Goal: Task Accomplishment & Management: Manage account settings

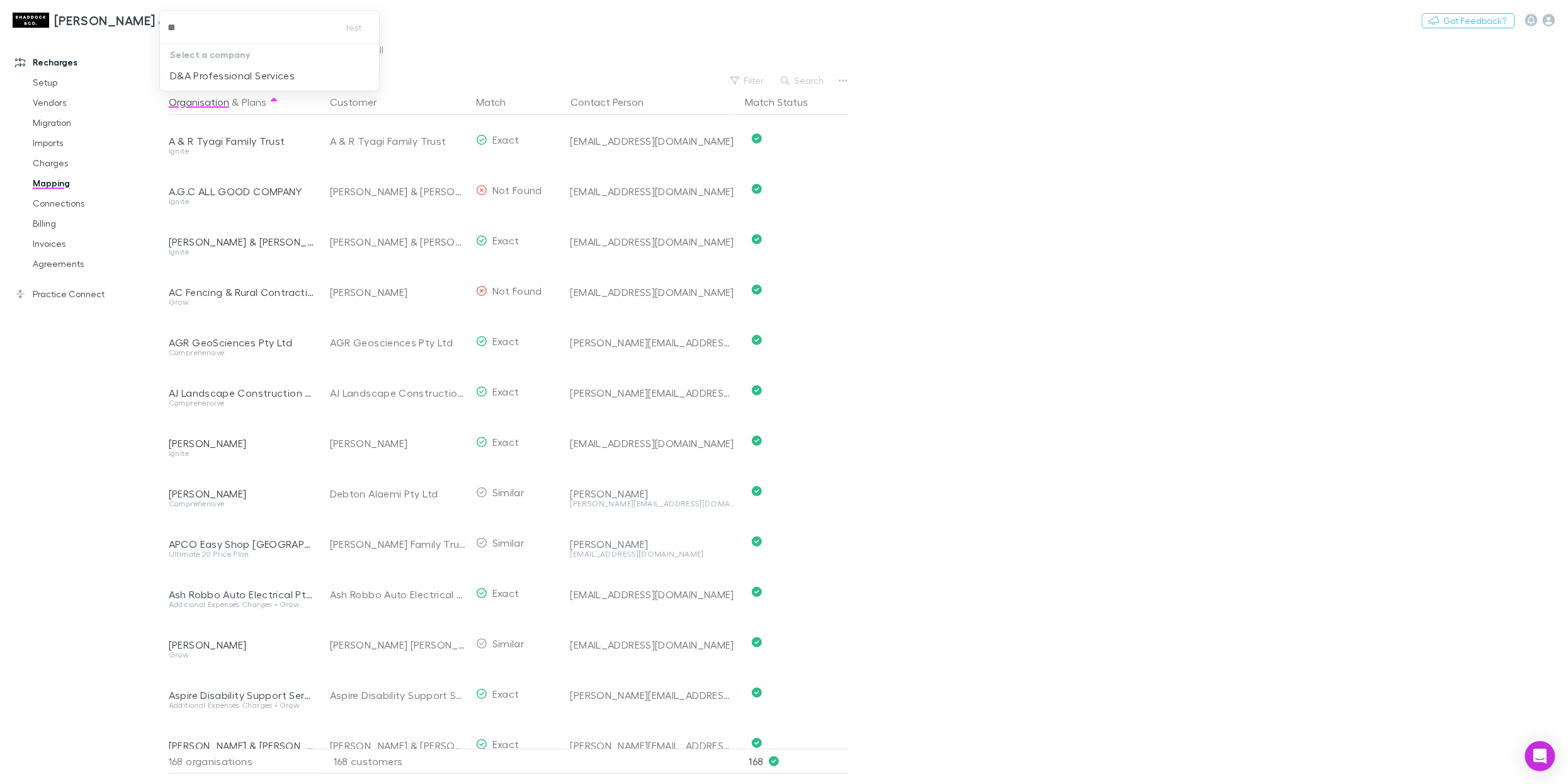
type input "**"
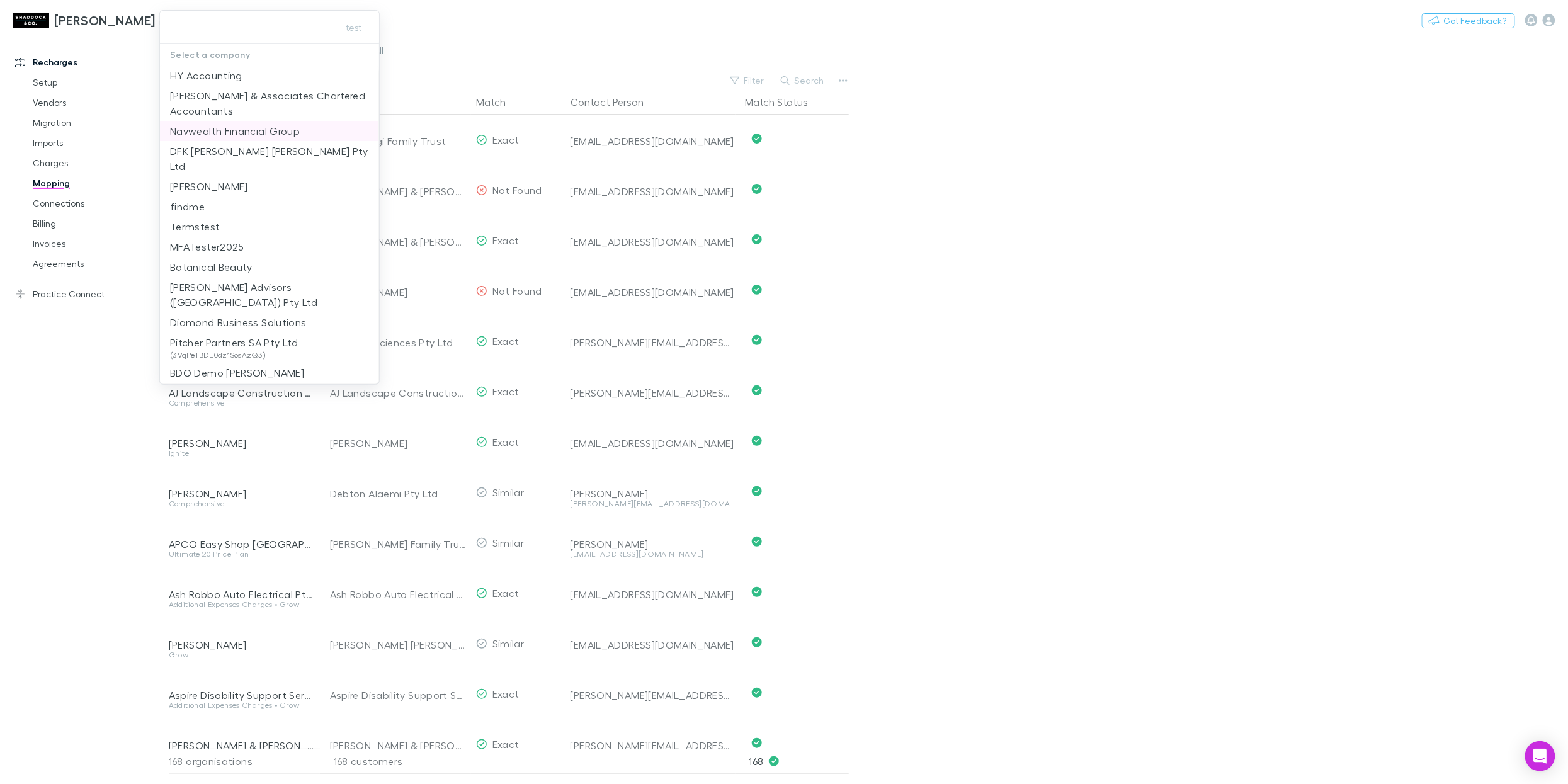
click at [223, 126] on p "Navwealth Financial Group" at bounding box center [235, 131] width 129 height 15
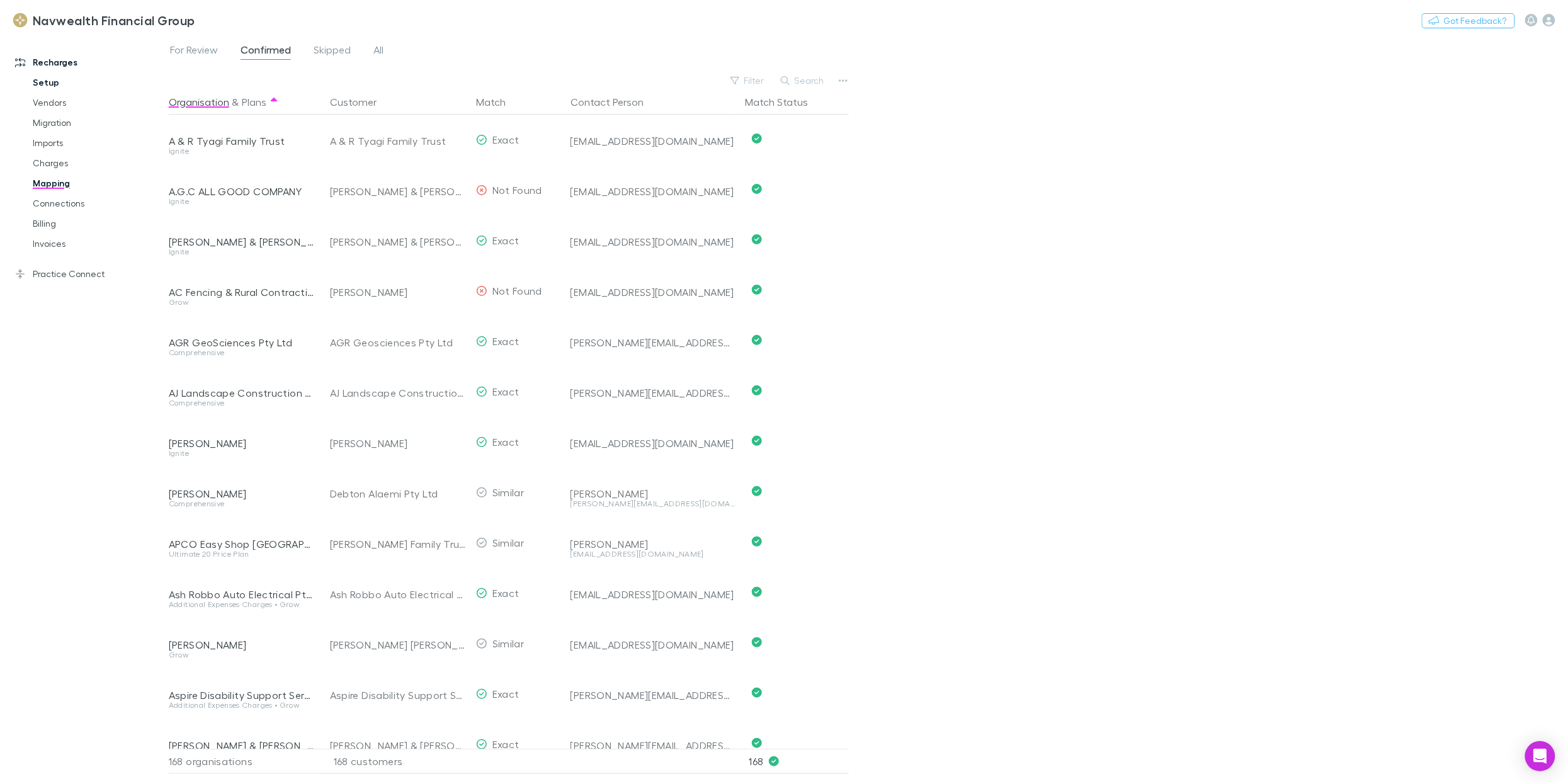
click at [58, 81] on link "Setup" at bounding box center [93, 82] width 146 height 20
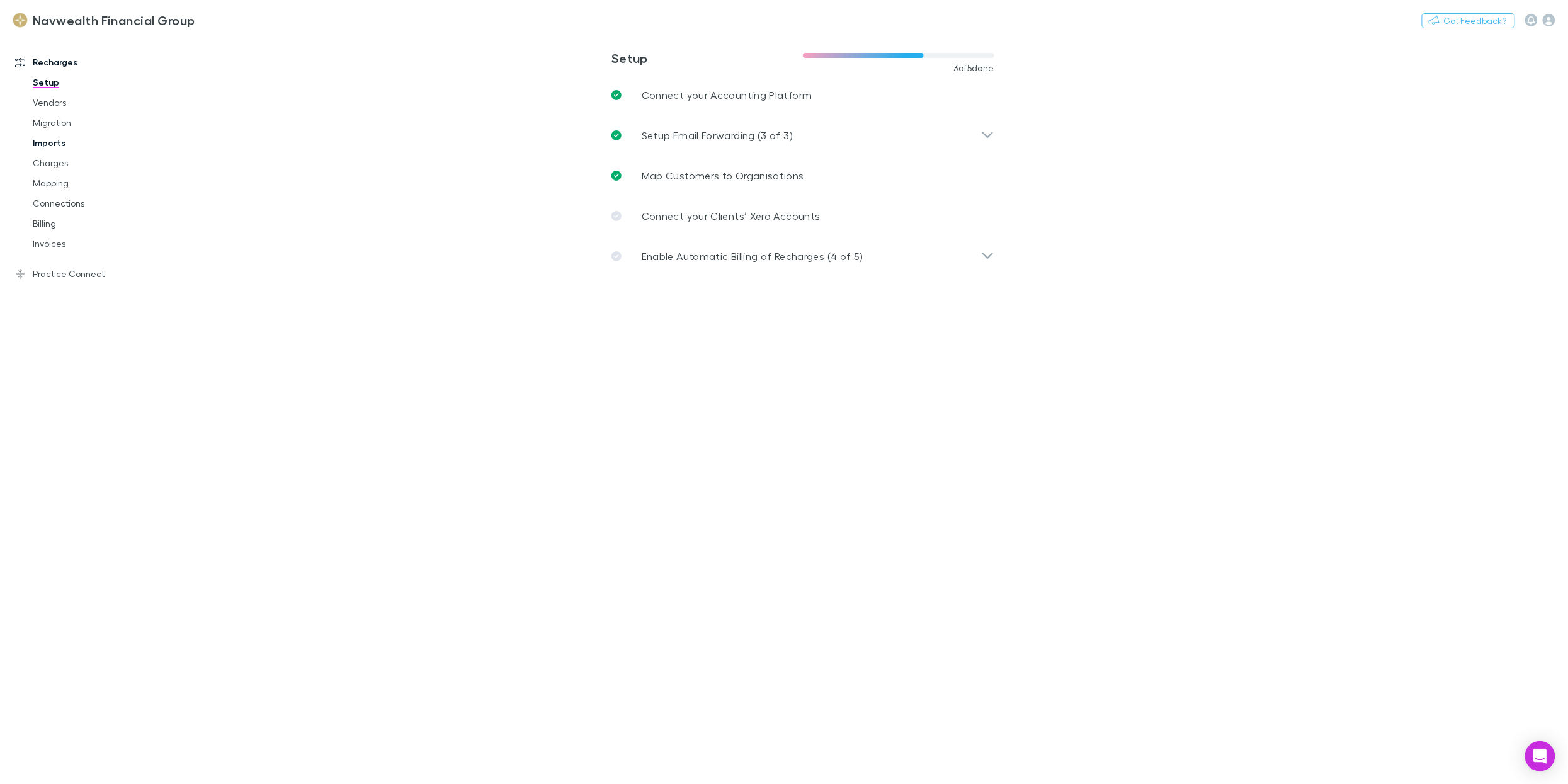
click at [60, 141] on link "Imports" at bounding box center [93, 143] width 146 height 20
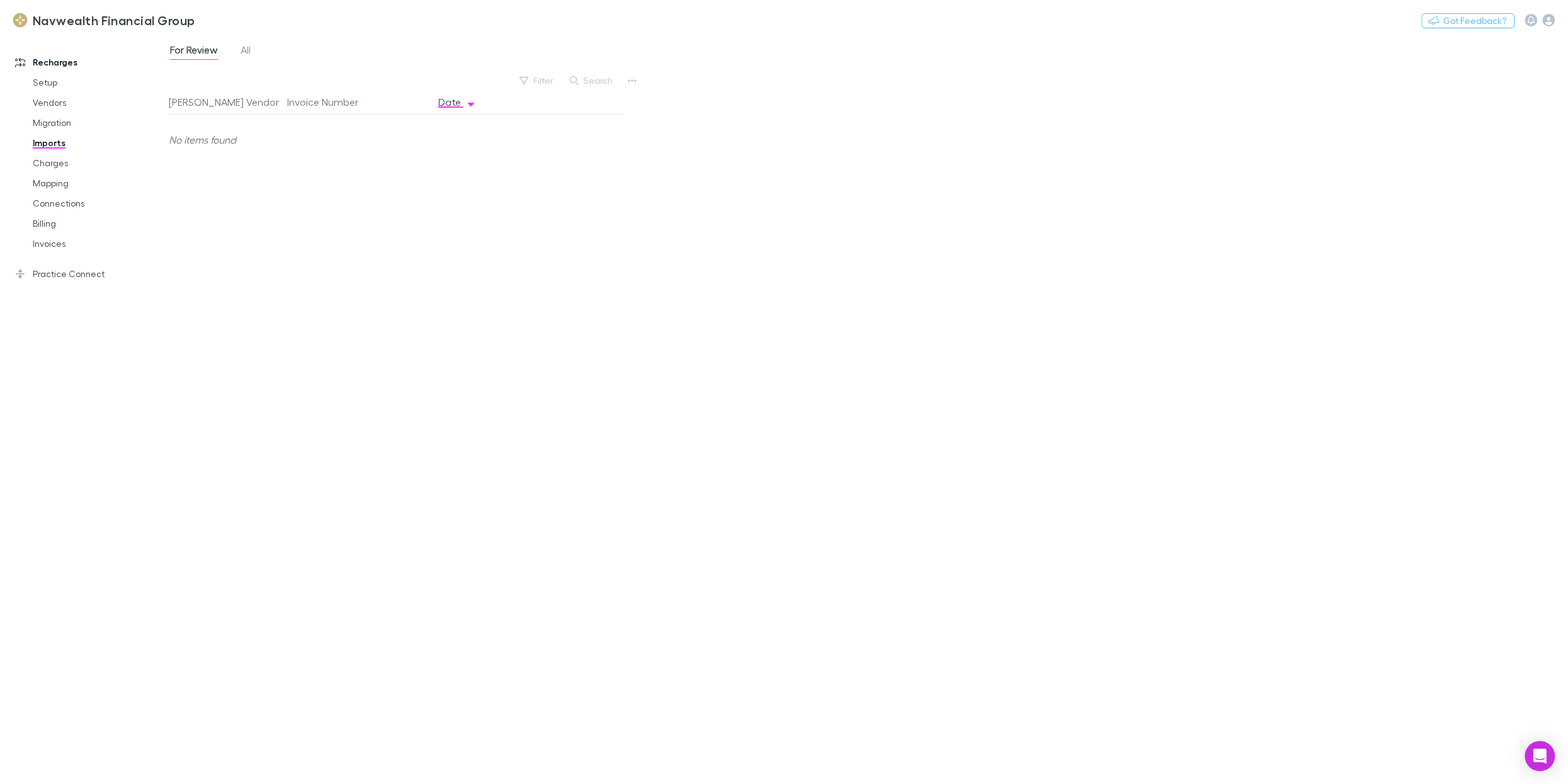
click at [253, 54] on div "For Review All" at bounding box center [215, 51] width 93 height 20
click at [249, 52] on span "All" at bounding box center [245, 51] width 10 height 16
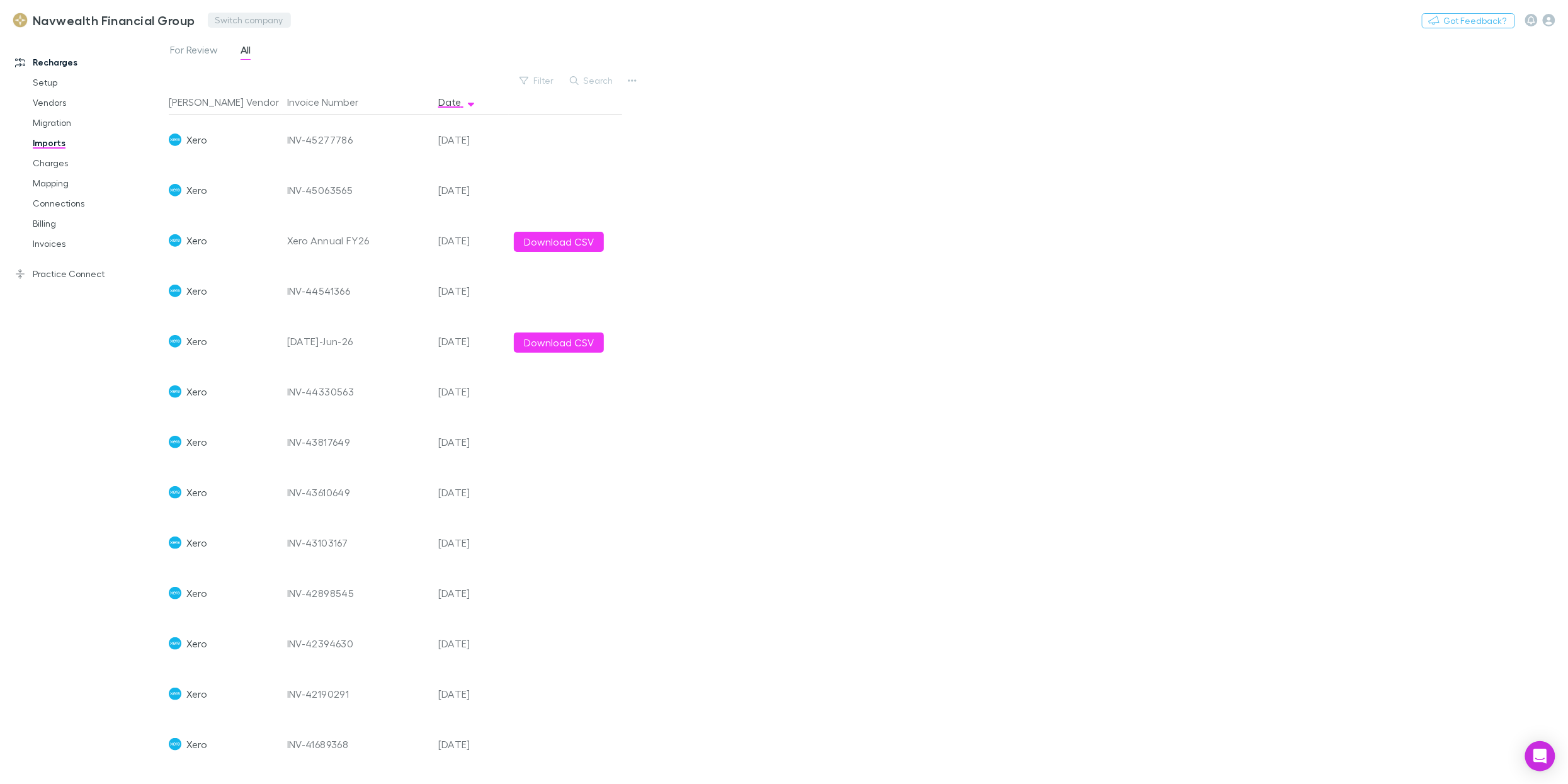
click at [225, 19] on button "Switch company" at bounding box center [249, 20] width 83 height 15
type input "***"
click at [257, 84] on li "D&A Professional Services" at bounding box center [318, 75] width 219 height 20
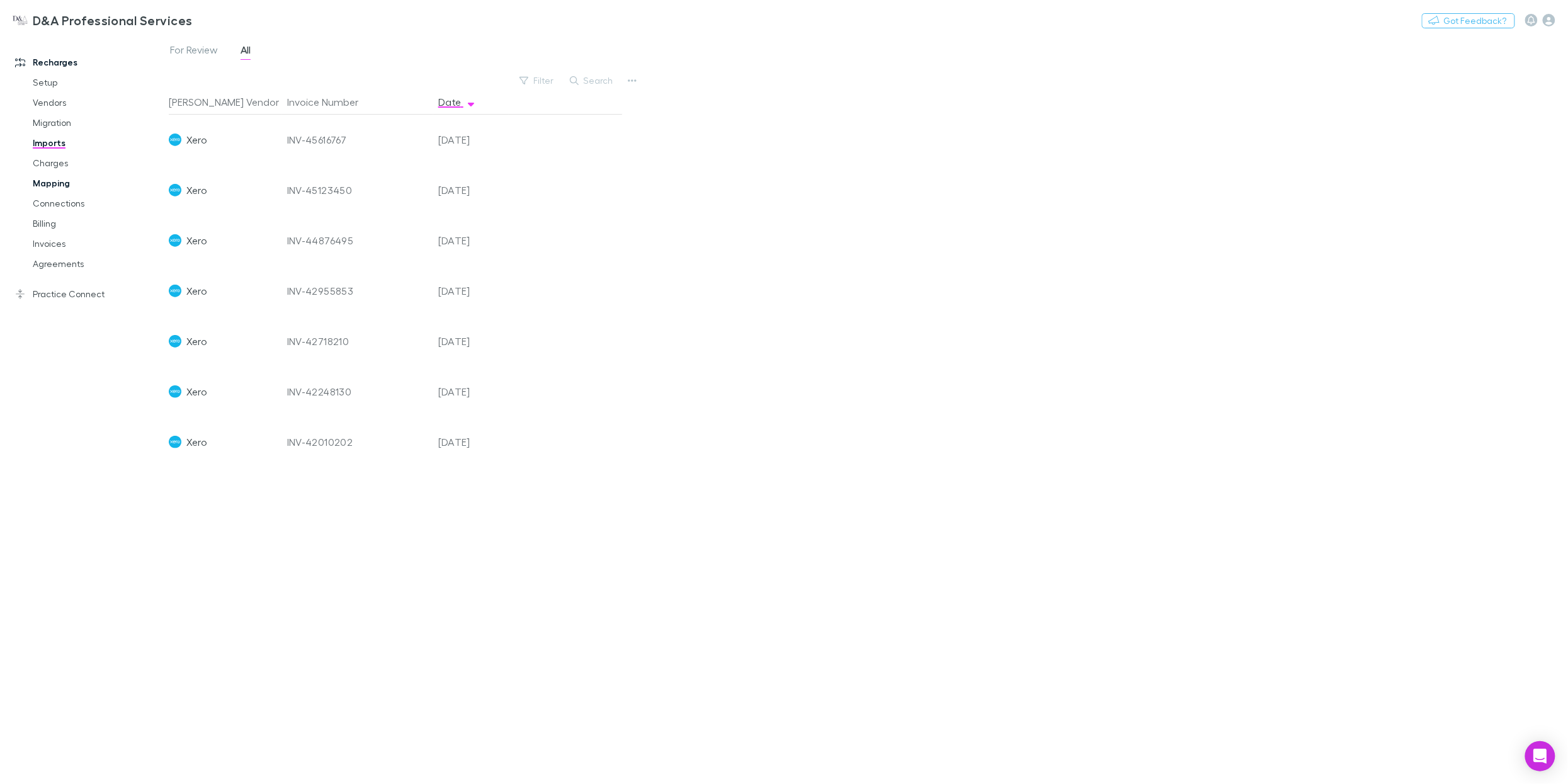
click at [62, 183] on link "Mapping" at bounding box center [93, 183] width 146 height 20
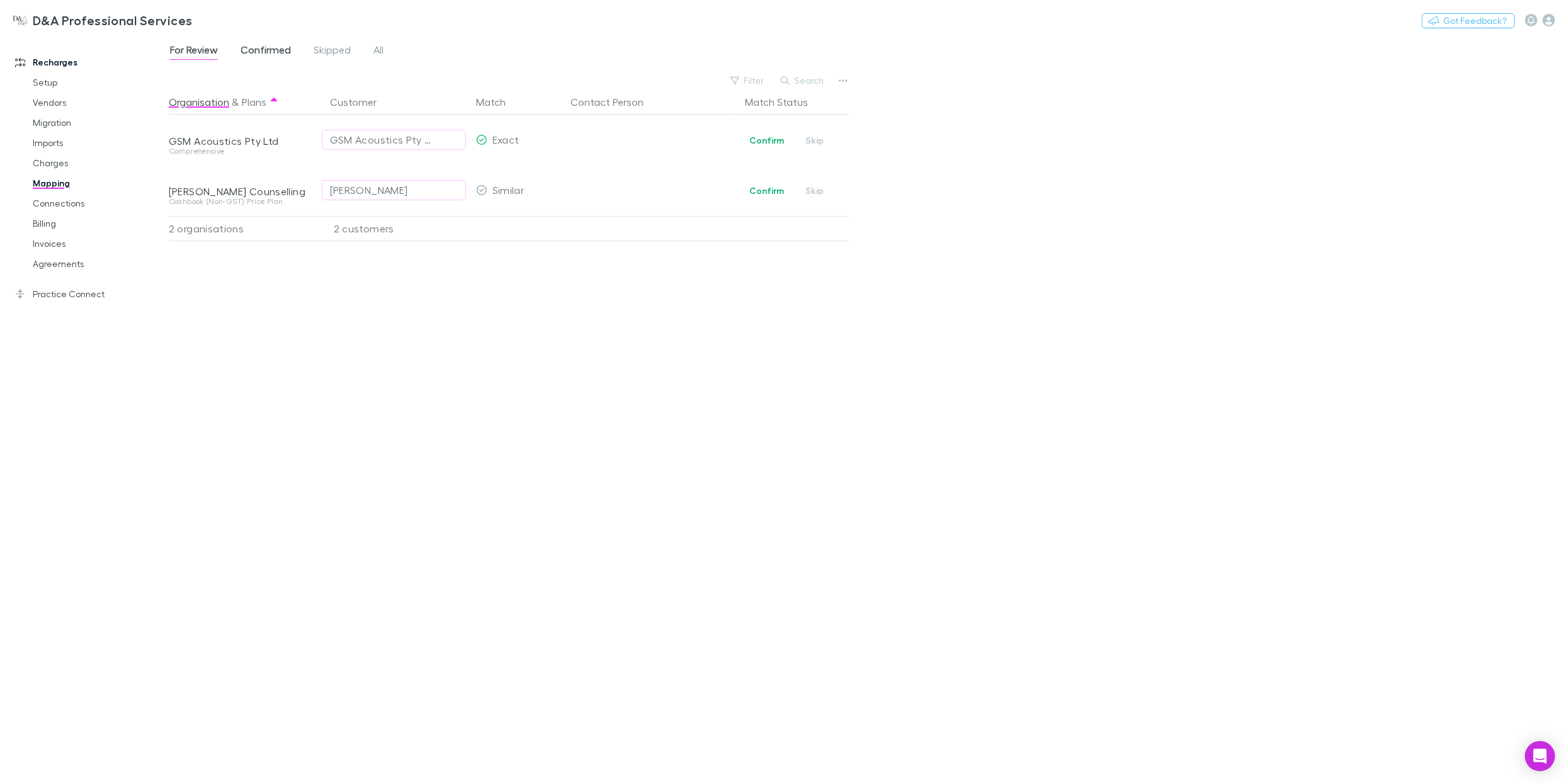
click at [245, 56] on span "Confirmed" at bounding box center [266, 51] width 51 height 16
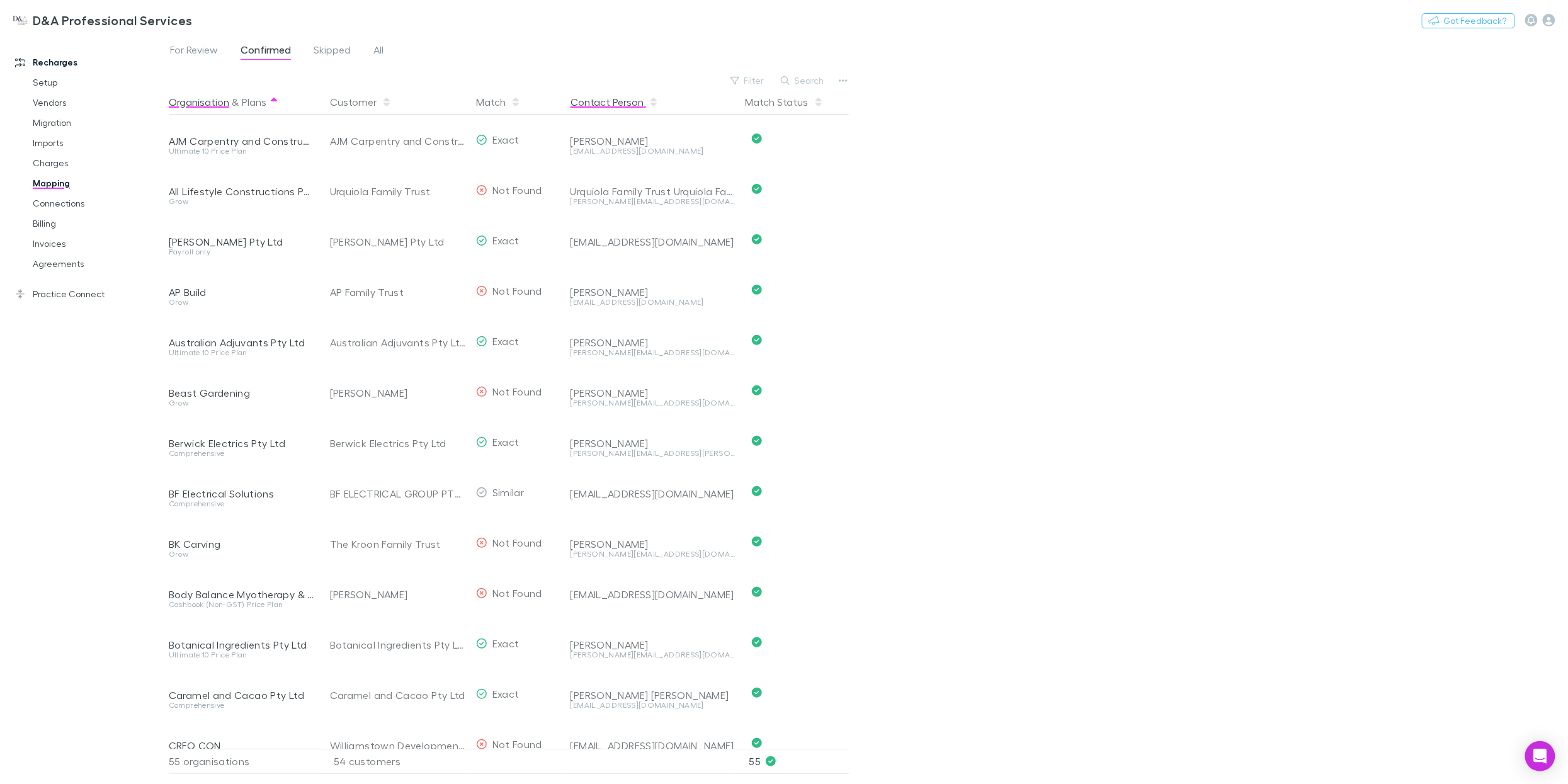
click at [608, 97] on button "Contact Person" at bounding box center [614, 102] width 89 height 25
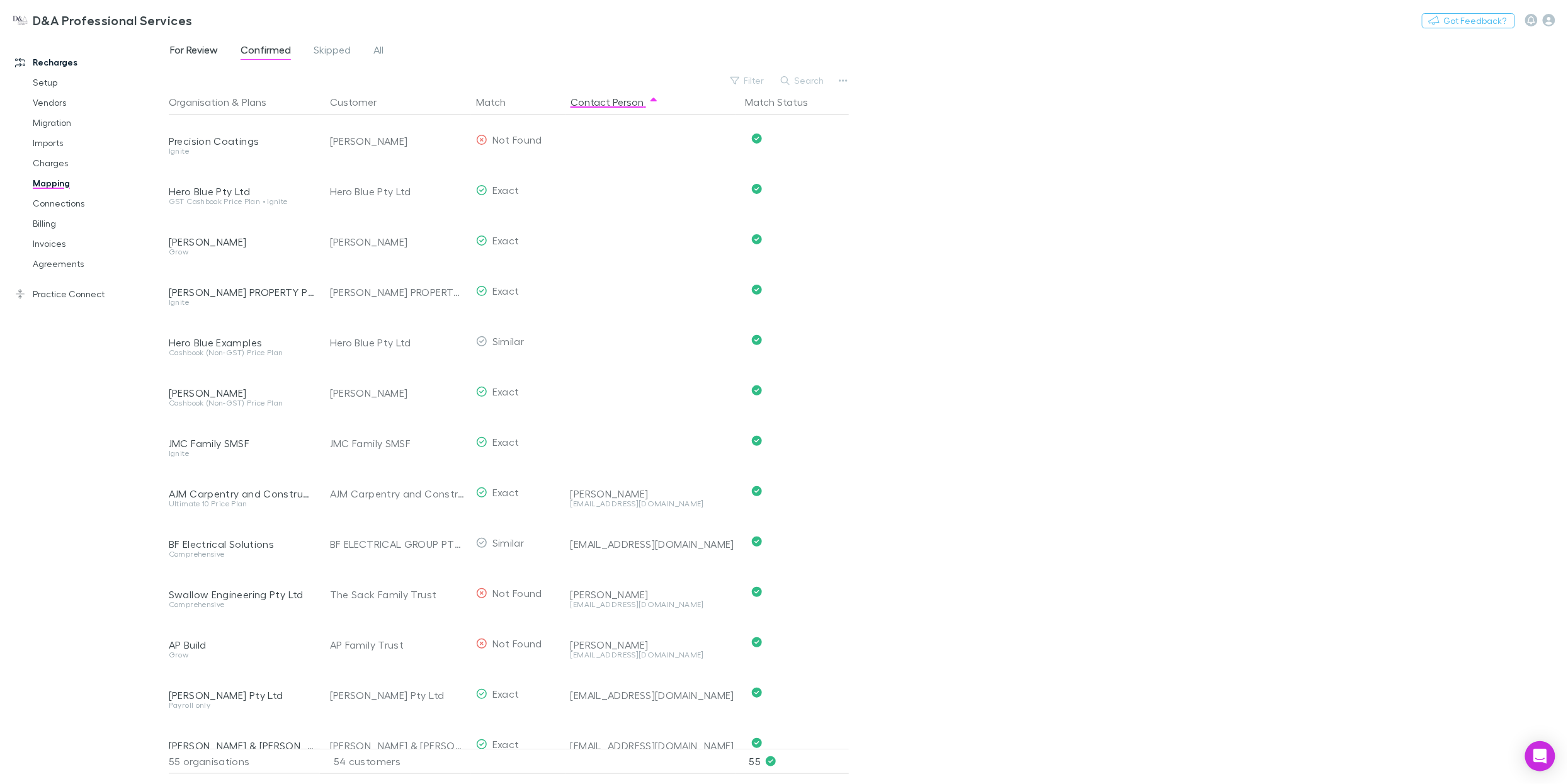
click at [191, 60] on link "For Review" at bounding box center [194, 51] width 51 height 20
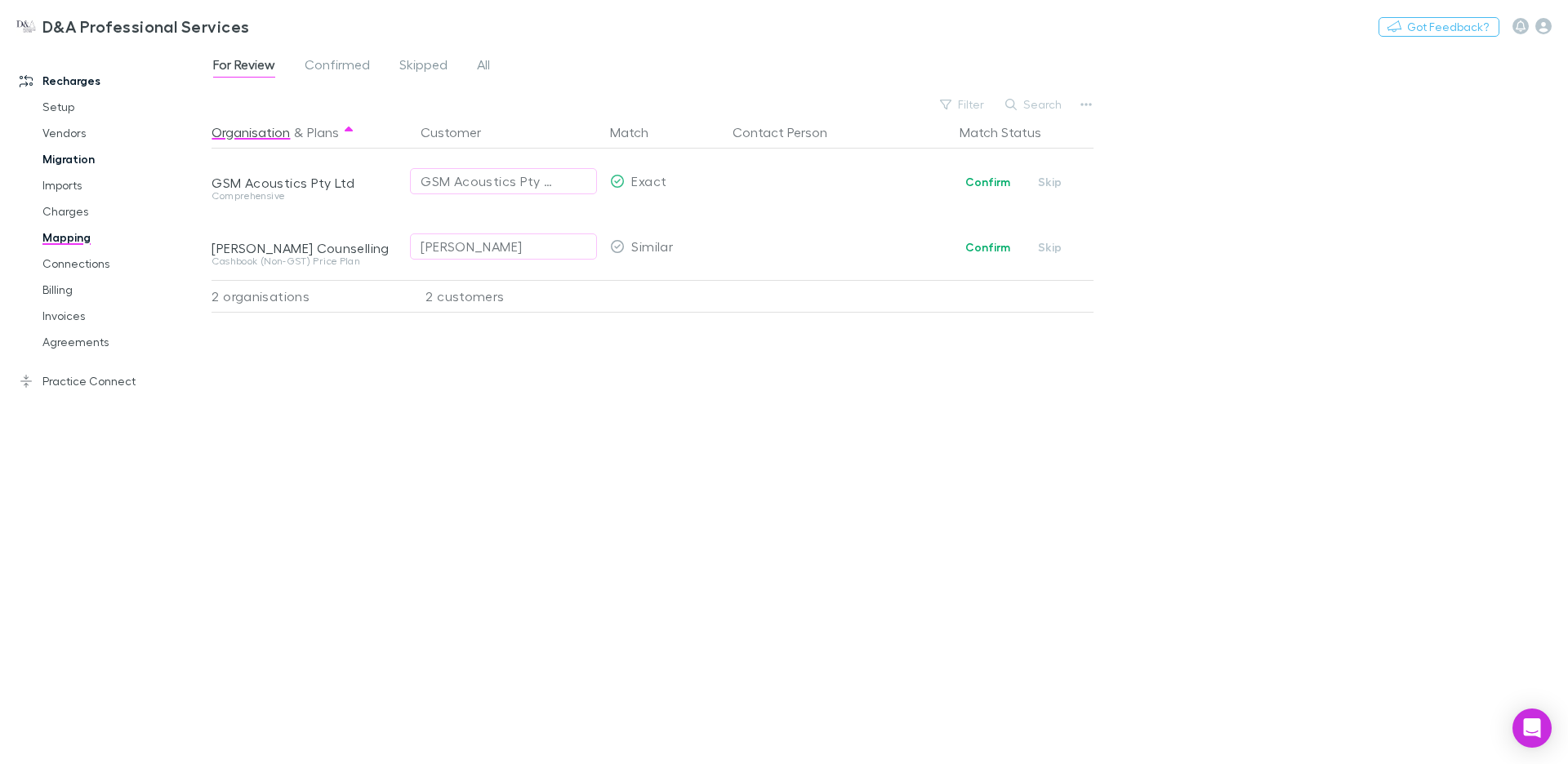
drag, startPoint x: 69, startPoint y: 185, endPoint x: 144, endPoint y: 153, distance: 81.5
click at [68, 185] on link "Imports" at bounding box center [117, 185] width 182 height 26
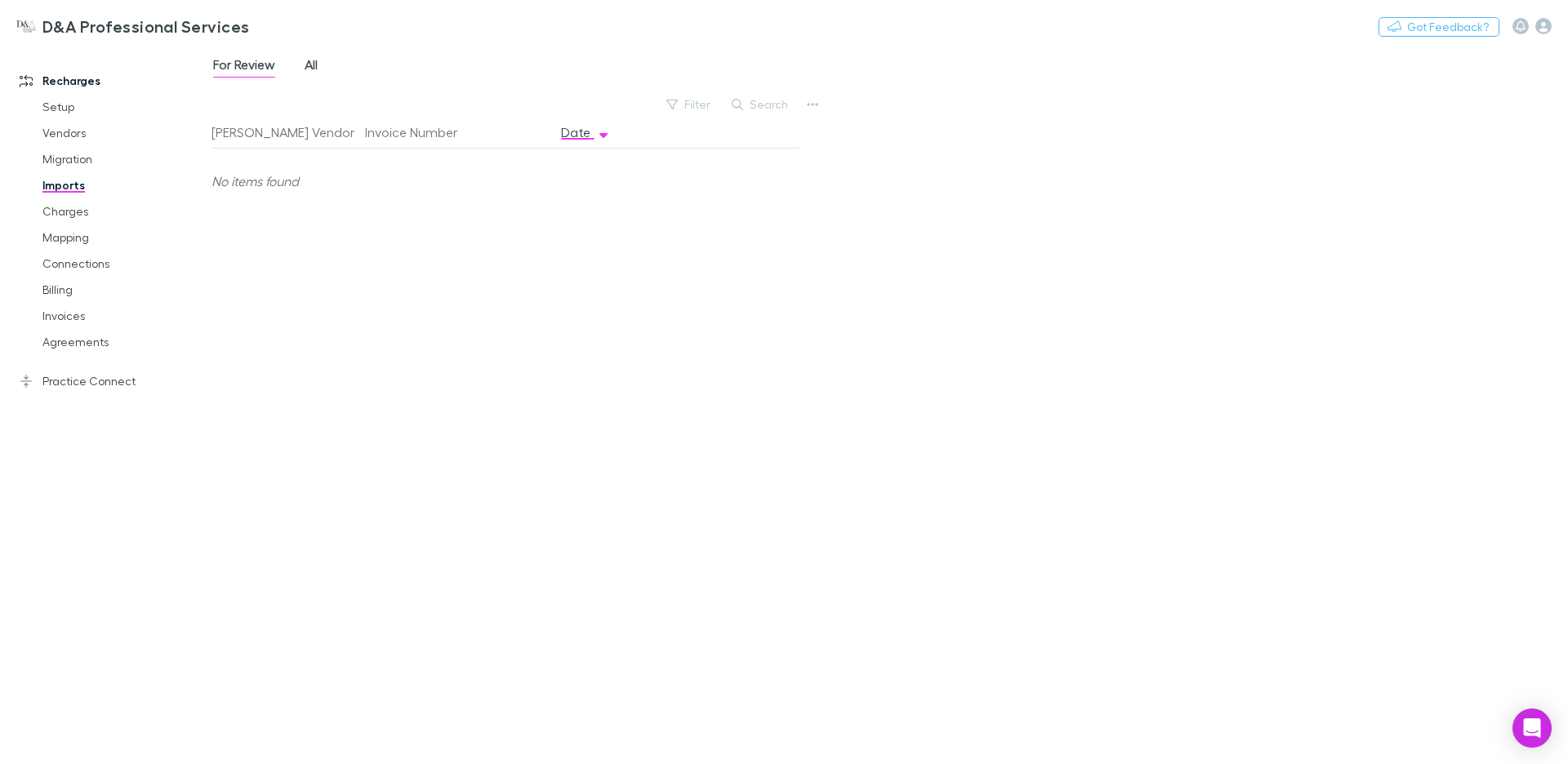
click at [317, 61] on span "All" at bounding box center [312, 67] width 14 height 21
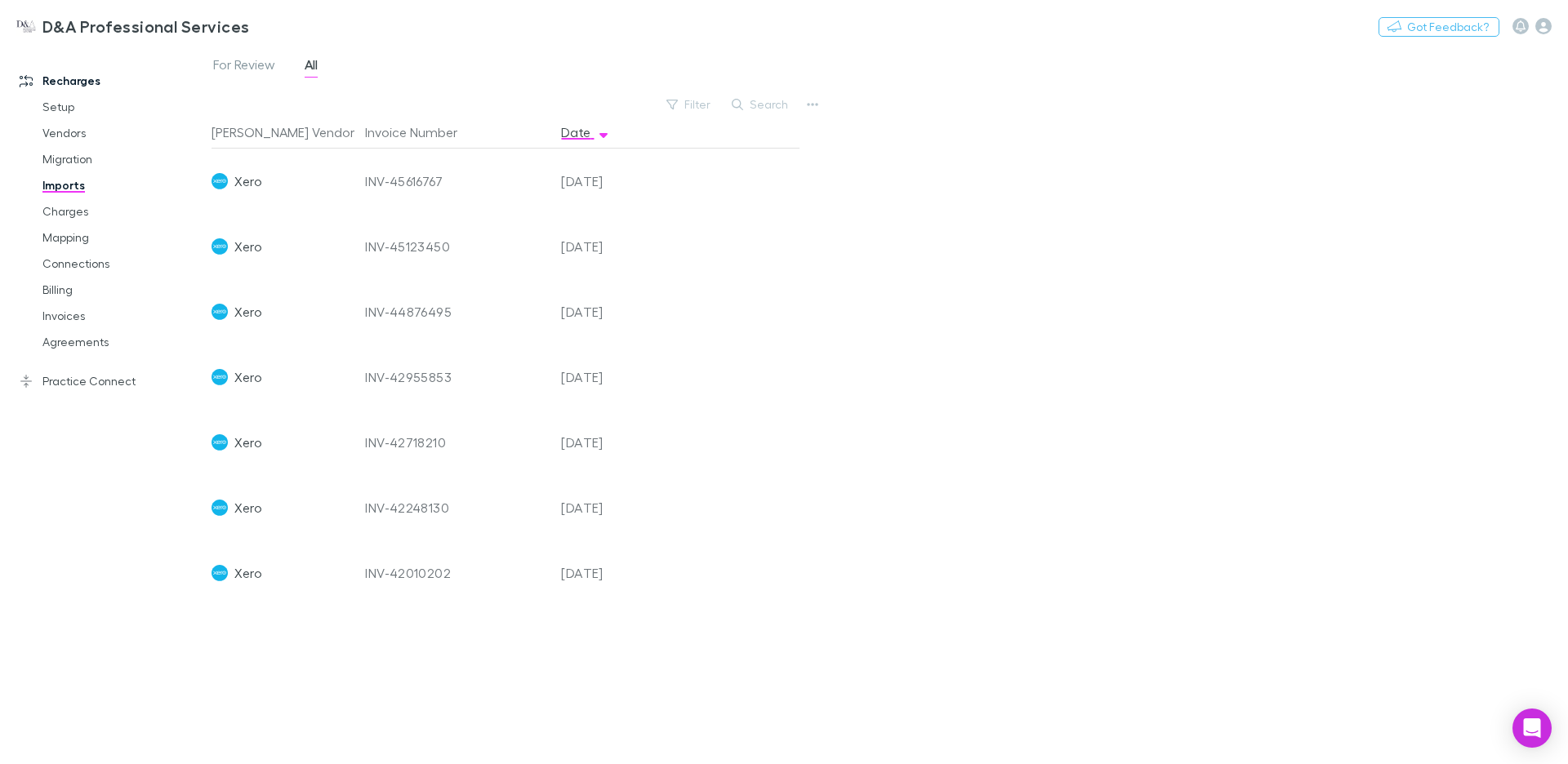
drag, startPoint x: 96, startPoint y: 389, endPoint x: 187, endPoint y: 360, distance: 95.5
click at [96, 389] on link "Practice Connect" at bounding box center [105, 381] width 206 height 26
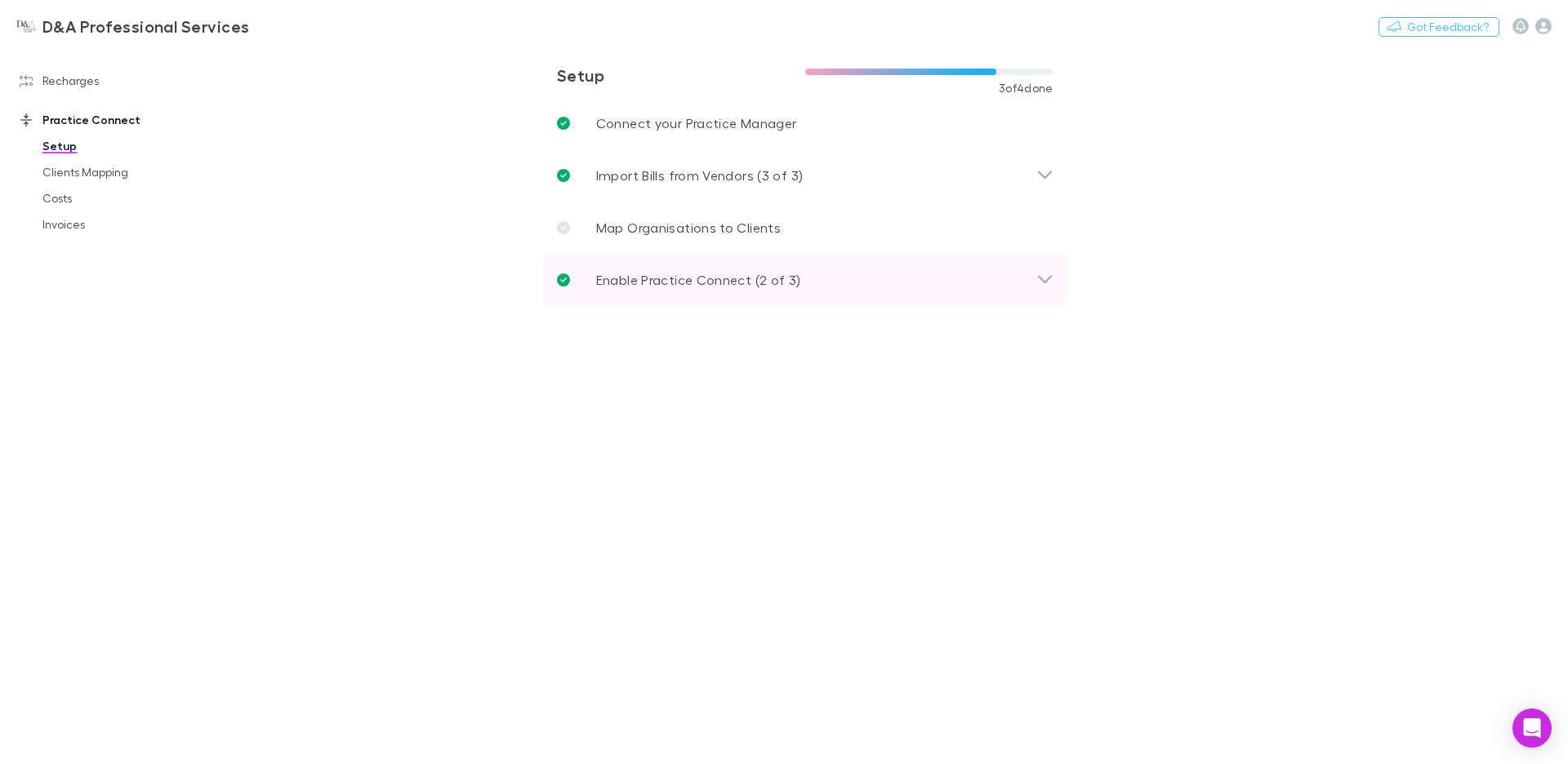
drag, startPoint x: 672, startPoint y: 274, endPoint x: 589, endPoint y: 281, distance: 83.3
click at [672, 274] on p "Enable Practice Connect (2 of 3)" at bounding box center [699, 280] width 206 height 19
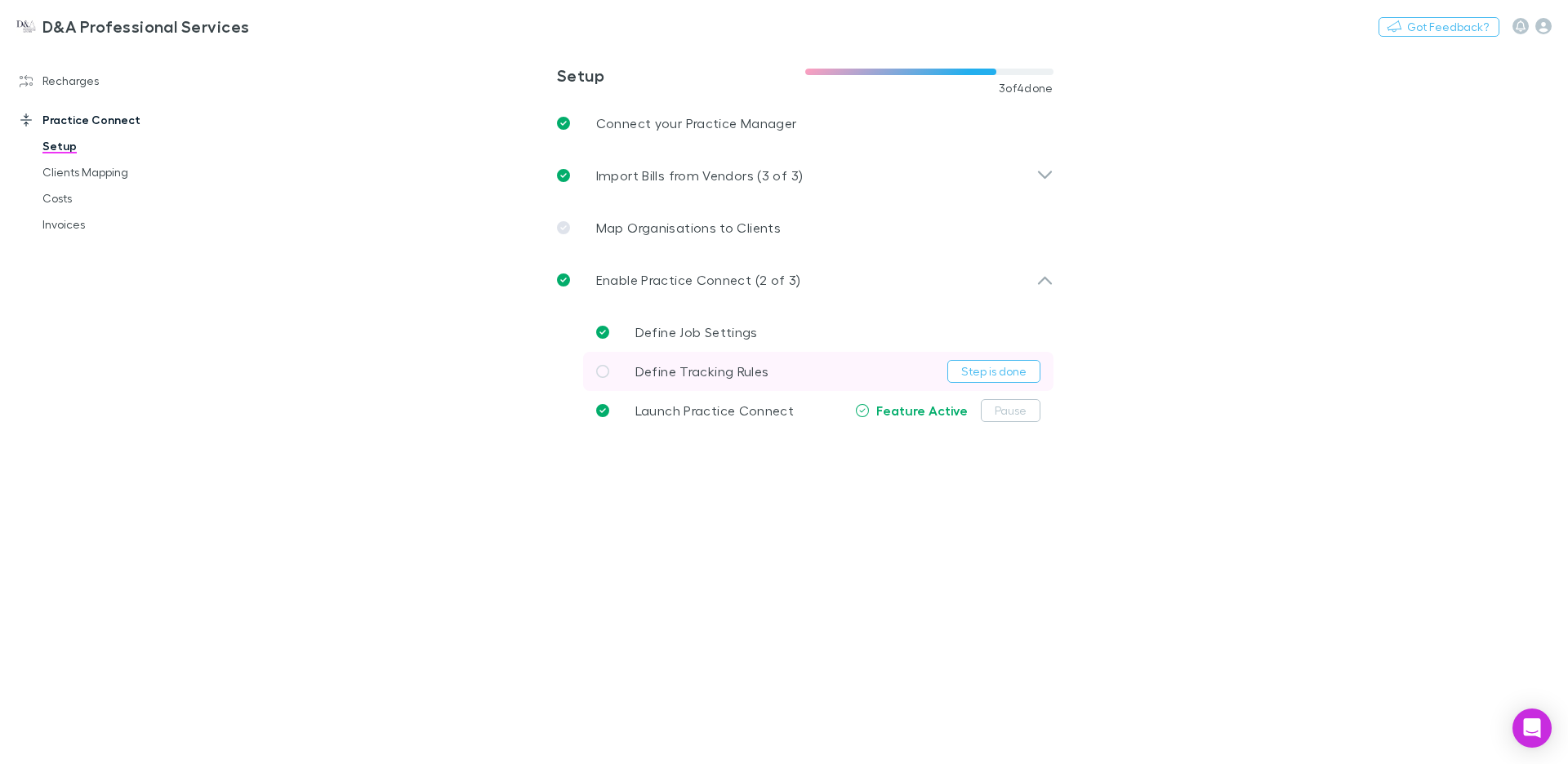
click at [732, 370] on span "Define Tracking Rules" at bounding box center [702, 371] width 134 height 15
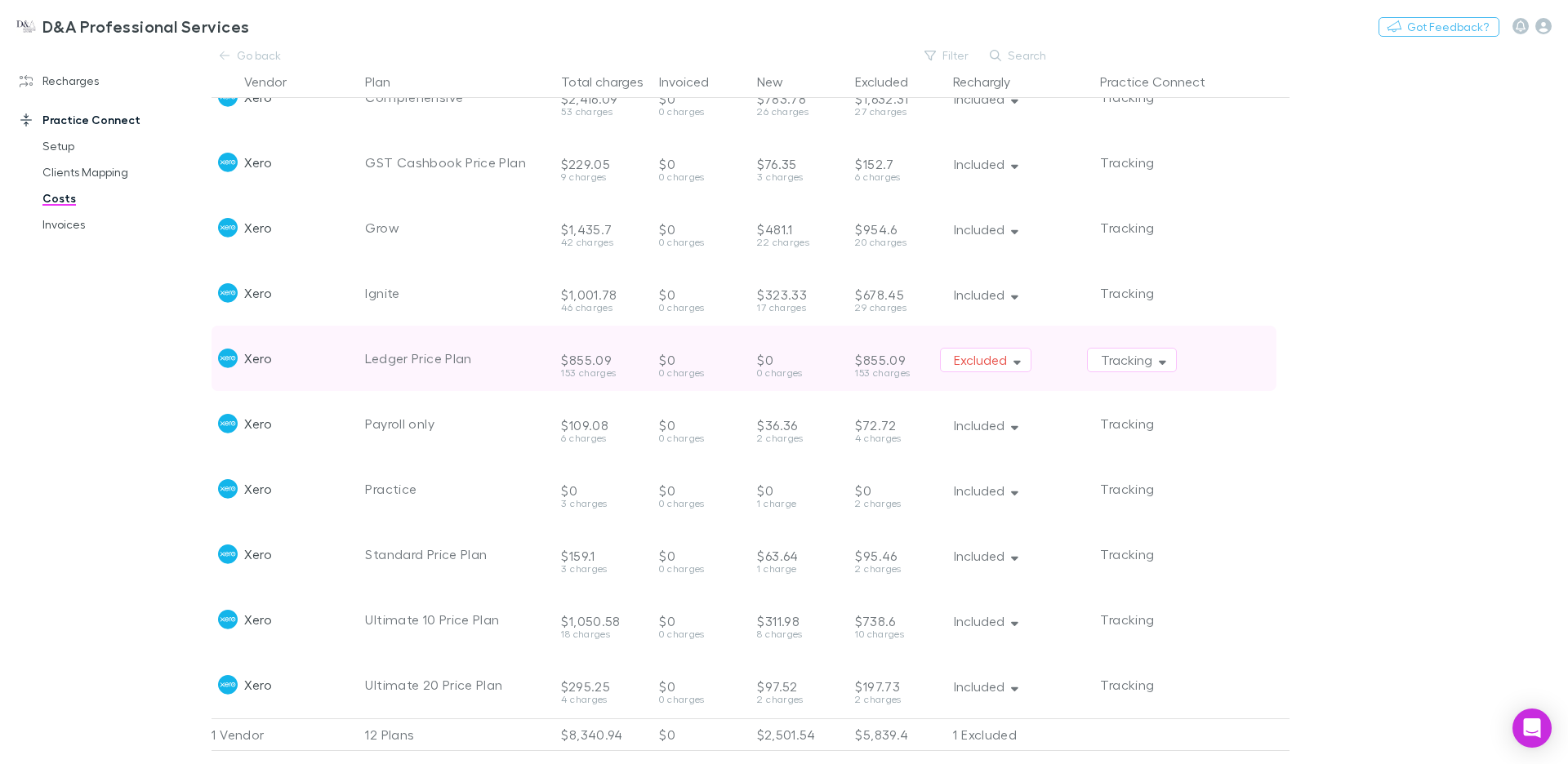
scroll to position [151, 0]
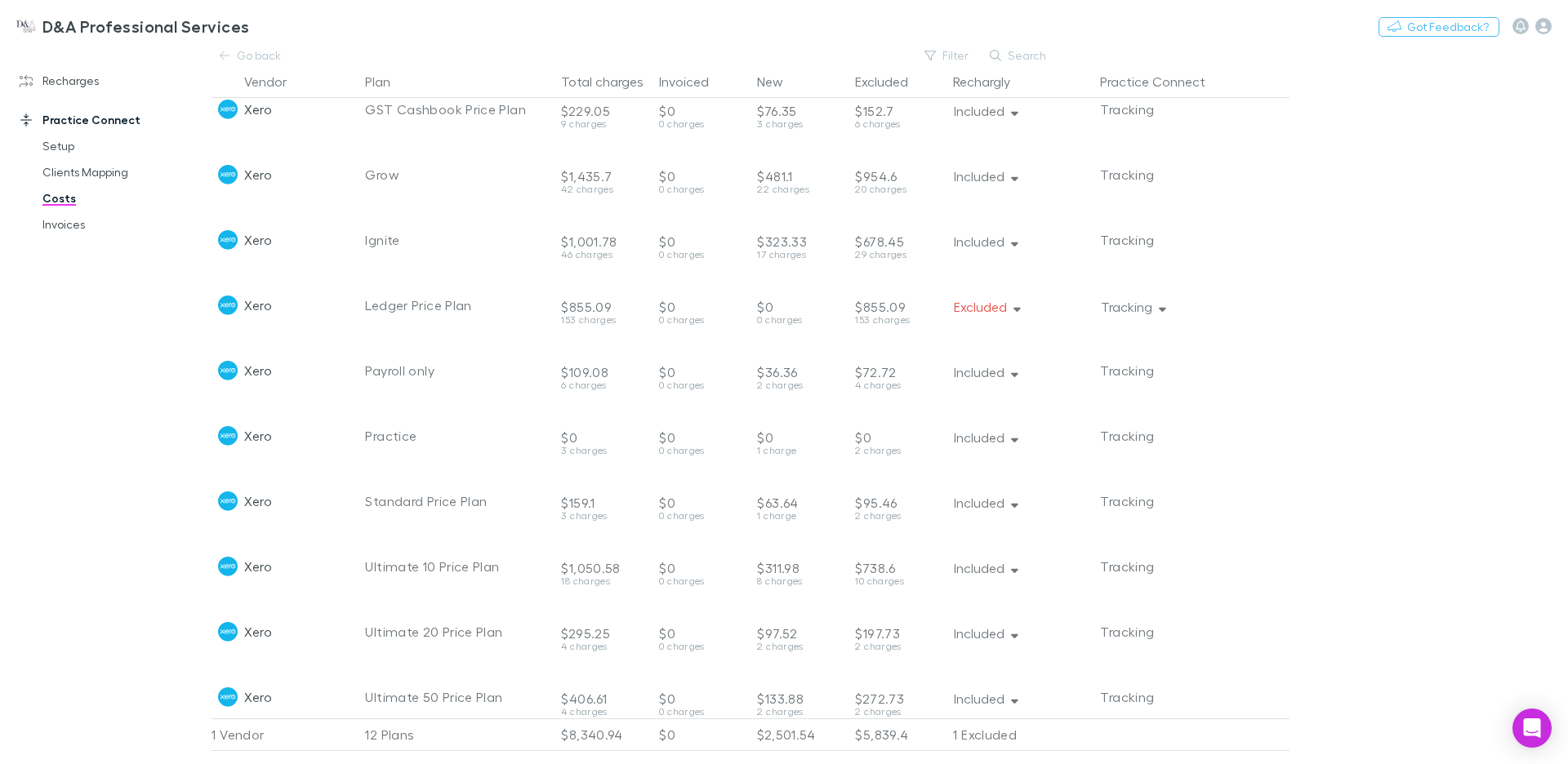
drag, startPoint x: 1155, startPoint y: 308, endPoint x: 1136, endPoint y: 312, distance: 19.4
click at [1155, 308] on button "Tracking" at bounding box center [1132, 307] width 90 height 24
click at [1366, 346] on div at bounding box center [784, 382] width 1568 height 764
drag, startPoint x: 64, startPoint y: 172, endPoint x: 80, endPoint y: 182, distance: 18.9
click at [65, 172] on link "Clients Mapping" at bounding box center [117, 172] width 182 height 26
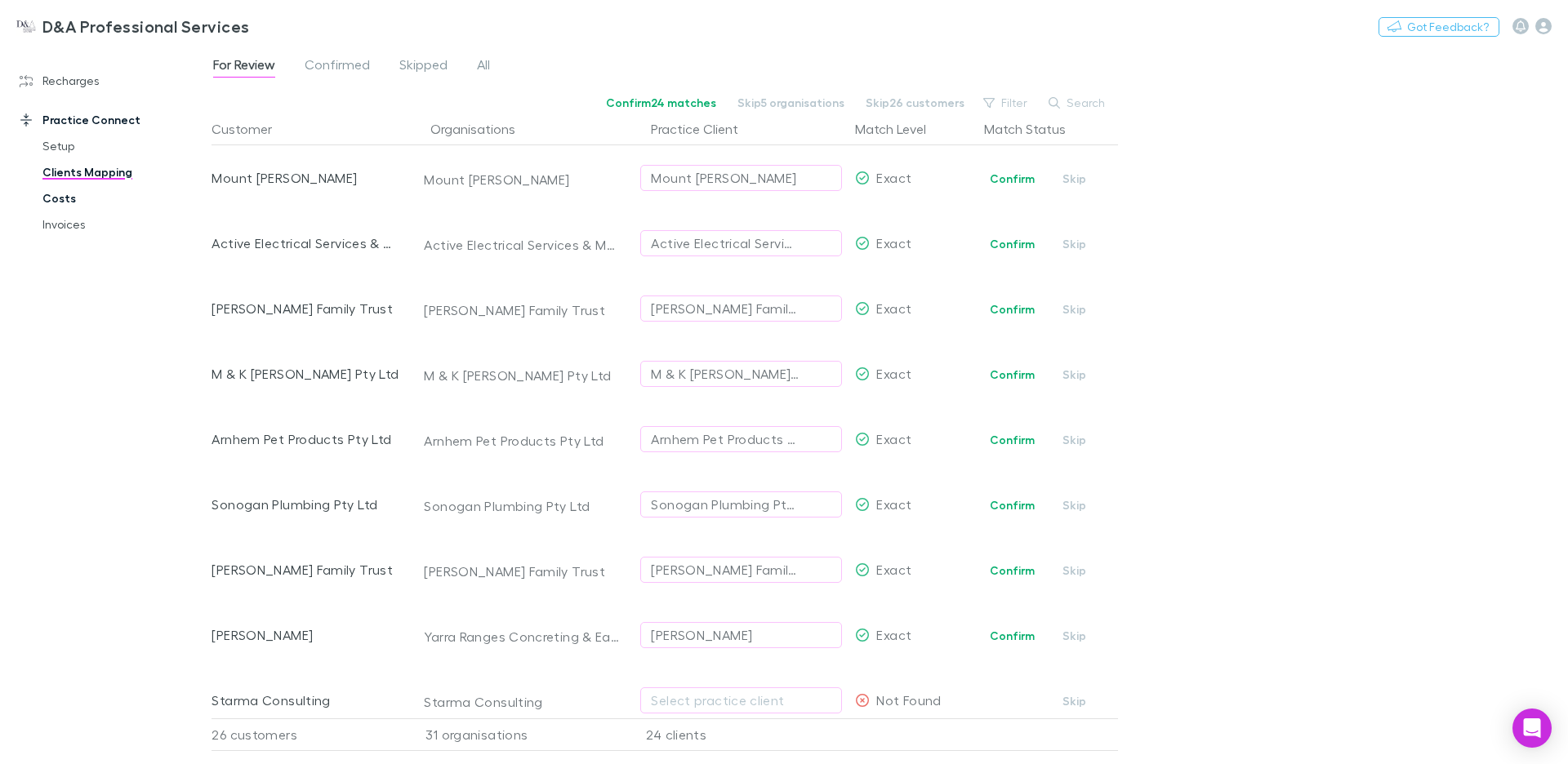
click at [73, 198] on link "Costs" at bounding box center [117, 198] width 182 height 26
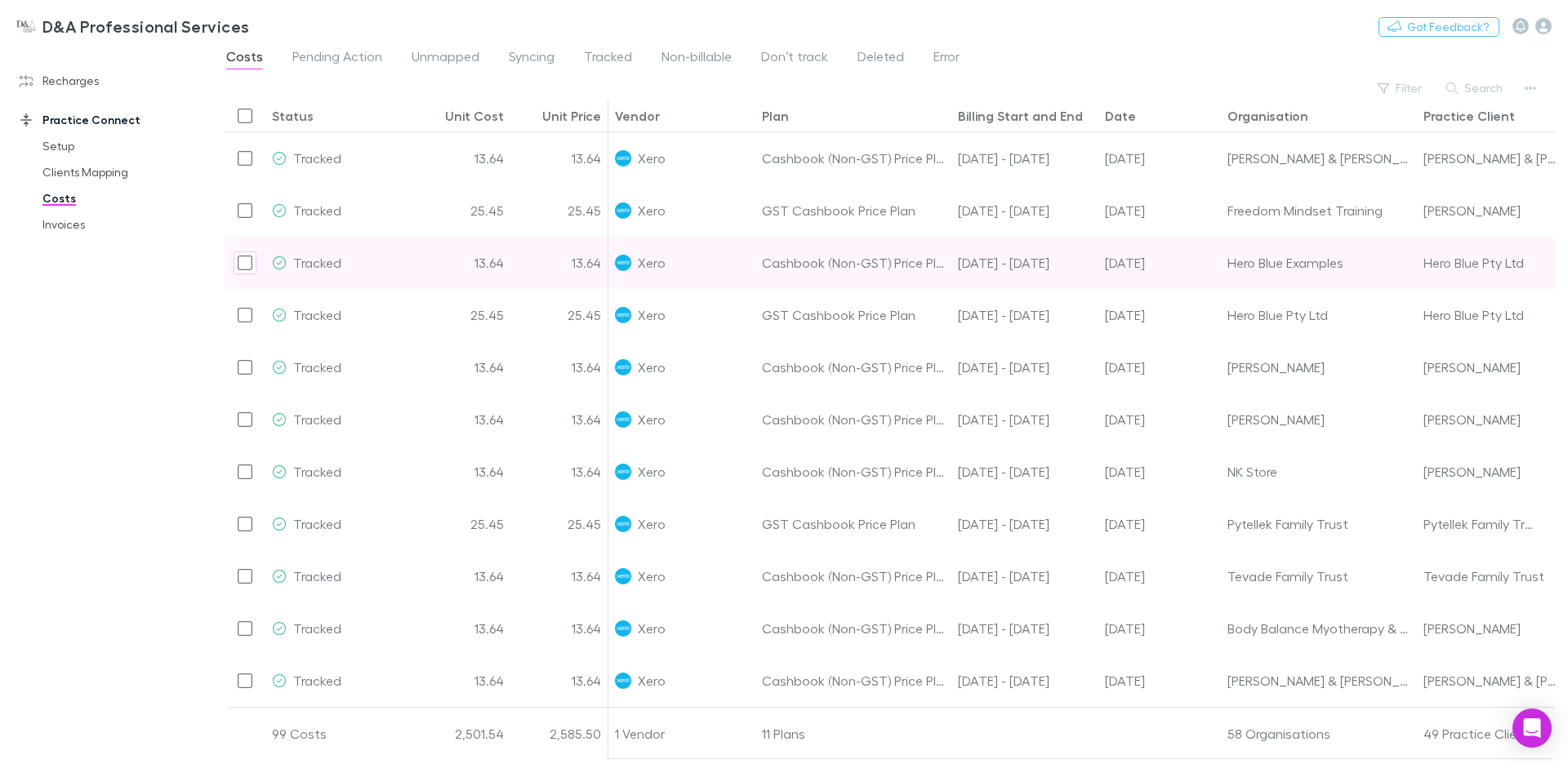
scroll to position [0, 156]
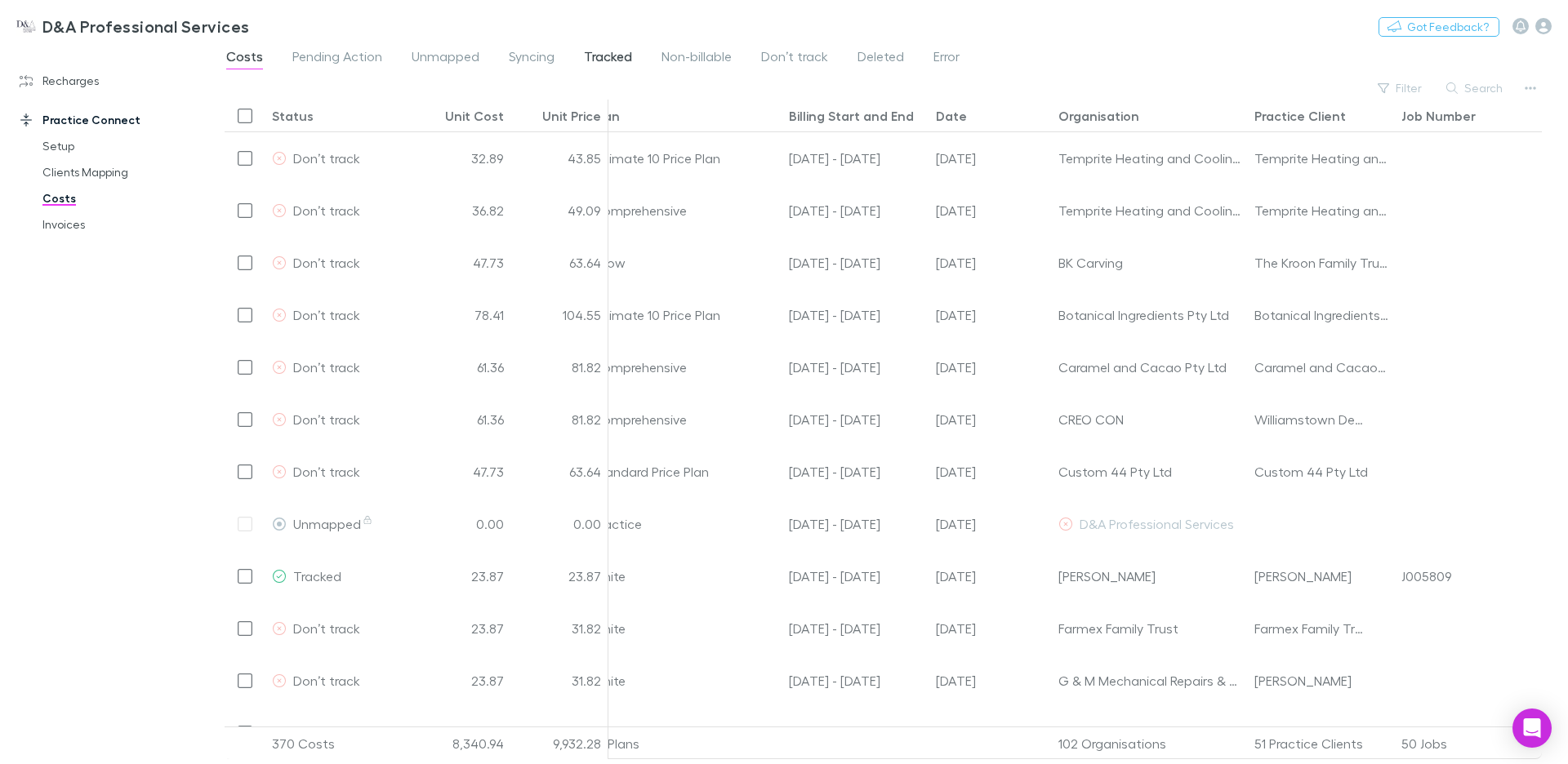
click at [621, 55] on span "Tracked" at bounding box center [608, 59] width 48 height 21
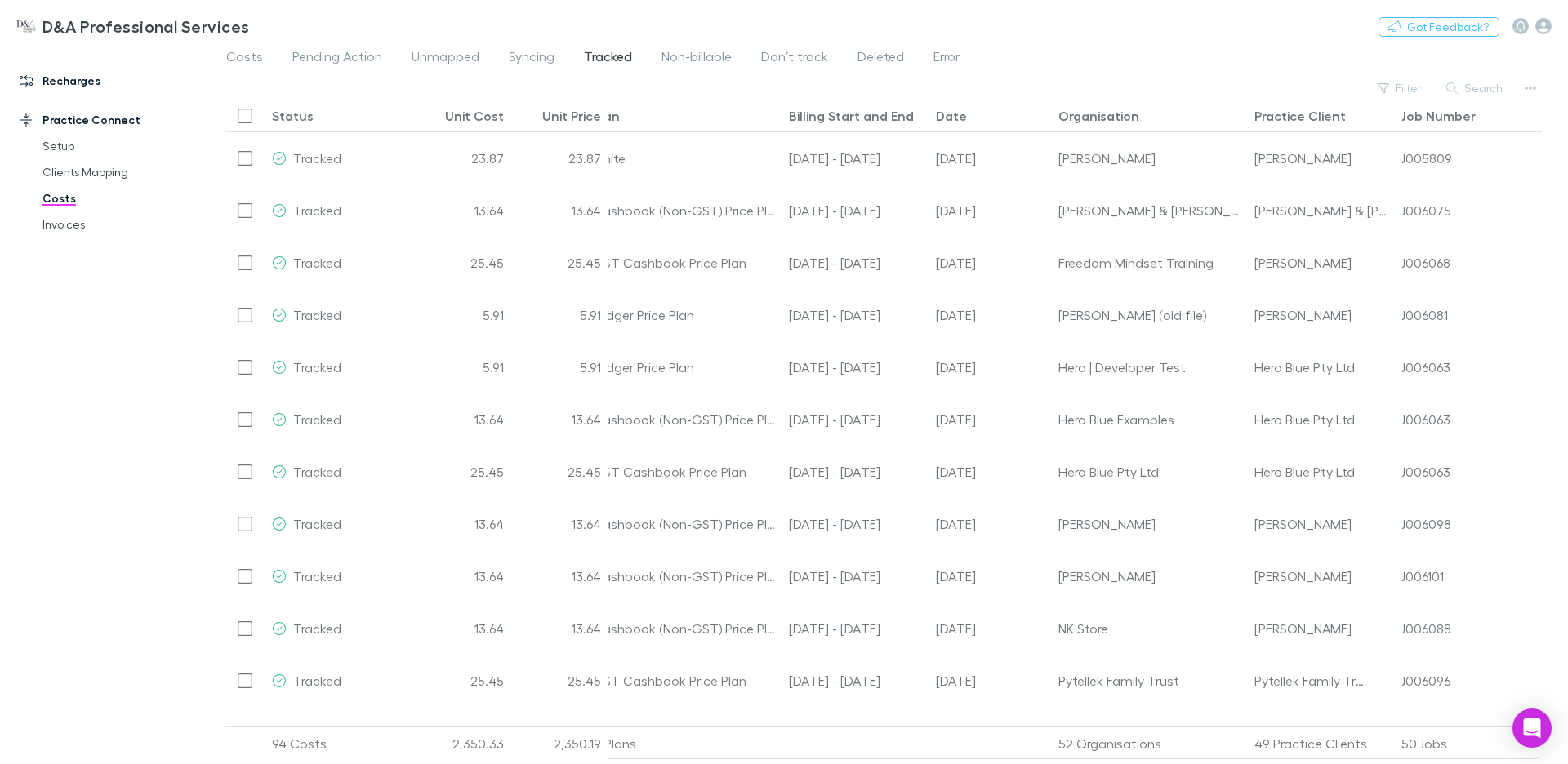
click at [71, 82] on link "Recharges" at bounding box center [105, 80] width 206 height 26
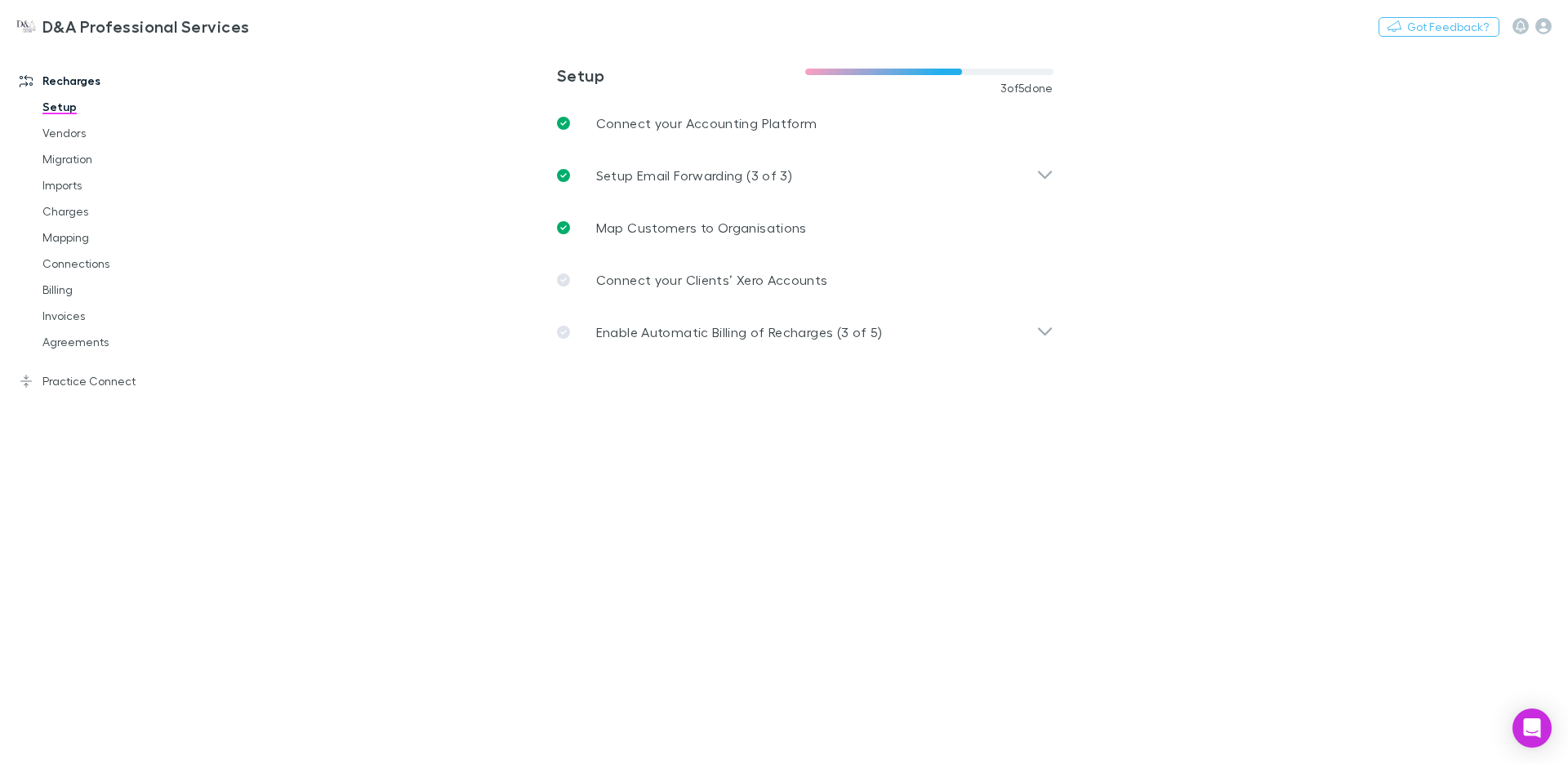
click at [87, 389] on link "Practice Connect" at bounding box center [105, 381] width 206 height 26
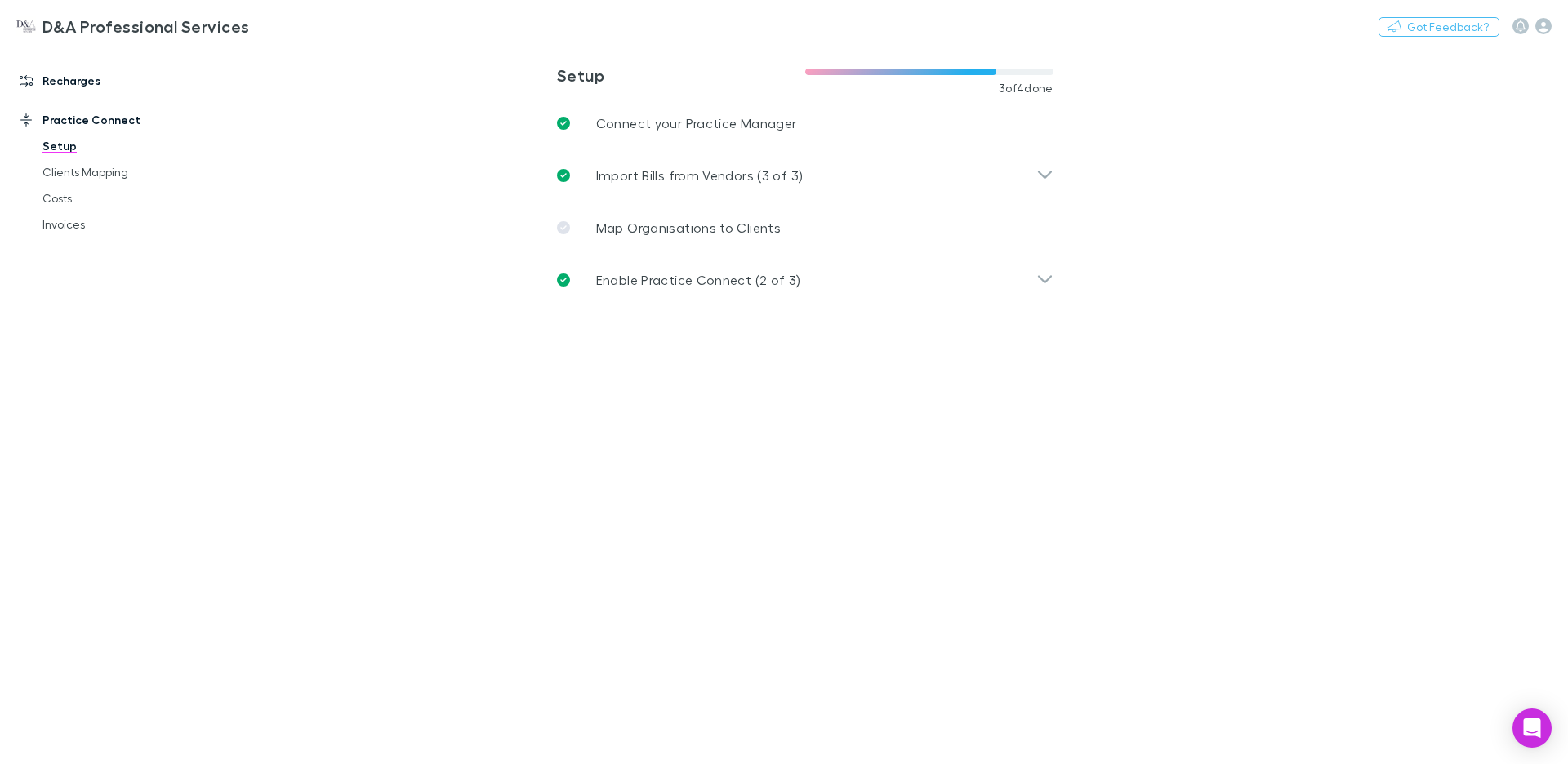
click at [86, 88] on link "Recharges" at bounding box center [105, 80] width 206 height 26
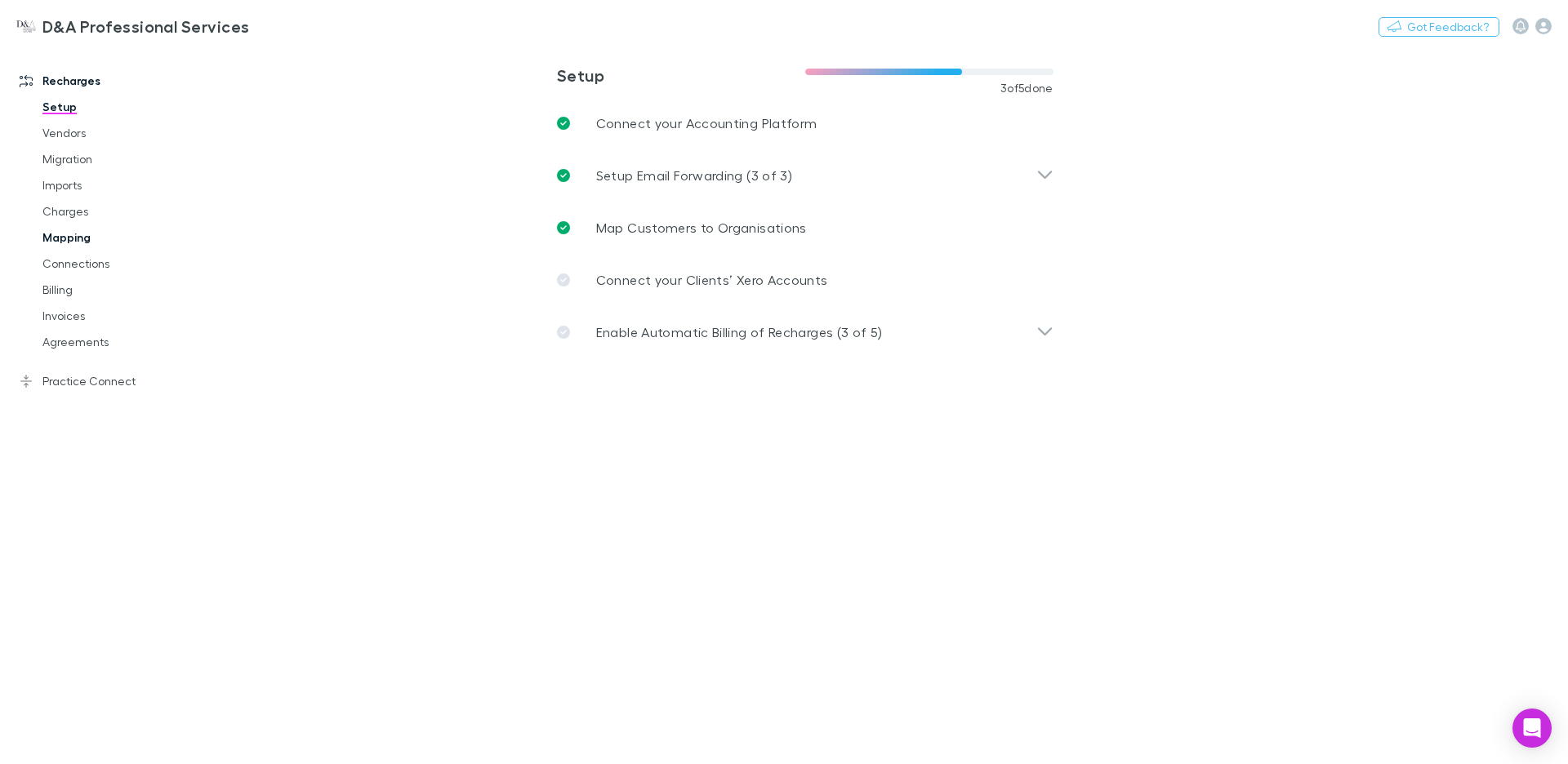
click at [83, 234] on link "Mapping" at bounding box center [117, 237] width 182 height 26
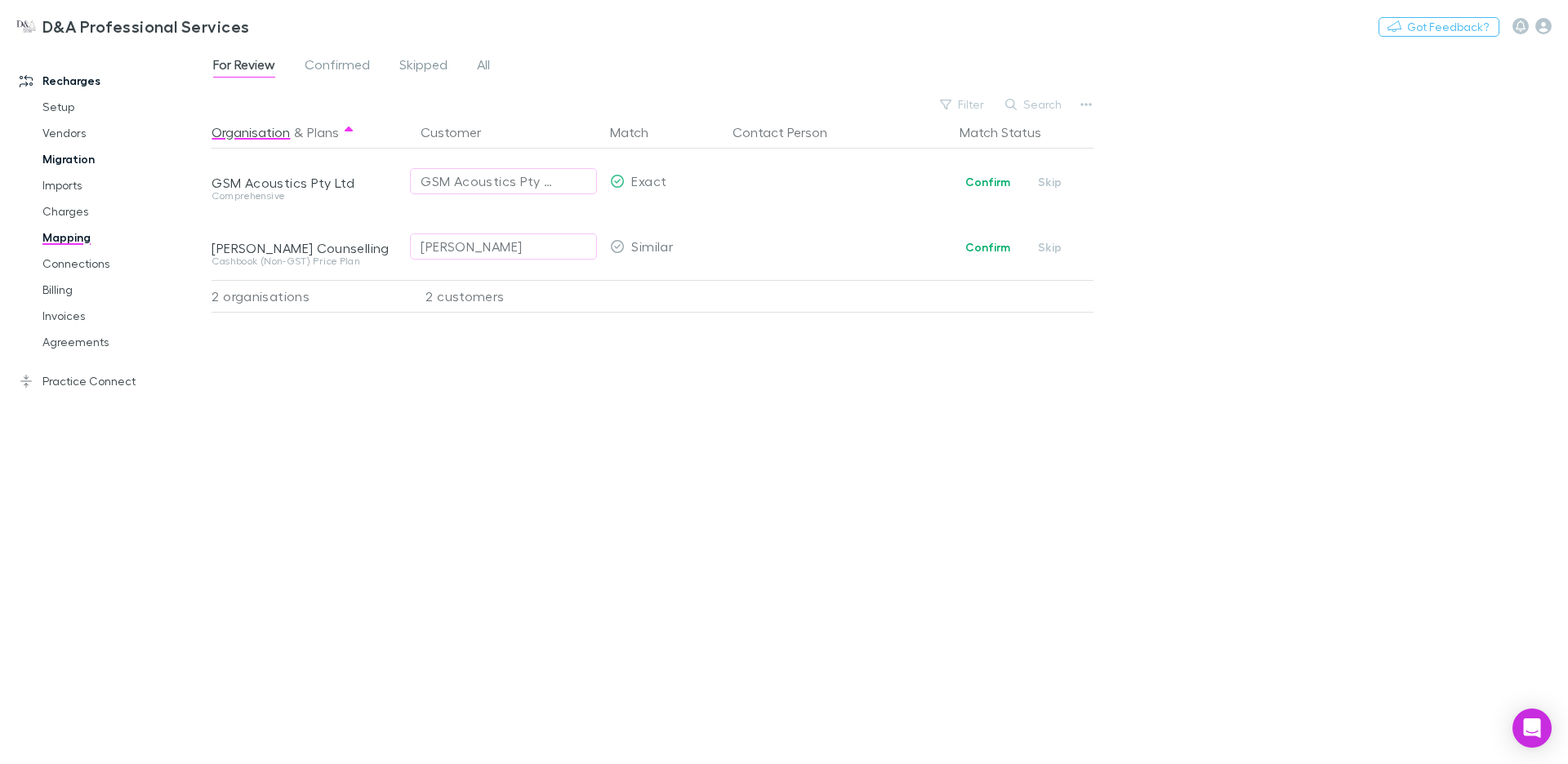
click at [63, 162] on link "Migration" at bounding box center [117, 159] width 182 height 26
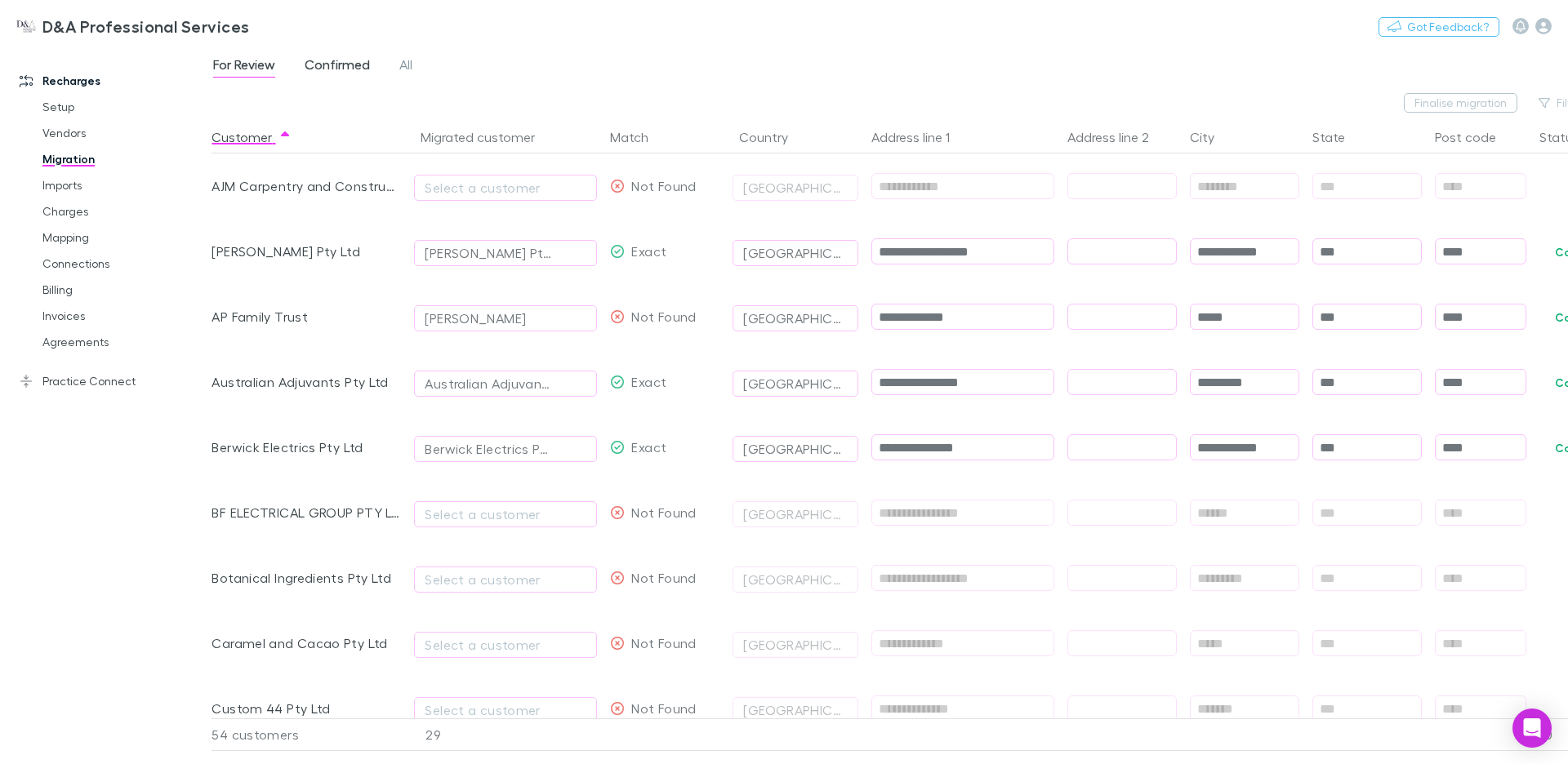
click at [350, 67] on span "Confirmed" at bounding box center [338, 67] width 66 height 21
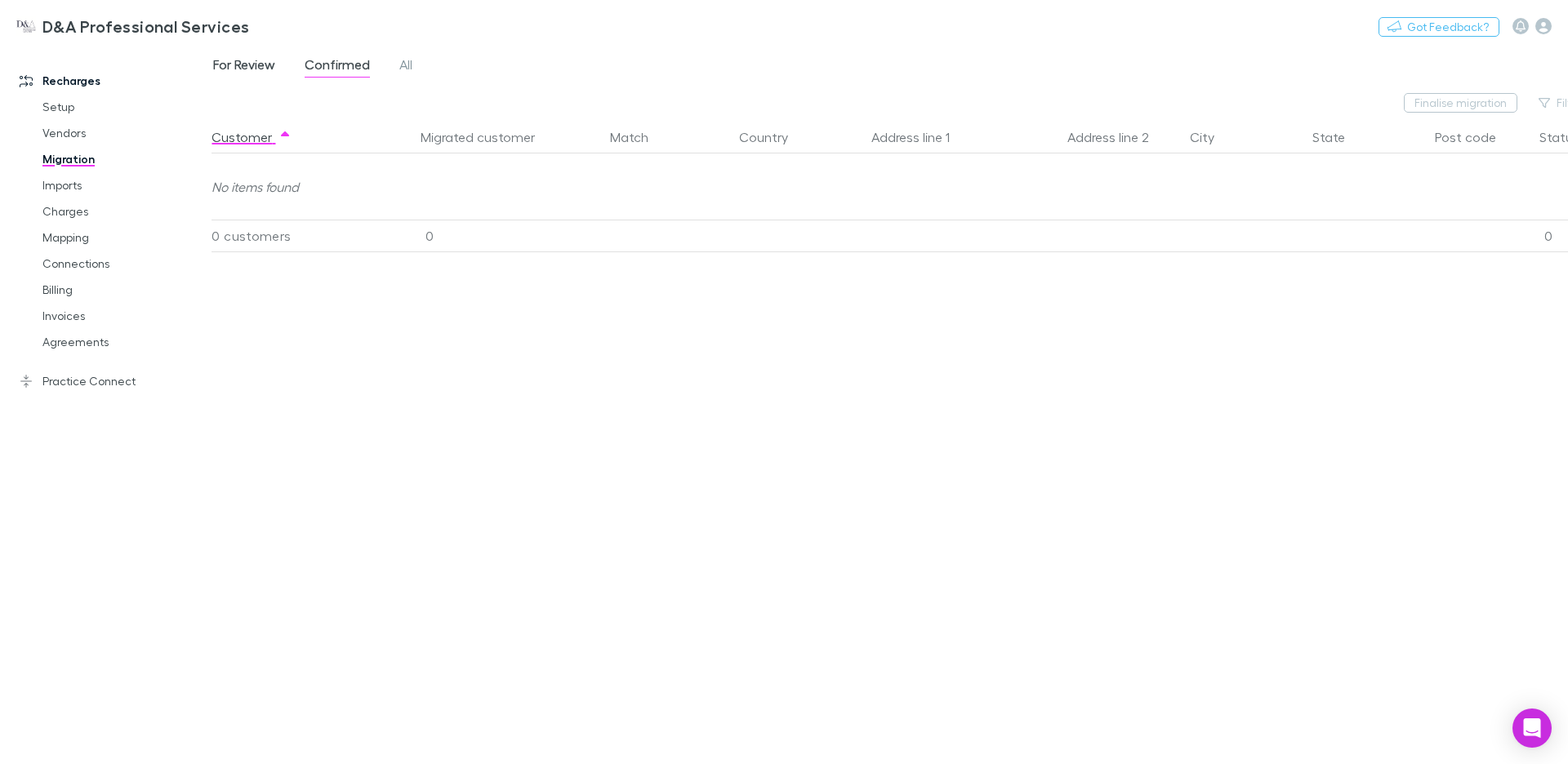
click at [243, 56] on link "For Review" at bounding box center [244, 67] width 66 height 26
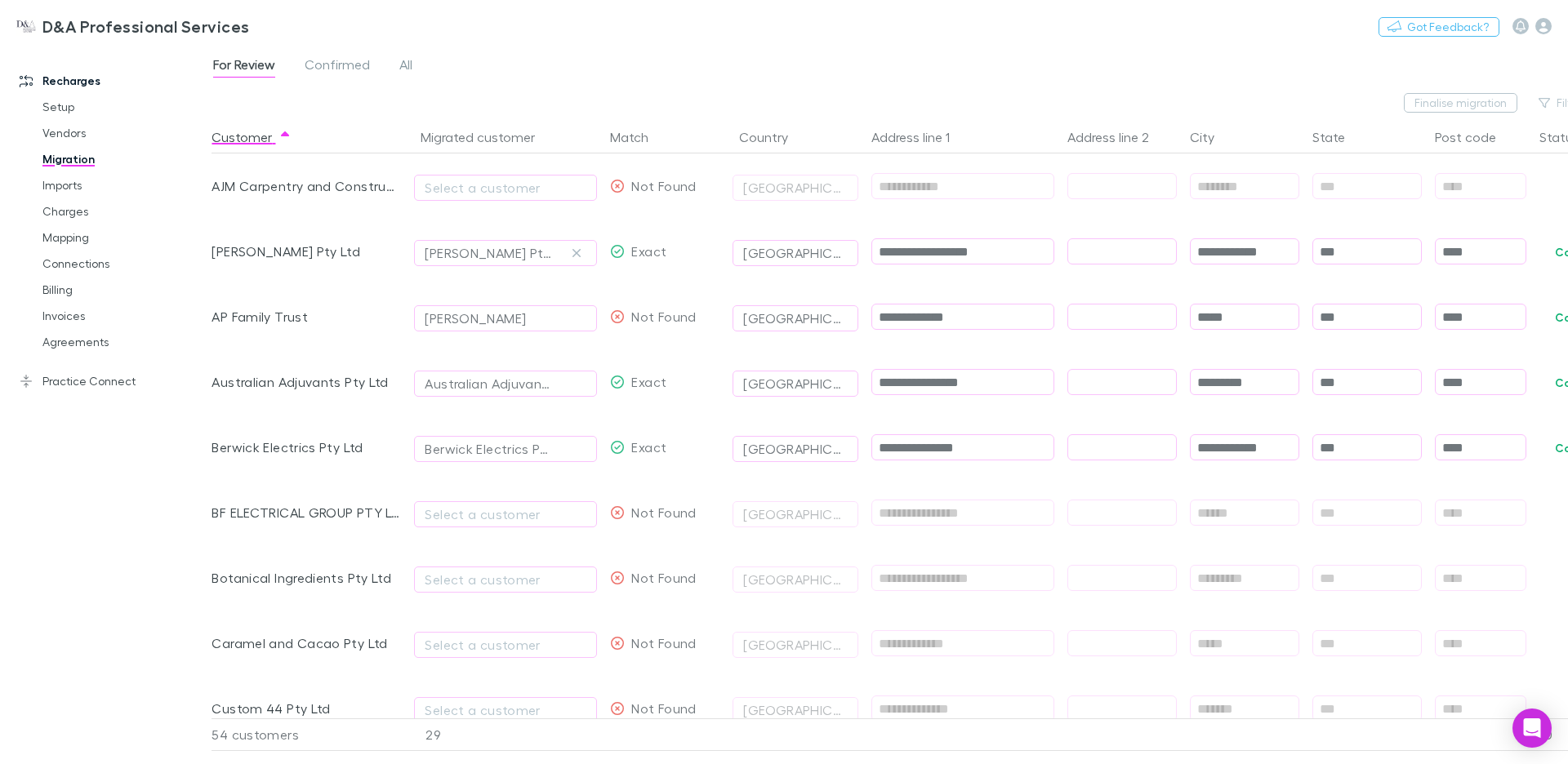
scroll to position [0, 14]
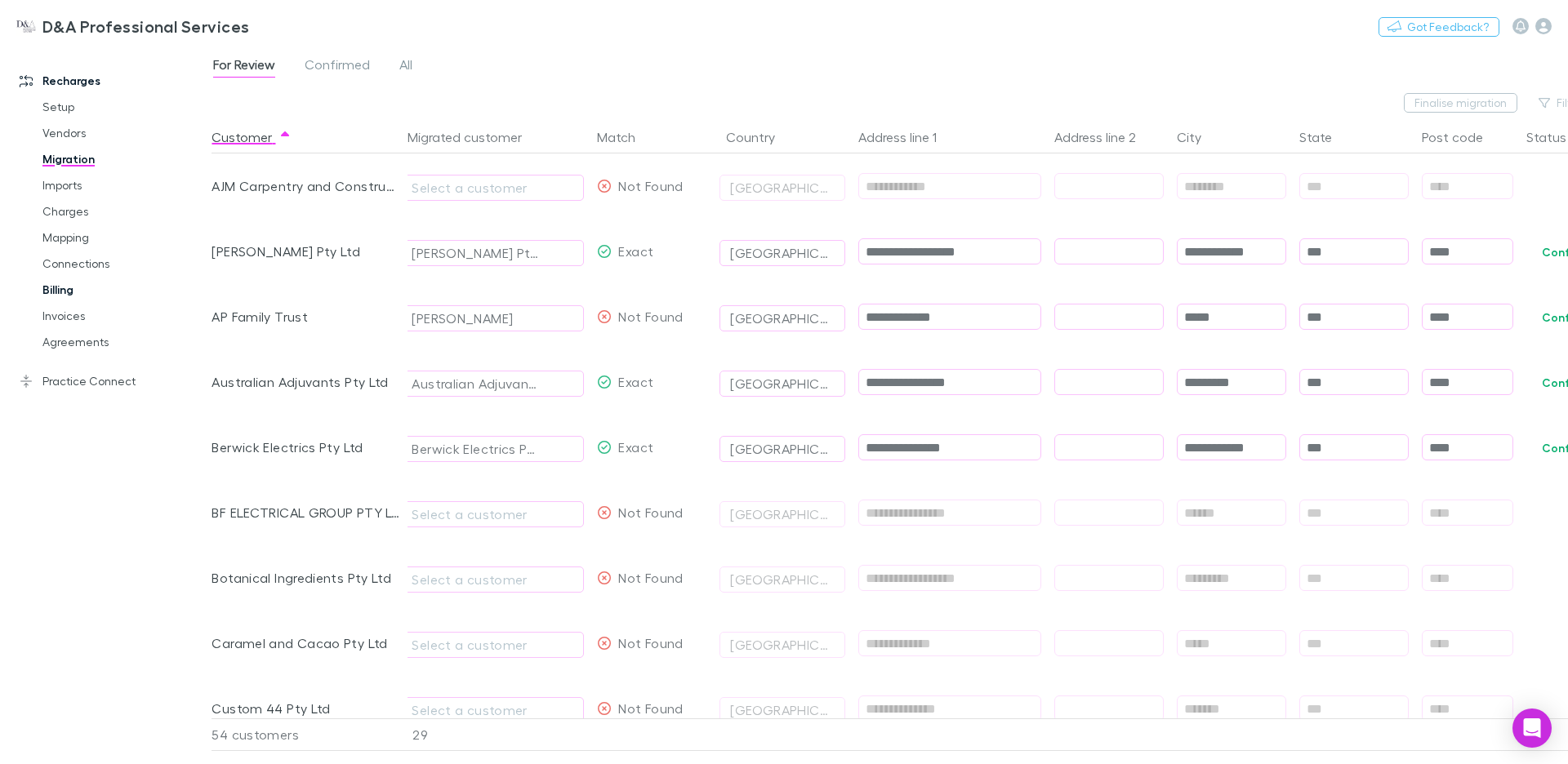
click at [63, 293] on link "Billing" at bounding box center [117, 289] width 182 height 26
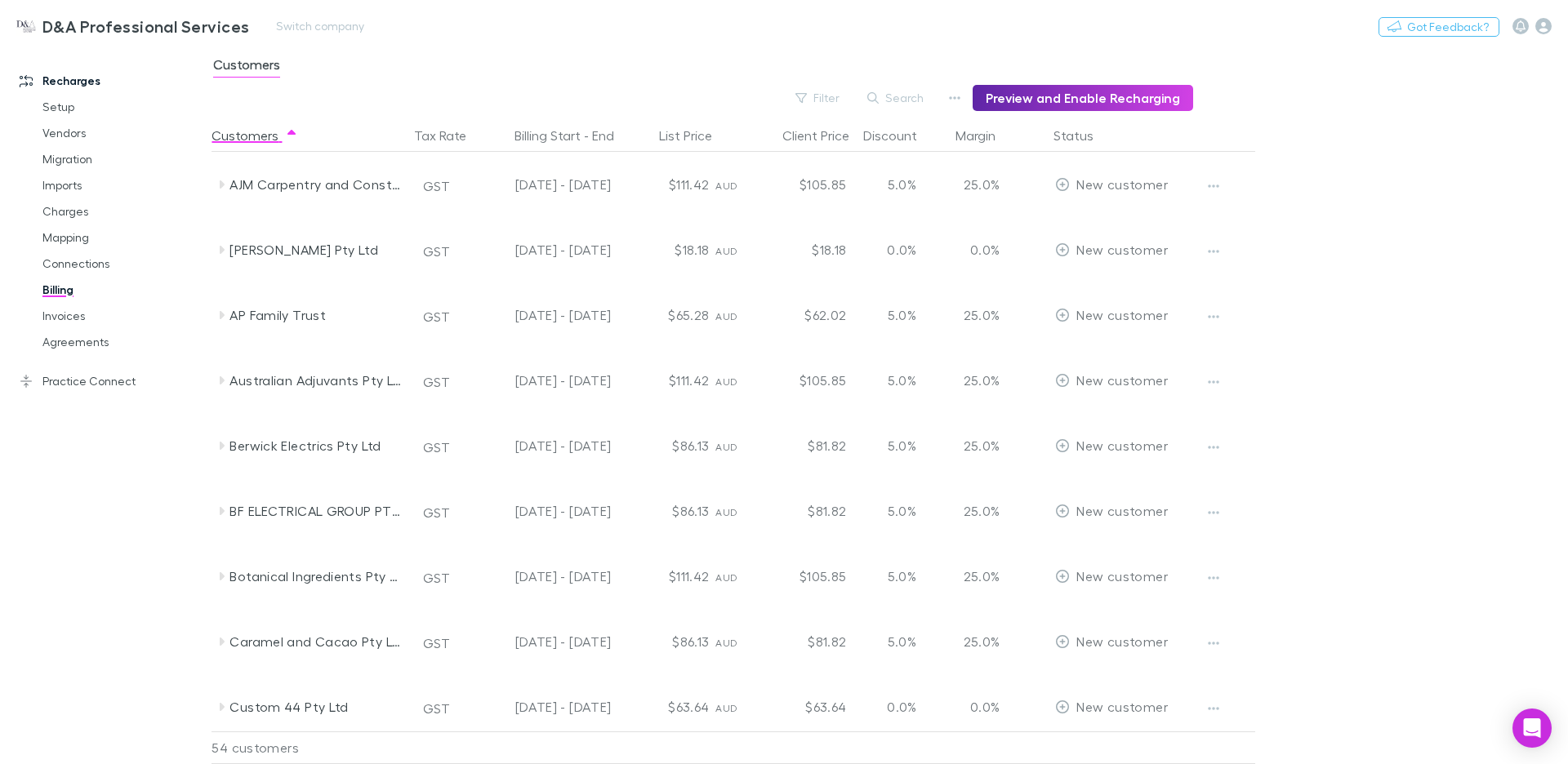
drag, startPoint x: 77, startPoint y: 165, endPoint x: 535, endPoint y: 3, distance: 485.8
click at [77, 165] on link "Migration" at bounding box center [117, 159] width 182 height 26
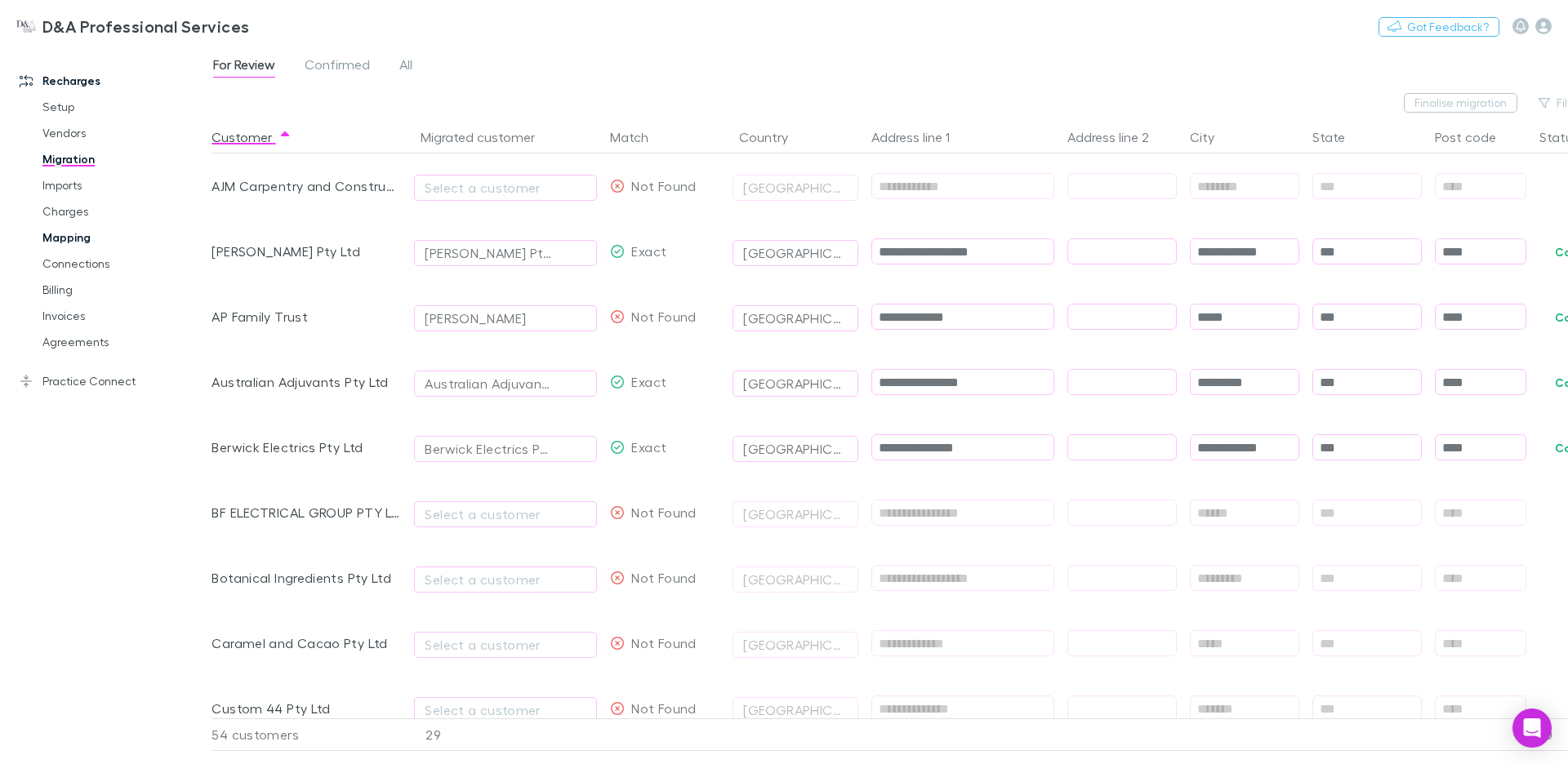
click at [66, 237] on link "Mapping" at bounding box center [117, 237] width 182 height 26
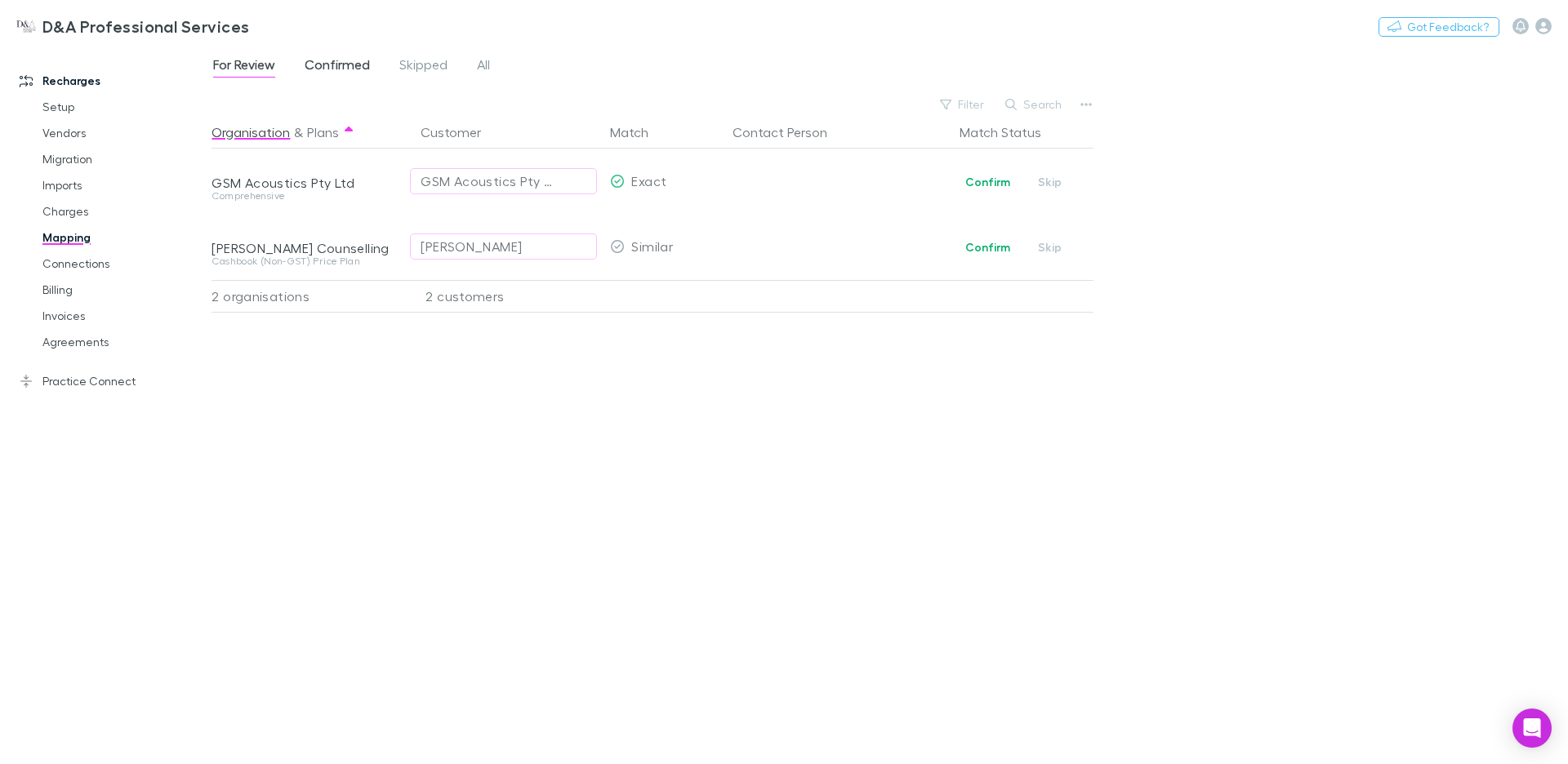
click at [331, 63] on span "Confirmed" at bounding box center [338, 67] width 66 height 21
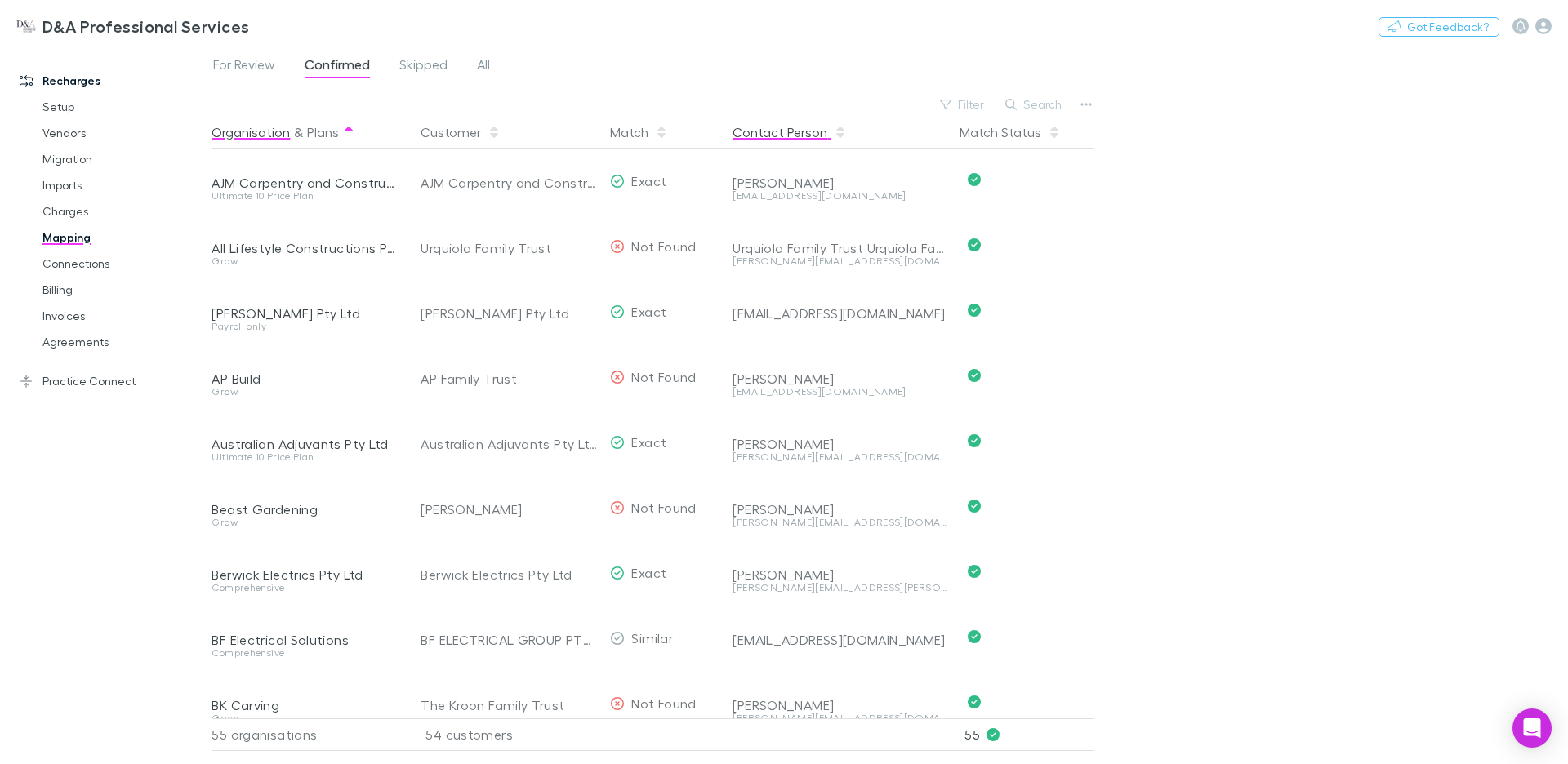
click at [814, 128] on button "Contact Person" at bounding box center [789, 132] width 115 height 33
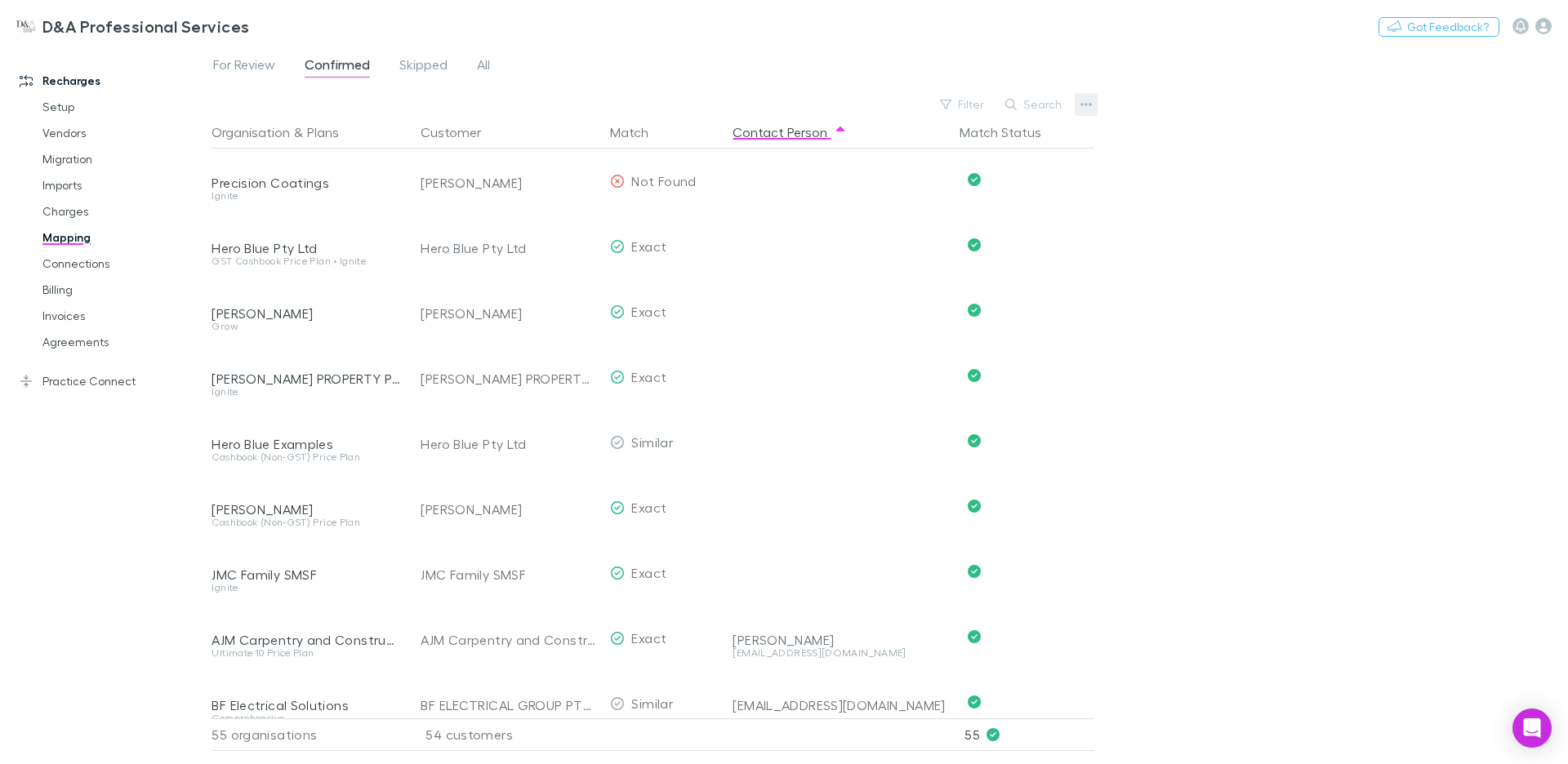
click at [1084, 112] on button "button" at bounding box center [1087, 105] width 23 height 23
click at [70, 286] on div at bounding box center [784, 382] width 1568 height 764
click at [56, 288] on link "Billing" at bounding box center [117, 289] width 182 height 26
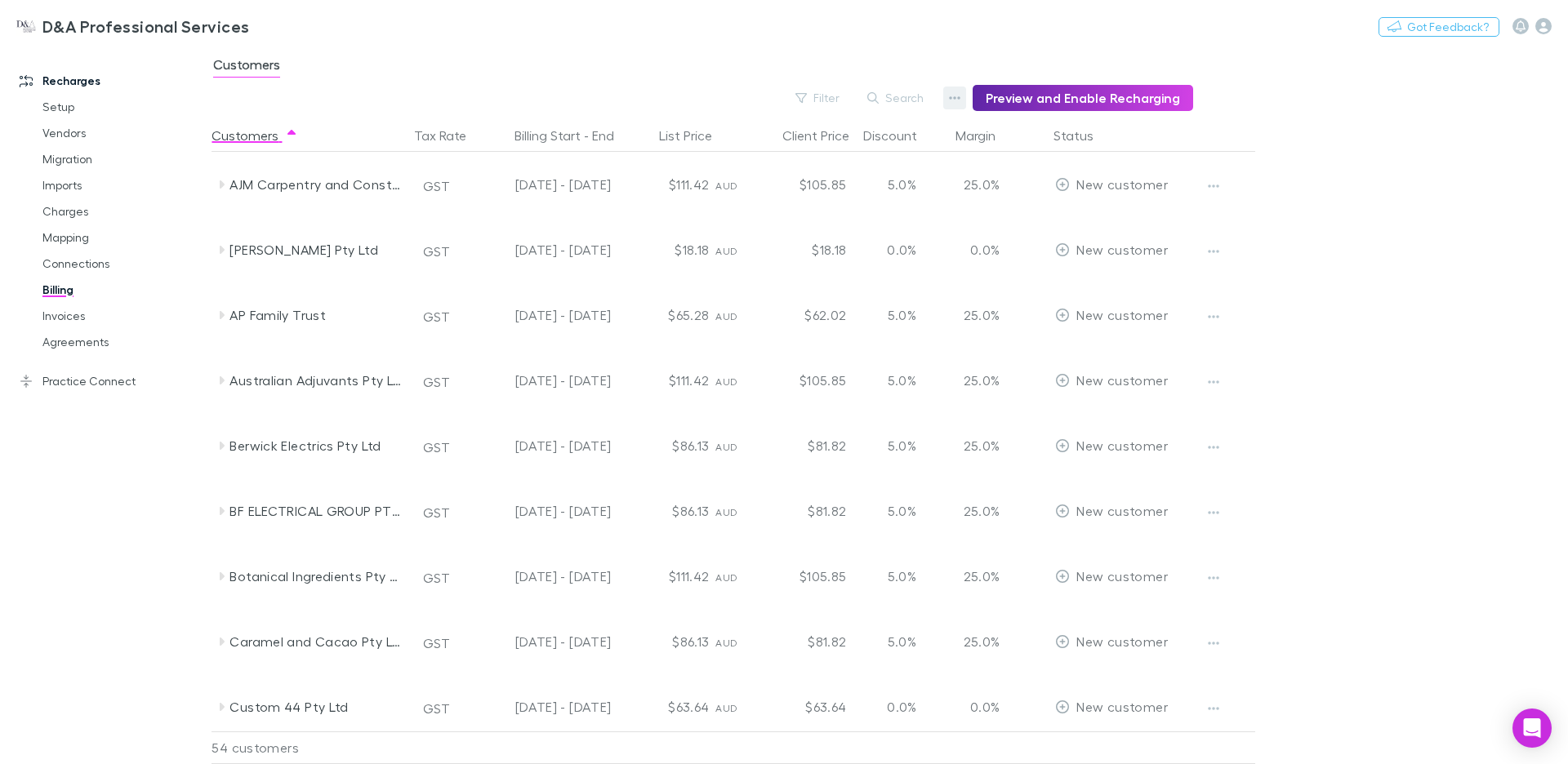
click at [961, 94] on icon "button" at bounding box center [955, 98] width 12 height 14
click at [838, 151] on p "Discount Split" at bounding box center [863, 150] width 199 height 19
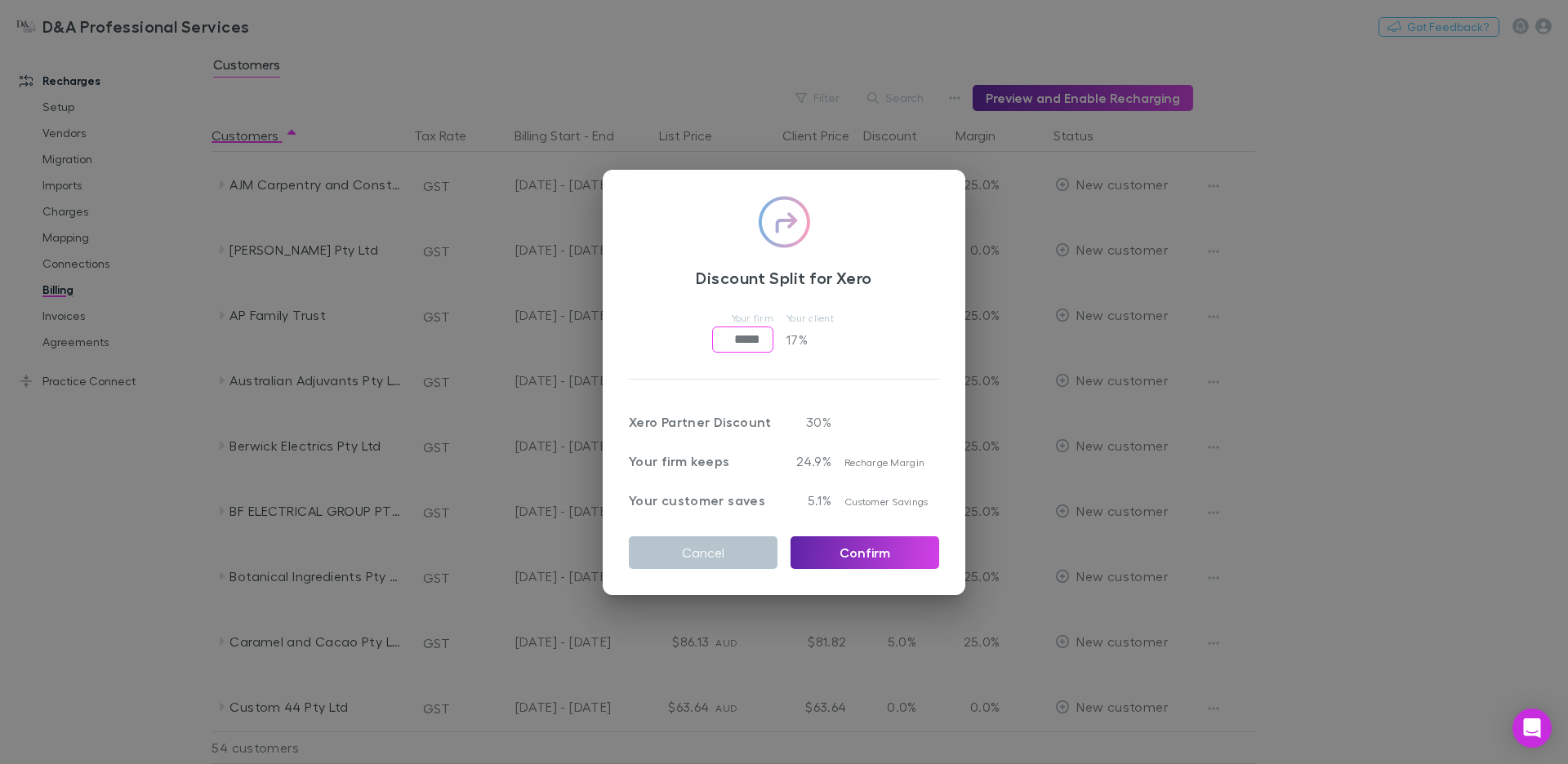
click at [747, 336] on input "*****" at bounding box center [742, 340] width 61 height 26
type input "*****"
click at [849, 553] on button "Confirm" at bounding box center [866, 553] width 149 height 33
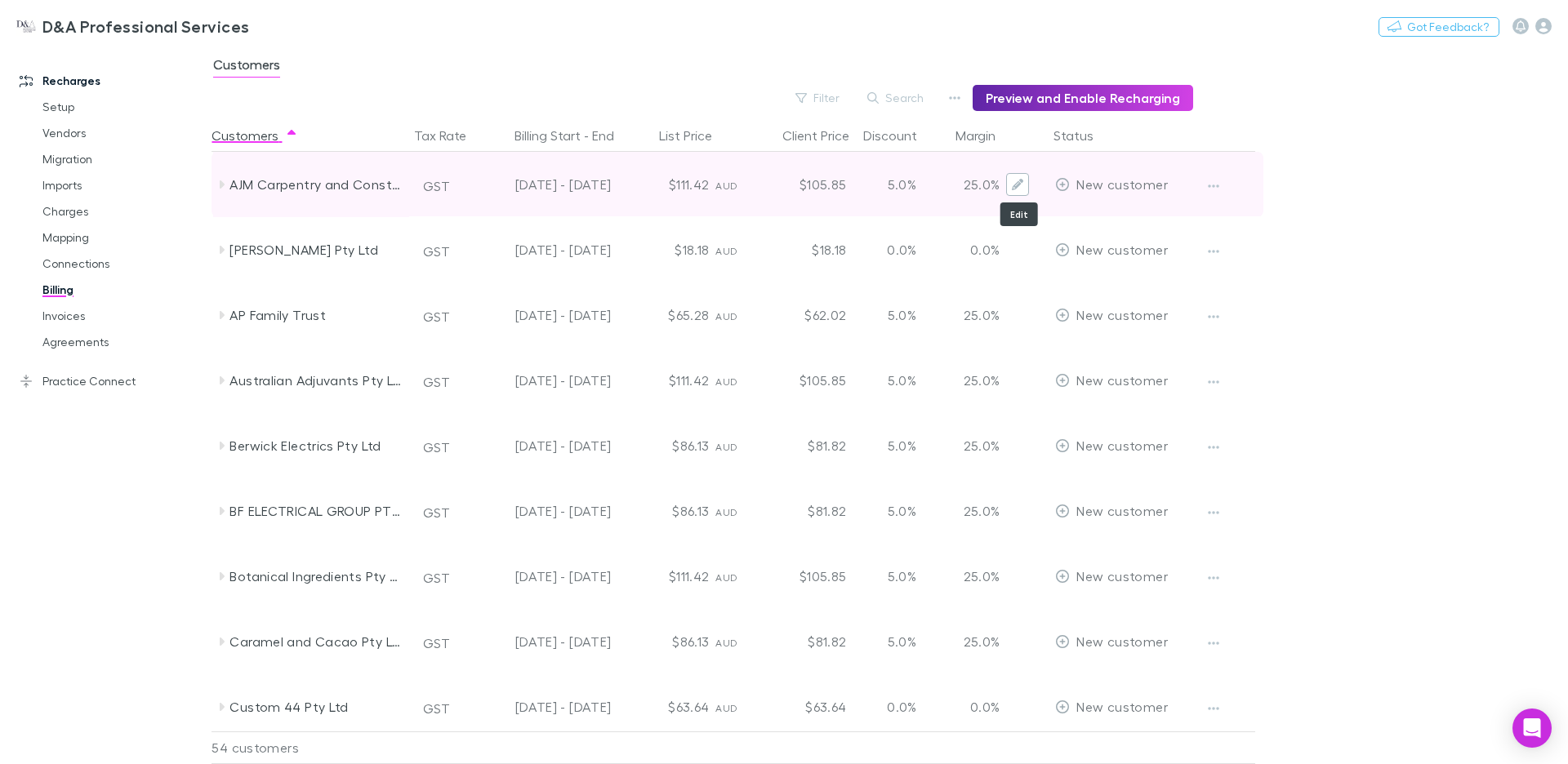
click at [1015, 185] on icon "Edit" at bounding box center [1018, 184] width 12 height 12
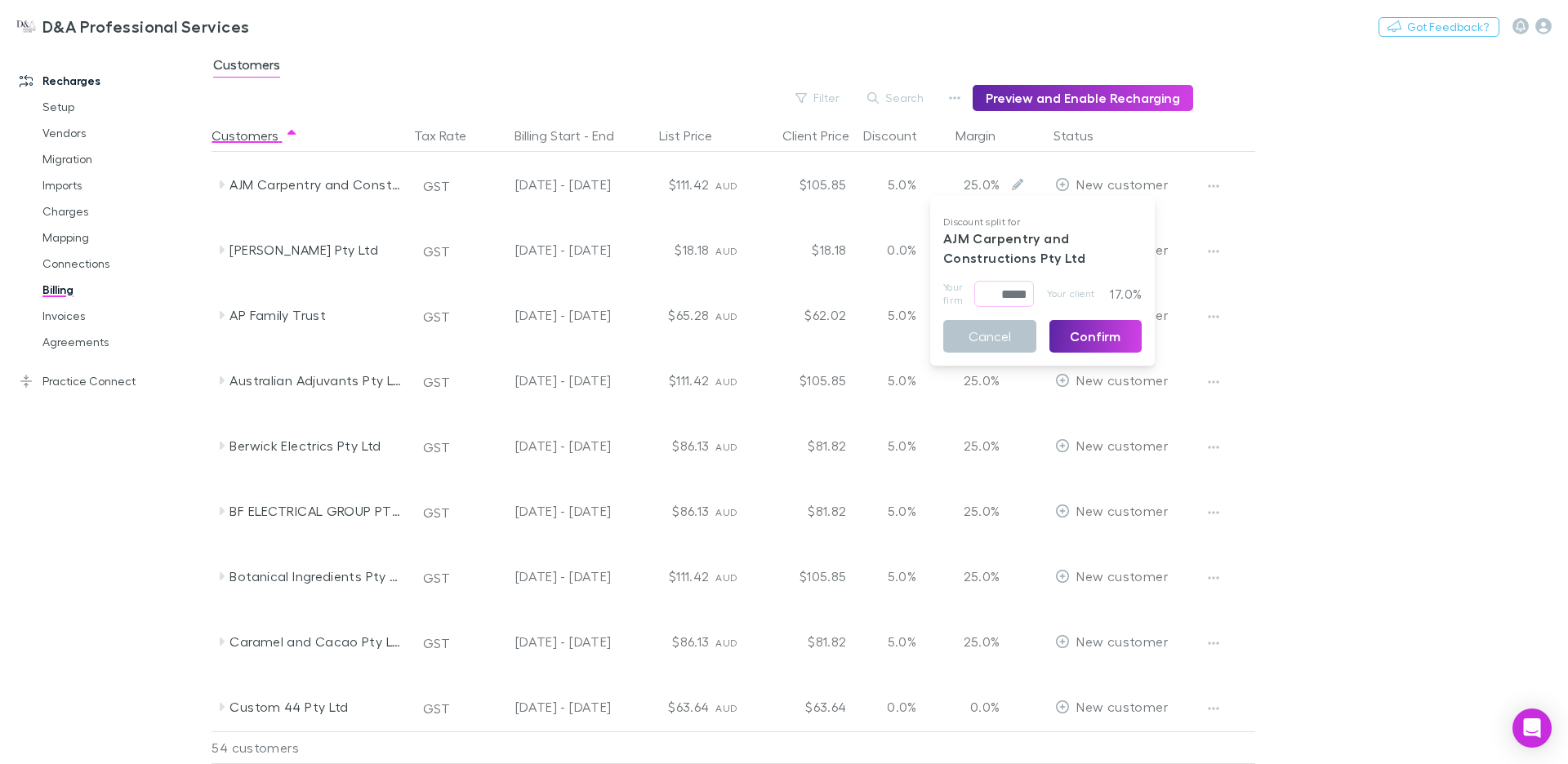
click at [1356, 109] on div at bounding box center [784, 382] width 1568 height 764
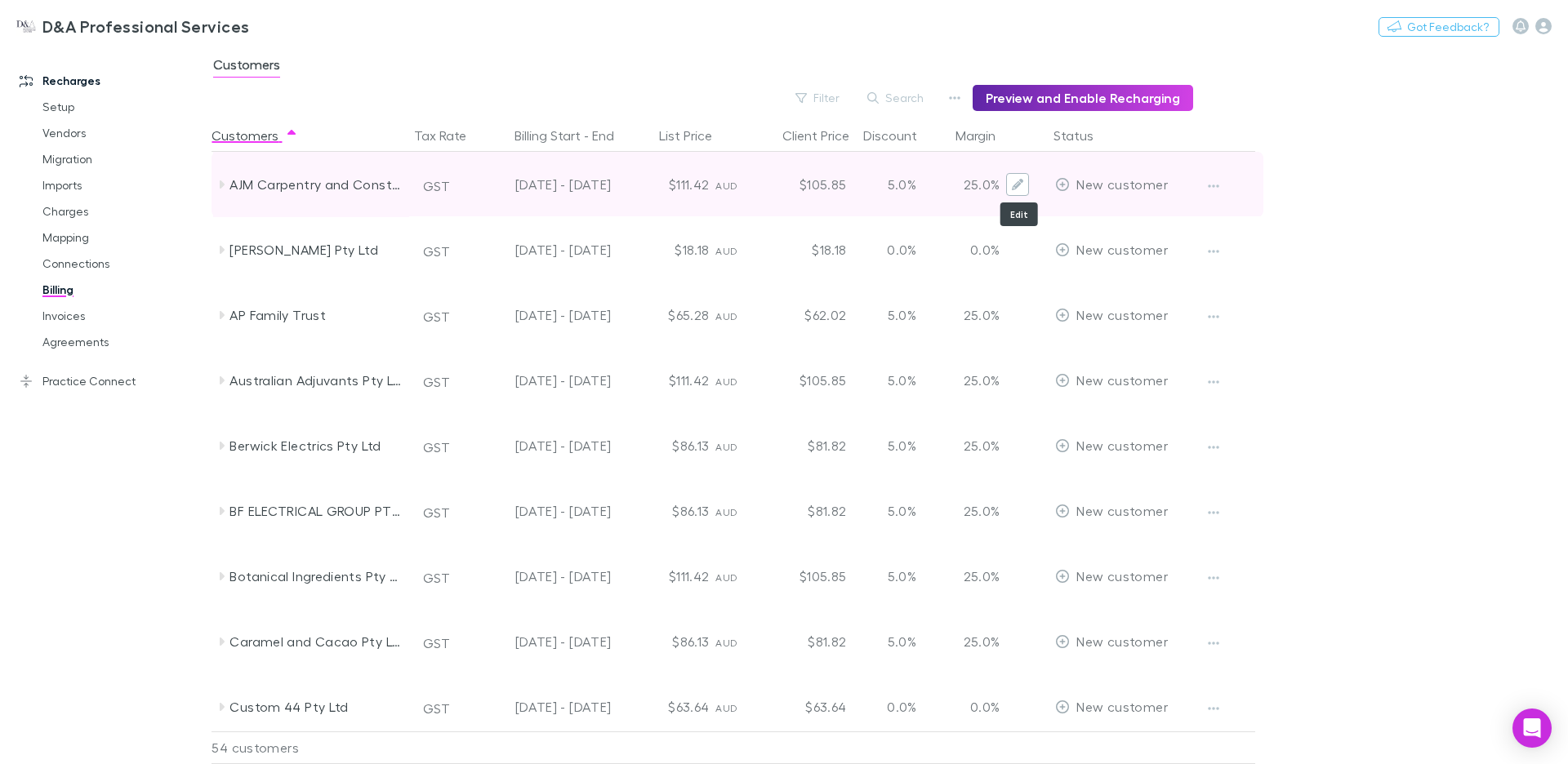
click at [1018, 185] on icon "Edit" at bounding box center [1018, 184] width 12 height 12
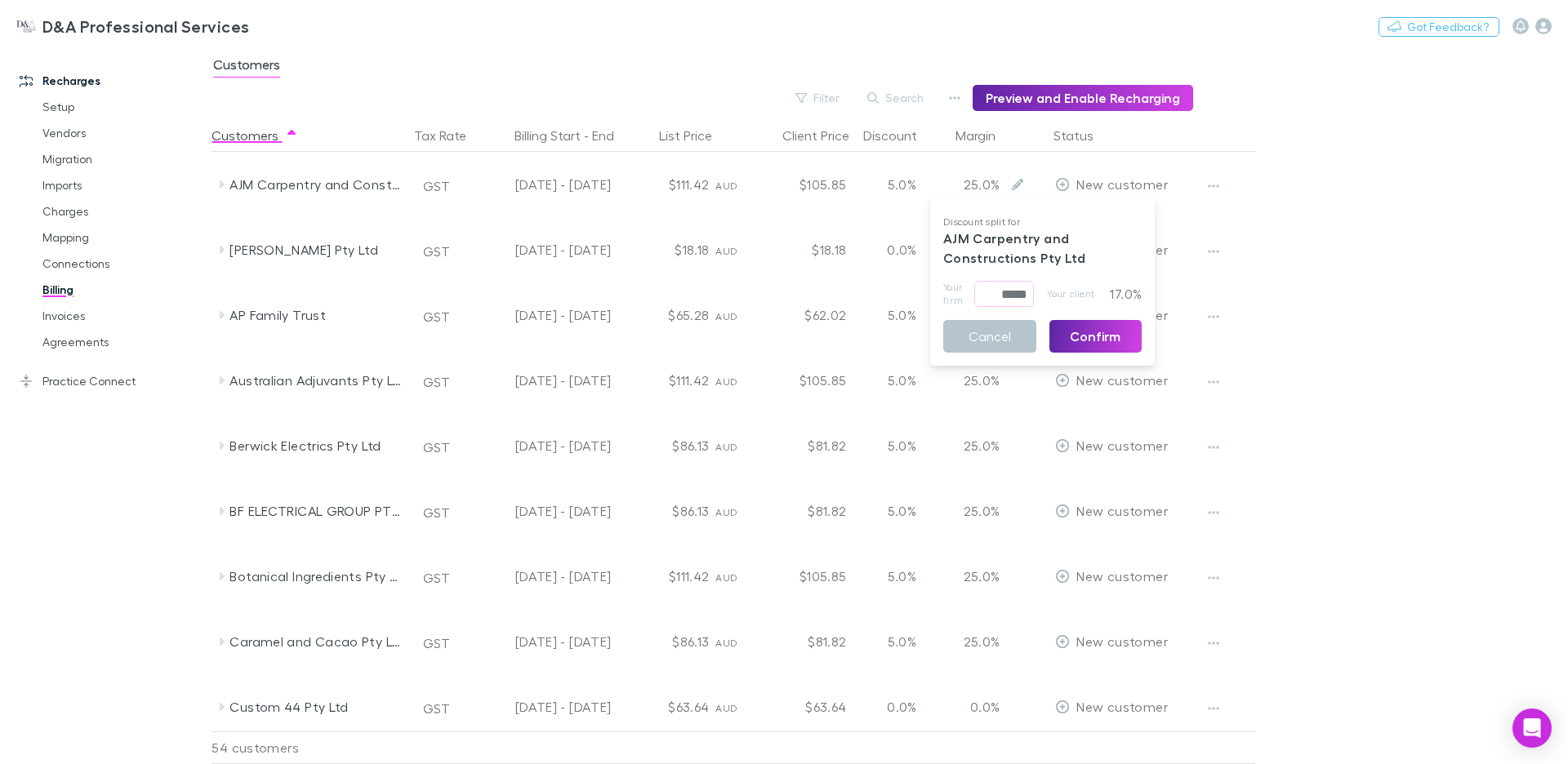
click at [1303, 251] on div at bounding box center [784, 382] width 1568 height 764
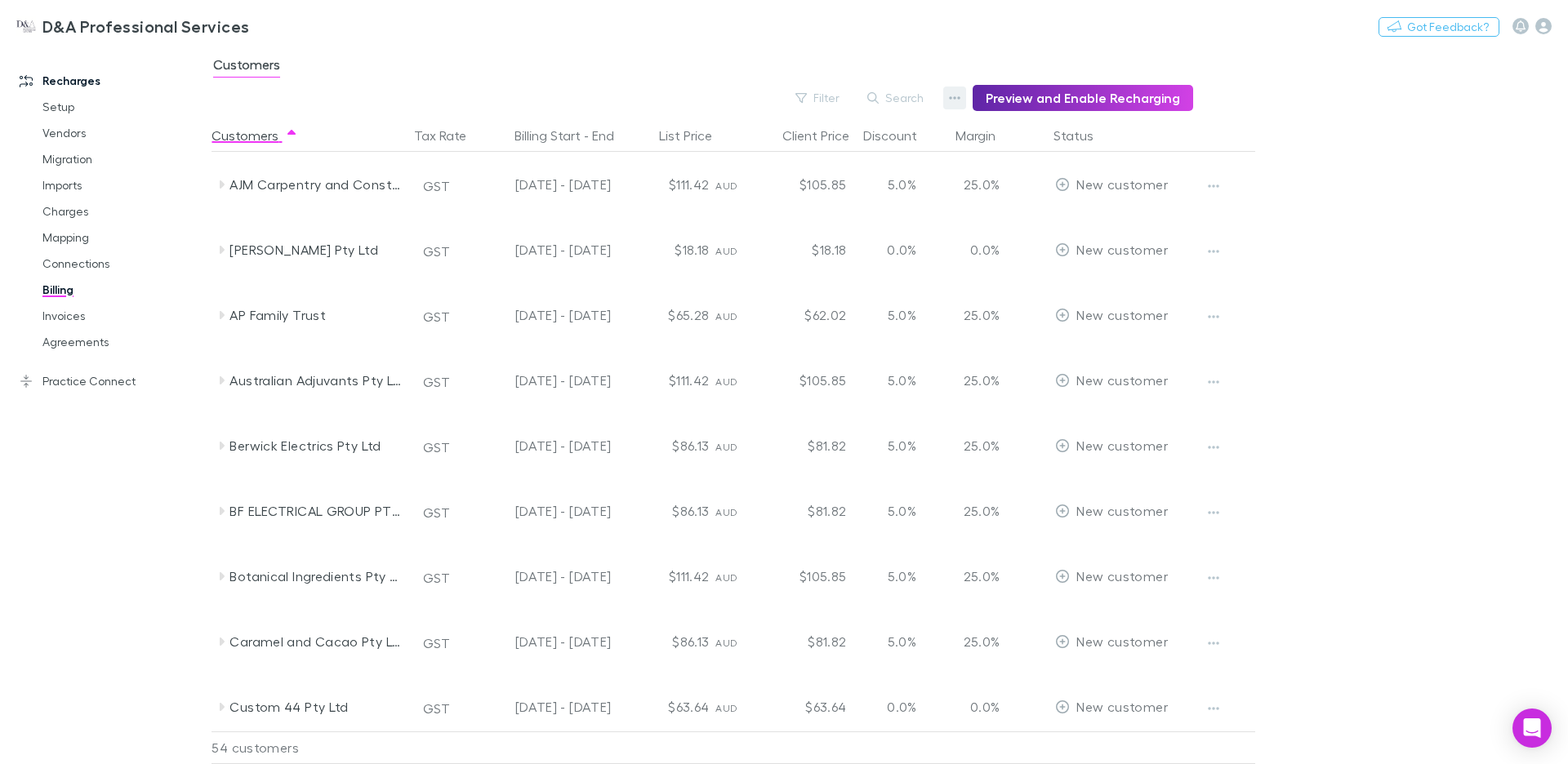
click at [953, 107] on button "button" at bounding box center [955, 98] width 23 height 23
click at [1329, 152] on div at bounding box center [784, 382] width 1568 height 764
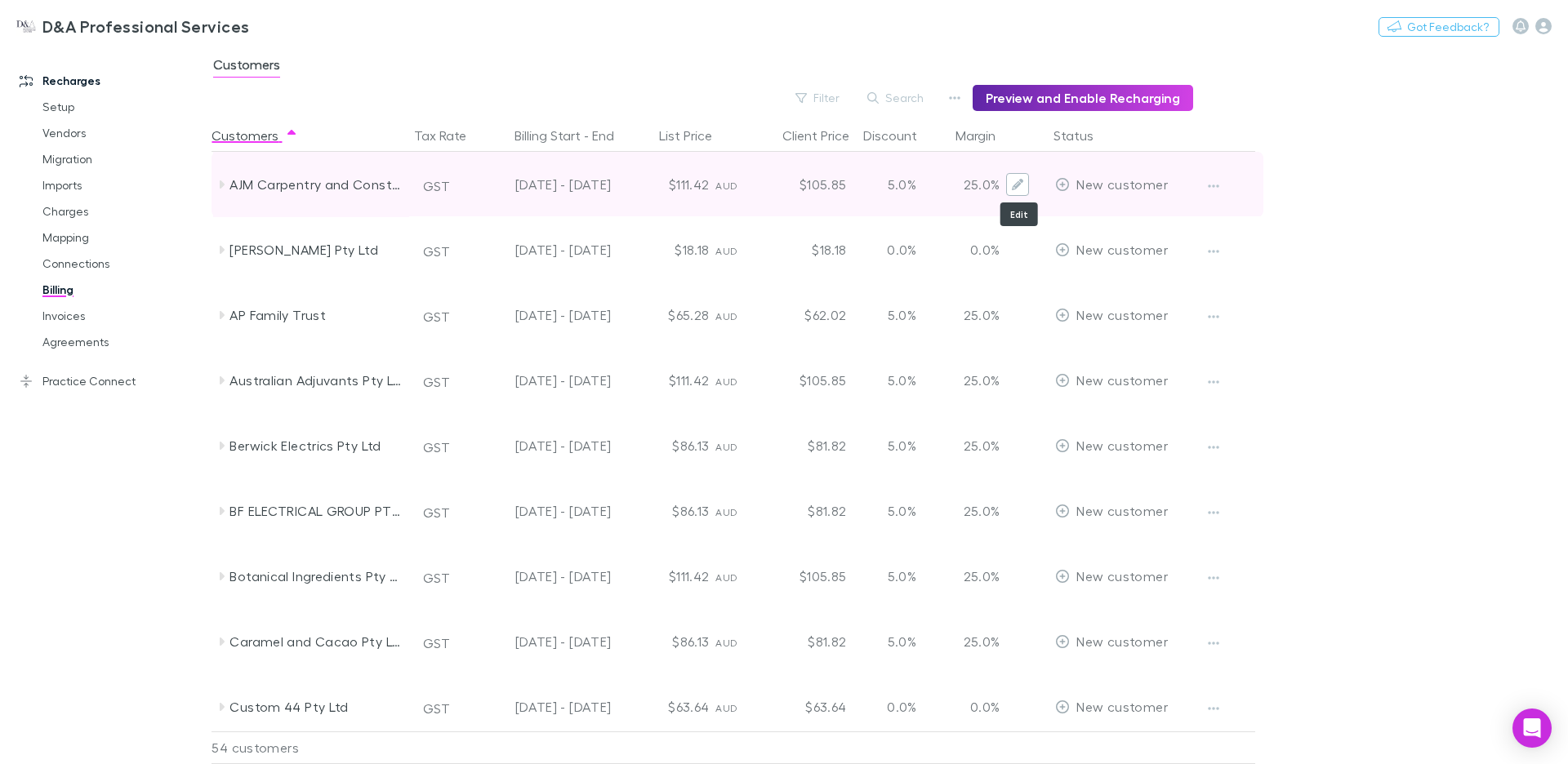
click at [1014, 184] on icon "Edit" at bounding box center [1018, 184] width 12 height 12
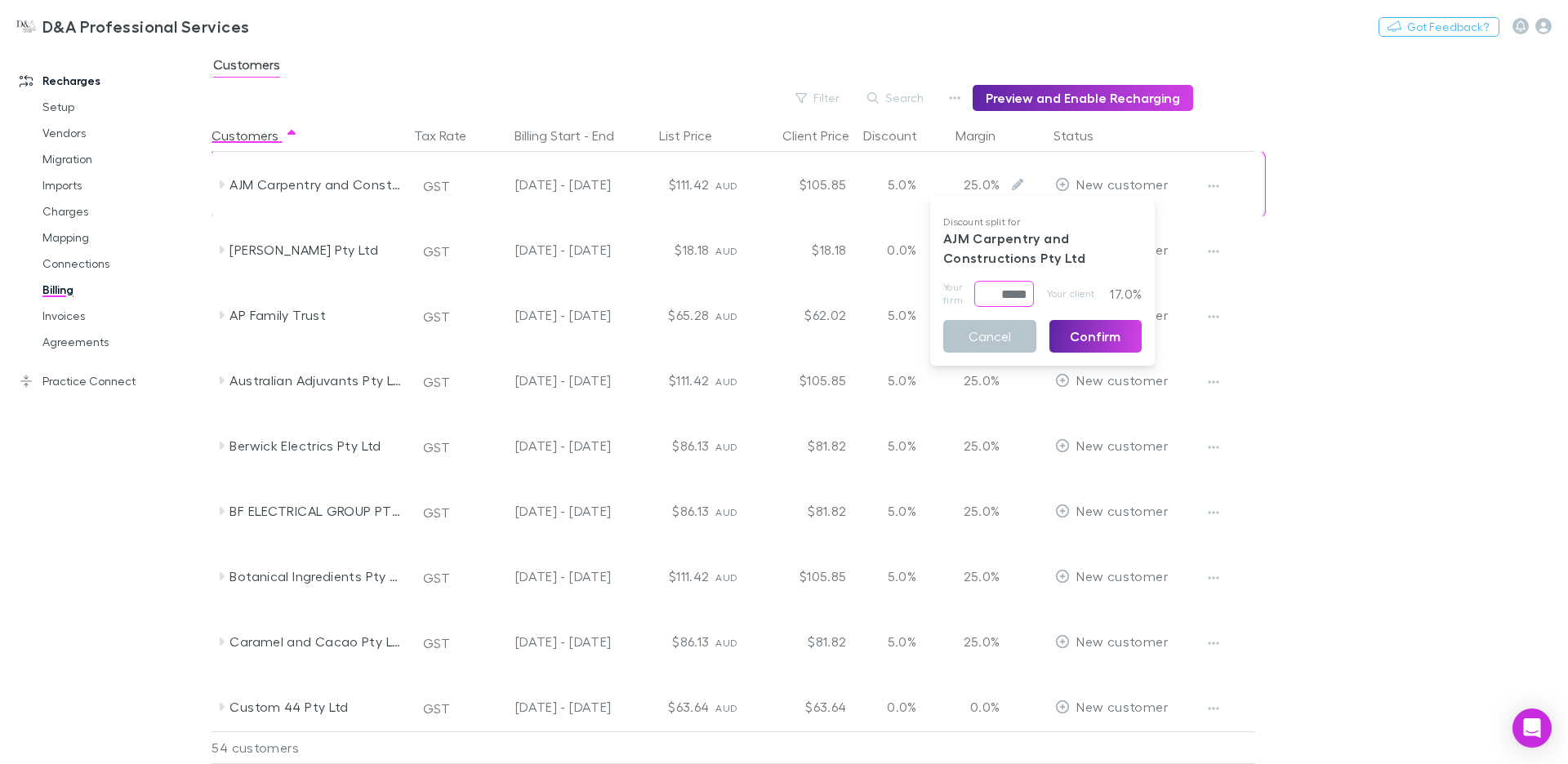
click at [993, 287] on input "*****" at bounding box center [1004, 293] width 60 height 26
type input "****"
click at [1103, 328] on button "Confirm" at bounding box center [1096, 337] width 94 height 33
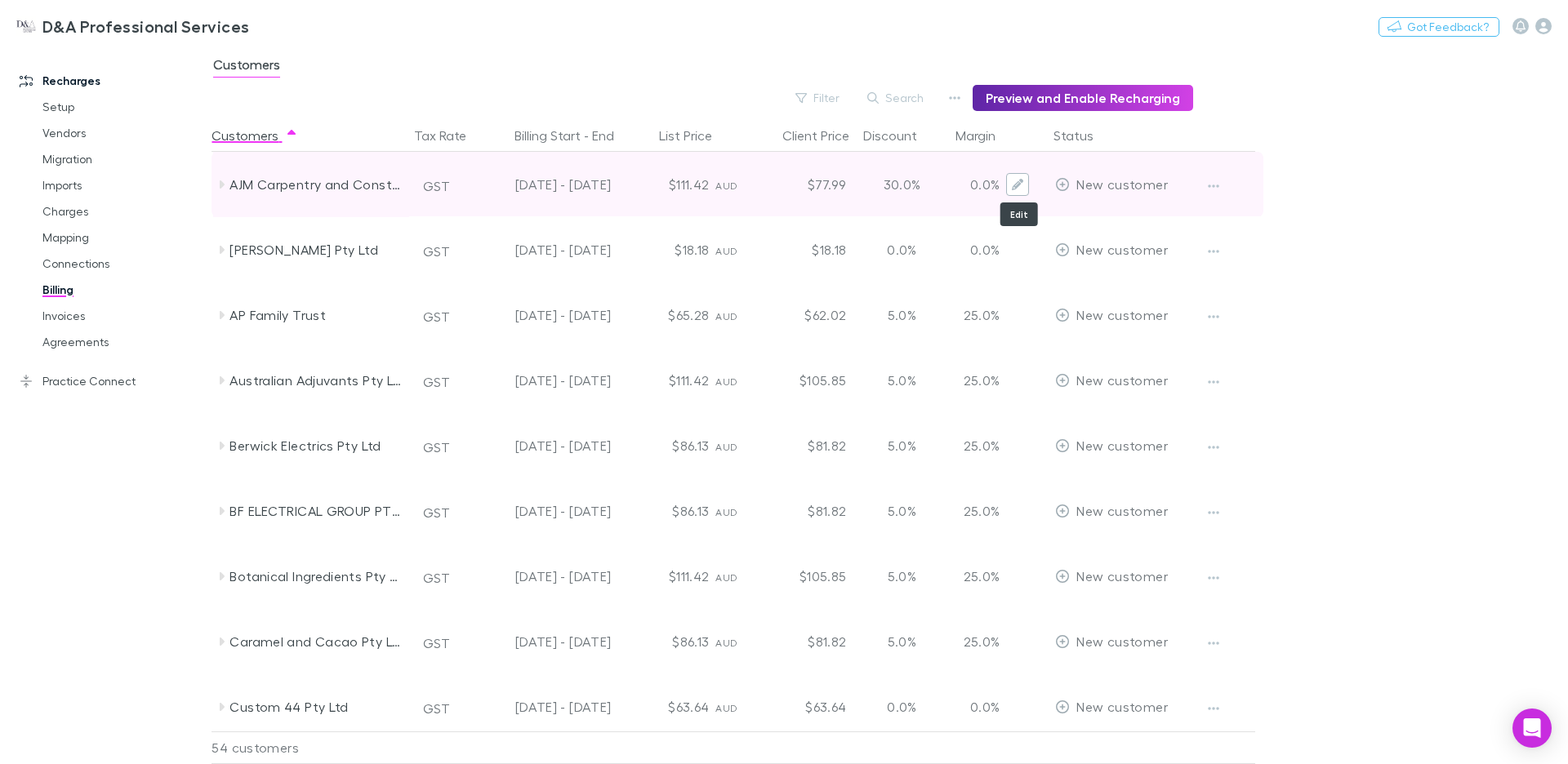
click at [1019, 188] on icon "Edit" at bounding box center [1018, 184] width 12 height 12
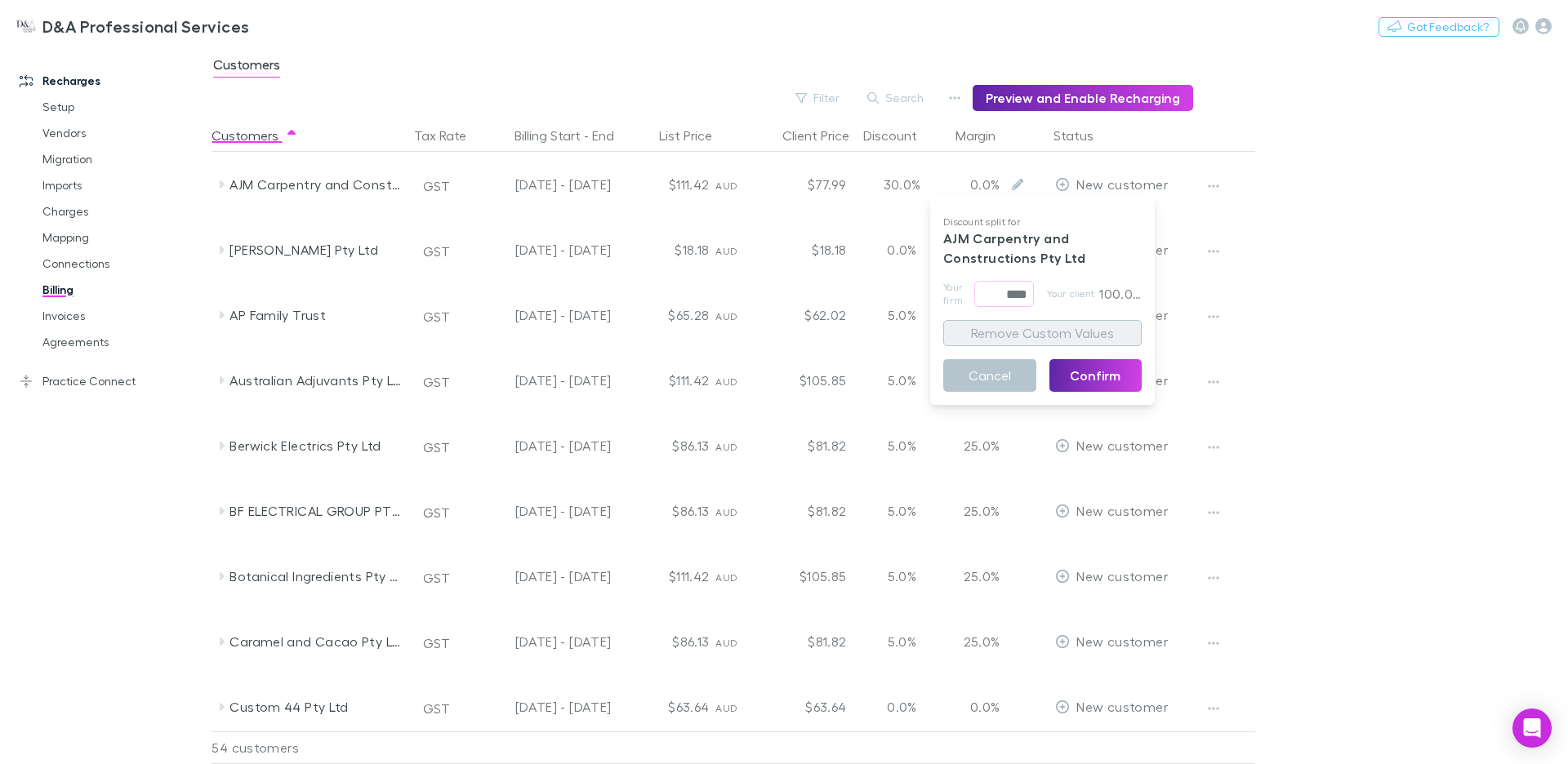
click at [1068, 326] on button "Remove Custom Values" at bounding box center [1043, 333] width 199 height 26
type input "*****"
click at [1069, 373] on button "Confirm" at bounding box center [1096, 376] width 94 height 33
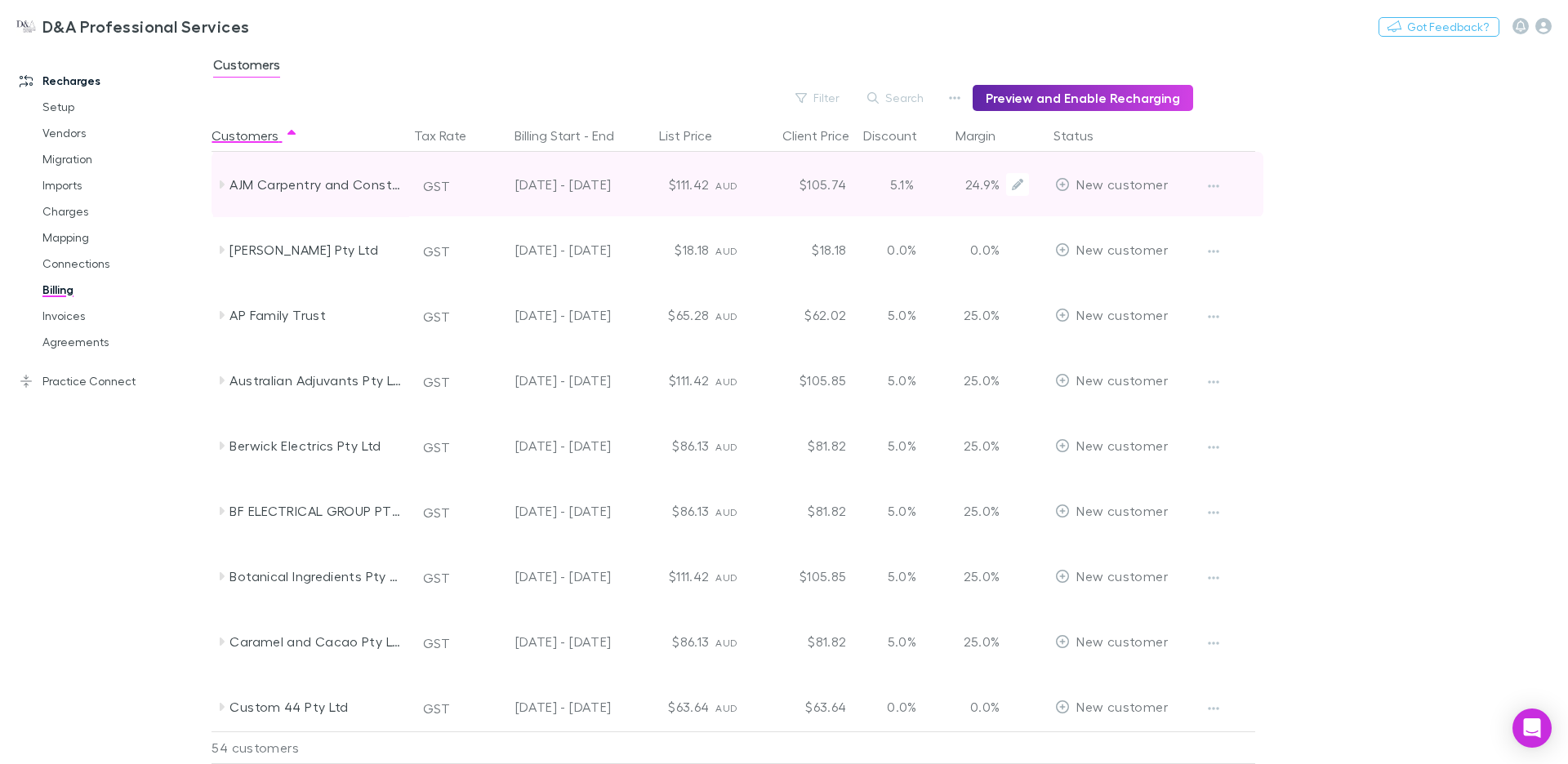
click at [1034, 180] on div at bounding box center [1024, 184] width 36 height 23
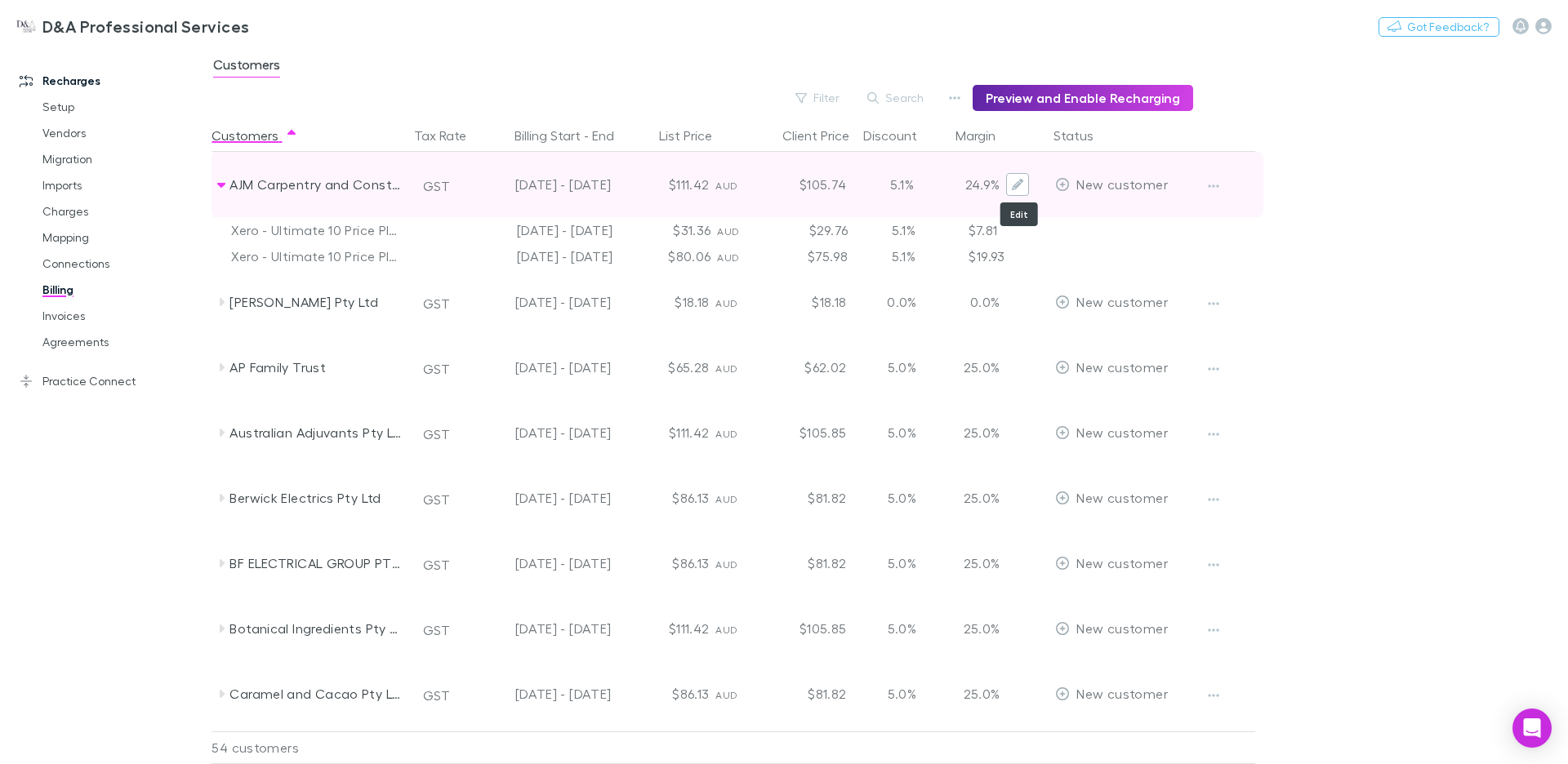
click at [1010, 180] on button "Edit" at bounding box center [1018, 184] width 23 height 23
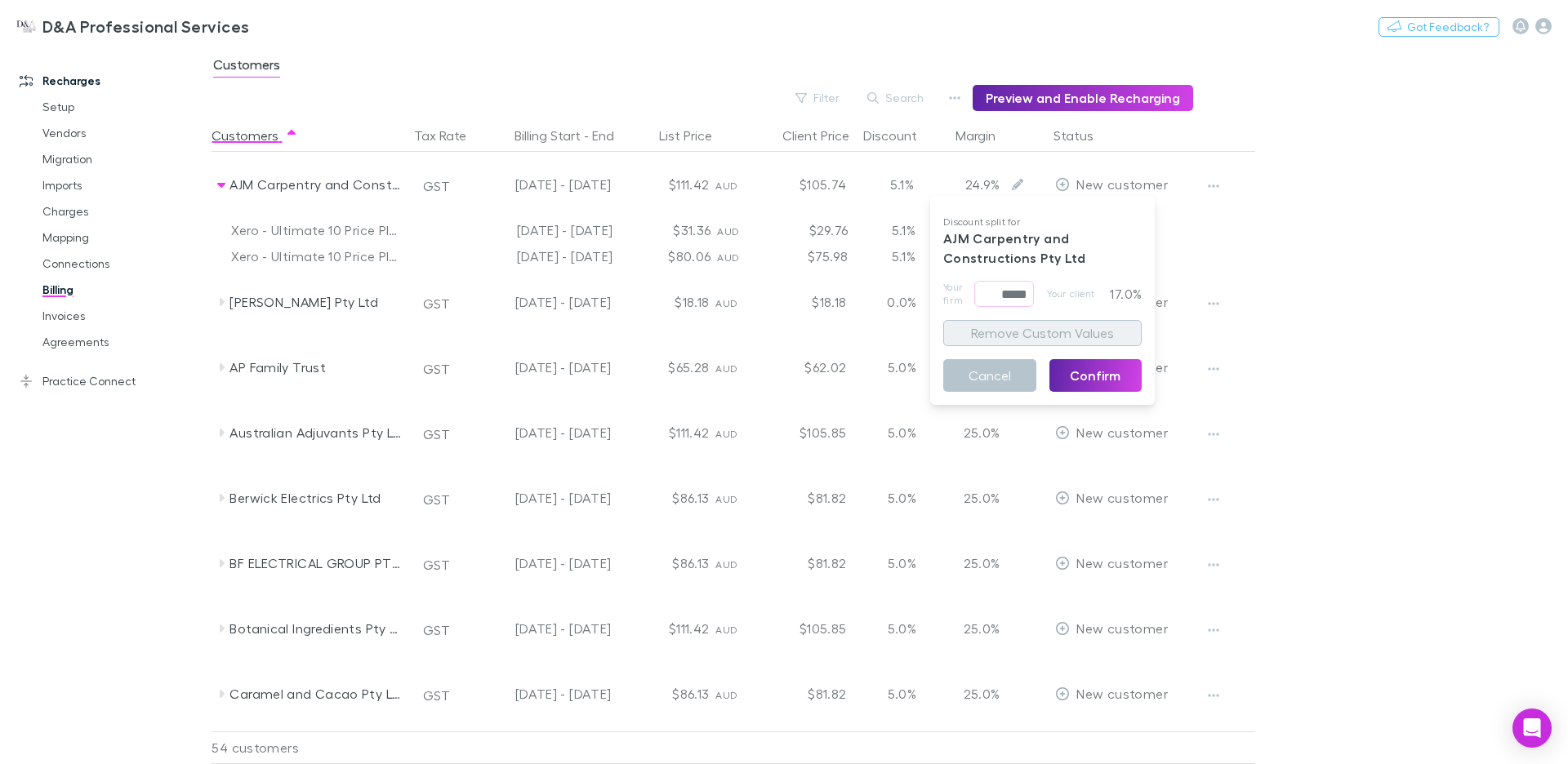
click at [1018, 323] on button "Remove Custom Values" at bounding box center [1043, 333] width 199 height 26
click at [1015, 291] on input "*****" at bounding box center [1004, 293] width 60 height 26
click at [1052, 340] on button "Remove Custom Values" at bounding box center [1043, 333] width 199 height 26
type input "*****"
click at [1079, 374] on button "Confirm" at bounding box center [1096, 376] width 94 height 33
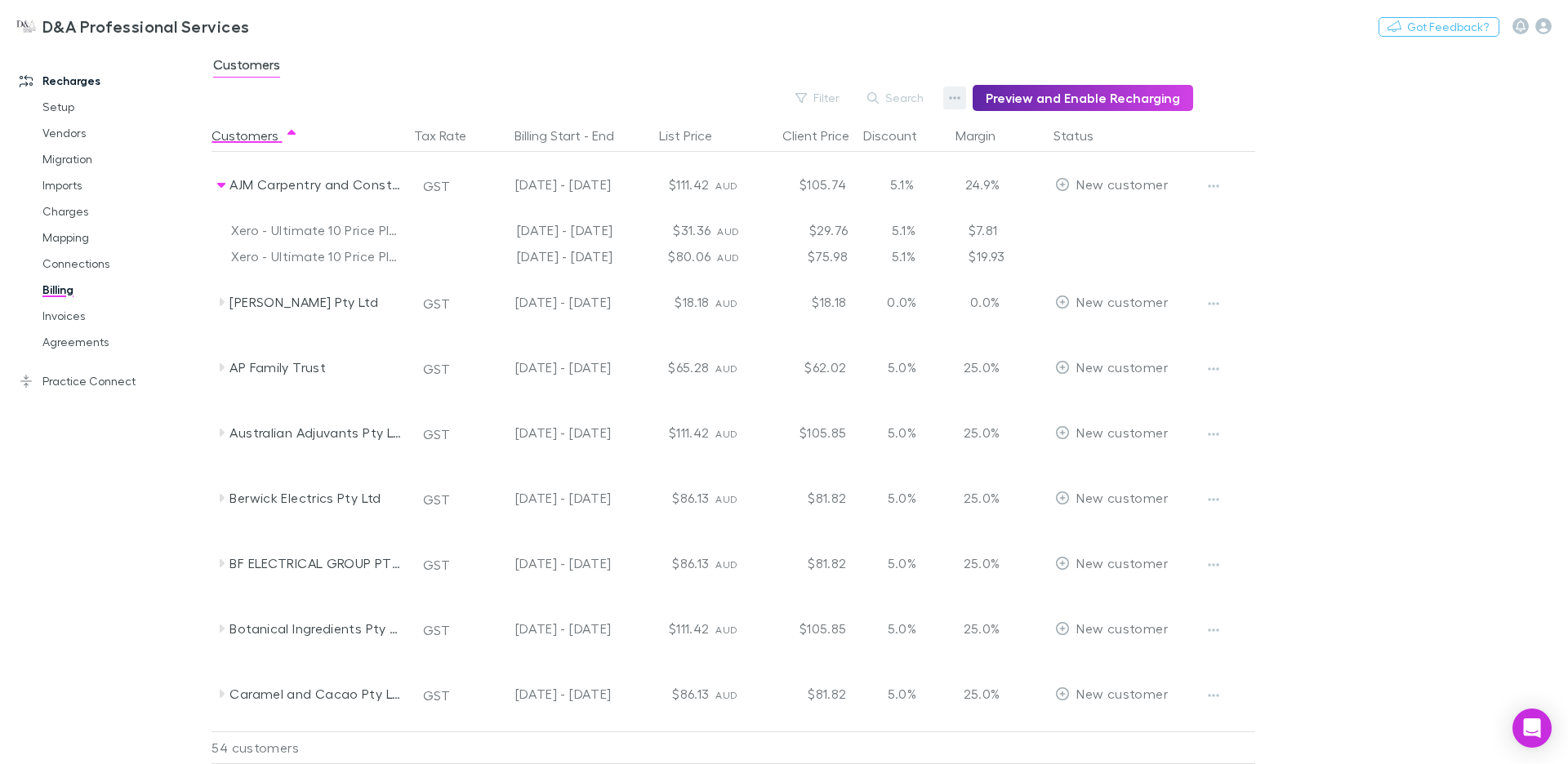
click at [961, 100] on icon "button" at bounding box center [955, 98] width 12 height 14
click at [862, 151] on p "Discount Split" at bounding box center [863, 150] width 199 height 19
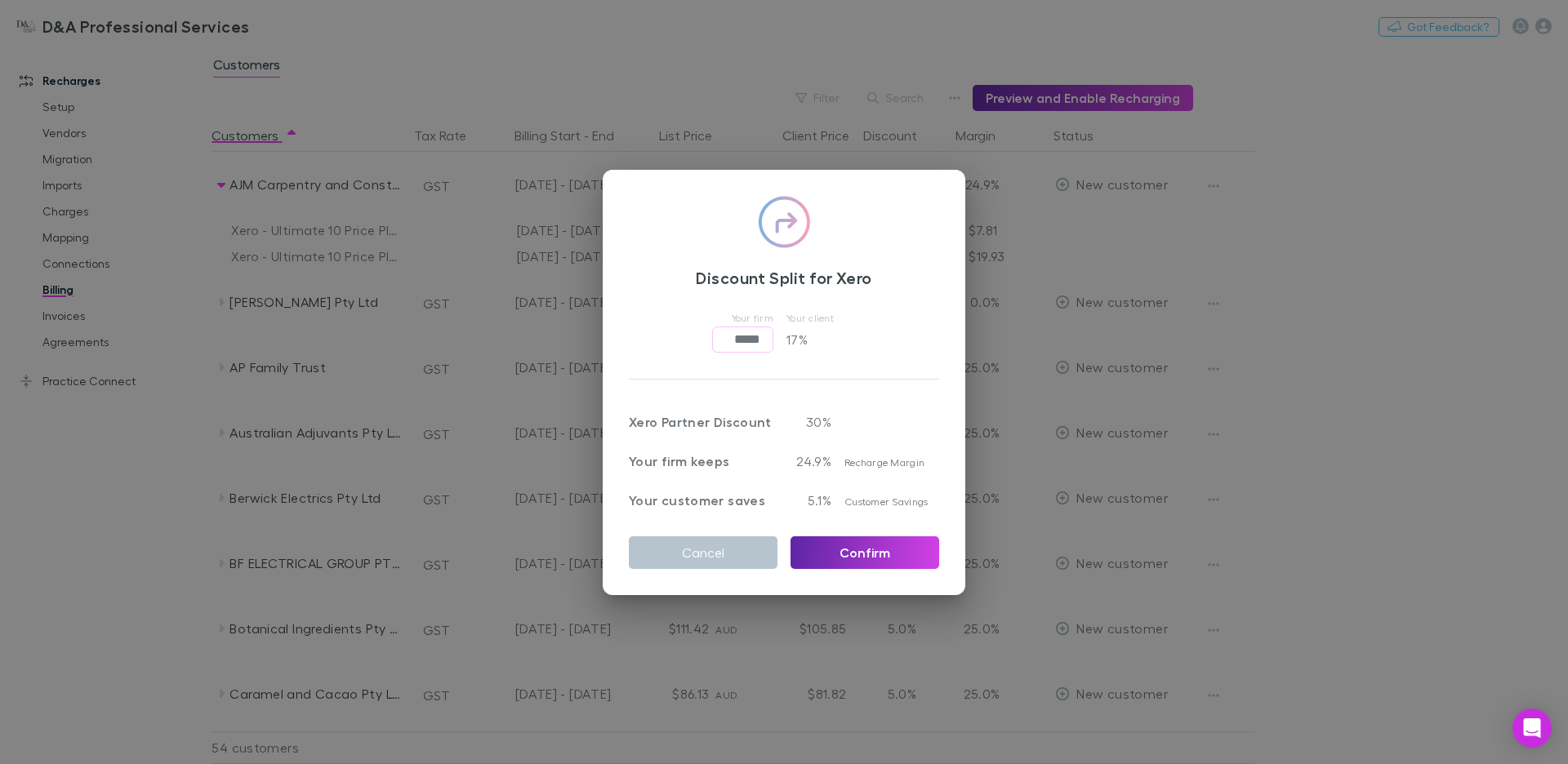
drag, startPoint x: 751, startPoint y: 342, endPoint x: 782, endPoint y: 343, distance: 31.0
click at [754, 342] on input "*****" at bounding box center [742, 340] width 61 height 26
type input "*****"
click at [865, 544] on button "Confirm" at bounding box center [866, 553] width 149 height 33
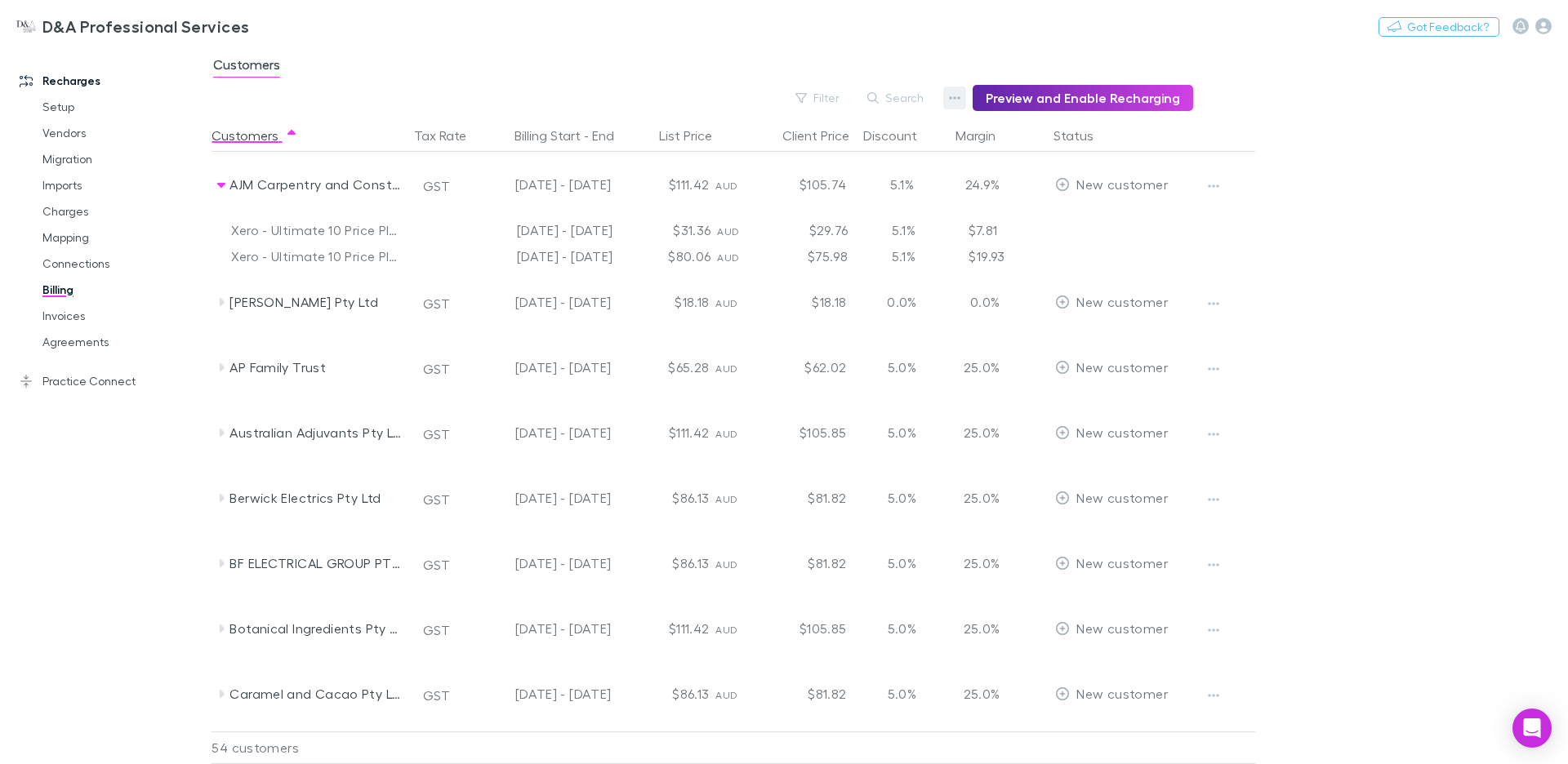
click at [961, 97] on icon "button" at bounding box center [956, 97] width 12 height 3
click at [1455, 274] on div at bounding box center [784, 382] width 1568 height 764
drag, startPoint x: 84, startPoint y: 343, endPoint x: 93, endPoint y: 343, distance: 9.0
click at [84, 343] on link "Agreements" at bounding box center [117, 341] width 182 height 26
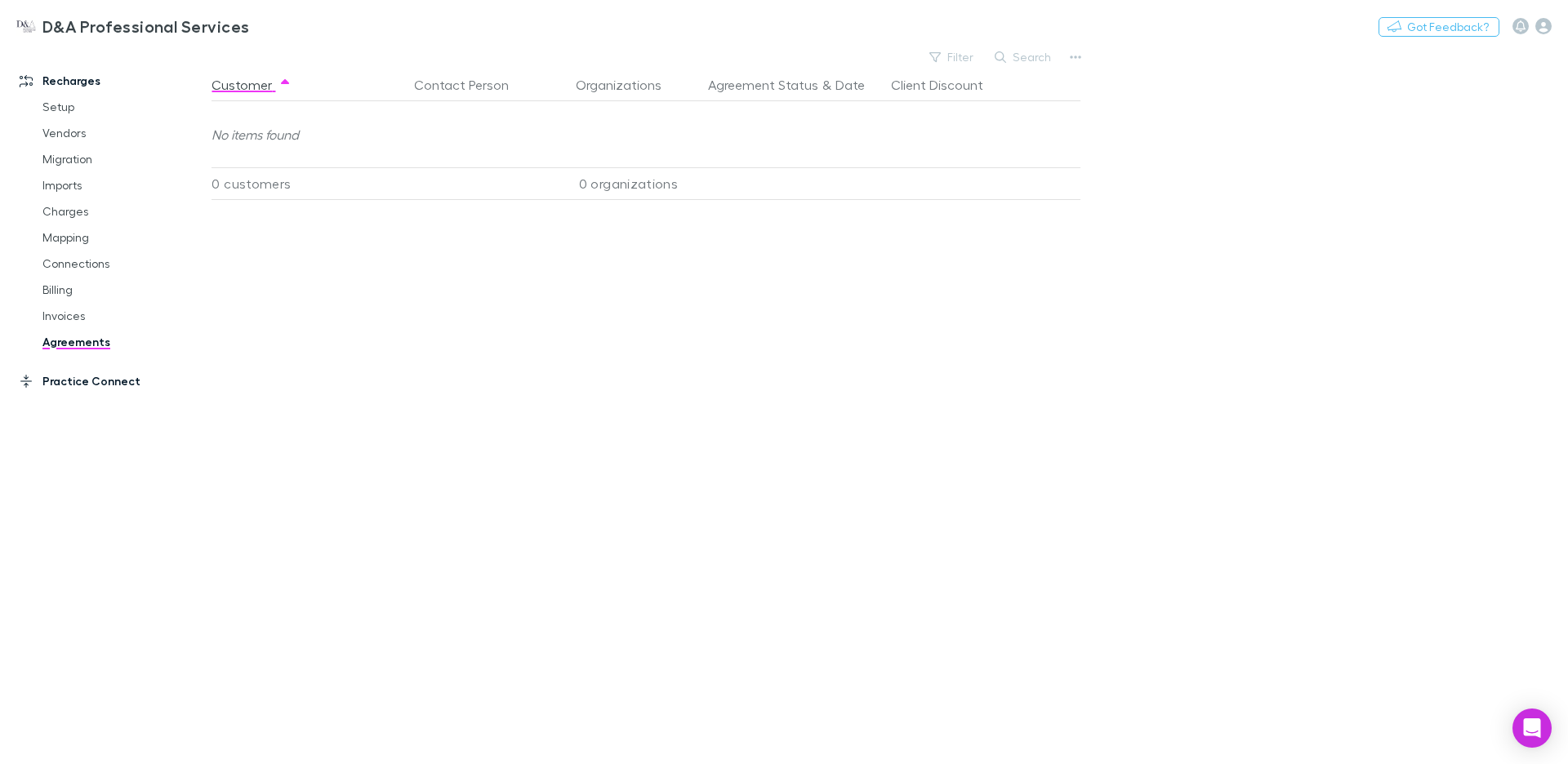
click at [84, 376] on link "Practice Connect" at bounding box center [105, 381] width 206 height 26
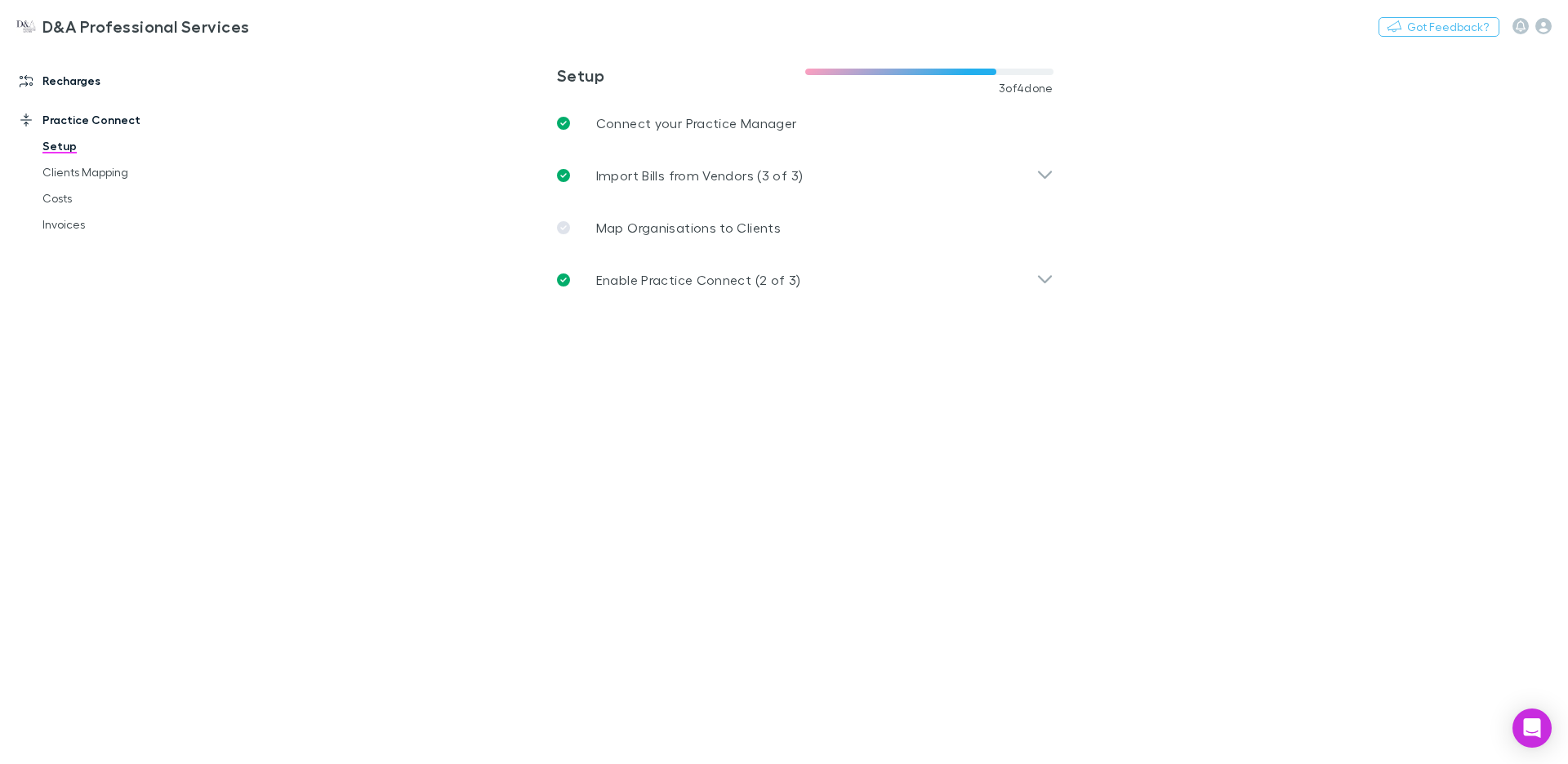
click at [84, 84] on link "Recharges" at bounding box center [105, 80] width 206 height 26
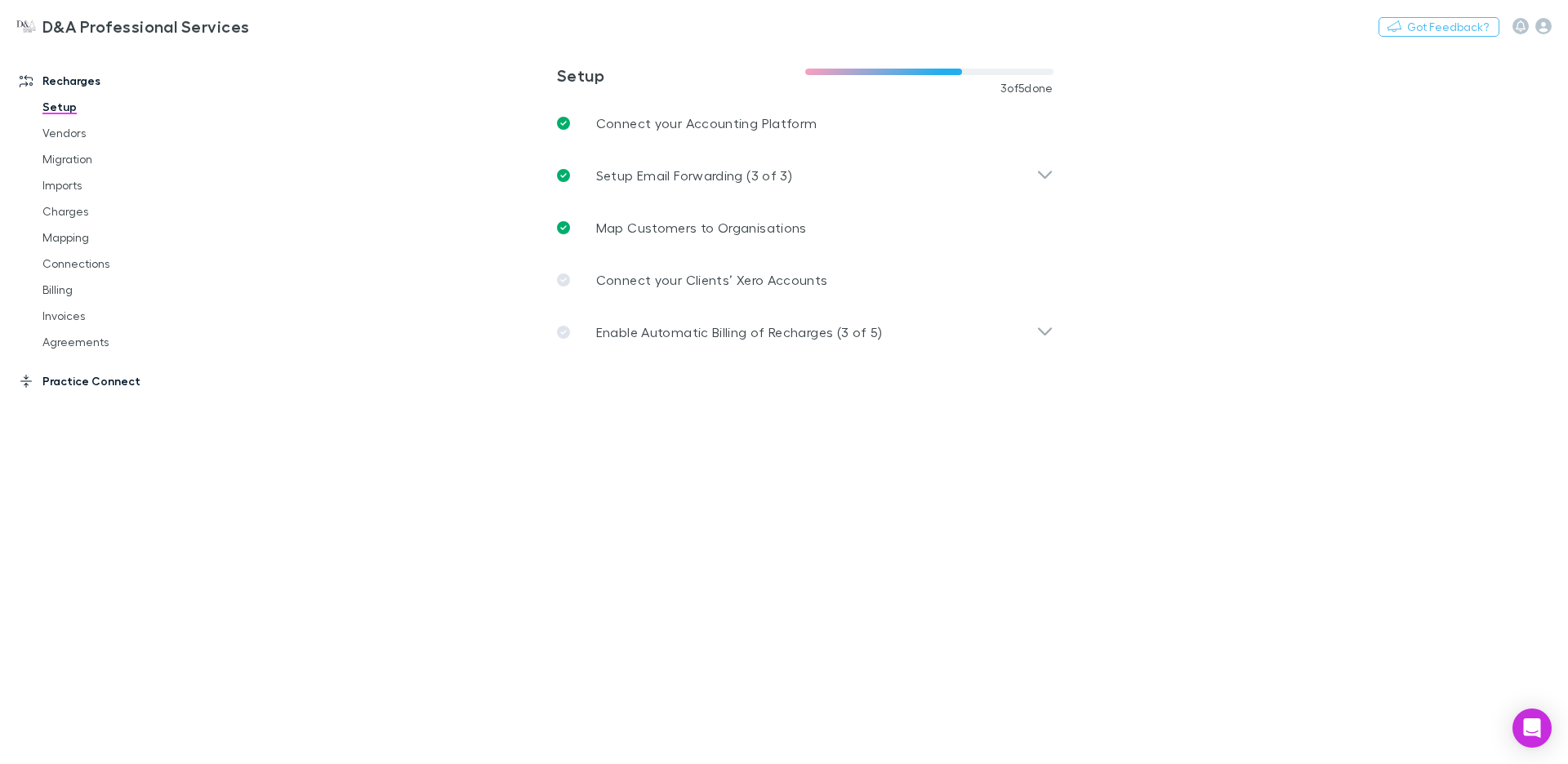
click at [92, 387] on link "Practice Connect" at bounding box center [105, 381] width 206 height 26
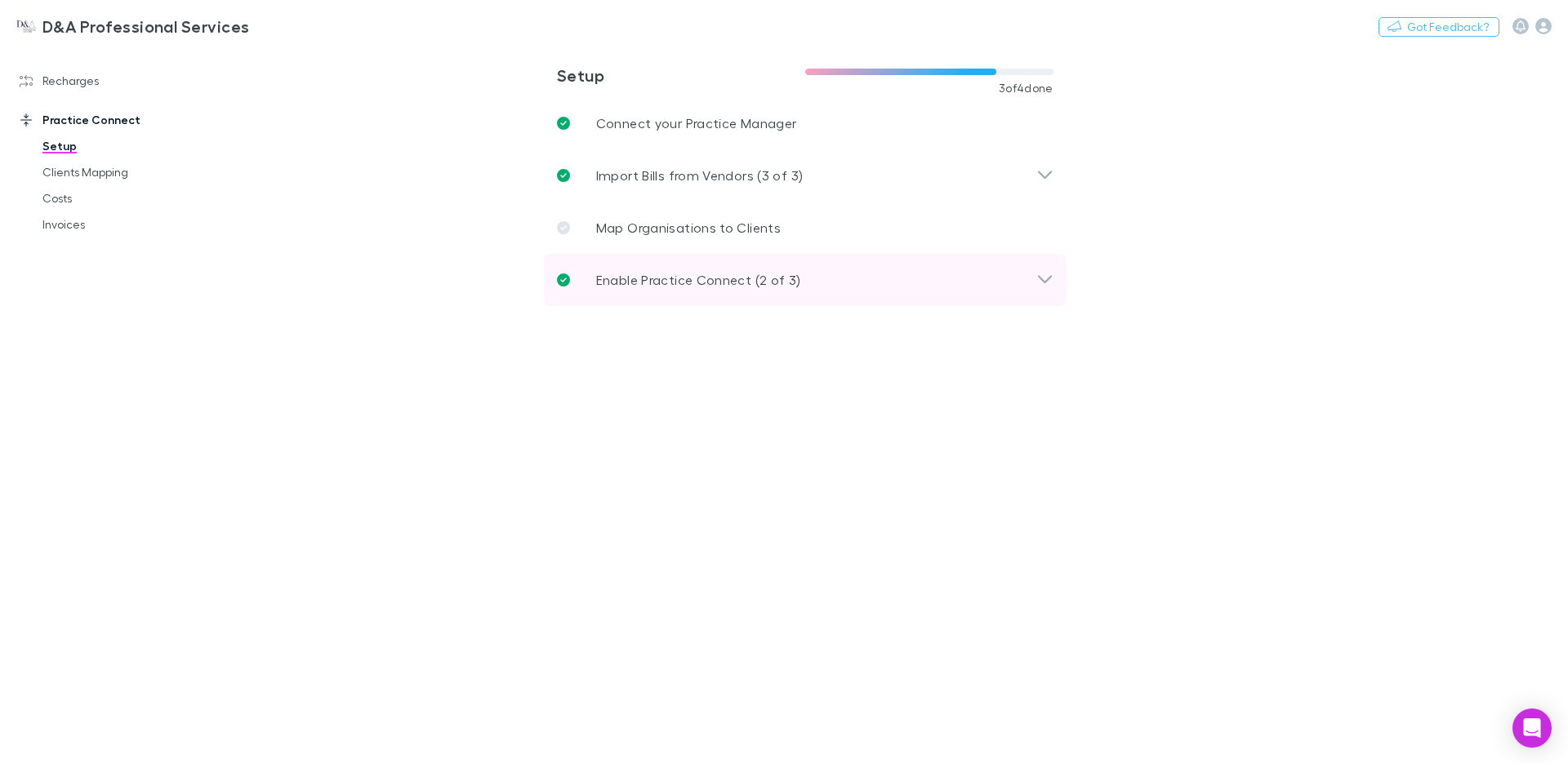
click at [653, 291] on div "Enable Practice Connect (2 of 3)" at bounding box center [806, 280] width 523 height 52
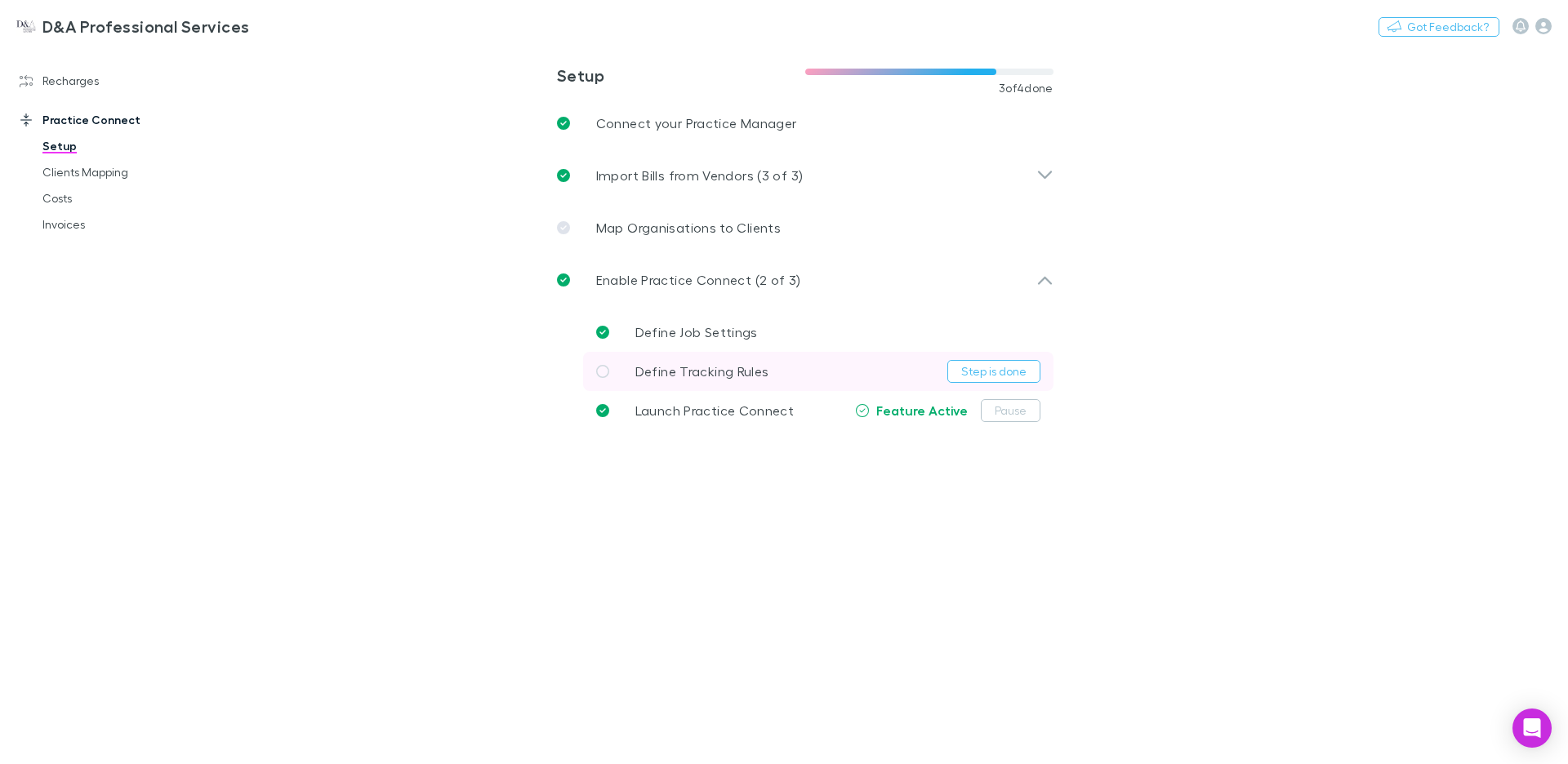
click at [716, 376] on span "Define Tracking Rules" at bounding box center [702, 371] width 134 height 15
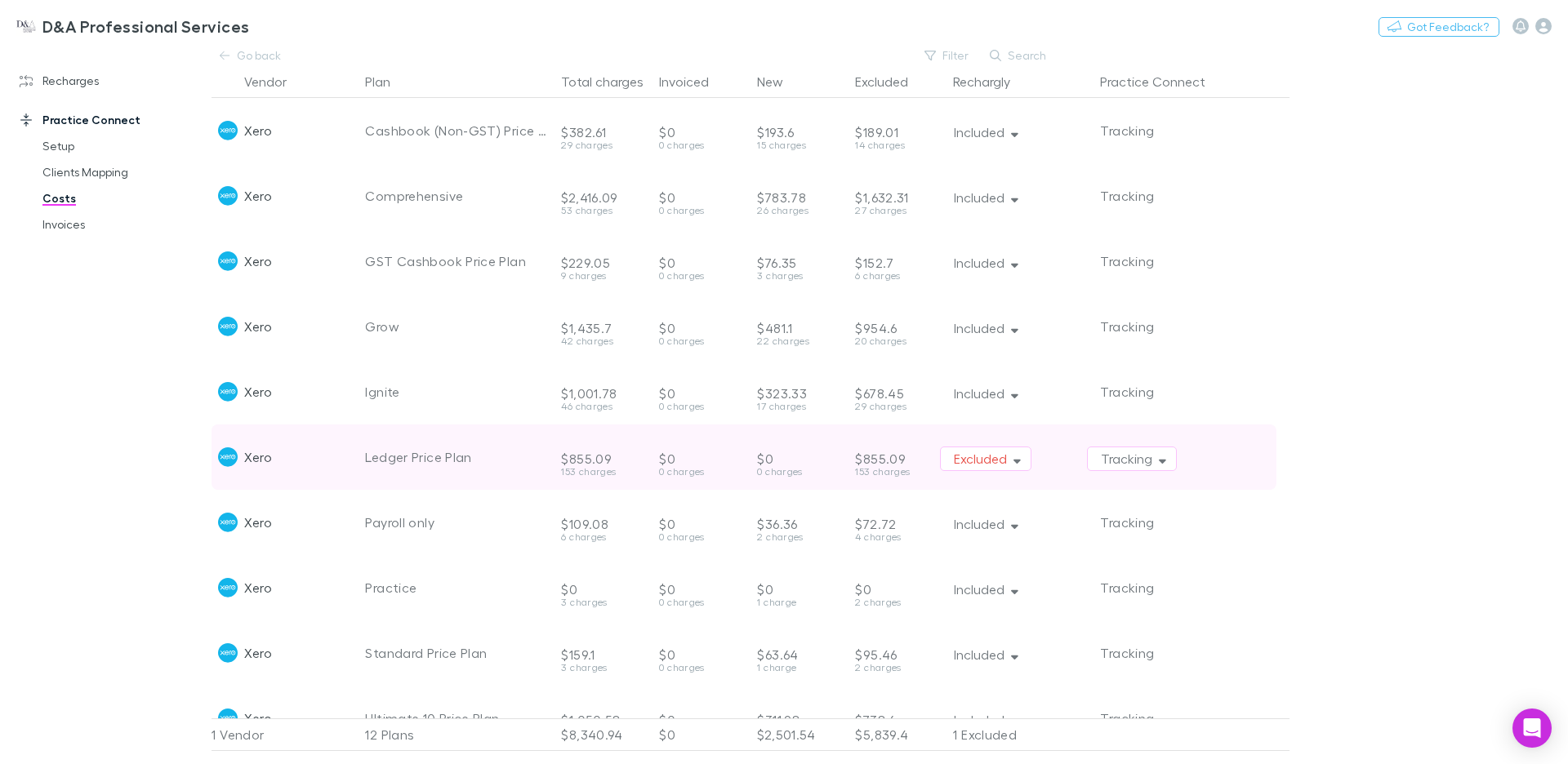
scroll to position [11, 0]
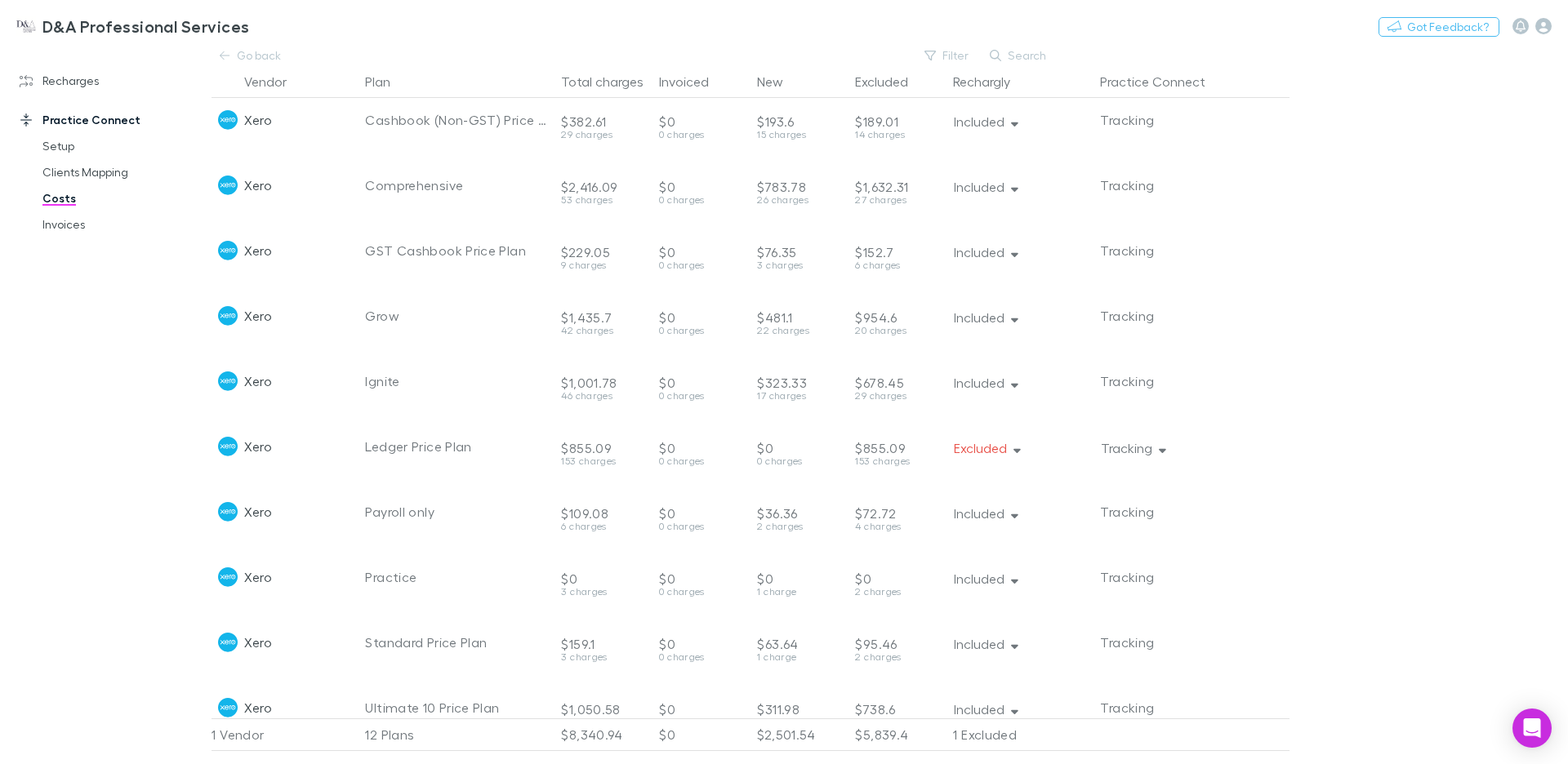
click at [1137, 452] on button "Tracking" at bounding box center [1132, 448] width 90 height 24
click at [1297, 455] on div at bounding box center [784, 382] width 1568 height 764
click at [1167, 441] on button "Tracking" at bounding box center [1132, 448] width 90 height 24
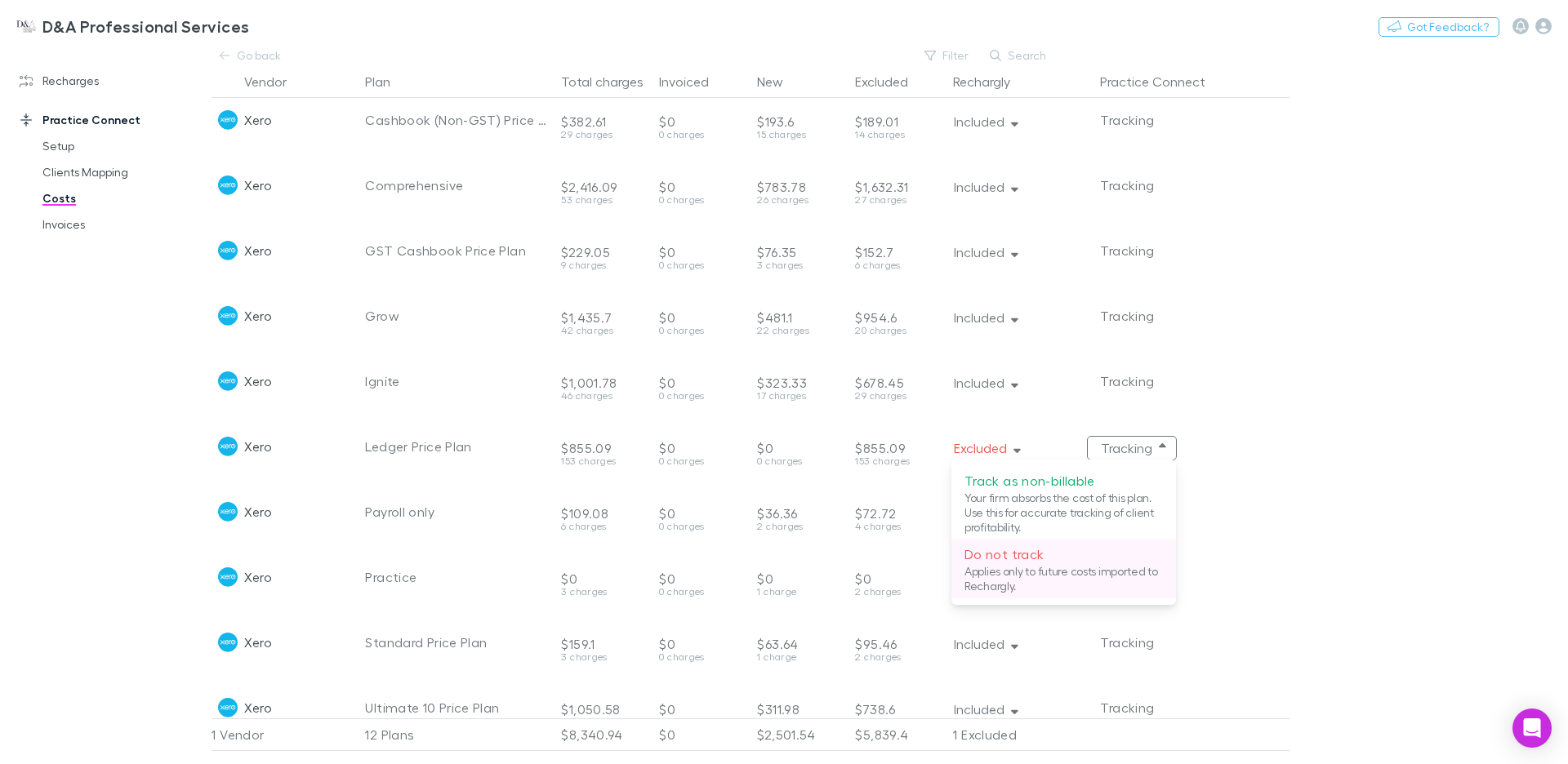
click at [1066, 569] on p "Applies only to future costs imported to Rechargly." at bounding box center [1064, 579] width 199 height 29
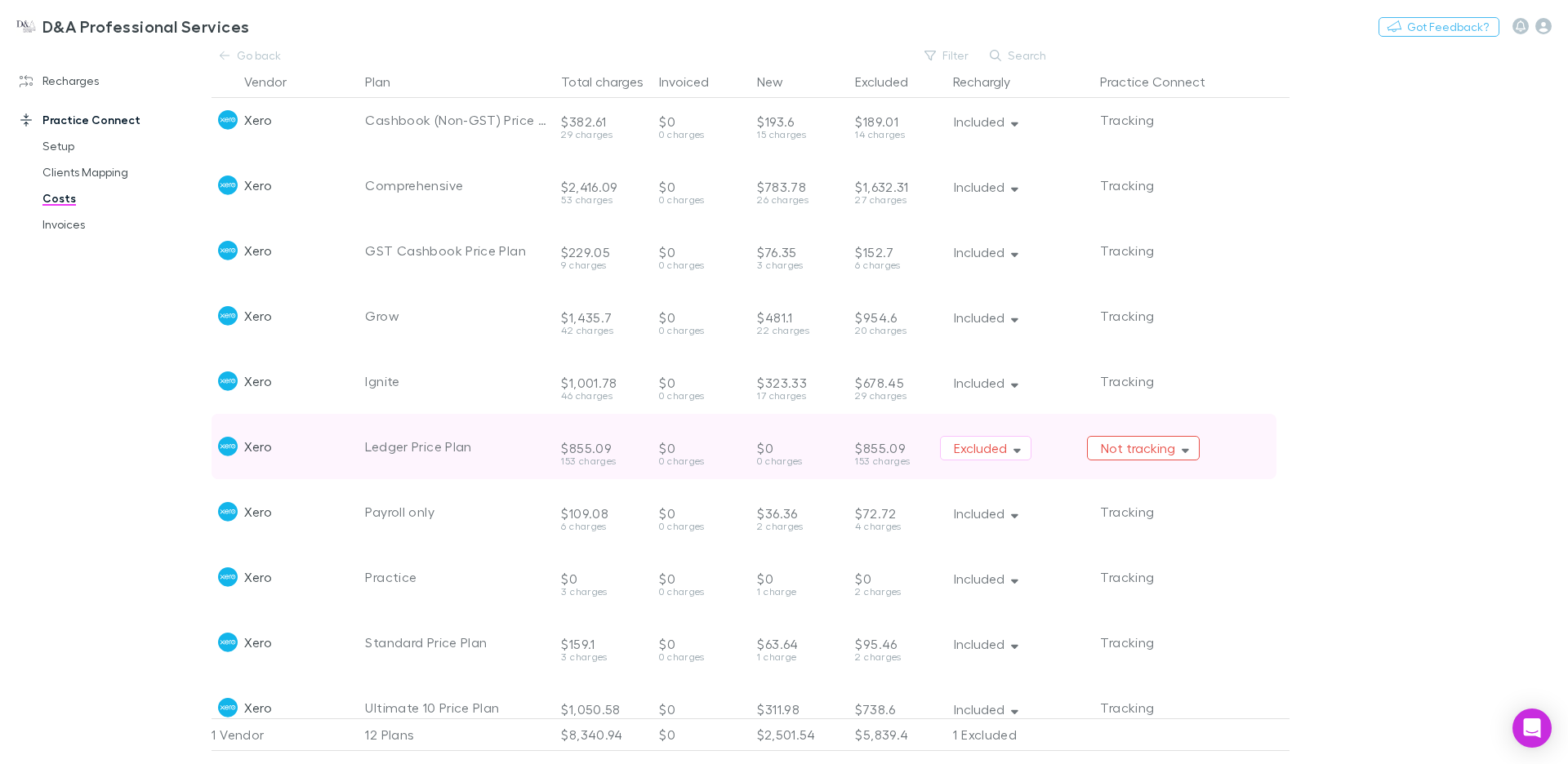
click at [1145, 446] on button "Not tracking" at bounding box center [1143, 448] width 113 height 24
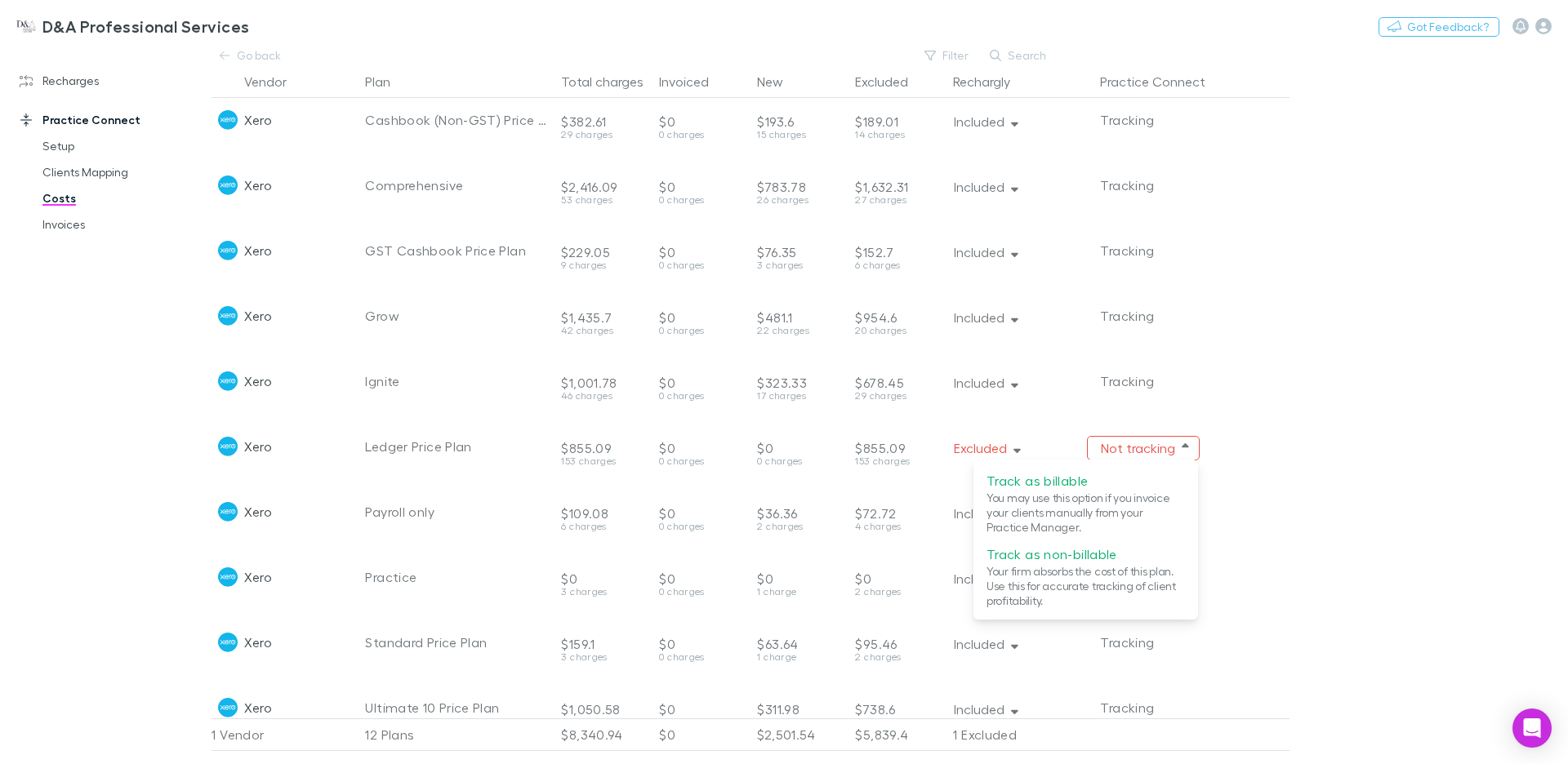
click at [1252, 408] on div at bounding box center [784, 382] width 1568 height 764
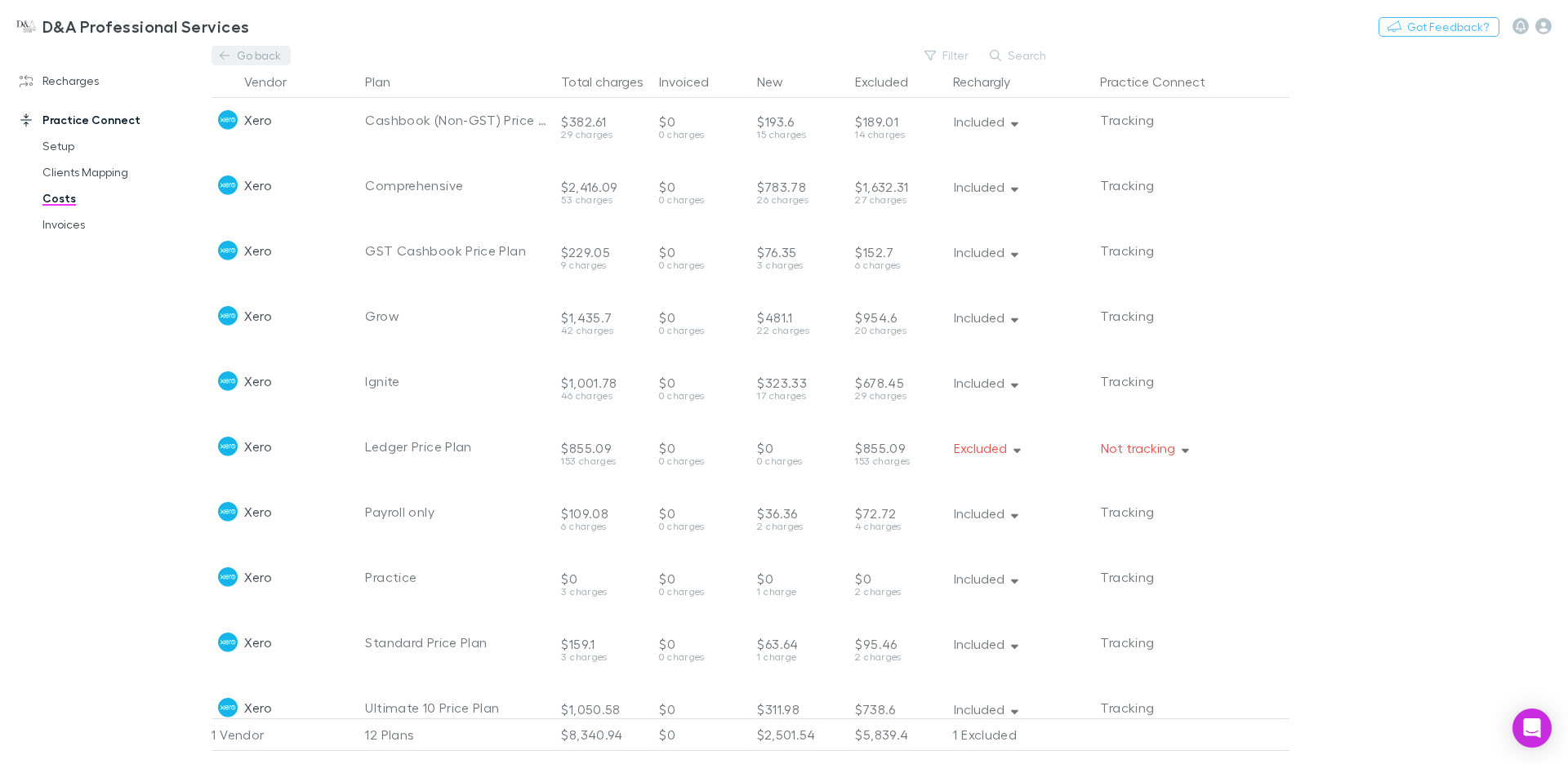
click at [236, 57] on link "Go back" at bounding box center [250, 55] width 78 height 19
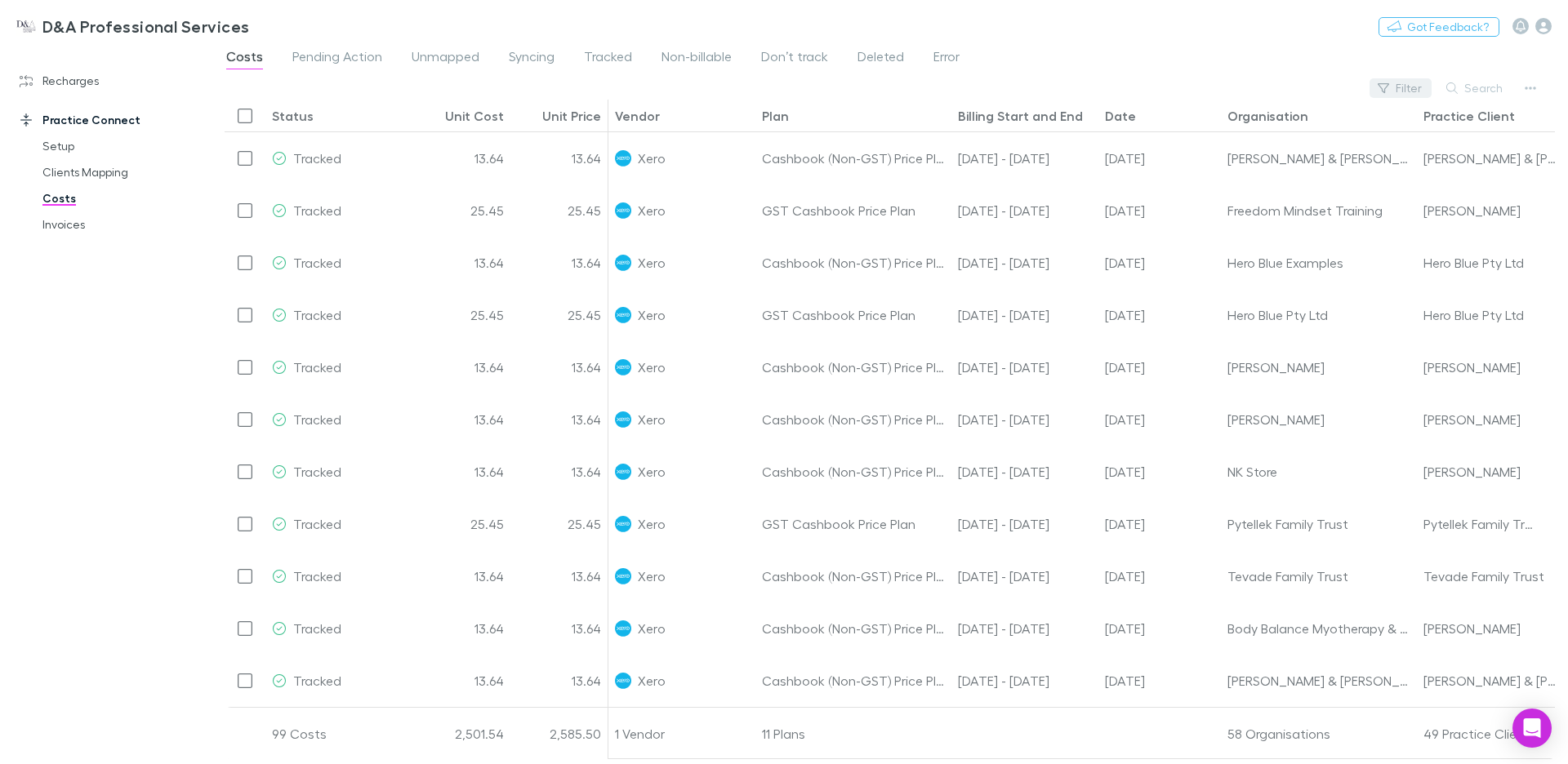
click at [1413, 82] on button "Filter" at bounding box center [1401, 88] width 62 height 19
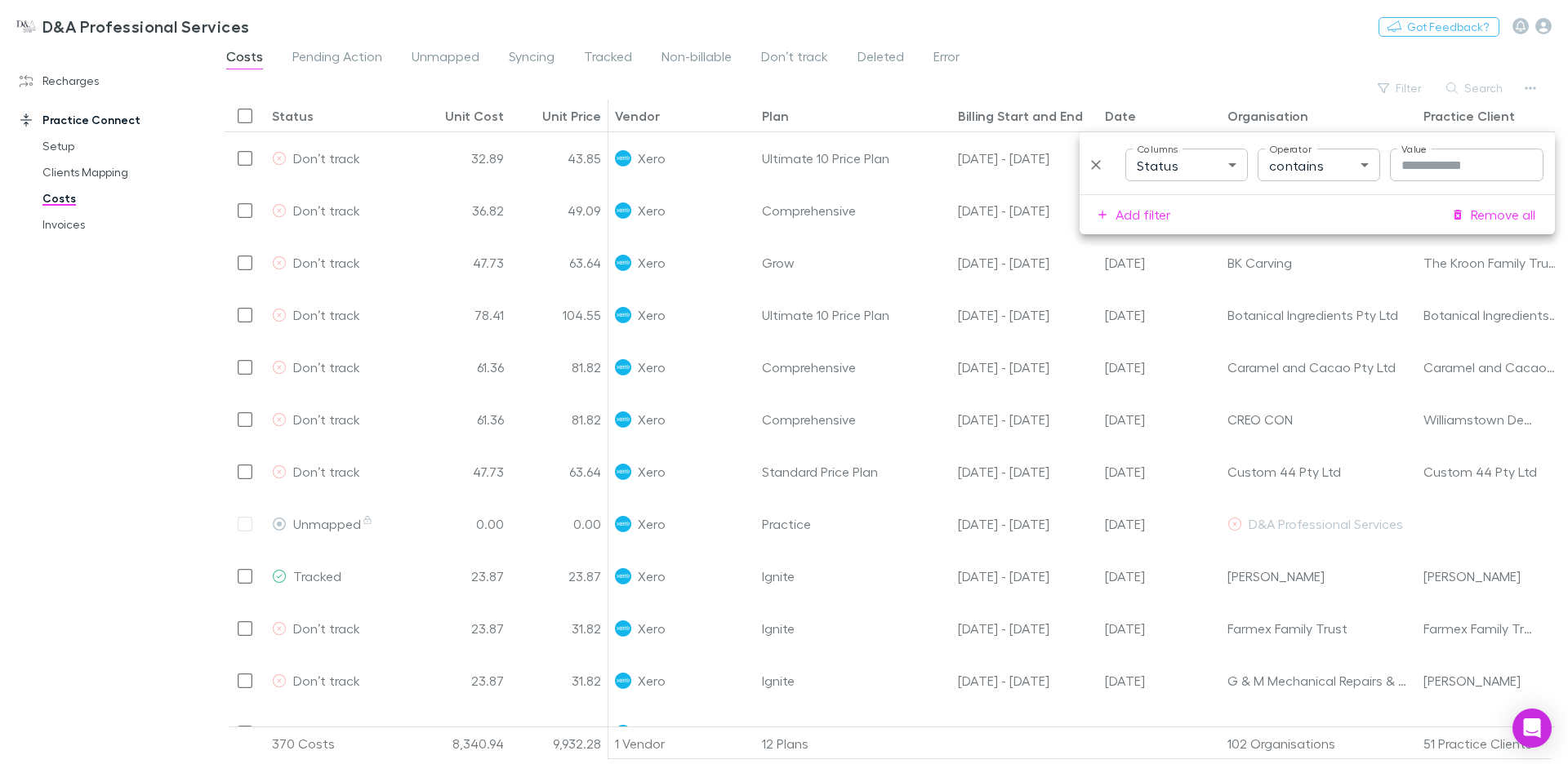
click at [1235, 60] on div "Costs Pending Action Unmapped Syncing Tracked Non-billable Don’t track Deleted …" at bounding box center [890, 61] width 1357 height 31
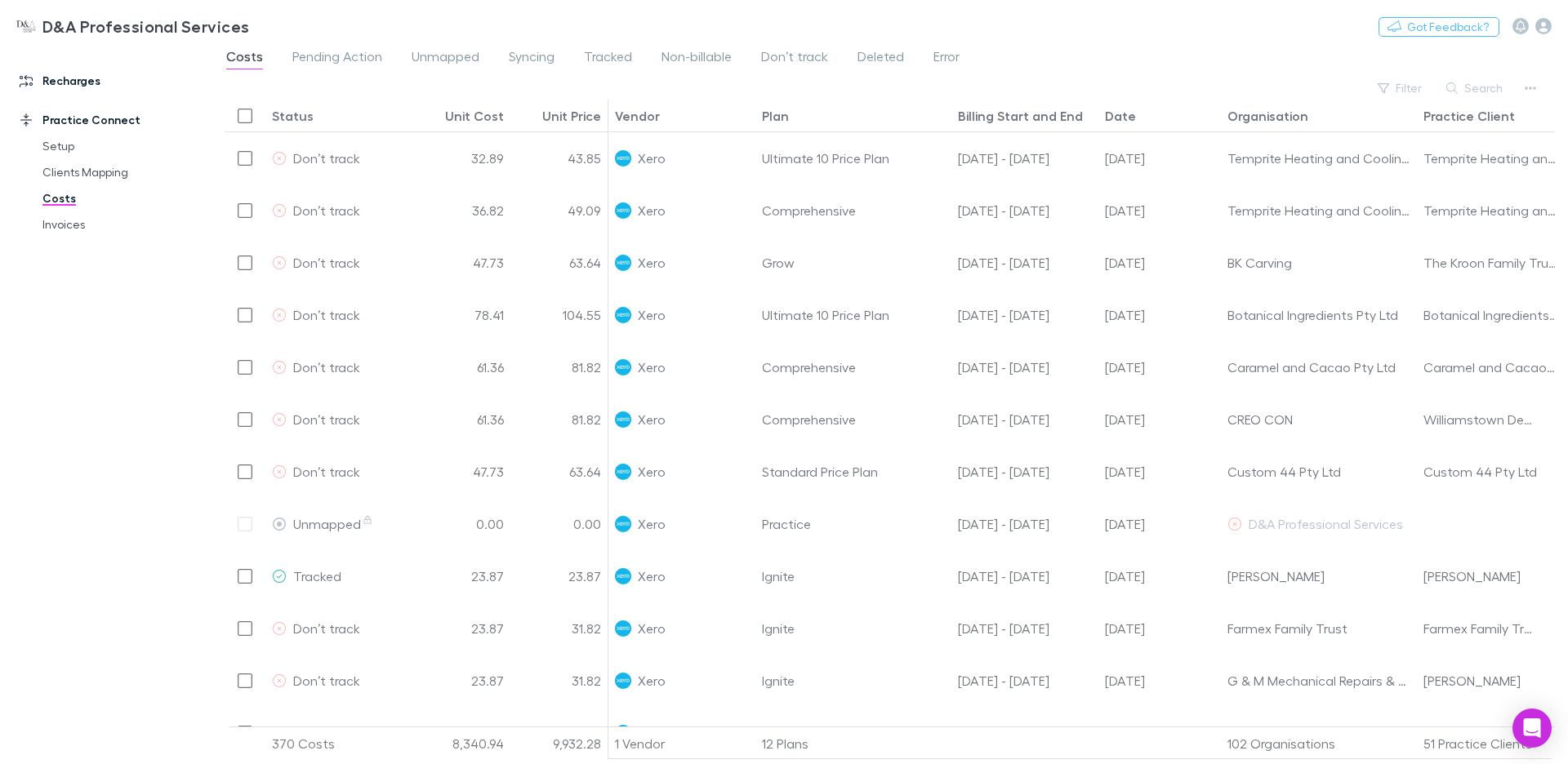
click at [62, 70] on link "Recharges" at bounding box center [105, 80] width 206 height 26
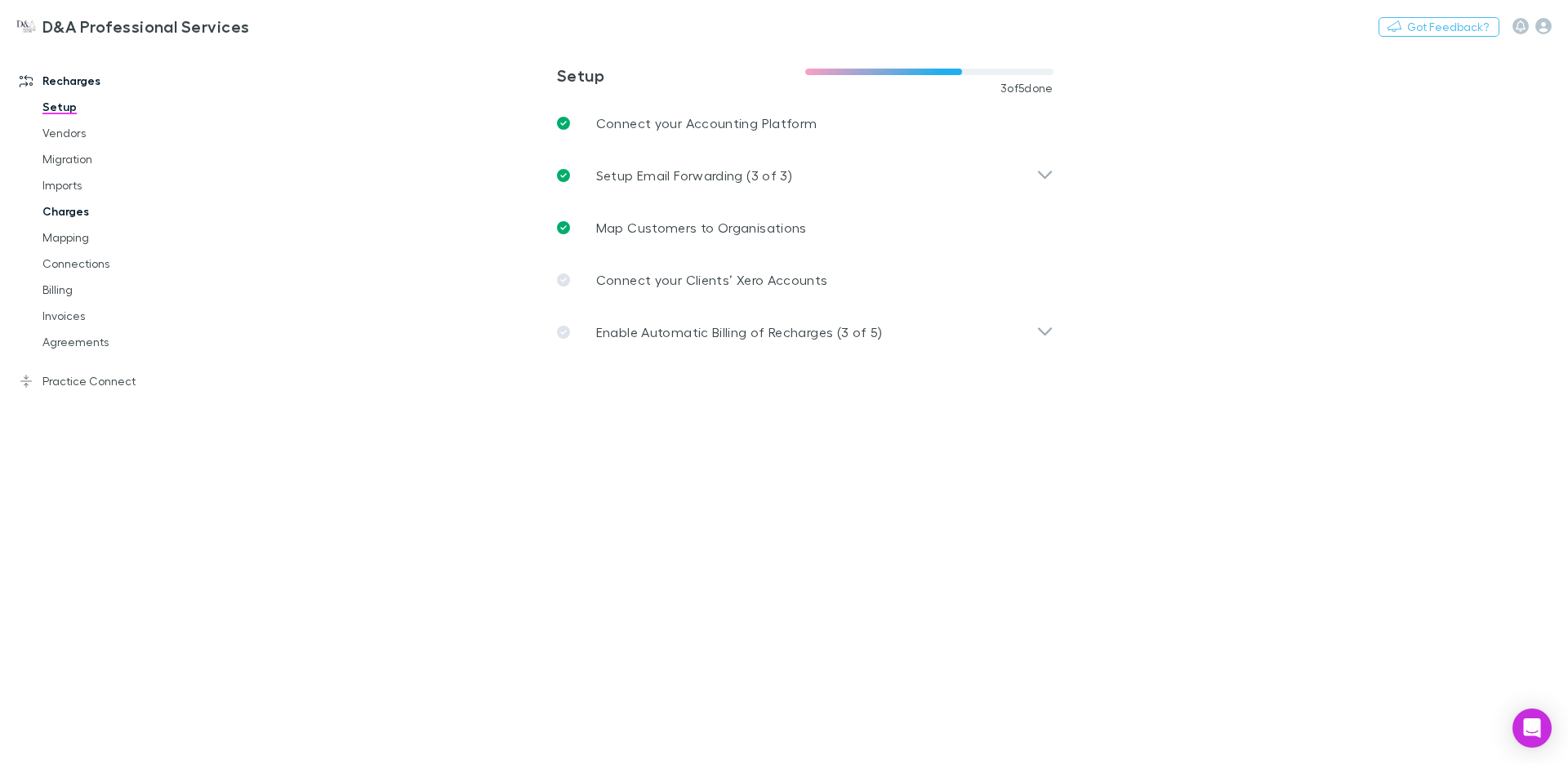
click at [78, 214] on link "Charges" at bounding box center [117, 211] width 182 height 26
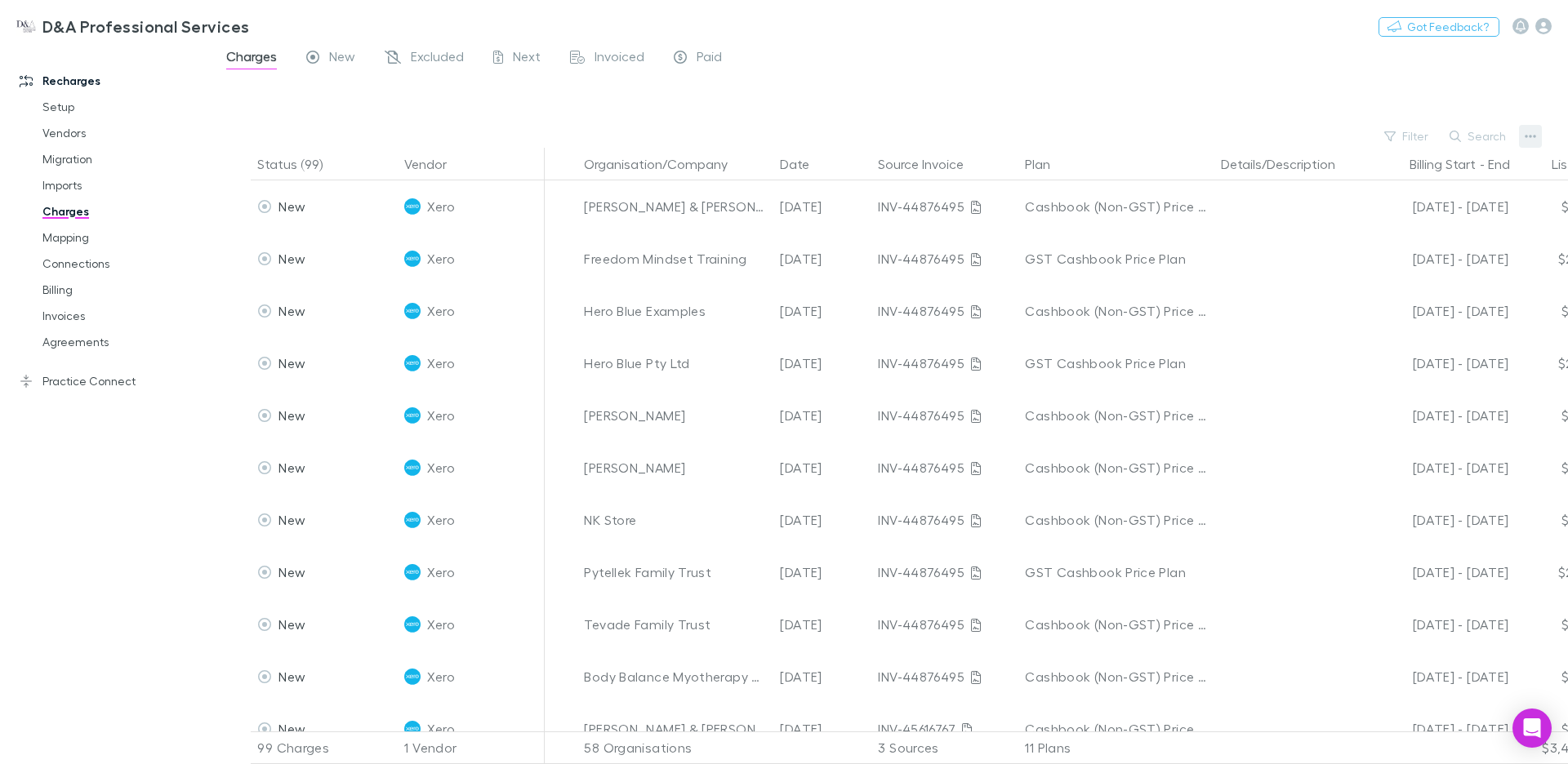
click at [1528, 137] on icon "button" at bounding box center [1531, 137] width 12 height 14
click at [1412, 197] on p "Plan exclusions" at bounding box center [1430, 199] width 199 height 19
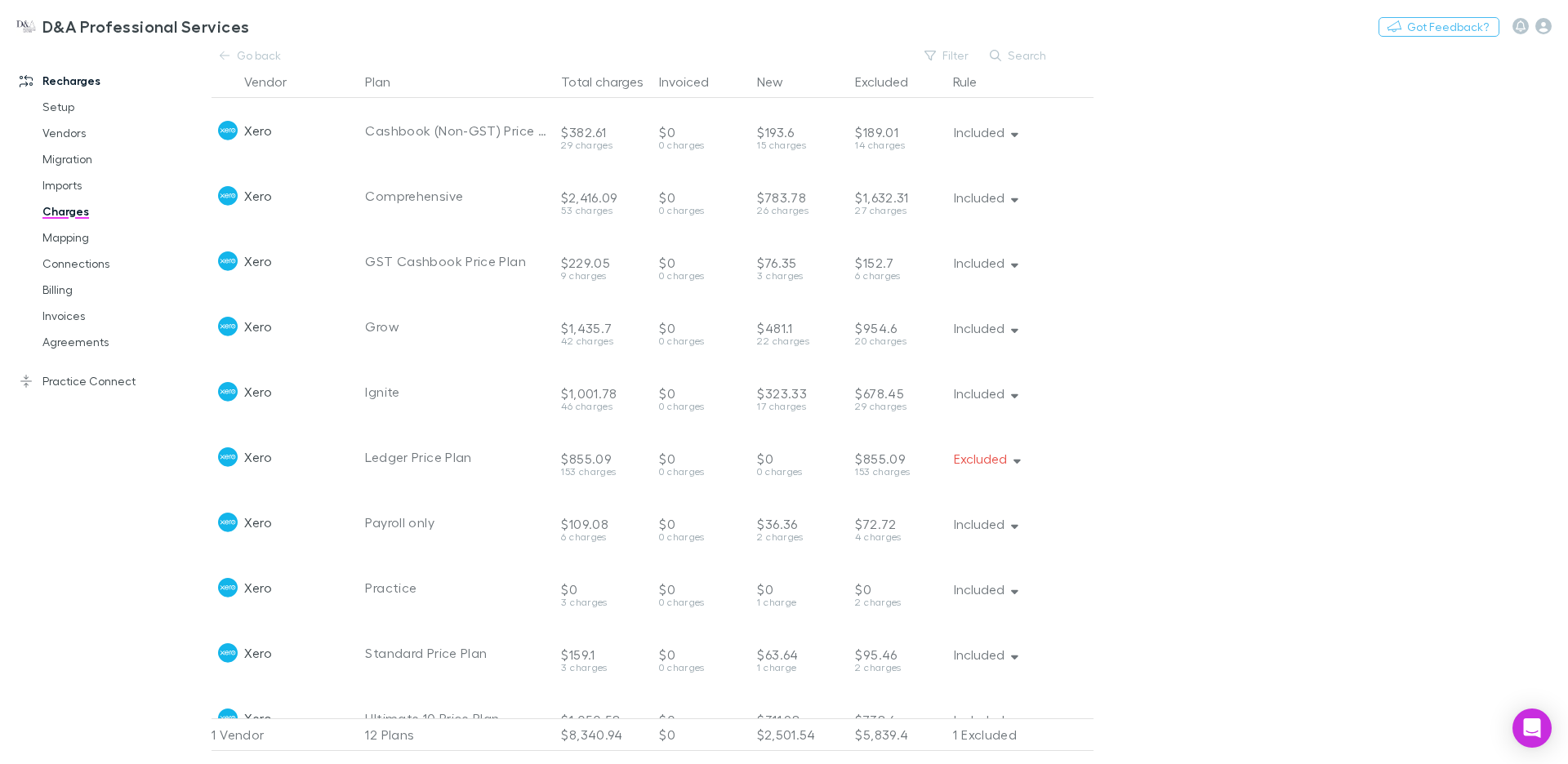
click at [70, 219] on link "Charges" at bounding box center [117, 211] width 182 height 26
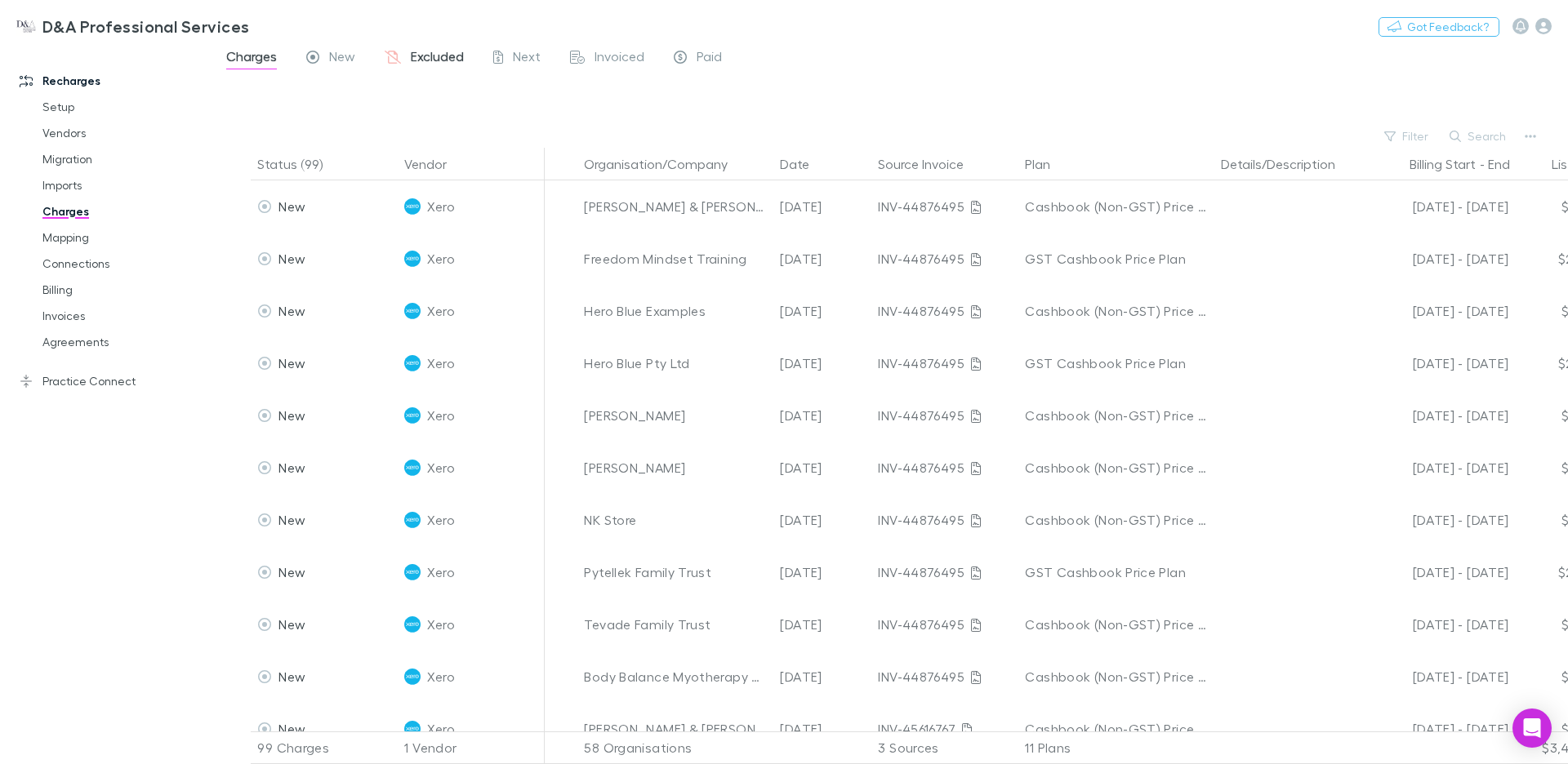
click at [447, 57] on span "Excluded" at bounding box center [437, 59] width 53 height 21
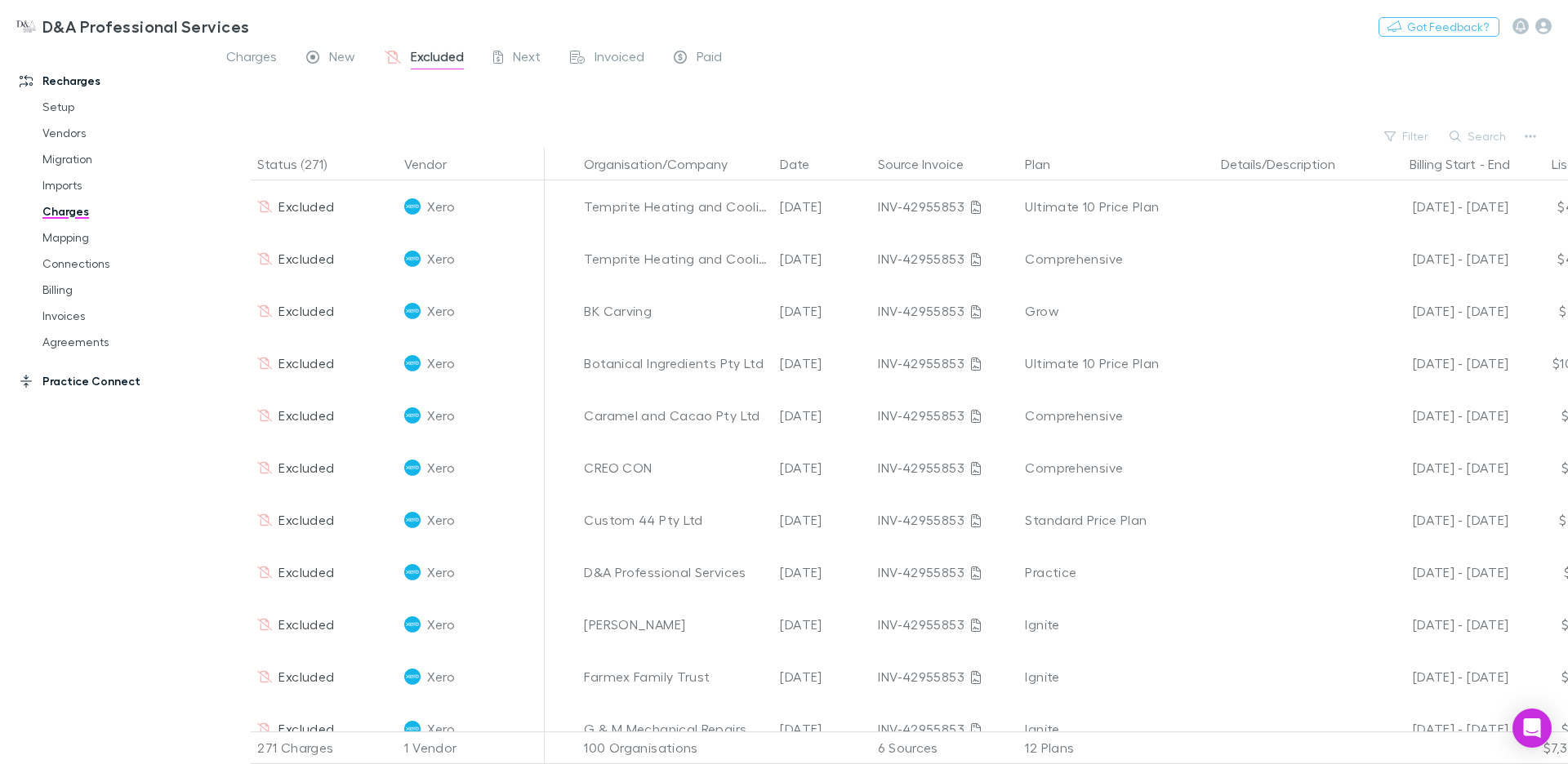
click at [93, 378] on link "Practice Connect" at bounding box center [105, 381] width 206 height 26
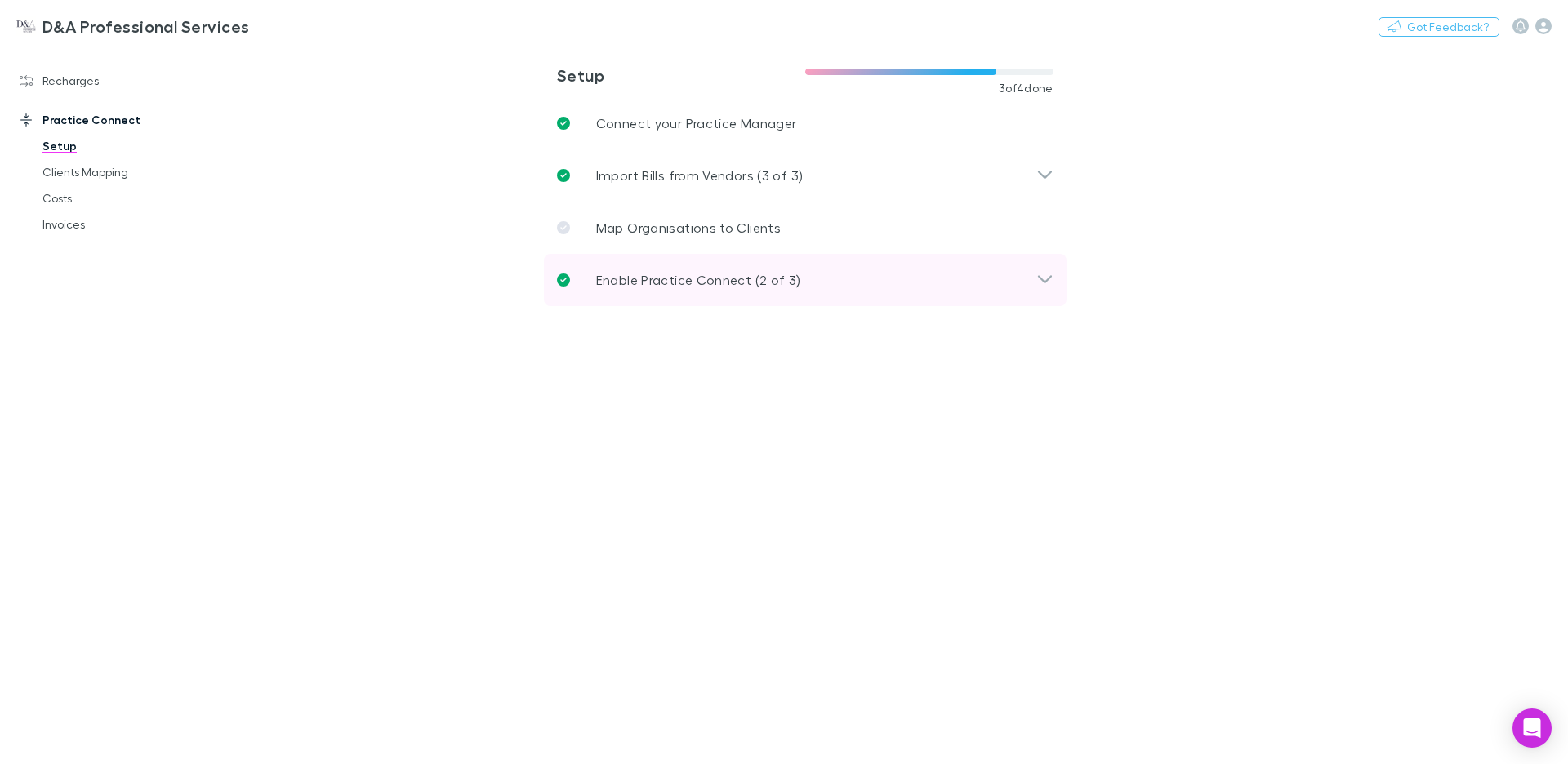
click at [694, 275] on p "Enable Practice Connect (2 of 3)" at bounding box center [699, 280] width 206 height 19
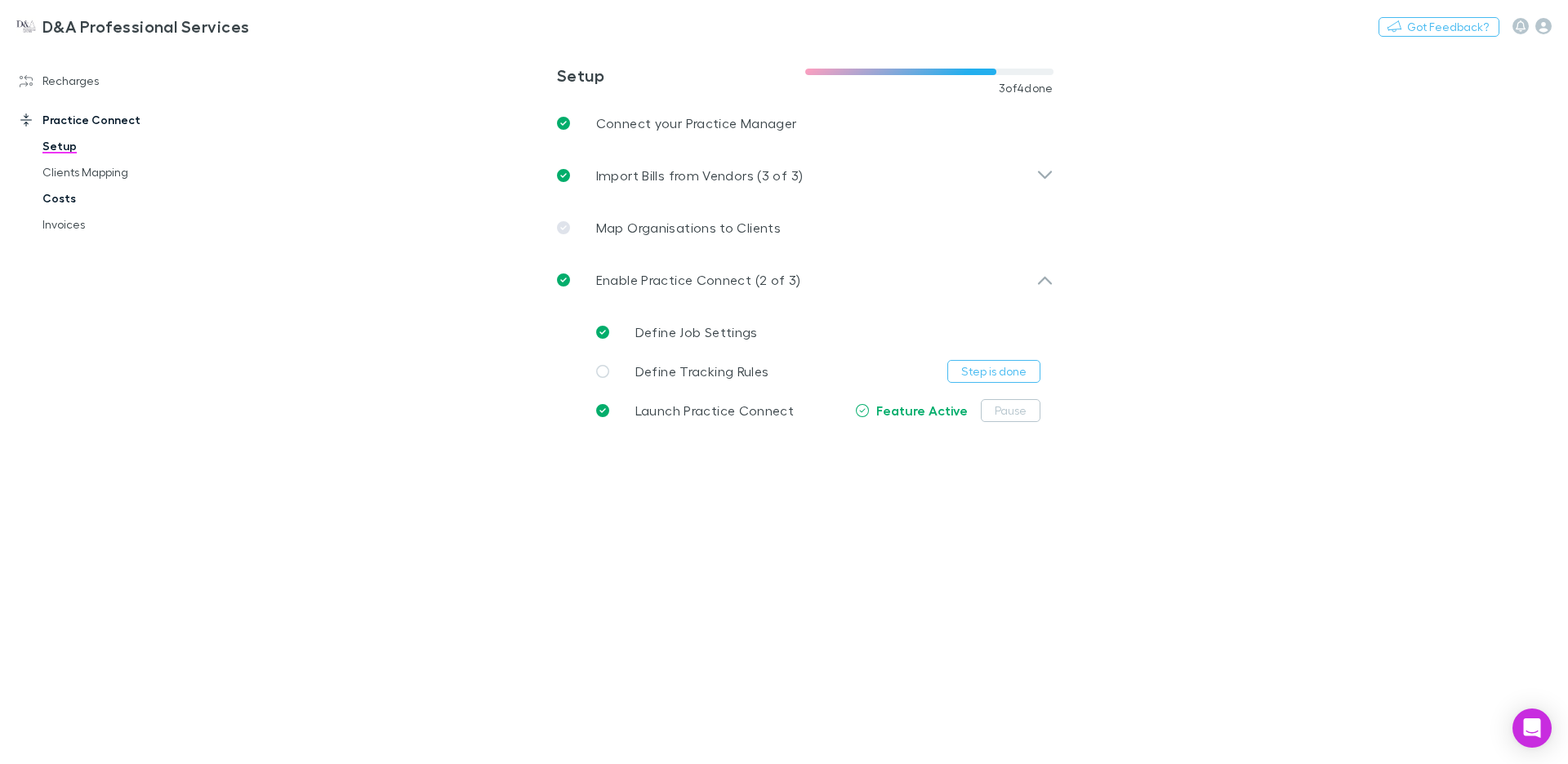
click at [43, 190] on link "Costs" at bounding box center [117, 198] width 182 height 26
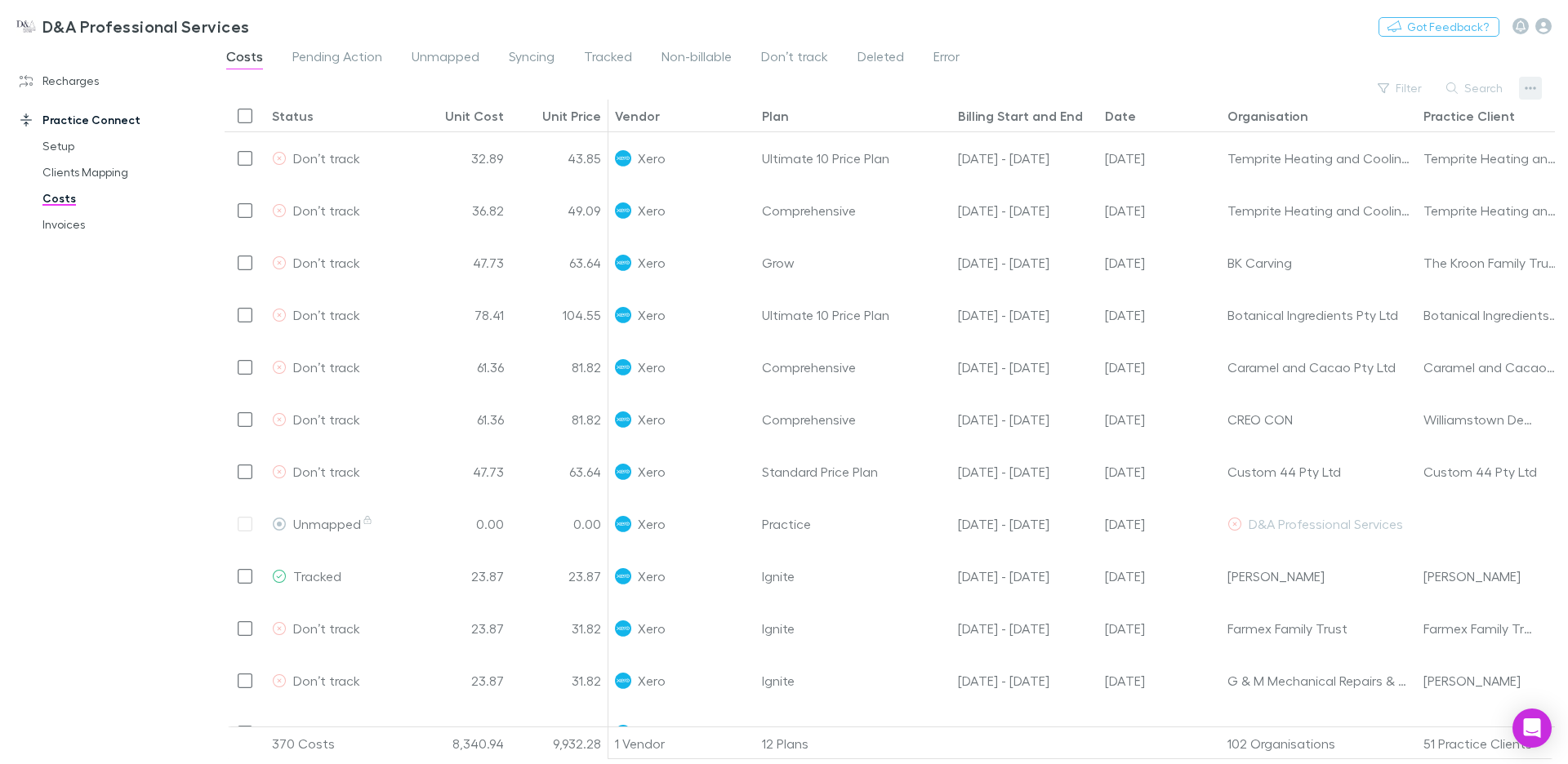
click at [1526, 89] on icon "button" at bounding box center [1531, 88] width 12 height 3
click at [1351, 66] on div at bounding box center [784, 382] width 1568 height 764
drag, startPoint x: 56, startPoint y: 150, endPoint x: 119, endPoint y: 120, distance: 69.8
click at [56, 150] on link "Setup" at bounding box center [117, 146] width 182 height 26
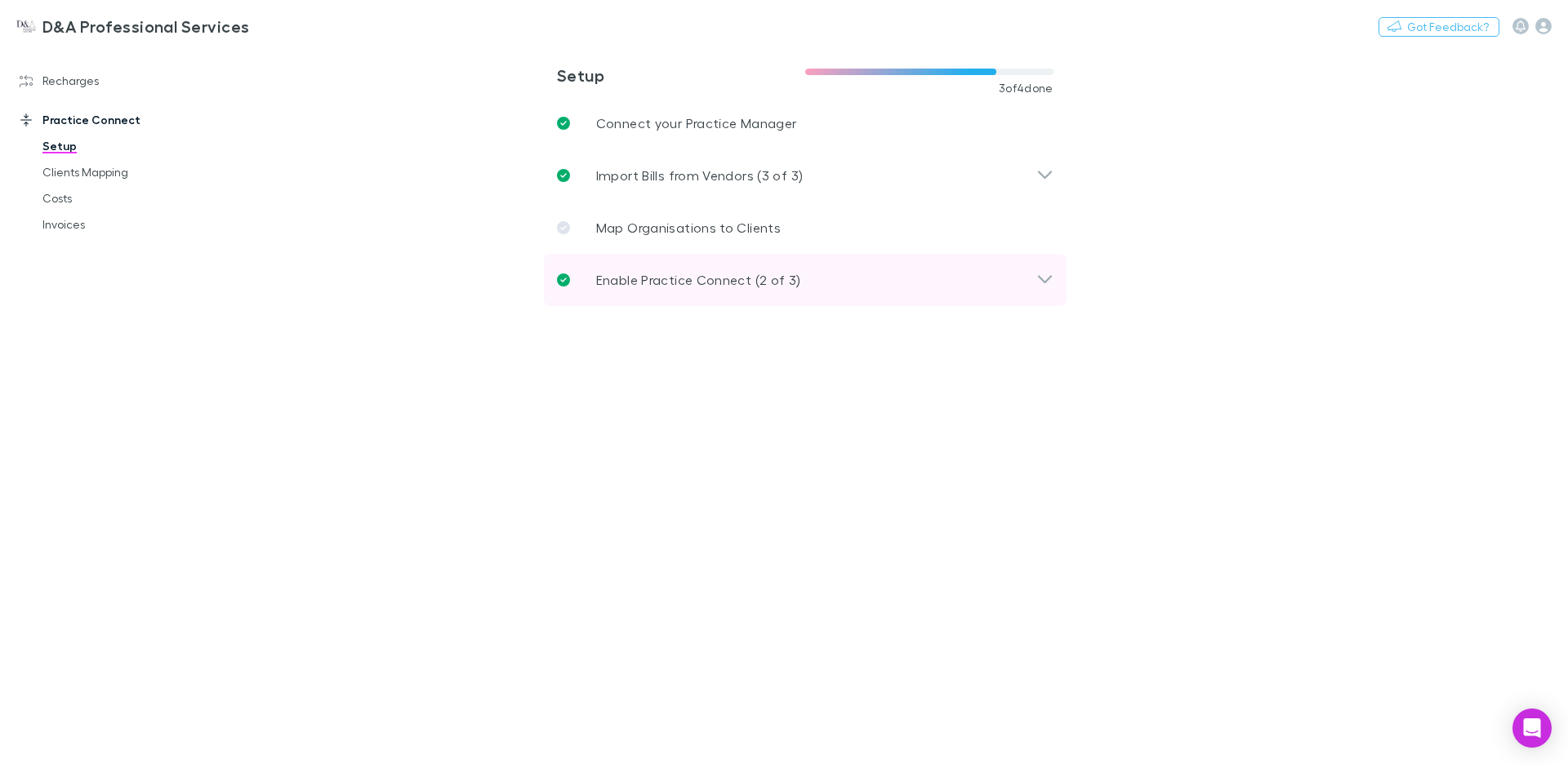
click at [661, 273] on p "Enable Practice Connect (2 of 3)" at bounding box center [699, 280] width 206 height 19
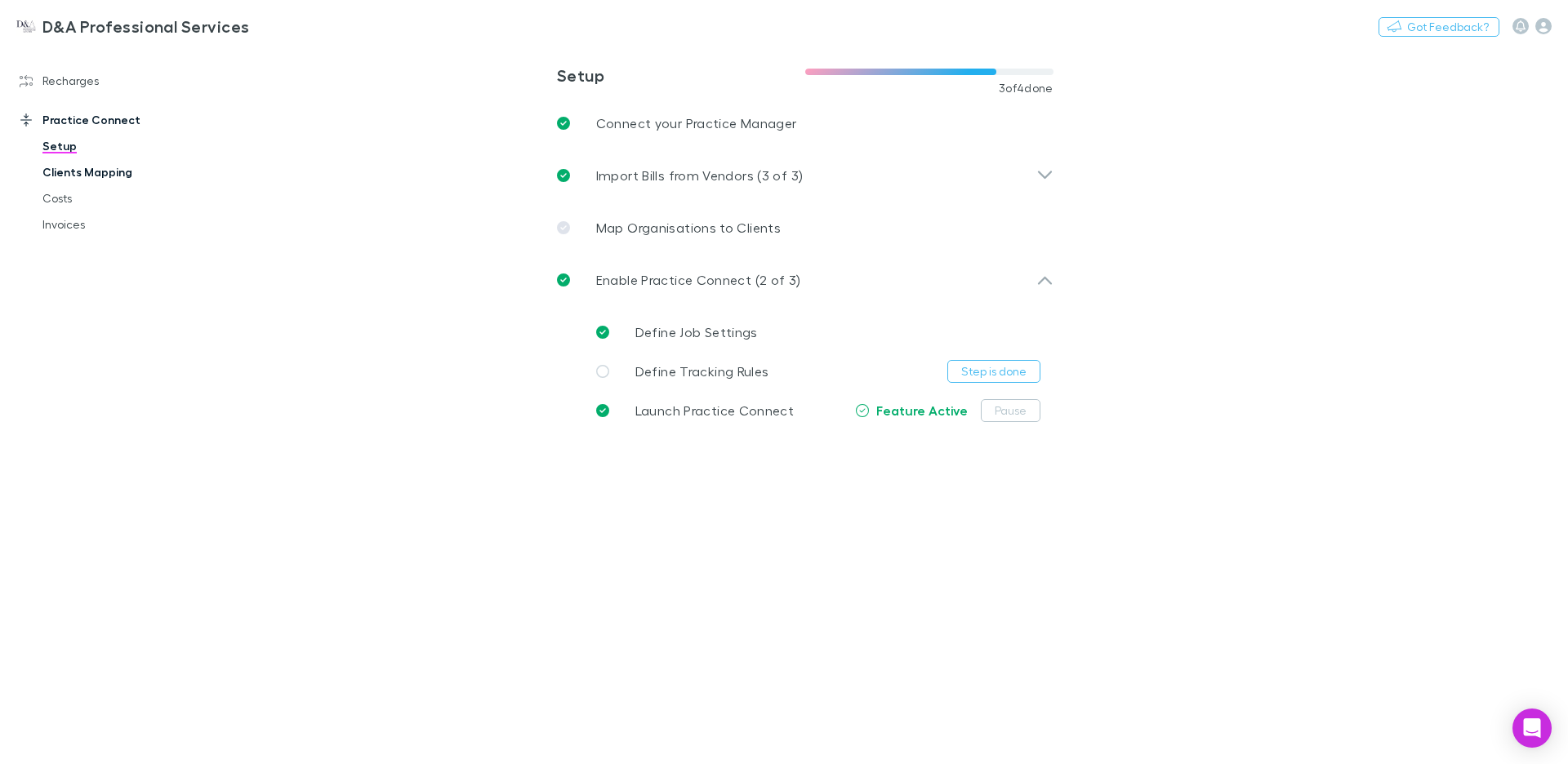
click at [104, 177] on link "Clients Mapping" at bounding box center [117, 172] width 182 height 26
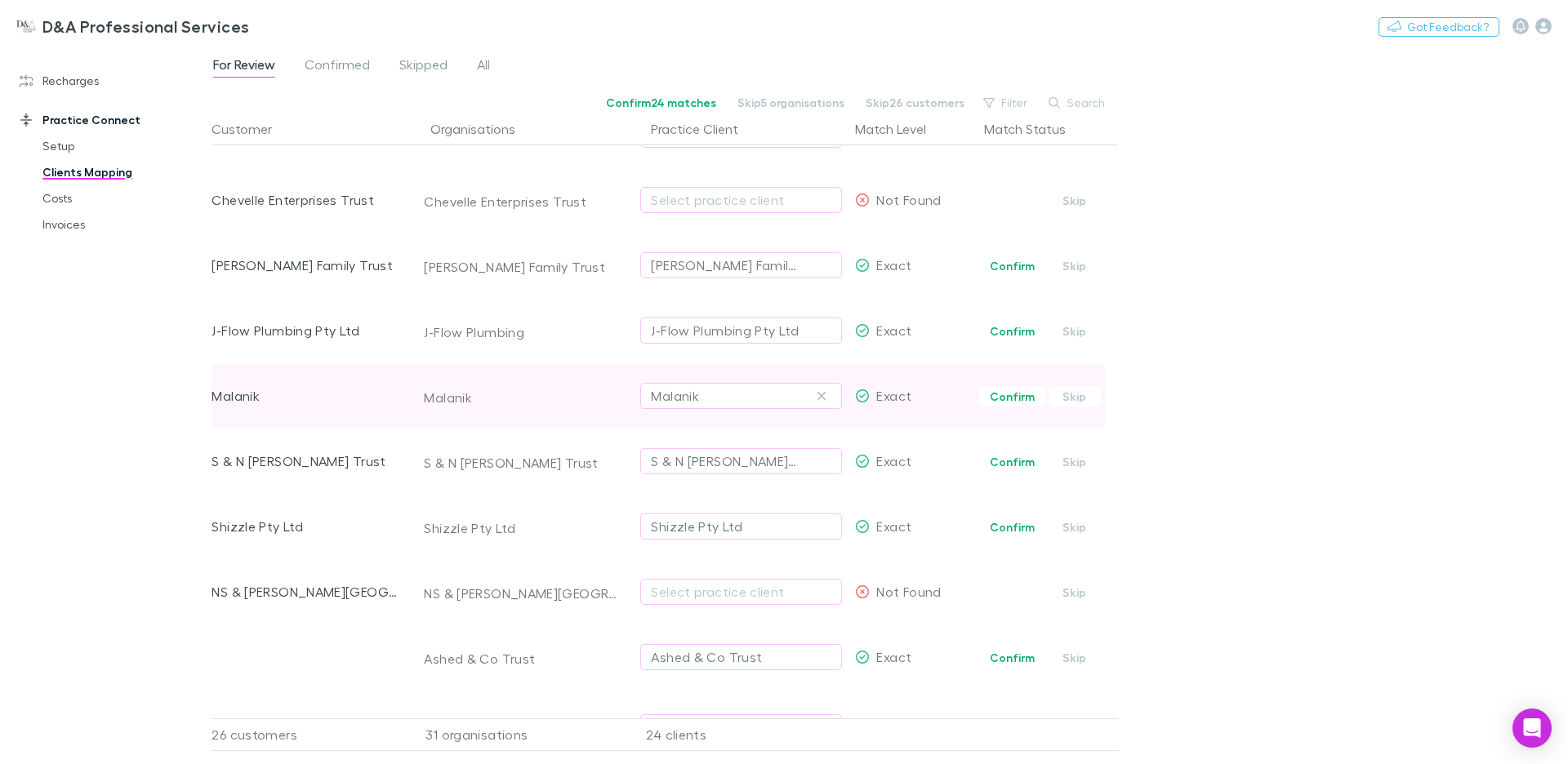
scroll to position [1494, 0]
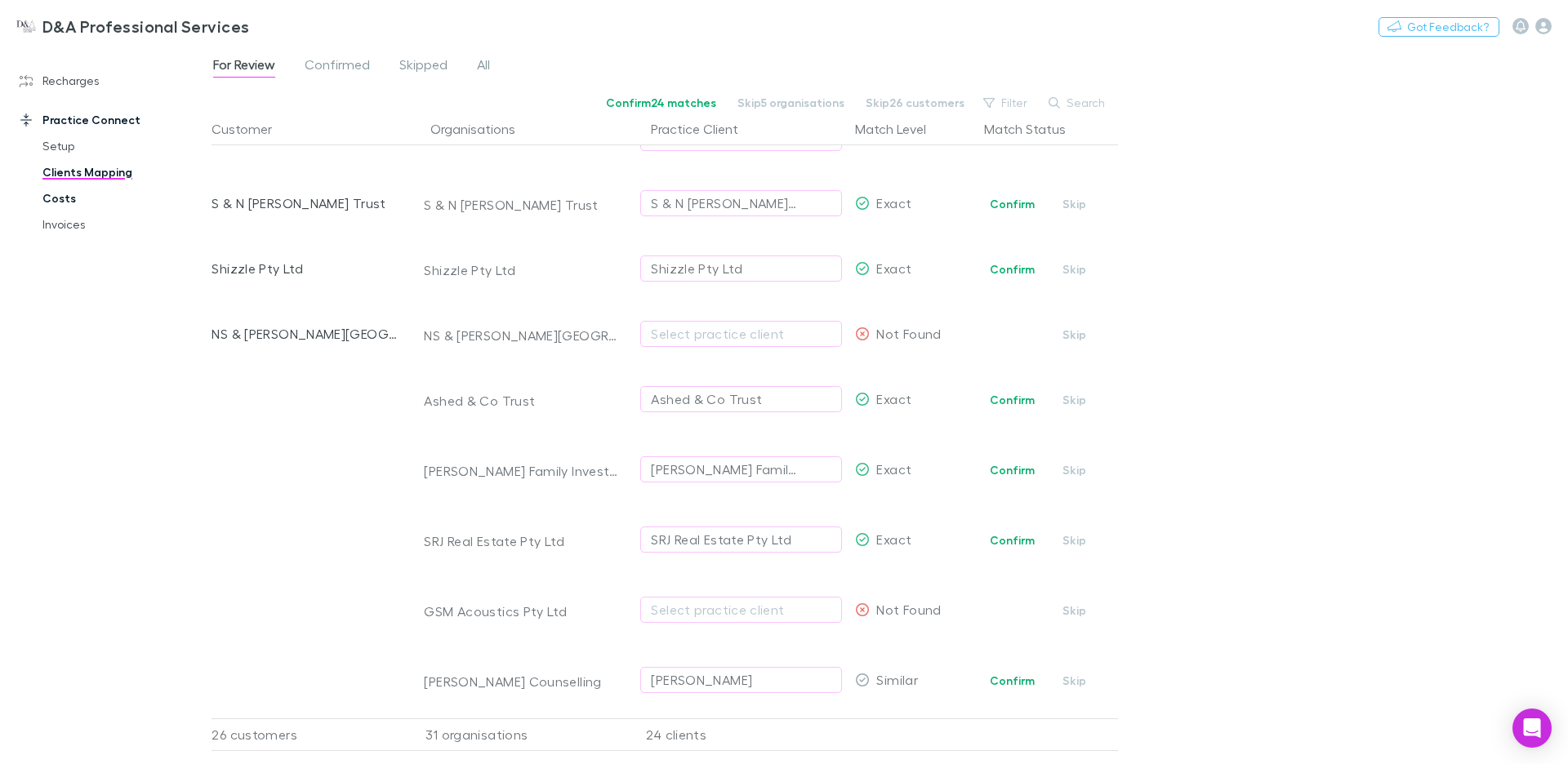
click at [62, 195] on link "Costs" at bounding box center [117, 198] width 182 height 26
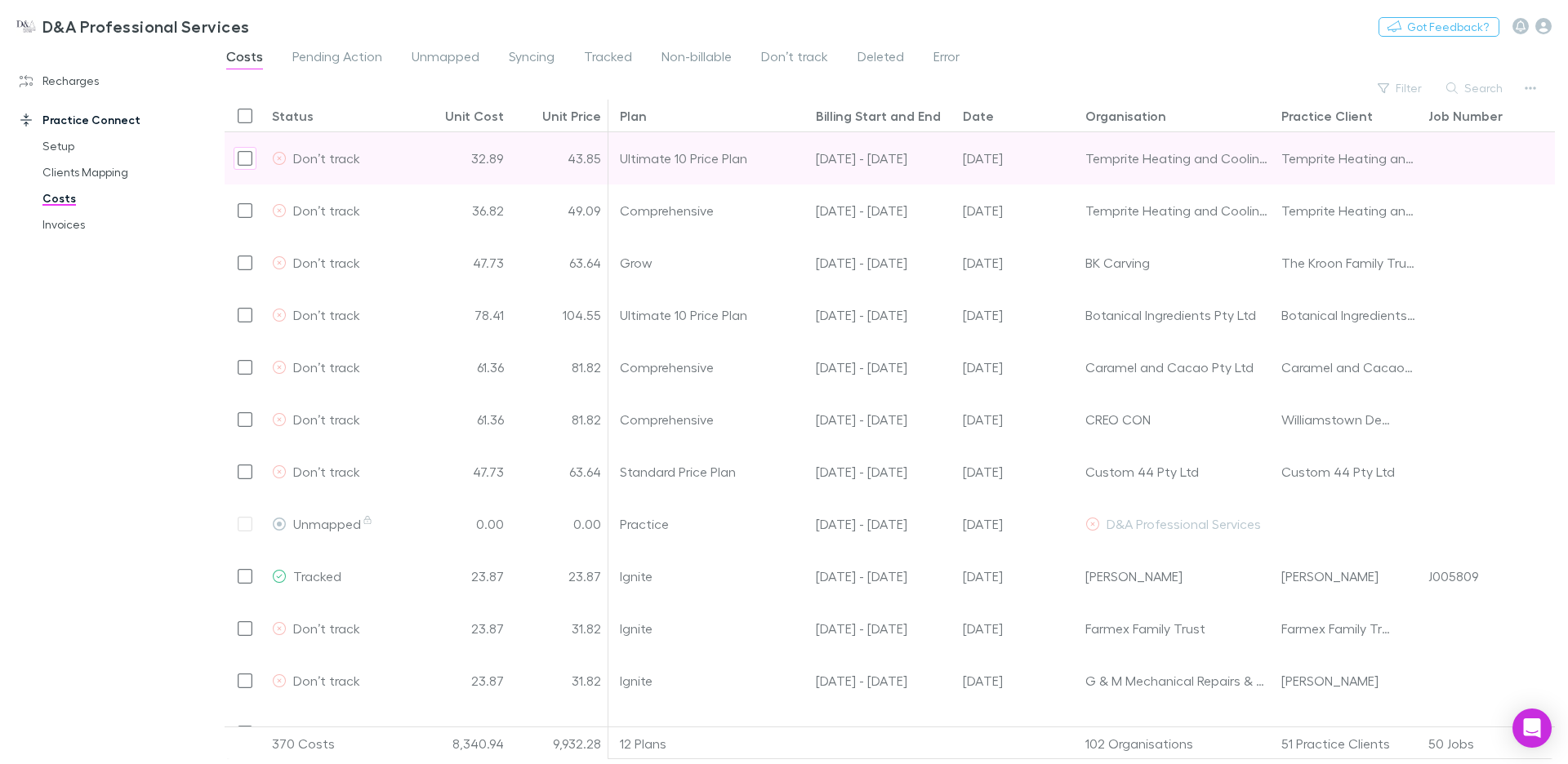
scroll to position [0, 136]
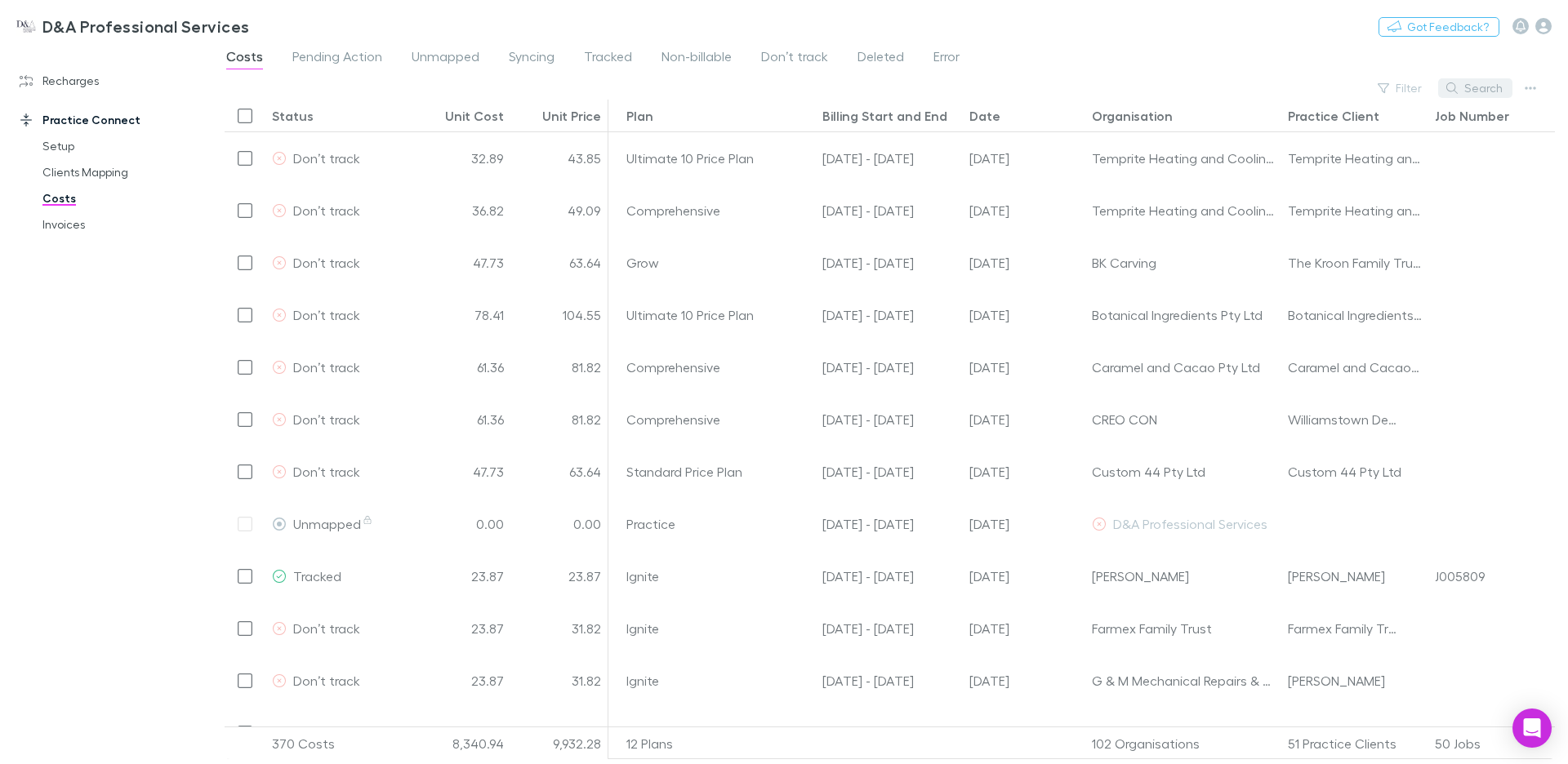
click at [1465, 87] on button "Search" at bounding box center [1475, 88] width 74 height 19
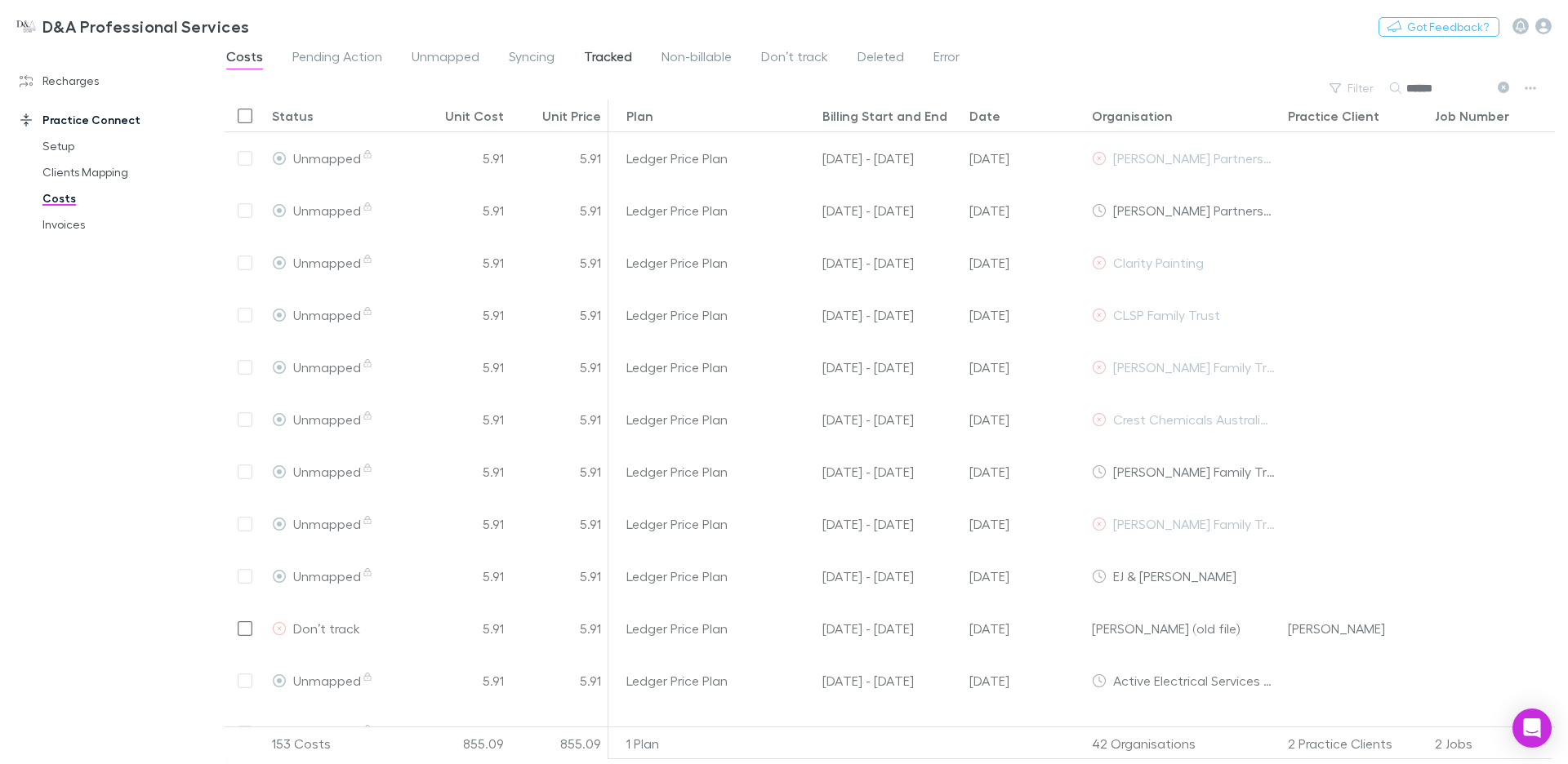
type input "******"
click at [612, 59] on span "Tracked" at bounding box center [608, 59] width 48 height 21
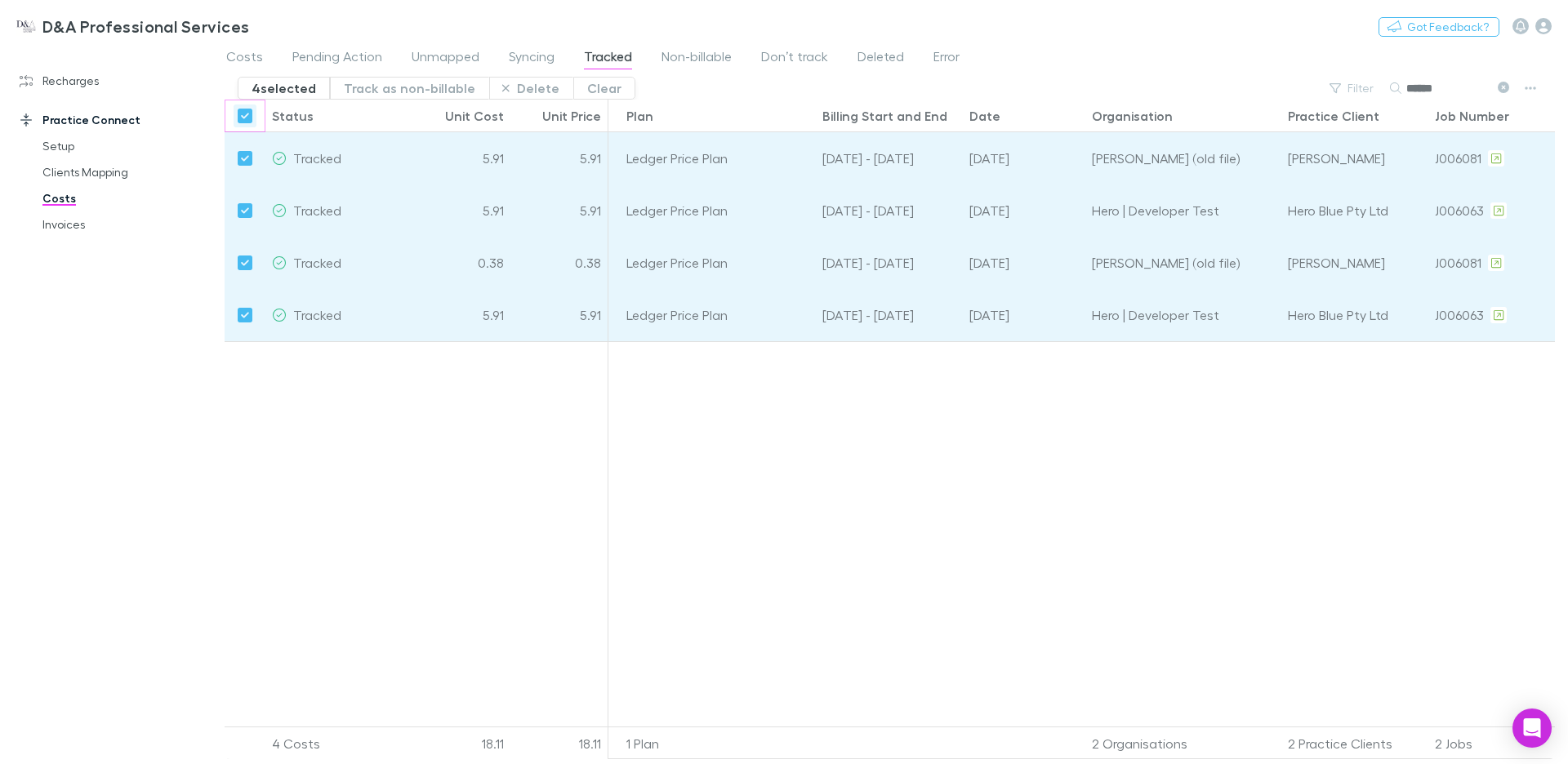
scroll to position [0, 151]
click at [527, 92] on button "Delete" at bounding box center [531, 89] width 84 height 23
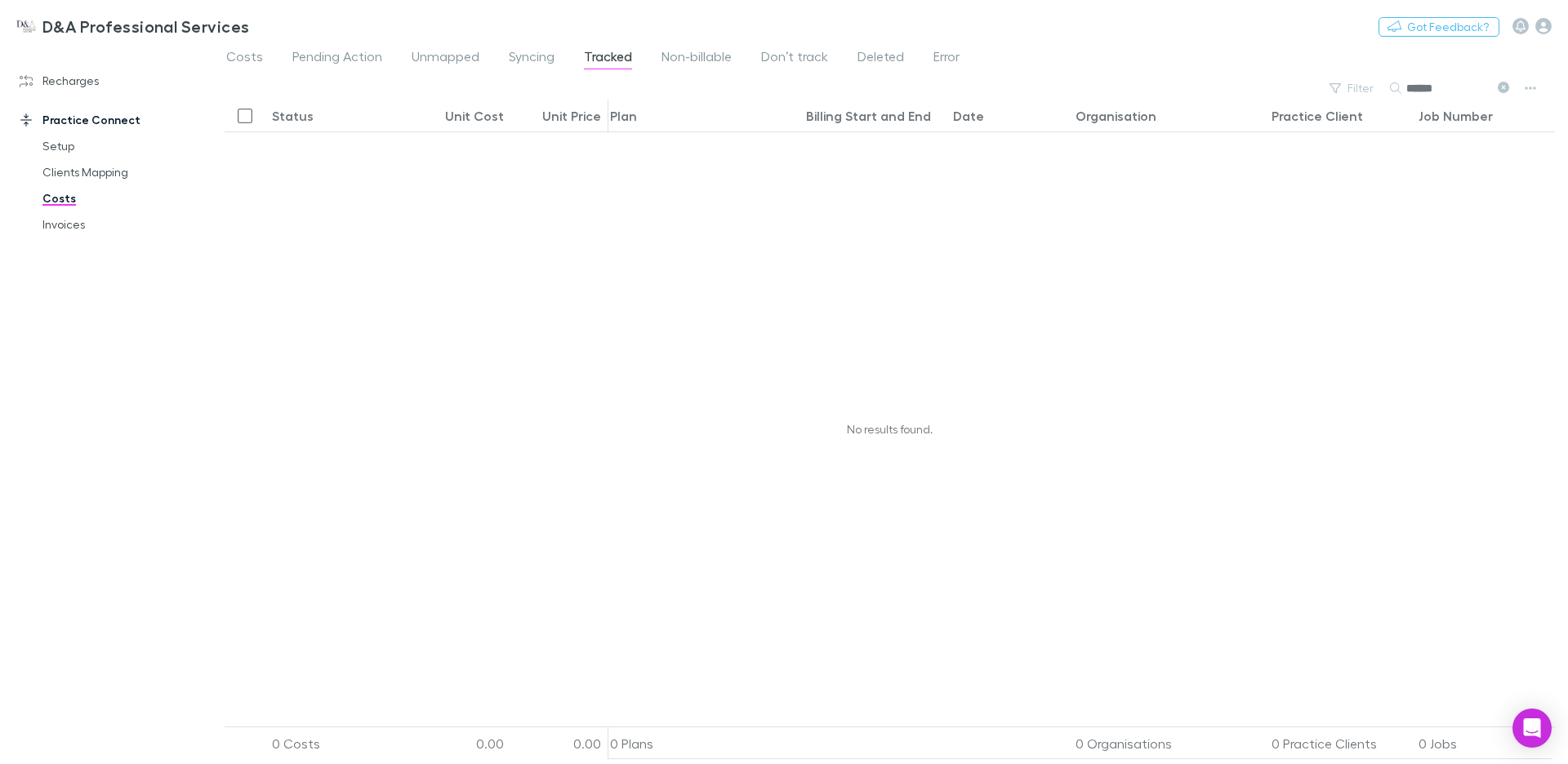
drag, startPoint x: 1503, startPoint y: 91, endPoint x: 1431, endPoint y: 93, distance: 72.0
click at [1503, 91] on icon at bounding box center [1504, 88] width 12 height 12
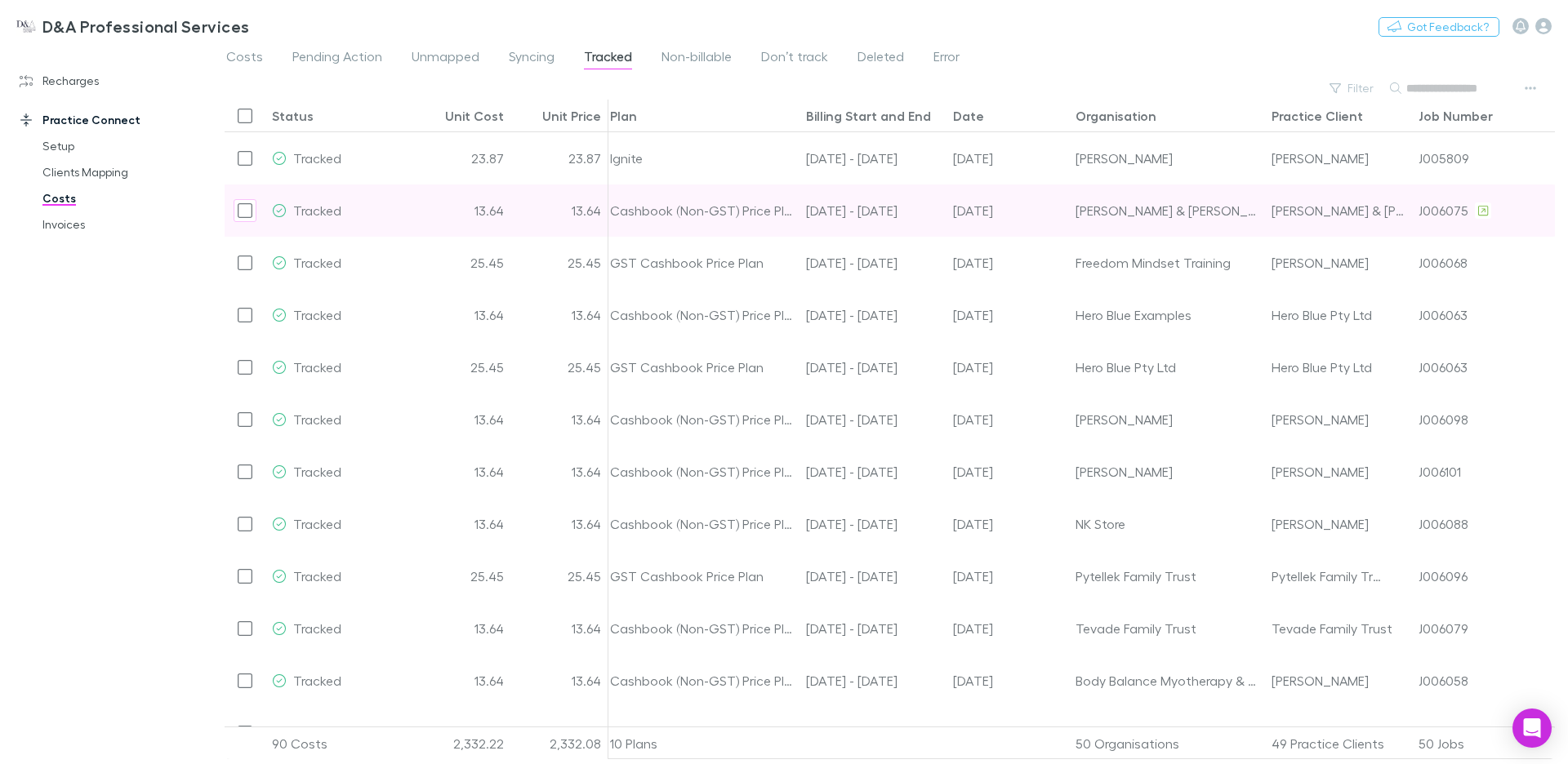
scroll to position [0, 0]
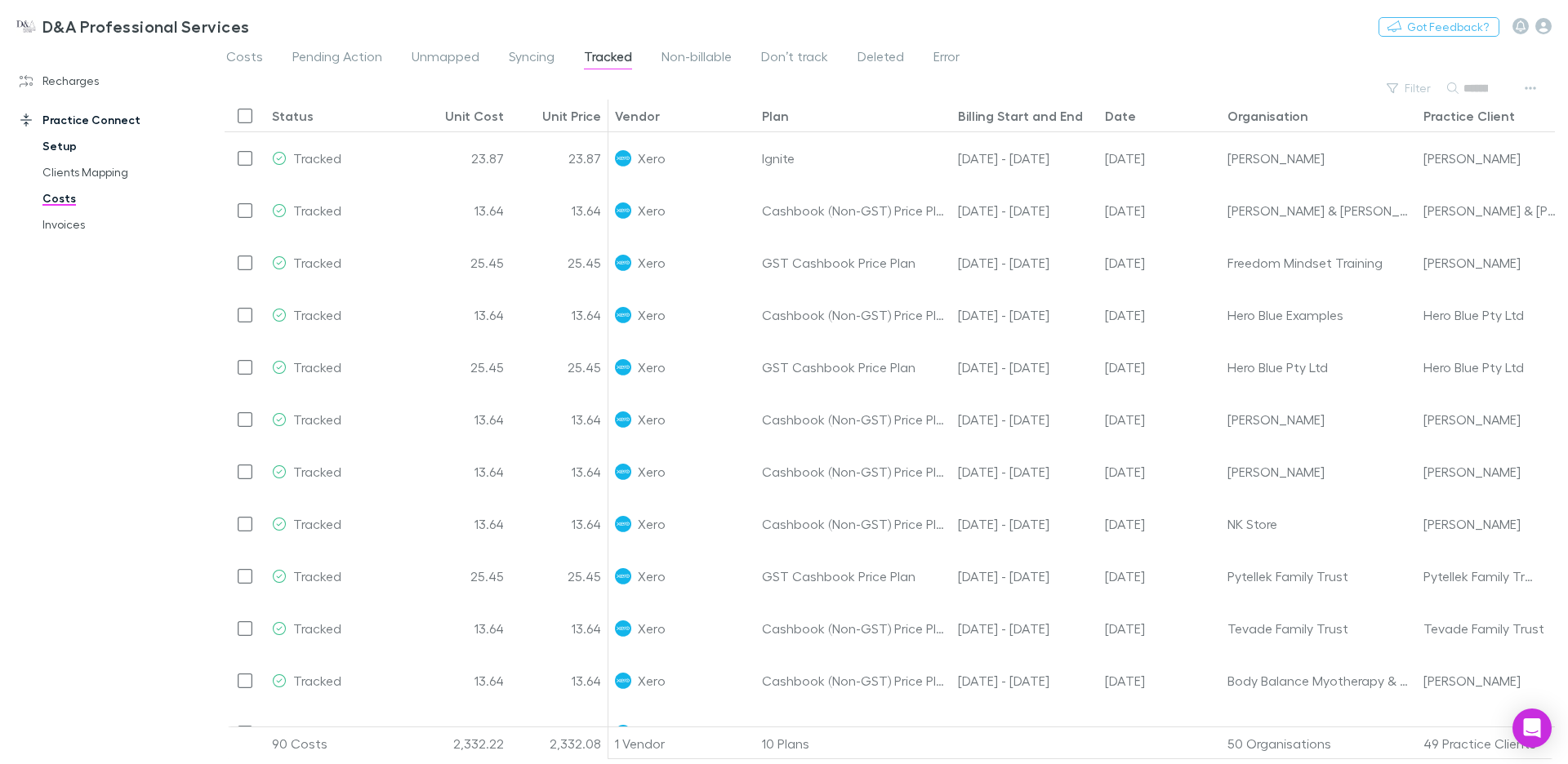
click at [59, 140] on link "Setup" at bounding box center [117, 146] width 182 height 26
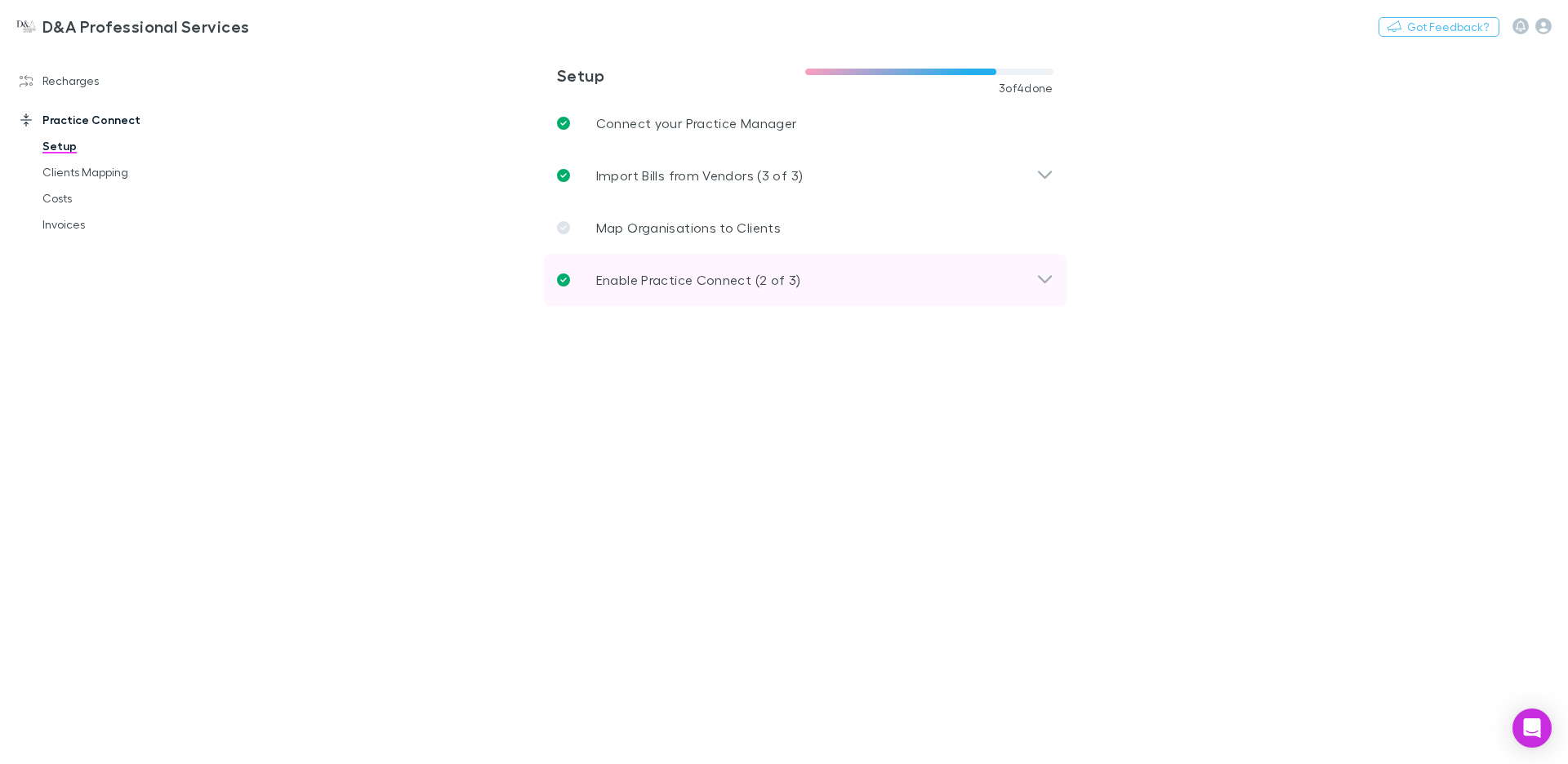
drag, startPoint x: 787, startPoint y: 279, endPoint x: 874, endPoint y: 286, distance: 87.3
click at [787, 279] on p "Enable Practice Connect (2 of 3)" at bounding box center [699, 280] width 206 height 19
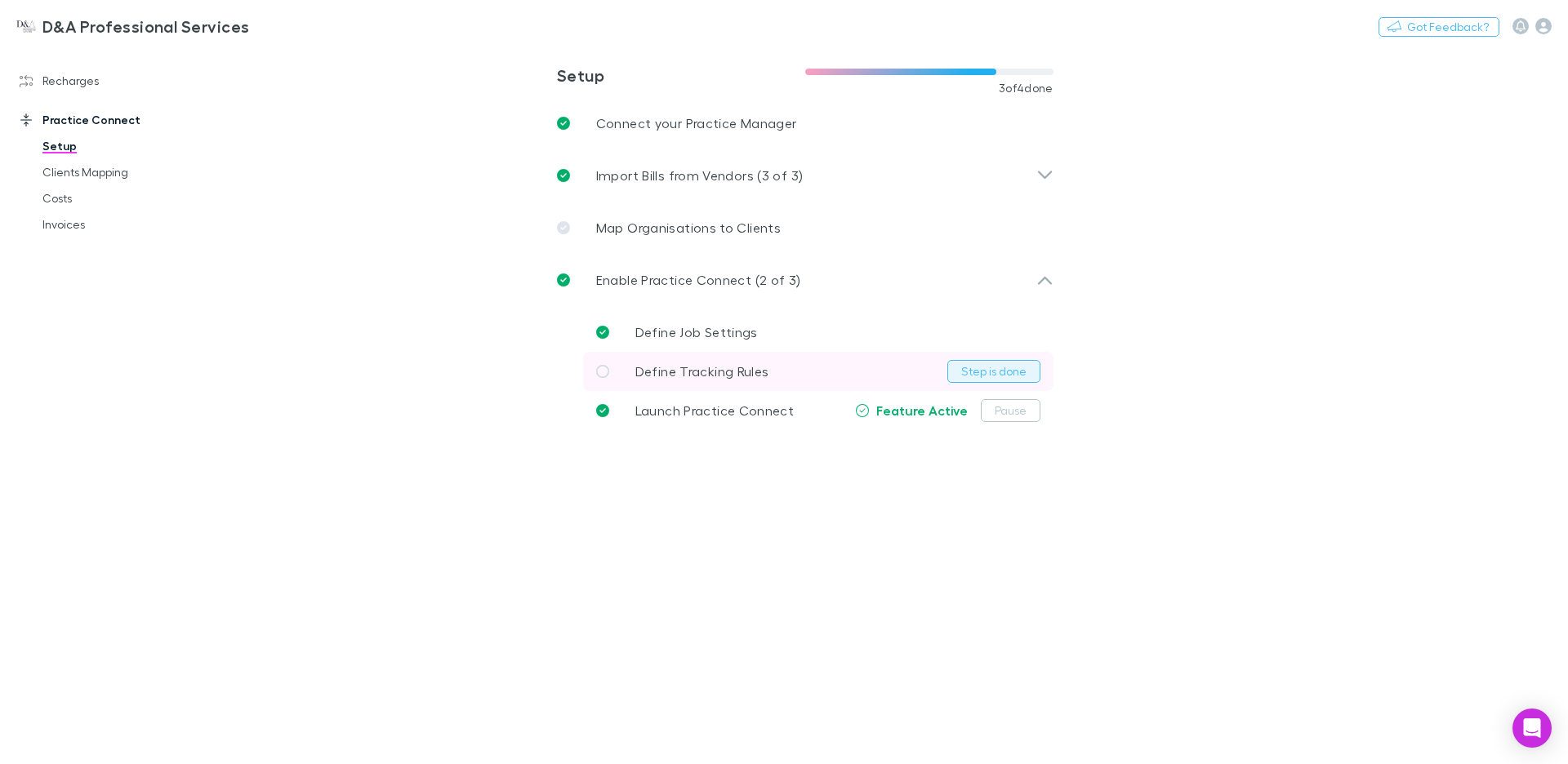
click at [1014, 364] on button "Step is done" at bounding box center [994, 371] width 94 height 23
click at [109, 173] on link "Clients Mapping" at bounding box center [117, 172] width 182 height 26
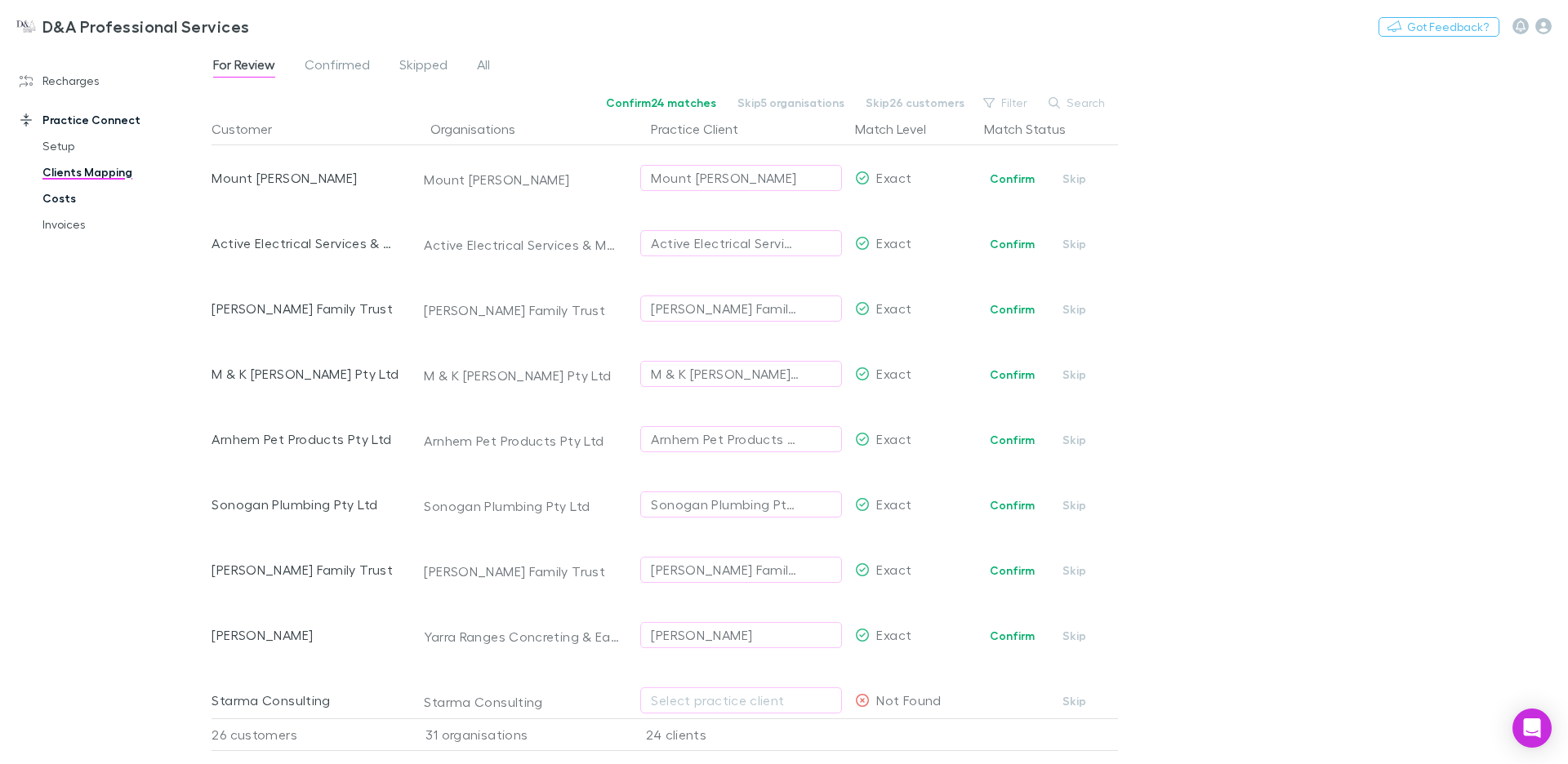
click at [67, 200] on link "Costs" at bounding box center [117, 198] width 182 height 26
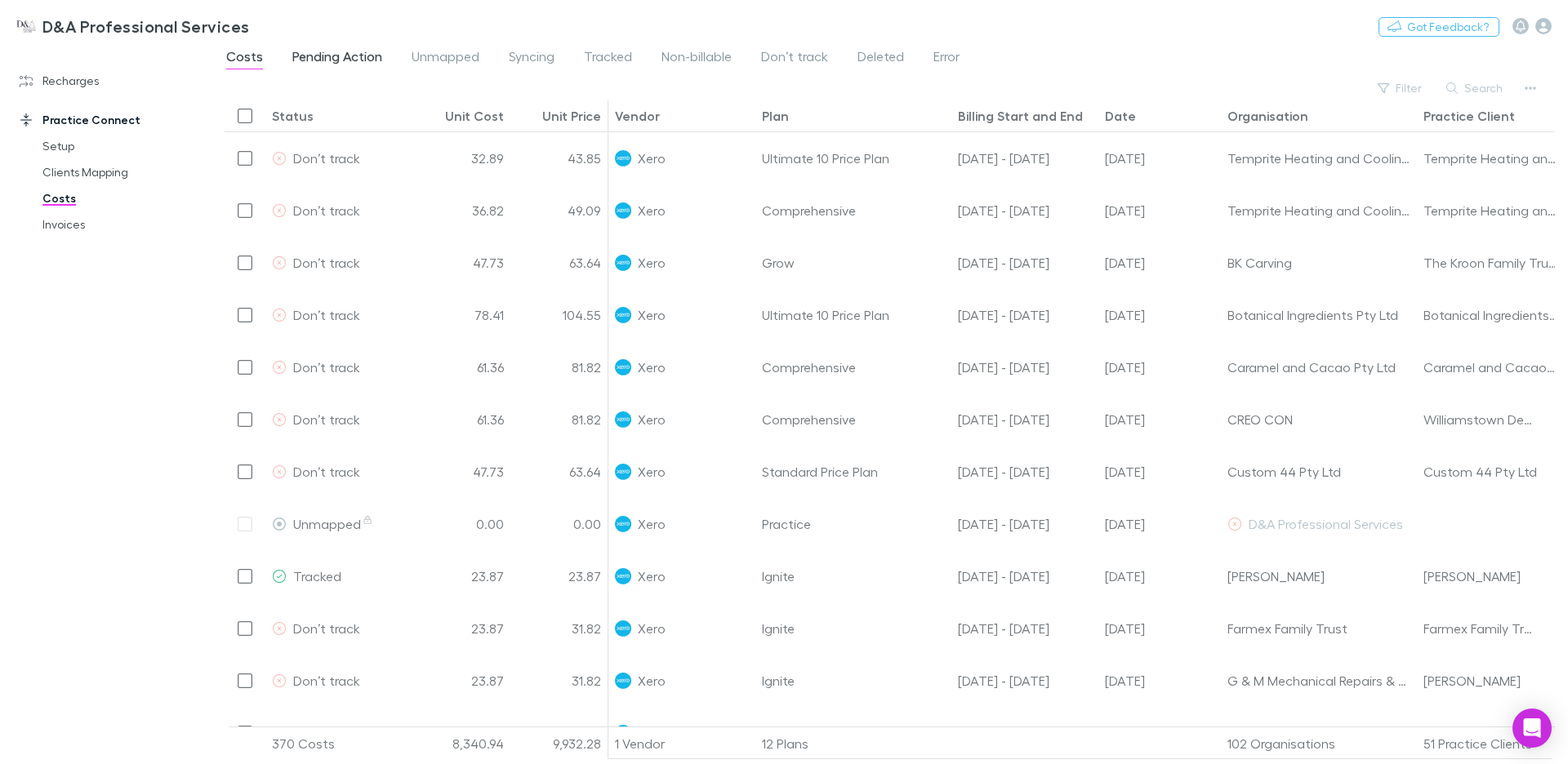
click at [347, 53] on span "Pending Action" at bounding box center [337, 59] width 90 height 21
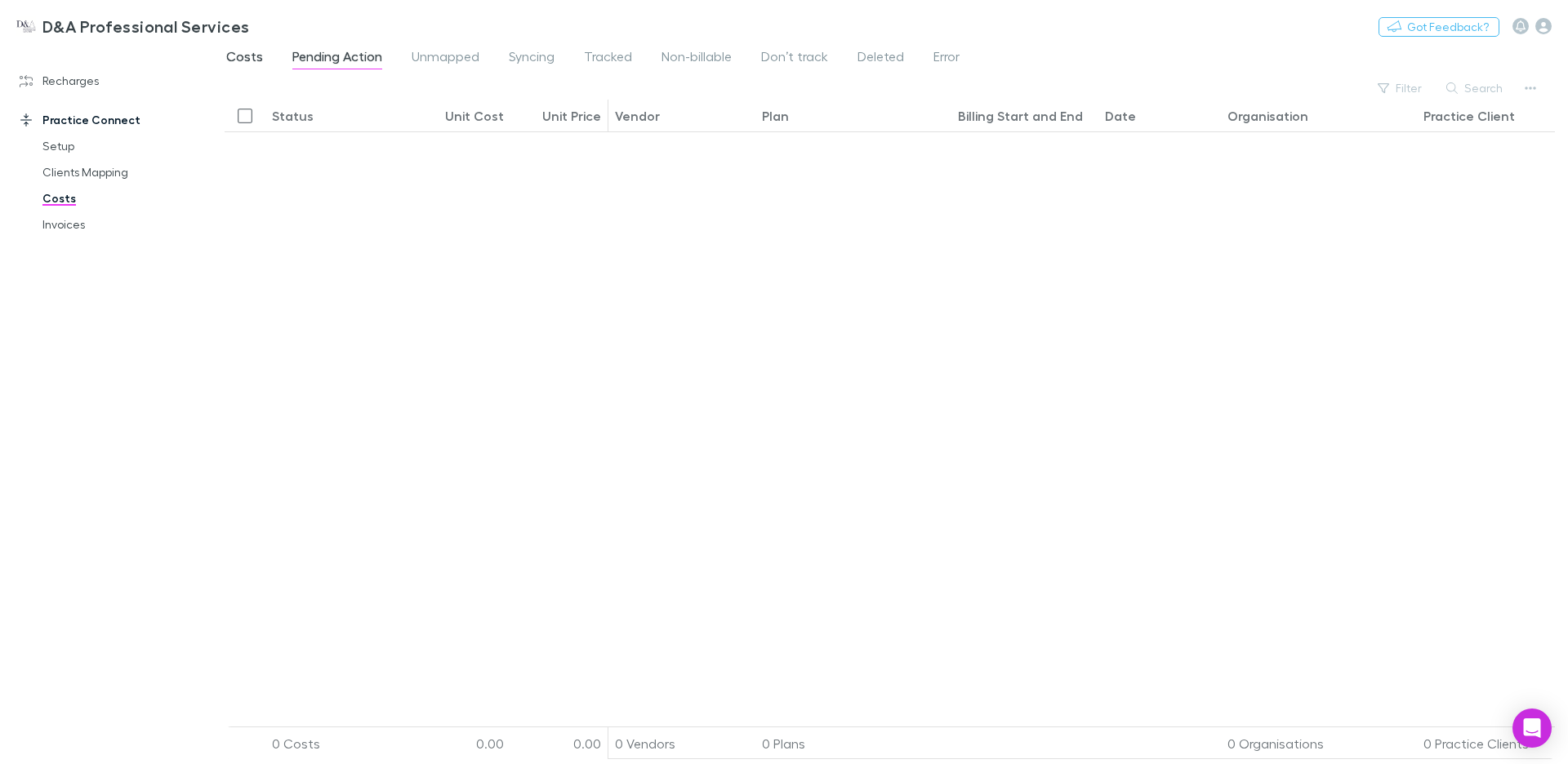
click at [243, 52] on span "Costs" at bounding box center [245, 59] width 37 height 21
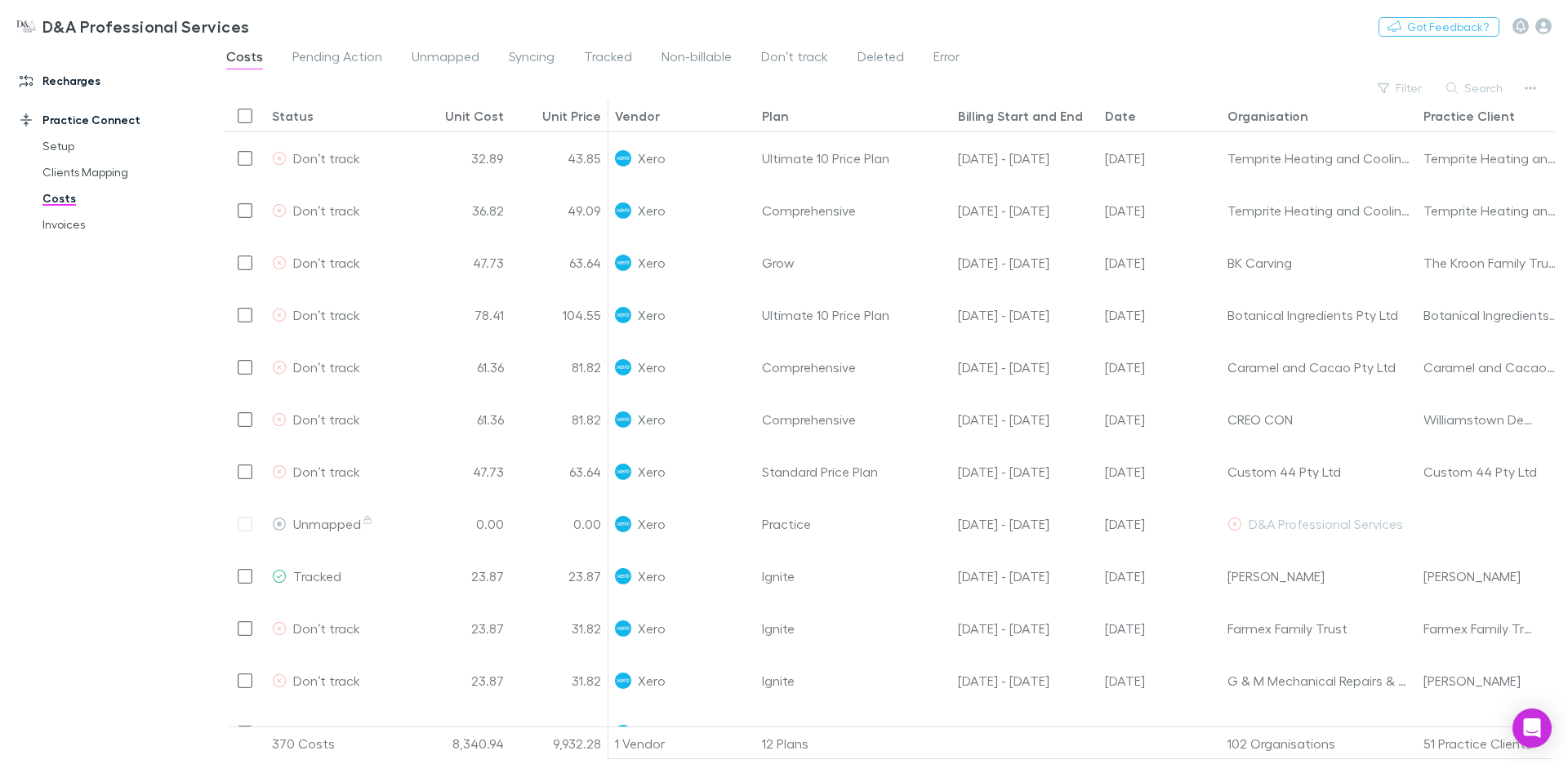
click at [81, 78] on link "Recharges" at bounding box center [105, 80] width 206 height 26
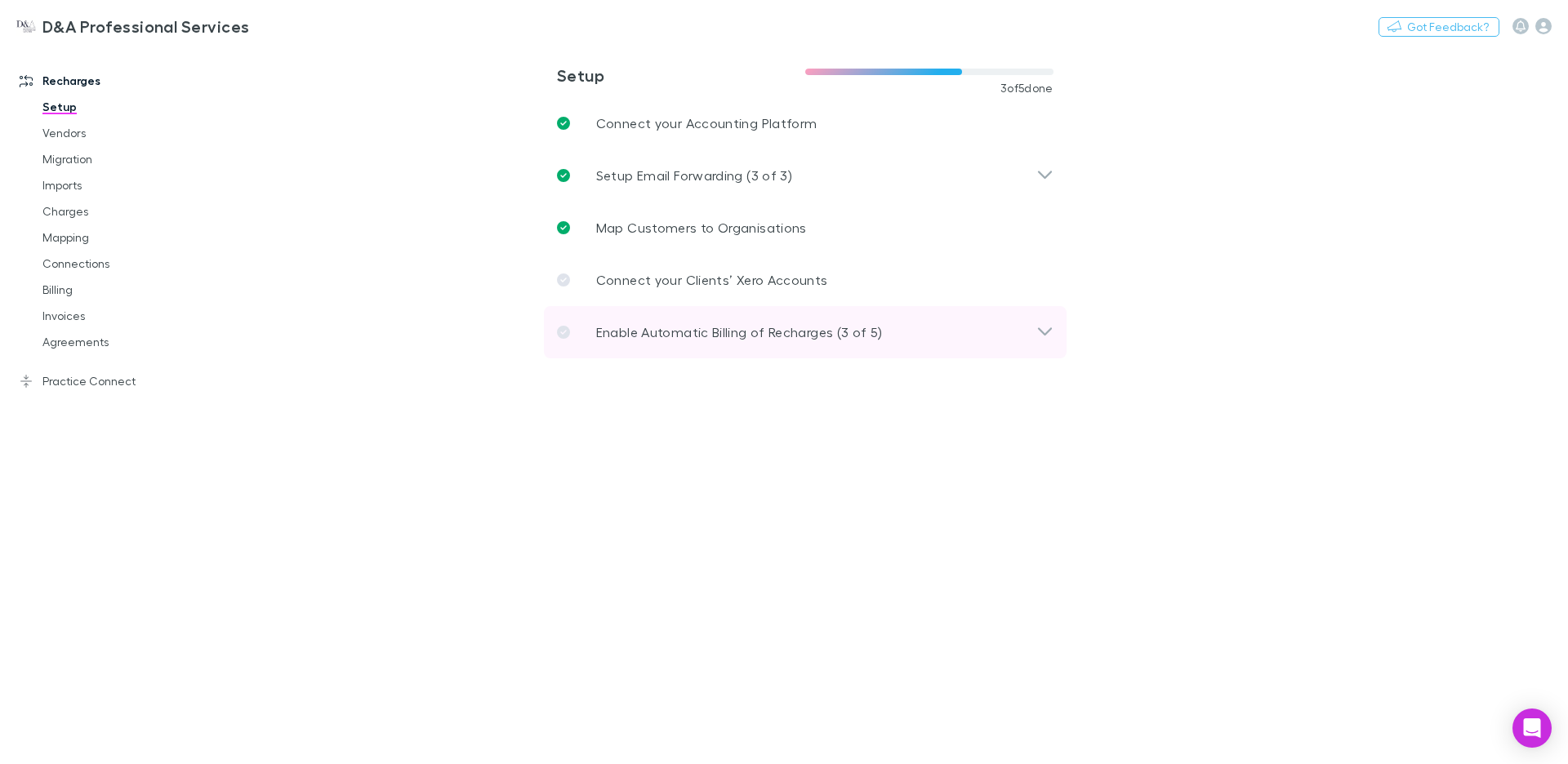
click at [670, 324] on p "Enable Automatic Billing of Recharges (3 of 5)" at bounding box center [739, 332] width 287 height 19
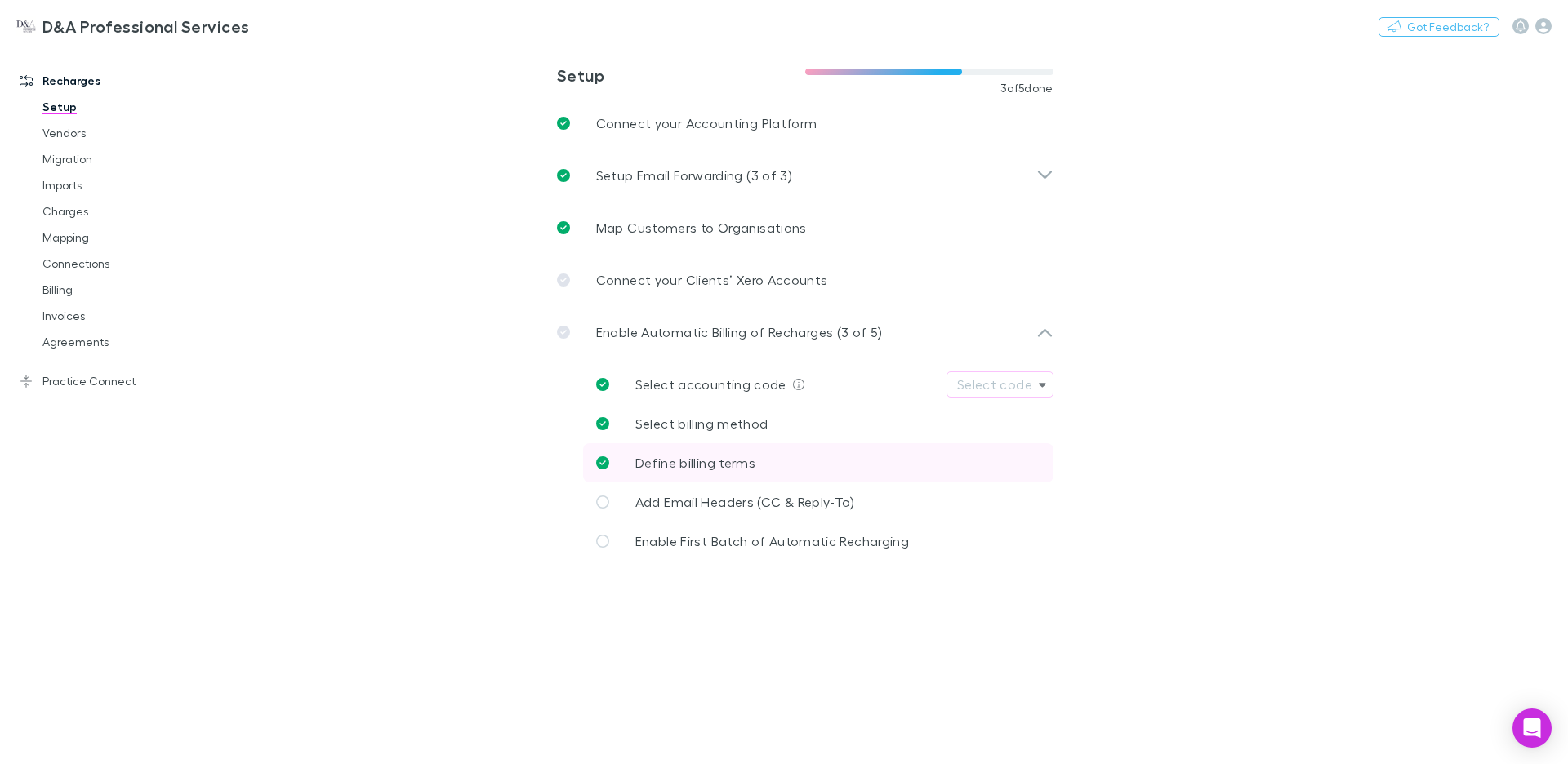
click at [691, 460] on span "Define billing terms" at bounding box center [696, 463] width 120 height 15
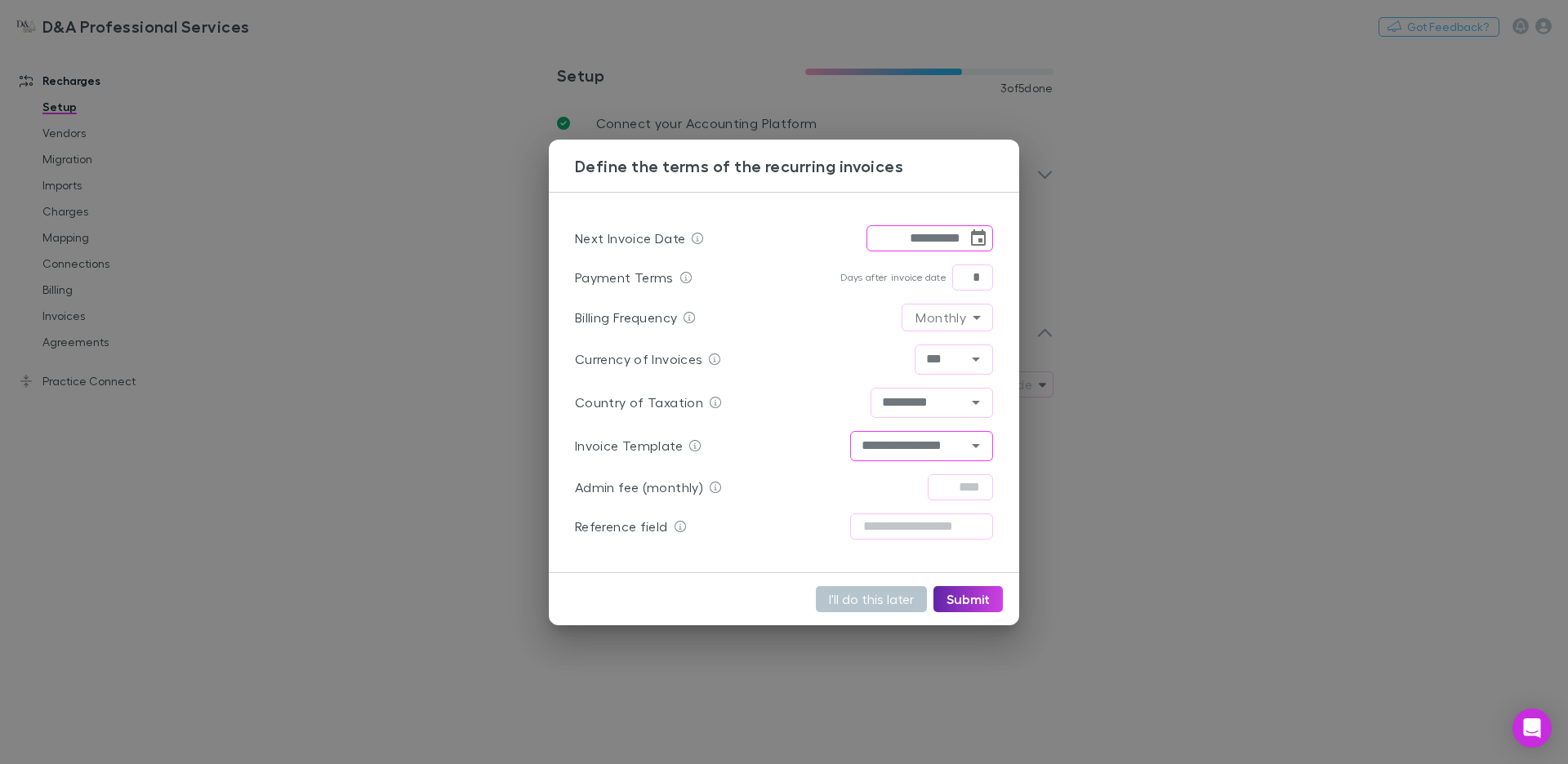
click at [983, 447] on icon "Open" at bounding box center [977, 446] width 19 height 19
click at [762, 374] on div "Currency of Invoices *** ​" at bounding box center [784, 359] width 418 height 43
drag, startPoint x: 381, startPoint y: 89, endPoint x: 5, endPoint y: 151, distance: 381.1
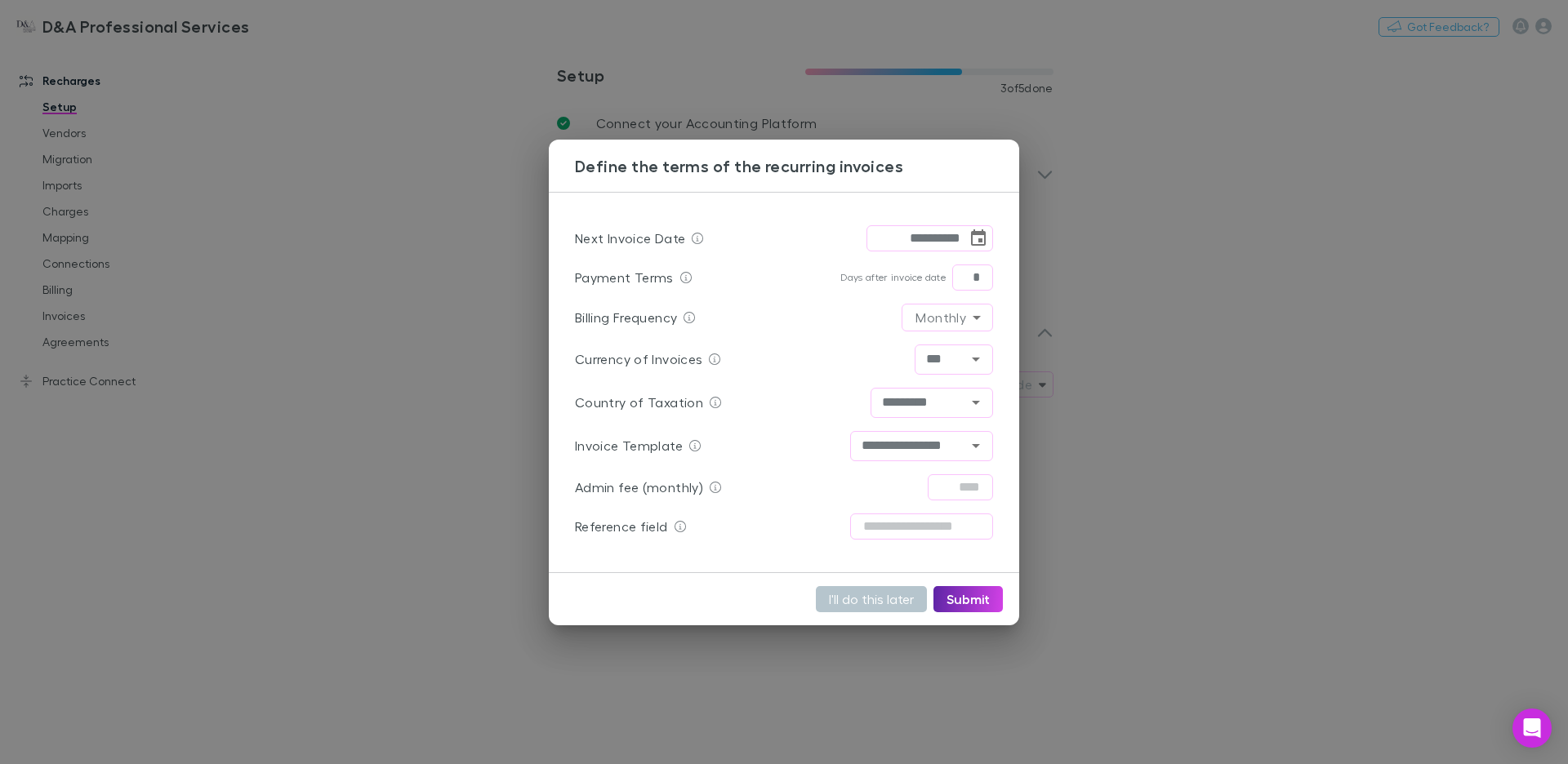
click at [381, 89] on div "**********" at bounding box center [784, 382] width 1568 height 764
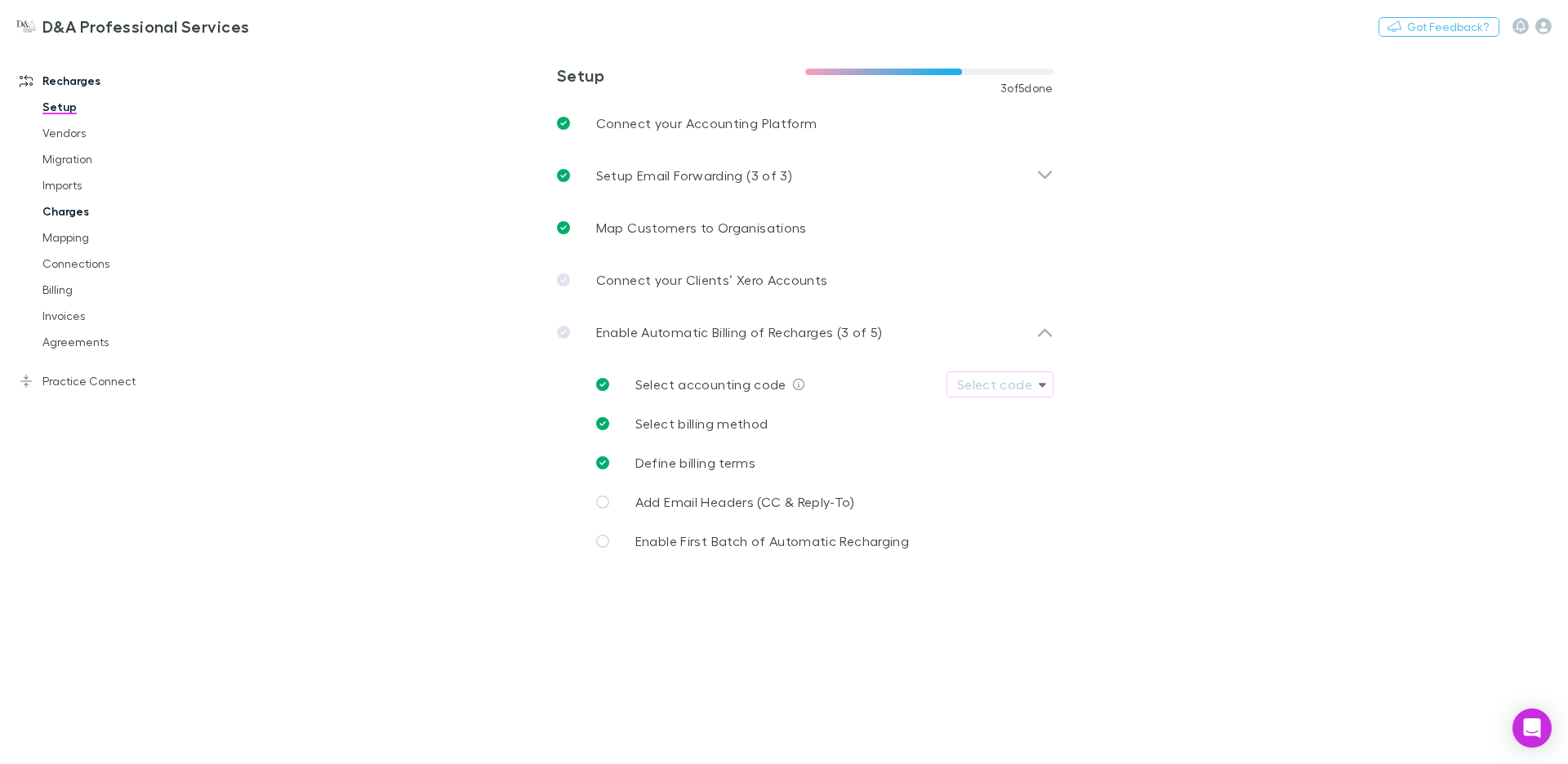
drag, startPoint x: 43, startPoint y: 237, endPoint x: 78, endPoint y: 216, distance: 40.8
click at [43, 237] on link "Mapping" at bounding box center [117, 237] width 182 height 26
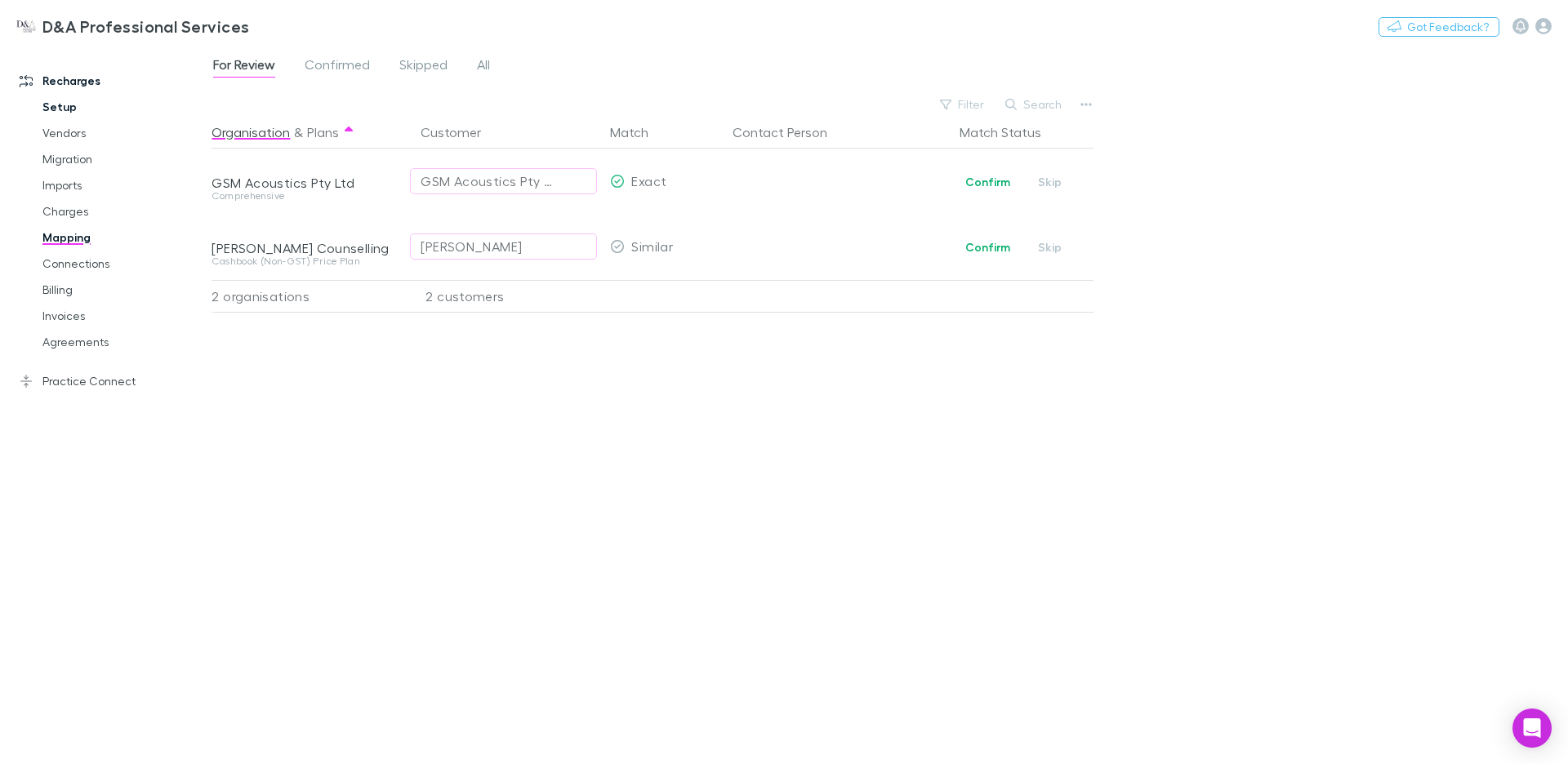
click at [77, 110] on link "Setup" at bounding box center [117, 106] width 182 height 26
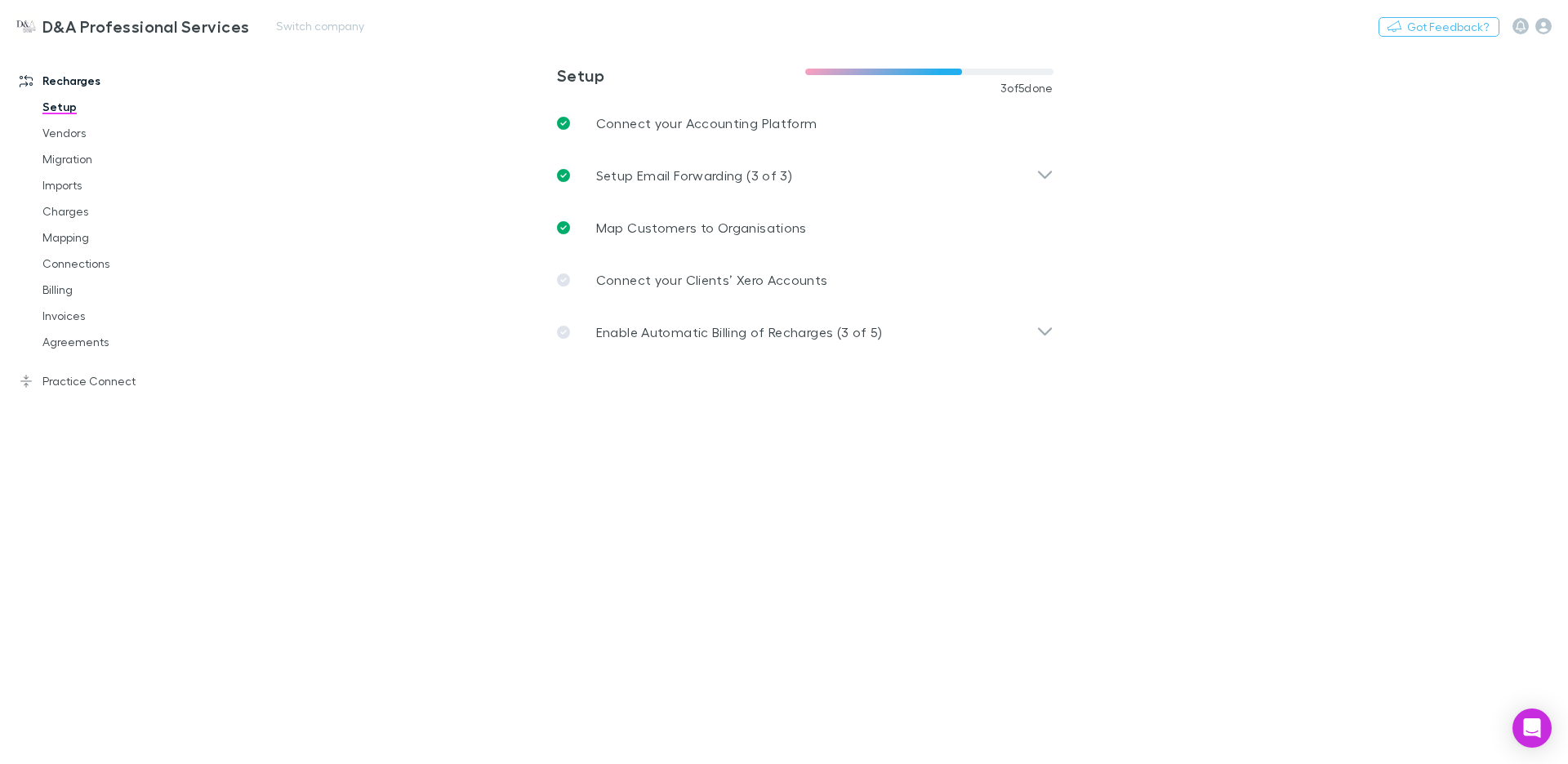
drag, startPoint x: 68, startPoint y: 152, endPoint x: 551, endPoint y: 2, distance: 505.8
click at [68, 152] on link "Migration" at bounding box center [117, 159] width 182 height 26
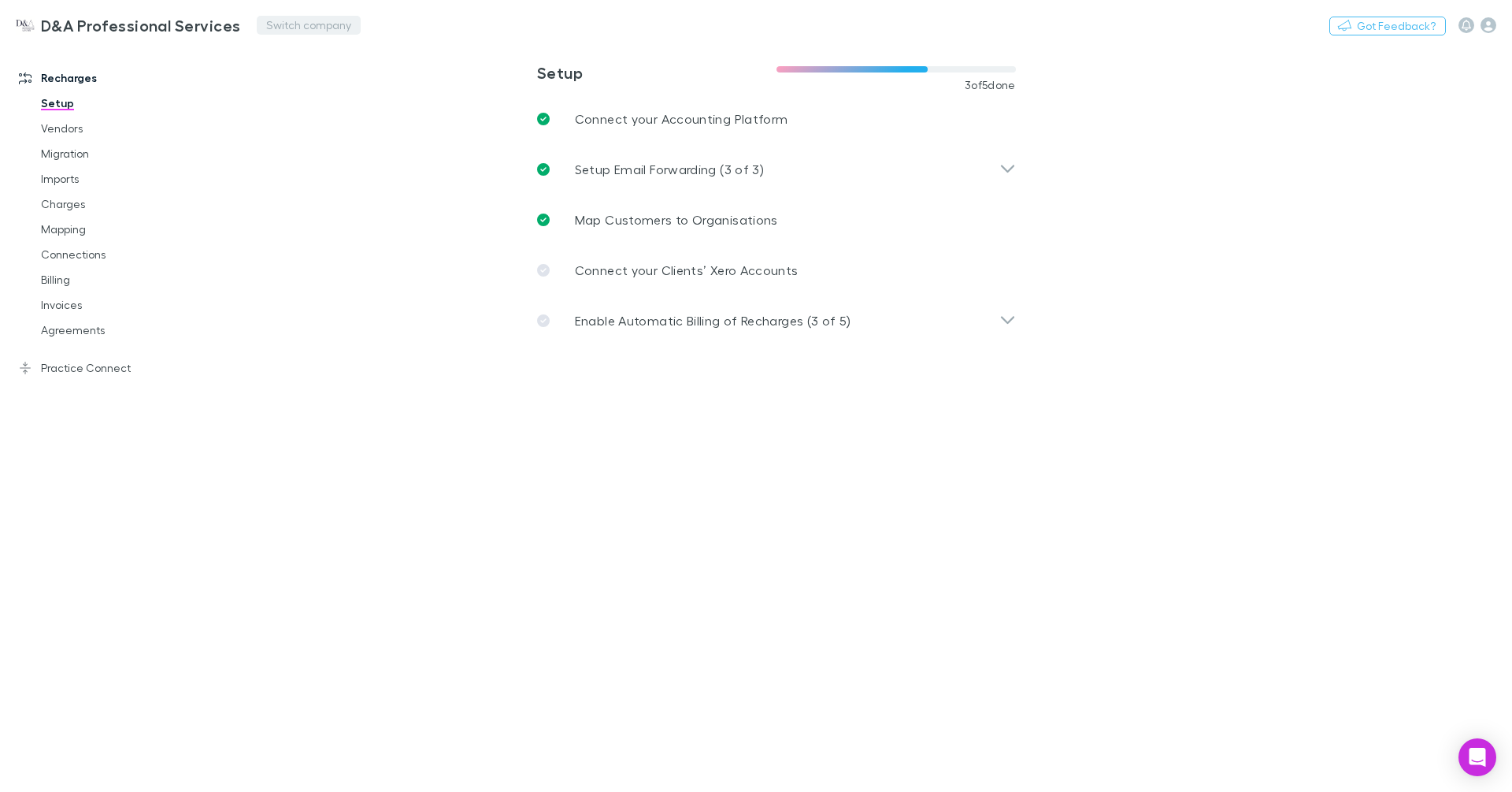
click at [321, 34] on button "Switch company" at bounding box center [309, 25] width 104 height 19
type input "***"
click at [314, 89] on p "Hysons Chartered Accountants" at bounding box center [360, 94] width 191 height 19
click at [80, 177] on link "Imports" at bounding box center [113, 179] width 176 height 25
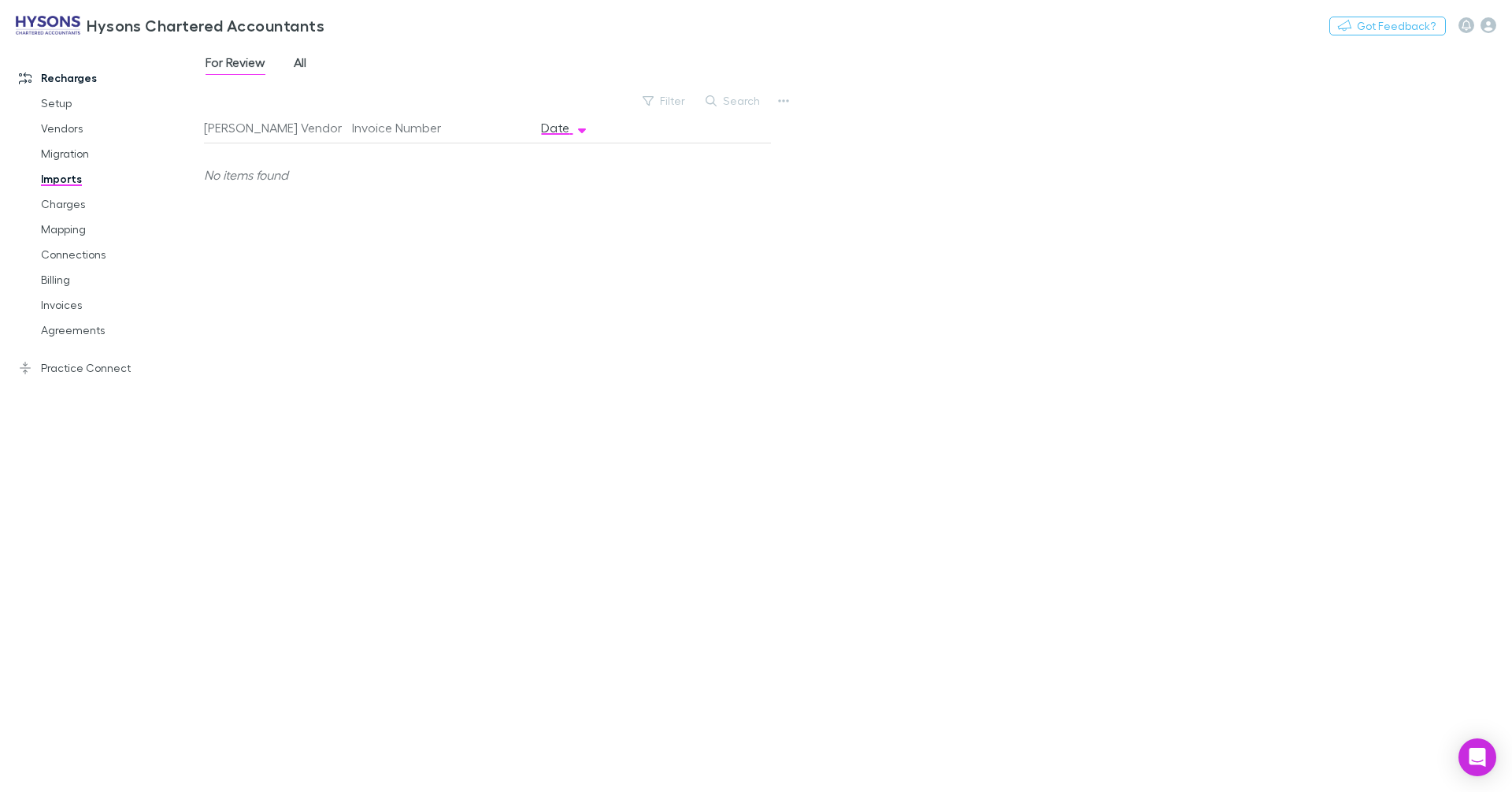
click at [300, 62] on span "All" at bounding box center [301, 64] width 13 height 20
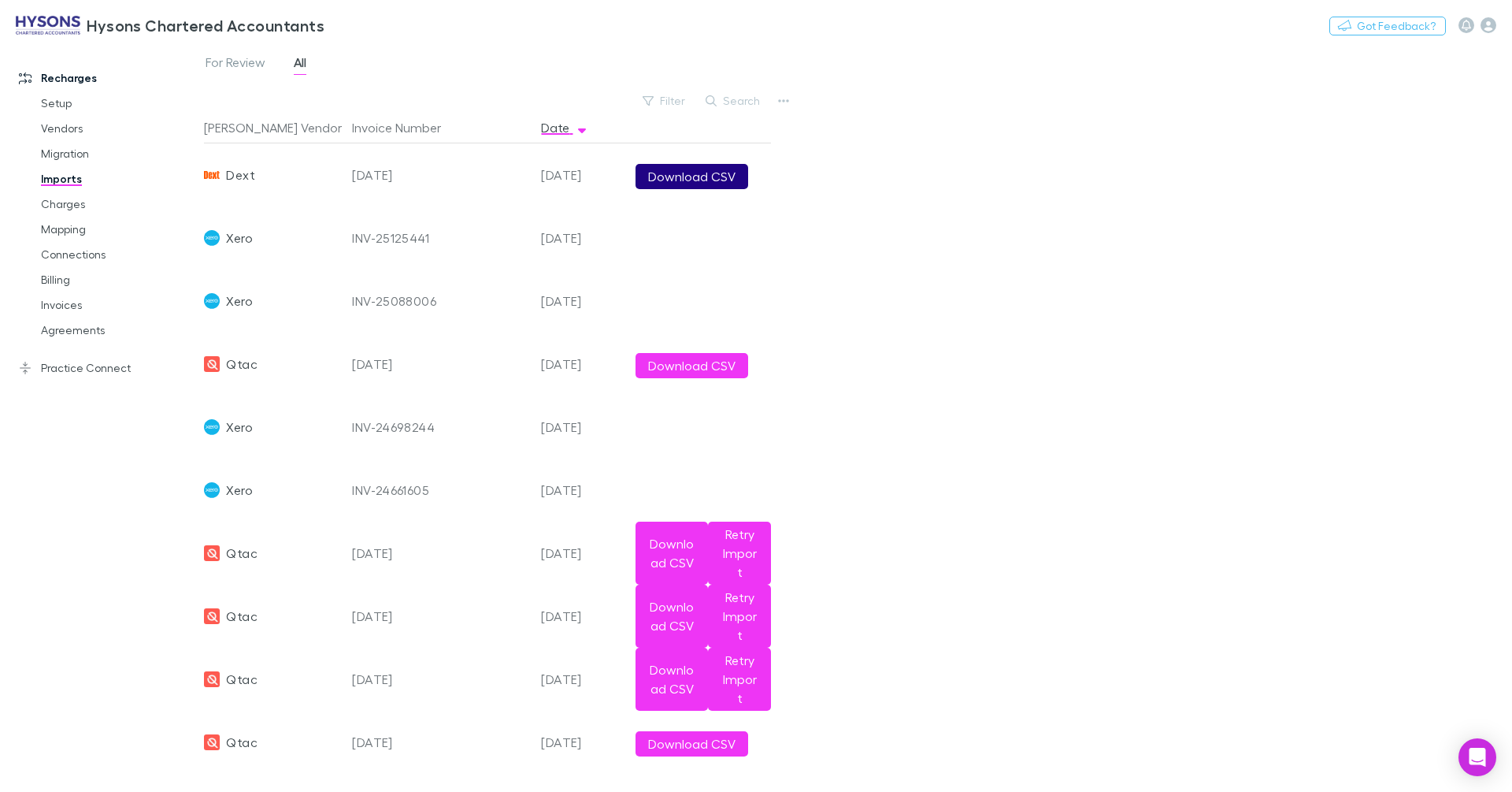
click at [669, 173] on button "Download CSV" at bounding box center [691, 176] width 113 height 25
click at [60, 156] on link "Migration" at bounding box center [113, 154] width 176 height 25
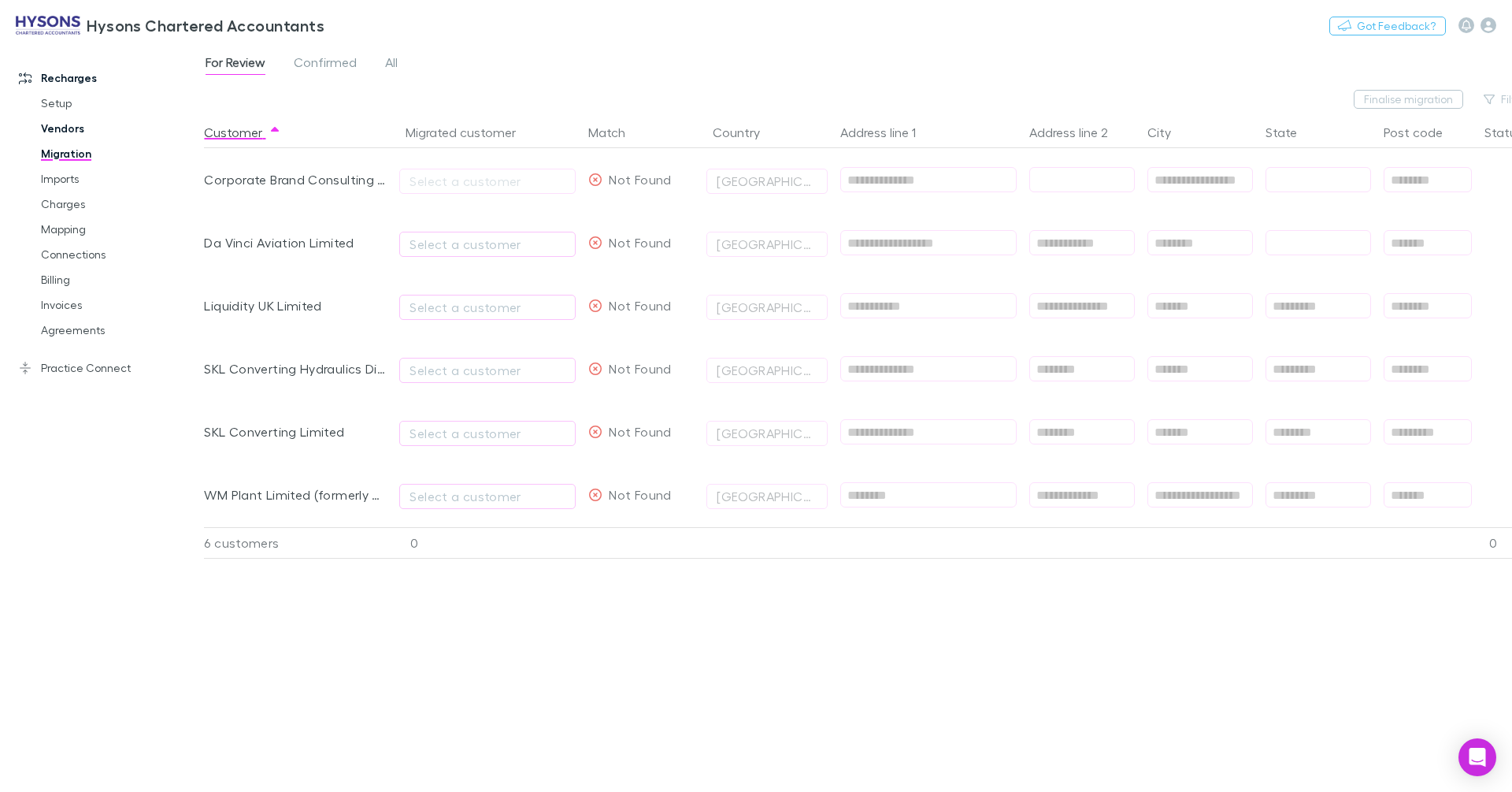
click at [85, 125] on link "Vendors" at bounding box center [113, 128] width 176 height 25
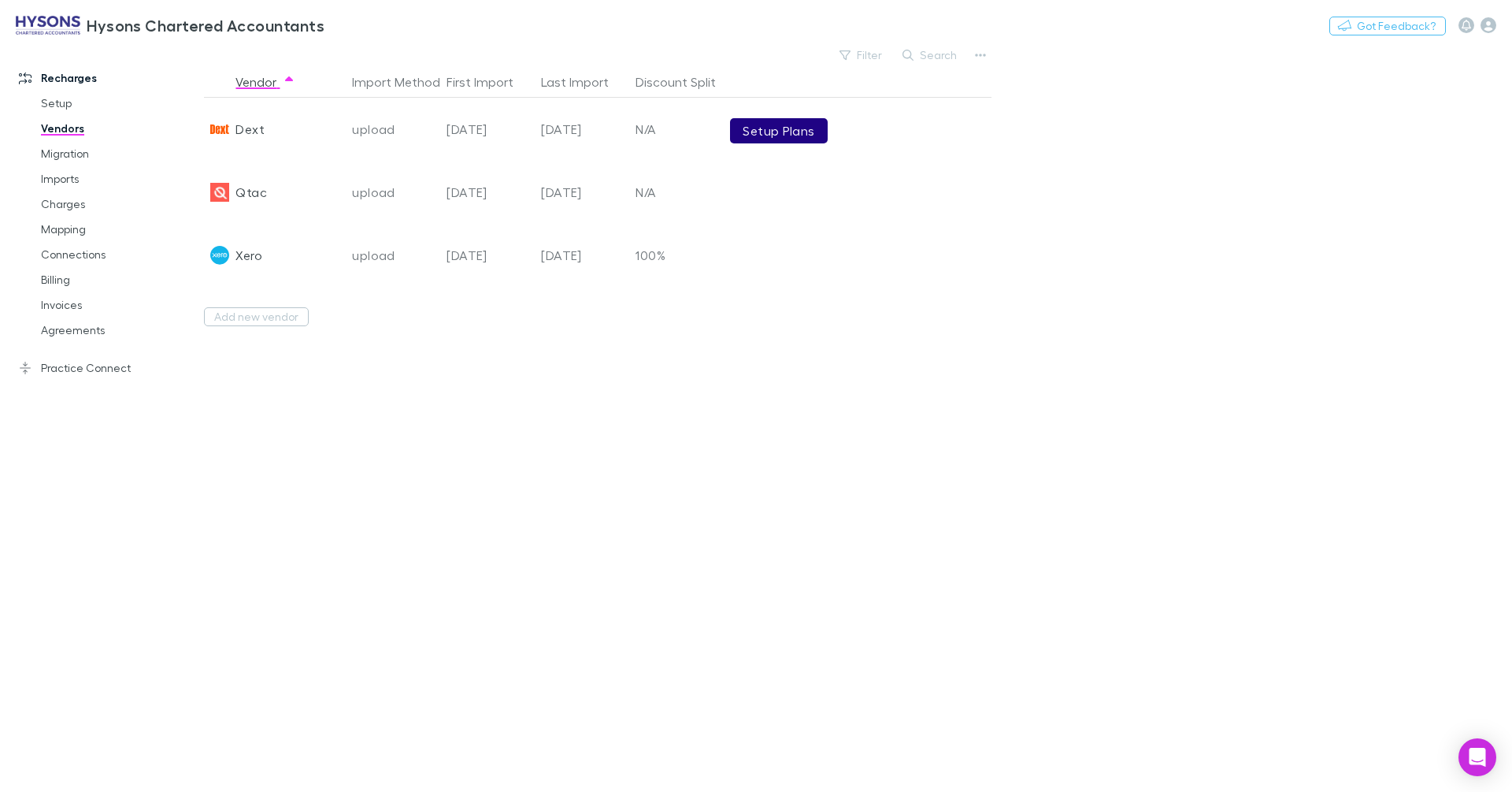
click at [766, 126] on link "Setup Plans" at bounding box center [779, 130] width 97 height 25
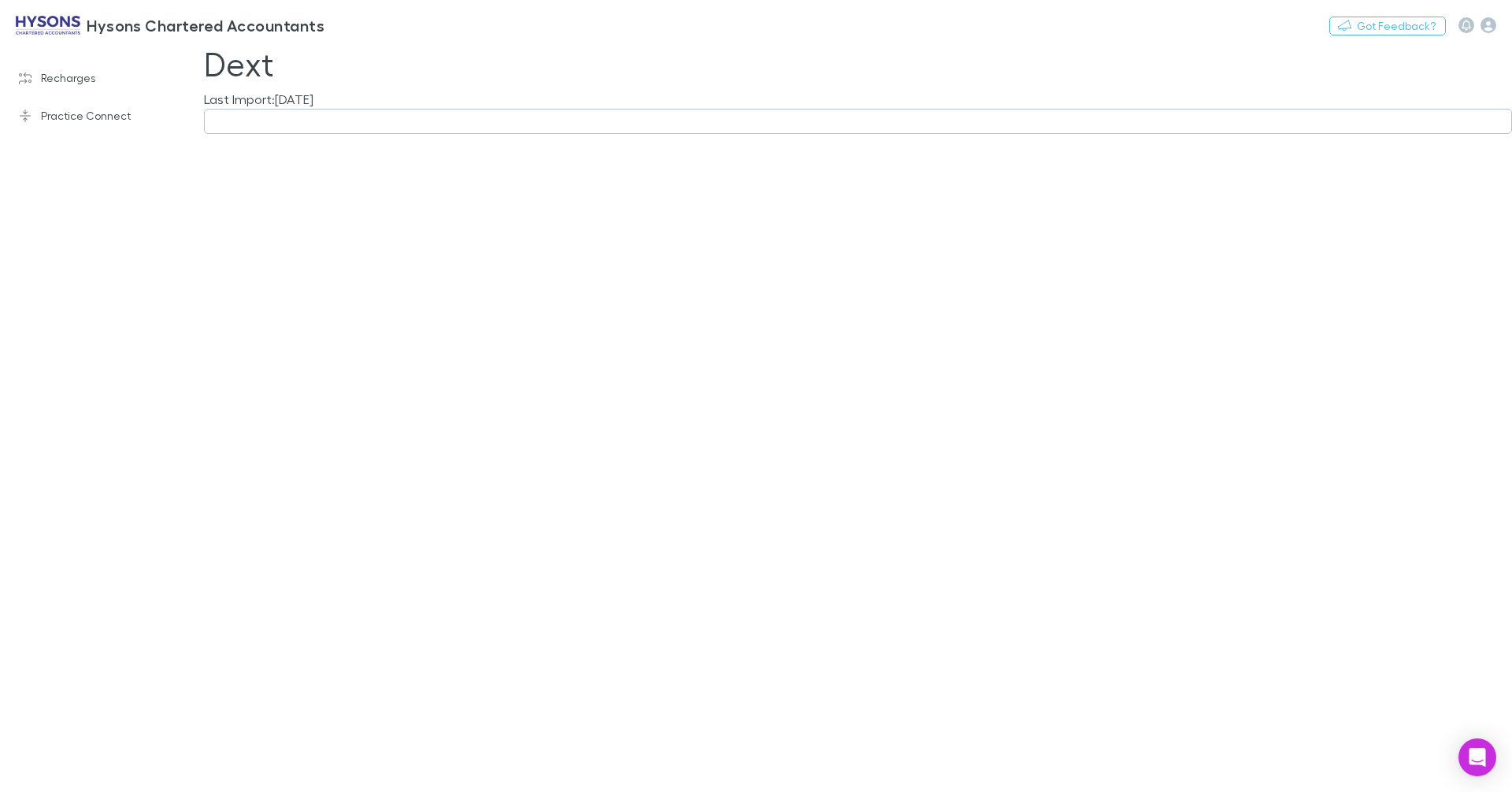
click at [311, 132] on button "button" at bounding box center [858, 121] width 1308 height 25
click at [281, 321] on li "On a plan basis" at bounding box center [341, 315] width 274 height 25
type input "**********"
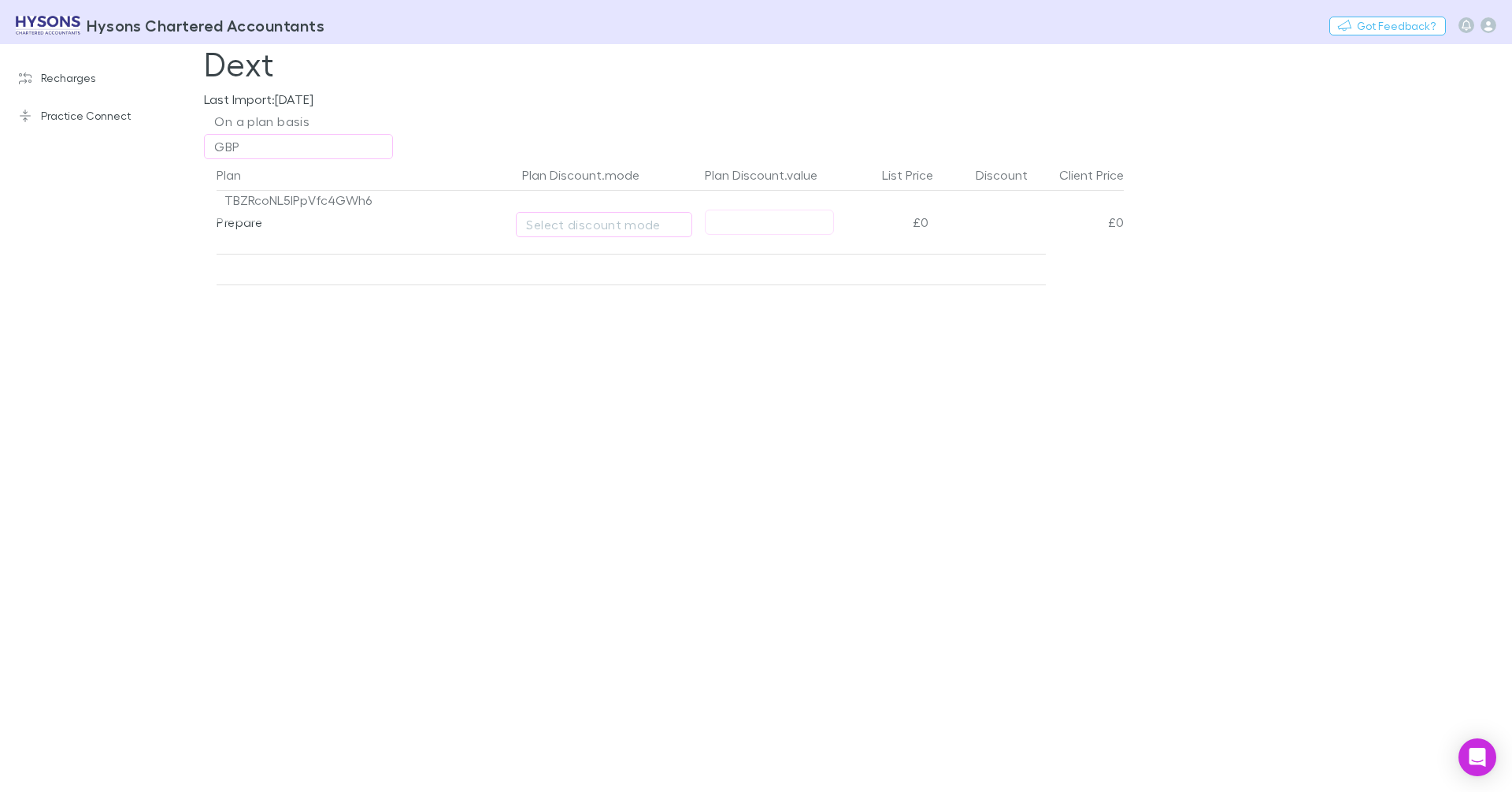
click at [328, 202] on span "TBZRcoNL5lPpVfc4GWh6" at bounding box center [298, 207] width 163 height 32
copy span "TBZRcoNL5lPpVfc4GWh6"
click at [1487, 26] on icon "button" at bounding box center [1489, 25] width 16 height 16
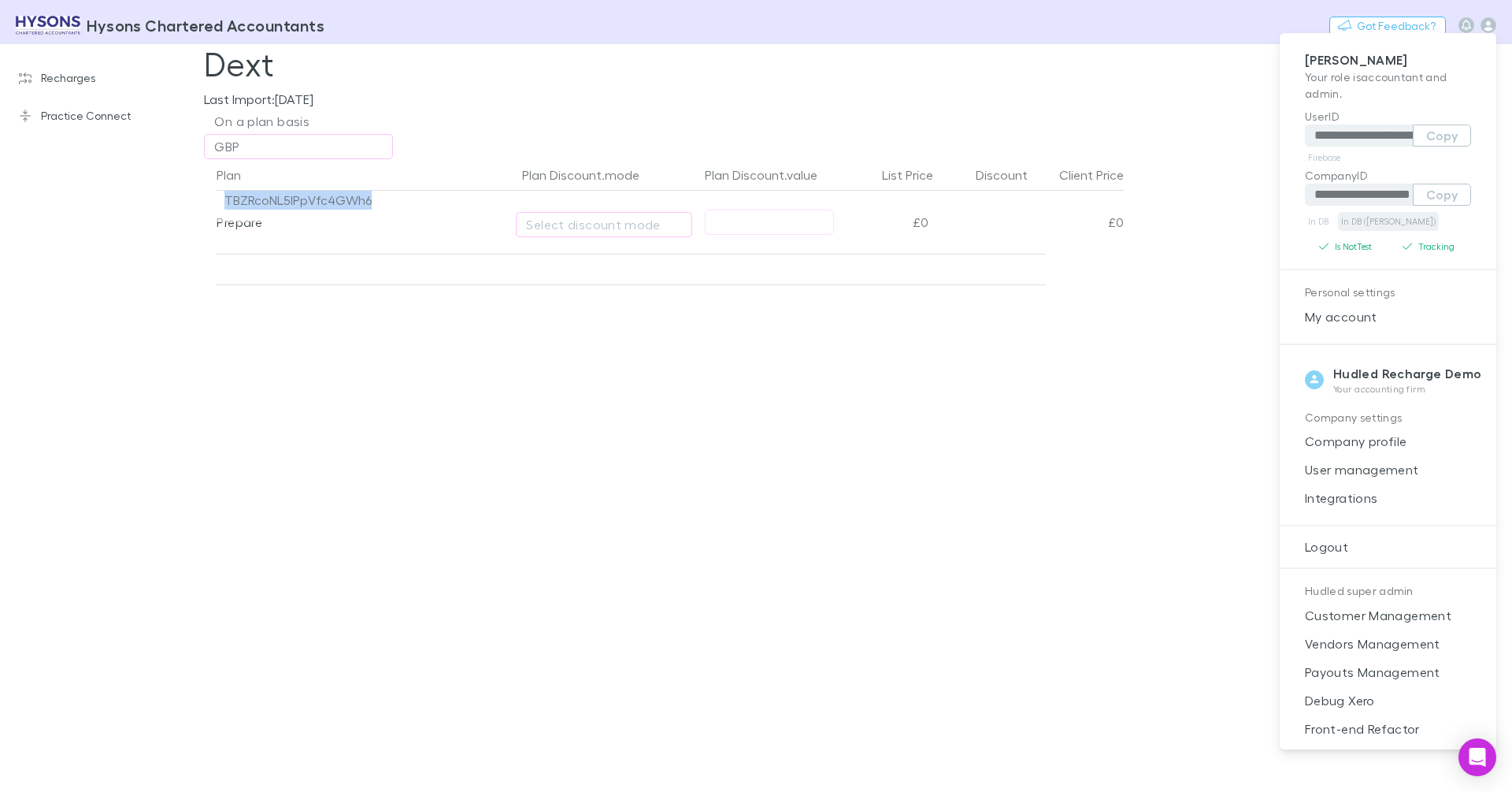
click at [1355, 220] on link "In DB ([PERSON_NAME])" at bounding box center [1388, 221] width 100 height 19
click at [711, 90] on div at bounding box center [756, 396] width 1512 height 792
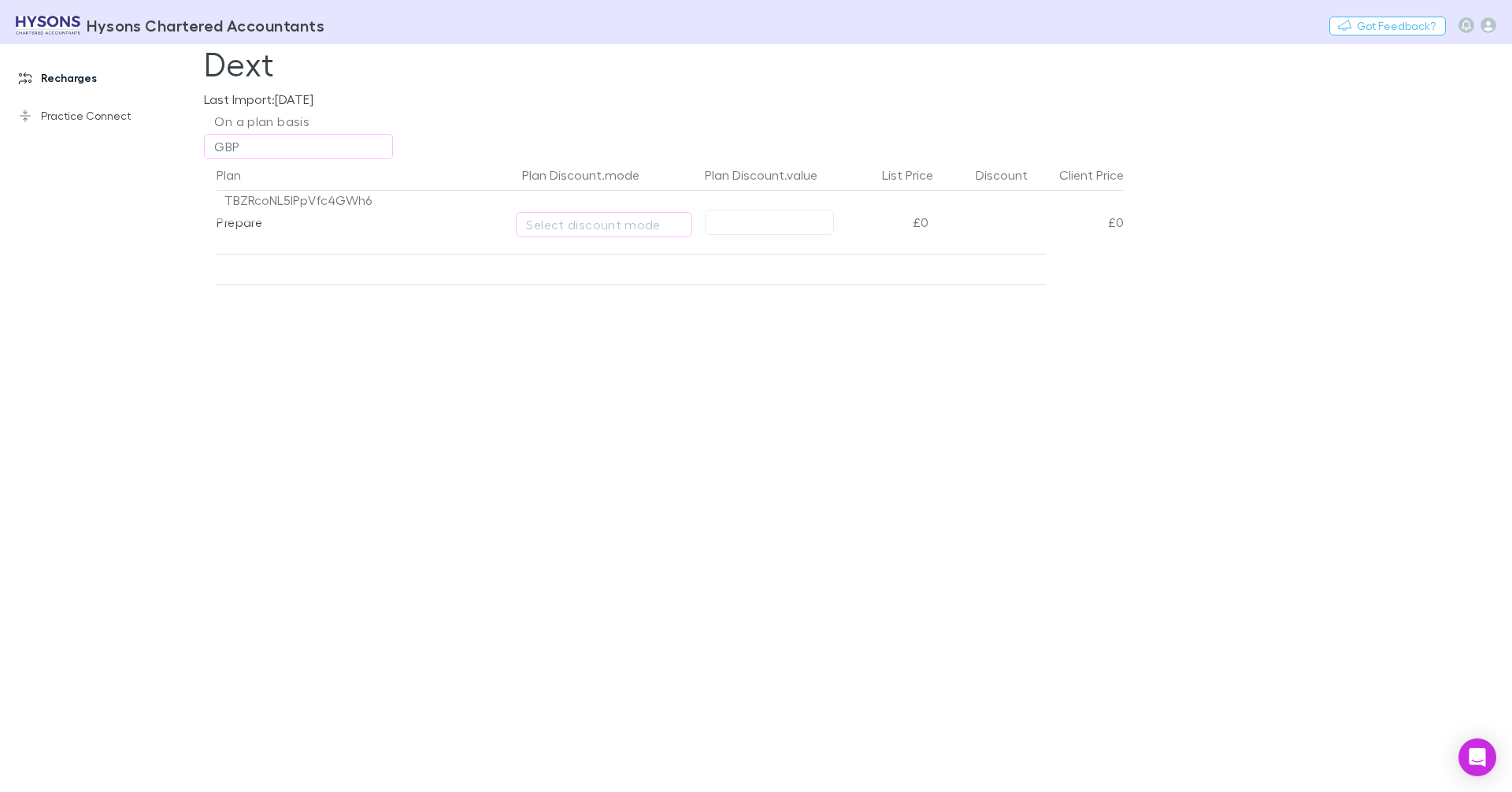
click at [80, 81] on link "Recharges" at bounding box center [101, 77] width 198 height 25
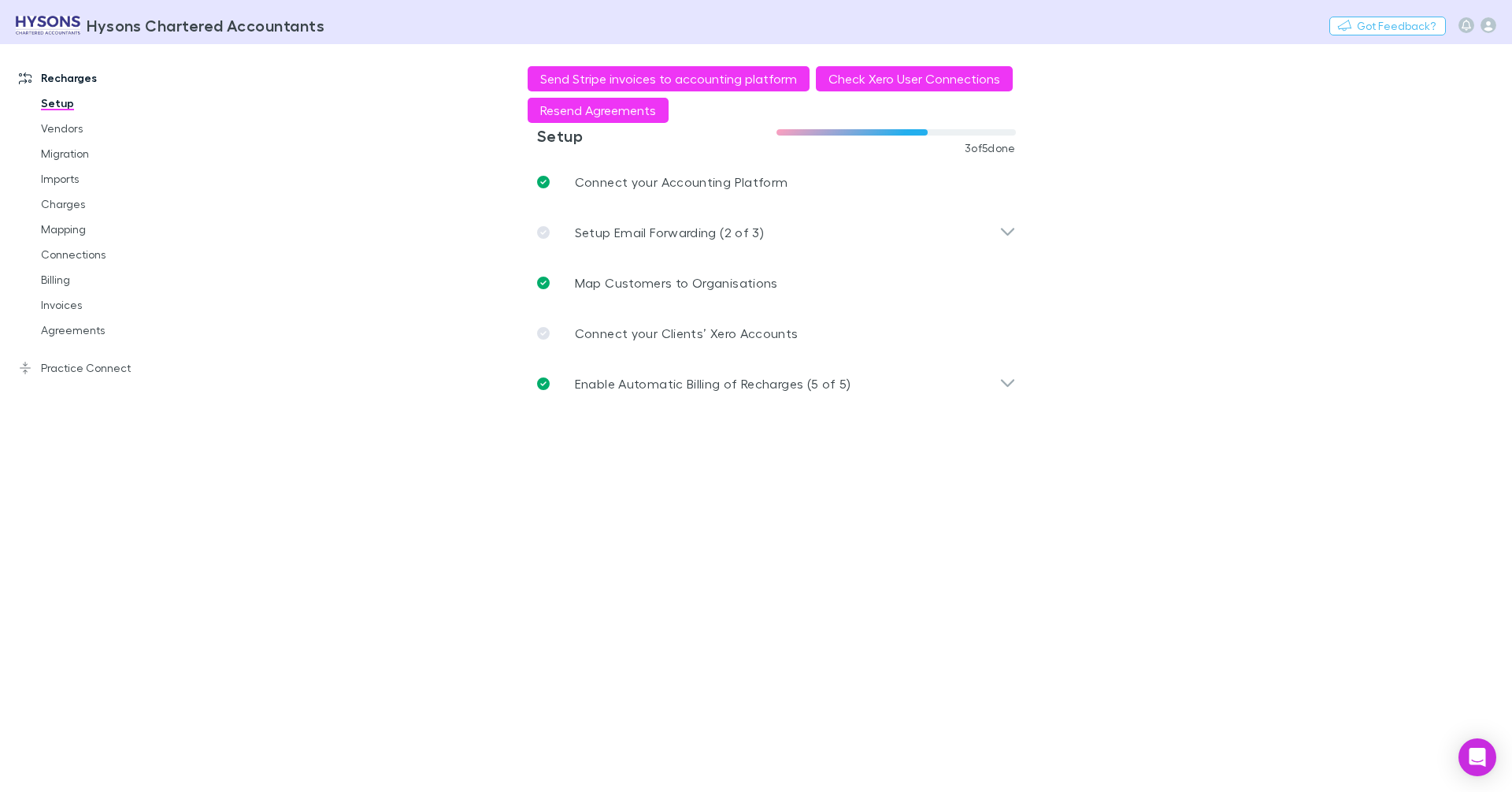
drag, startPoint x: 273, startPoint y: 80, endPoint x: 288, endPoint y: 64, distance: 21.9
click at [275, 80] on main "**********" at bounding box center [858, 417] width 1308 height 747
drag, startPoint x: 225, startPoint y: 54, endPoint x: 205, endPoint y: 60, distance: 20.9
click at [225, 54] on main "**********" at bounding box center [858, 417] width 1308 height 747
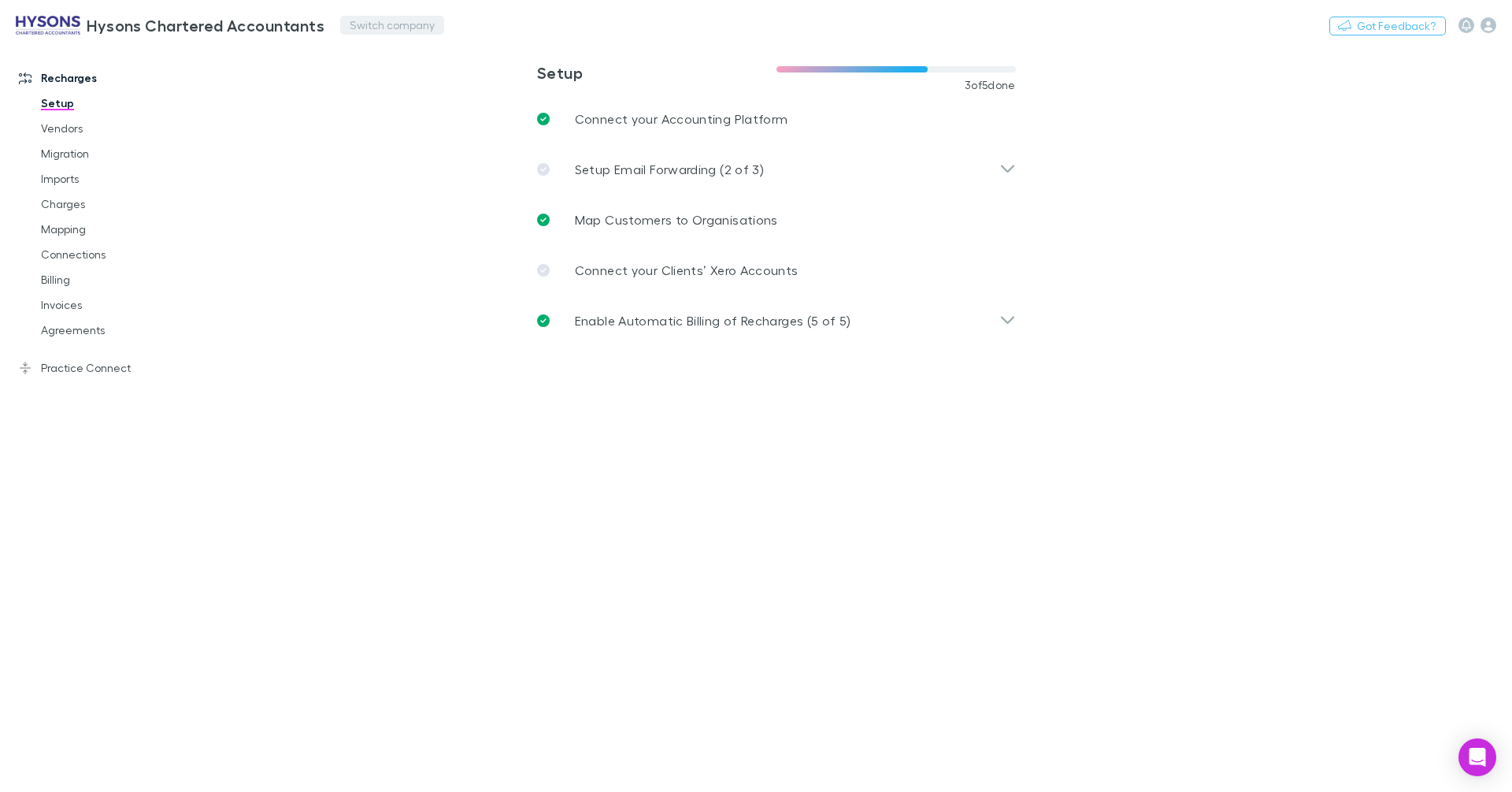
click at [381, 23] on button "Switch company" at bounding box center [393, 25] width 104 height 19
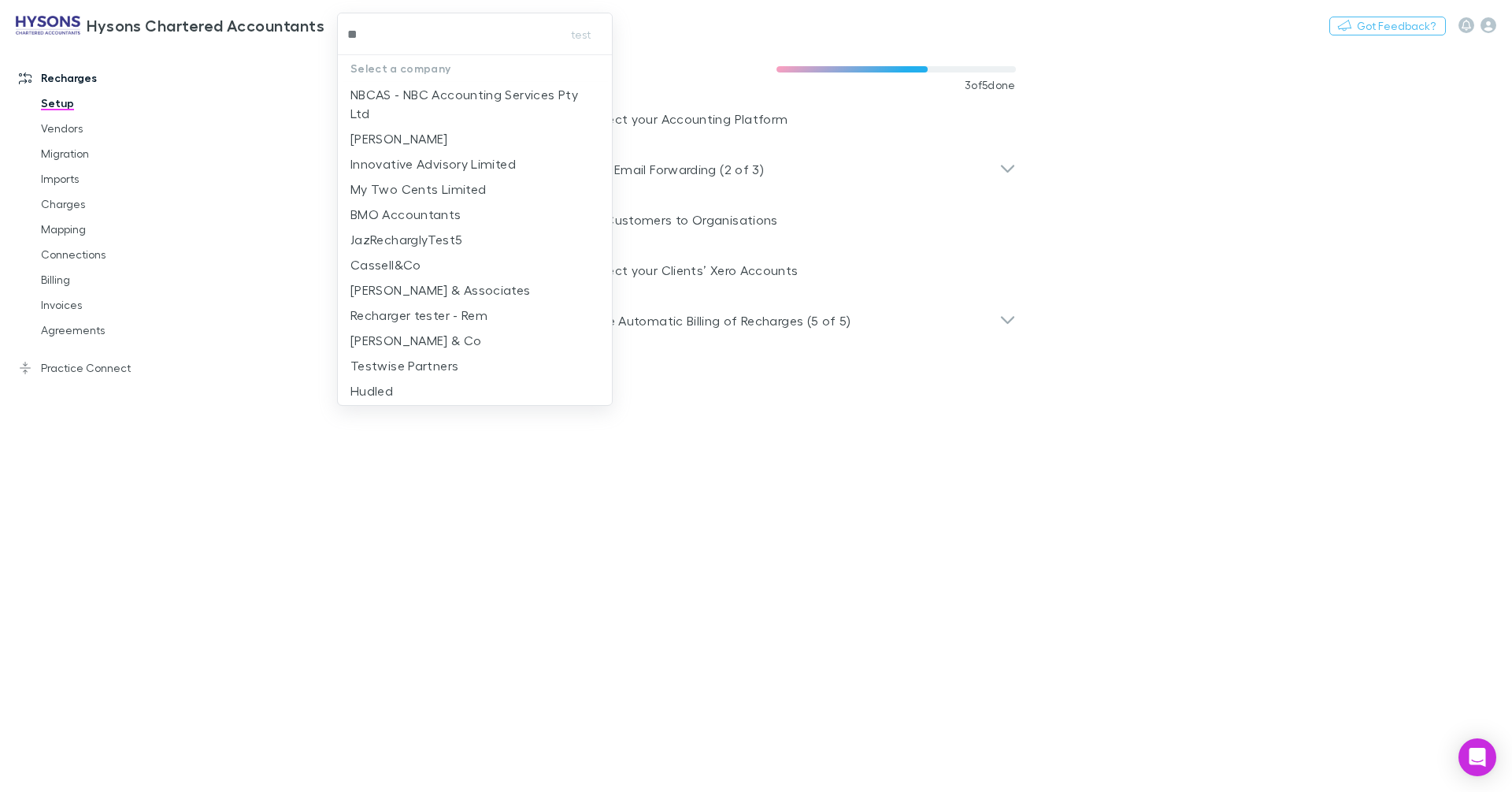
type input "***"
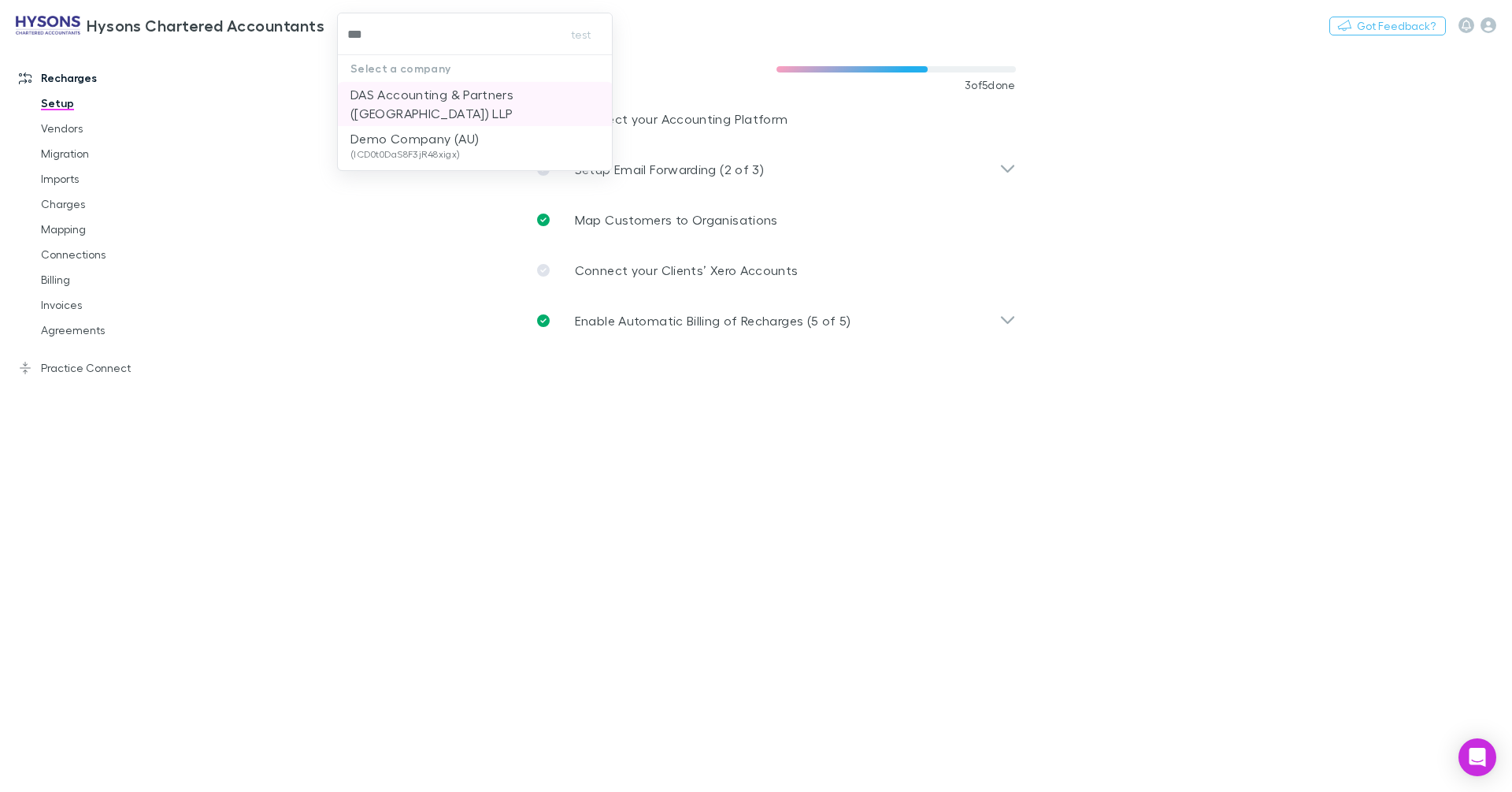
click at [435, 94] on p "DAS Accounting & Partners ([GEOGRAPHIC_DATA]) LLP" at bounding box center [475, 103] width 249 height 38
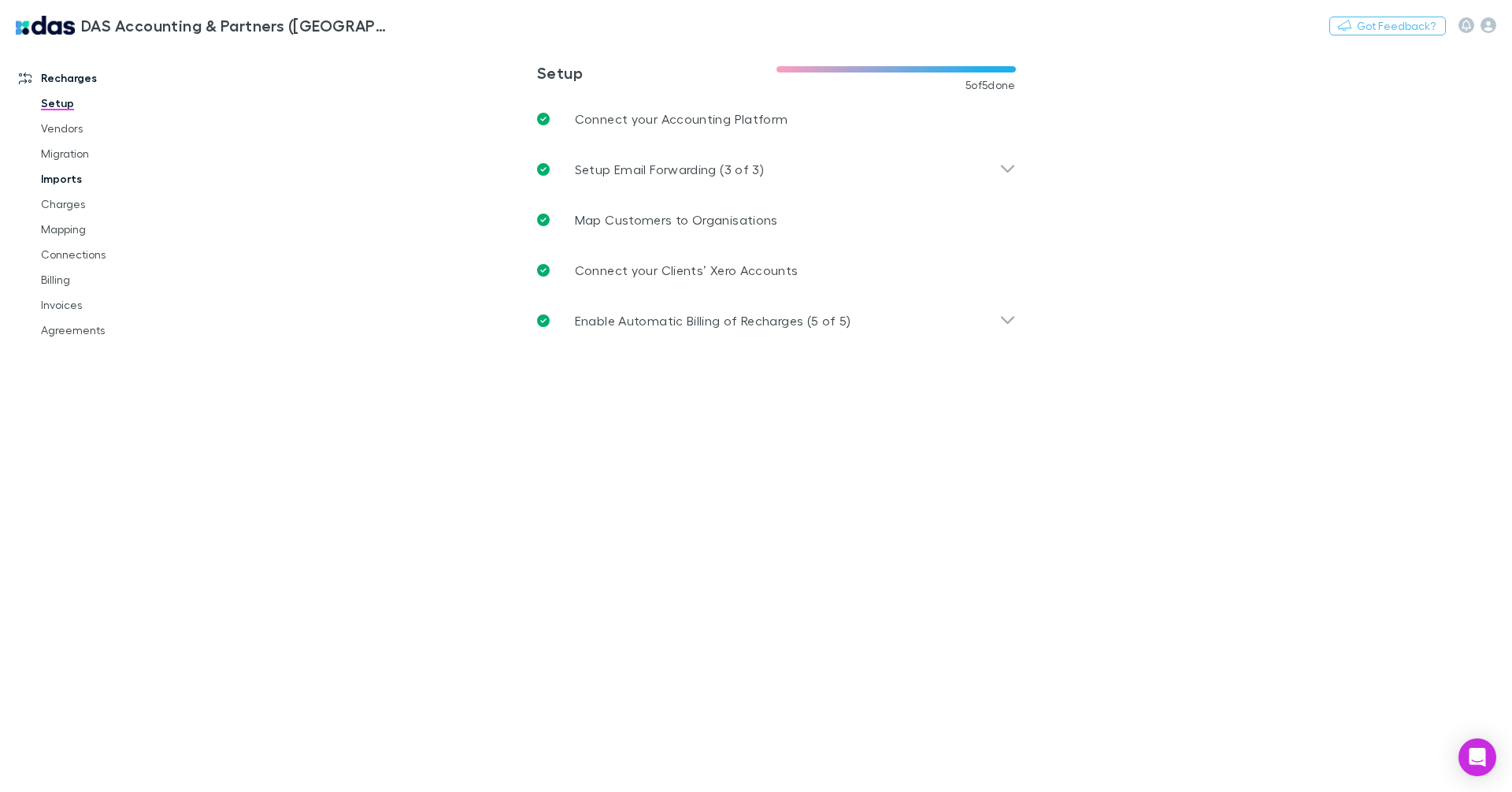
click at [85, 176] on link "Imports" at bounding box center [113, 179] width 176 height 25
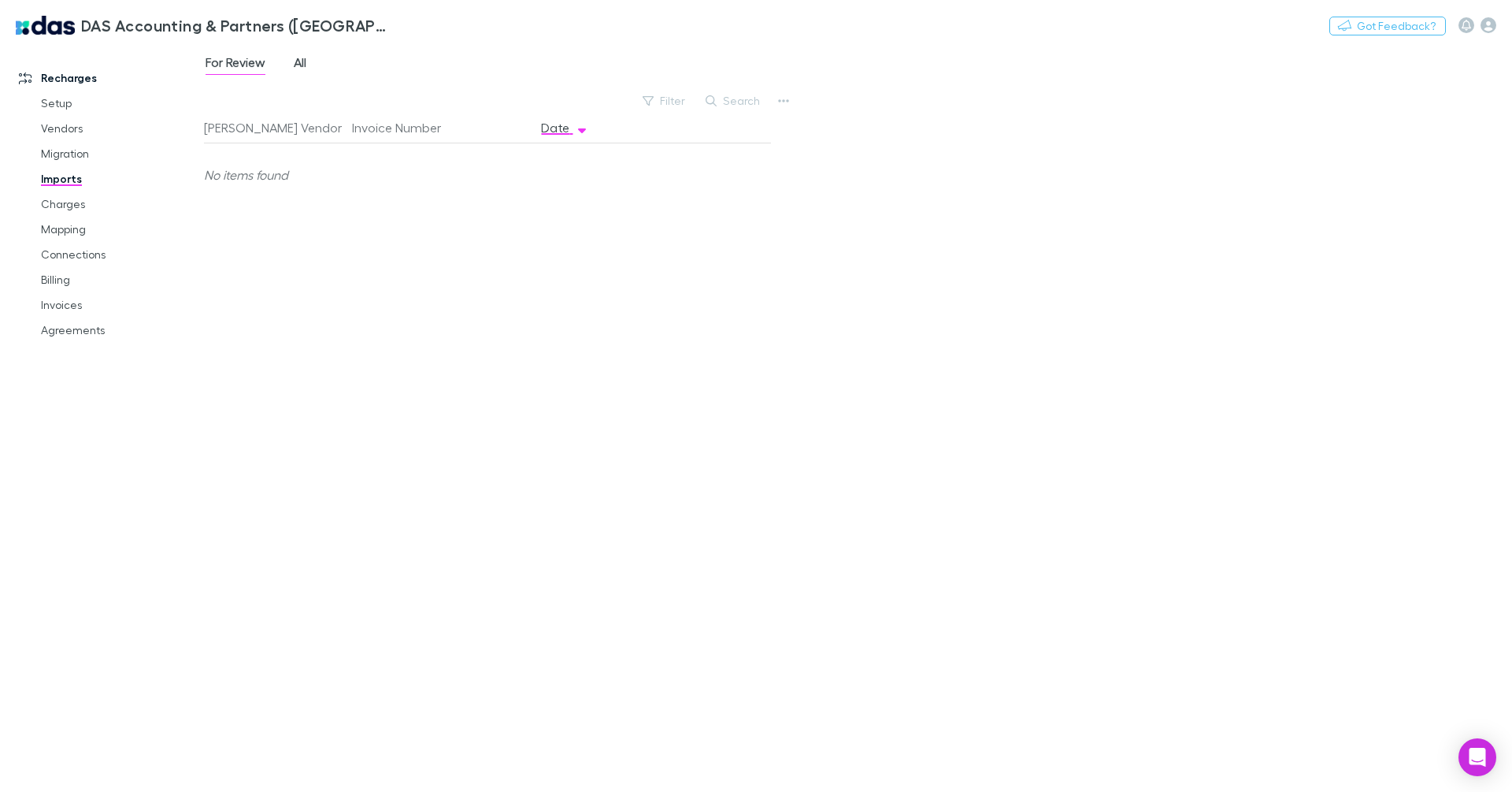
click at [308, 75] on link "All" at bounding box center [300, 64] width 16 height 25
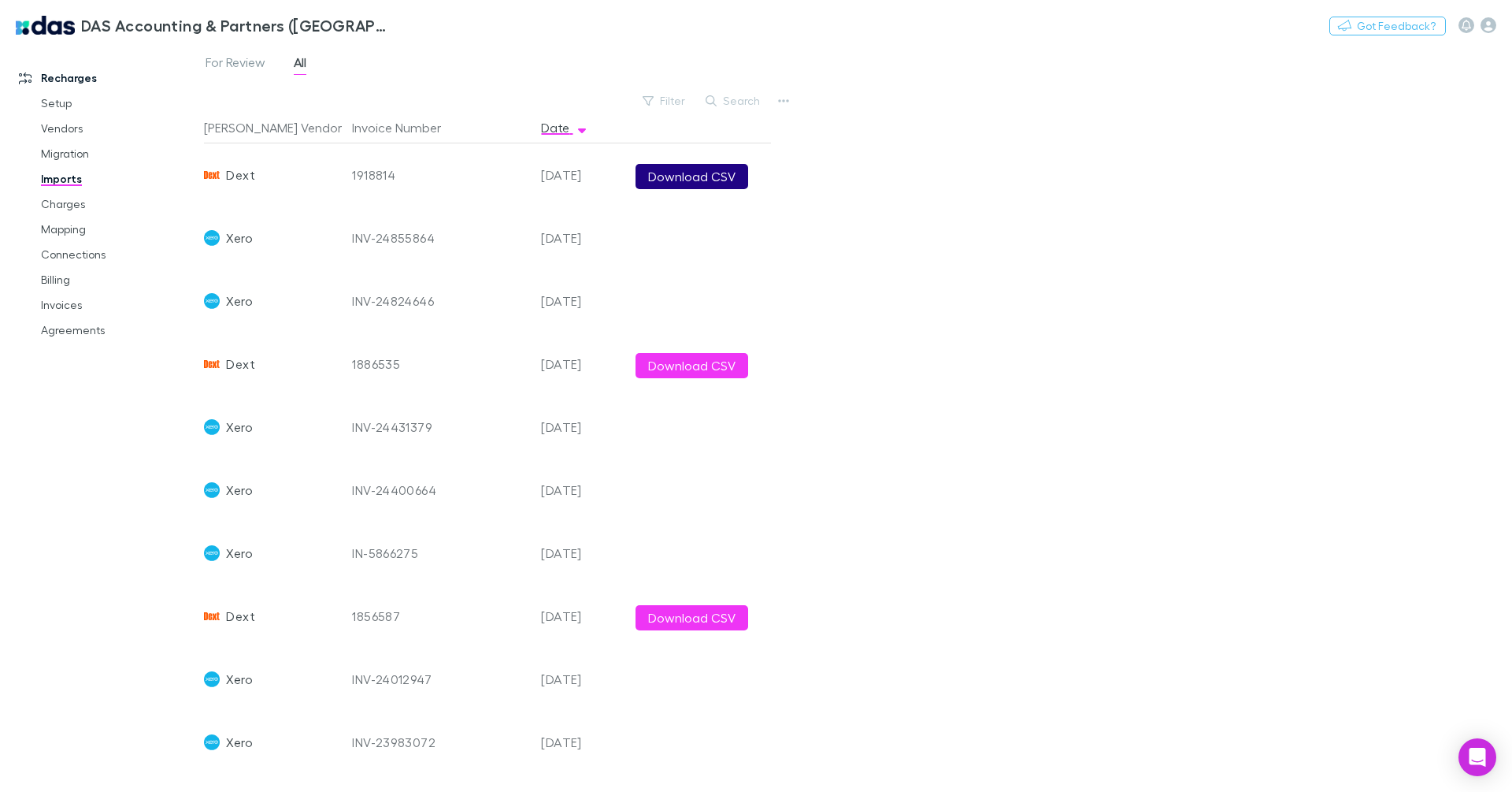
click at [652, 173] on button "Download CSV" at bounding box center [691, 176] width 113 height 25
click at [420, 26] on button "Switch company" at bounding box center [459, 25] width 104 height 19
type input "***"
click at [425, 89] on p "Hysons Chartered Accountants" at bounding box center [477, 94] width 191 height 19
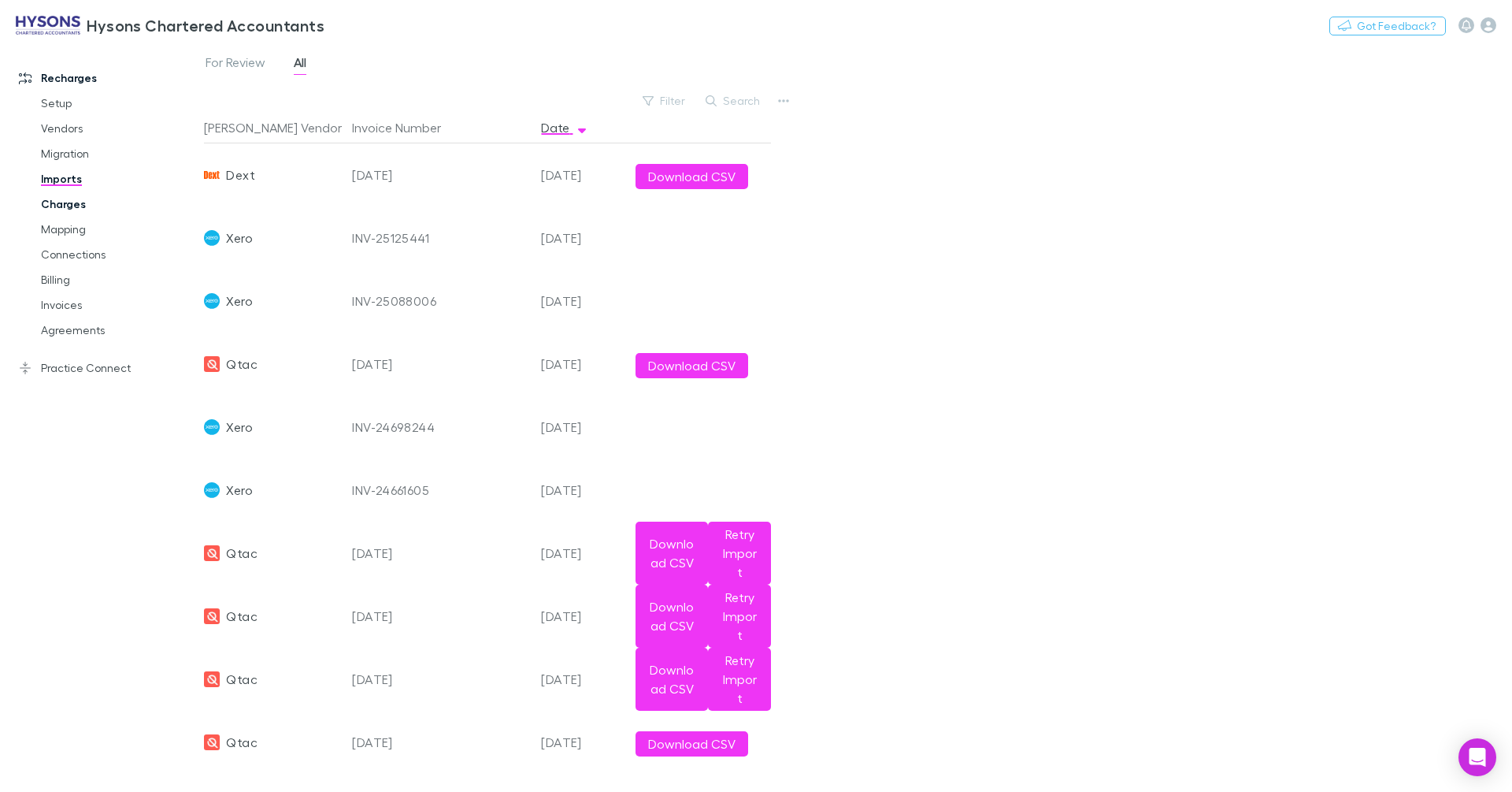
click at [65, 209] on link "Charges" at bounding box center [113, 204] width 176 height 25
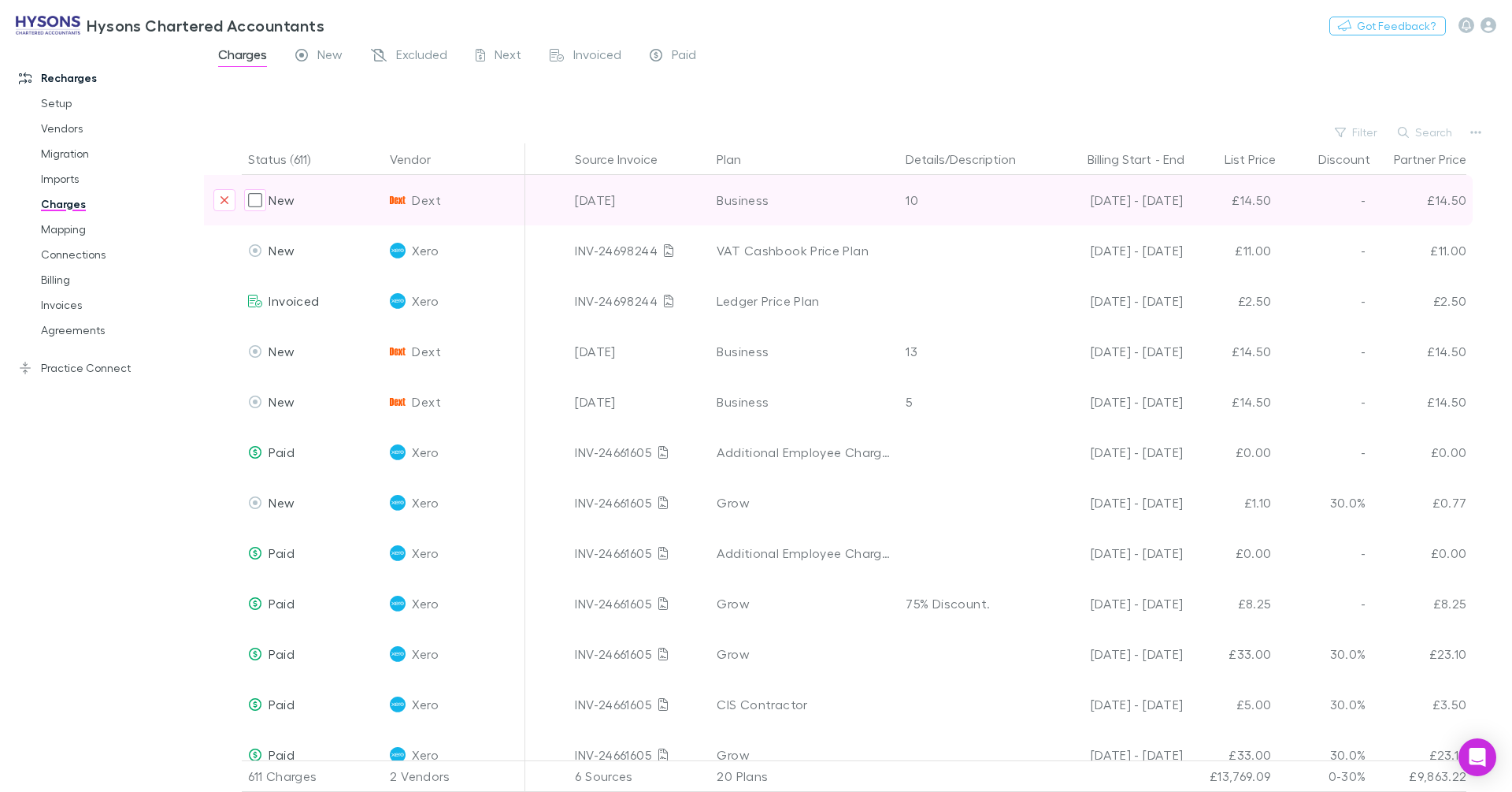
scroll to position [0, 291]
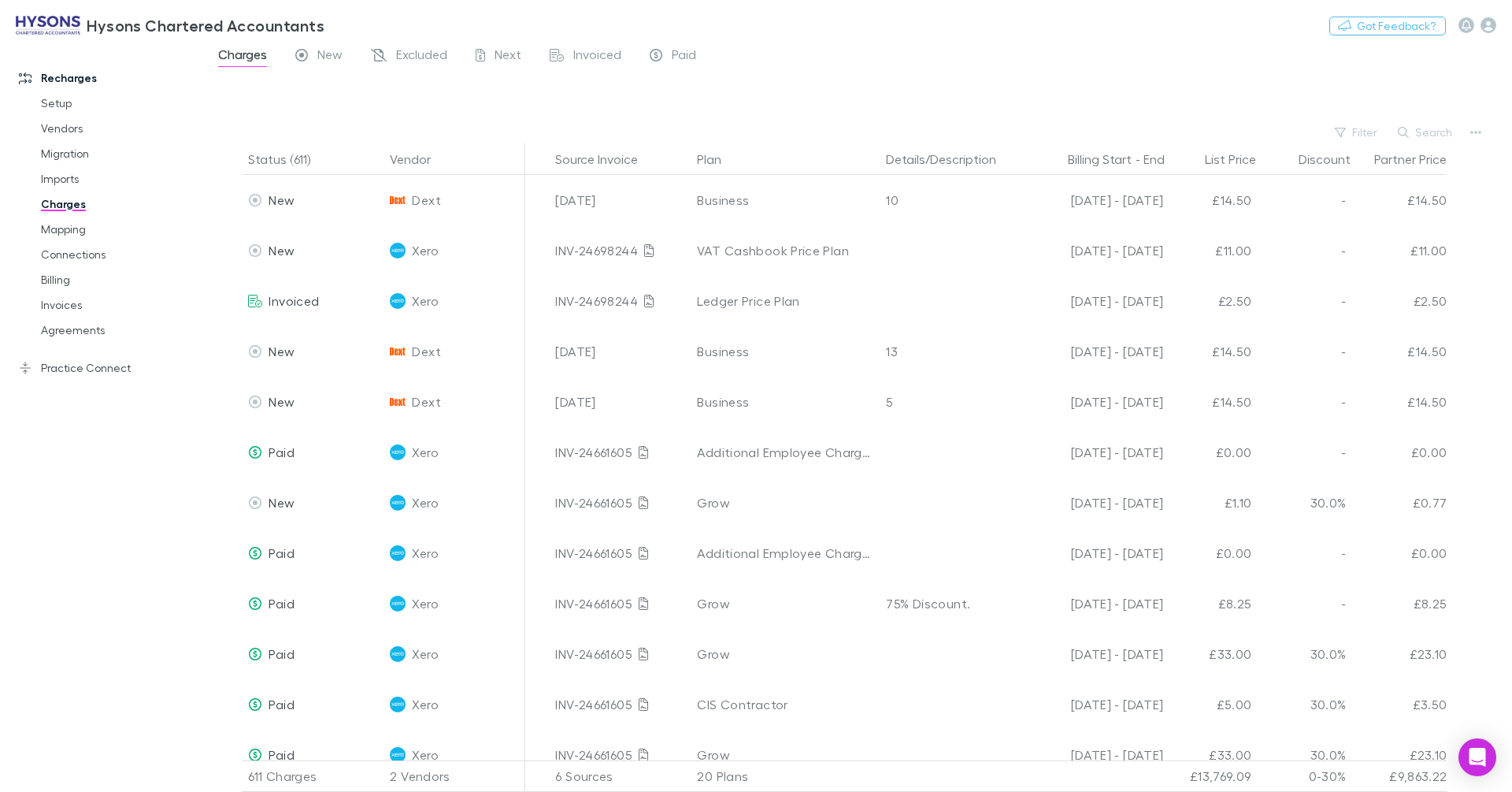
click at [1452, 134] on button "Search" at bounding box center [1425, 132] width 72 height 19
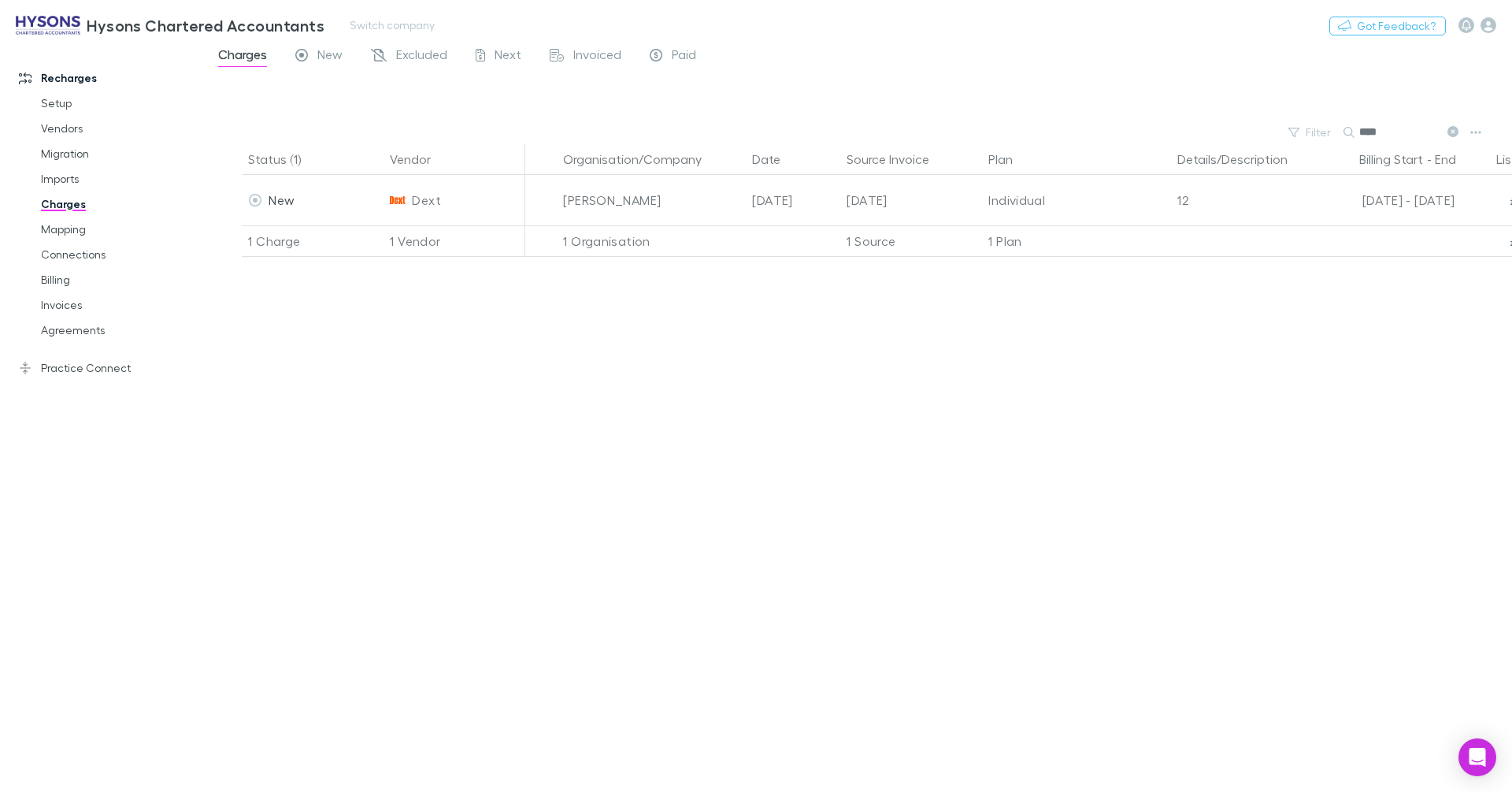
type input "****"
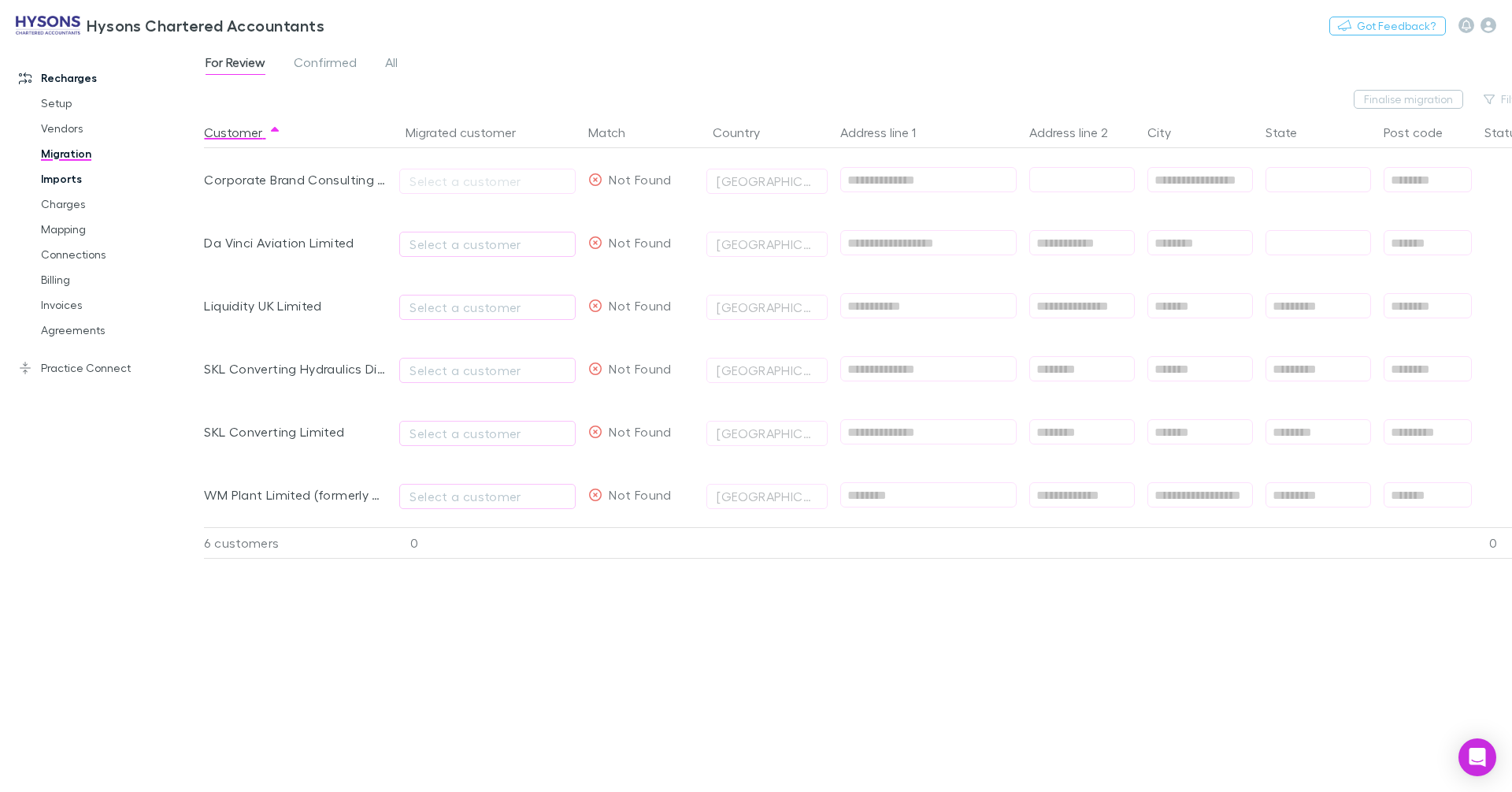
click at [70, 176] on link "Imports" at bounding box center [113, 179] width 176 height 25
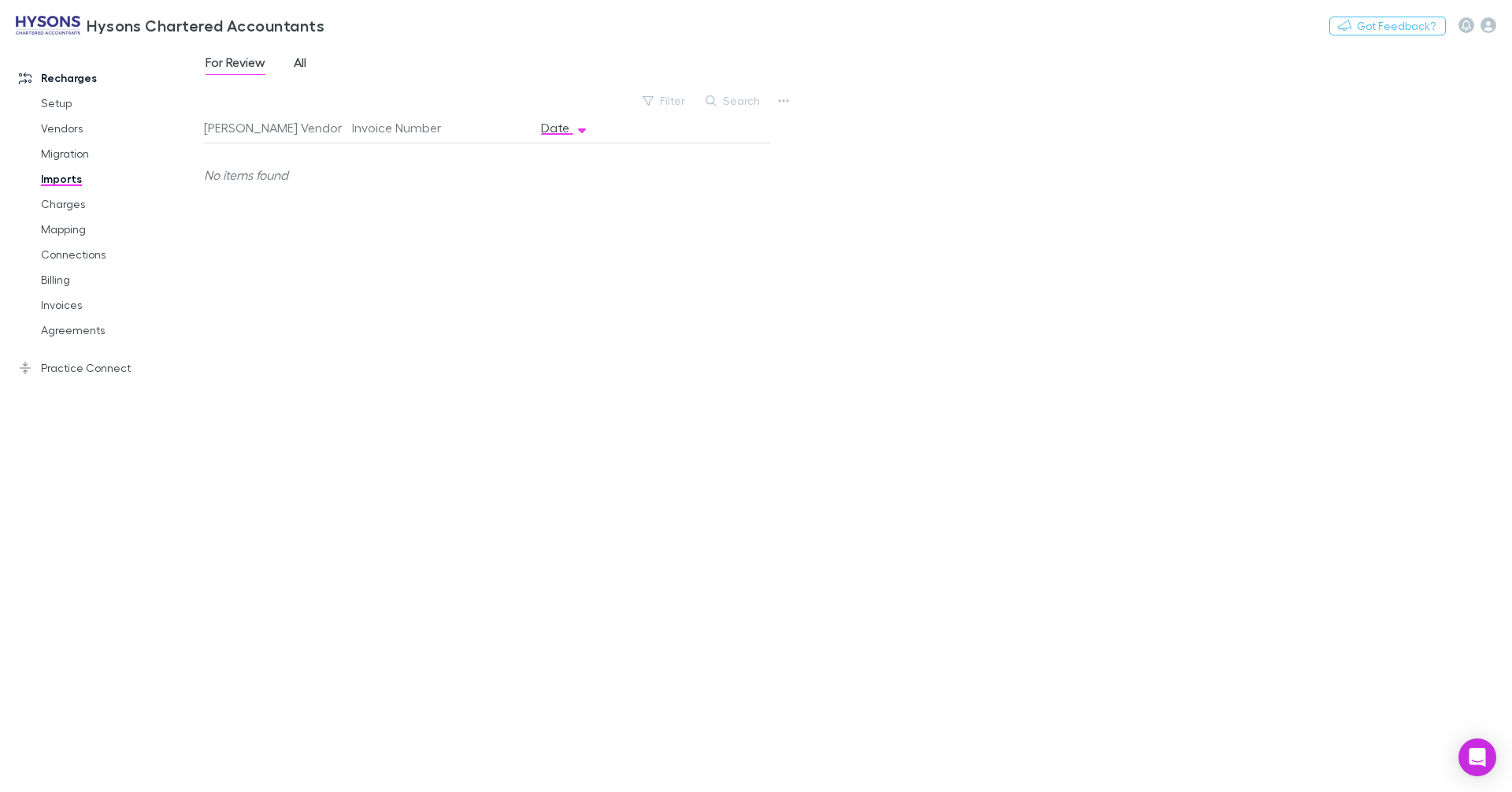
click at [297, 65] on span "All" at bounding box center [301, 64] width 13 height 20
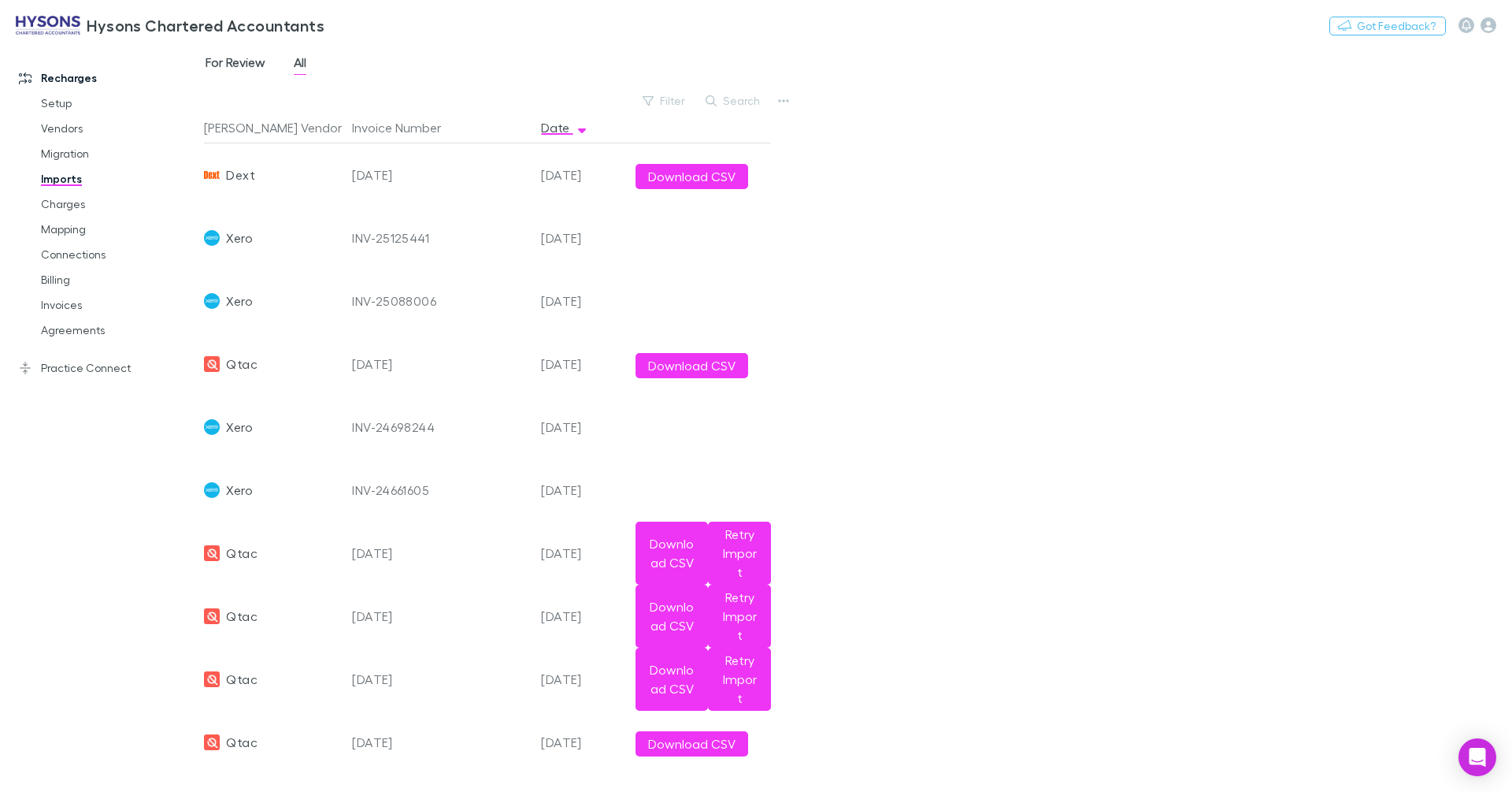
drag, startPoint x: 252, startPoint y: 70, endPoint x: 263, endPoint y: 68, distance: 11.2
click at [252, 70] on span "For Review" at bounding box center [235, 64] width 60 height 20
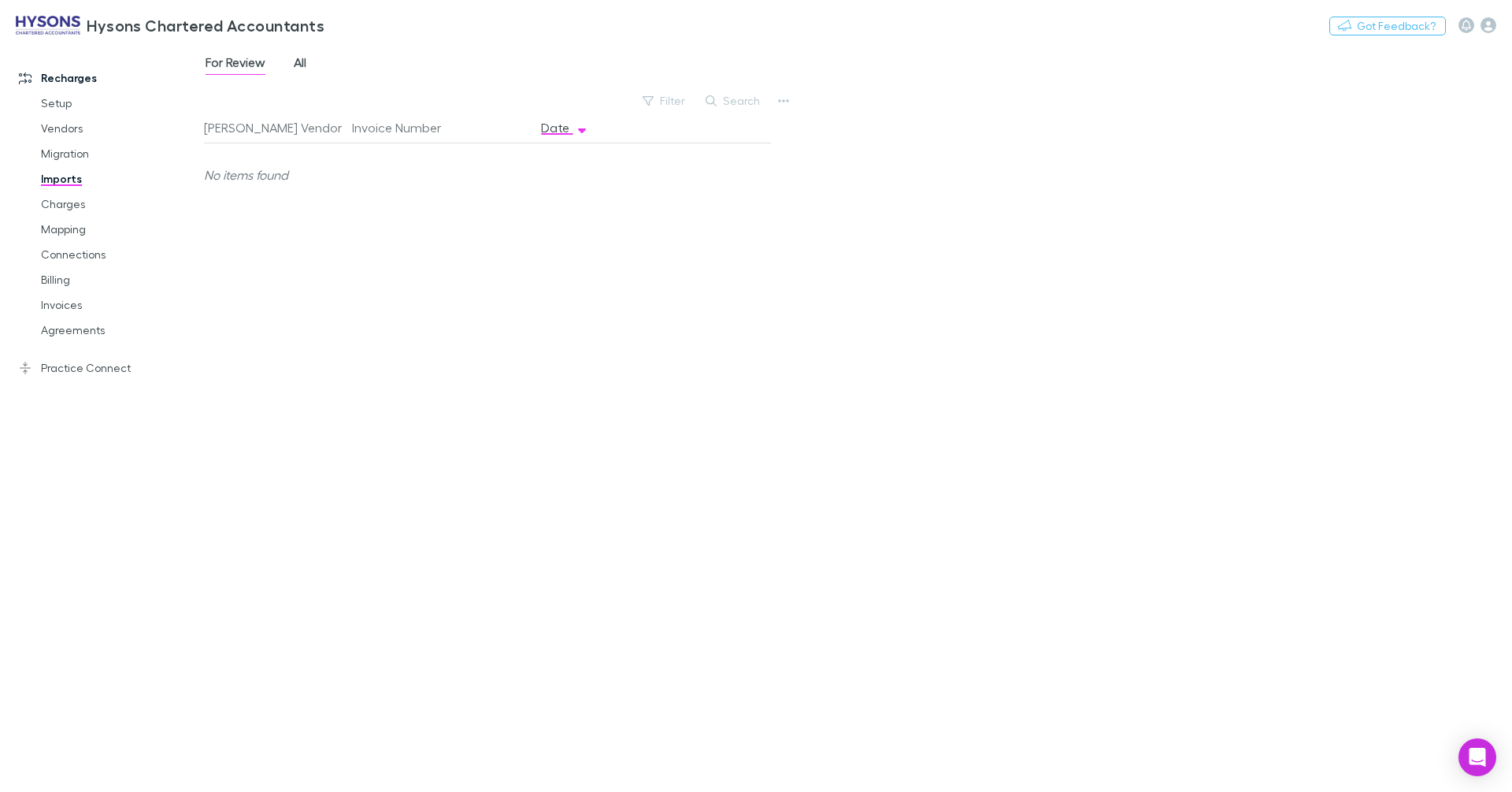
click at [301, 60] on span "All" at bounding box center [301, 64] width 13 height 20
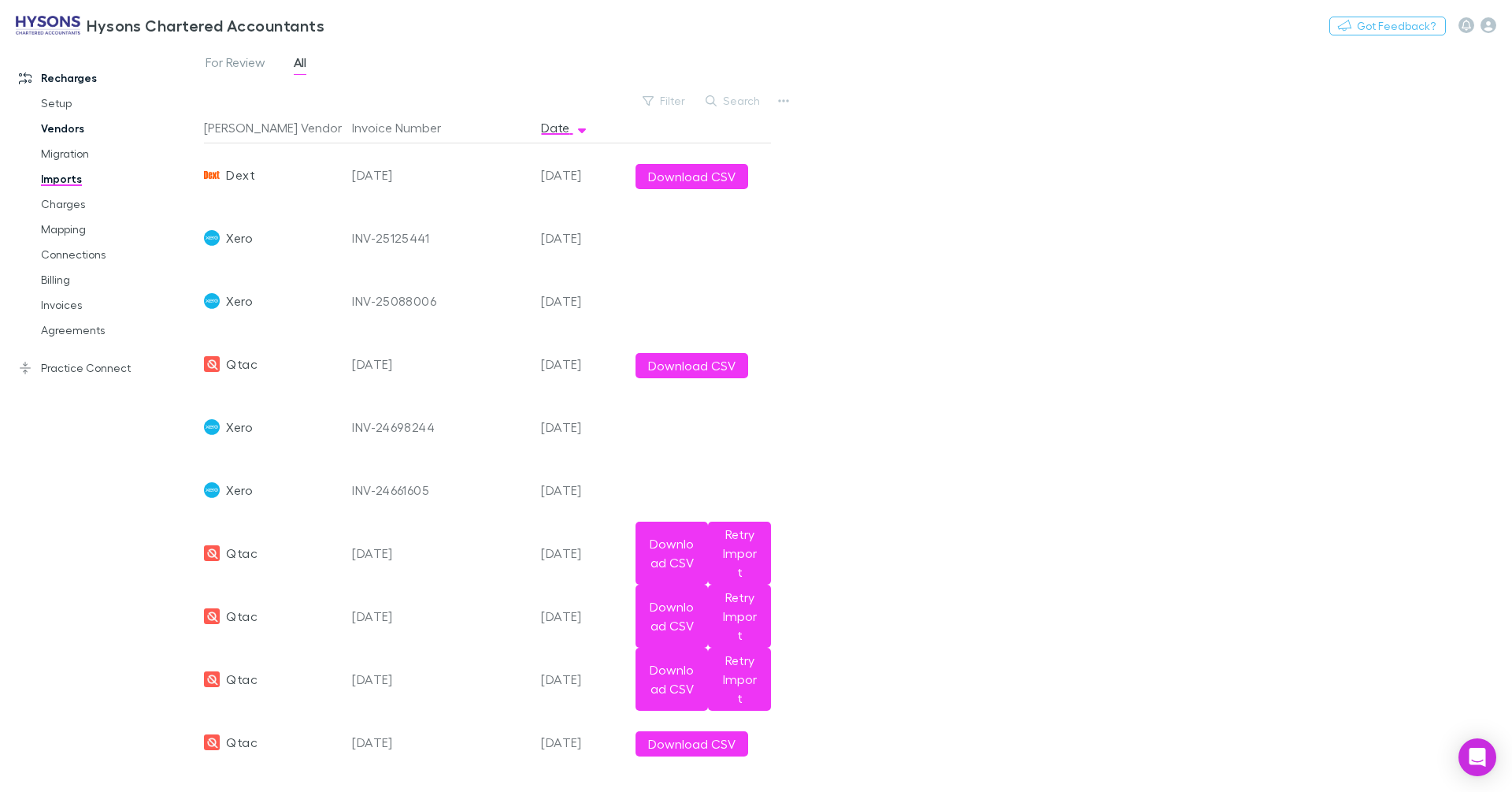
click at [78, 126] on link "Vendors" at bounding box center [113, 128] width 176 height 25
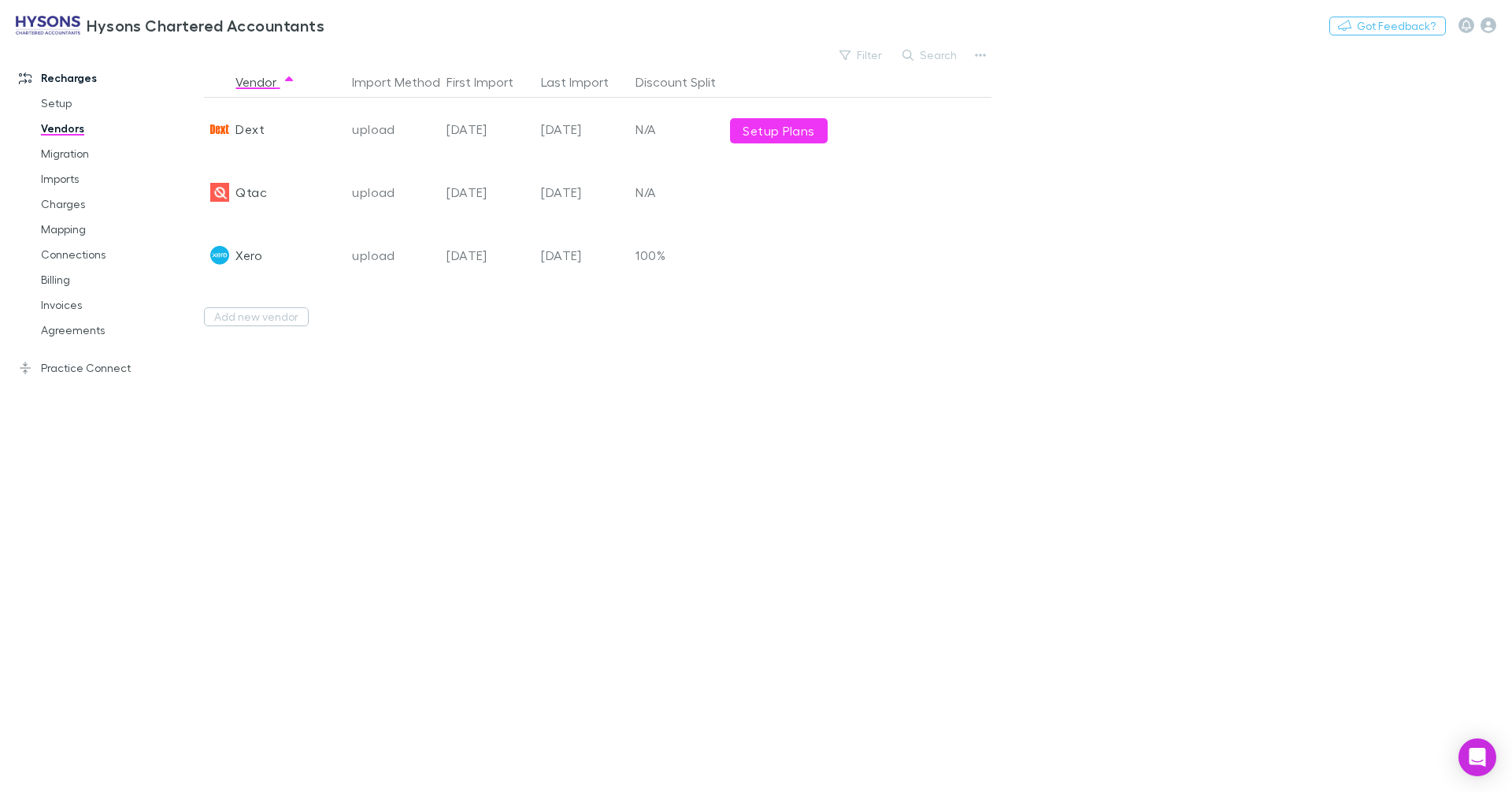
click at [784, 121] on link "Setup Plans" at bounding box center [779, 130] width 97 height 25
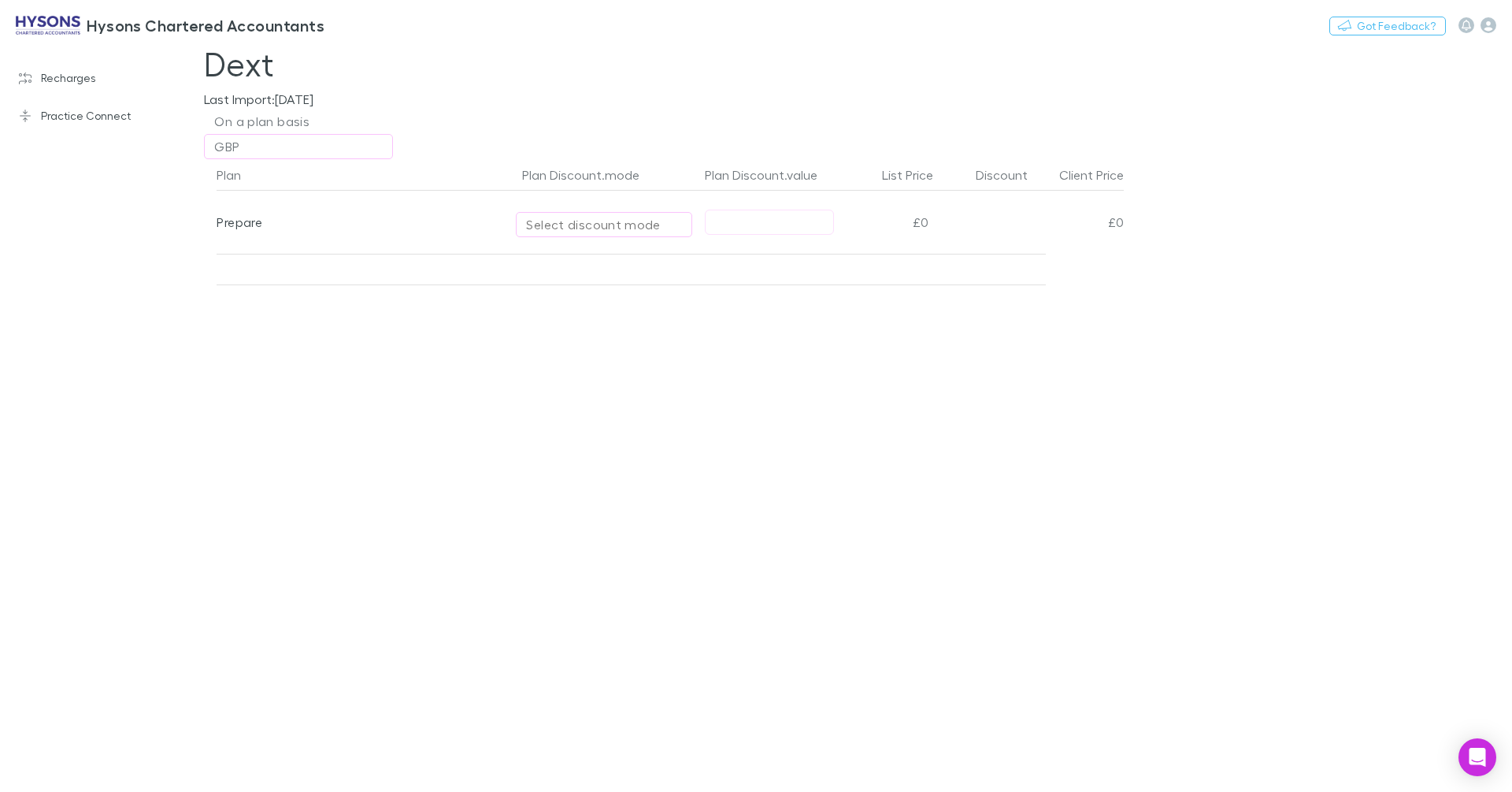
click at [582, 220] on div "Select discount mode" at bounding box center [605, 224] width 156 height 19
click at [598, 302] on li "Fixed price" at bounding box center [653, 312] width 274 height 25
type input "**********"
click at [795, 221] on input "text" at bounding box center [769, 222] width 127 height 24
type input "**"
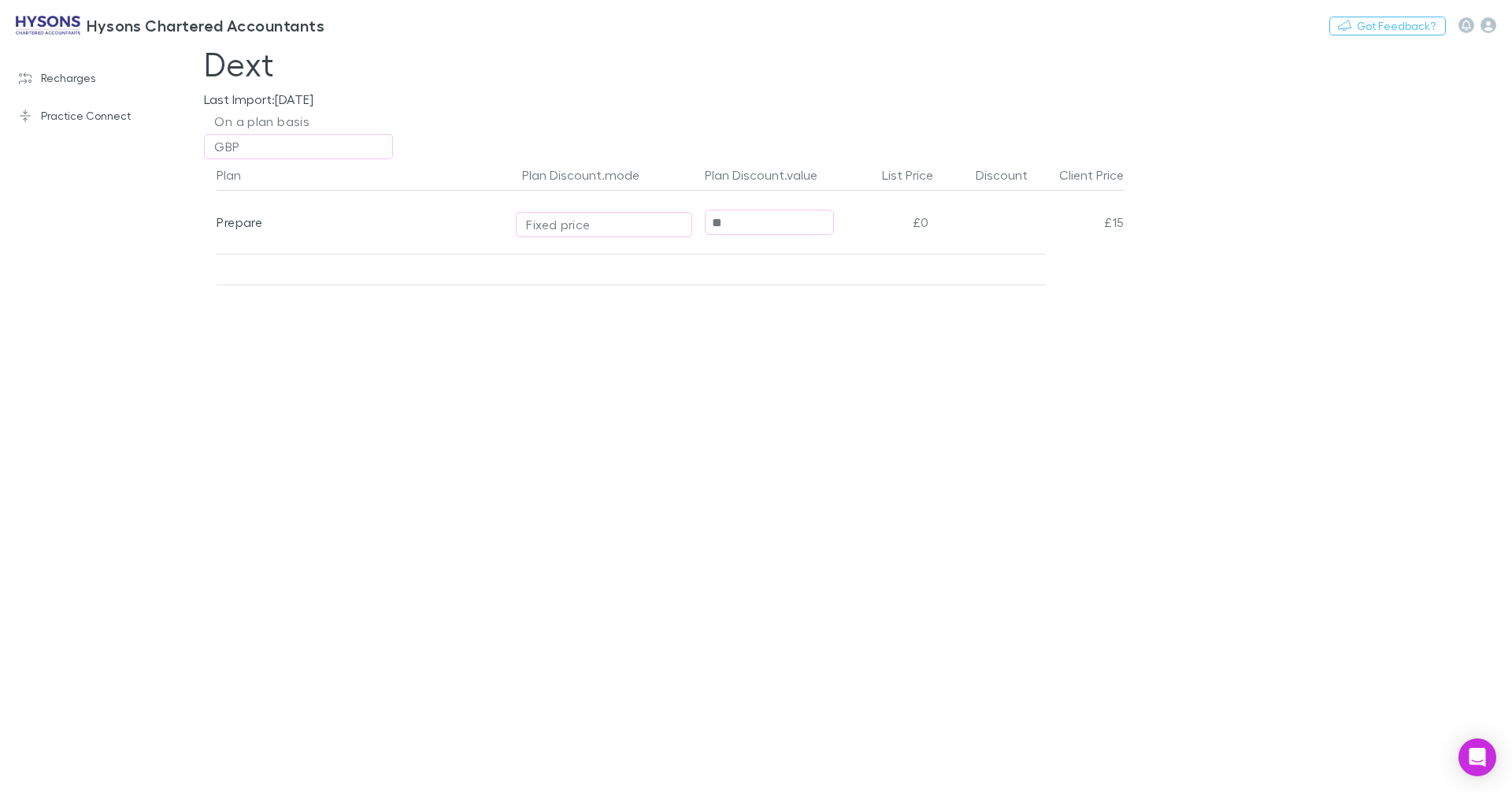
drag, startPoint x: 829, startPoint y: 339, endPoint x: 789, endPoint y: 339, distance: 40.0
click at [828, 339] on div "Plan Plan Discount.mode Plan Discount.value List Price Discount Client Price Pr…" at bounding box center [664, 476] width 945 height 633
click at [71, 73] on link "Recharges" at bounding box center [101, 77] width 198 height 25
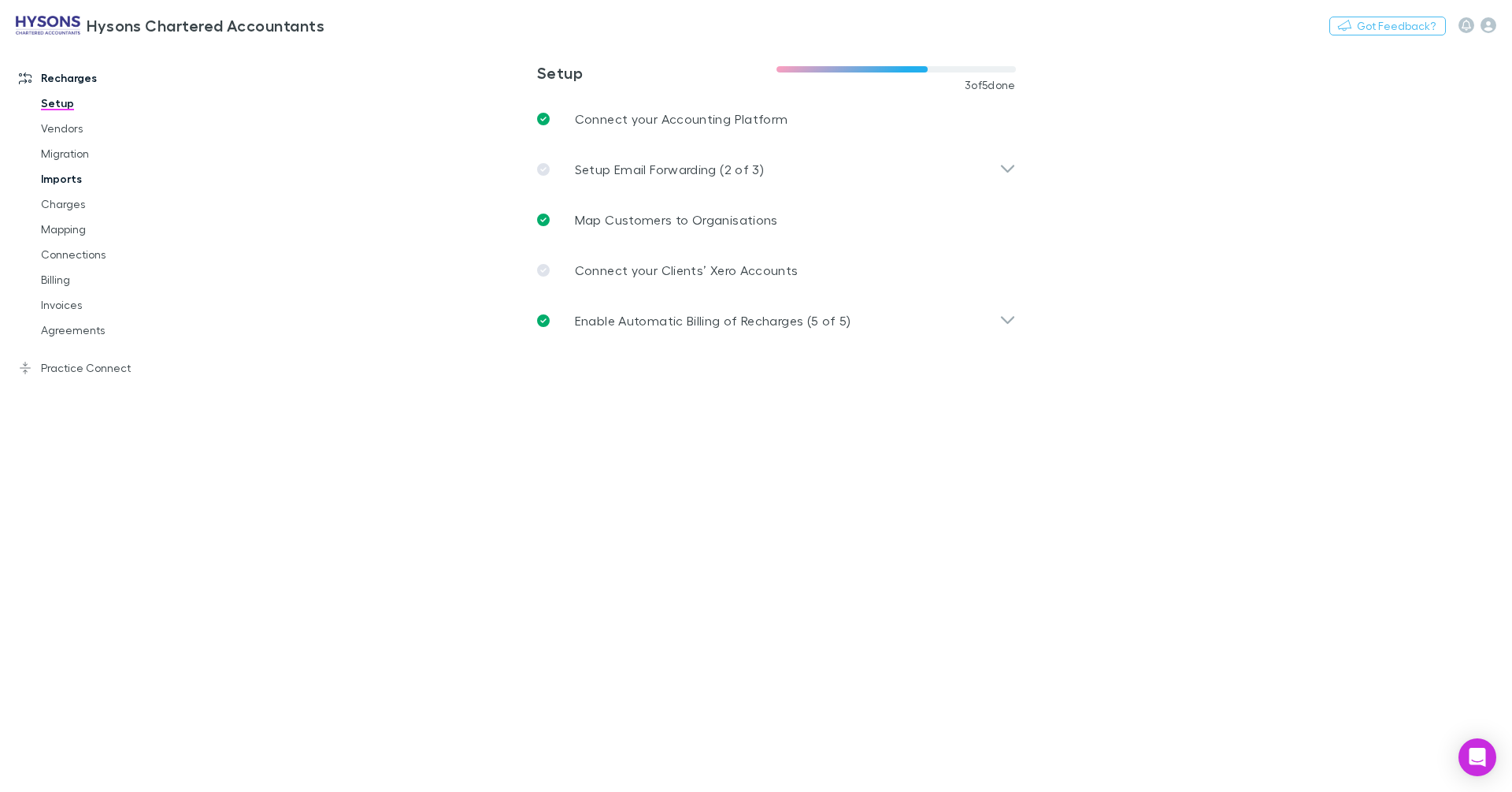
click at [58, 174] on link "Imports" at bounding box center [113, 179] width 176 height 25
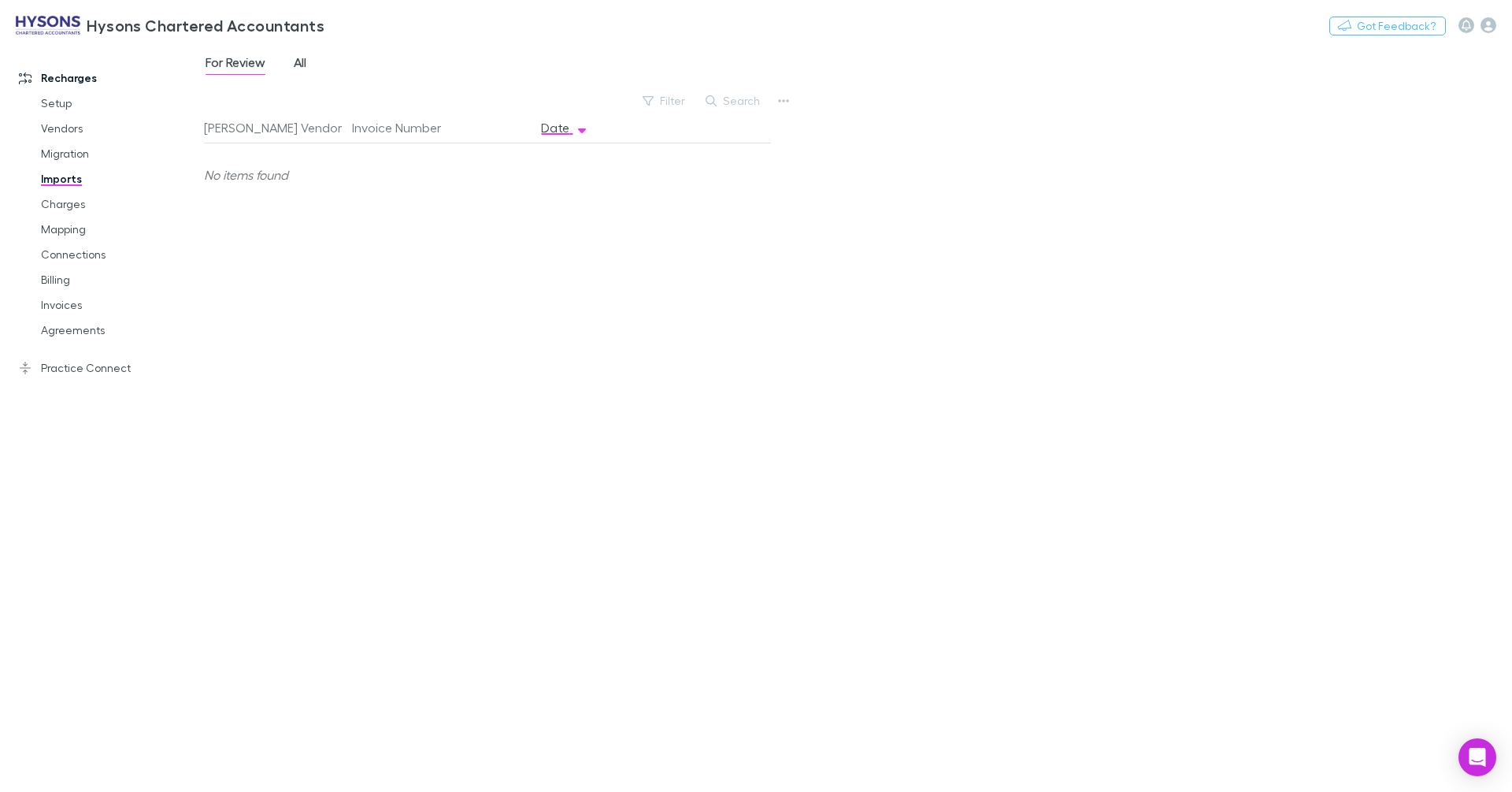
click at [304, 64] on span "All" at bounding box center [301, 64] width 13 height 20
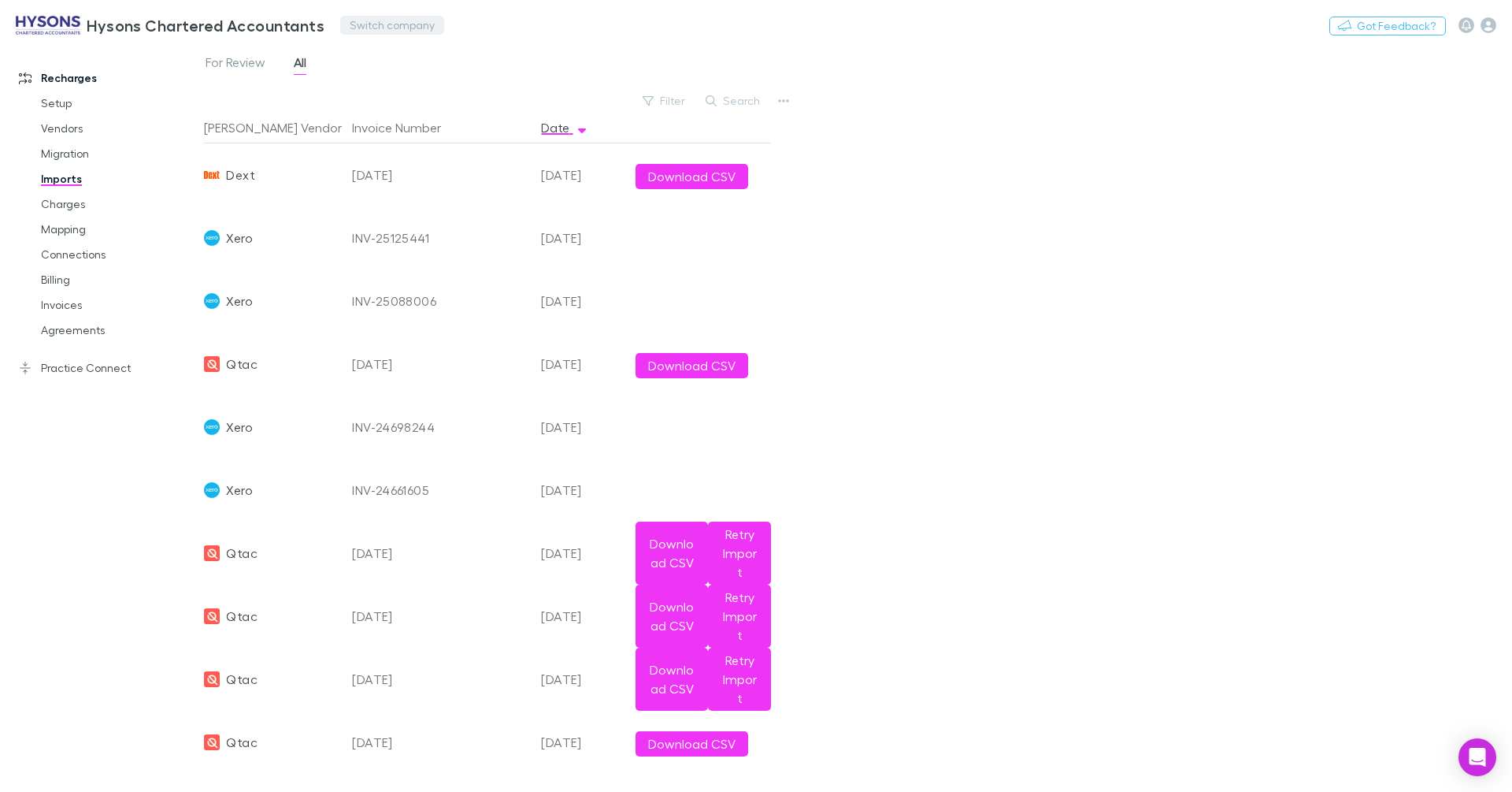
click at [382, 28] on button "Switch company" at bounding box center [393, 25] width 104 height 19
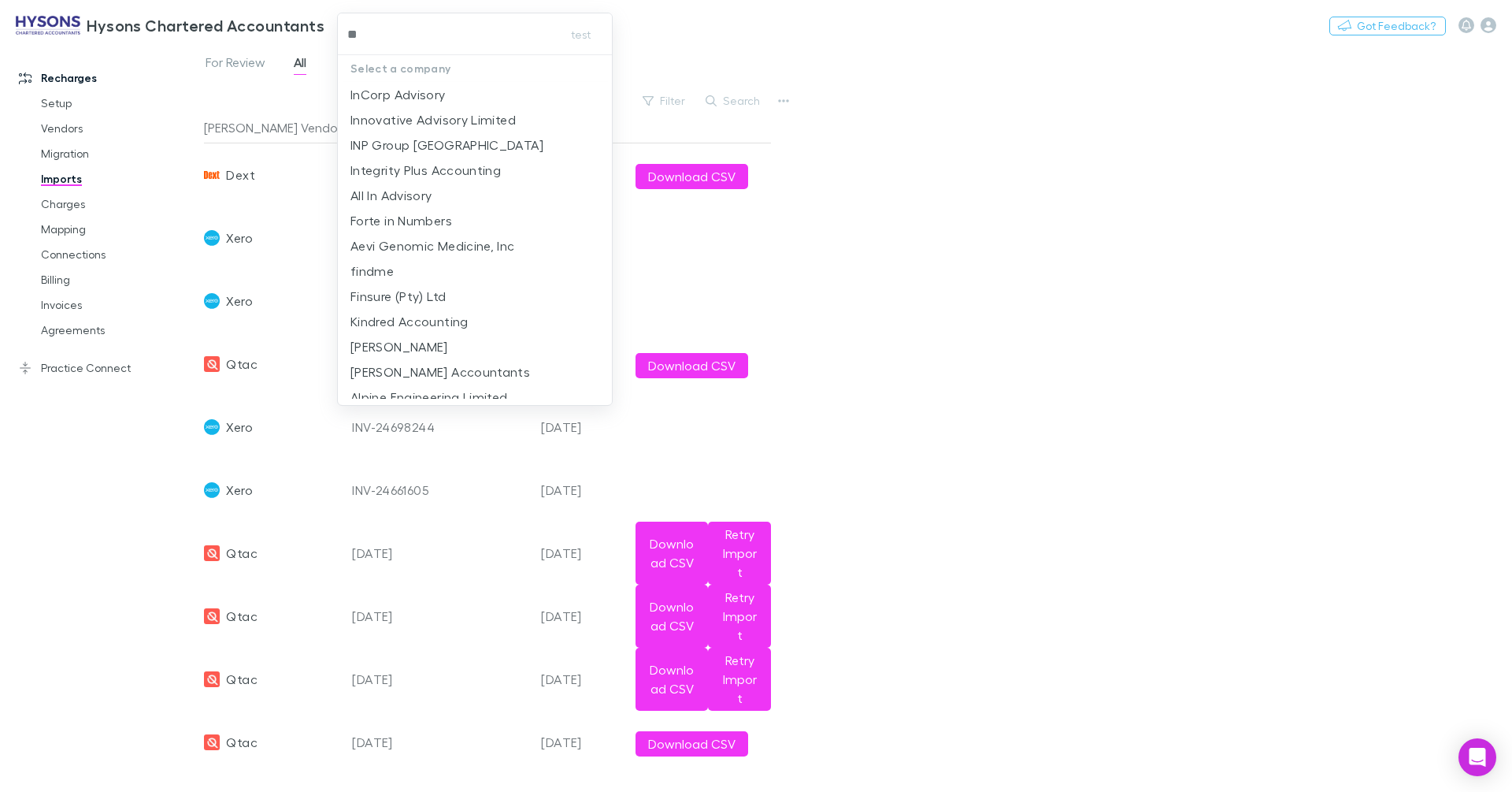
type input "***"
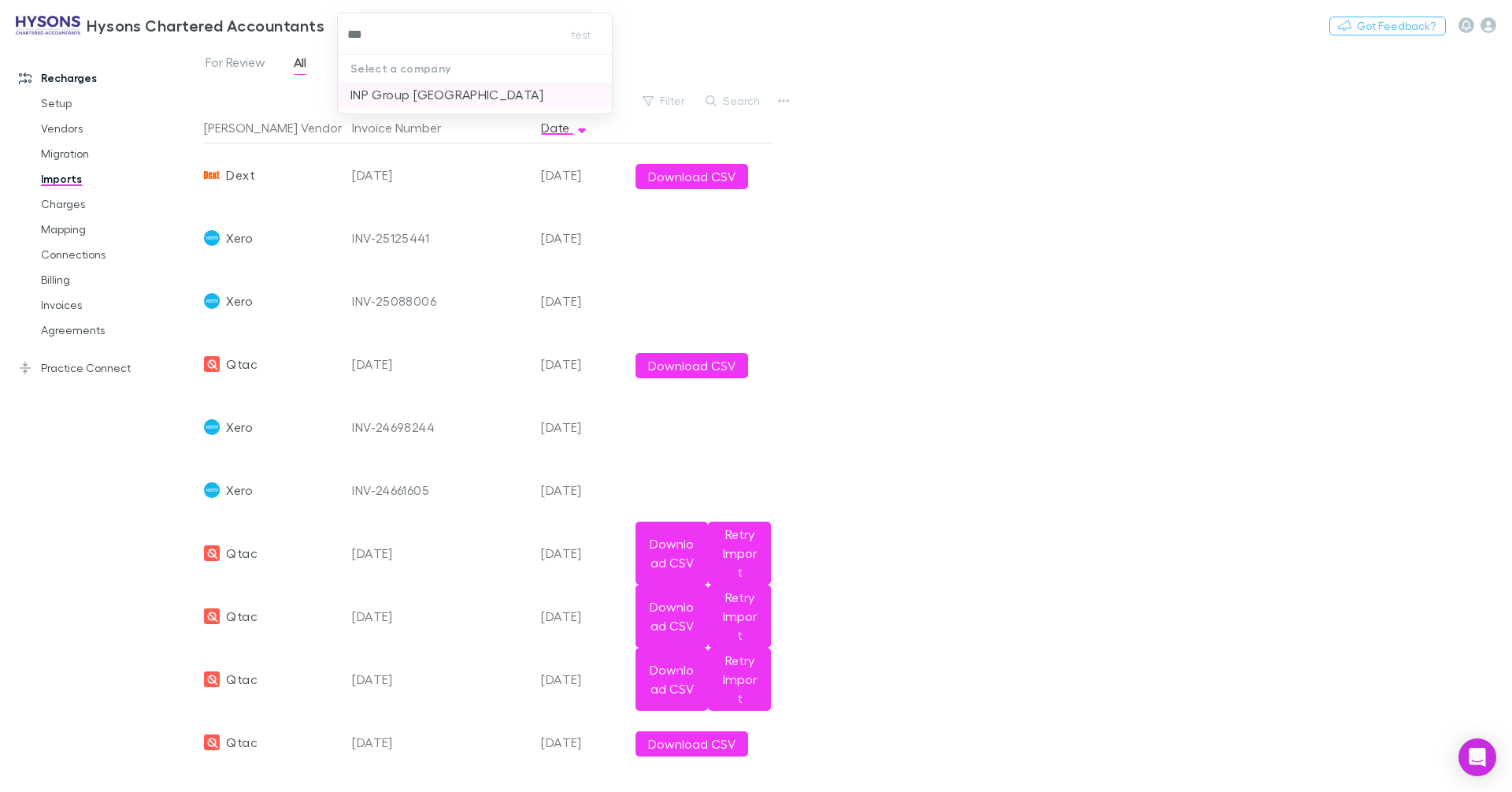
click at [401, 97] on p "INP Group Sydney" at bounding box center [447, 94] width 193 height 19
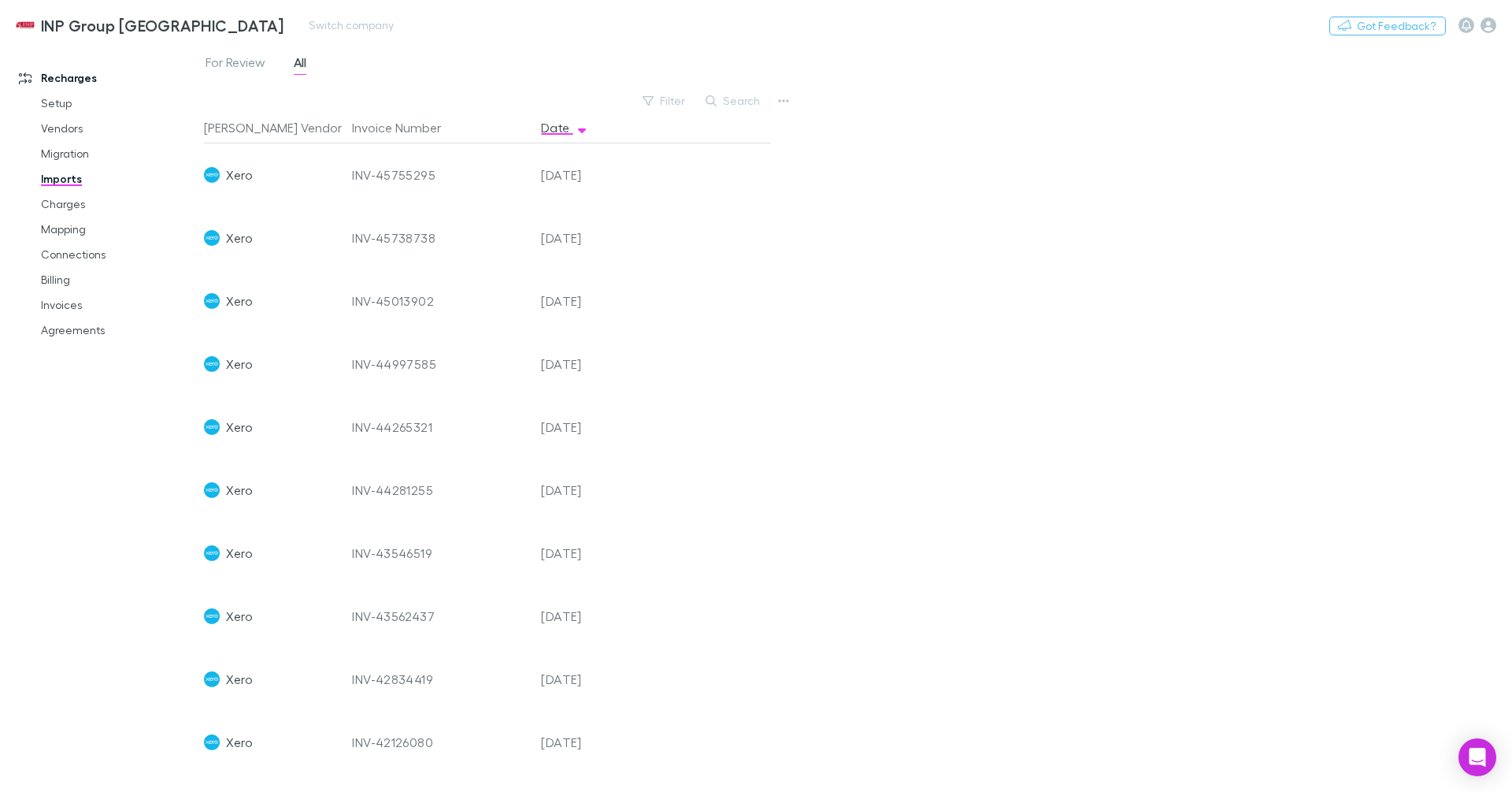
click at [136, 30] on h3 "INP Group Sydney" at bounding box center [162, 25] width 243 height 19
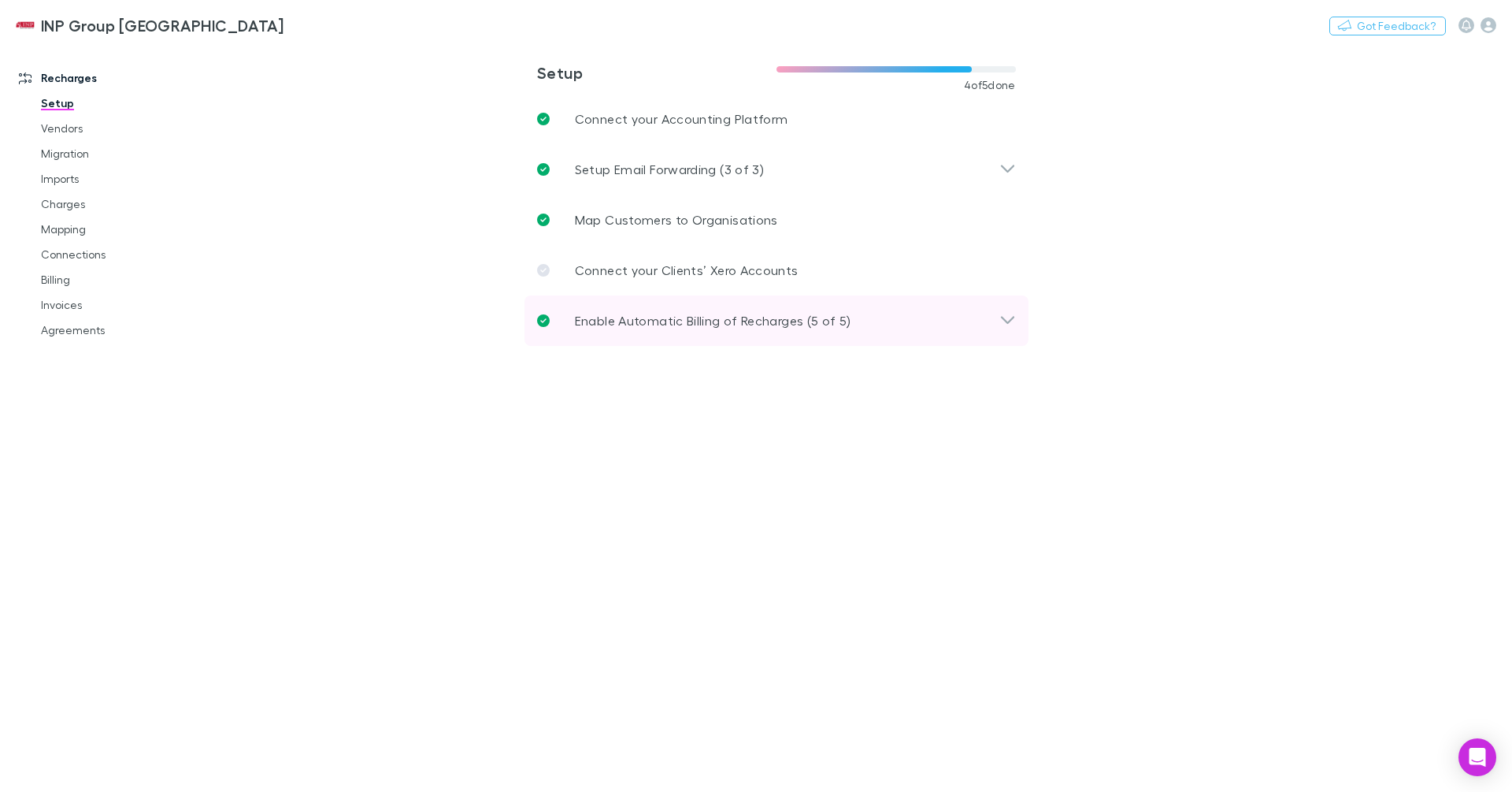
click at [673, 315] on p "Enable Automatic Billing of Recharges (5 of 5)" at bounding box center [713, 320] width 276 height 19
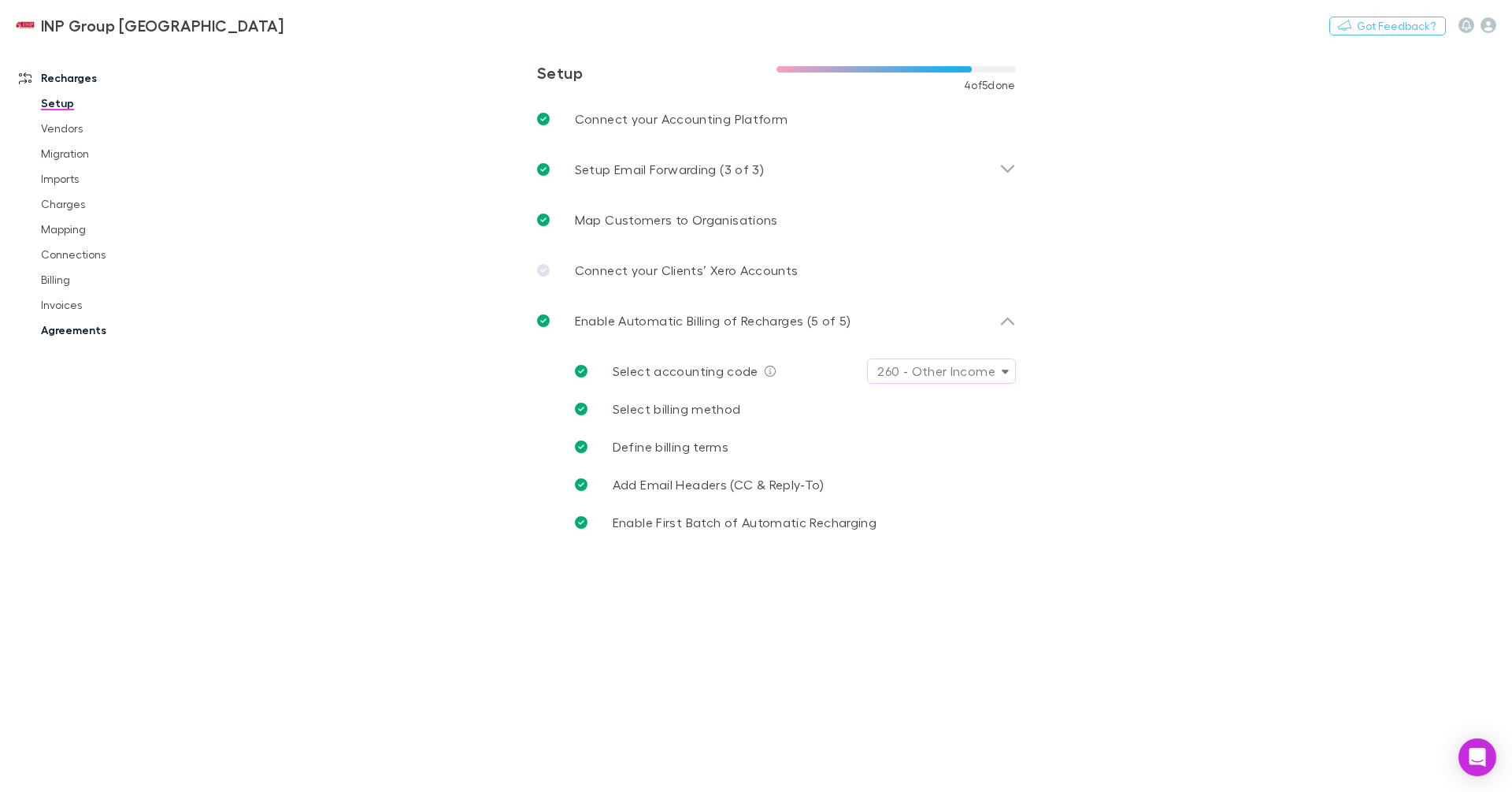
drag, startPoint x: 95, startPoint y: 325, endPoint x: 105, endPoint y: 325, distance: 10.0
click at [95, 325] on link "Agreements" at bounding box center [113, 329] width 176 height 25
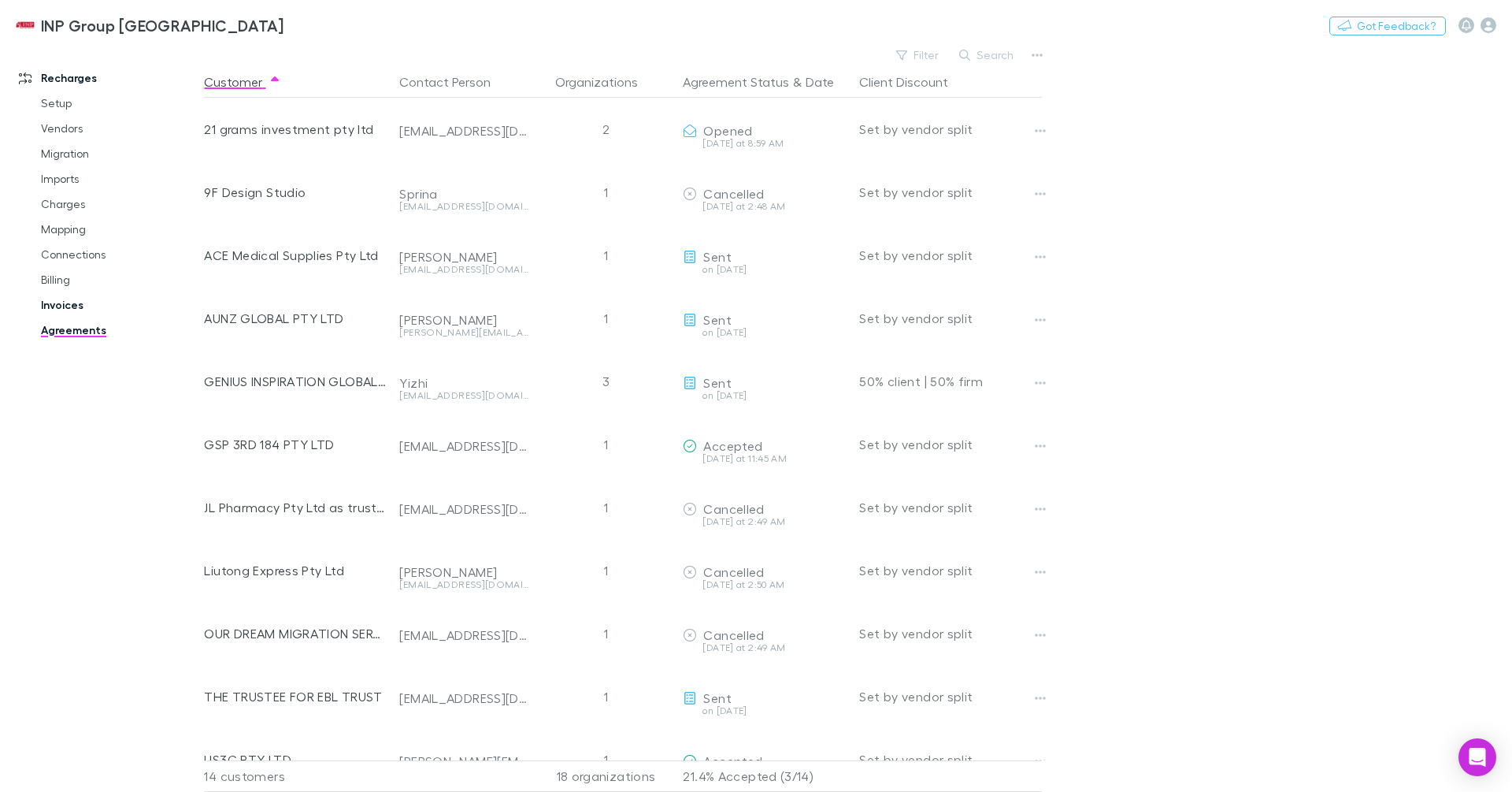
click at [74, 303] on link "Invoices" at bounding box center [113, 304] width 176 height 25
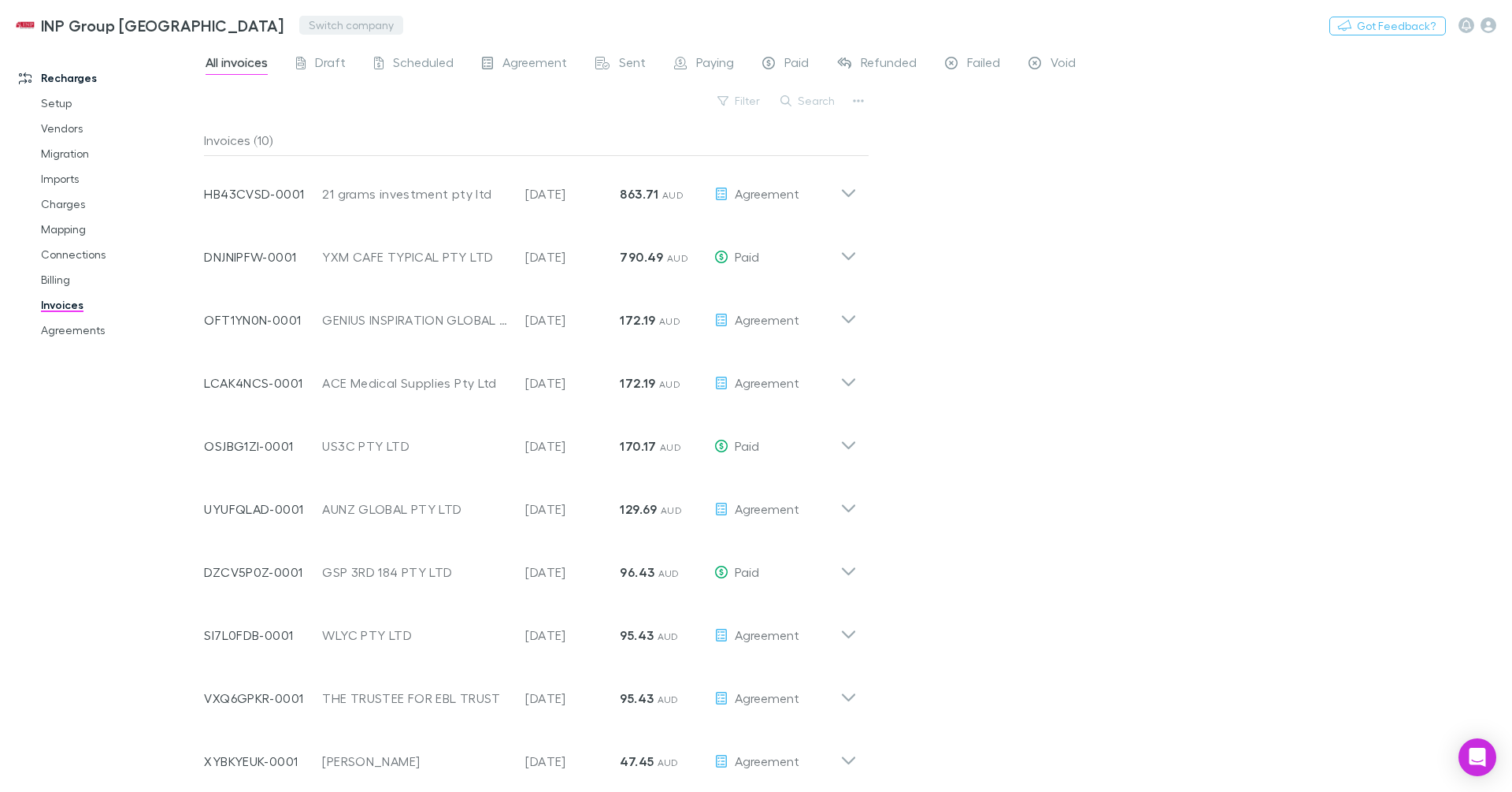
click at [300, 23] on button "Switch company" at bounding box center [352, 25] width 104 height 19
type input "****"
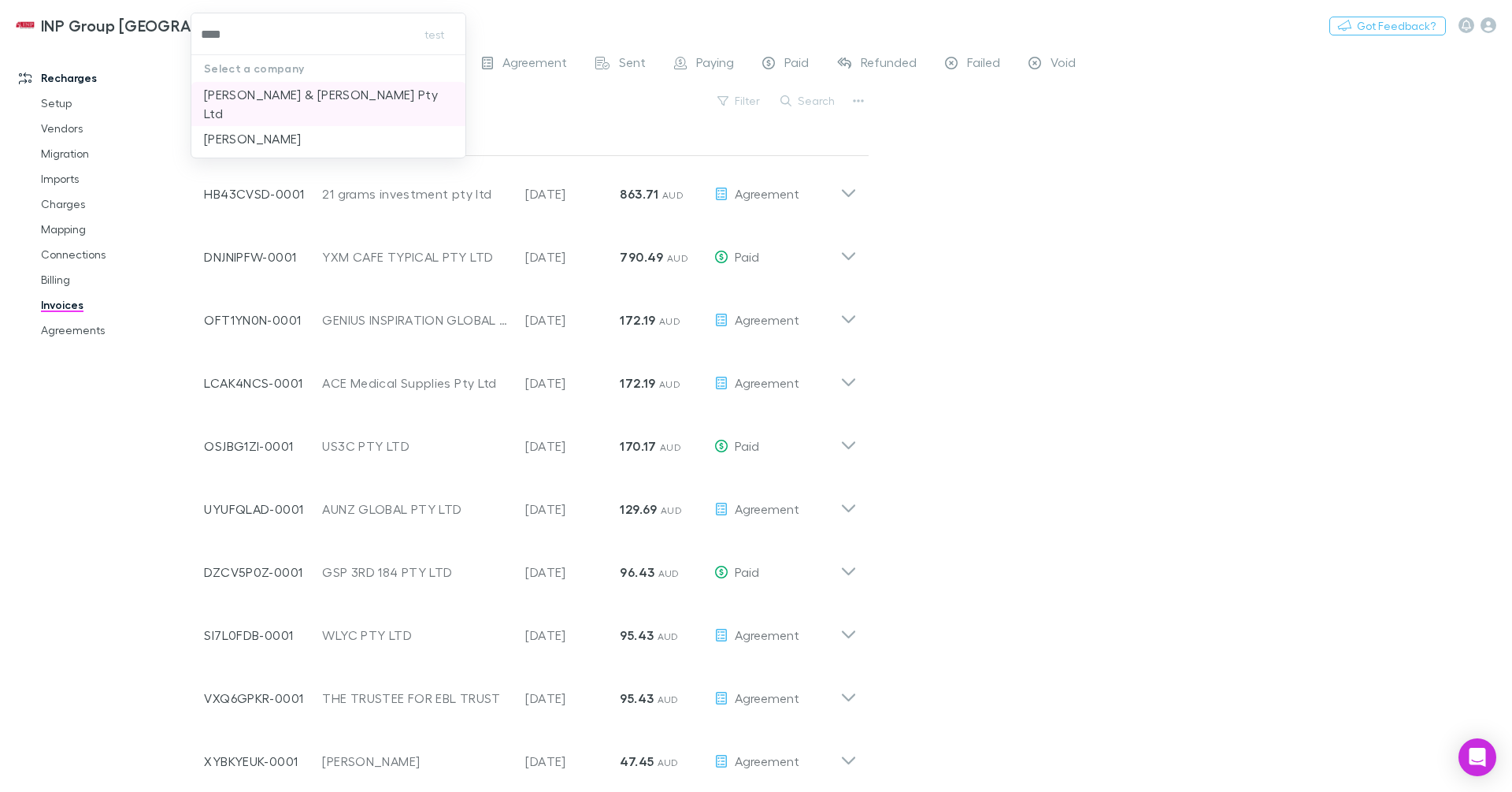
click at [320, 91] on p "[PERSON_NAME] & [PERSON_NAME] Pty Ltd" at bounding box center [328, 103] width 249 height 38
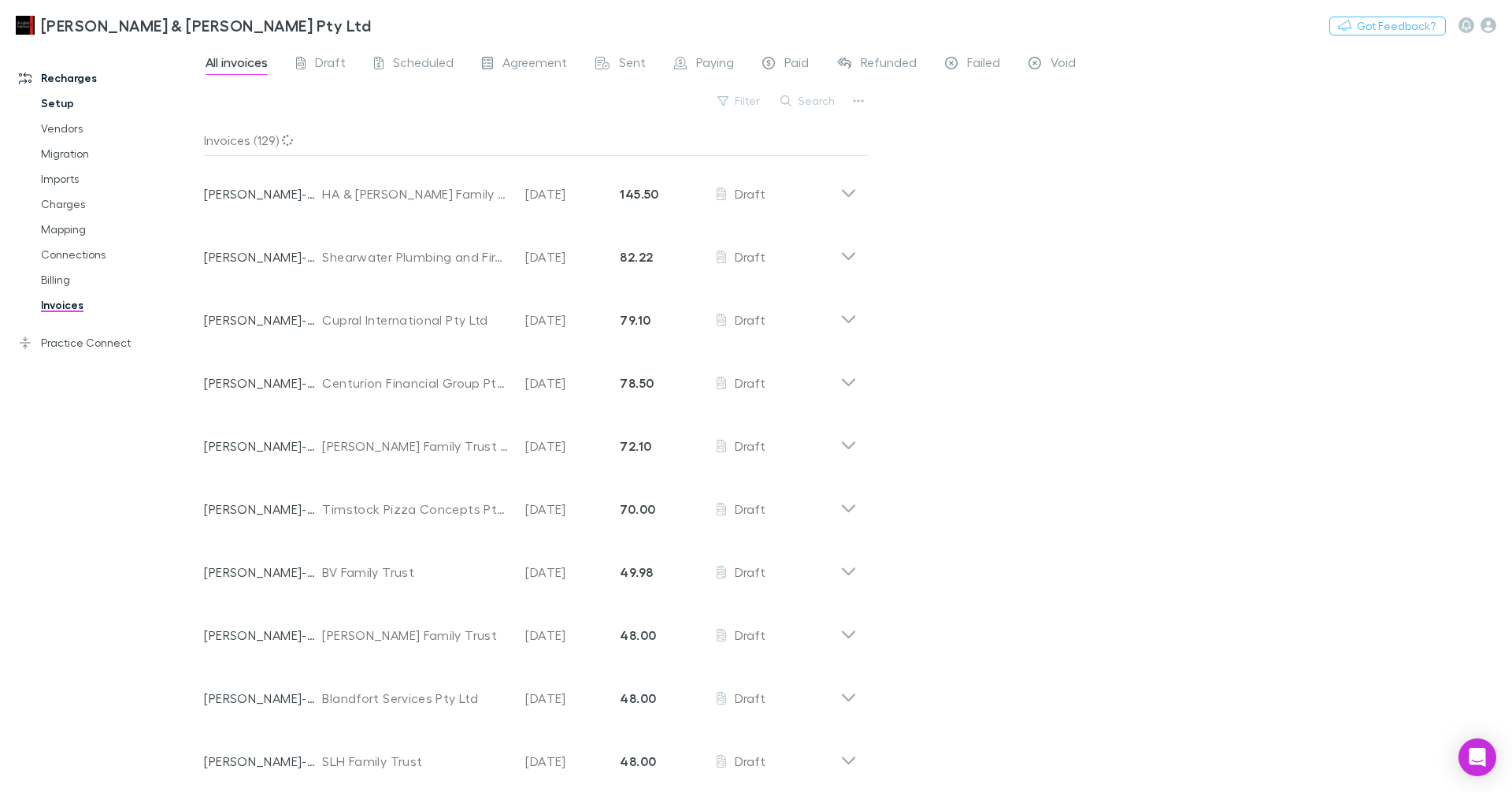
click at [84, 103] on link "Setup" at bounding box center [113, 102] width 176 height 25
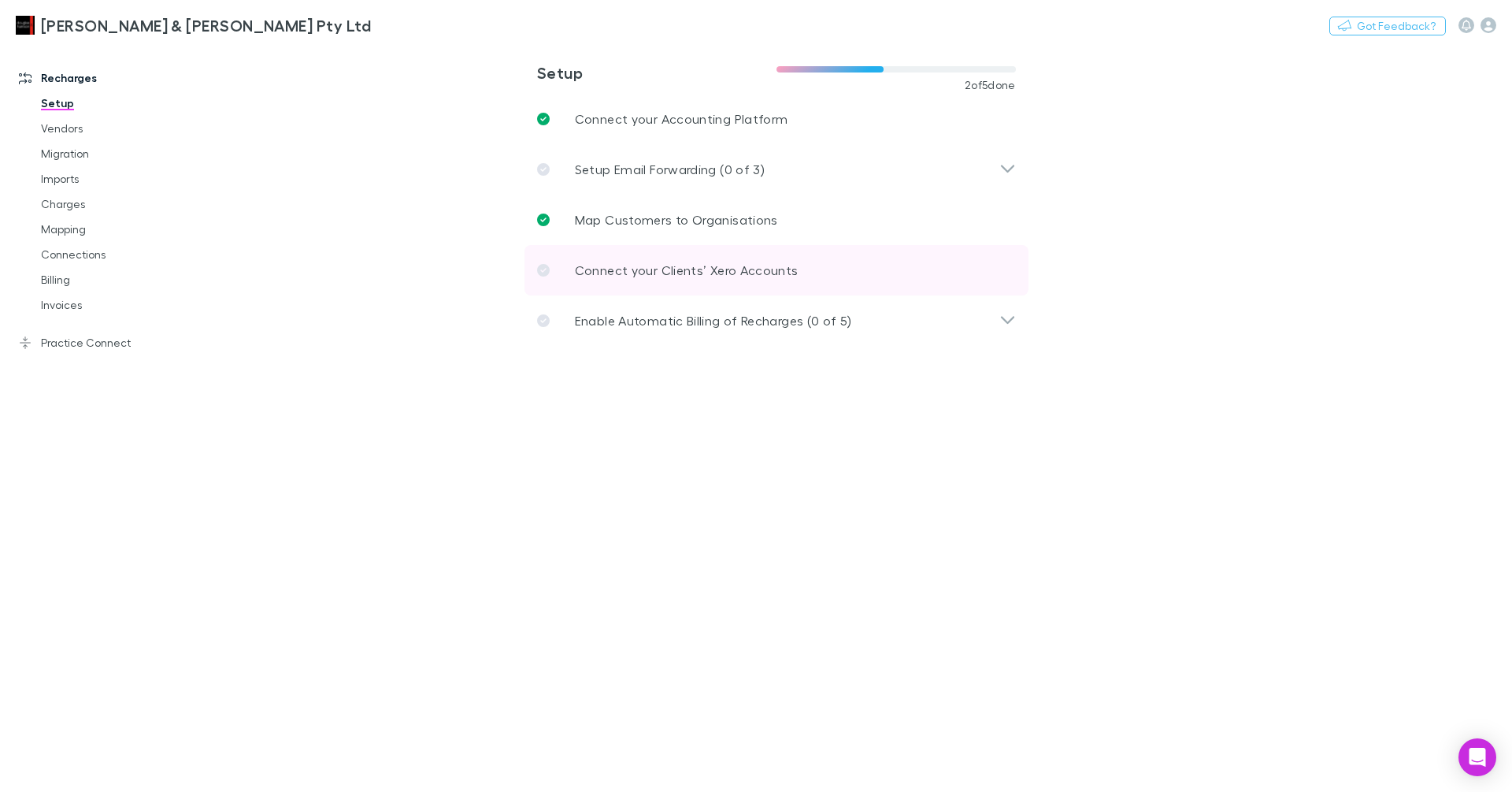
click at [604, 268] on p "Connect your Clients’ Xero Accounts" at bounding box center [687, 270] width 223 height 19
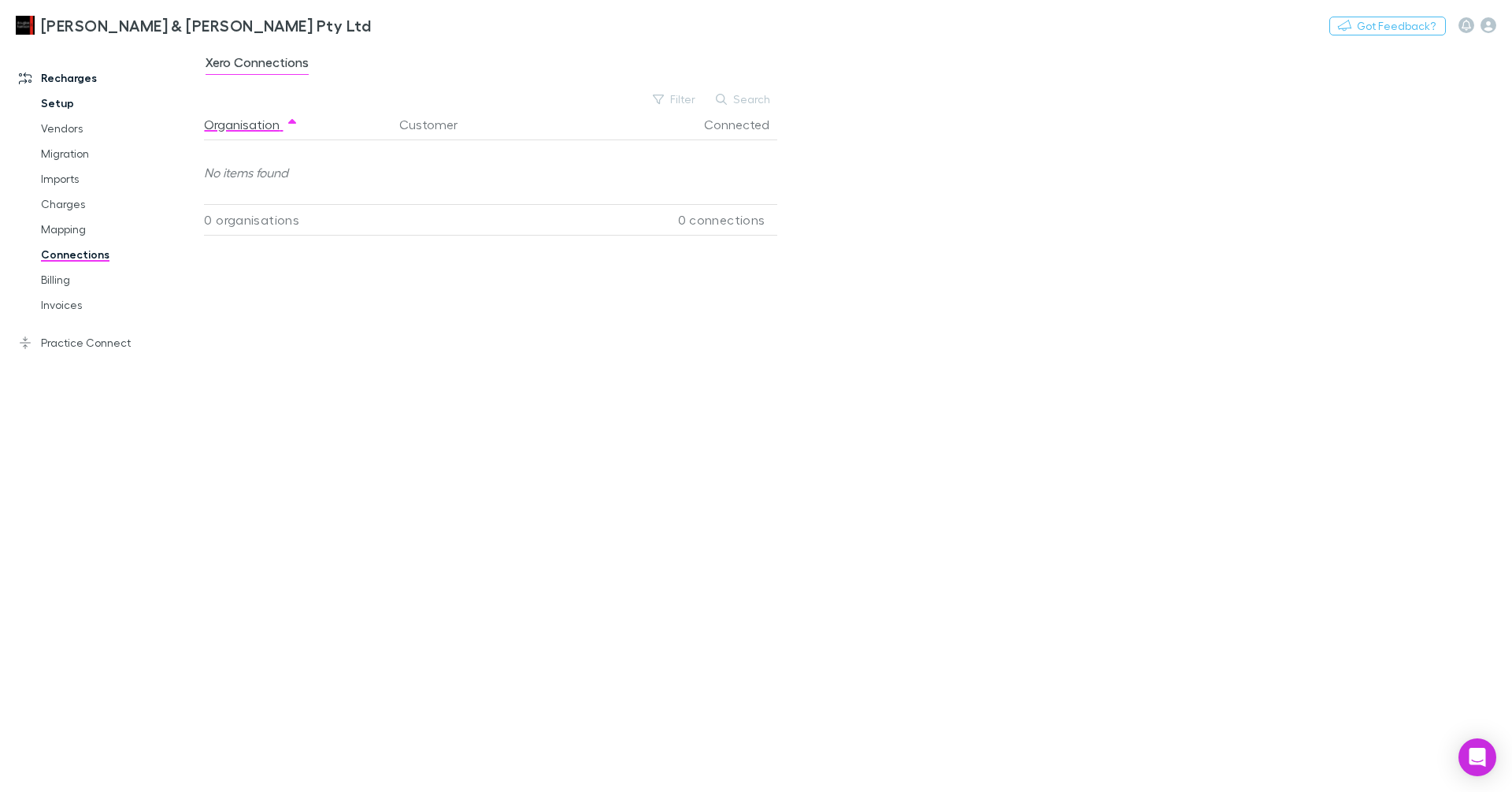
click at [69, 103] on link "Setup" at bounding box center [113, 102] width 176 height 25
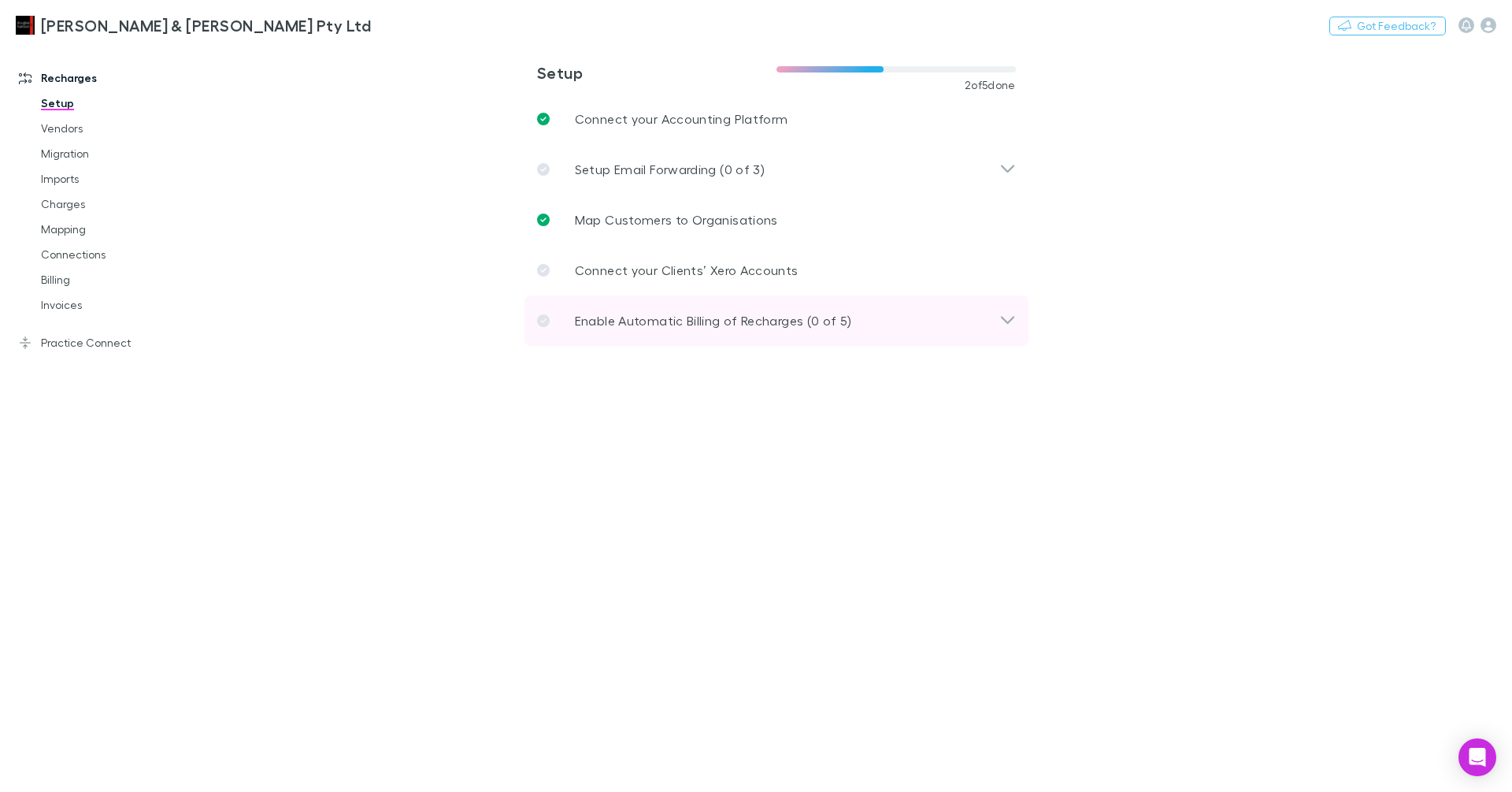
click at [602, 300] on div "Enable Automatic Billing of Recharges (0 of 5)" at bounding box center [777, 320] width 504 height 50
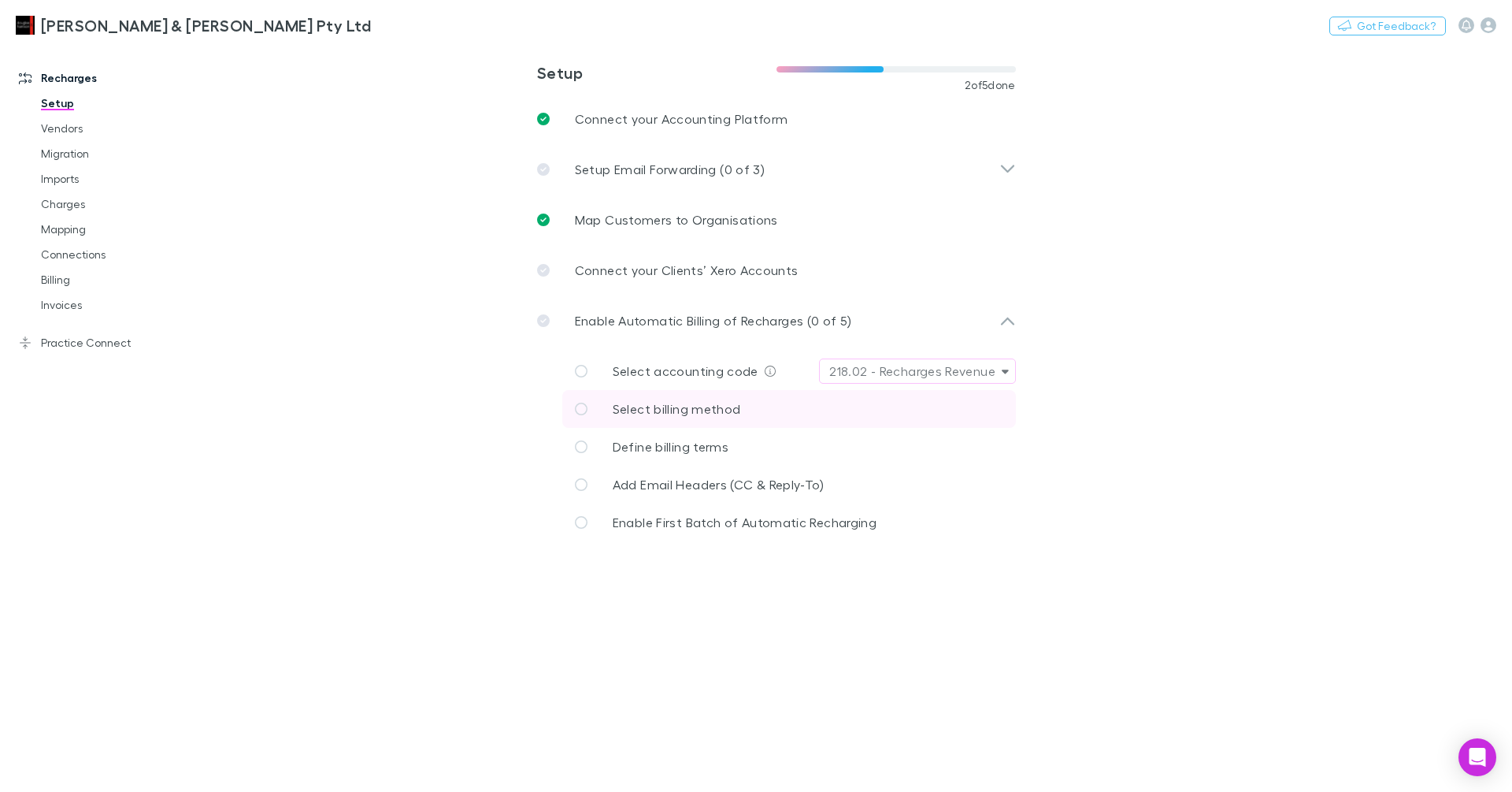
click at [653, 402] on span "Select billing method" at bounding box center [677, 409] width 128 height 15
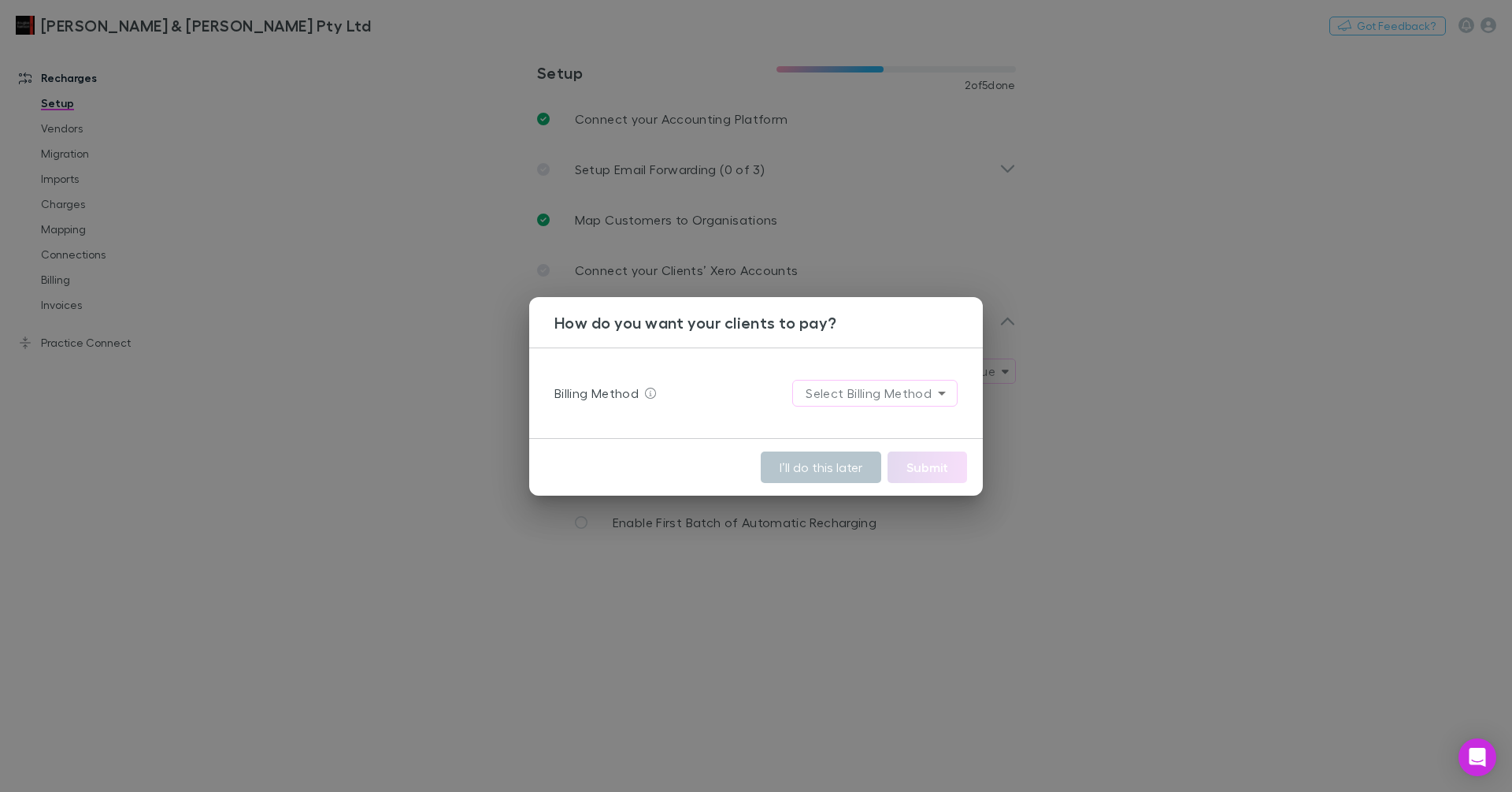
click at [855, 398] on body "**********" at bounding box center [756, 396] width 1512 height 792
click at [866, 429] on li "Stripe" at bounding box center [876, 426] width 190 height 28
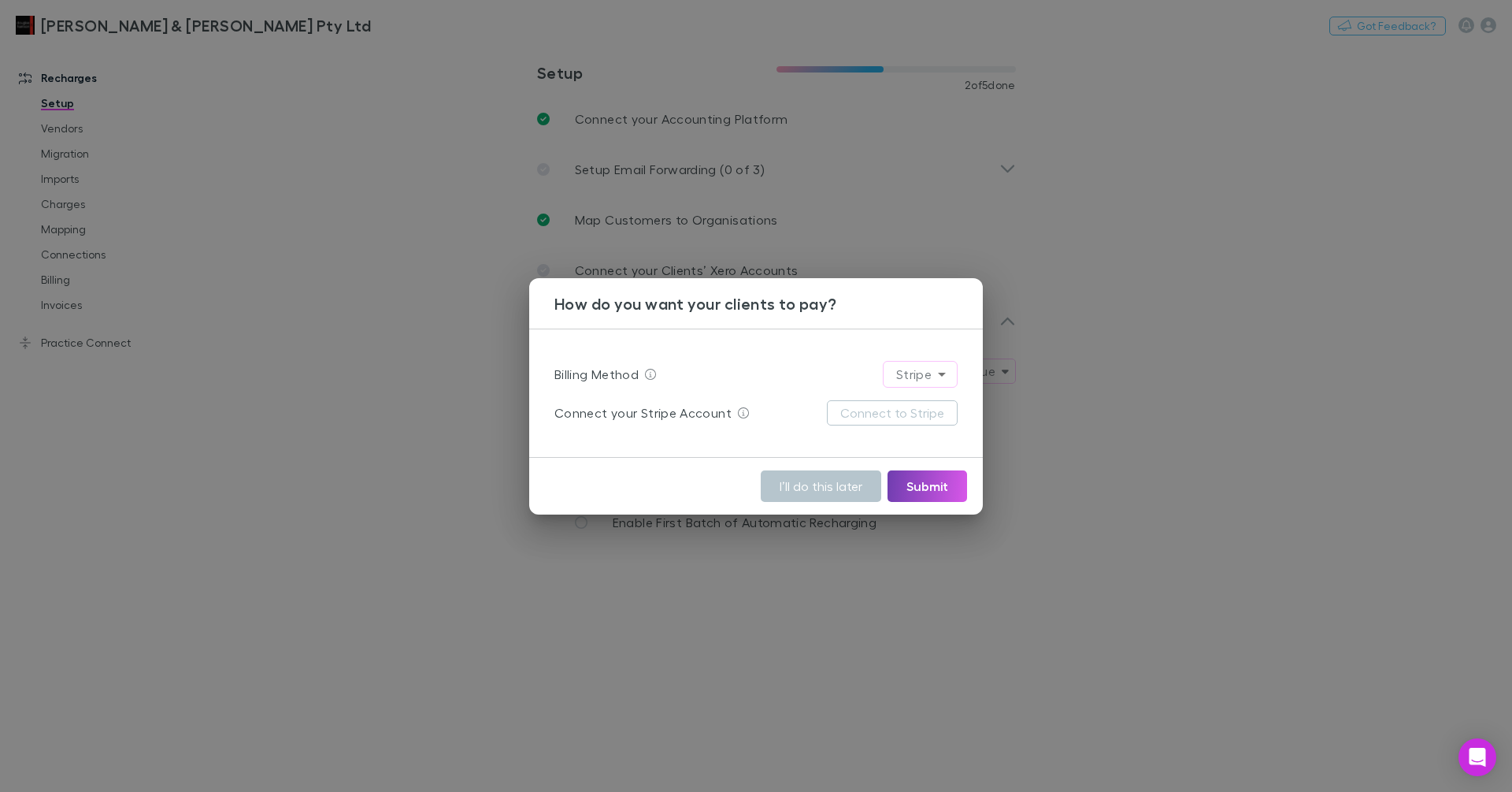
click at [927, 477] on button "Submit" at bounding box center [928, 486] width 80 height 32
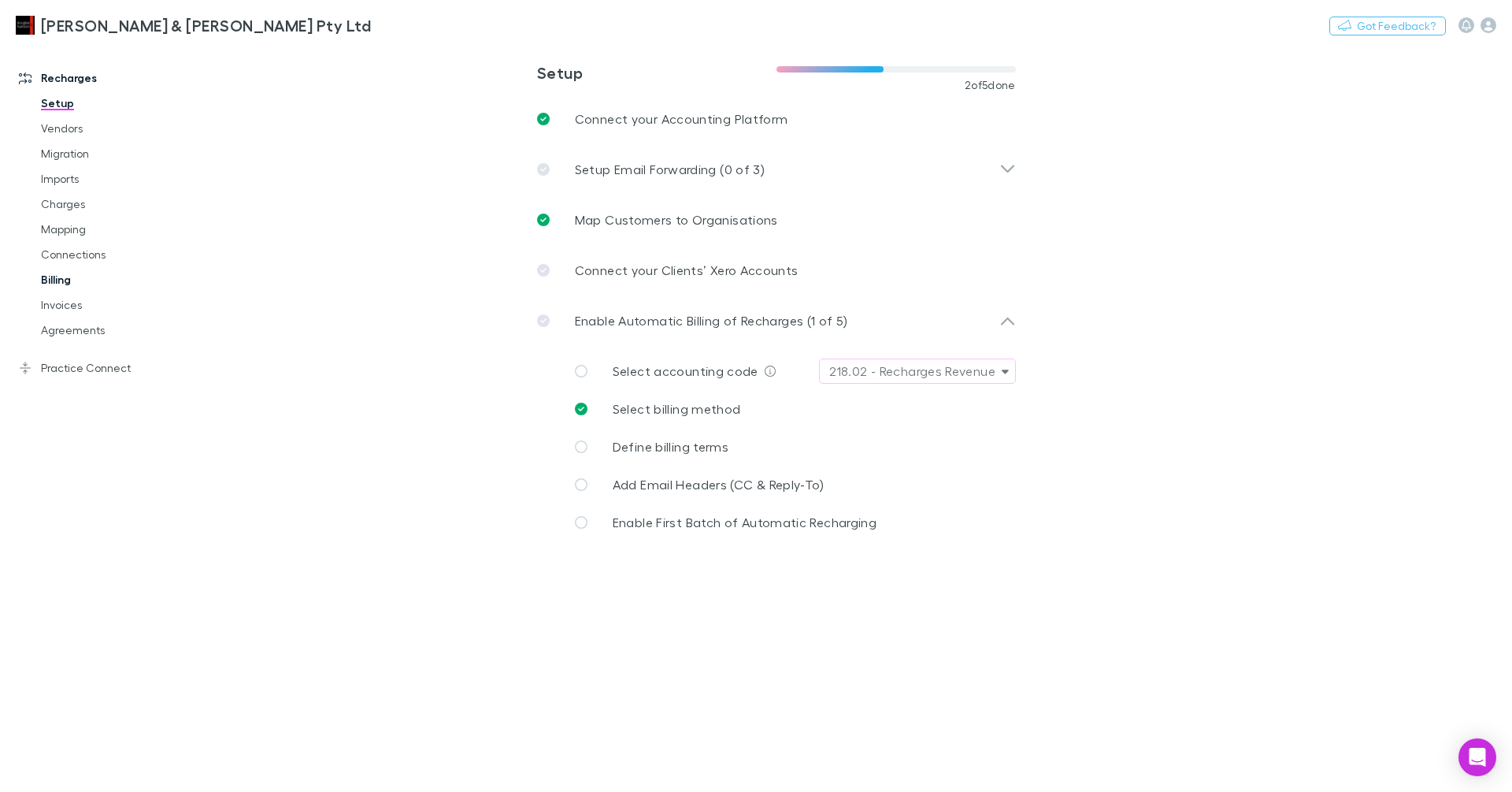
drag, startPoint x: 85, startPoint y: 279, endPoint x: 101, endPoint y: 279, distance: 16.0
click at [84, 279] on link "Billing" at bounding box center [113, 279] width 176 height 25
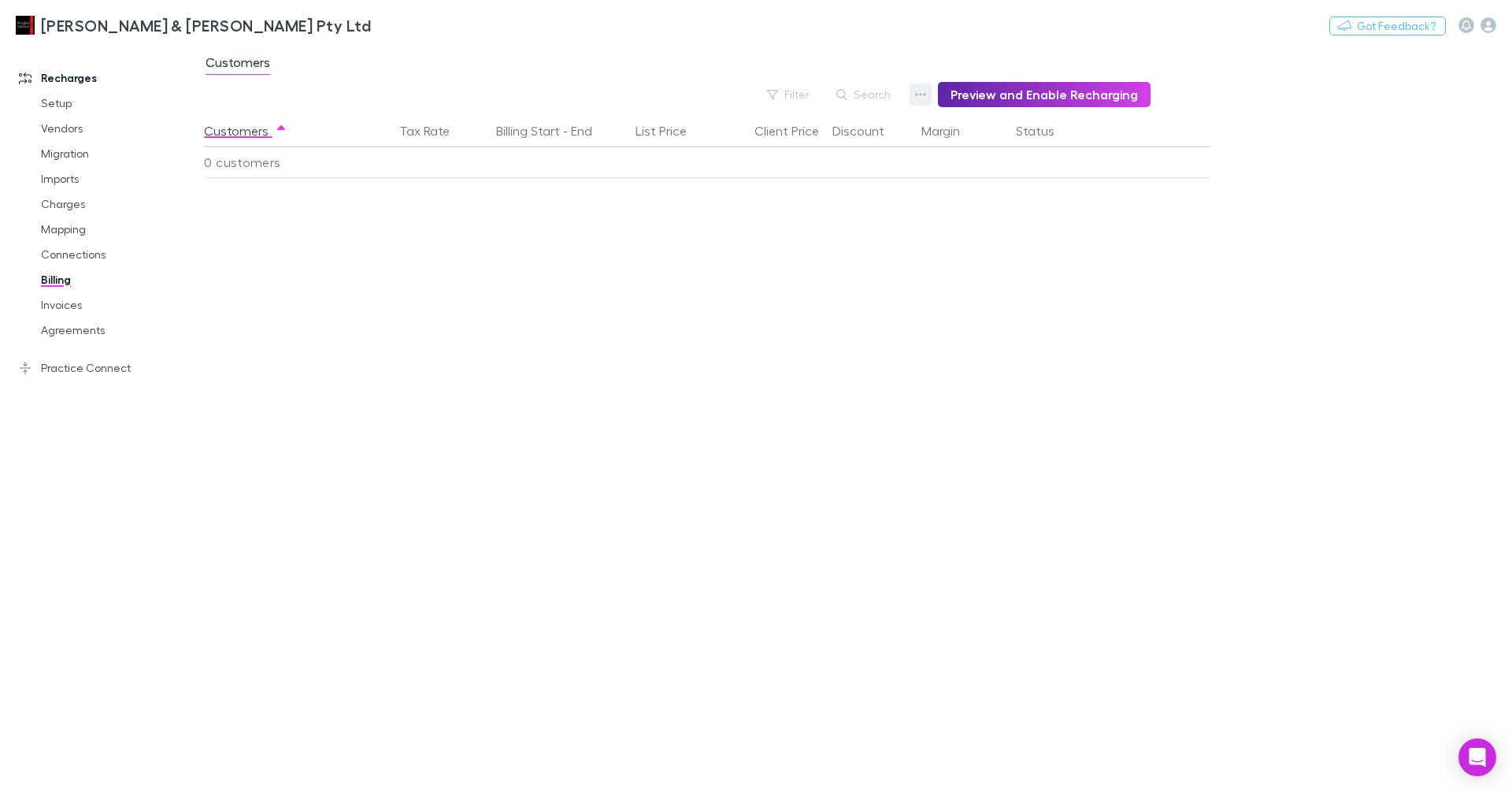
click at [919, 95] on button "button" at bounding box center [921, 95] width 22 height 22
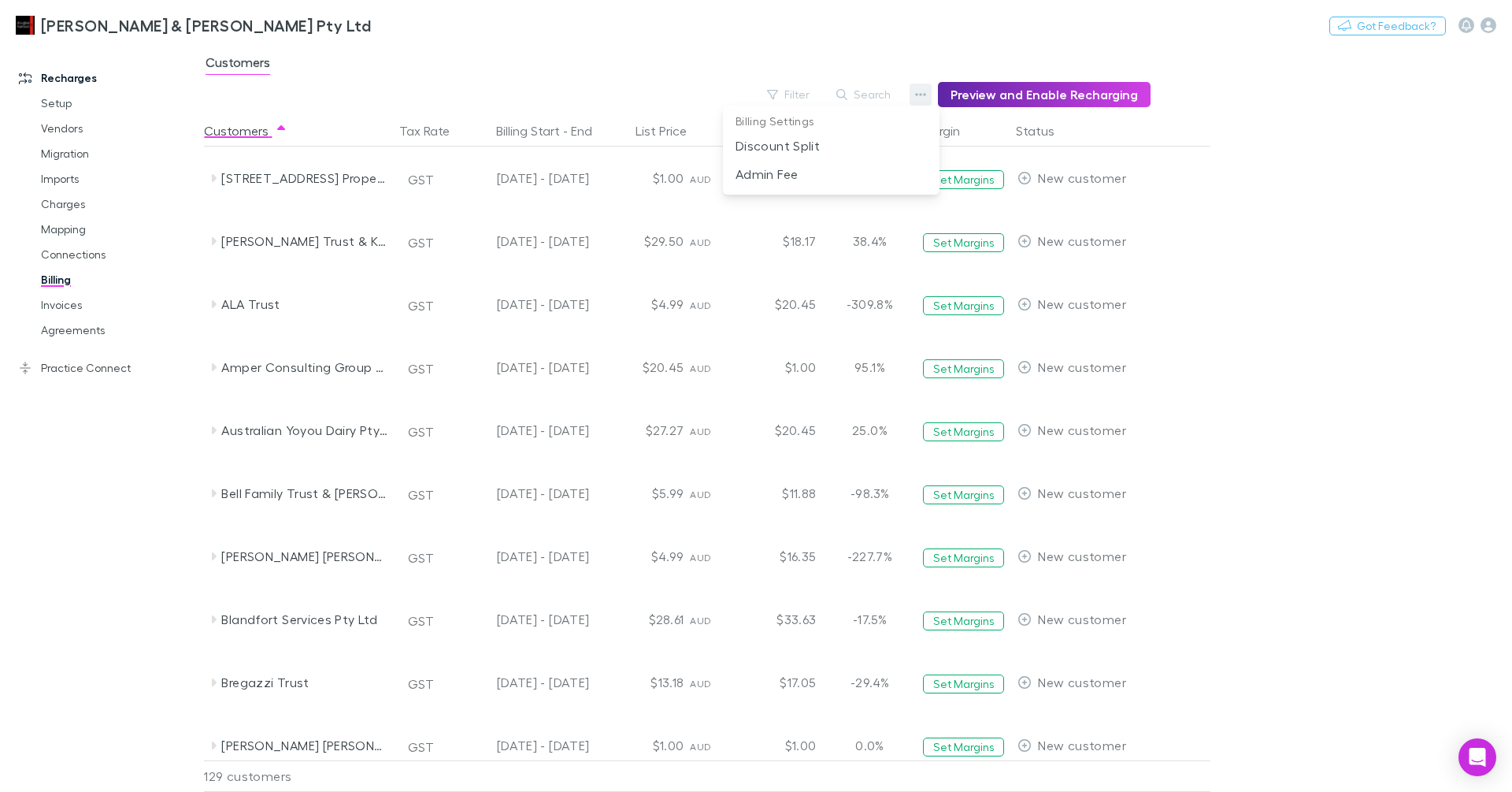
click at [924, 95] on div at bounding box center [756, 396] width 1512 height 792
drag, startPoint x: 63, startPoint y: 307, endPoint x: 79, endPoint y: 324, distance: 23.3
click at [63, 307] on link "Invoices" at bounding box center [113, 304] width 176 height 25
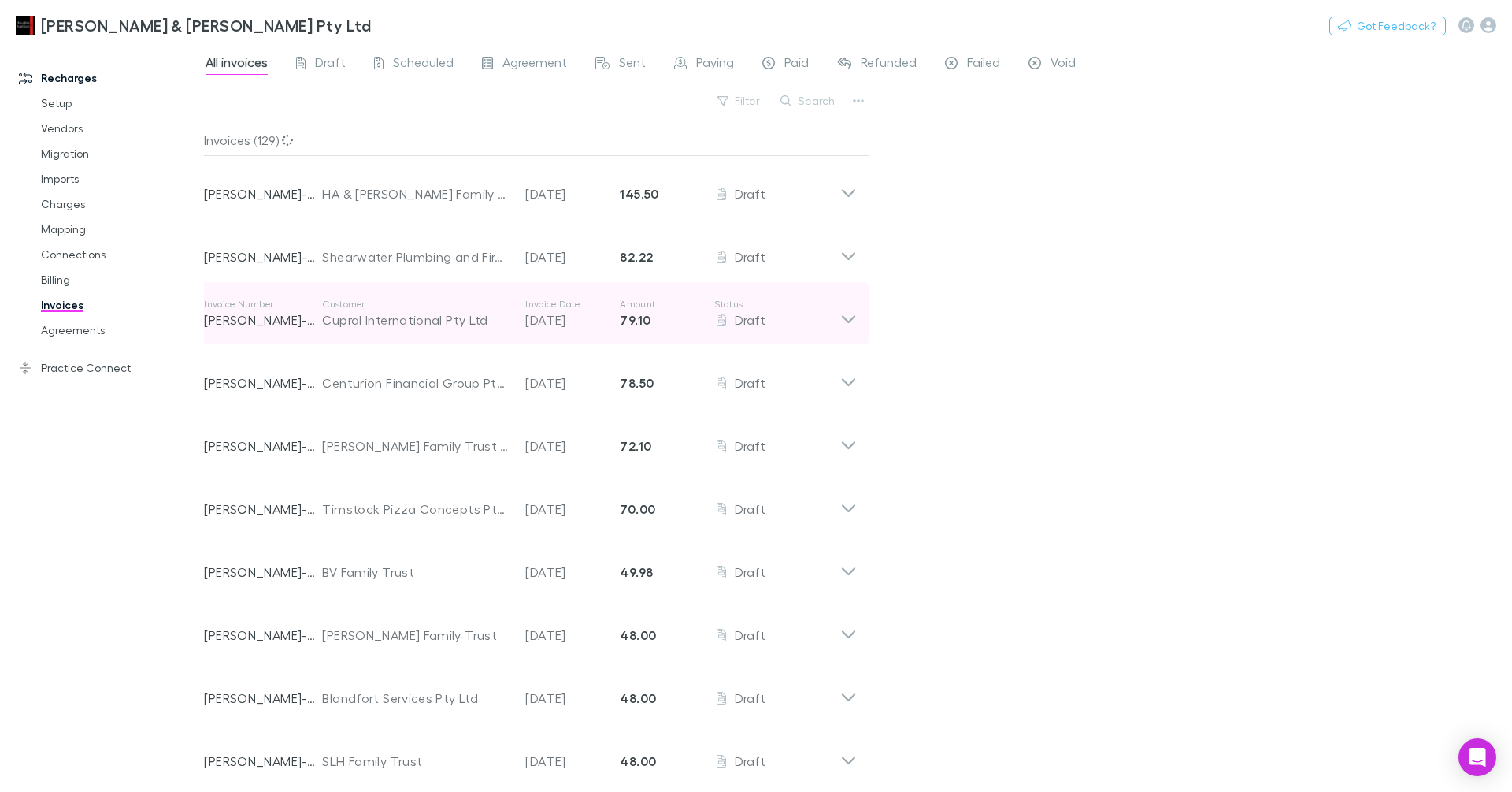
click at [592, 329] on div "Invoice Number RECH-0035 Customer Cupral International Pty Ltd Invoice Date 20 …" at bounding box center [522, 313] width 636 height 57
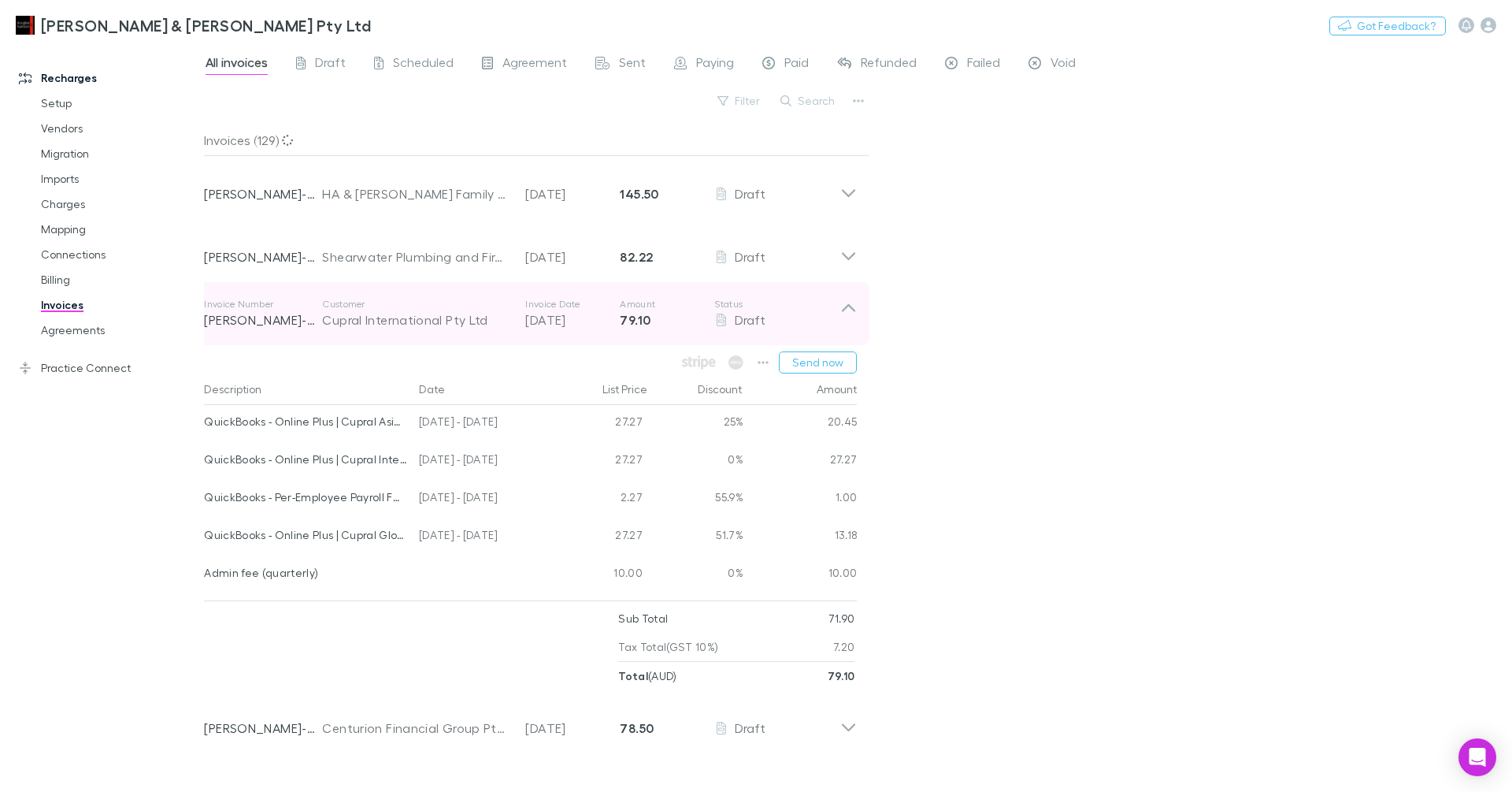
click at [590, 320] on p "20 Aug 2025" at bounding box center [573, 320] width 95 height 19
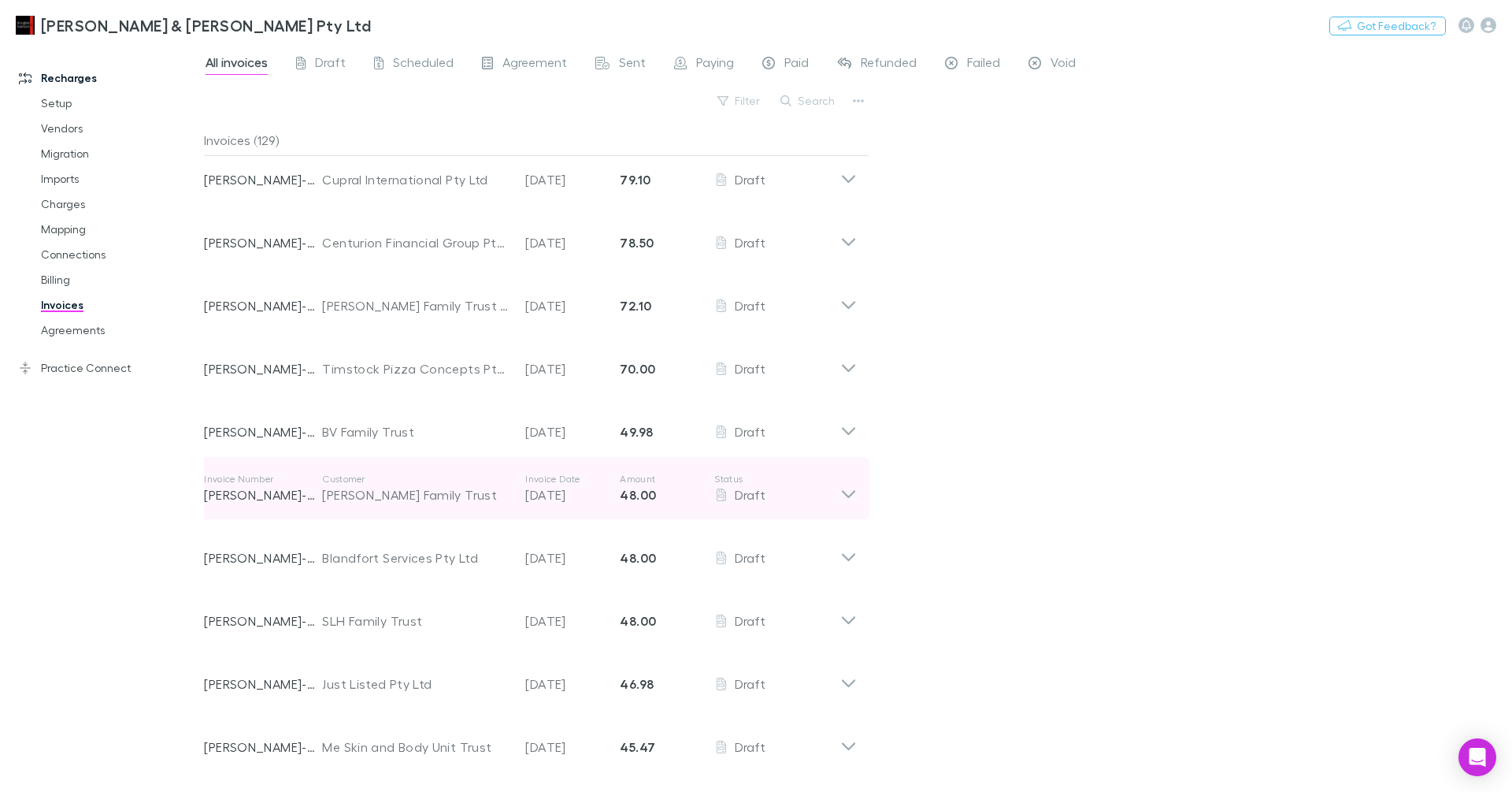
click at [618, 523] on div "Invoice Number RECH-0057 Customer Blandfort Services Pty Ltd Invoice Date 20 Au…" at bounding box center [522, 551] width 636 height 57
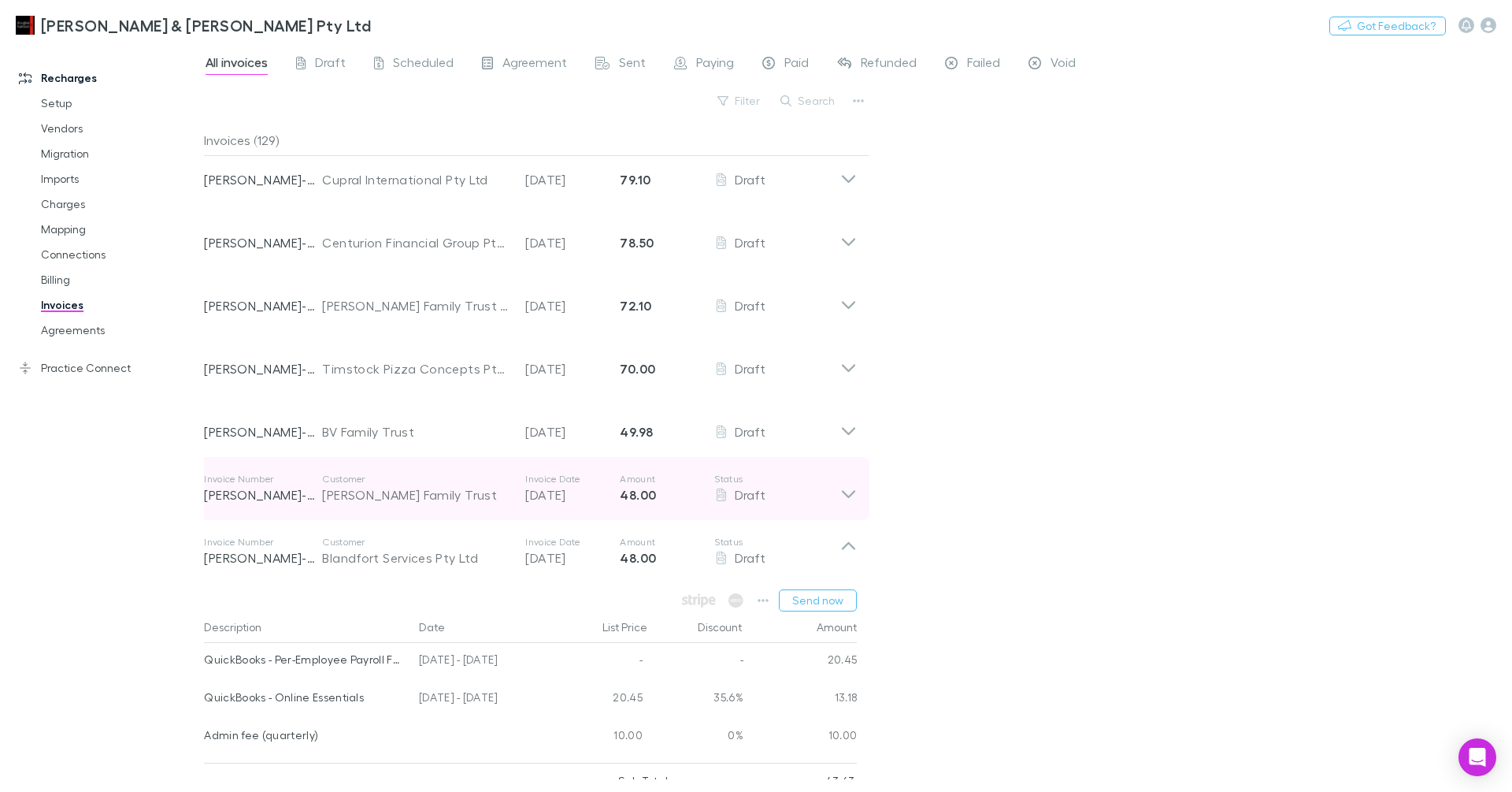
scroll to position [241, 0]
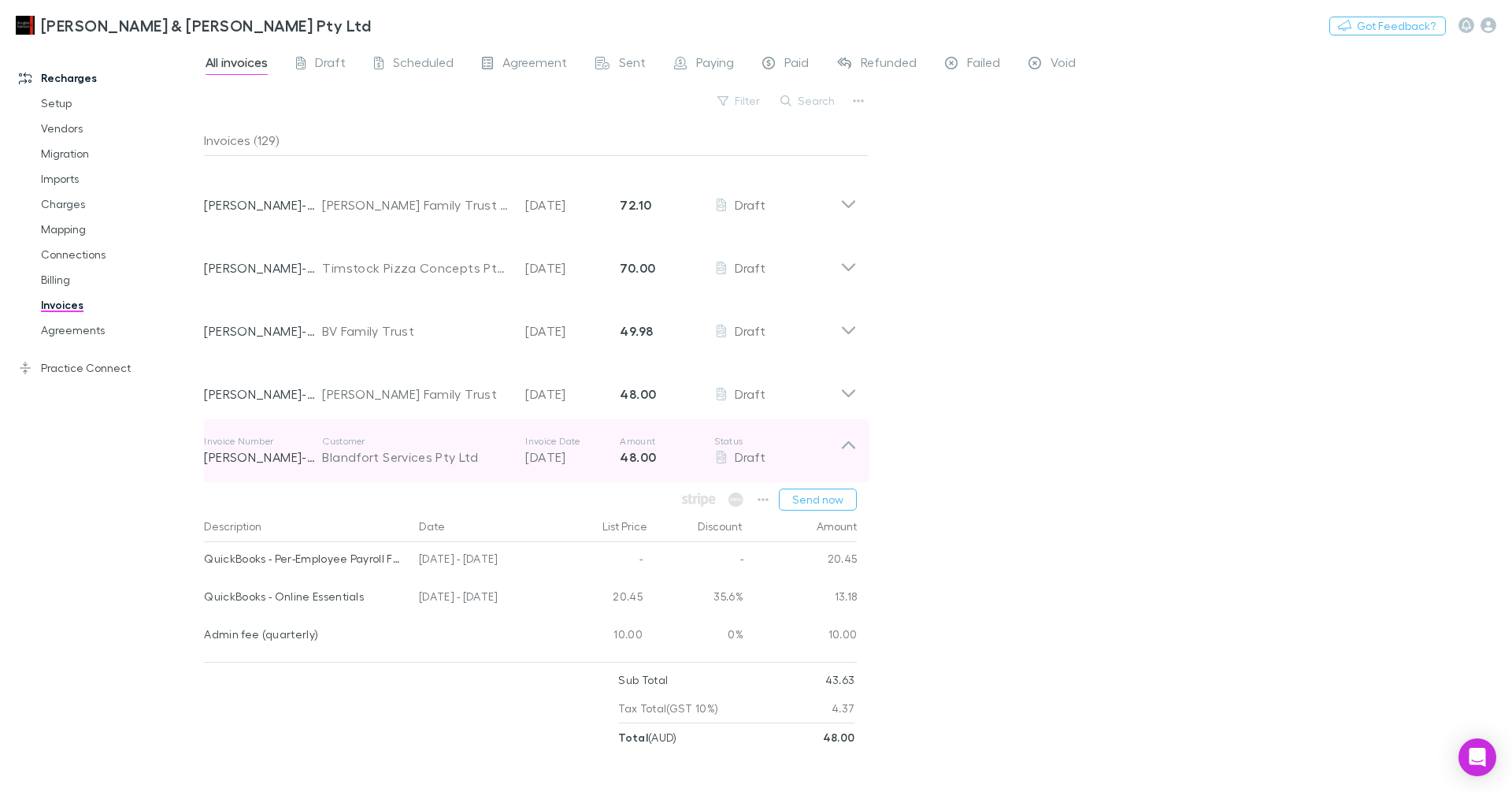
click at [586, 442] on p "Invoice Date" at bounding box center [573, 441] width 95 height 13
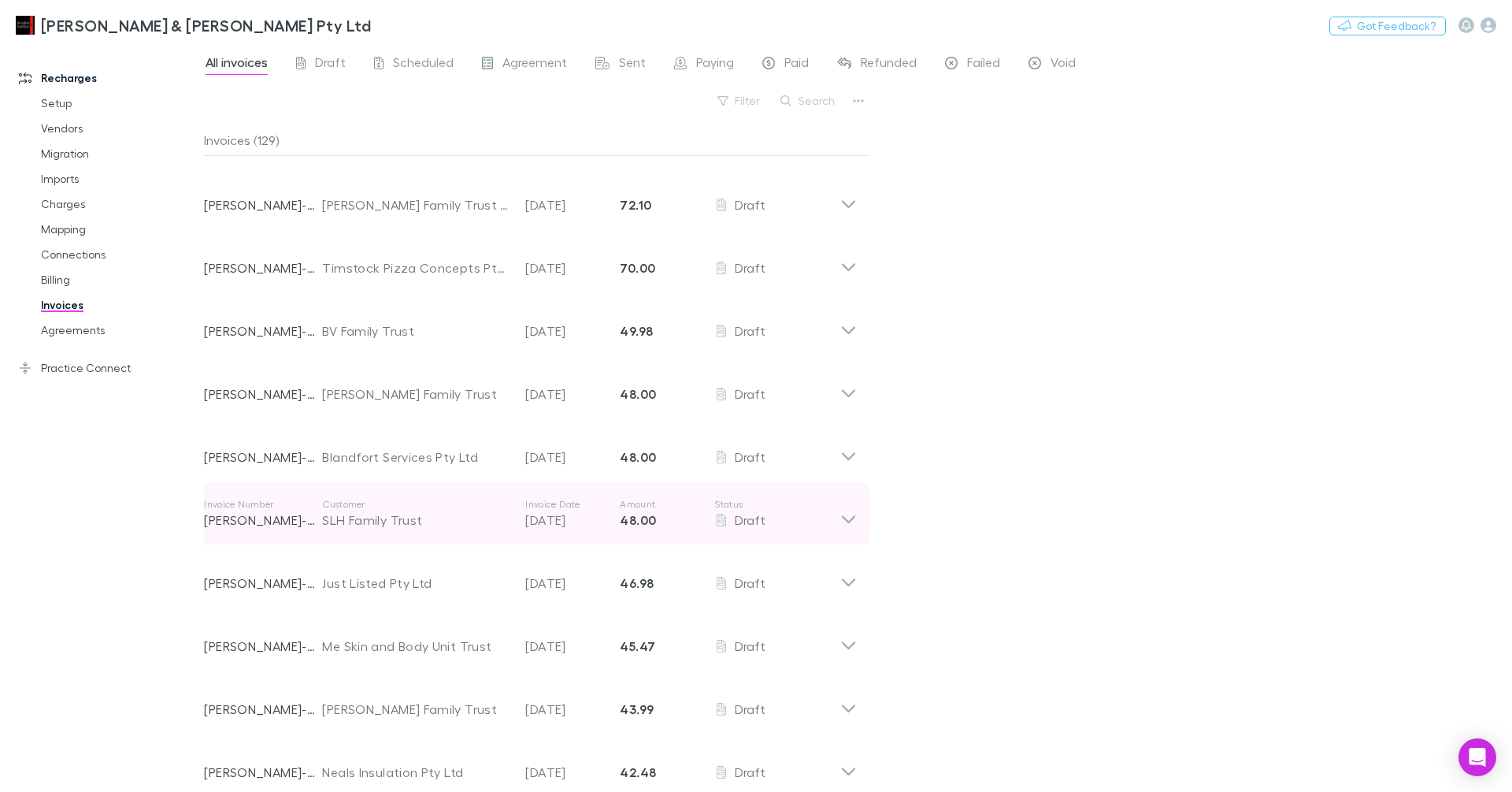
click at [582, 527] on p "20 Aug 2025" at bounding box center [573, 520] width 95 height 19
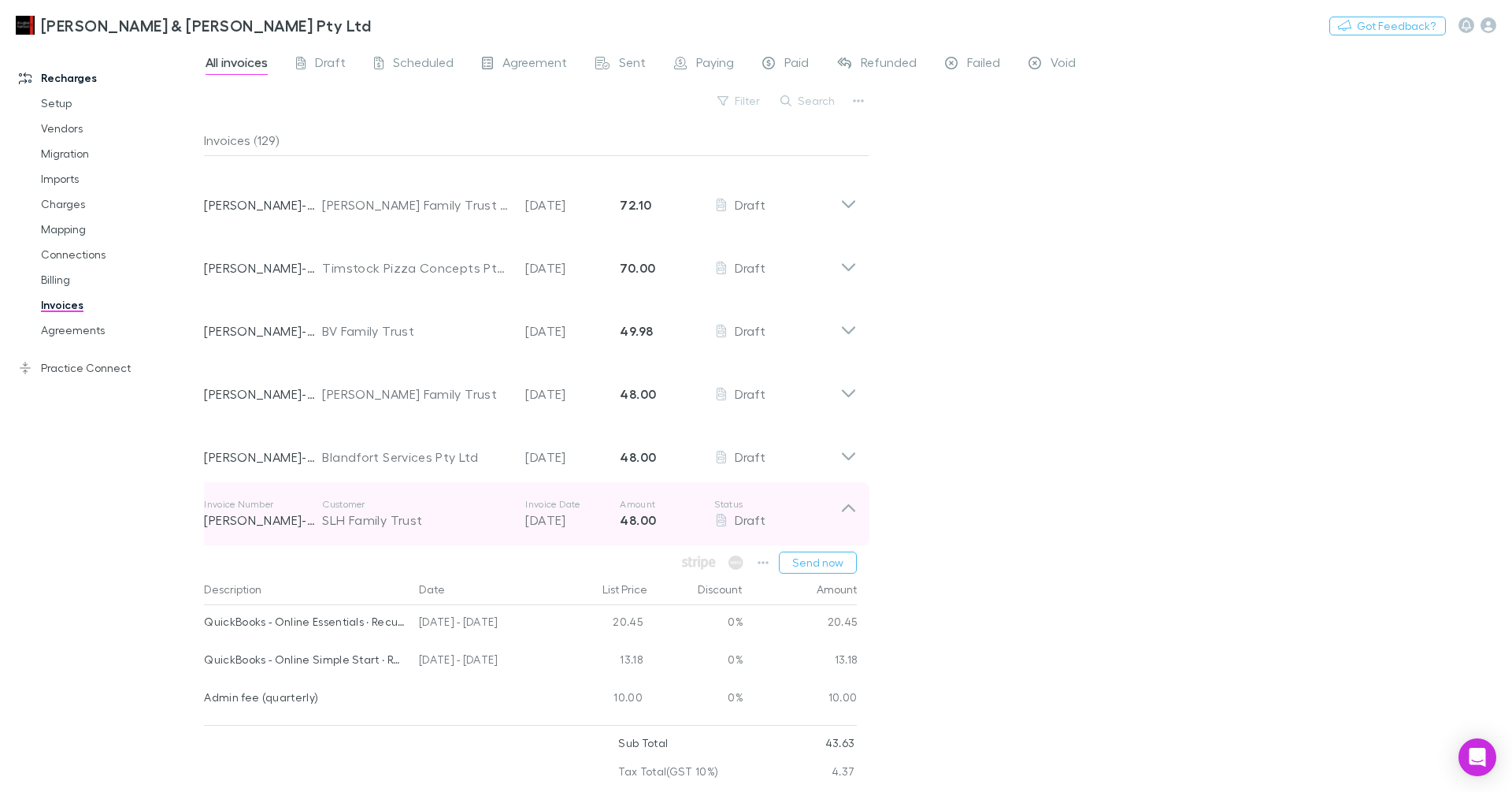
click at [582, 522] on p "20 Aug 2025" at bounding box center [573, 520] width 95 height 19
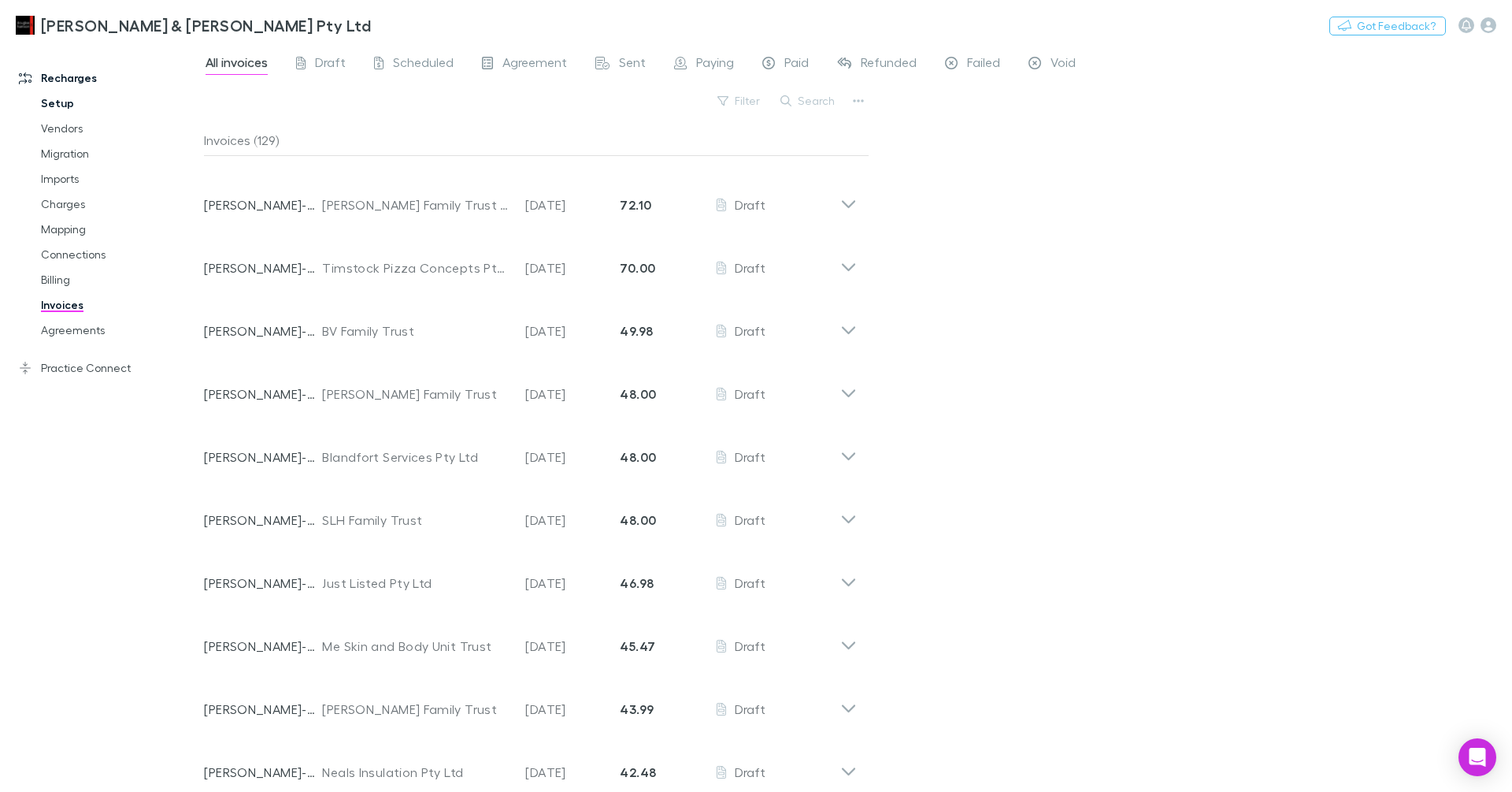
click at [67, 99] on link "Setup" at bounding box center [113, 102] width 176 height 25
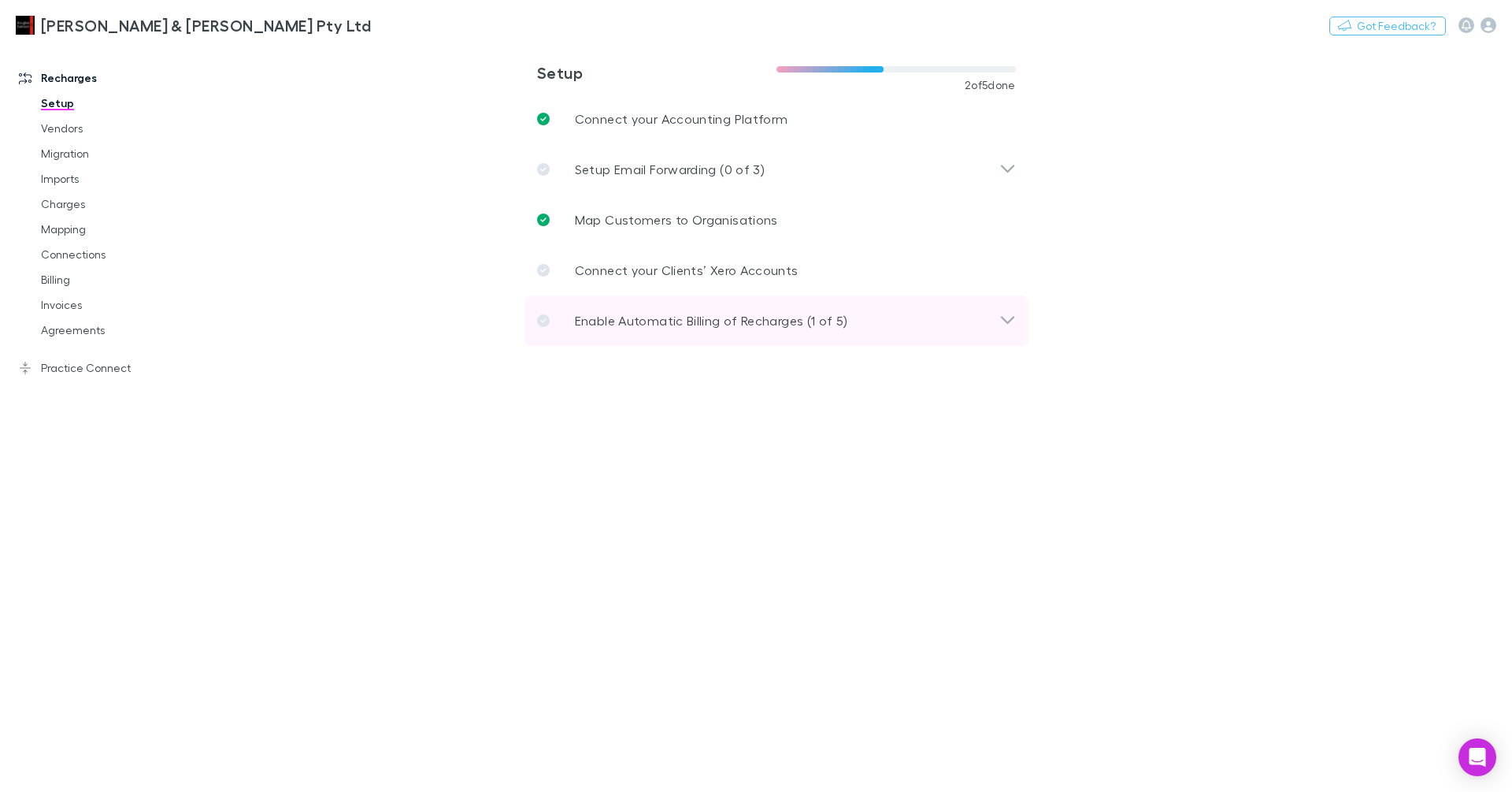
click at [762, 325] on p "Enable Automatic Billing of Recharges (1 of 5)" at bounding box center [712, 320] width 274 height 19
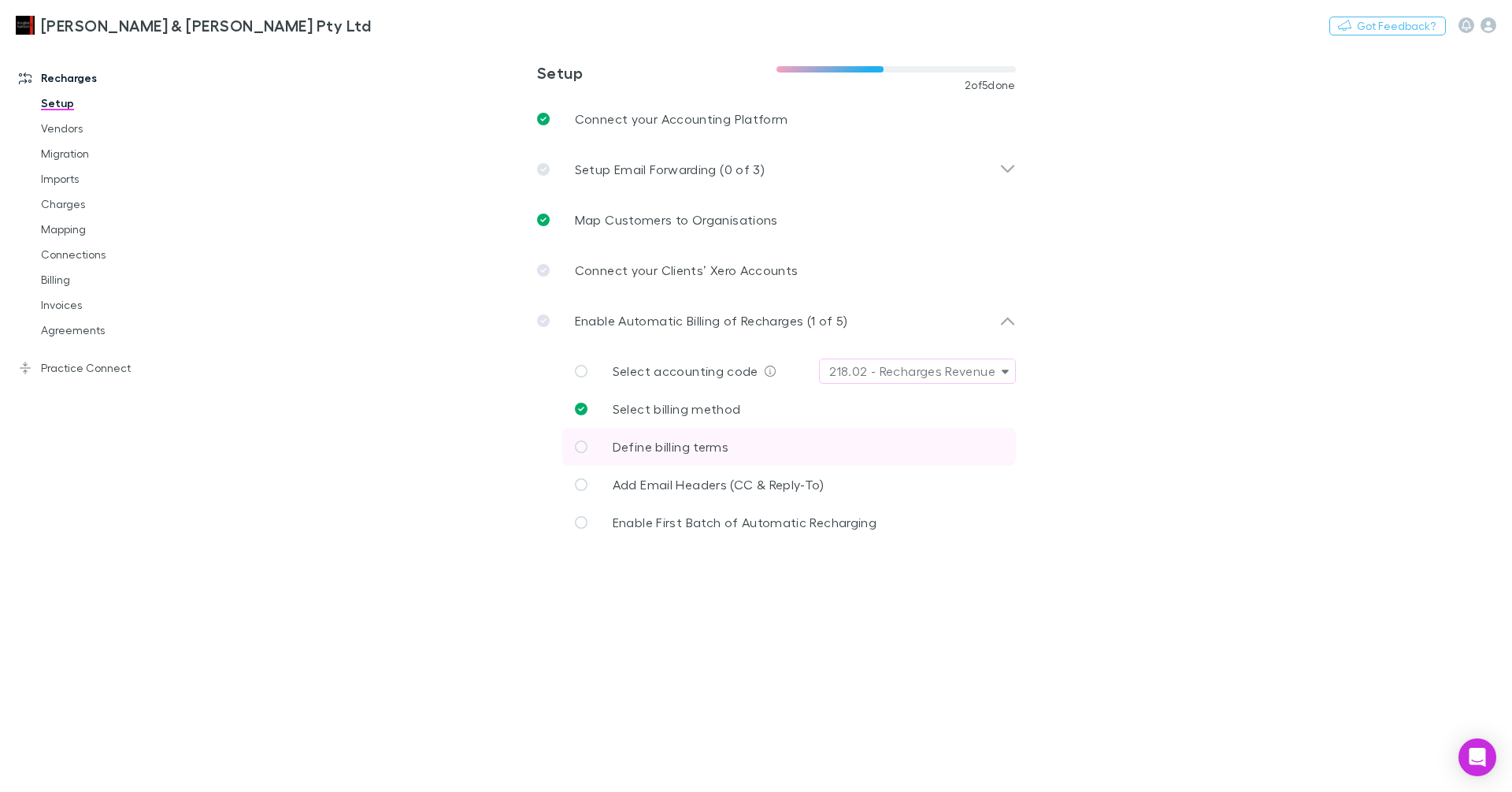
click at [761, 440] on link "Define billing terms" at bounding box center [789, 447] width 454 height 38
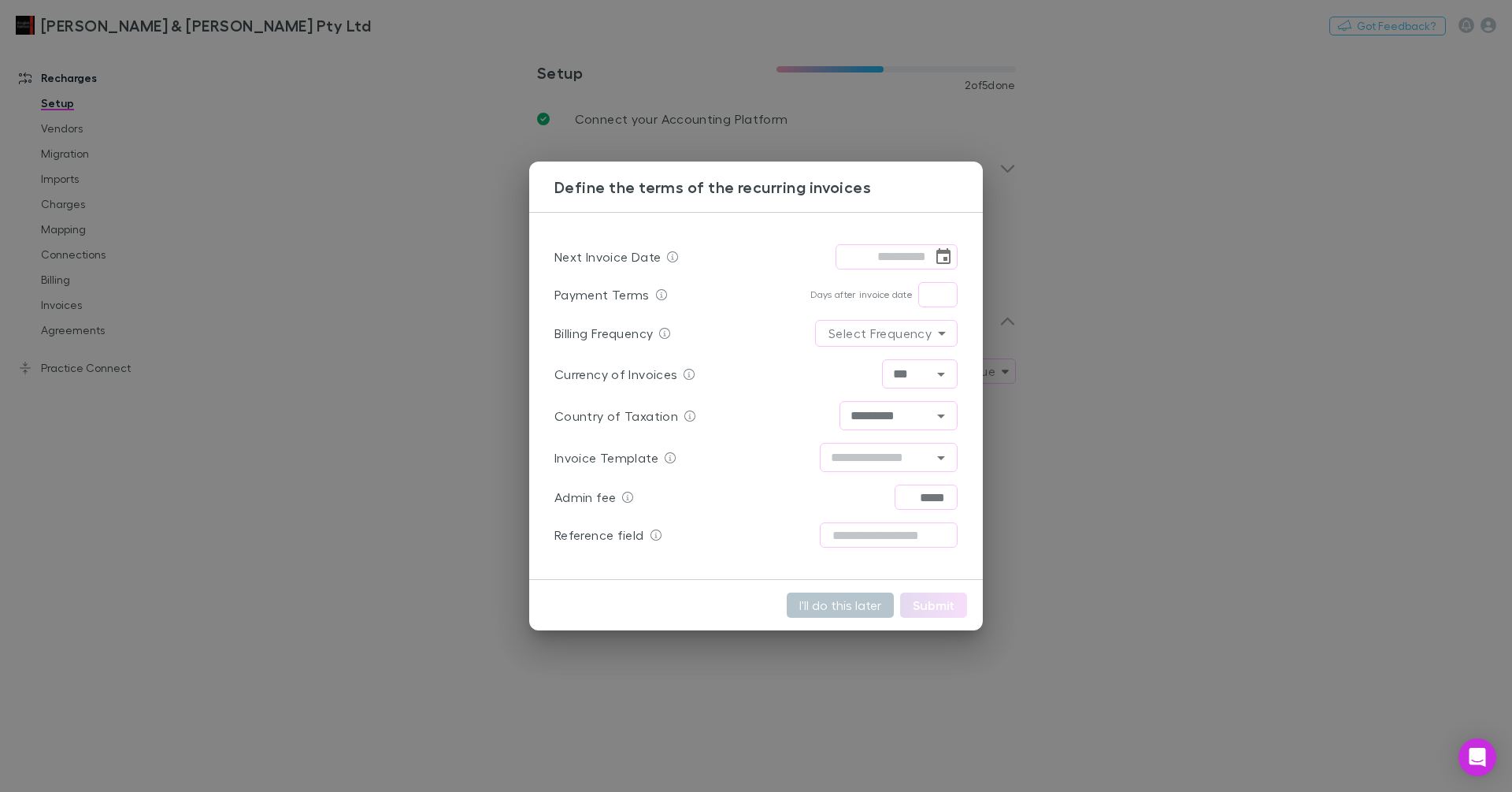
drag, startPoint x: 419, startPoint y: 245, endPoint x: 420, endPoint y: 172, distance: 73.0
click at [419, 239] on div "Define the terms of the recurring invoices Next Invoice Date ​ Payment Terms Da…" at bounding box center [756, 396] width 1512 height 792
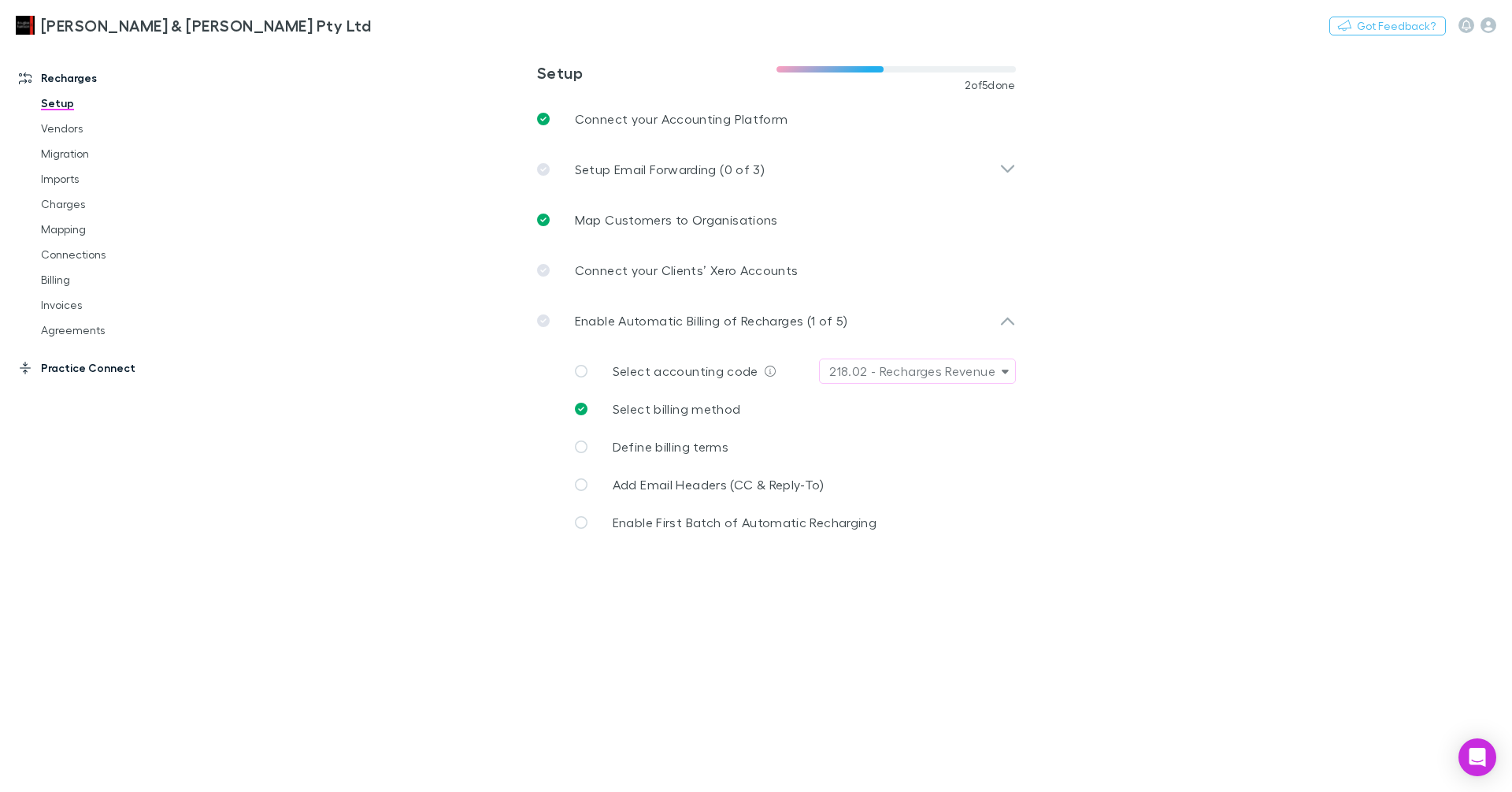
click at [102, 367] on link "Practice Connect" at bounding box center [101, 368] width 198 height 25
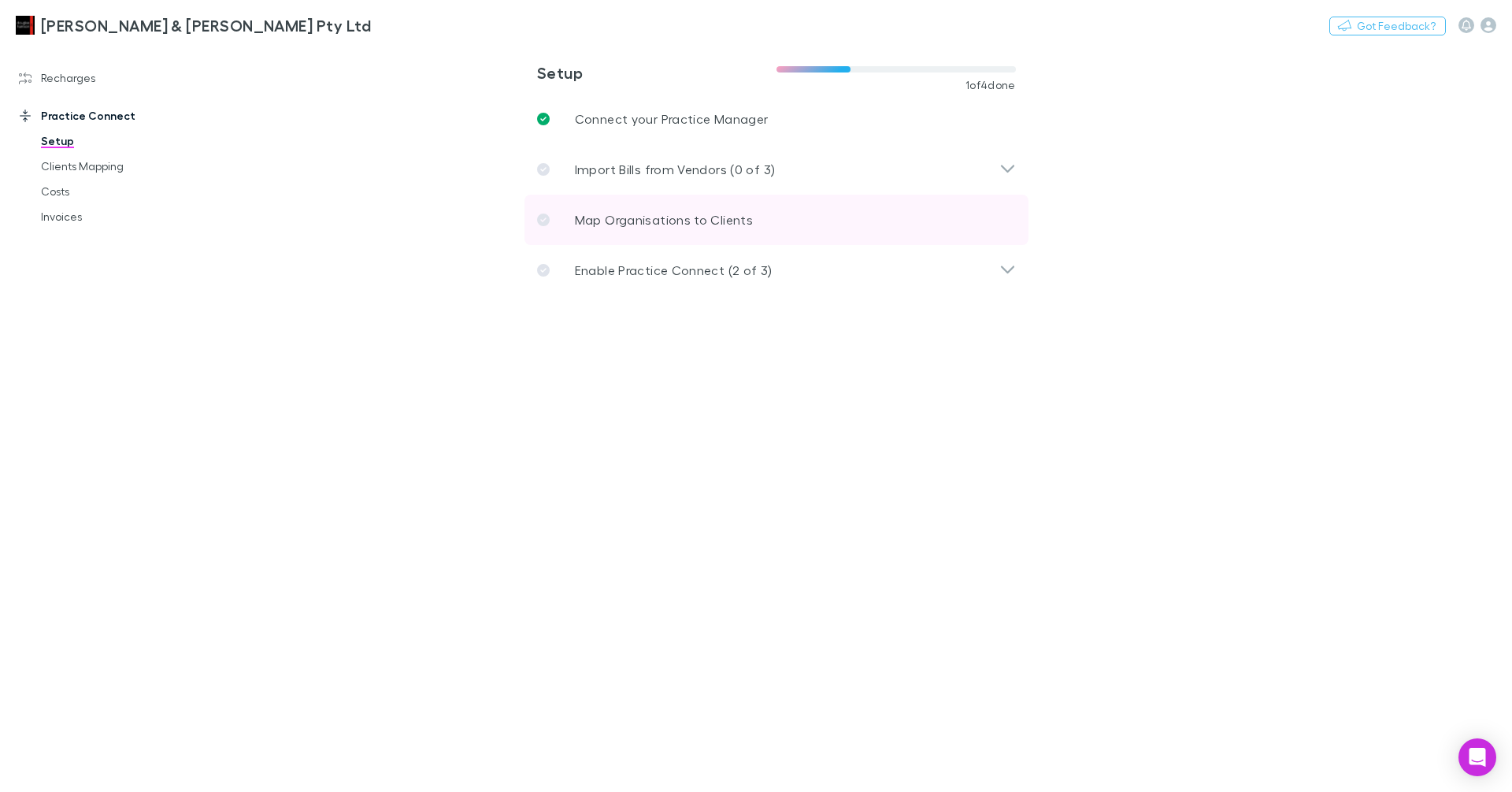
click at [571, 198] on link "Map Organisations to Clients" at bounding box center [777, 220] width 504 height 50
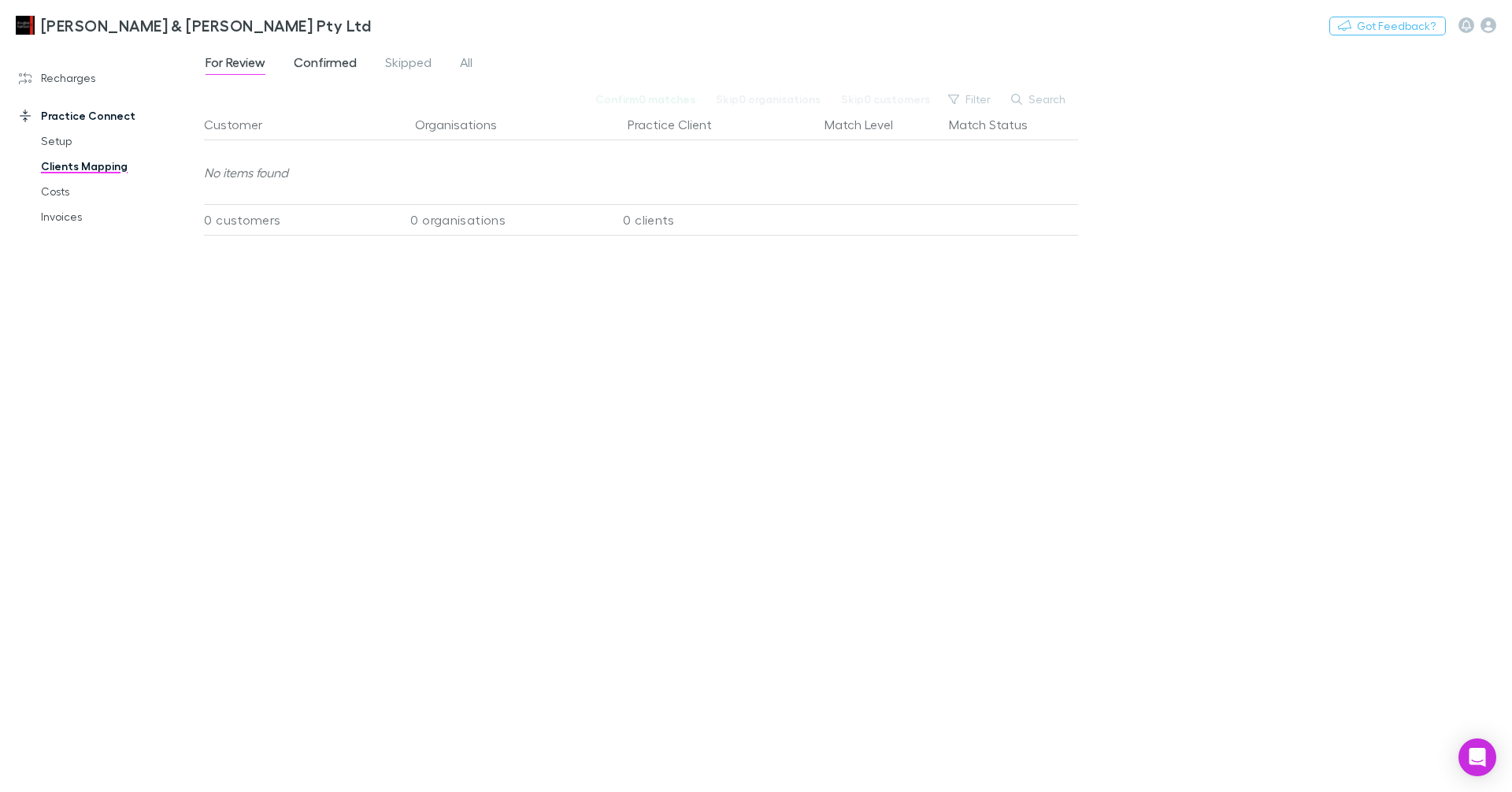
click at [341, 59] on span "Confirmed" at bounding box center [326, 64] width 63 height 20
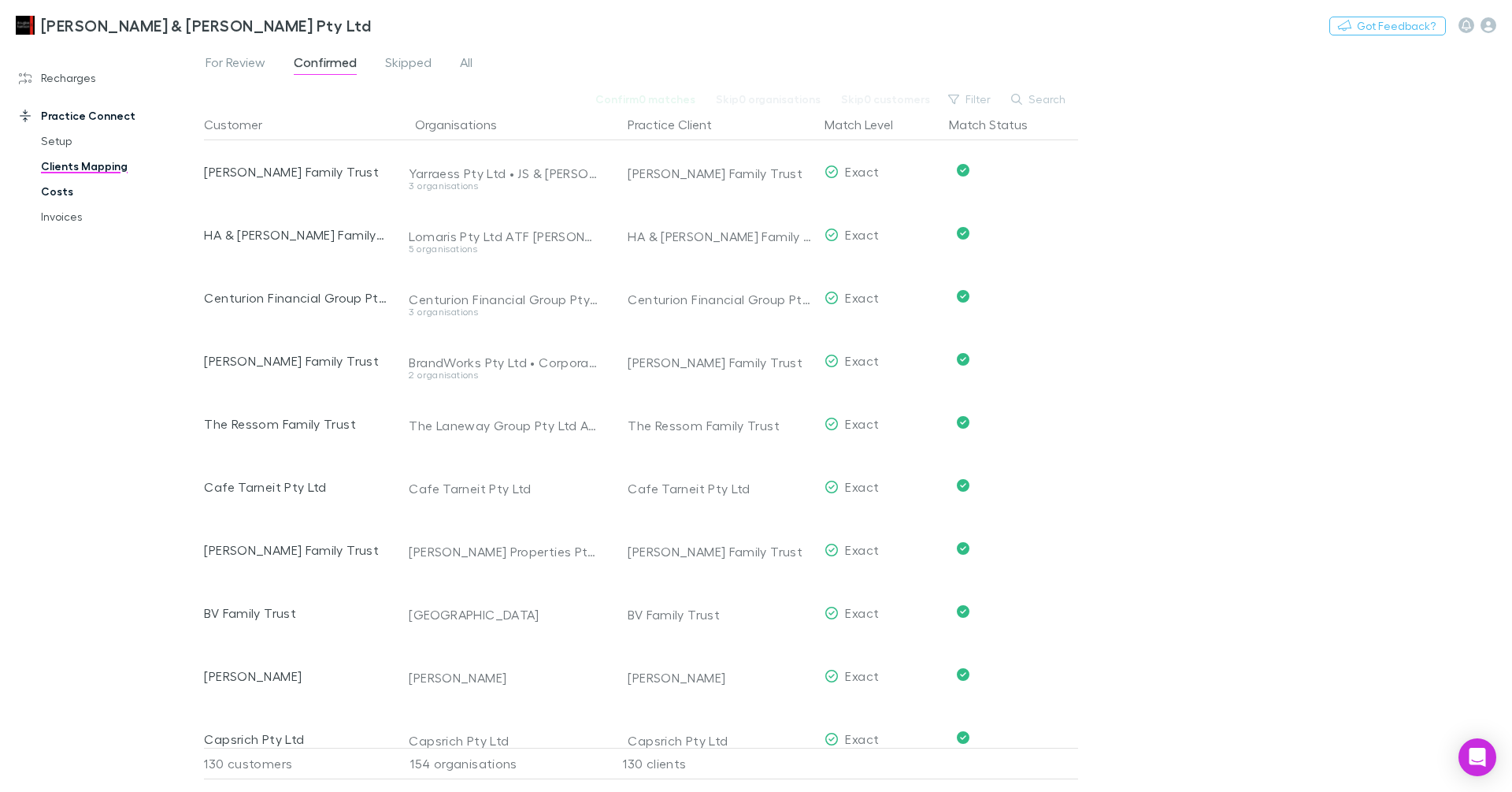
click at [70, 193] on link "Costs" at bounding box center [113, 191] width 176 height 25
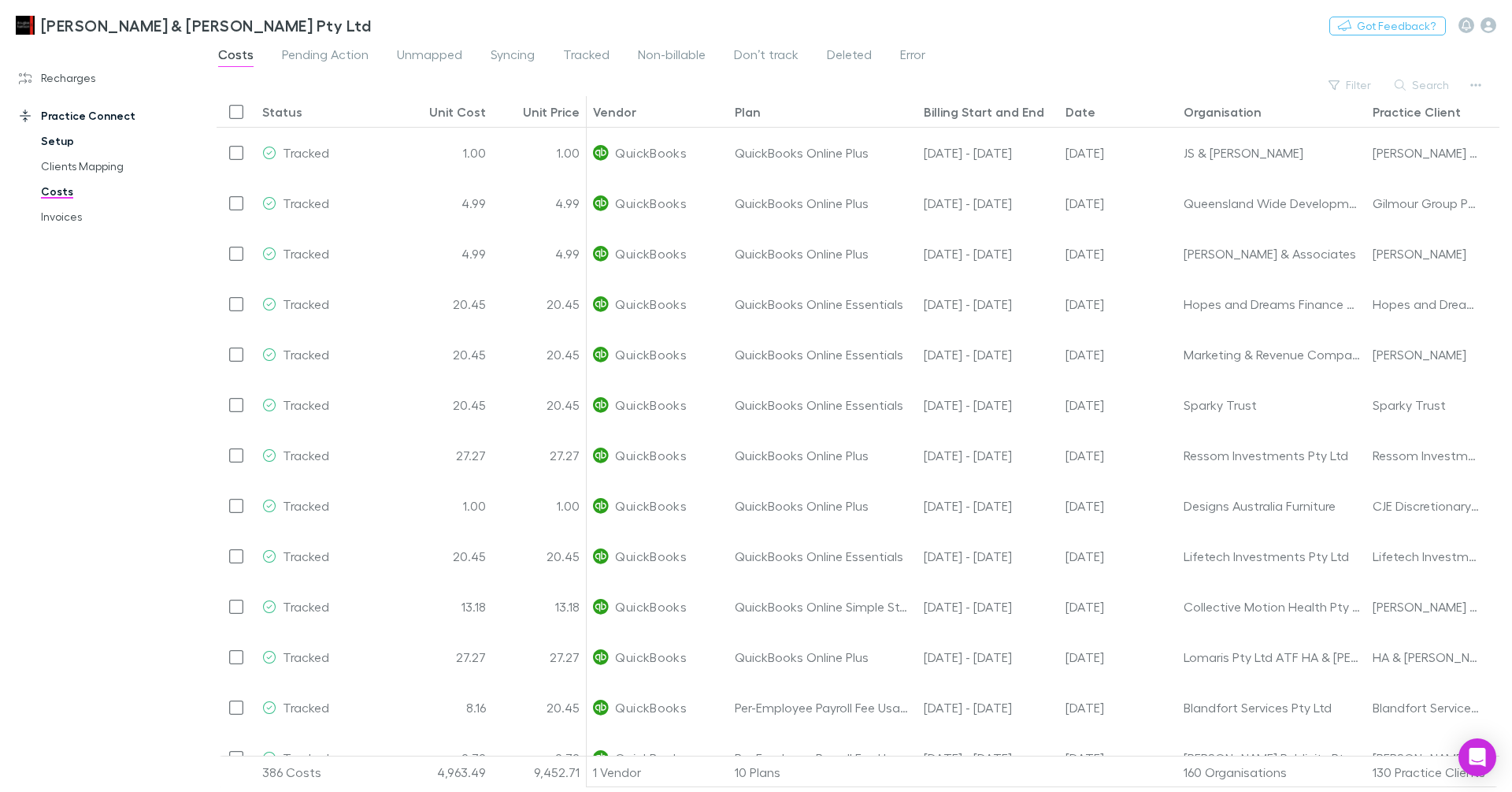
click at [66, 142] on link "Setup" at bounding box center [113, 141] width 176 height 25
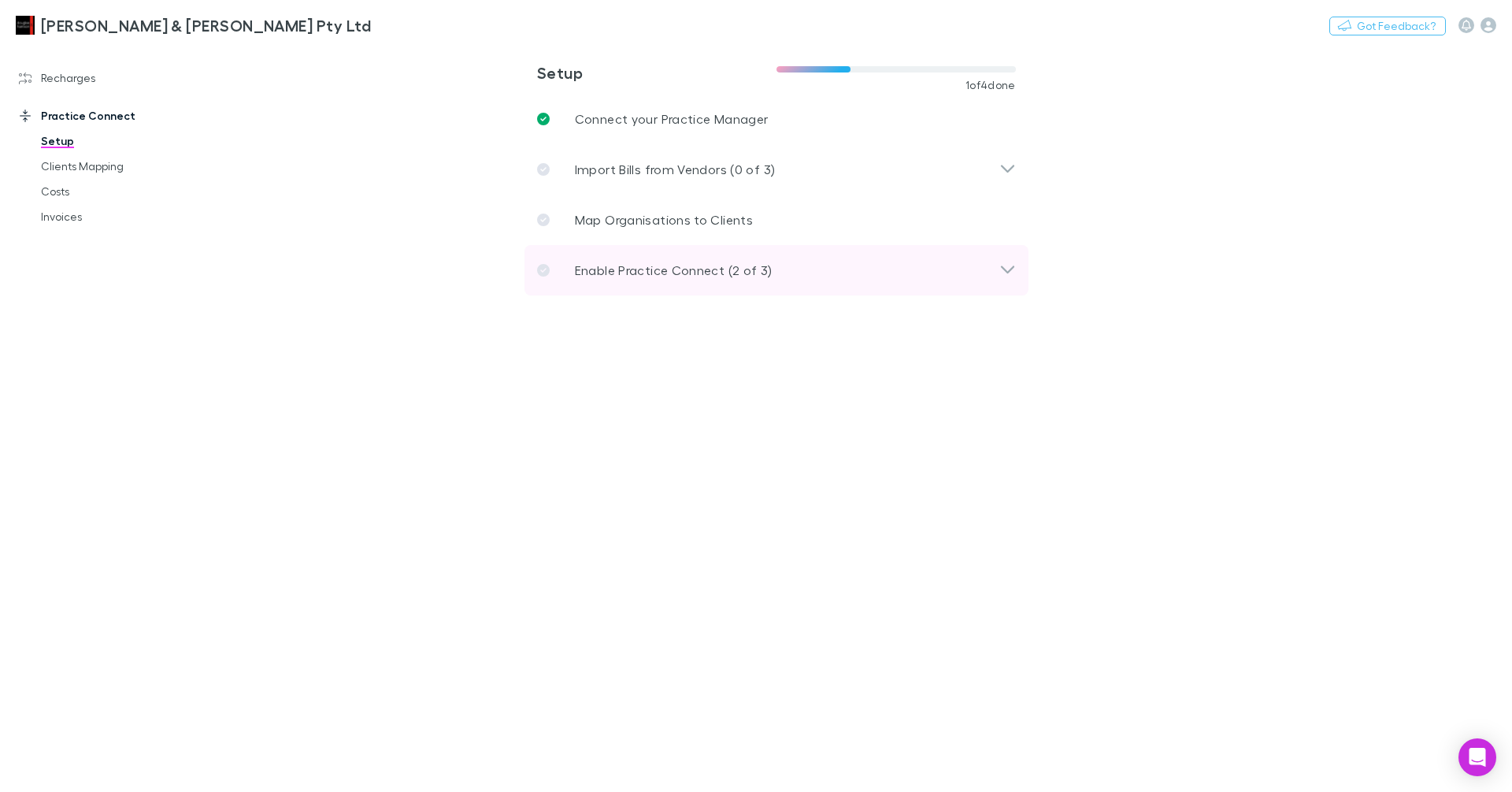
click at [735, 258] on div "Enable Practice Connect (2 of 3)" at bounding box center [777, 270] width 504 height 50
click at [66, 77] on link "Recharges" at bounding box center [101, 77] width 198 height 25
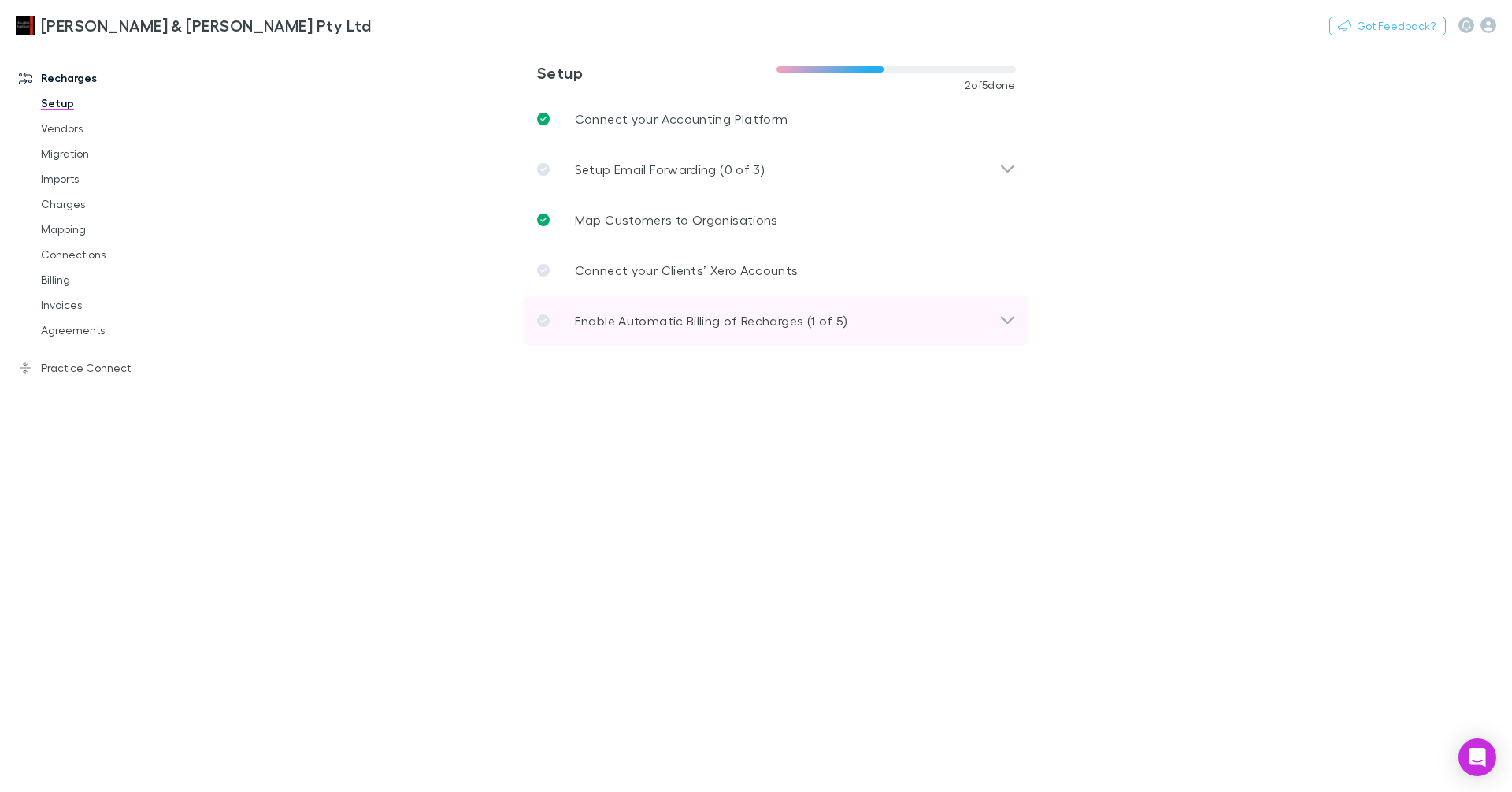
click at [911, 308] on div "Enable Automatic Billing of Recharges (1 of 5)" at bounding box center [777, 320] width 504 height 50
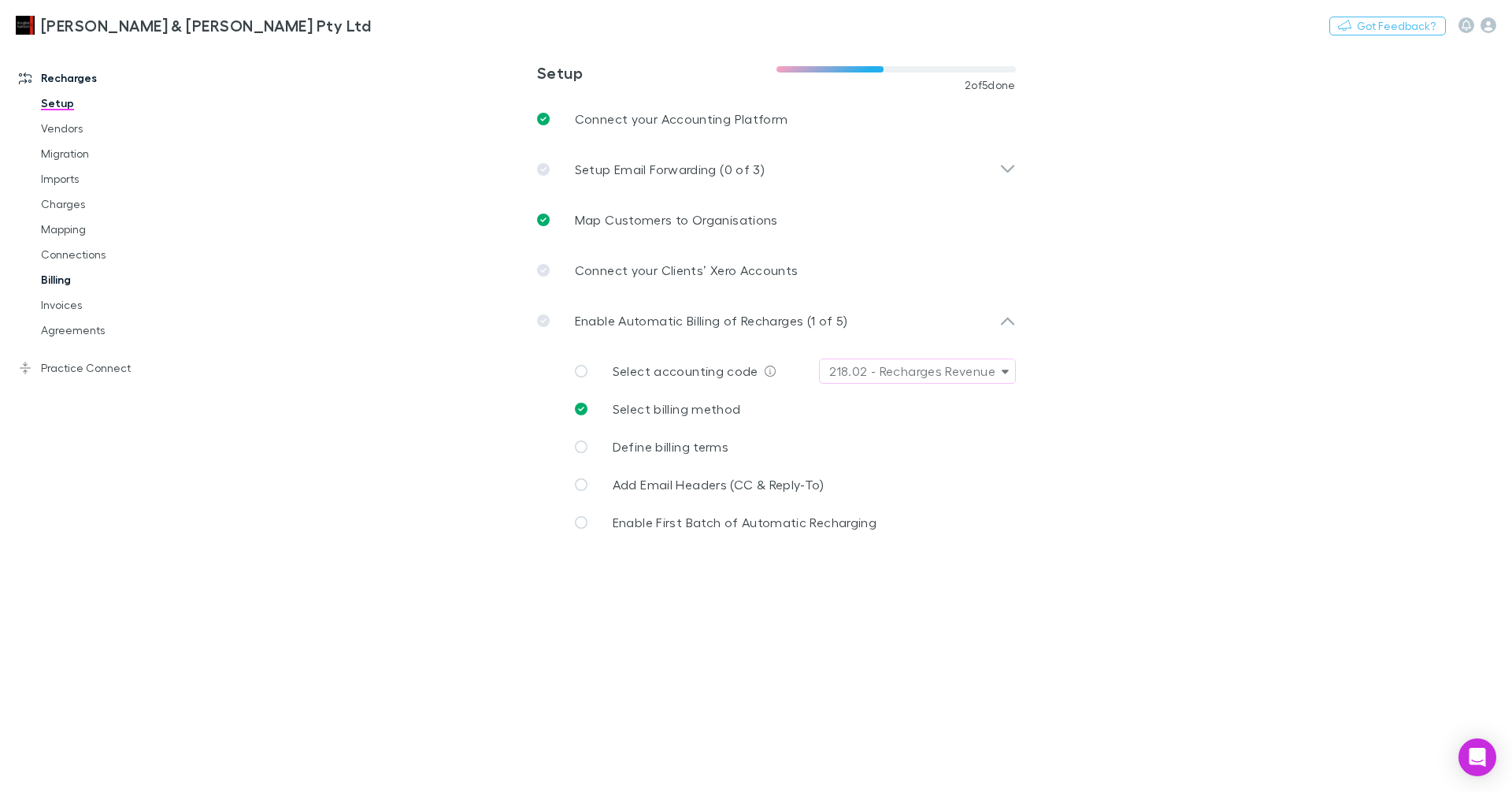
click at [74, 278] on link "Billing" at bounding box center [113, 279] width 176 height 25
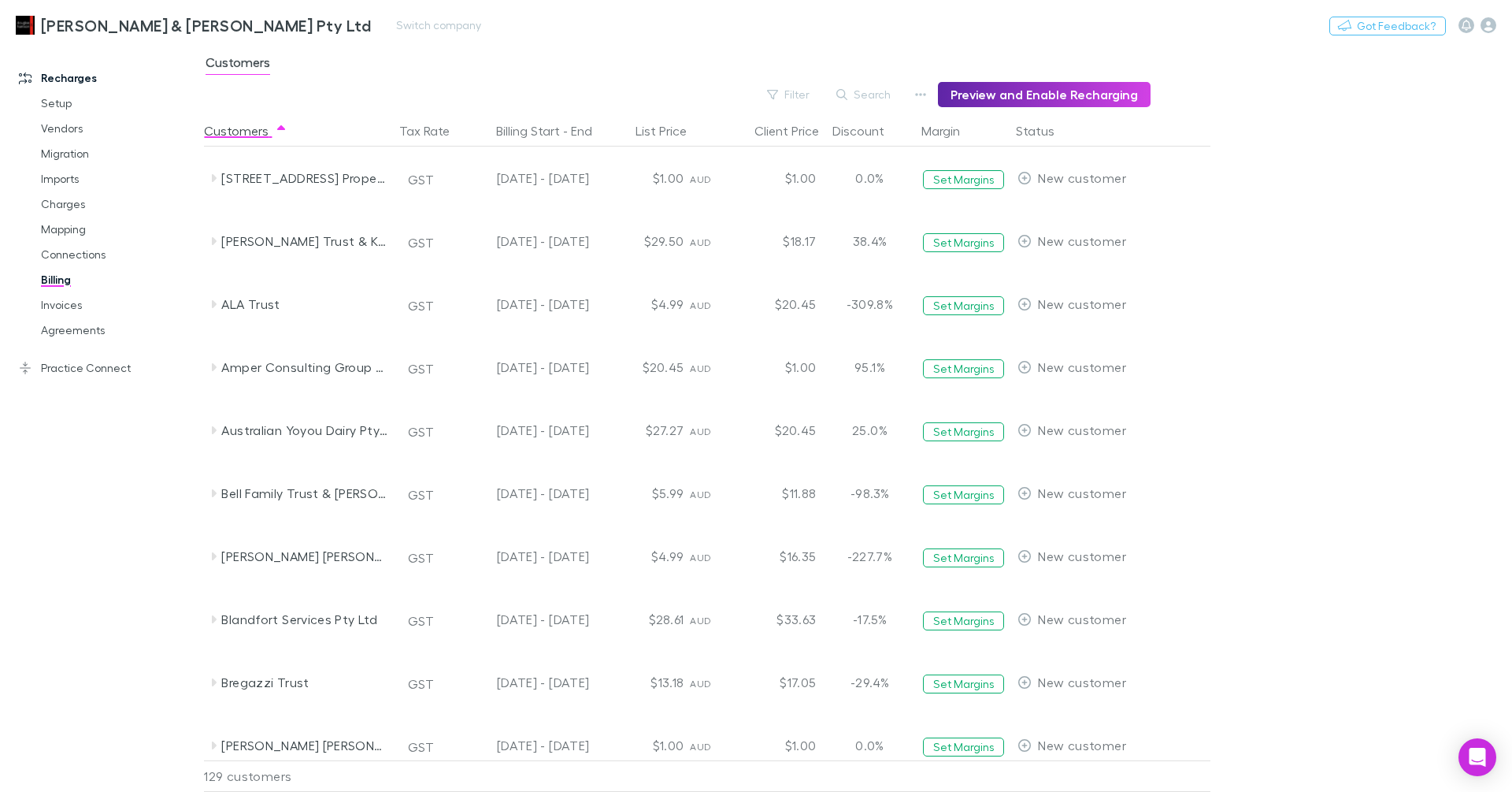
click at [557, 21] on div "Douglas & Harrison Pty Ltd Switch company Nothing Got Feedback?" at bounding box center [756, 25] width 1512 height 50
click at [387, 20] on button "Switch company" at bounding box center [439, 25] width 104 height 19
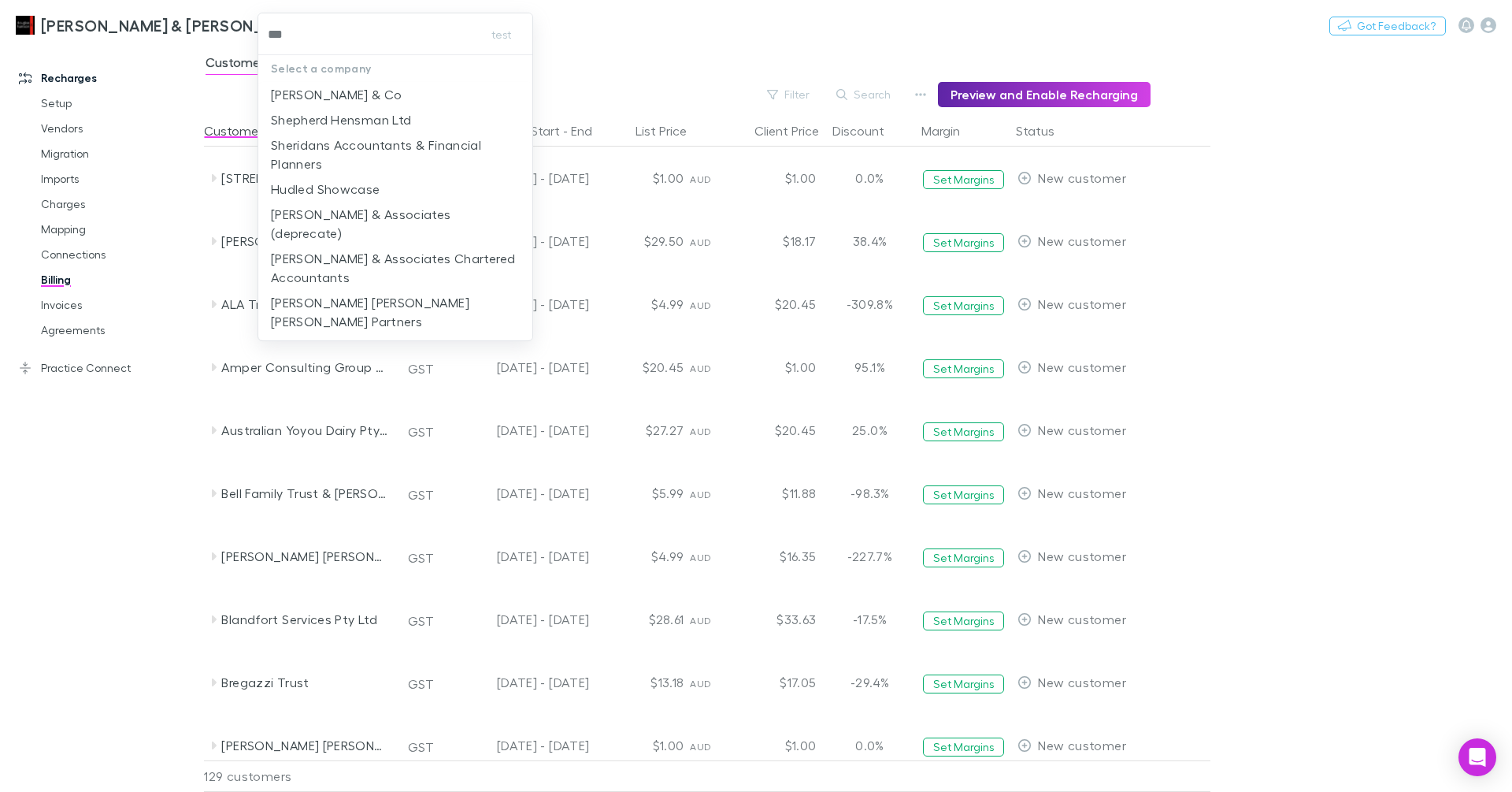
type input "****"
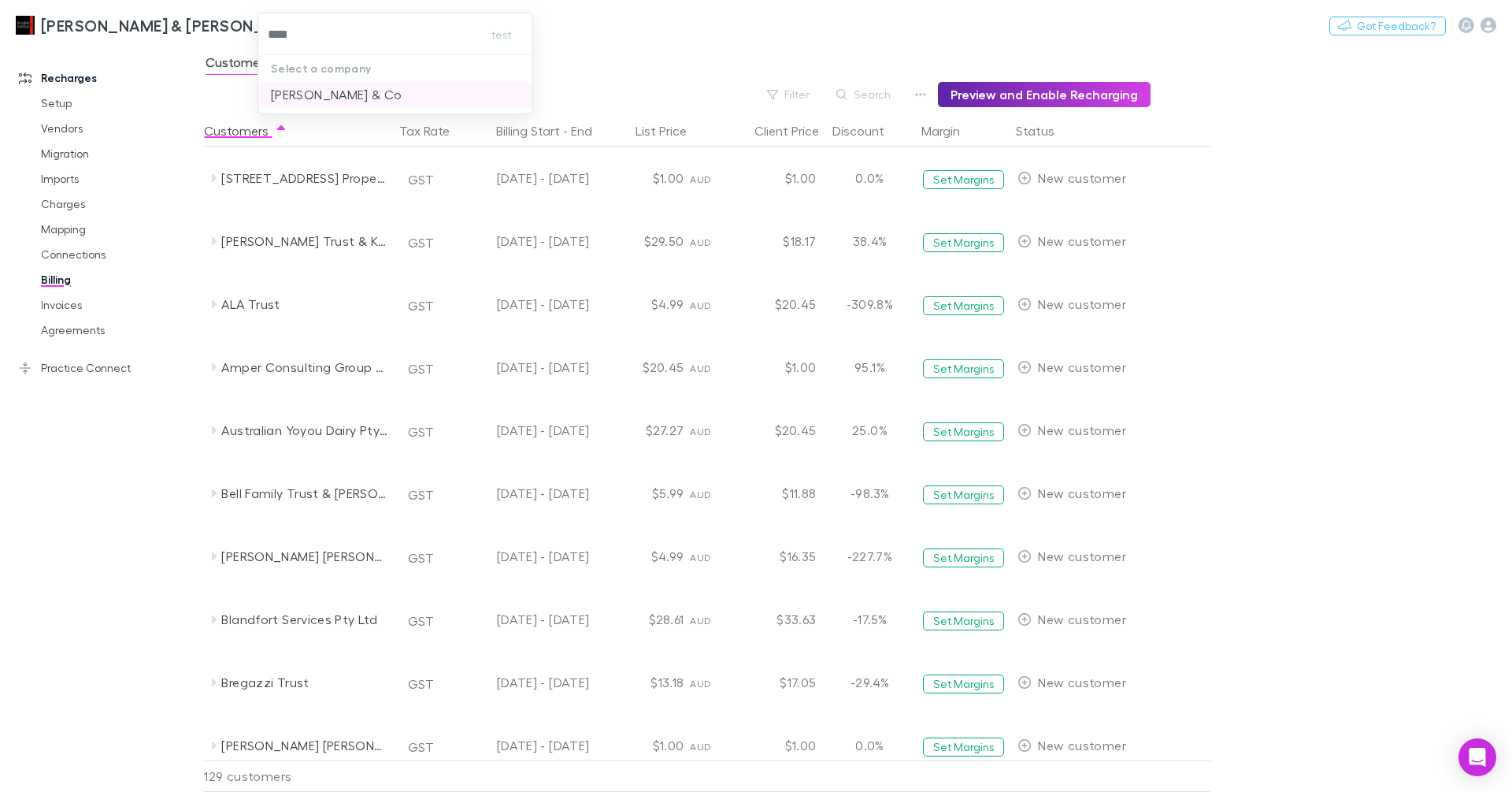
click at [343, 101] on p "Shaddock & Co" at bounding box center [336, 94] width 131 height 19
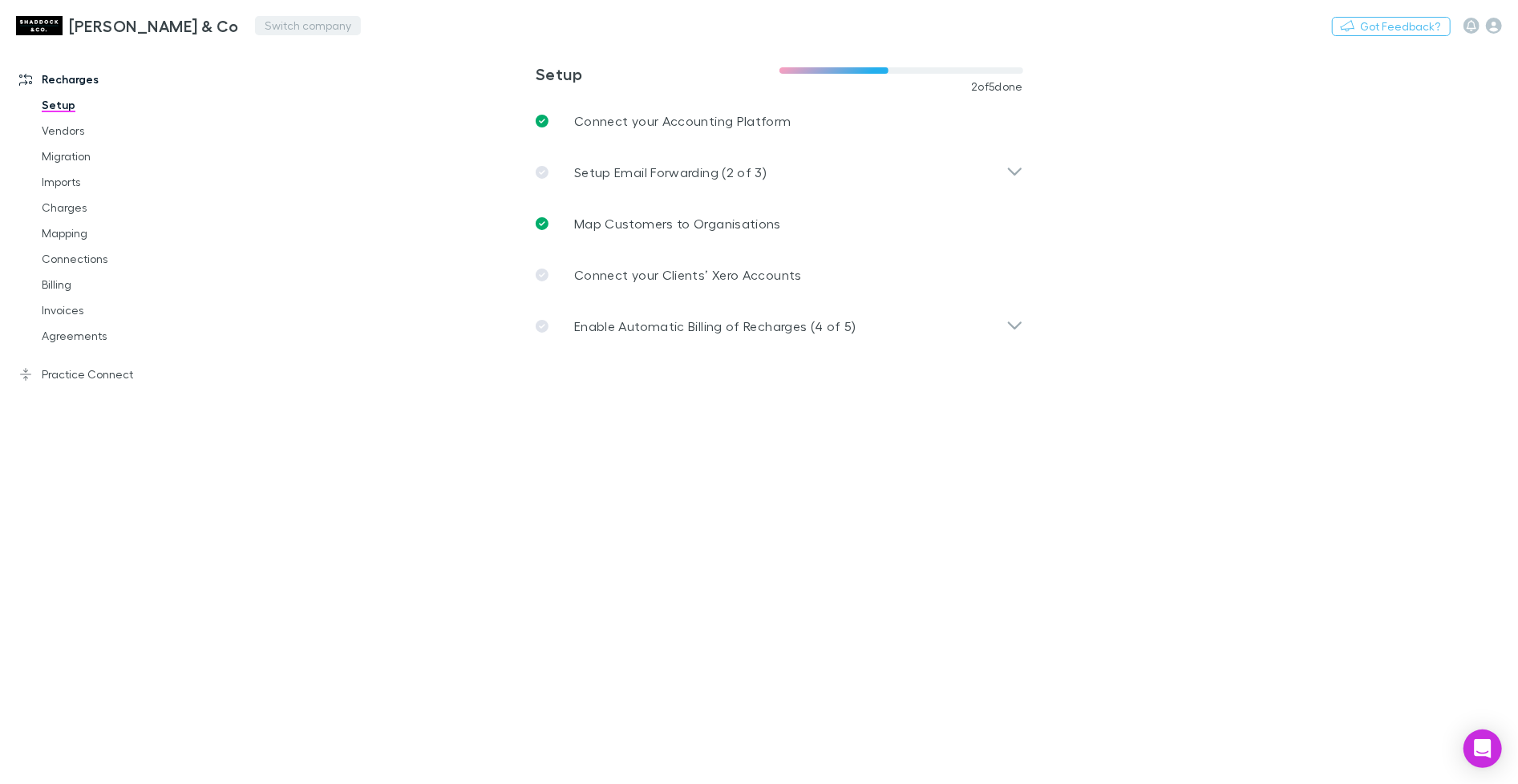
click at [255, 24] on button "Switch company" at bounding box center [308, 26] width 106 height 19
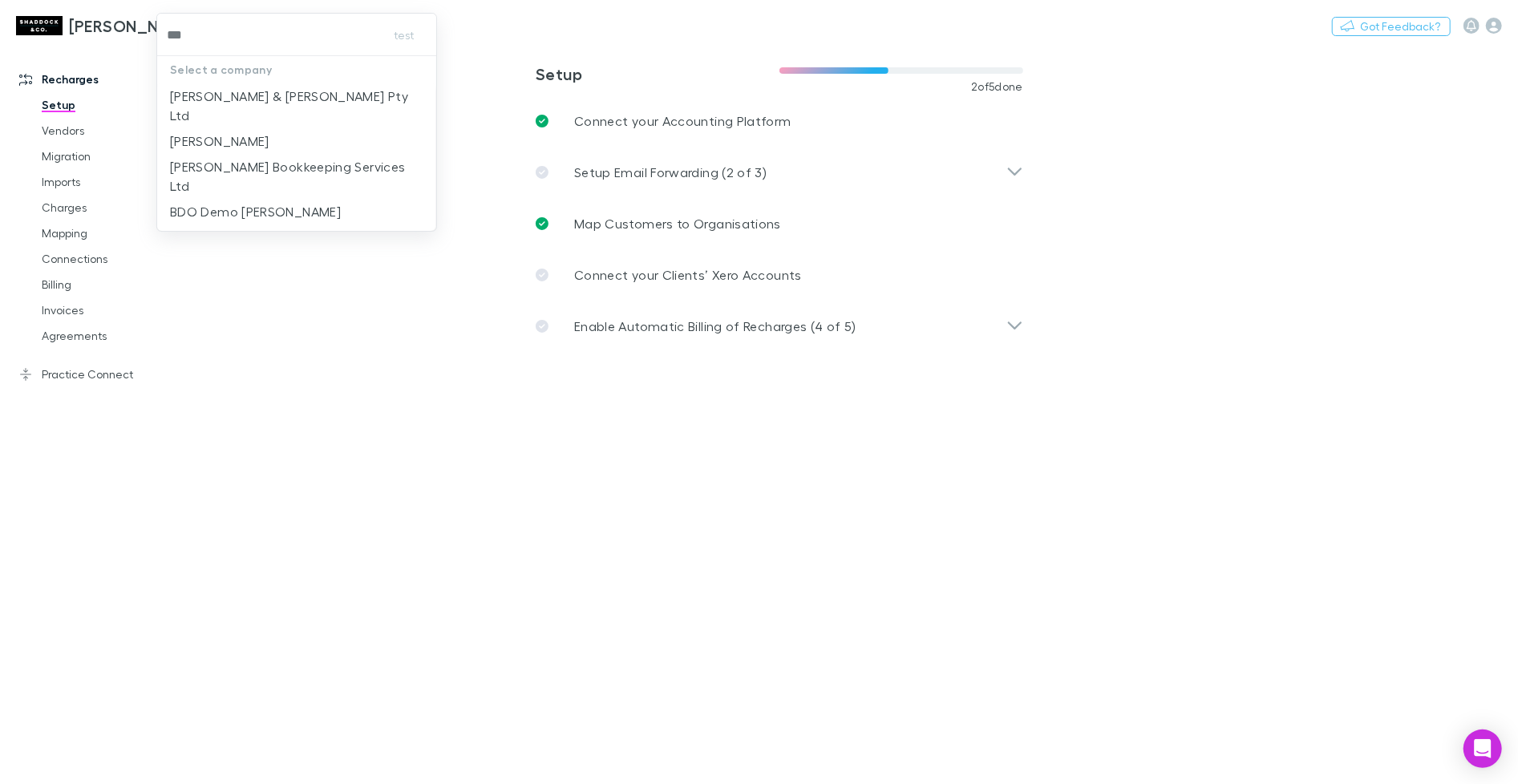
type input "****"
click at [278, 92] on p "[PERSON_NAME] & [PERSON_NAME] Pty Ltd" at bounding box center [295, 105] width 253 height 39
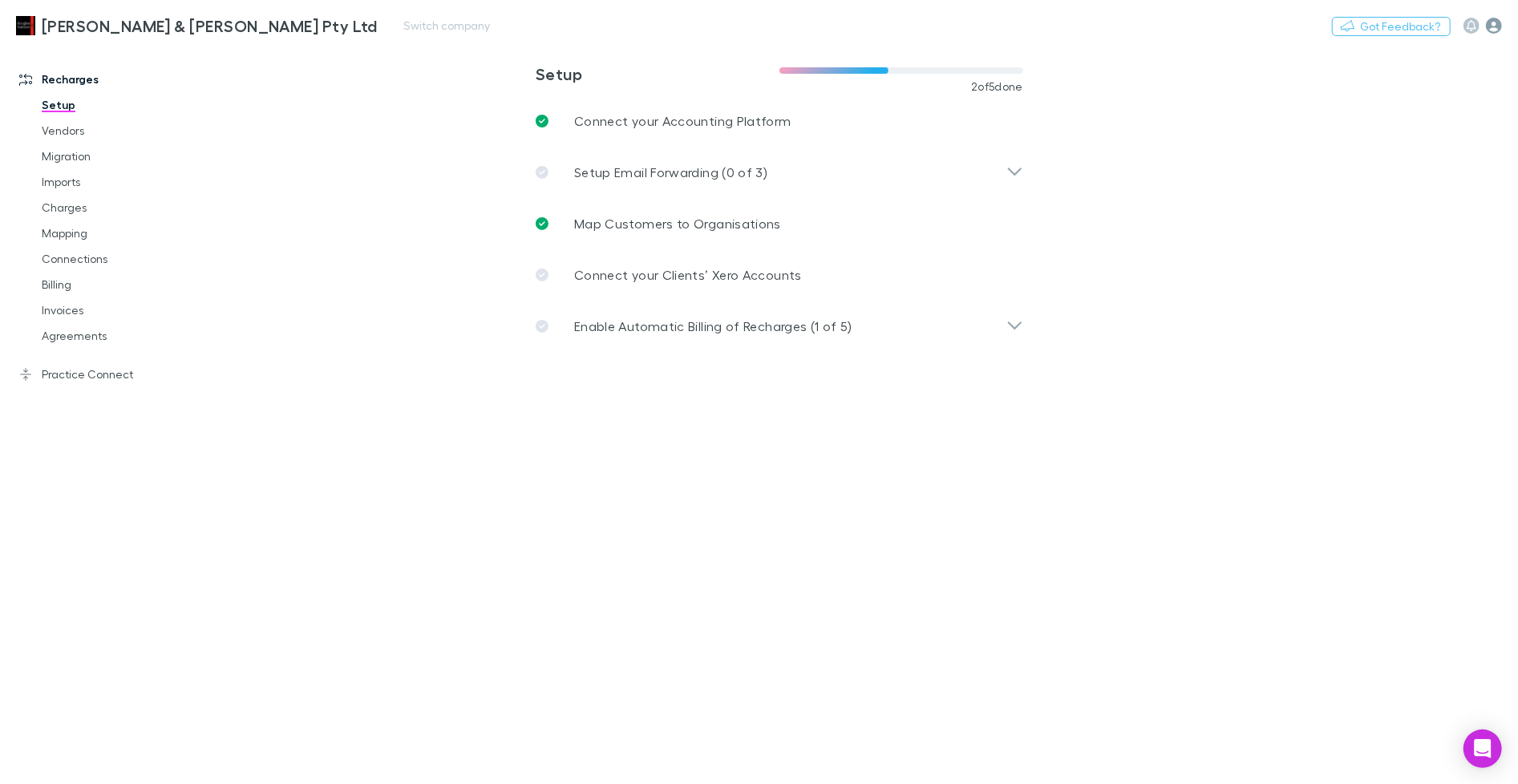
click at [1489, 28] on icon "button" at bounding box center [1493, 26] width 16 height 16
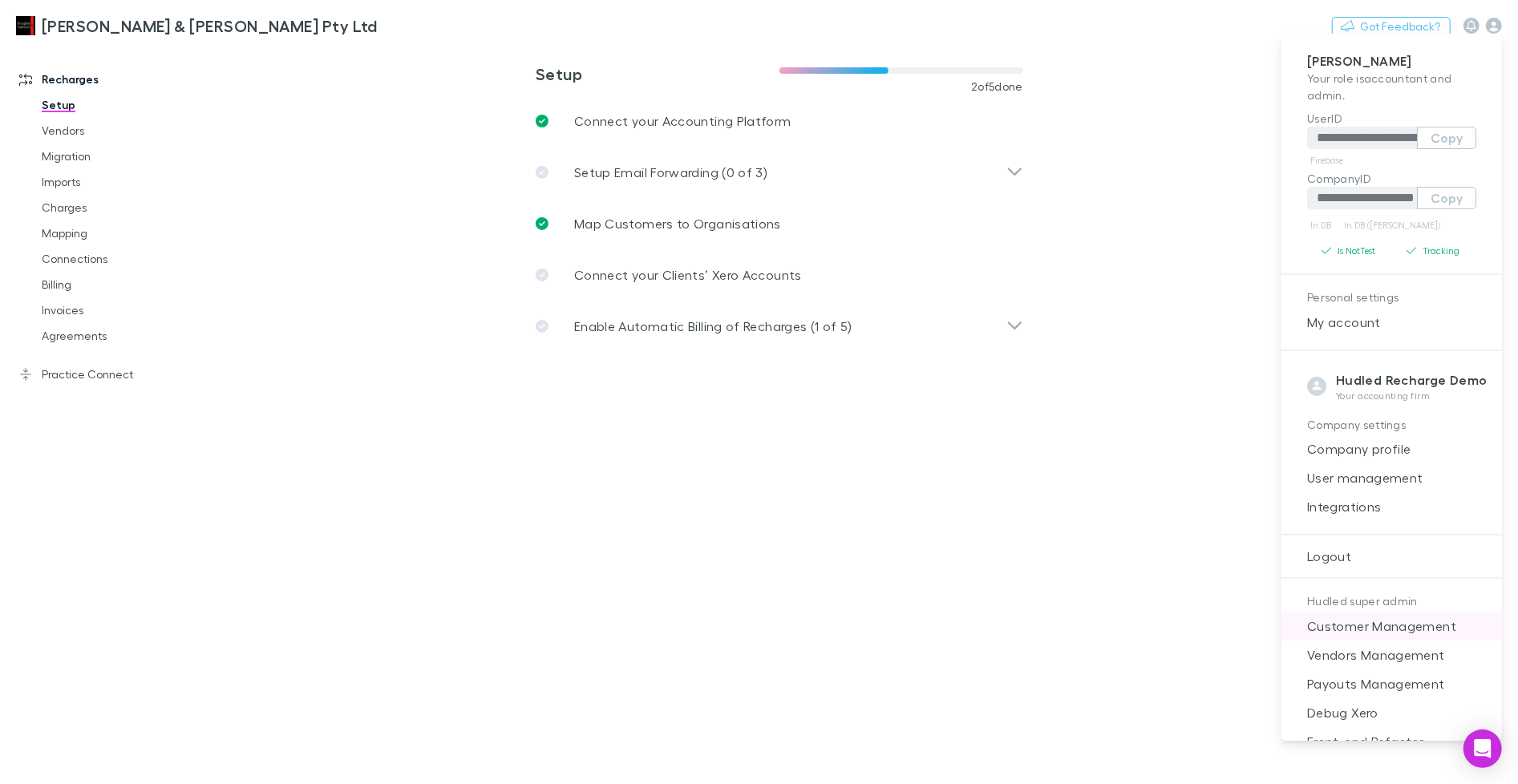
click at [1385, 627] on span "Customer Management" at bounding box center [1391, 626] width 195 height 19
select select "****"
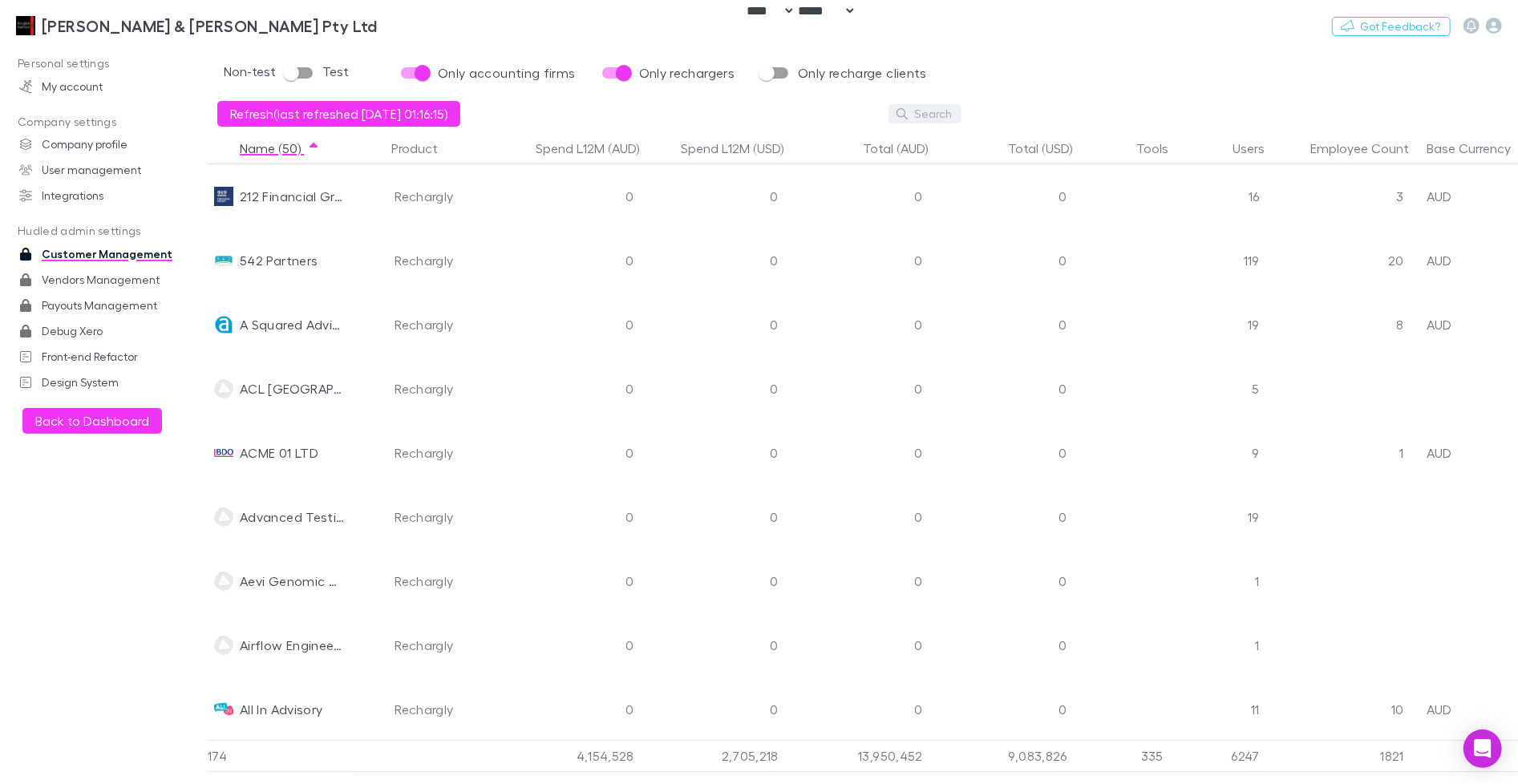
click at [927, 117] on button "Search" at bounding box center [924, 114] width 73 height 19
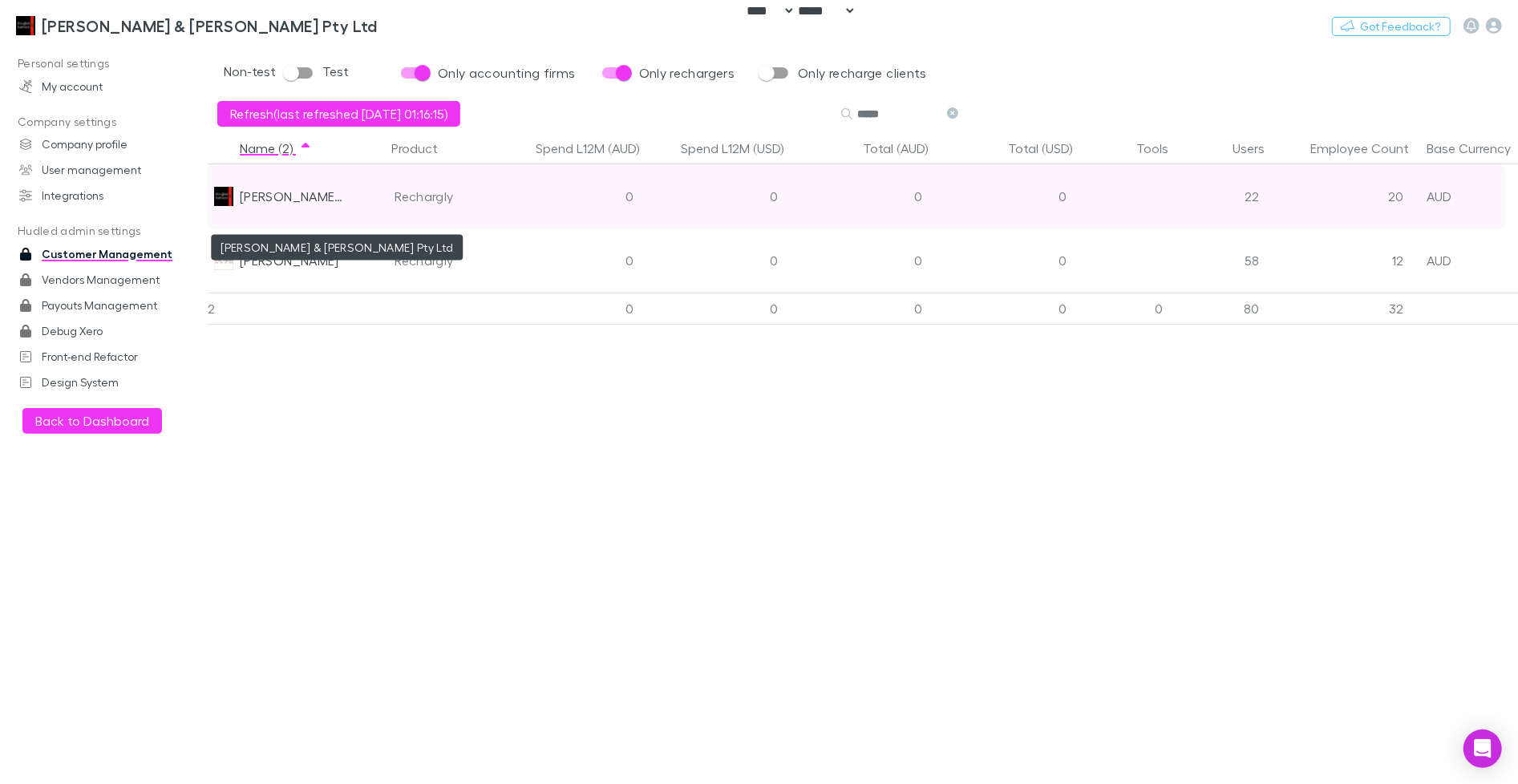
type input "*****"
click at [295, 196] on div "[PERSON_NAME] & [PERSON_NAME] Pty Ltd" at bounding box center [293, 197] width 106 height 64
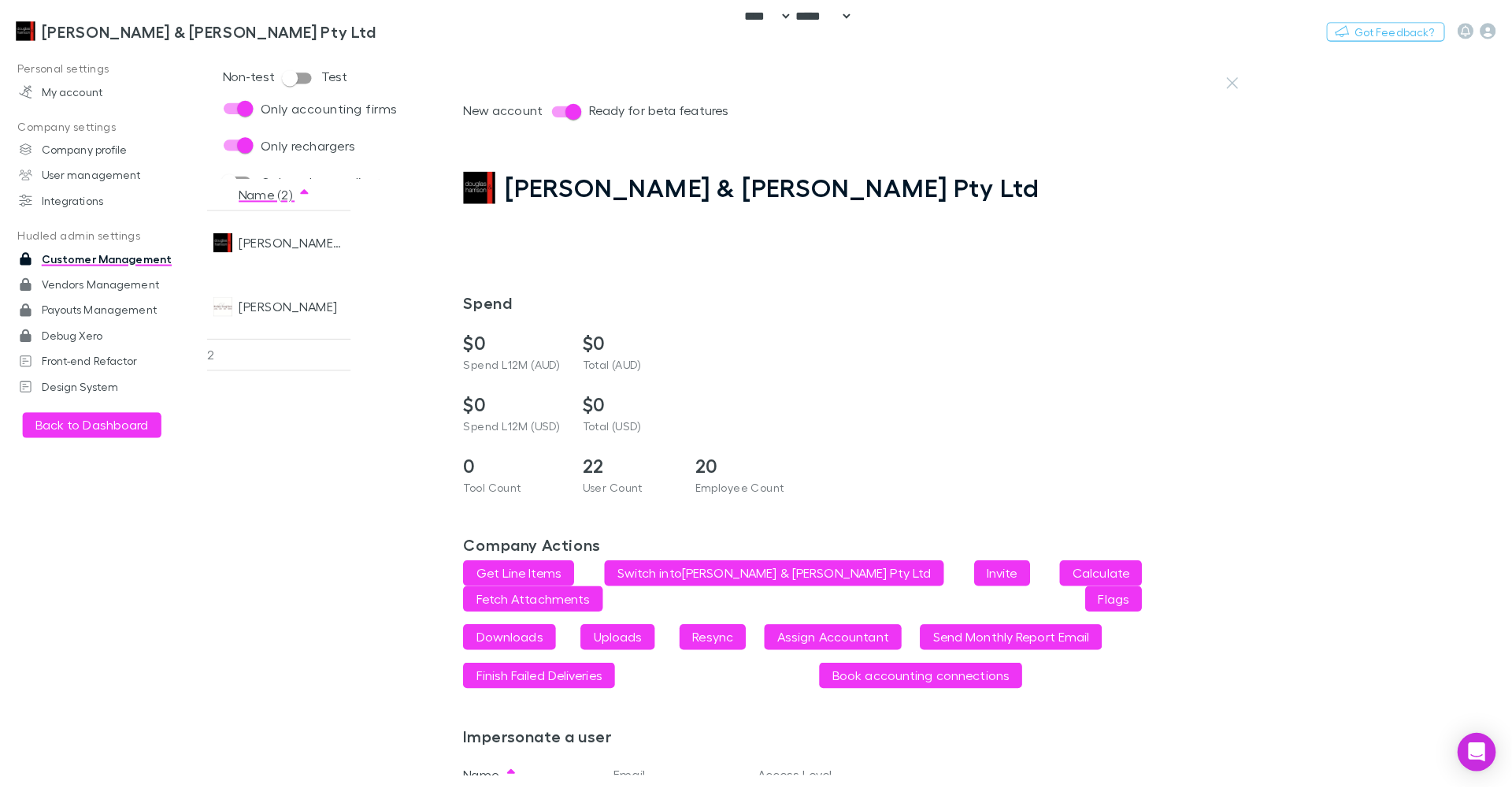
scroll to position [95, 0]
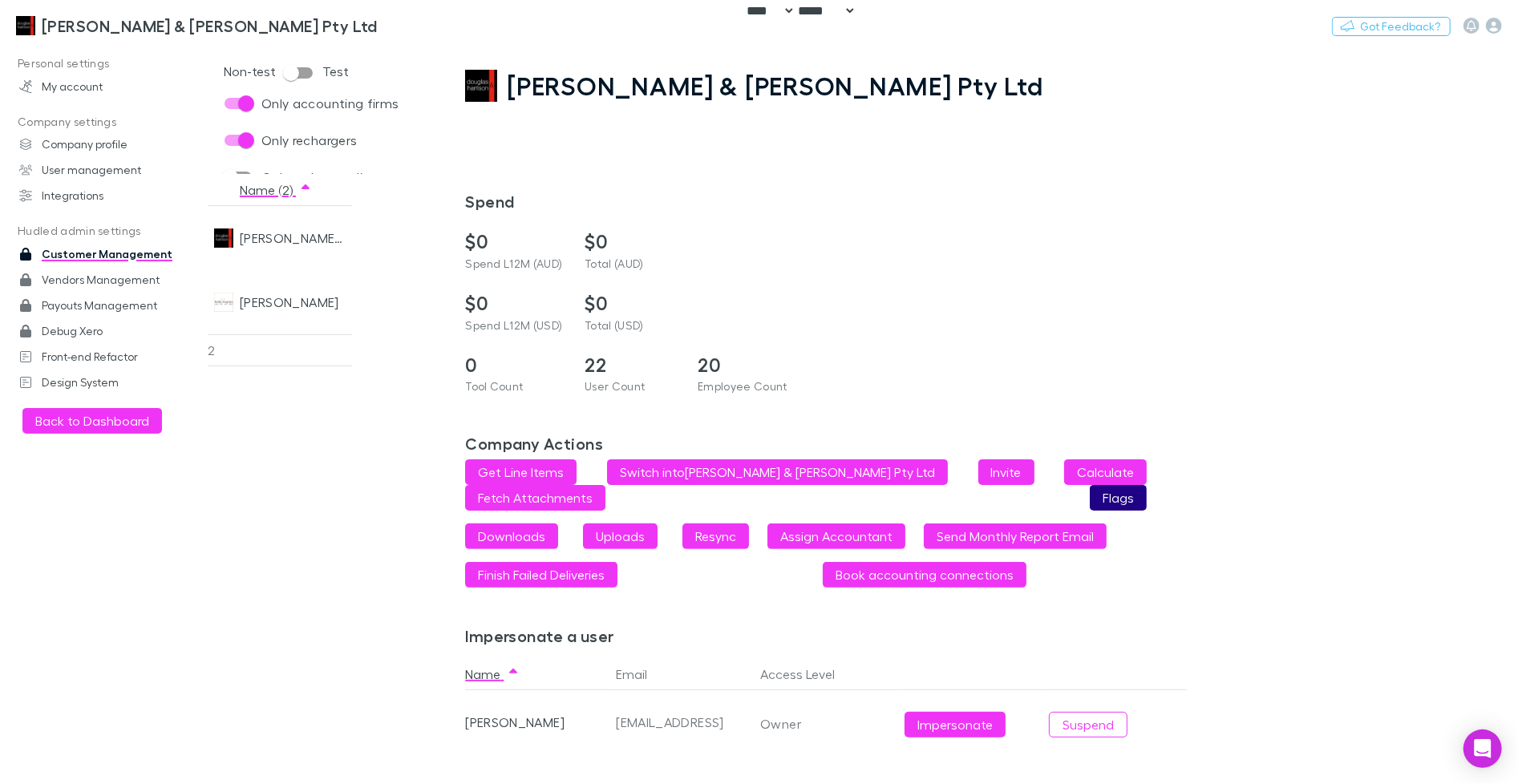
click at [1090, 499] on button "Flags" at bounding box center [1118, 497] width 57 height 26
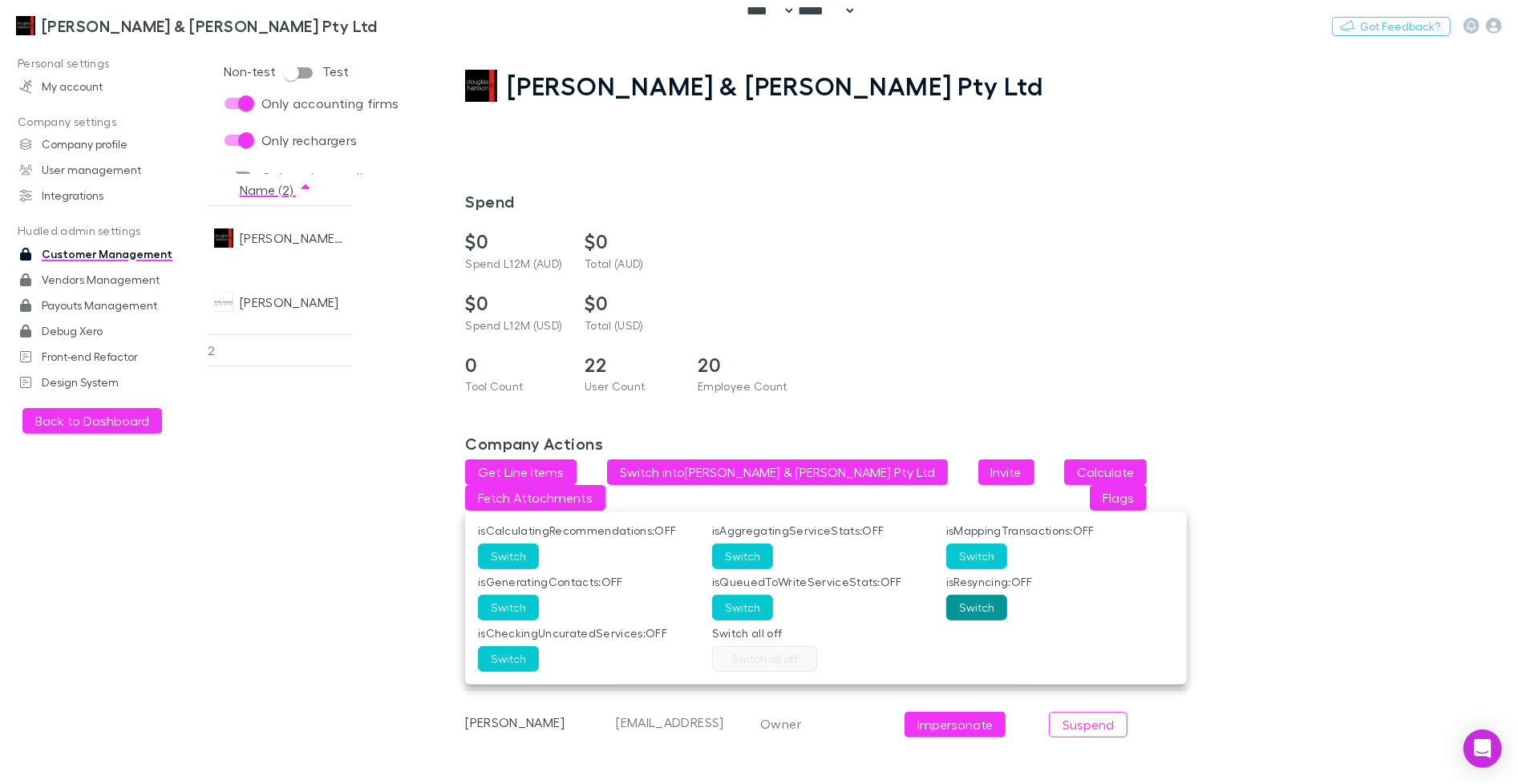
click at [984, 611] on button "Switch" at bounding box center [976, 607] width 61 height 26
click at [1225, 554] on div at bounding box center [759, 392] width 1518 height 784
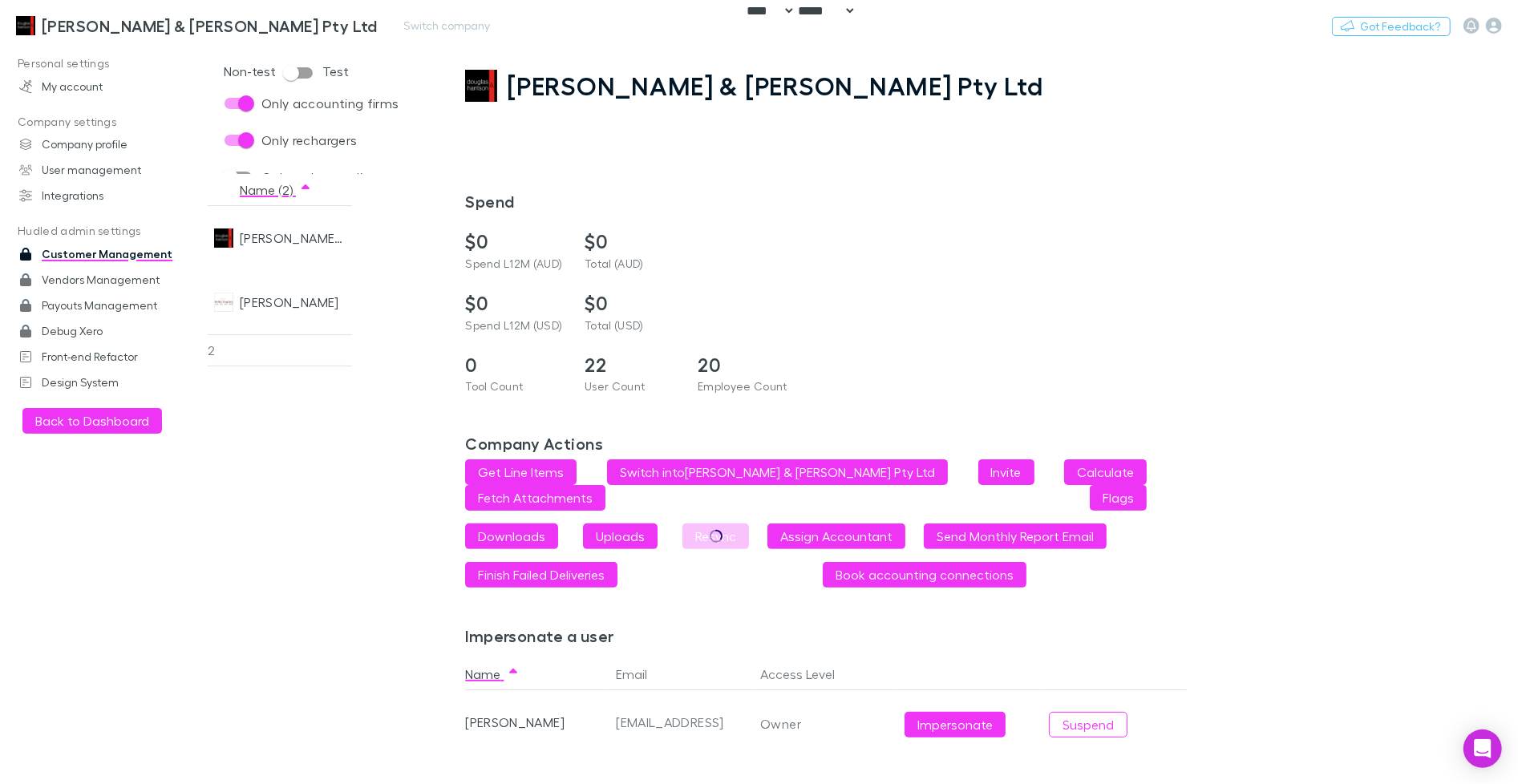
click at [86, 27] on h3 "Douglas & Harrison Pty Ltd" at bounding box center [209, 26] width 336 height 19
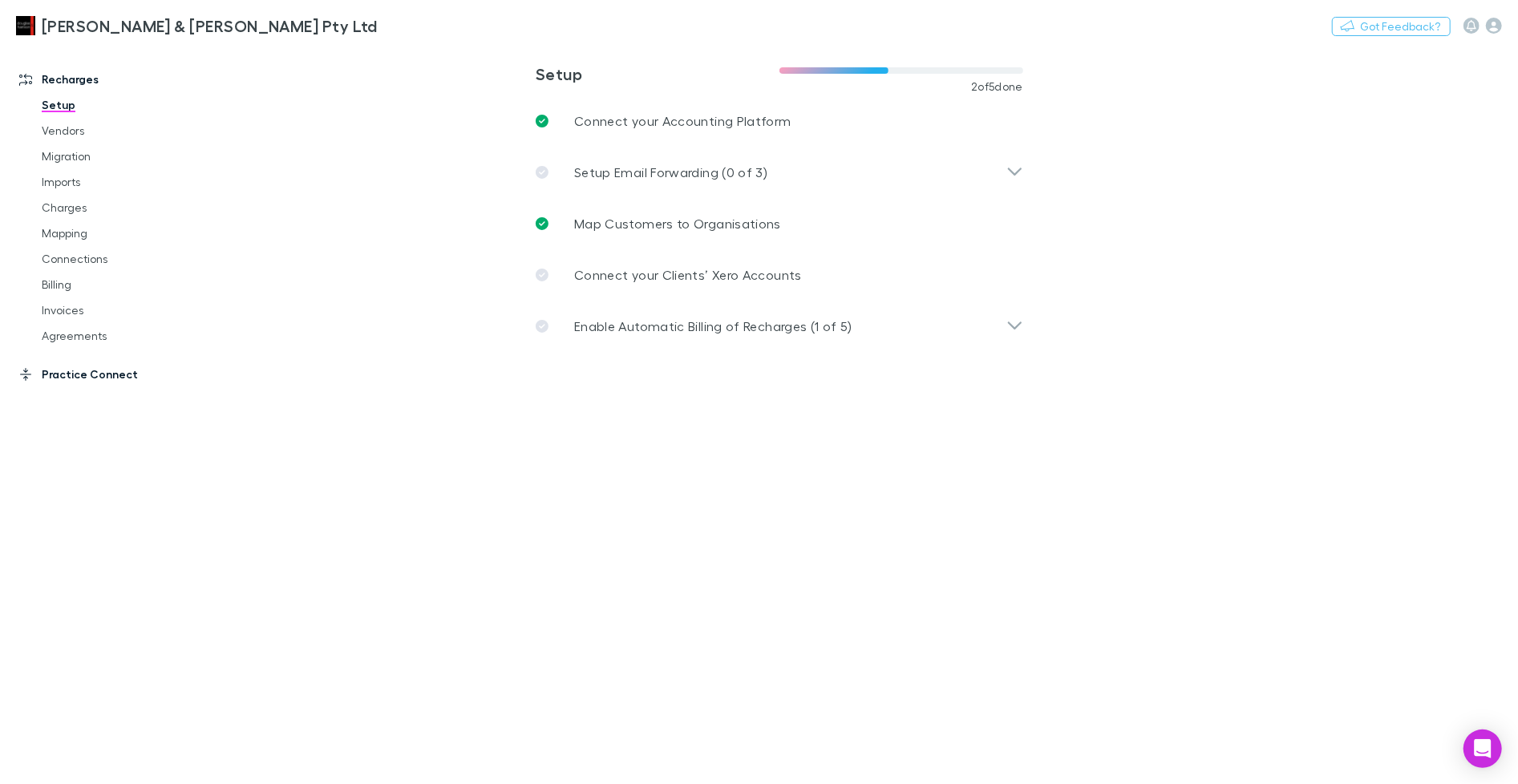
click at [104, 368] on link "Practice Connect" at bounding box center [103, 374] width 202 height 26
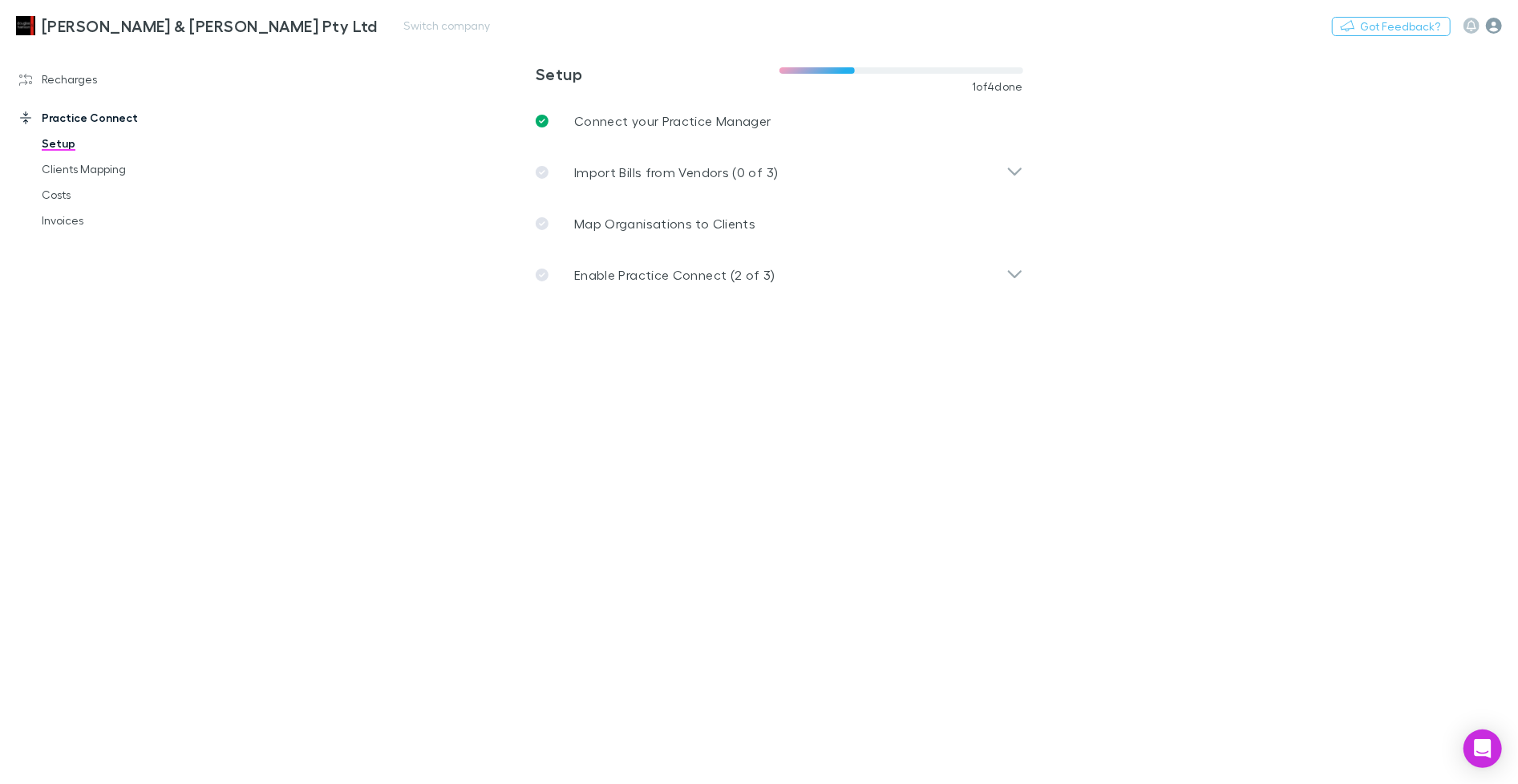
click at [1494, 27] on icon "button" at bounding box center [1493, 26] width 16 height 16
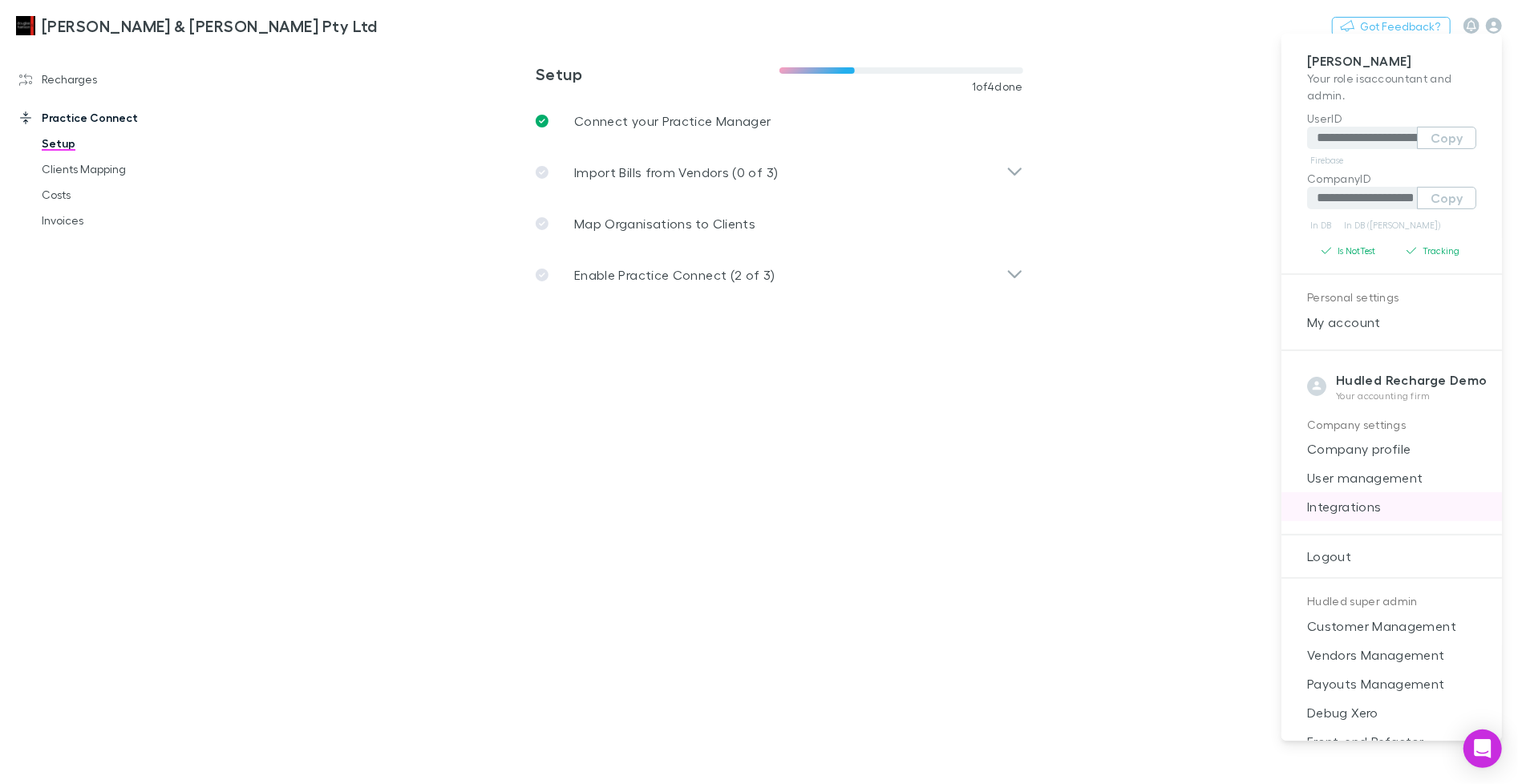
click at [1362, 512] on span "Integrations" at bounding box center [1391, 507] width 195 height 19
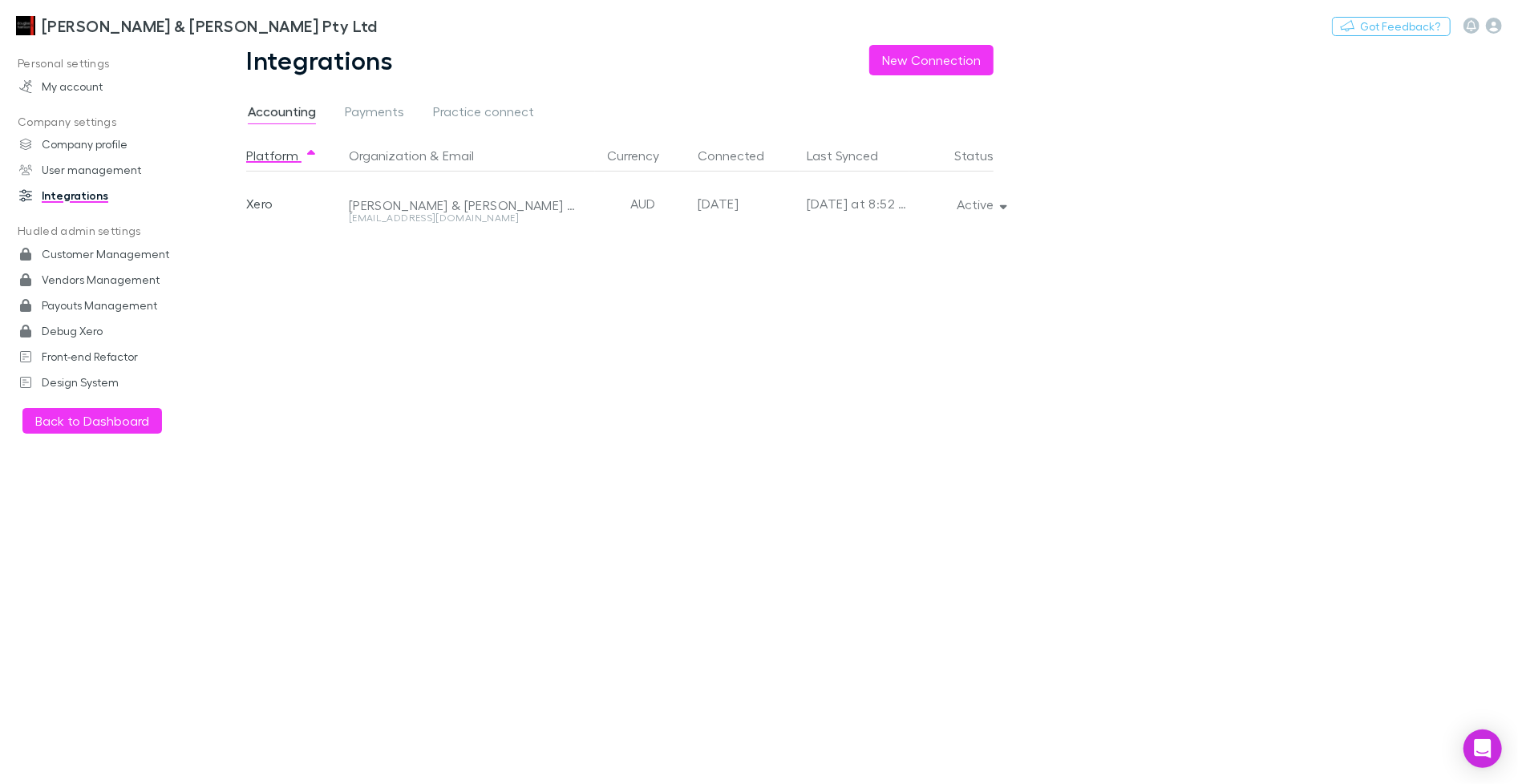
click at [490, 99] on div "Integrations New Connection Accounting Payments Practice connect Platform Organ…" at bounding box center [632, 414] width 849 height 739
click at [490, 102] on link "Practice connect" at bounding box center [483, 114] width 104 height 26
click at [966, 209] on button "Active" at bounding box center [979, 205] width 73 height 23
click at [1158, 251] on div at bounding box center [759, 392] width 1518 height 784
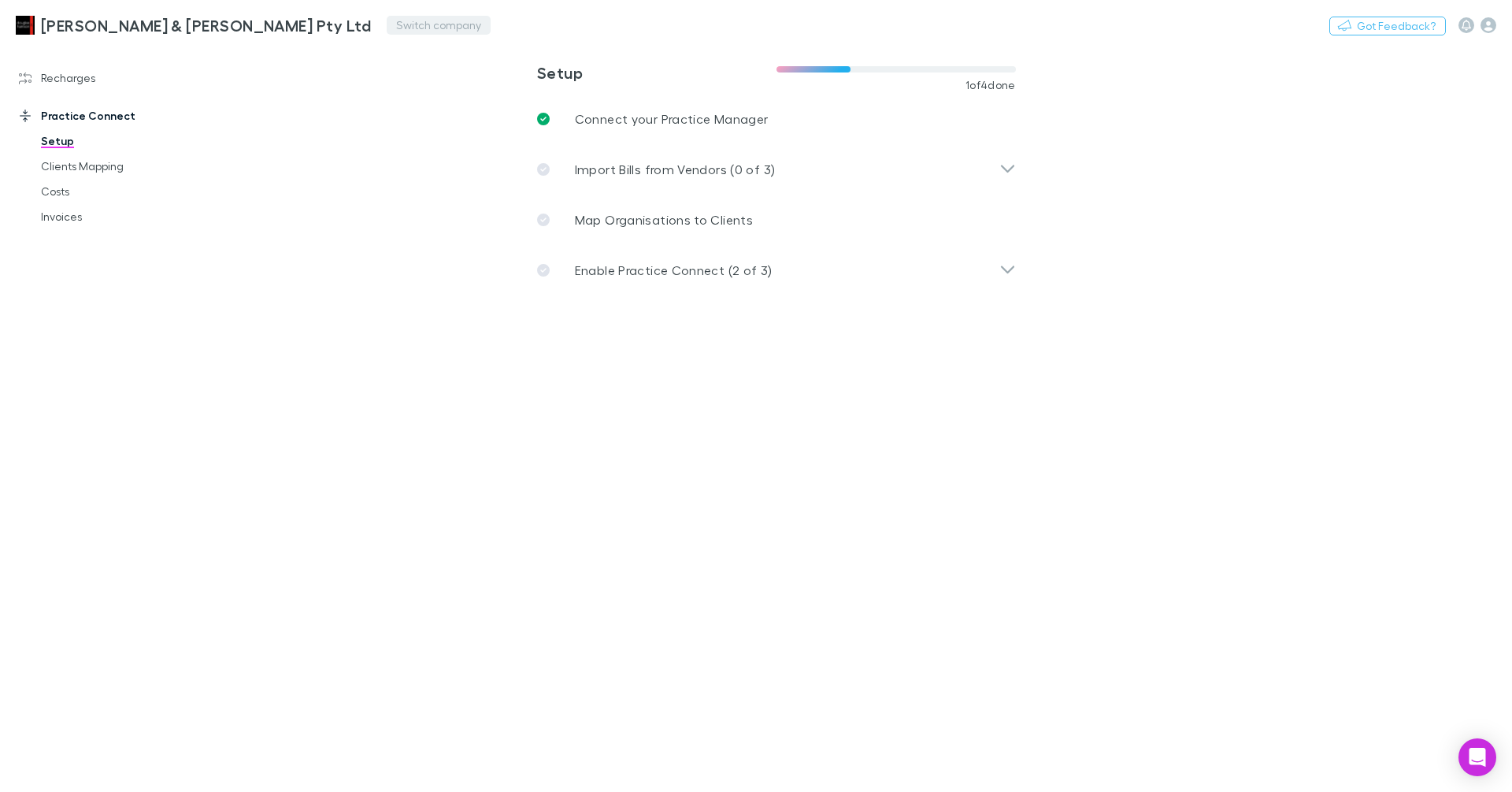
click at [387, 25] on button "Switch company" at bounding box center [439, 25] width 104 height 19
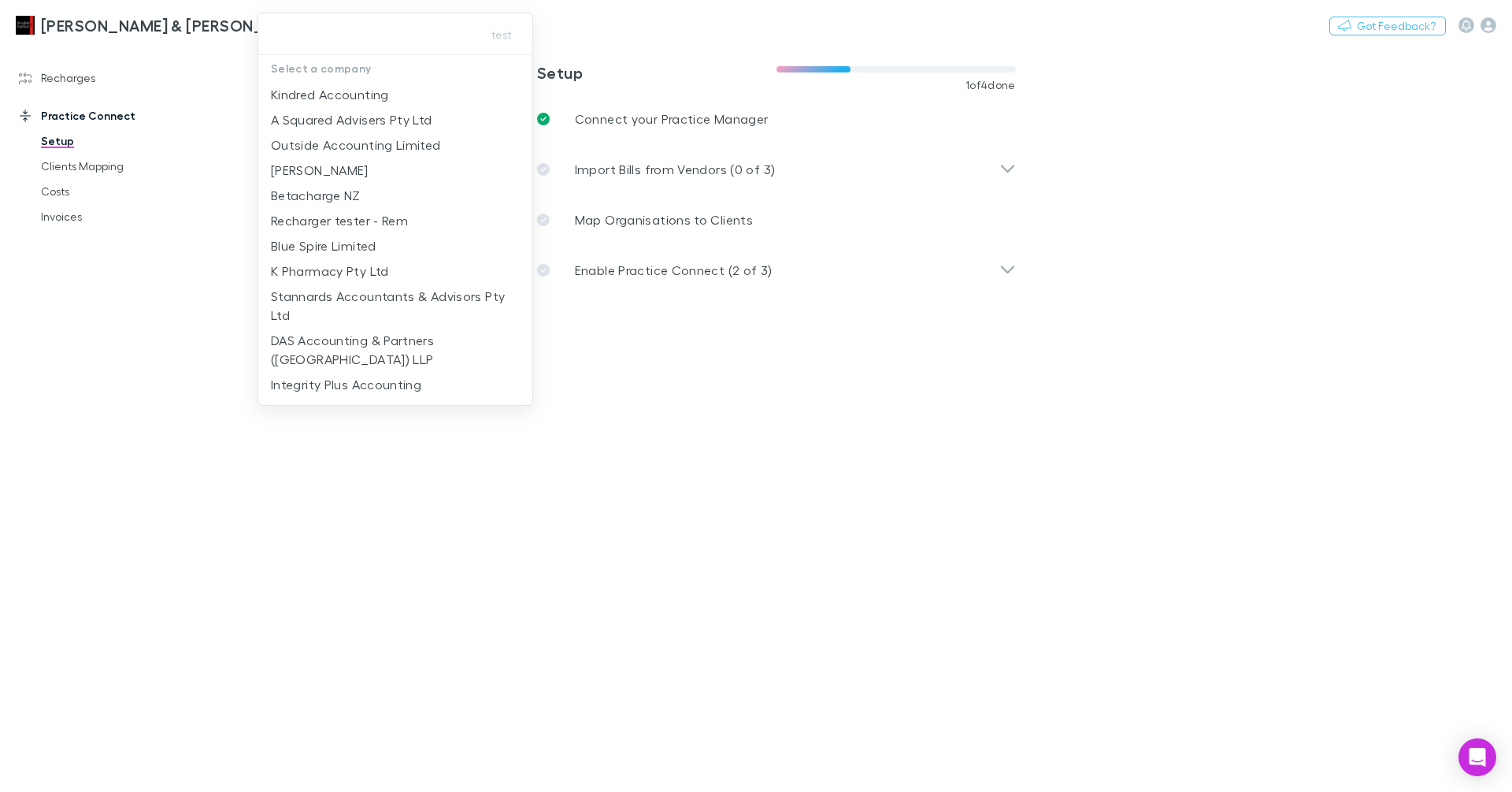
type input "*"
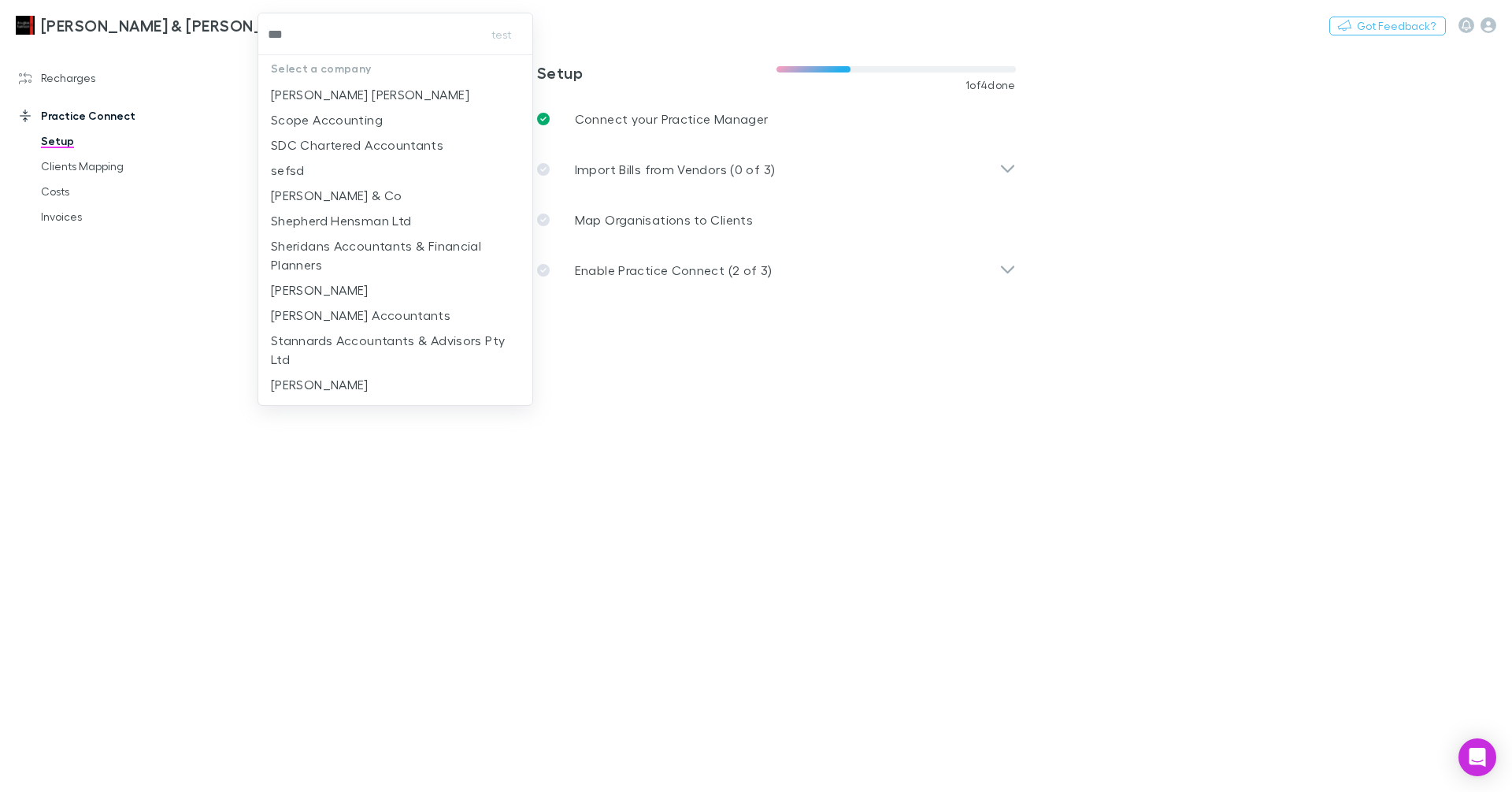
type input "****"
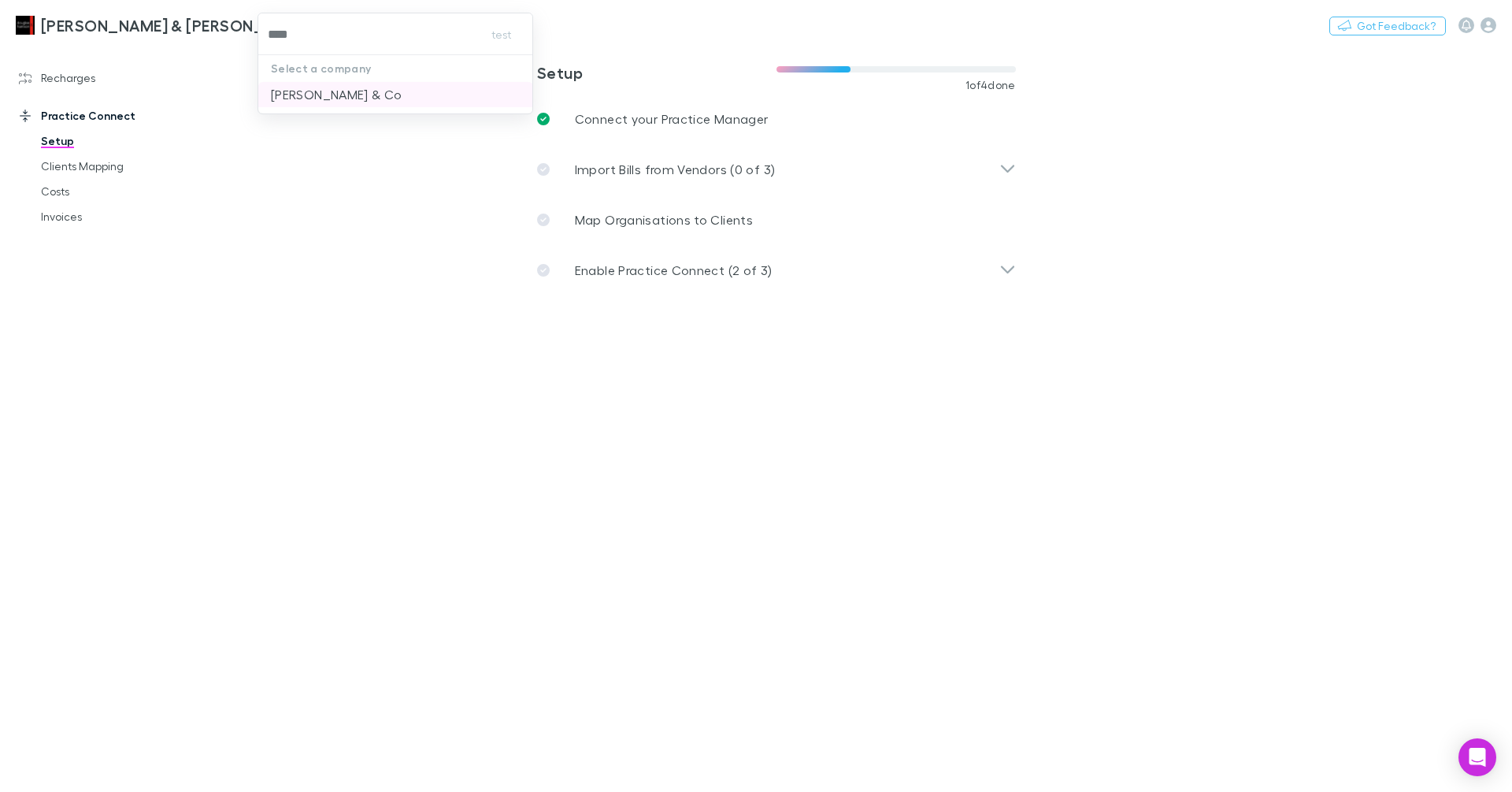
click at [326, 94] on p "Shaddock & Co" at bounding box center [336, 94] width 131 height 19
click at [80, 75] on link "Recharges" at bounding box center [101, 77] width 198 height 25
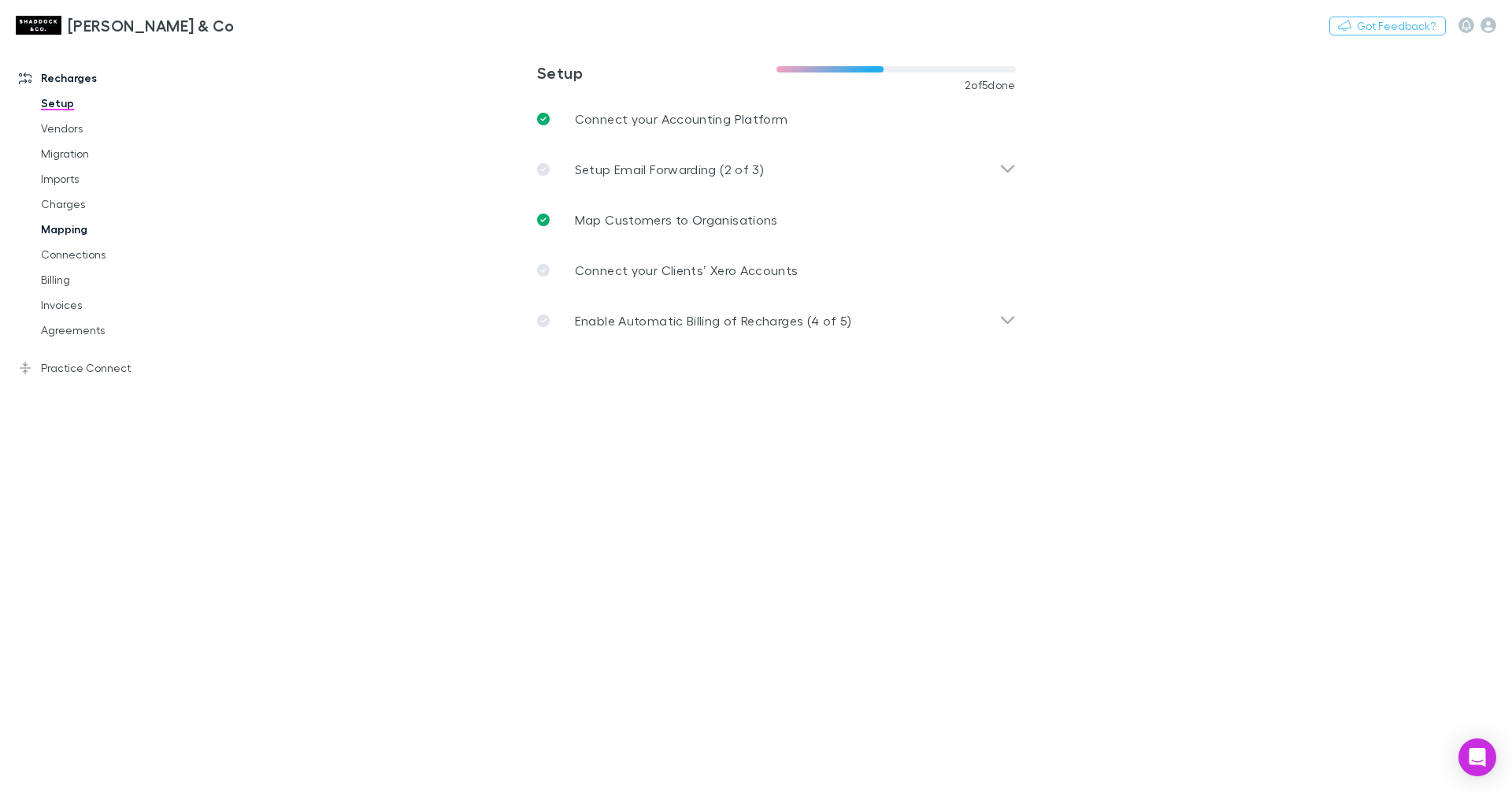
click at [74, 223] on link "Mapping" at bounding box center [113, 229] width 176 height 25
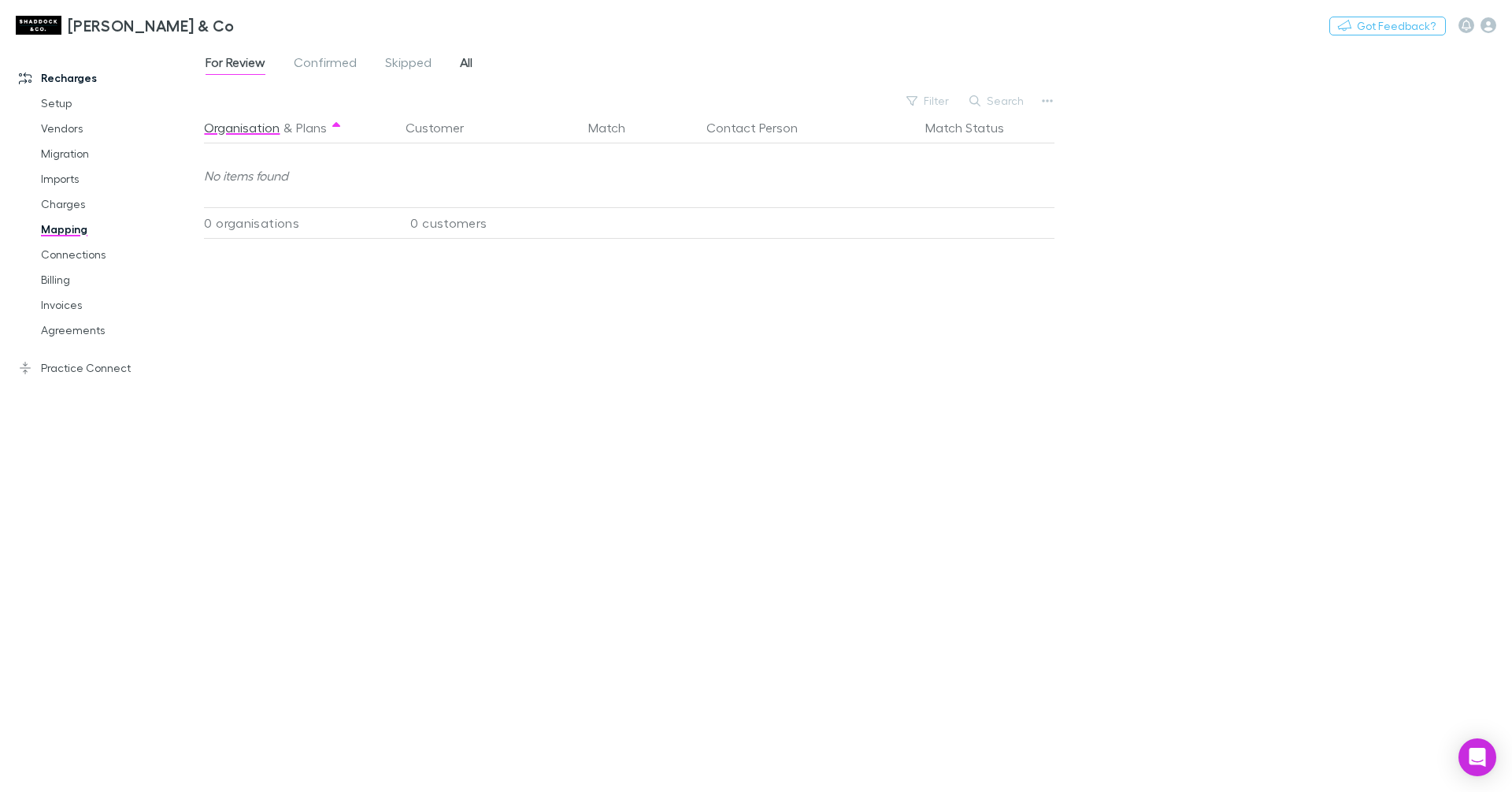
click at [471, 60] on span "All" at bounding box center [466, 64] width 13 height 20
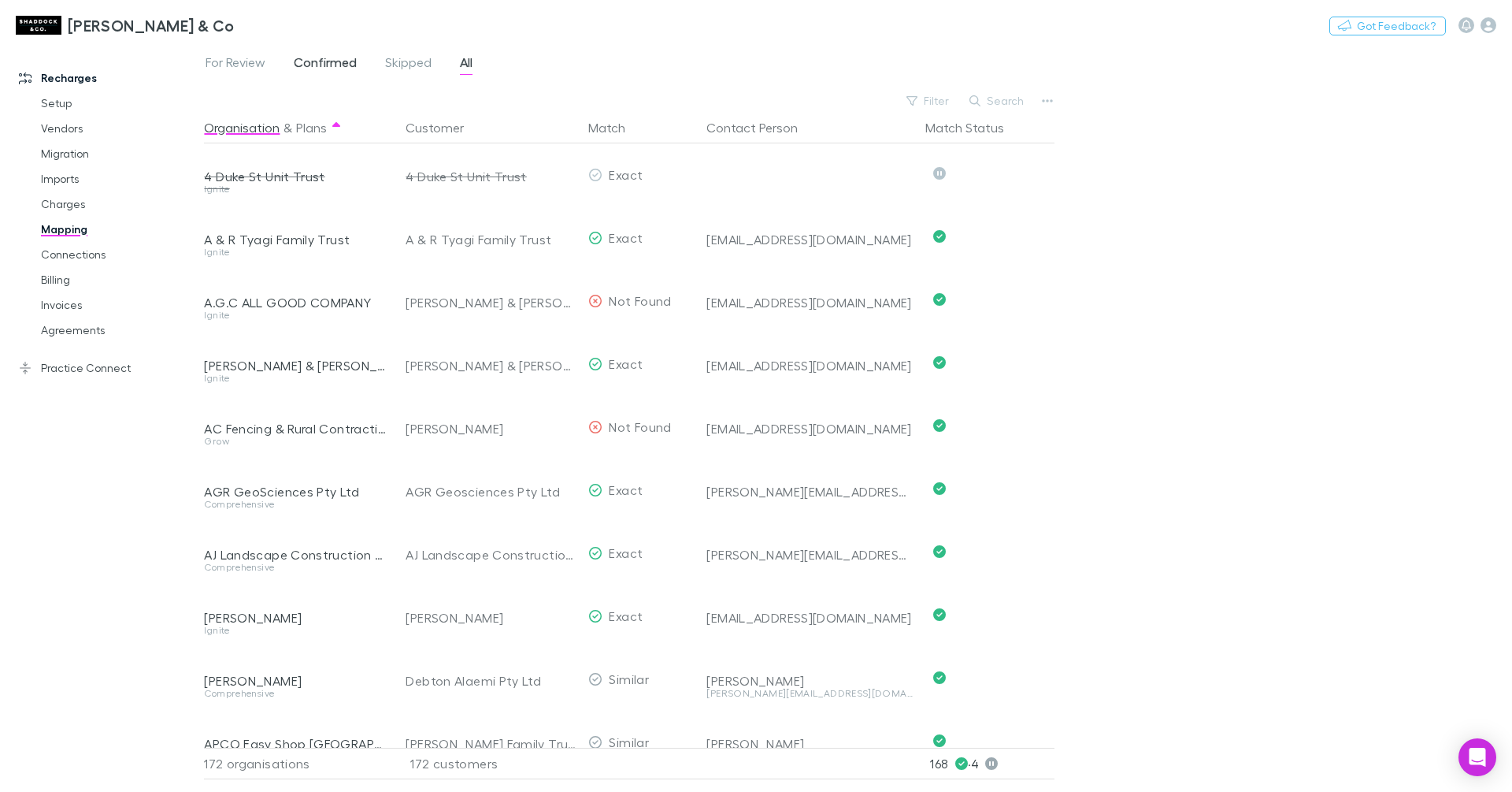
click at [317, 54] on span "Confirmed" at bounding box center [326, 64] width 63 height 20
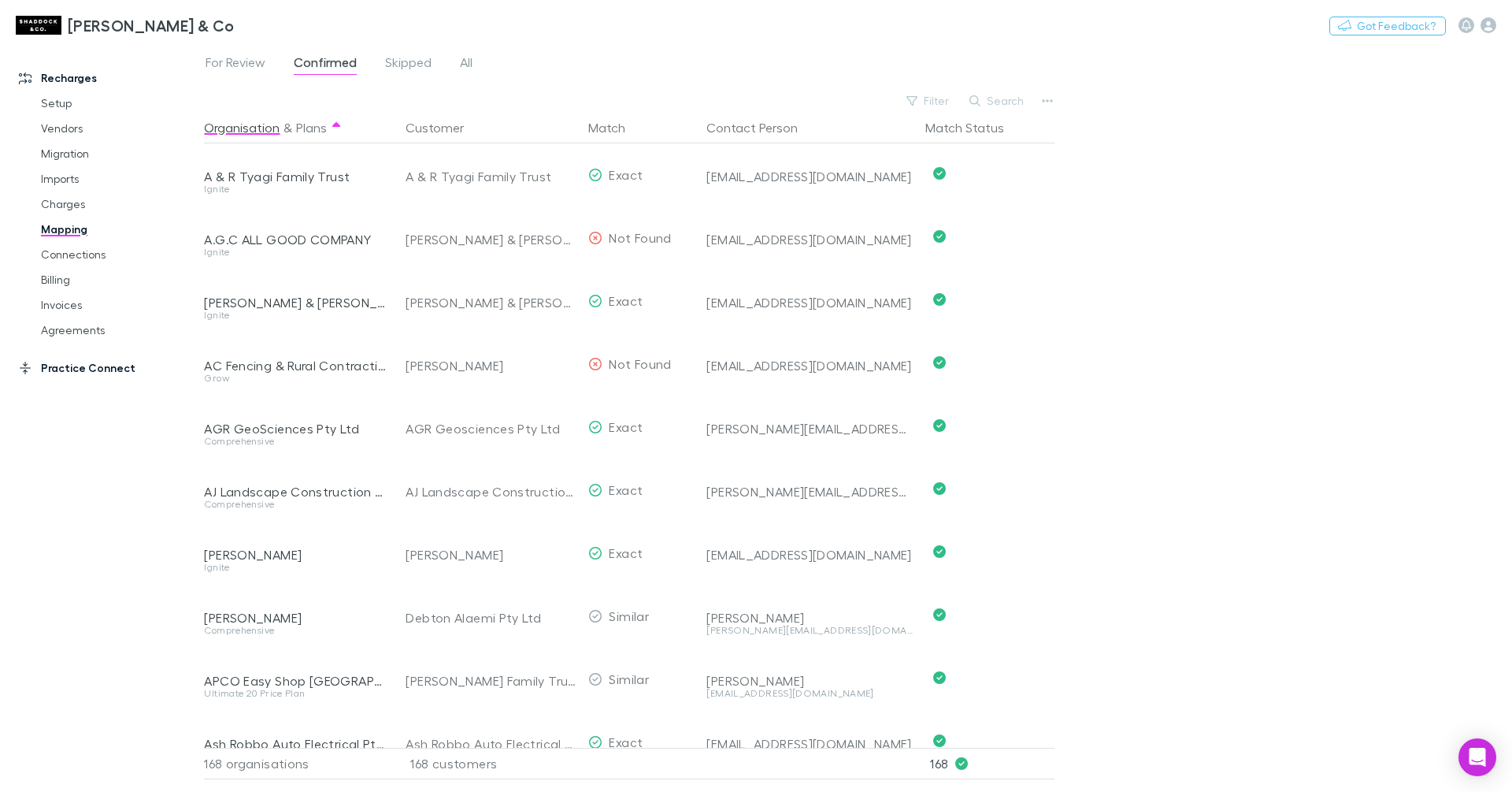
click at [113, 362] on link "Practice Connect" at bounding box center [101, 368] width 198 height 25
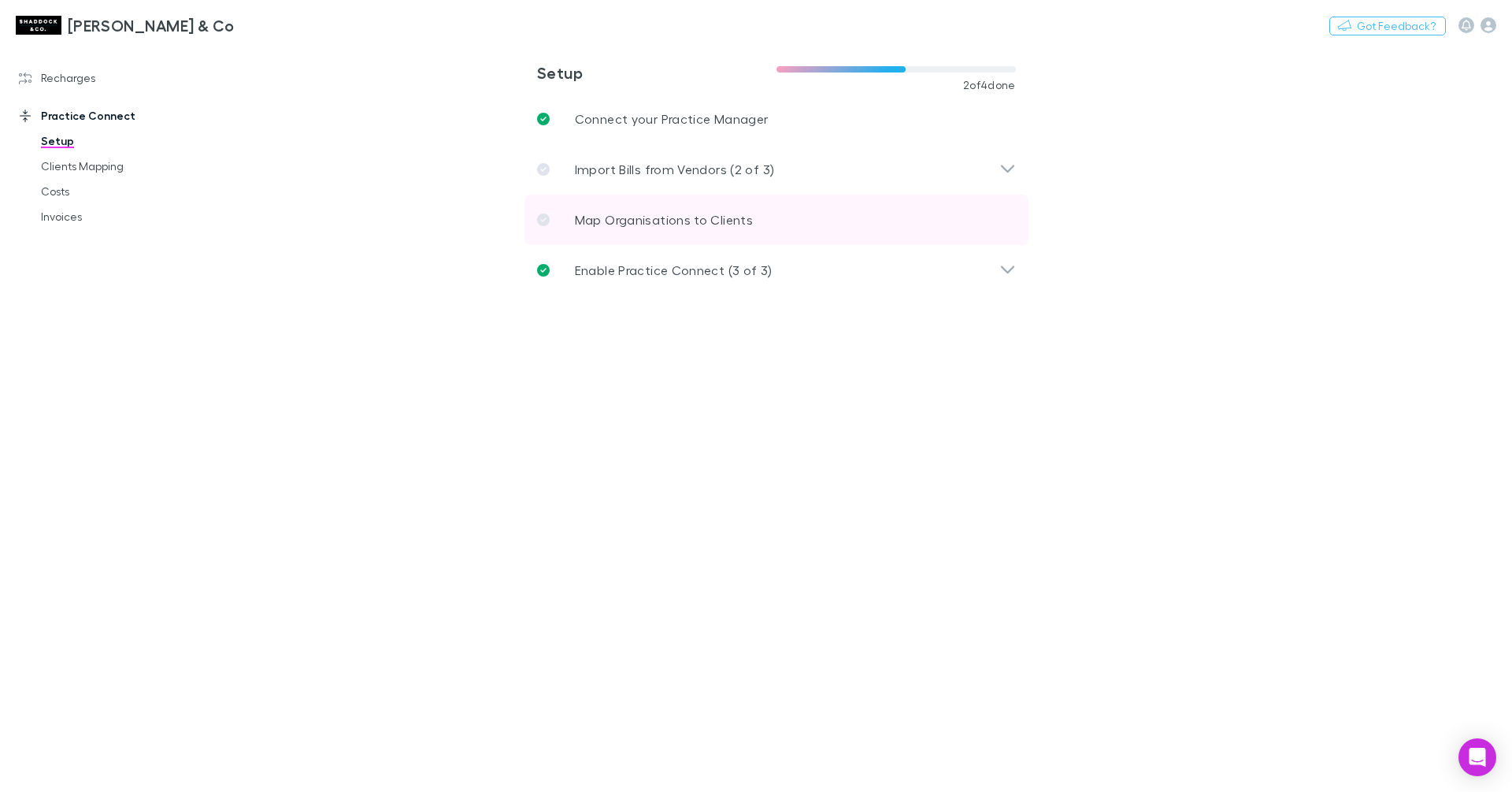
click at [589, 208] on link "Map Organisations to Clients" at bounding box center [777, 220] width 504 height 50
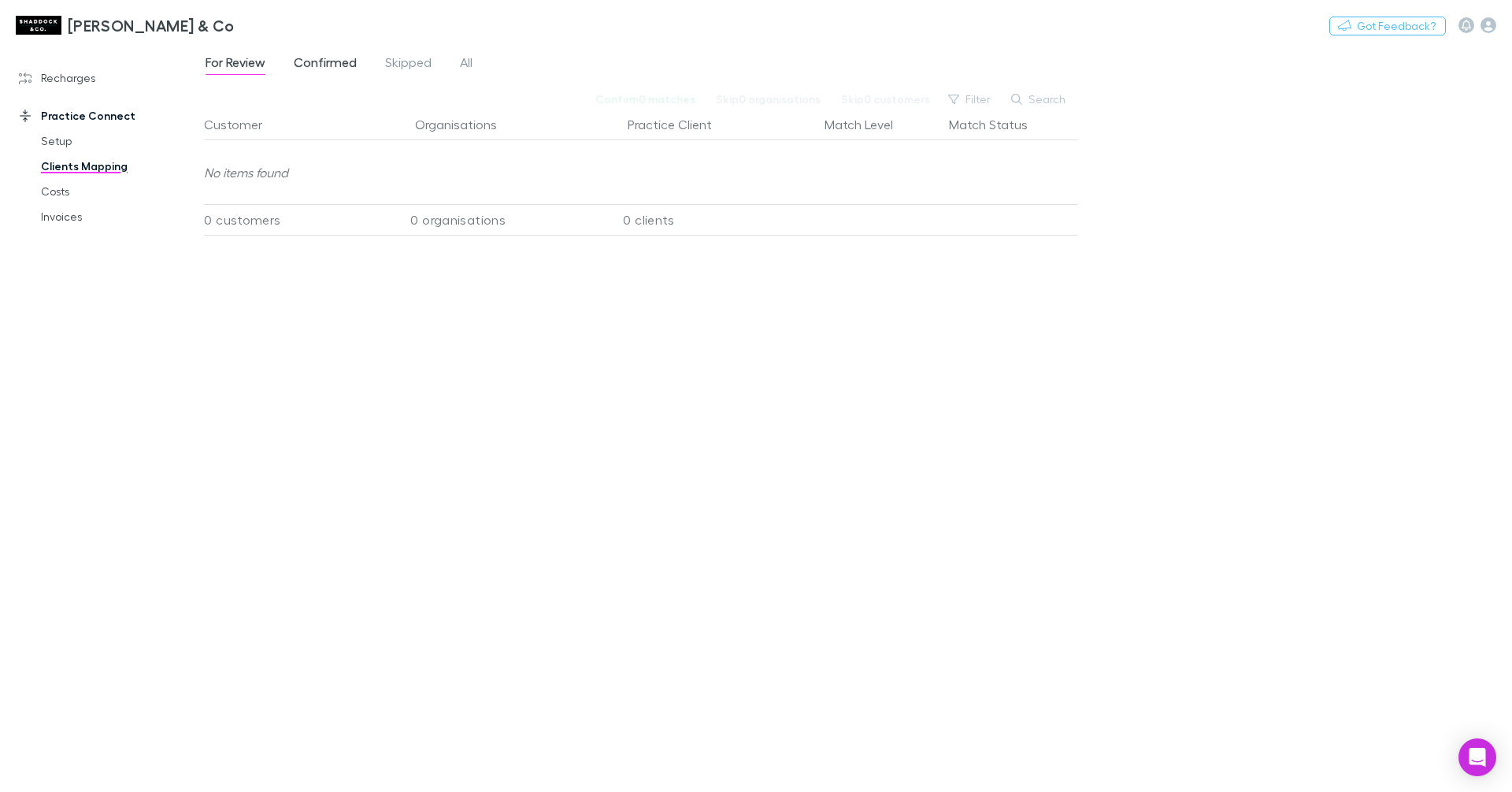
click at [341, 64] on span "Confirmed" at bounding box center [326, 64] width 63 height 20
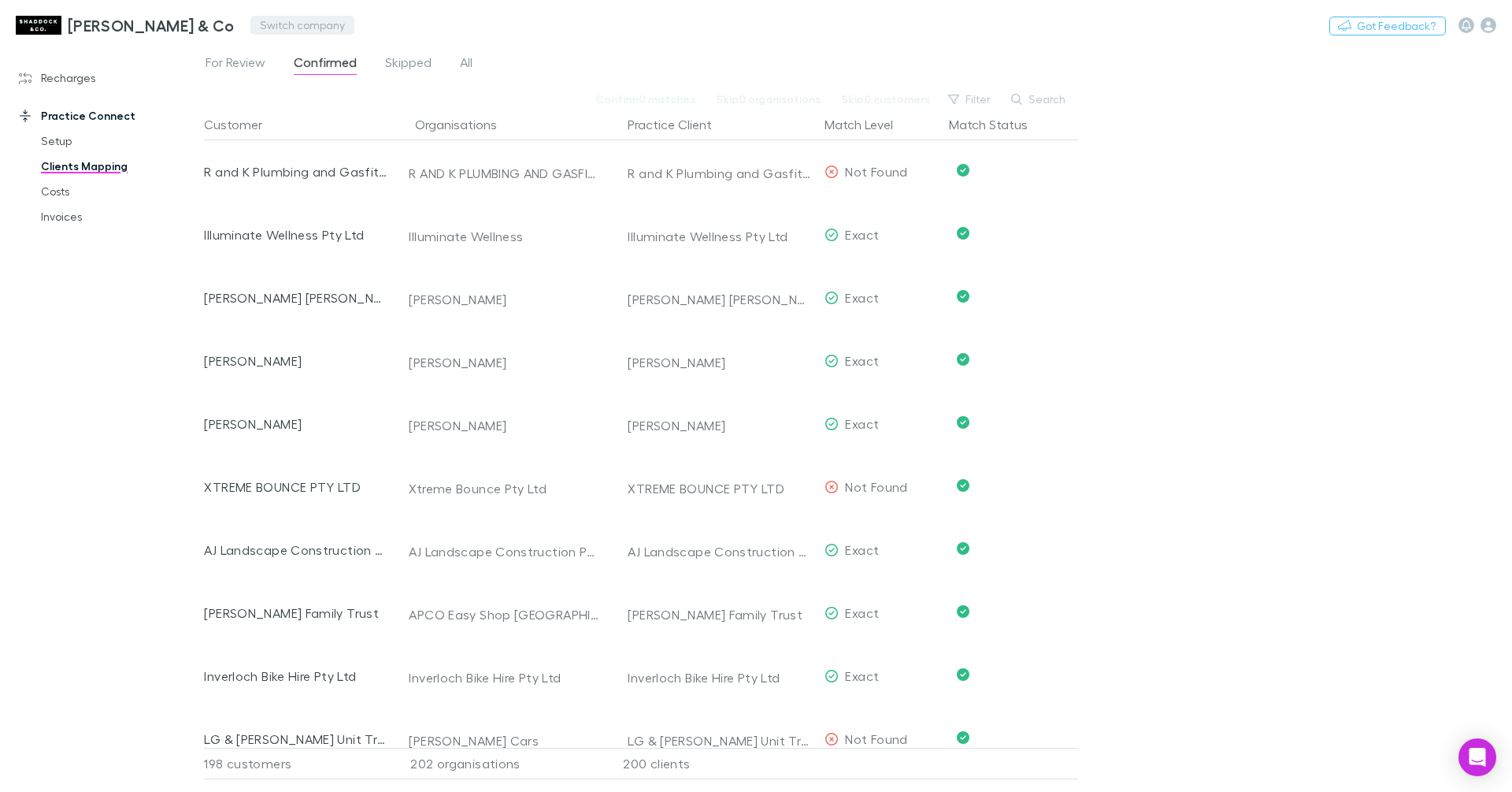
click at [250, 24] on button "Switch company" at bounding box center [302, 25] width 104 height 19
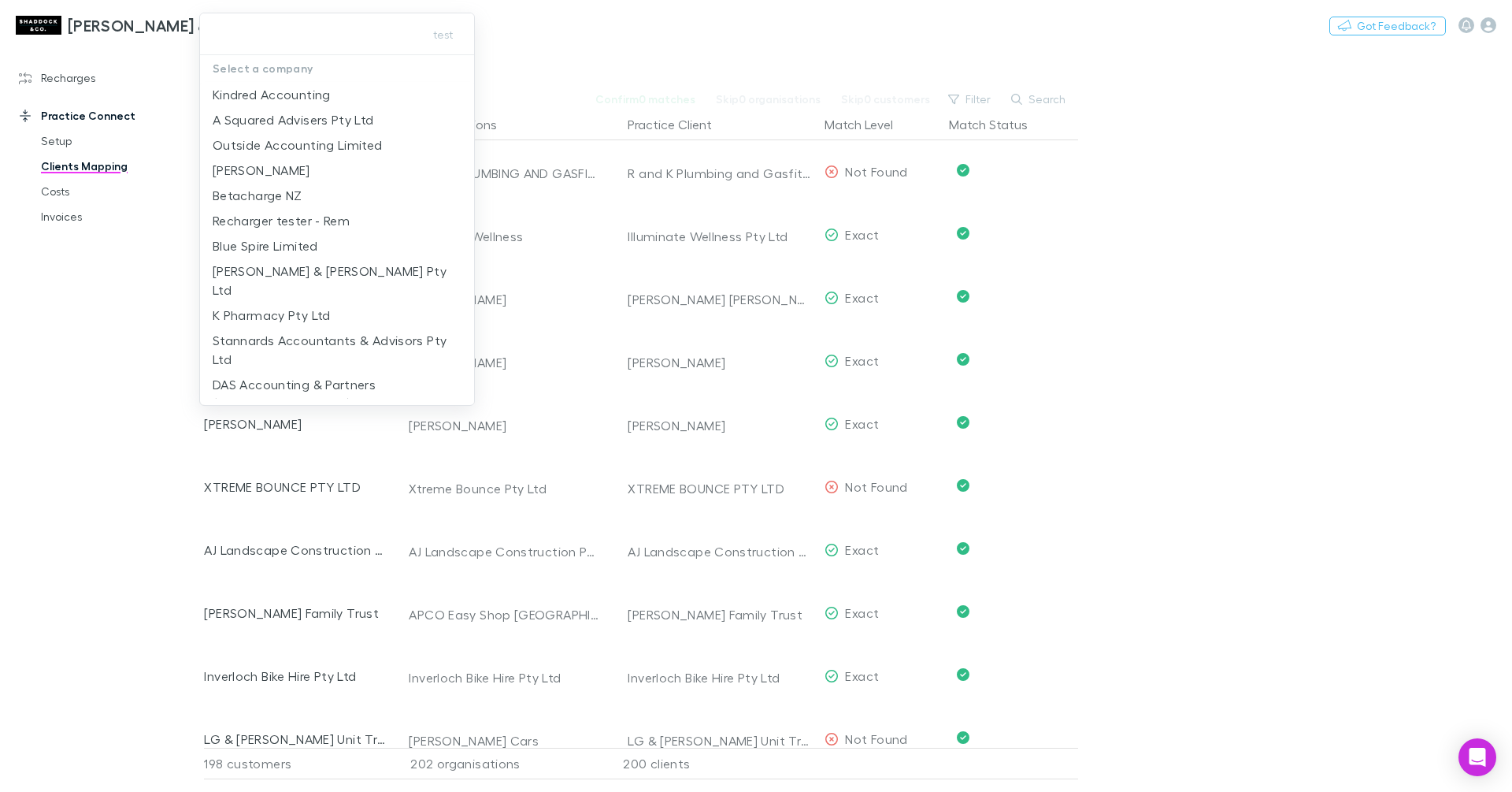
click at [515, 22] on div at bounding box center [756, 396] width 1512 height 792
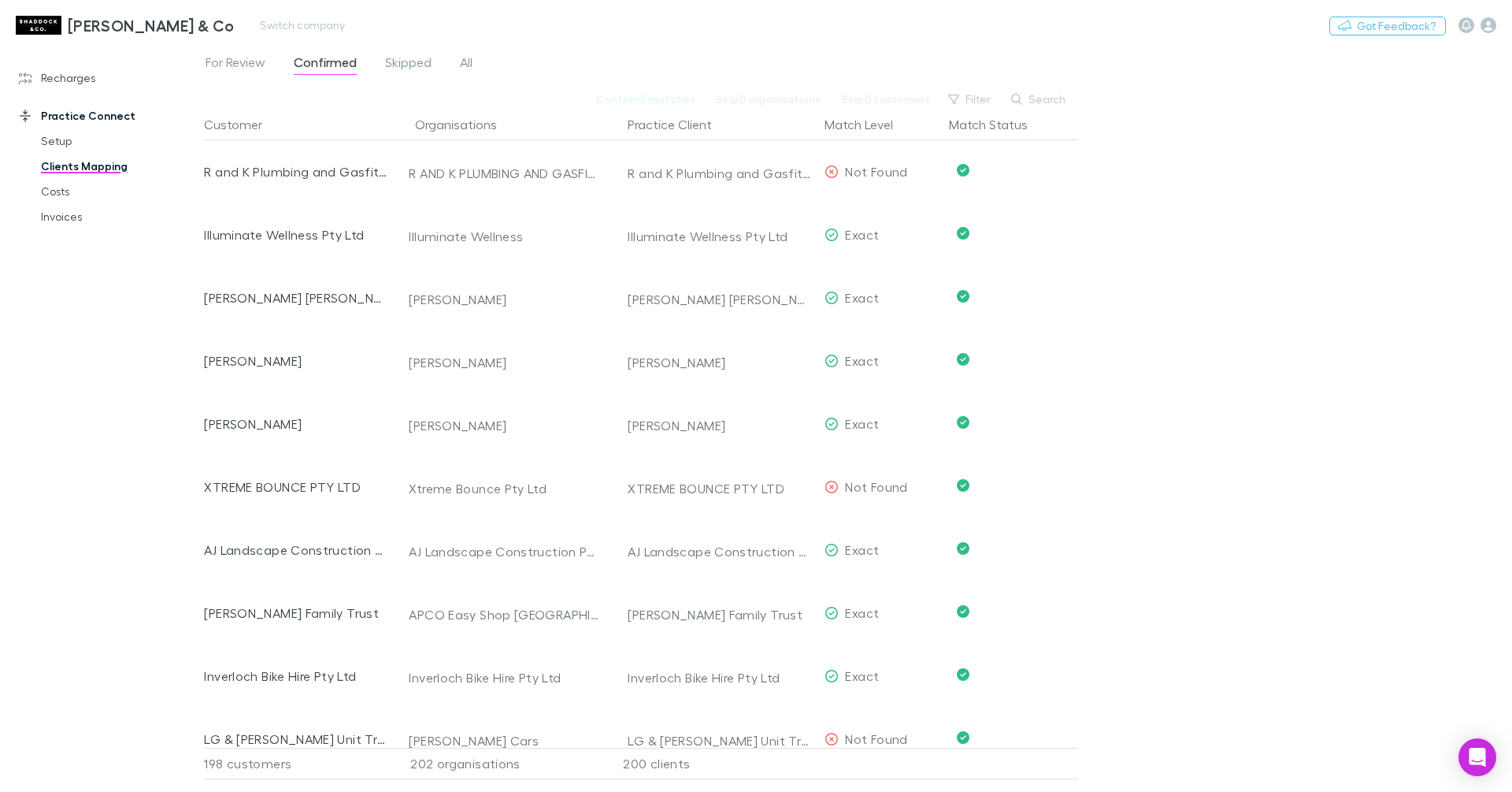
click at [321, 24] on div "Shaddock & Co Switch company Nothing Got Feedback?" at bounding box center [756, 25] width 1512 height 50
click at [274, 25] on button "Switch company" at bounding box center [302, 25] width 104 height 19
type input "*****"
drag, startPoint x: 388, startPoint y: 97, endPoint x: 375, endPoint y: 96, distance: 13.0
click at [388, 97] on li "Pitcher Partners SA Pty Ltd (3VqPeTBDL0dz1SosAzQ3)" at bounding box center [337, 101] width 274 height 38
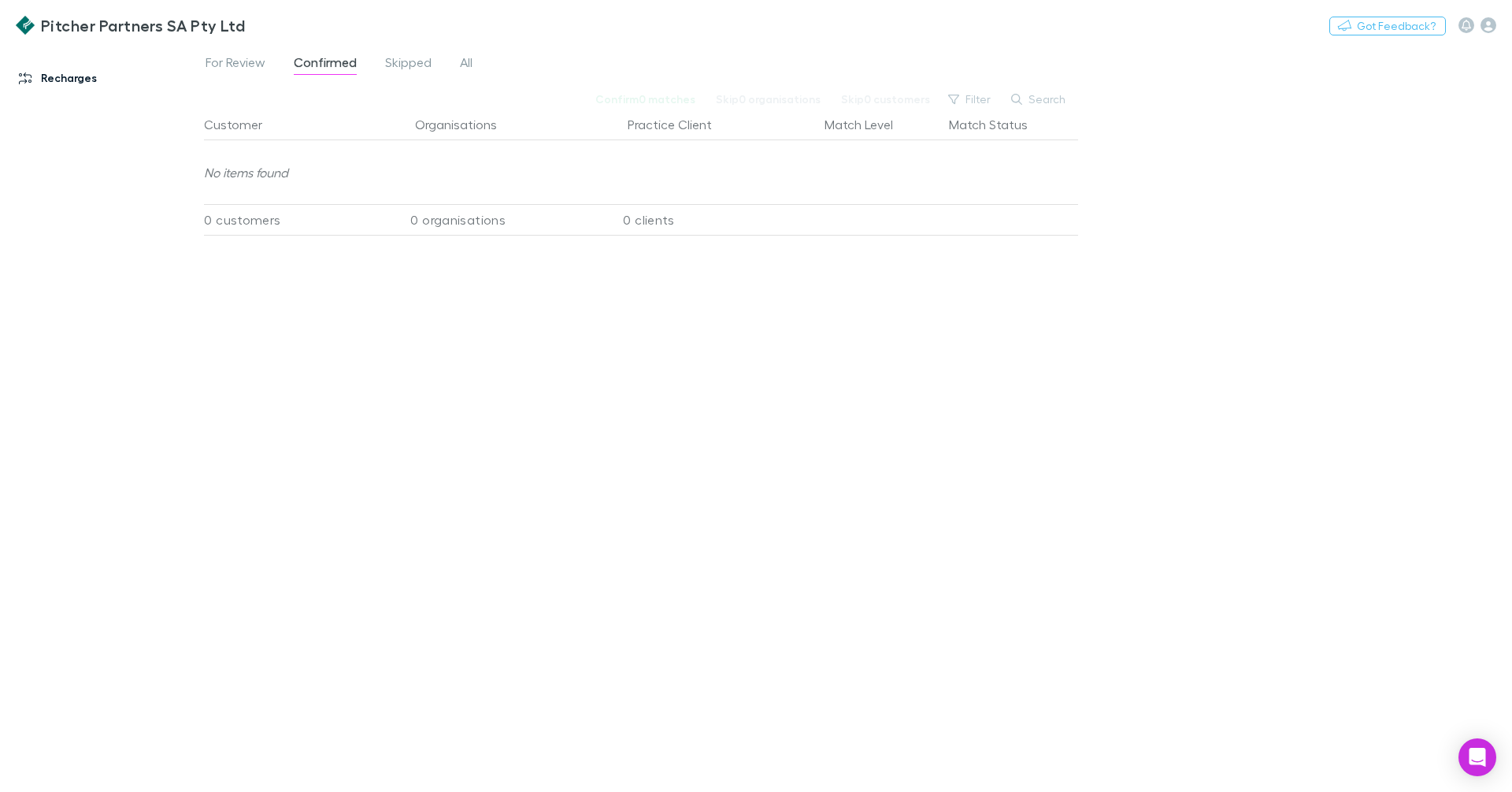
click at [87, 74] on link "Recharges" at bounding box center [101, 77] width 198 height 25
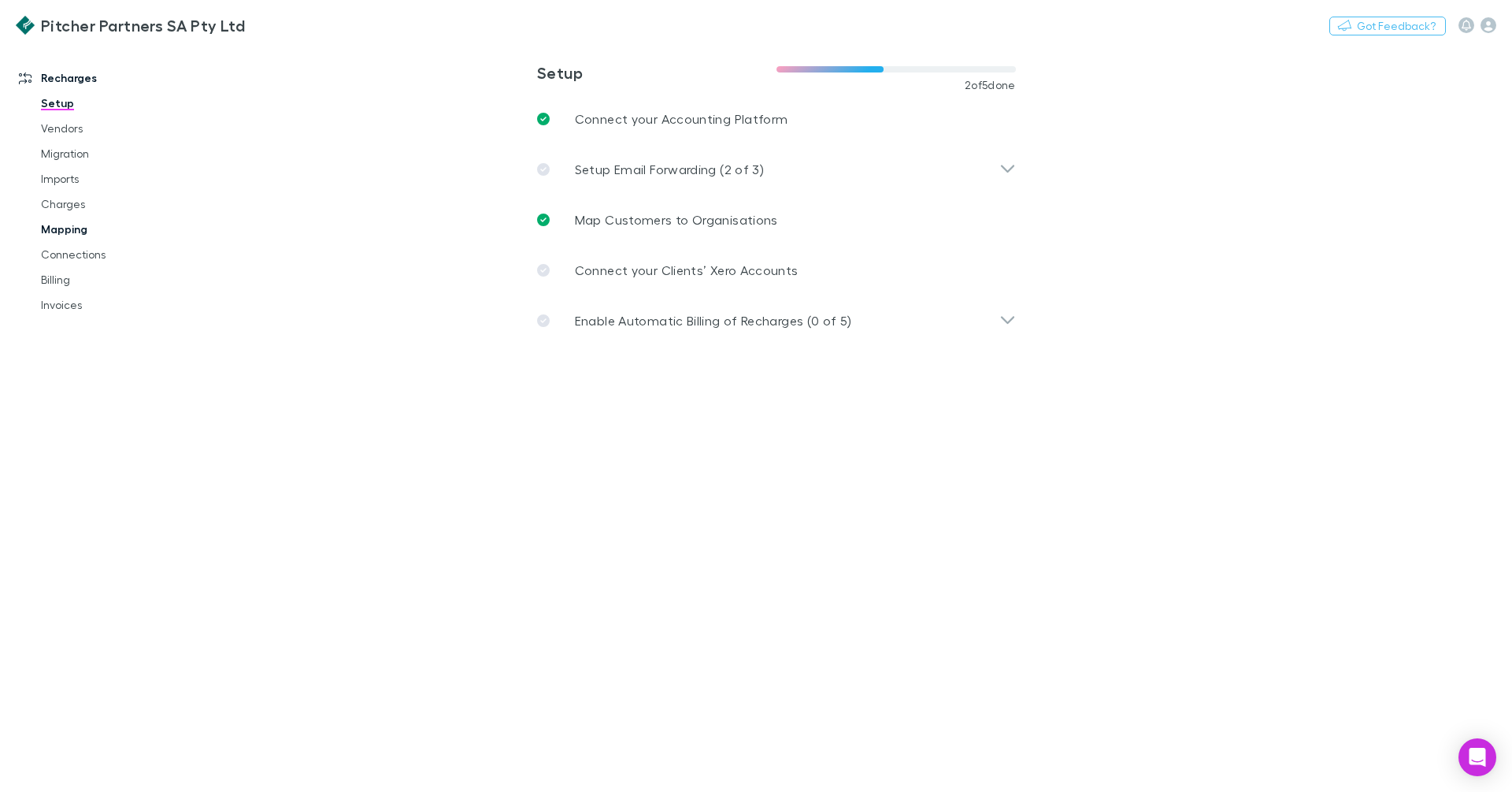
click at [79, 223] on link "Mapping" at bounding box center [113, 229] width 176 height 25
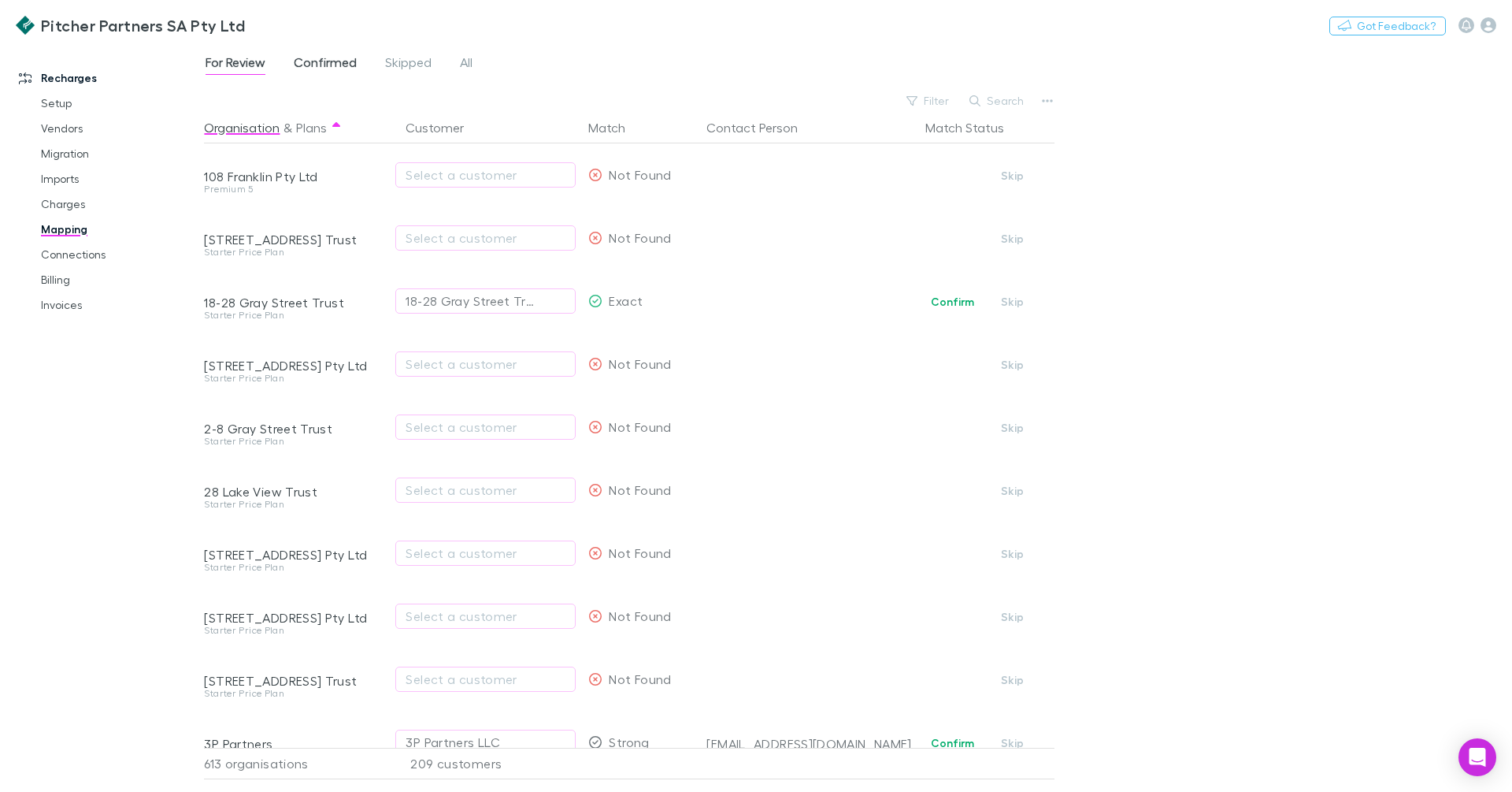
click at [315, 60] on span "Confirmed" at bounding box center [326, 64] width 63 height 20
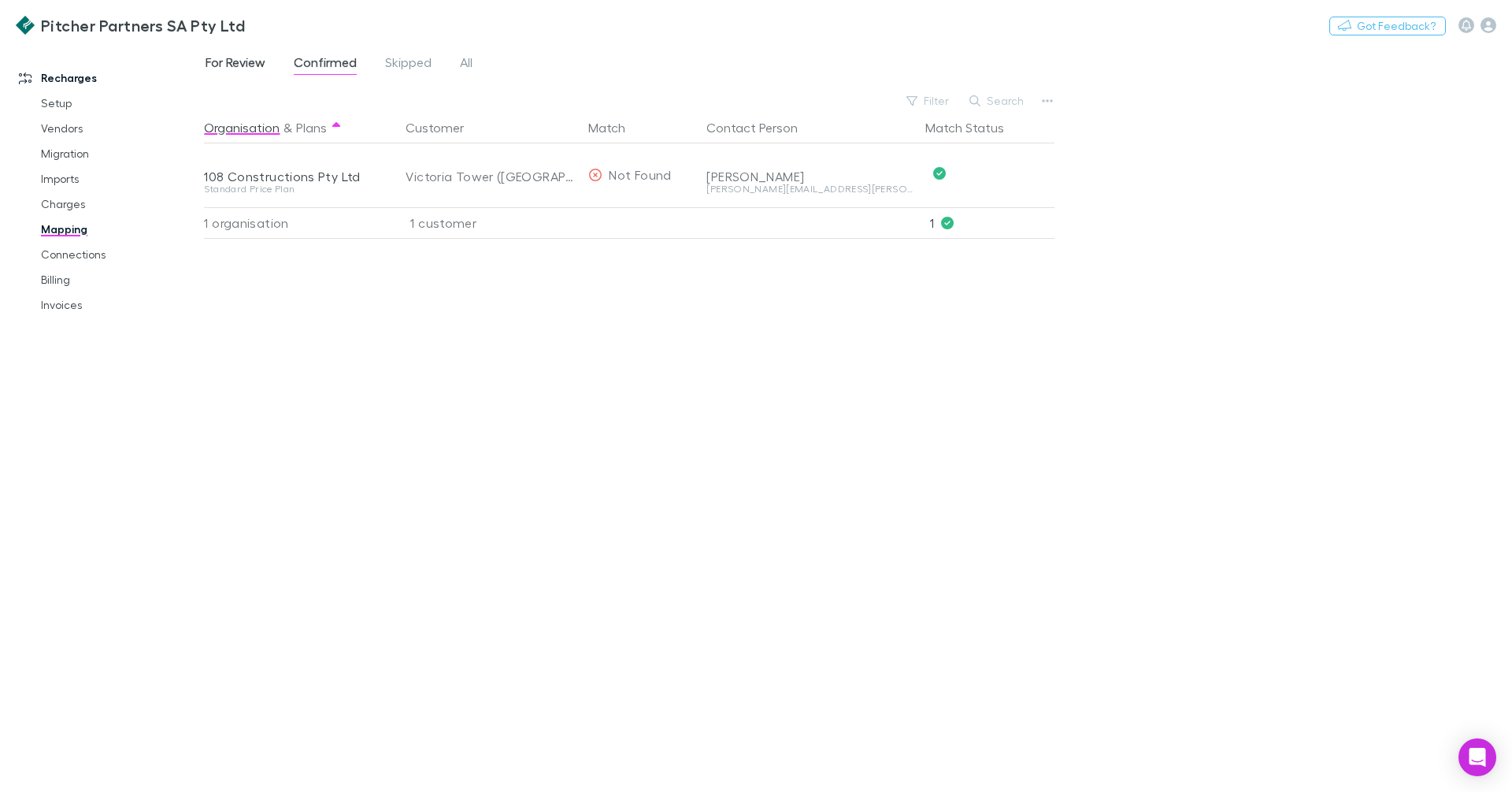
click at [261, 63] on span "For Review" at bounding box center [235, 64] width 60 height 20
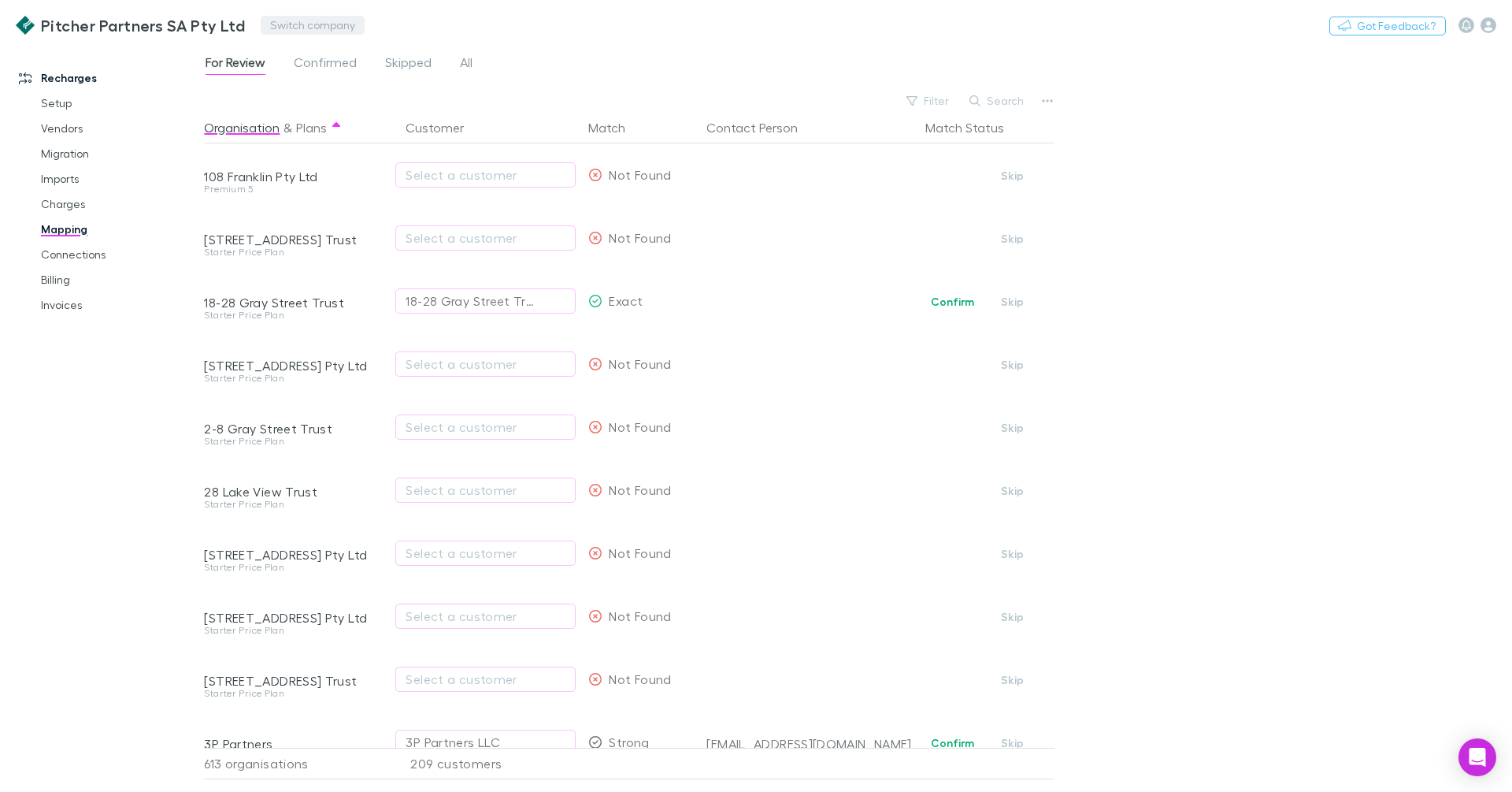
click at [321, 33] on button "Switch company" at bounding box center [313, 25] width 104 height 19
type input "*******"
click at [335, 95] on p "Pitcher Partners SA Pty Ltd" at bounding box center [351, 94] width 160 height 19
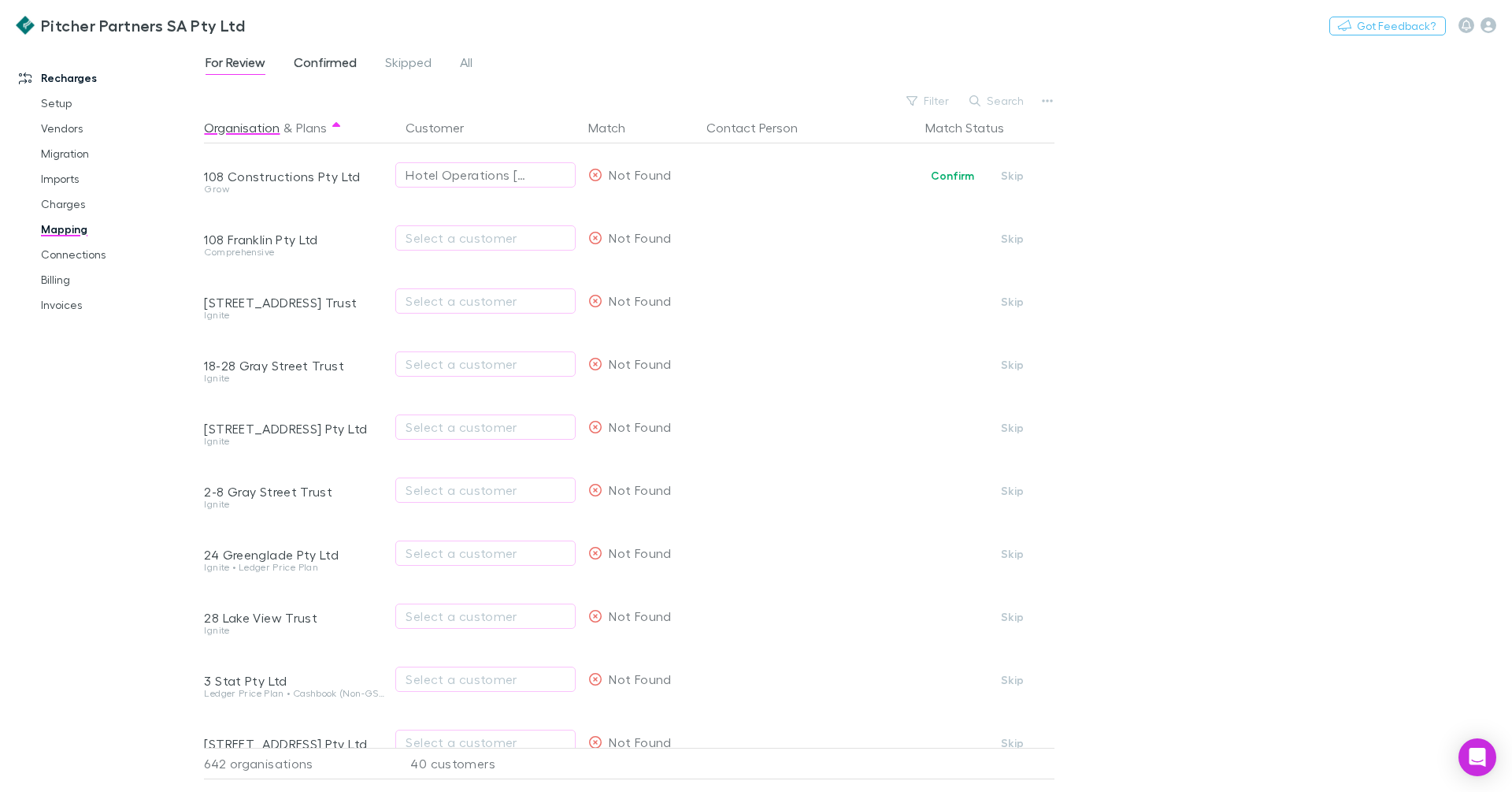
click at [330, 73] on span "Confirmed" at bounding box center [326, 64] width 63 height 20
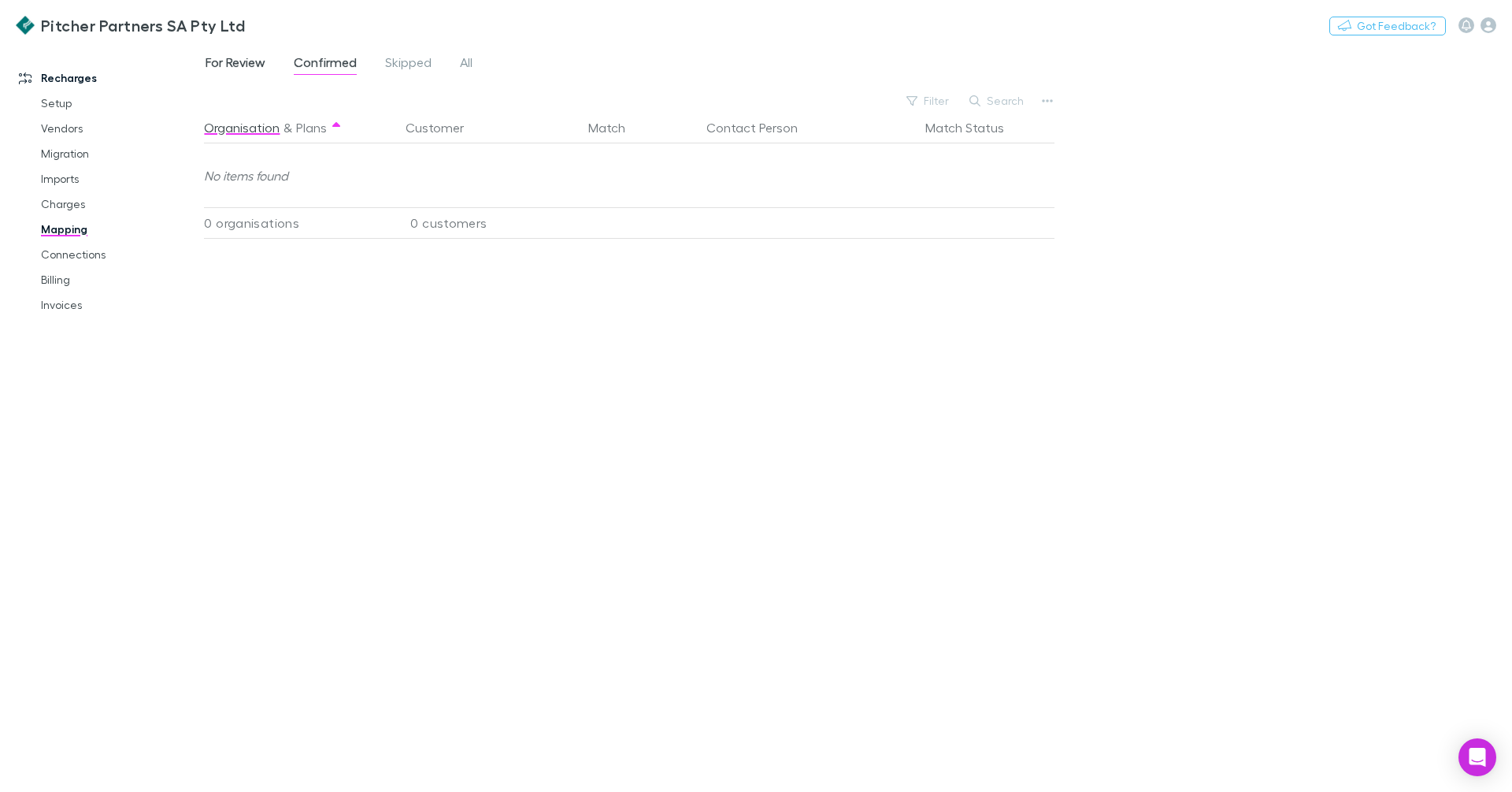
click at [232, 56] on span "For Review" at bounding box center [235, 64] width 60 height 20
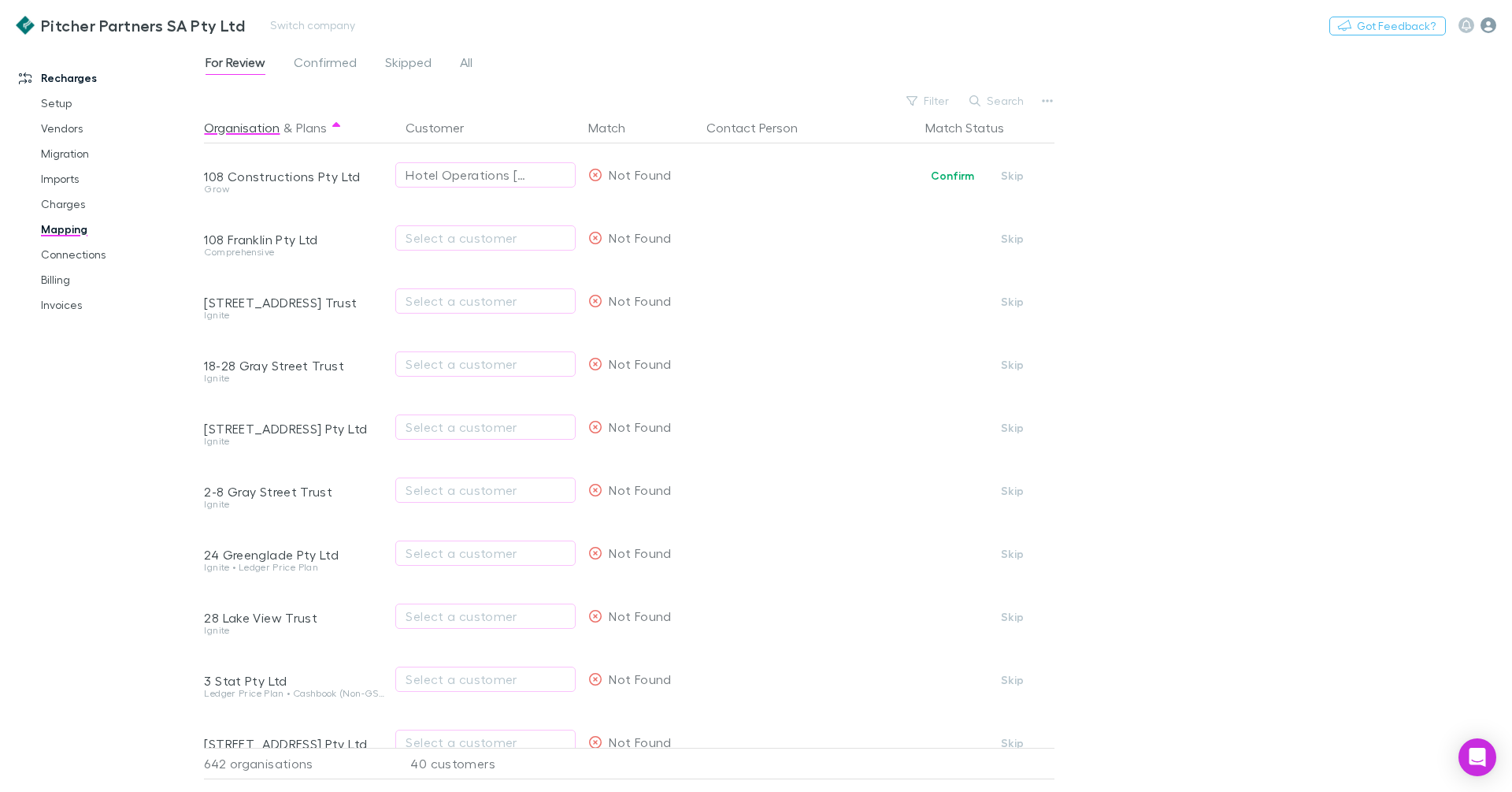
click at [1486, 27] on icon "button" at bounding box center [1489, 25] width 16 height 16
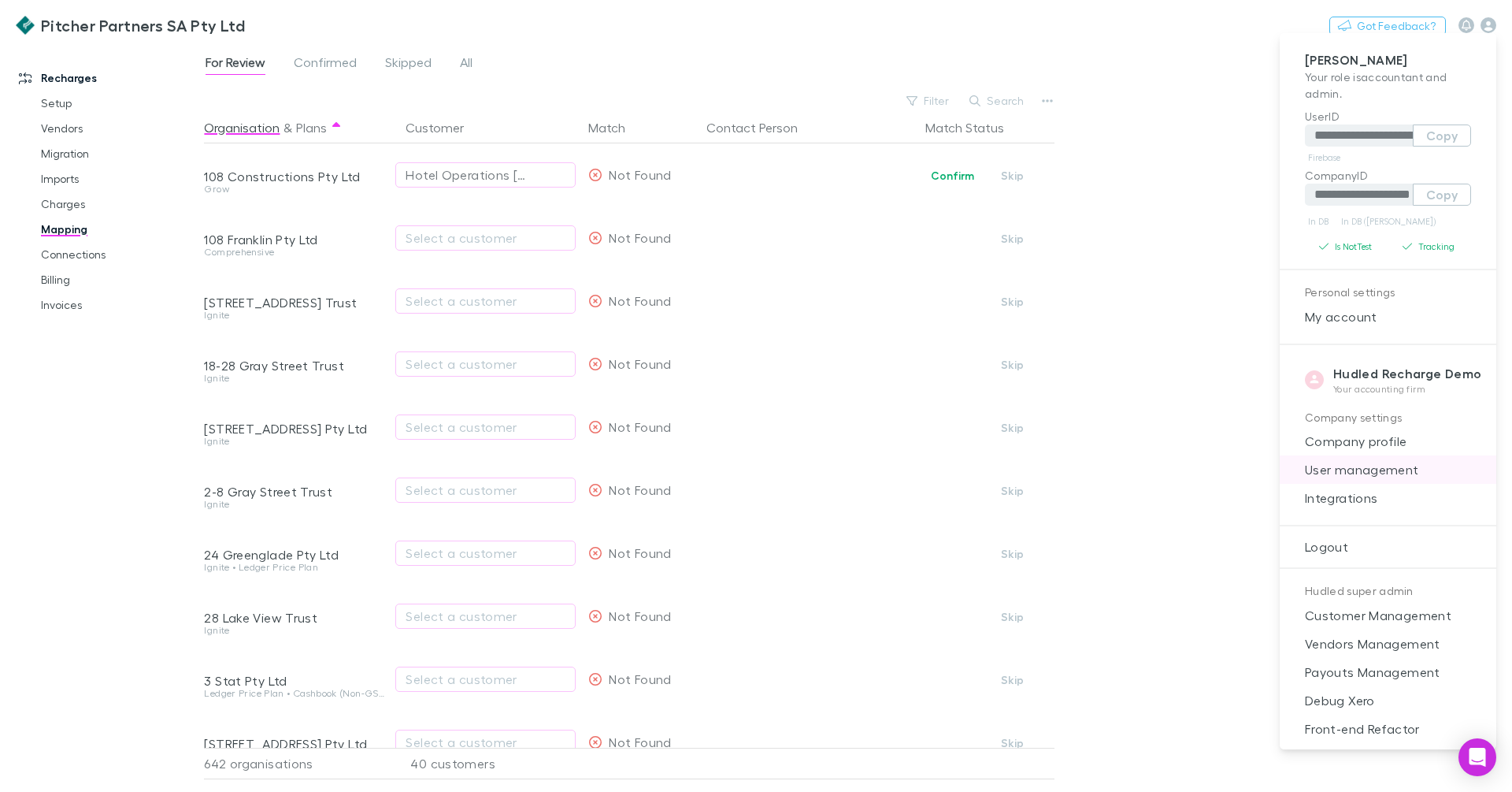
click at [1377, 471] on span "User management" at bounding box center [1388, 469] width 192 height 19
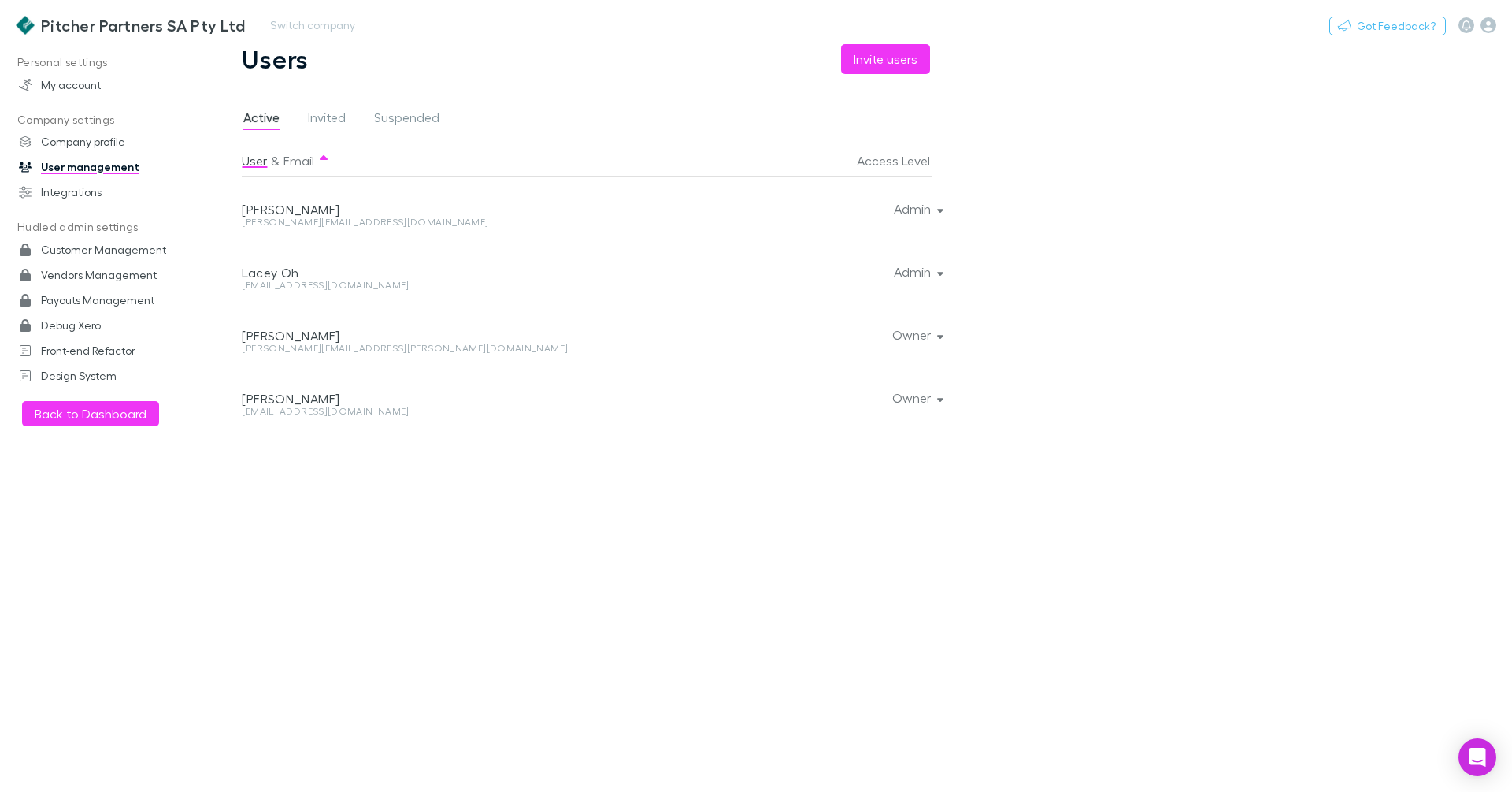
click at [168, 31] on h3 "Pitcher Partners SA Pty Ltd" at bounding box center [142, 25] width 204 height 19
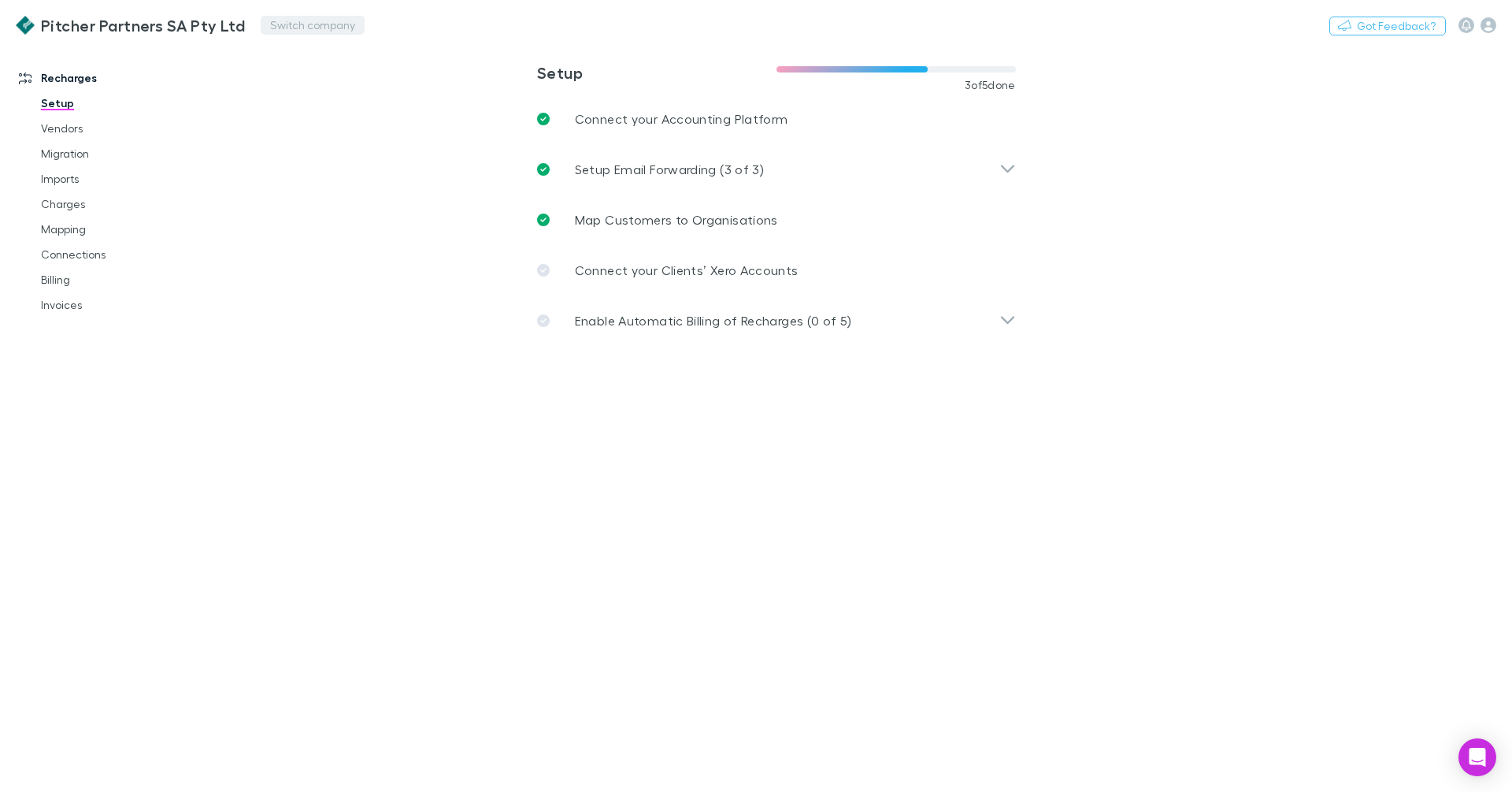
click at [331, 17] on button "Switch company" at bounding box center [313, 25] width 104 height 19
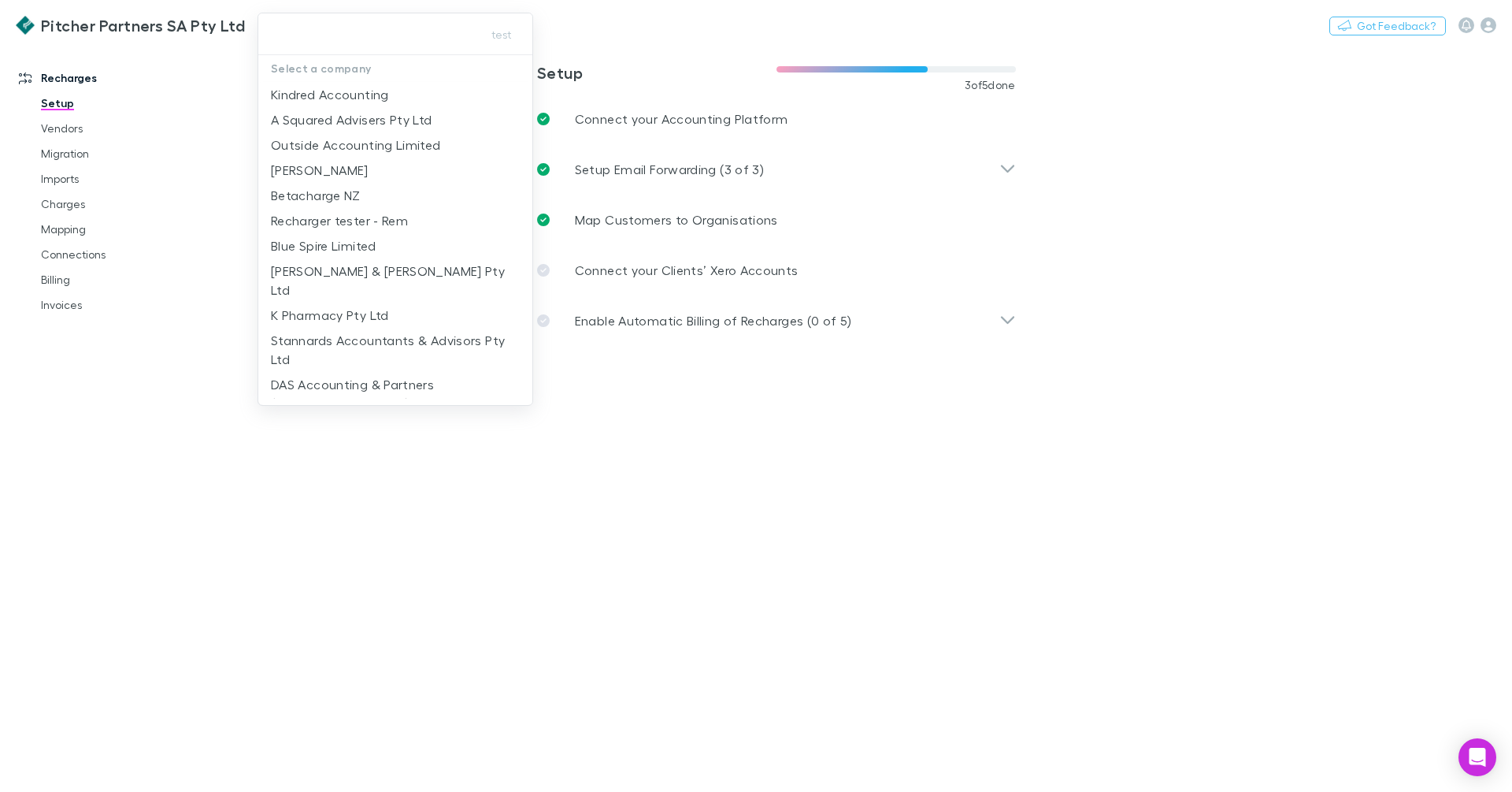
click at [264, 25] on input "text" at bounding box center [367, 34] width 205 height 29
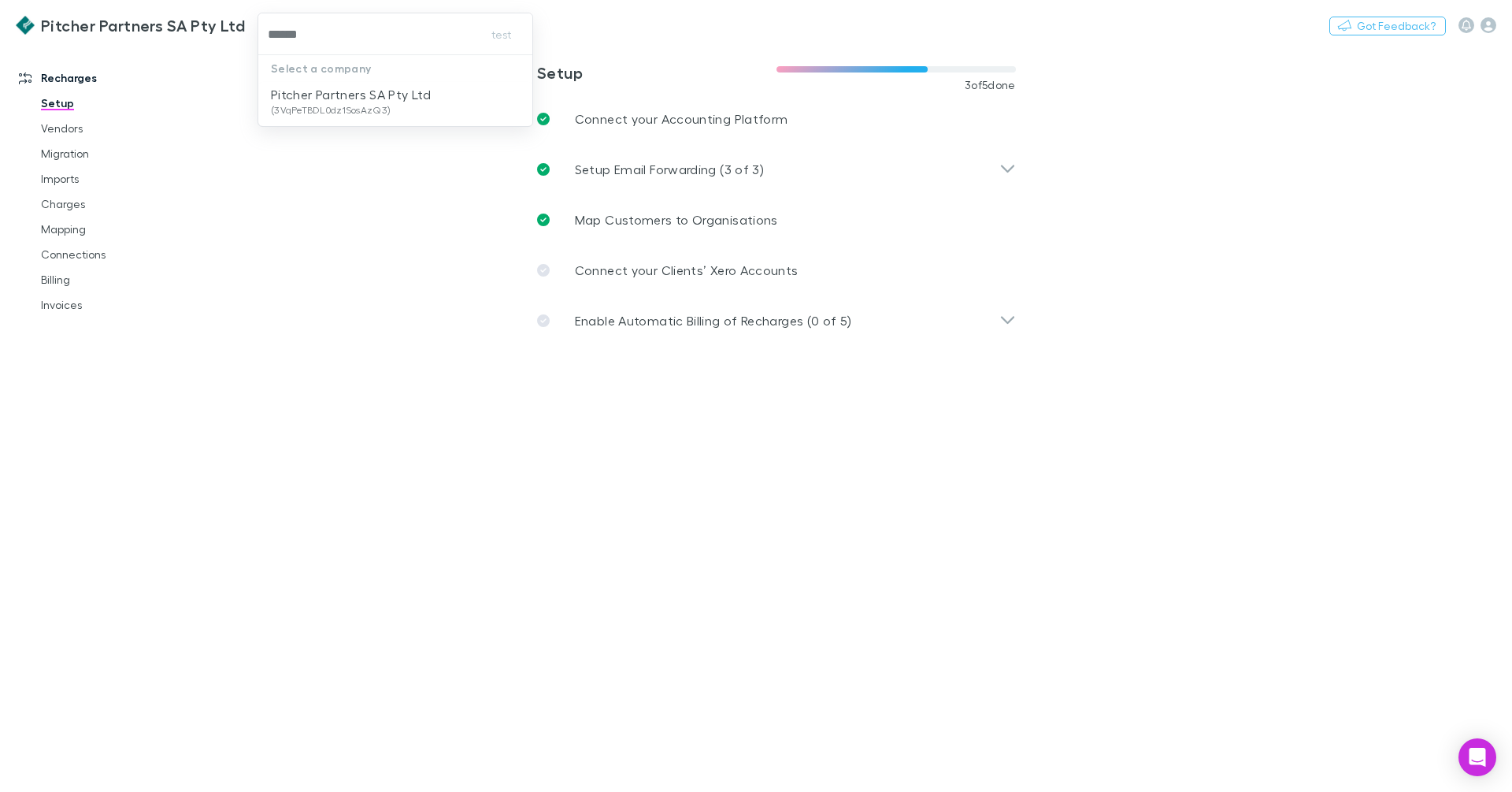
type input "*******"
click at [333, 92] on p "Pitcher Partners SA Pty Ltd" at bounding box center [351, 94] width 160 height 19
click at [1483, 21] on icon "button" at bounding box center [1489, 25] width 16 height 16
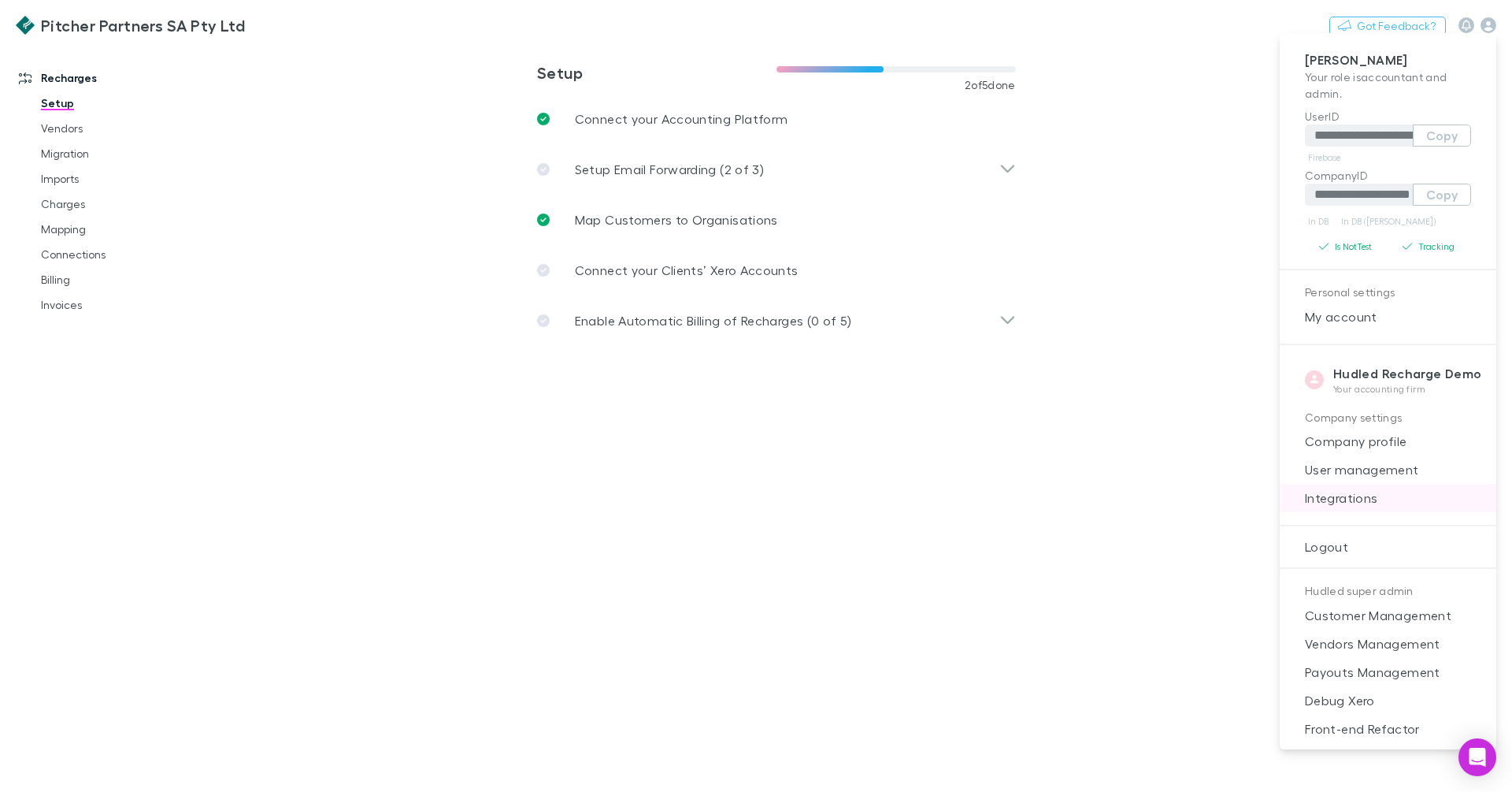
click at [1406, 487] on li "Integrations" at bounding box center [1388, 498] width 217 height 28
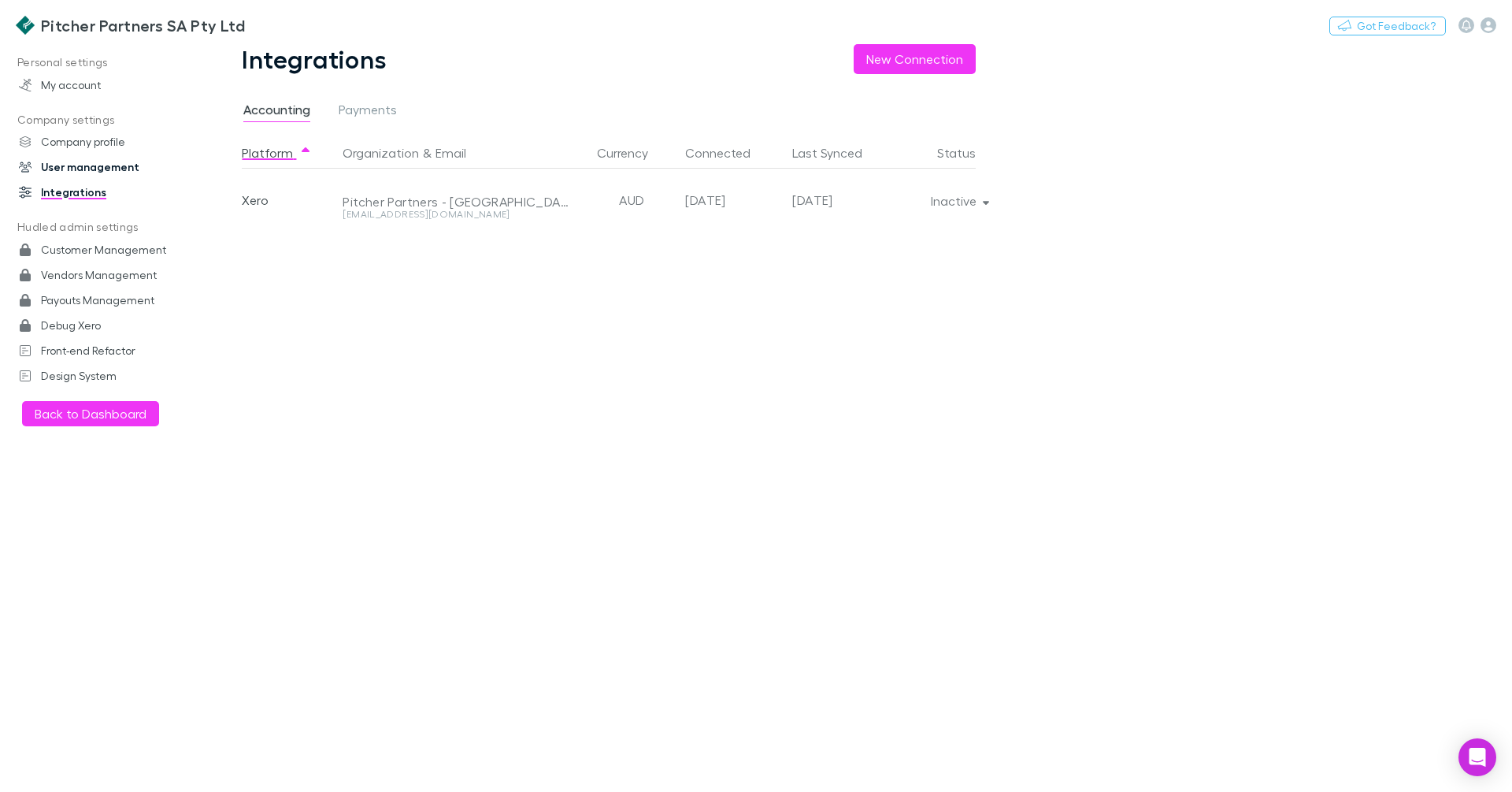
click at [54, 166] on link "User management" at bounding box center [101, 167] width 198 height 25
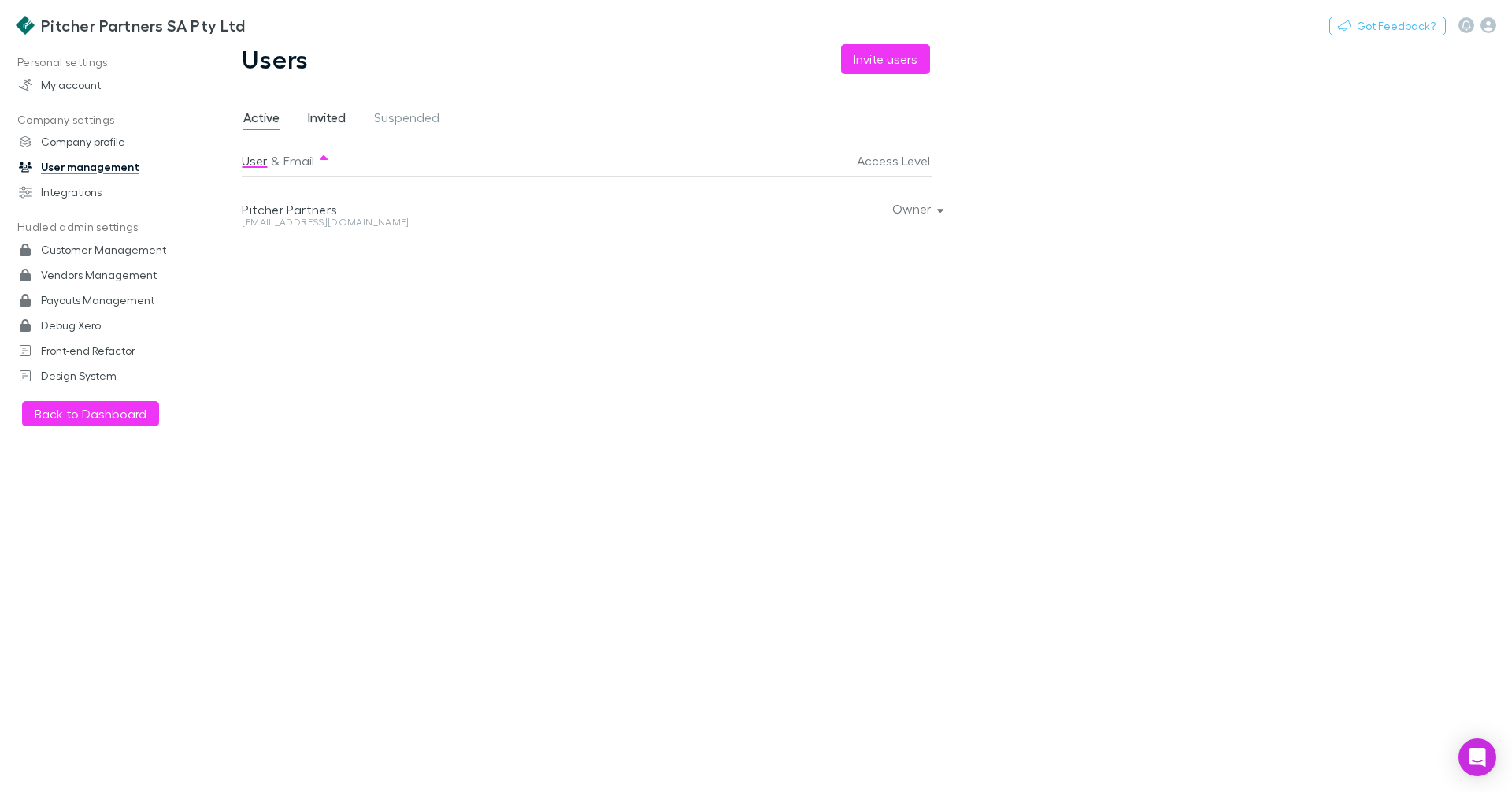
click at [306, 118] on link "Invited" at bounding box center [327, 119] width 41 height 25
click at [270, 115] on span "Active" at bounding box center [261, 120] width 36 height 20
click at [1485, 23] on icon "button" at bounding box center [1489, 25] width 16 height 16
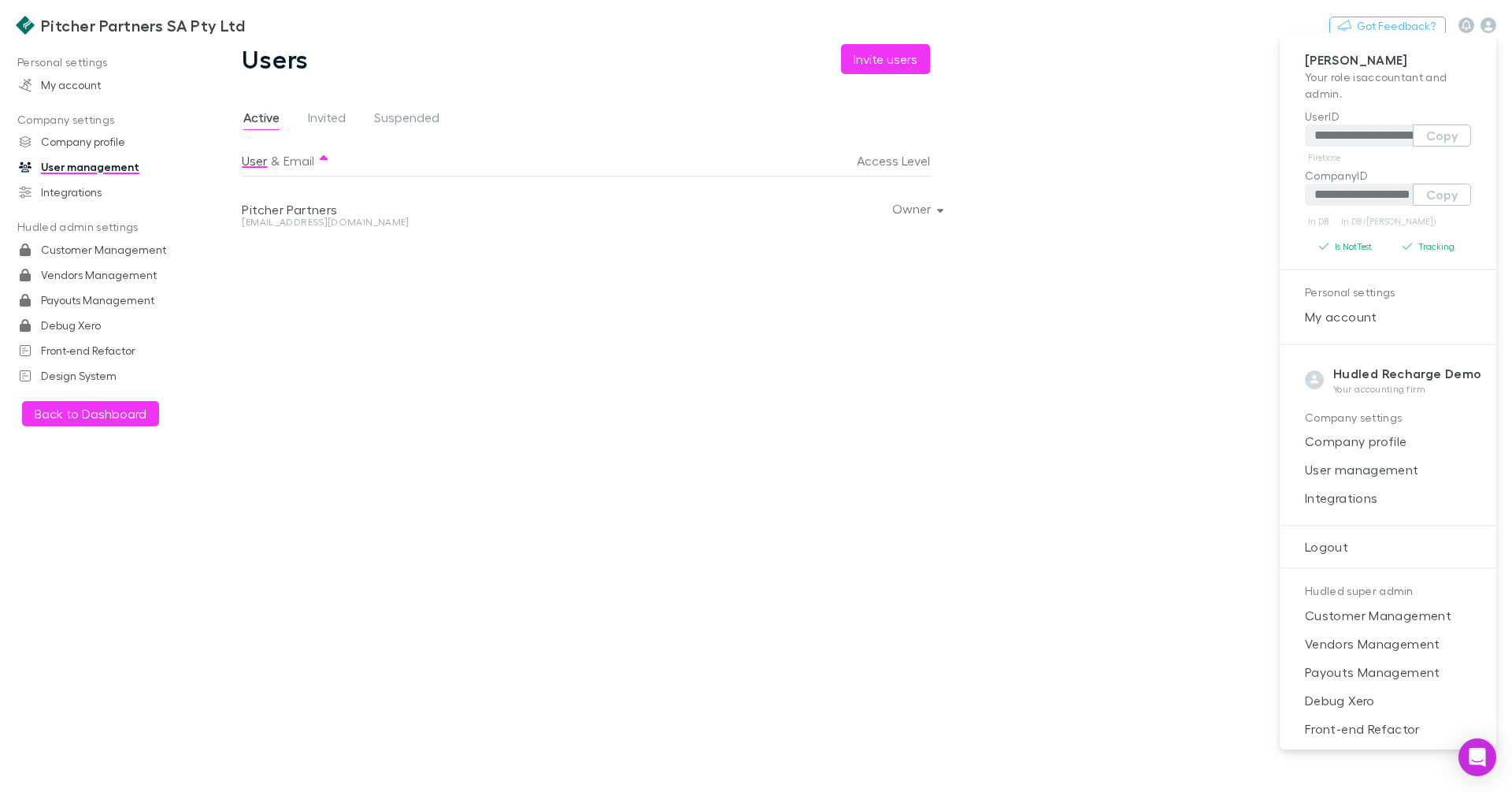
click at [75, 136] on div at bounding box center [756, 396] width 1512 height 792
click at [76, 138] on div at bounding box center [756, 396] width 1512 height 792
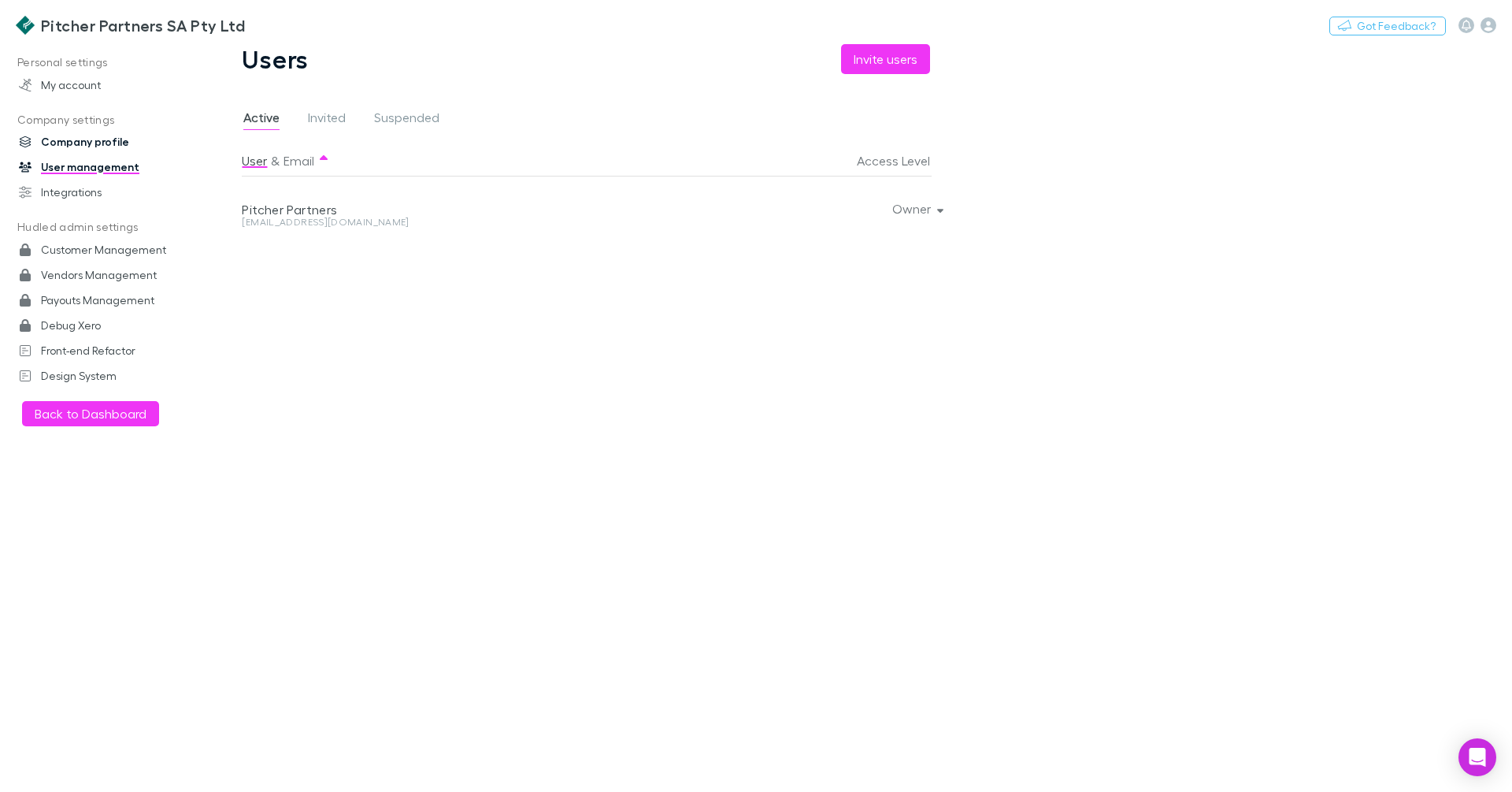
click at [80, 141] on link "Company profile" at bounding box center [101, 141] width 198 height 25
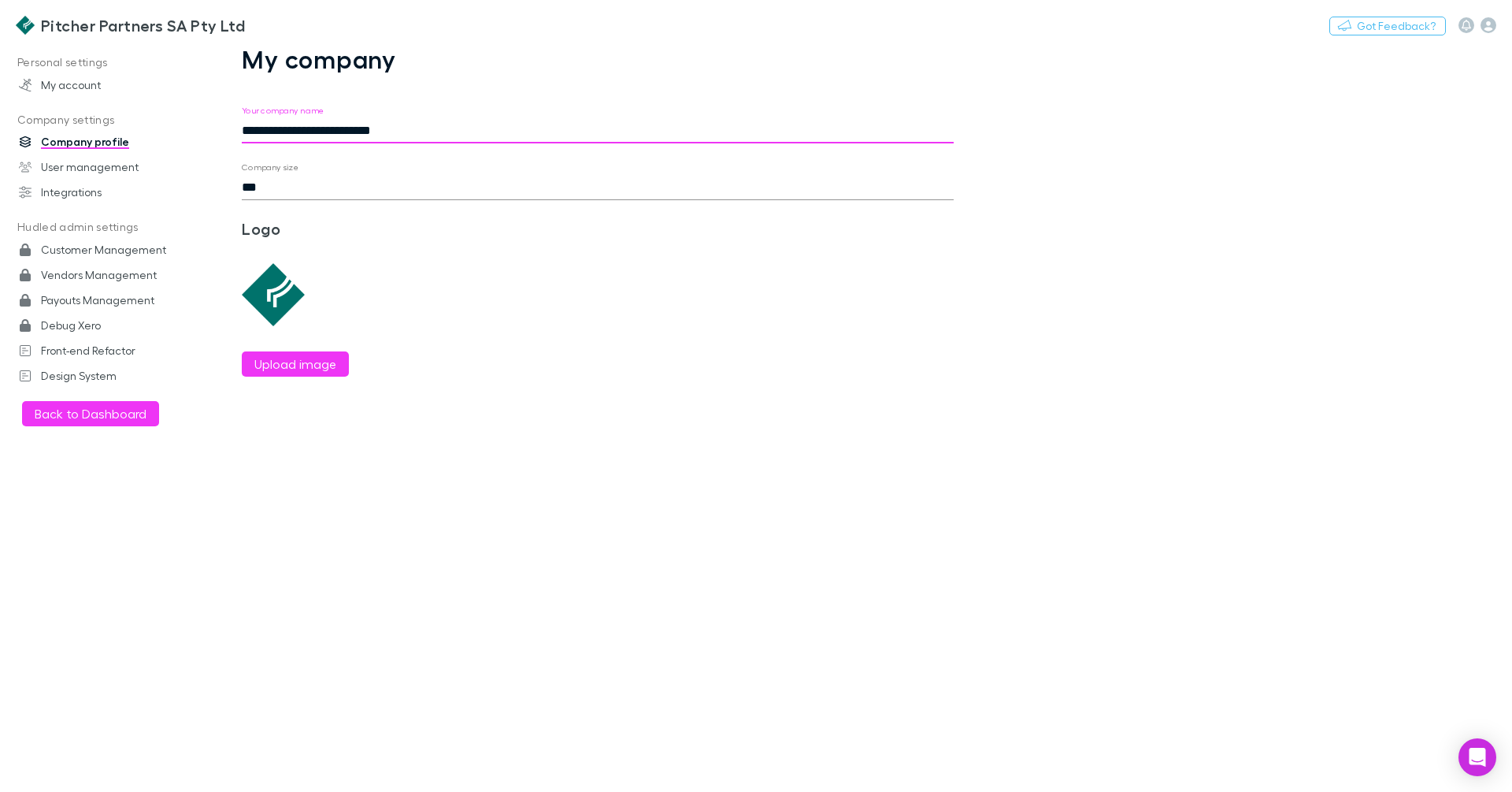
click at [433, 133] on input "**********" at bounding box center [597, 130] width 712 height 25
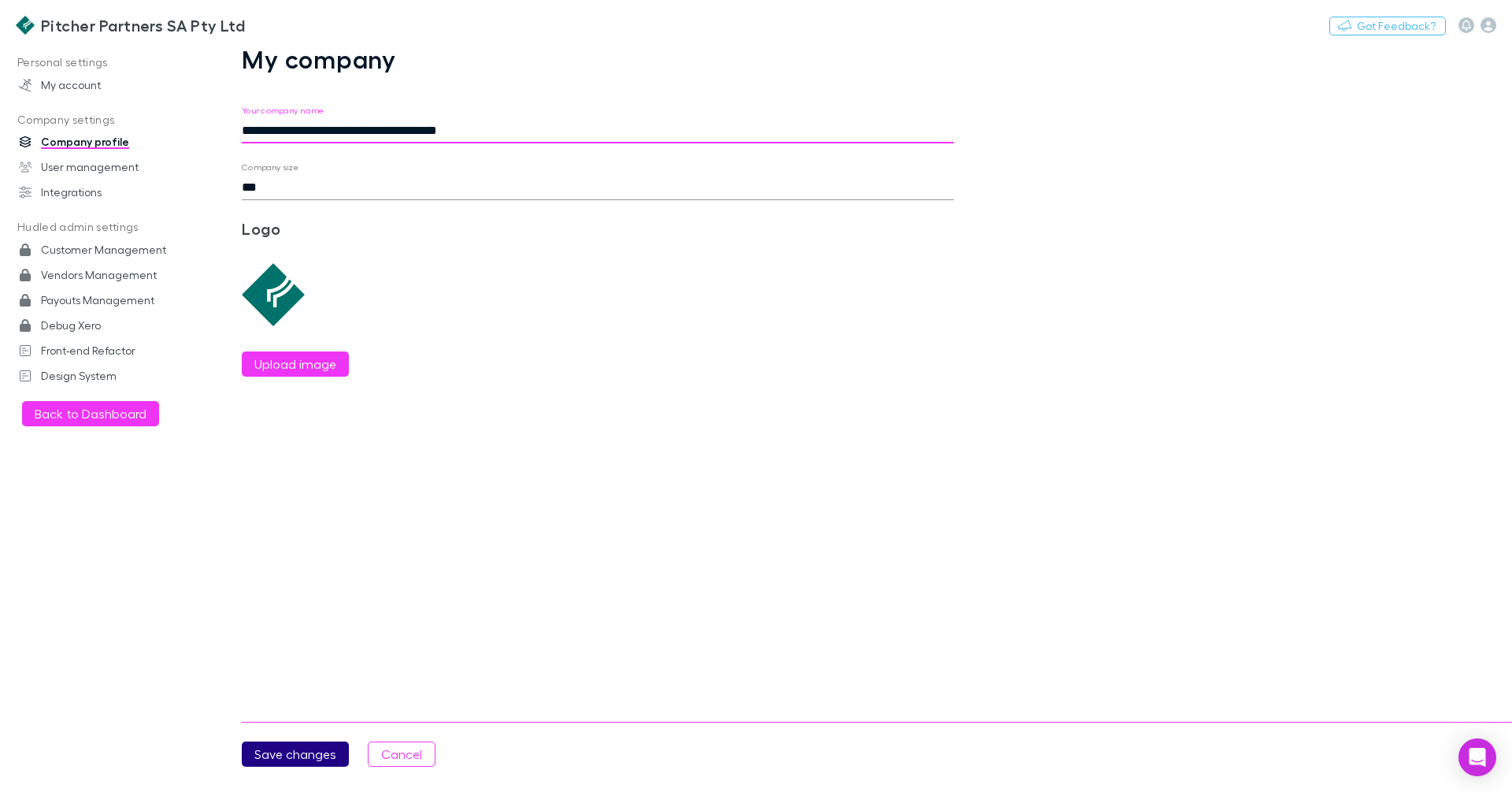
type input "**********"
click at [316, 742] on button "Save changes" at bounding box center [295, 754] width 107 height 25
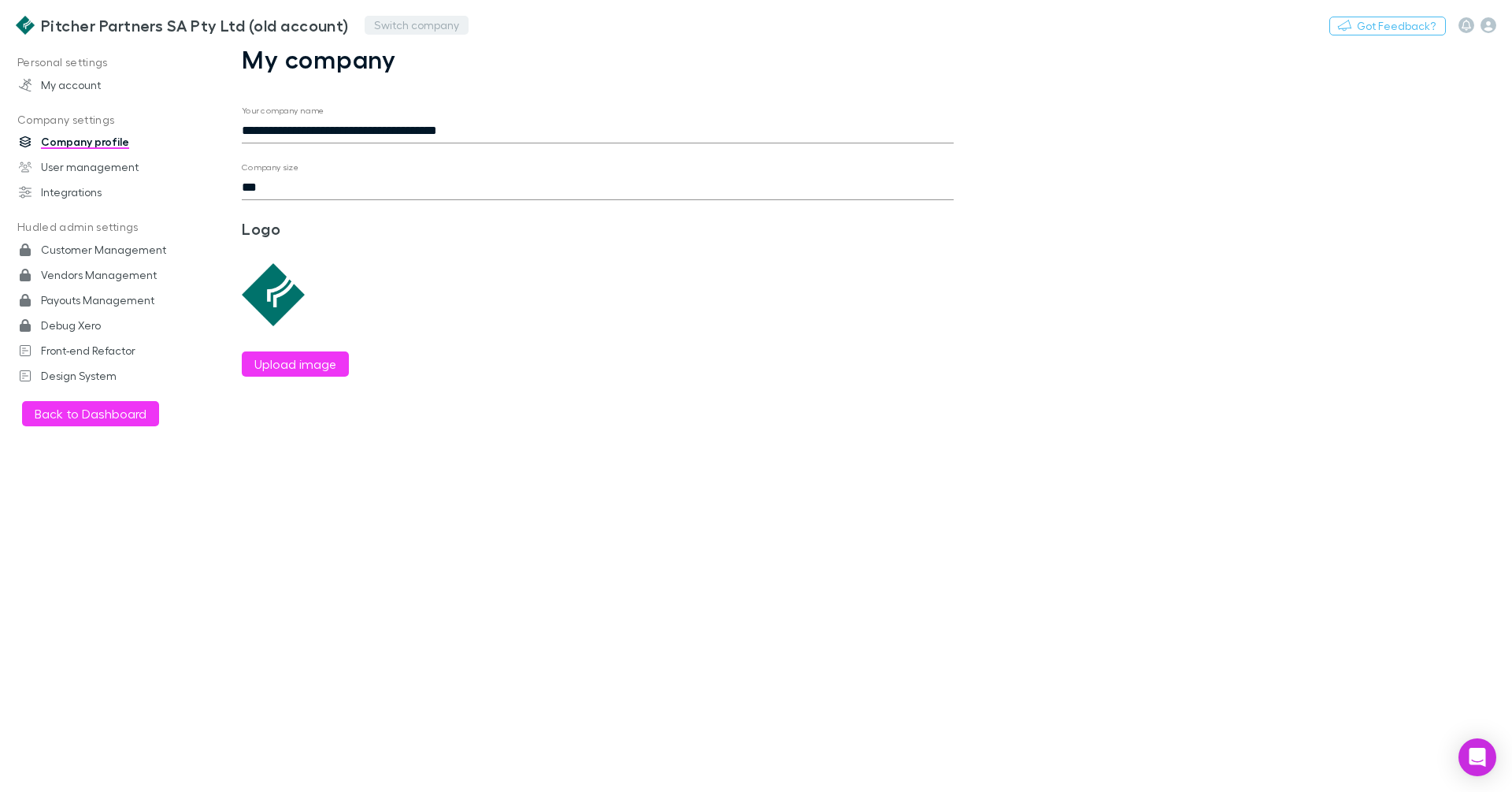
click at [399, 25] on button "Switch company" at bounding box center [417, 25] width 104 height 19
type input "*****"
click at [435, 98] on p "Pitcher Partners SA Pty Ltd" at bounding box center [455, 94] width 160 height 19
click at [139, 21] on h3 "Pitcher Partners SA Pty Ltd" at bounding box center [142, 25] width 204 height 19
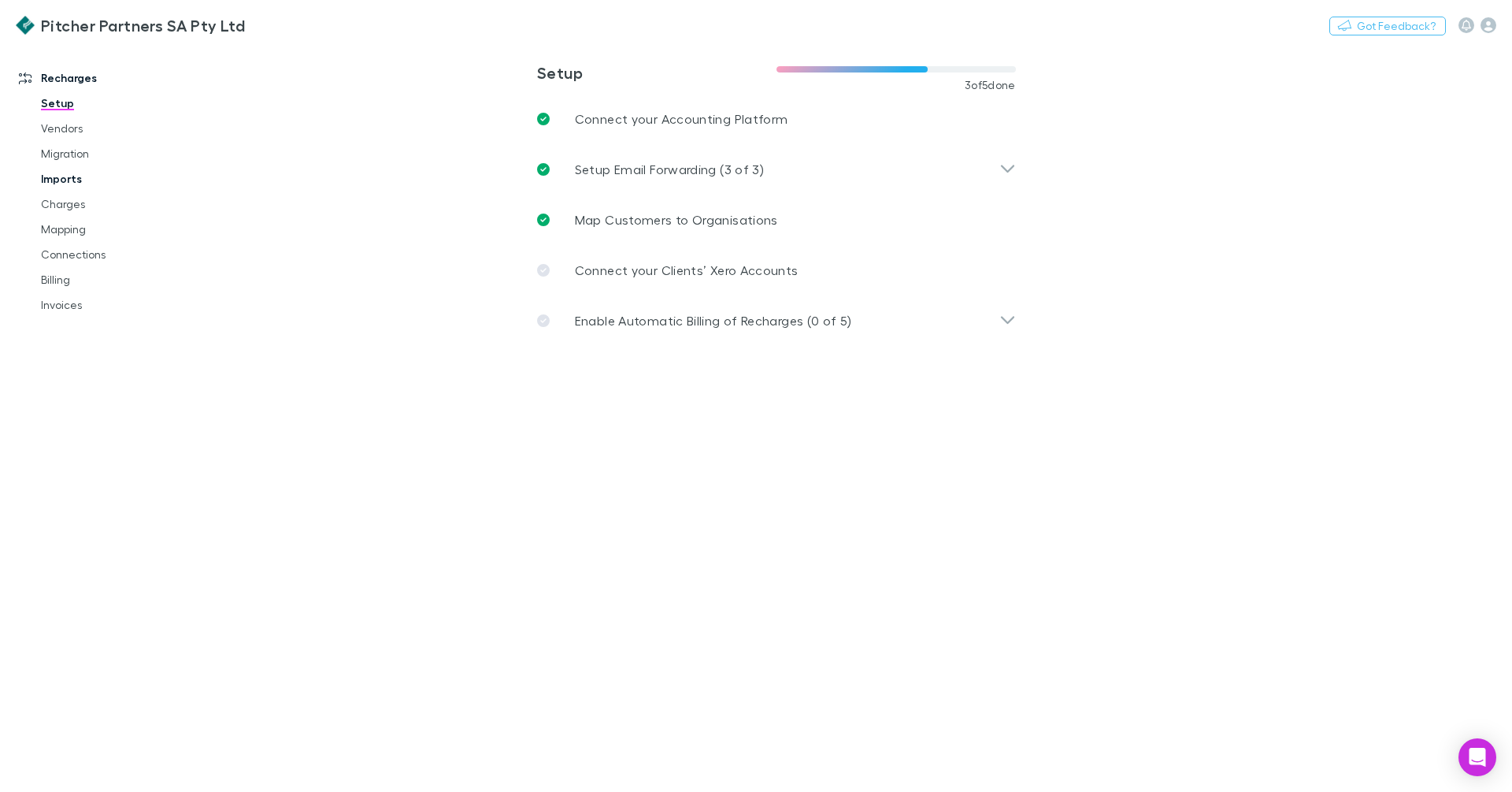
drag, startPoint x: 64, startPoint y: 206, endPoint x: 67, endPoint y: 190, distance: 16.3
click at [64, 206] on link "Charges" at bounding box center [113, 204] width 176 height 25
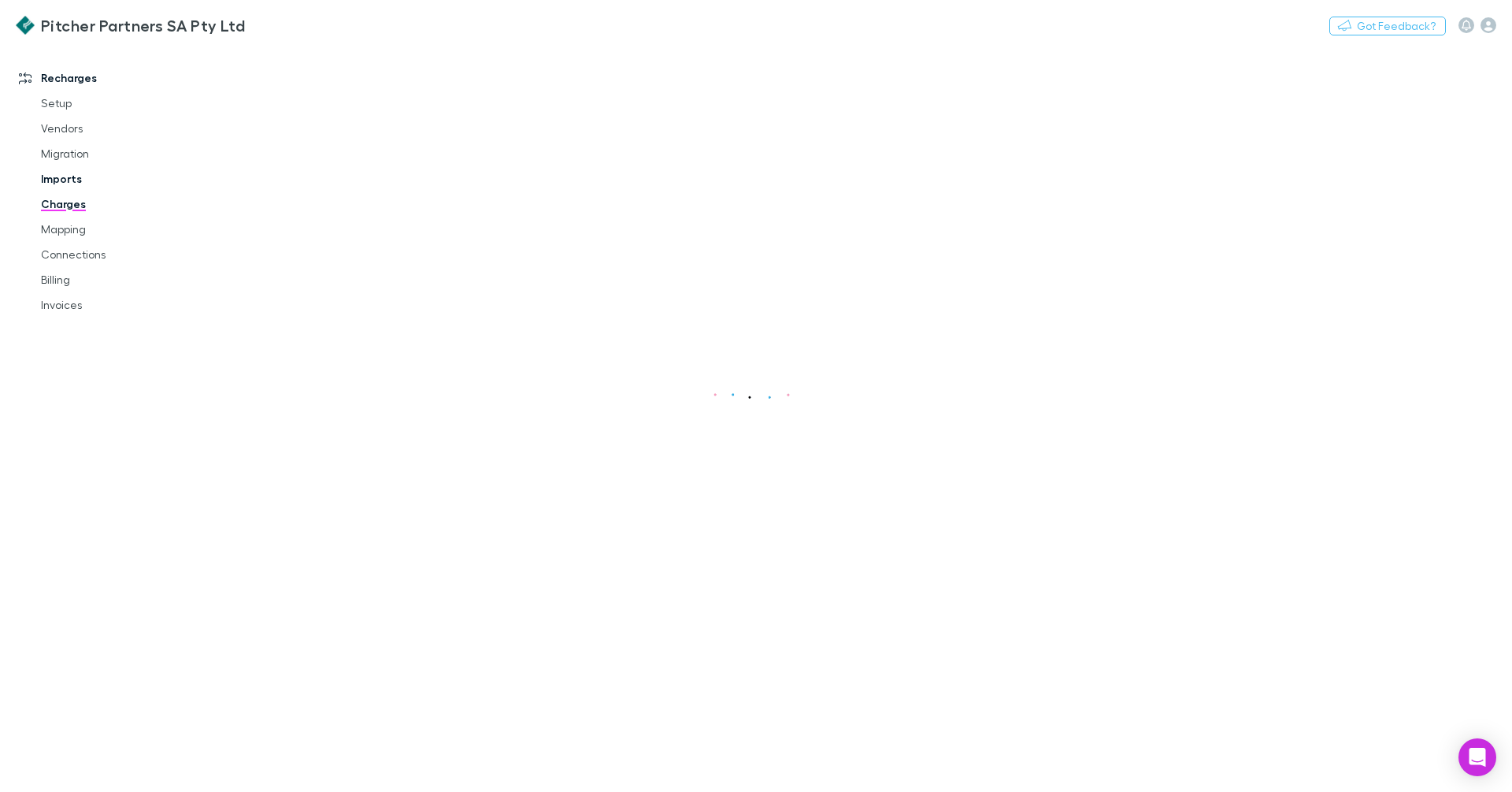
click at [66, 169] on link "Imports" at bounding box center [113, 179] width 176 height 25
click at [297, 58] on span "All" at bounding box center [301, 64] width 13 height 20
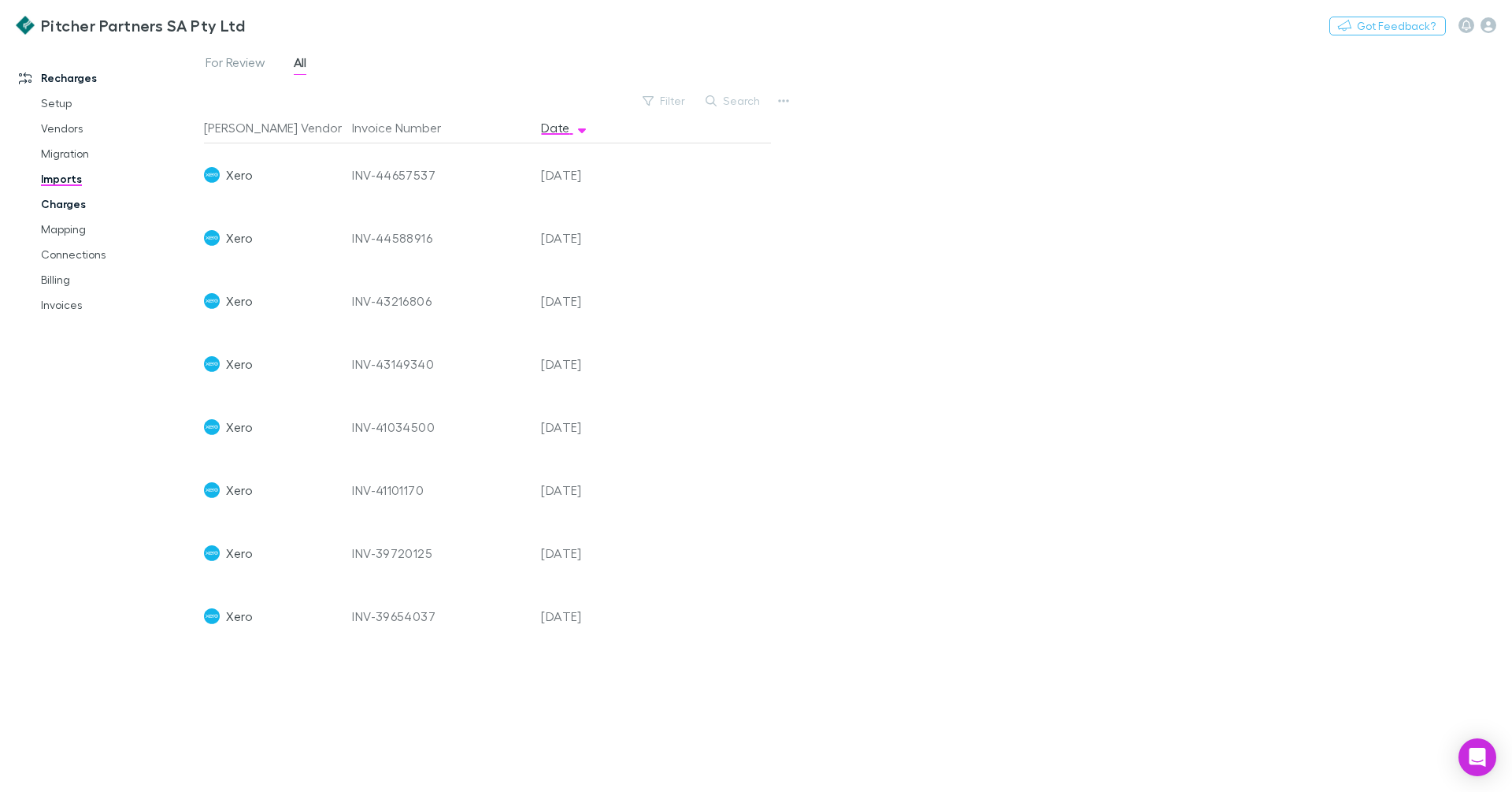
click at [85, 198] on link "Charges" at bounding box center [113, 204] width 176 height 25
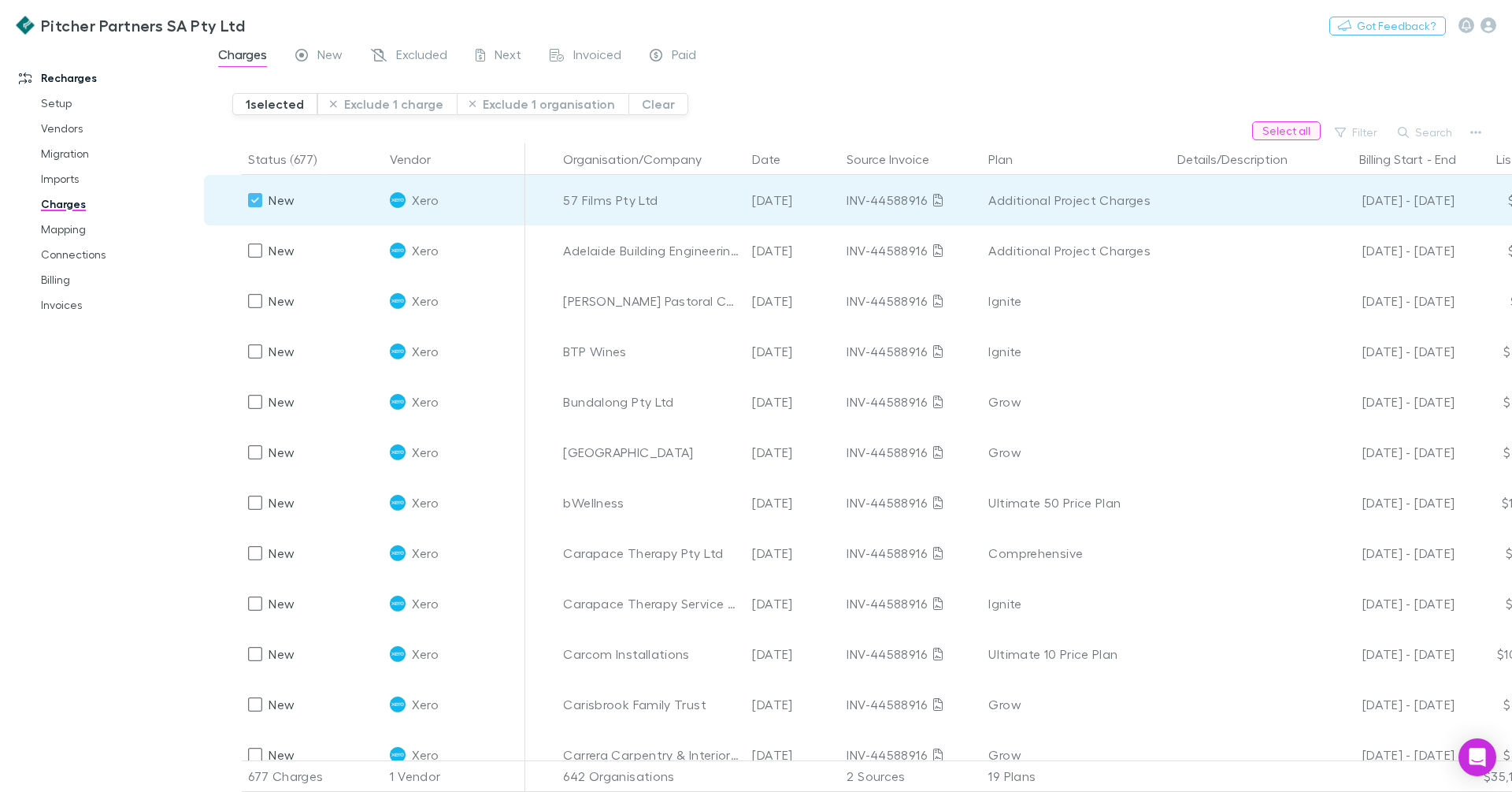
click at [1278, 131] on button "Select all" at bounding box center [1287, 130] width 69 height 19
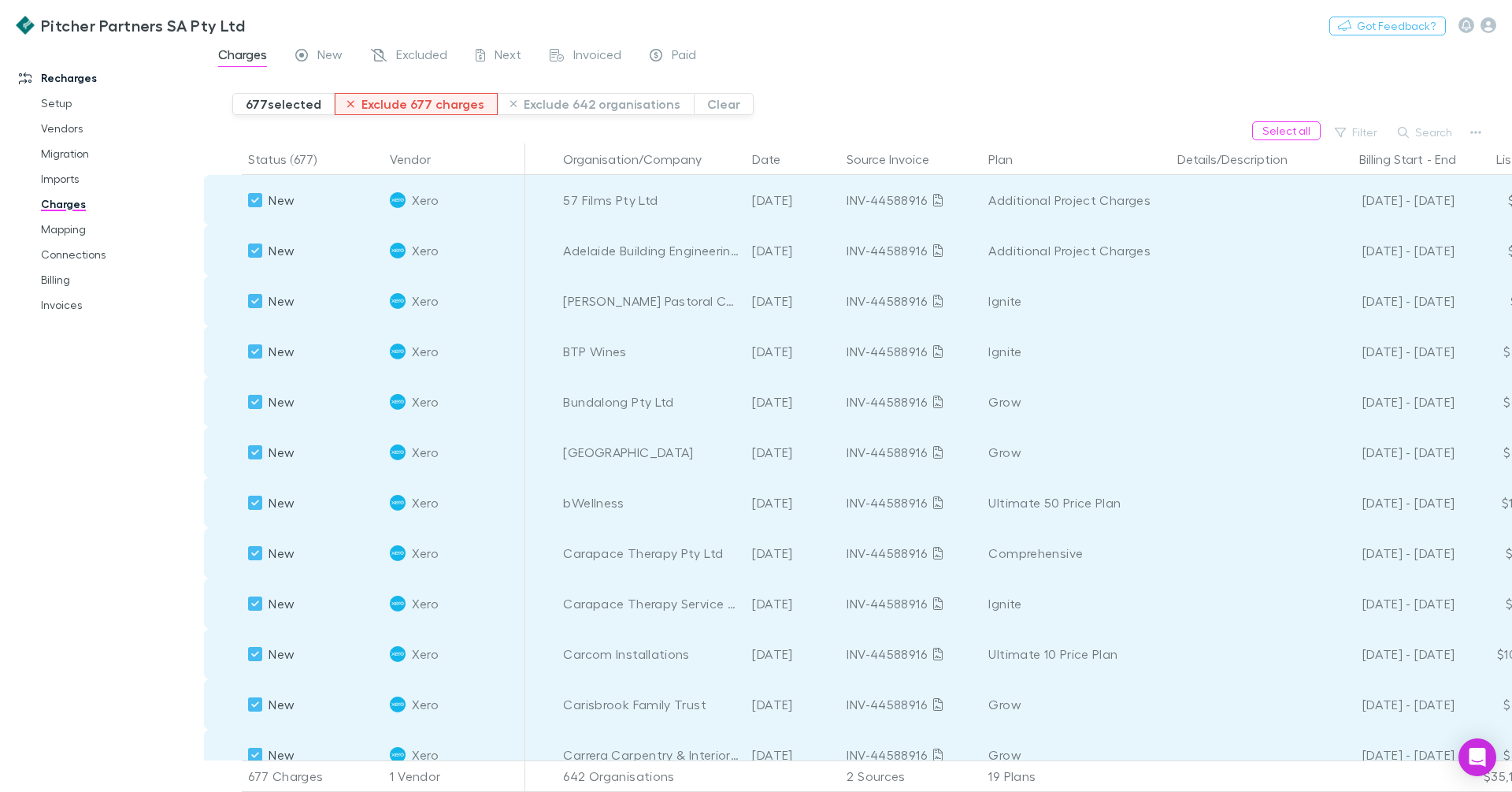
click at [372, 106] on button "Exclude 677 charges" at bounding box center [416, 104] width 163 height 22
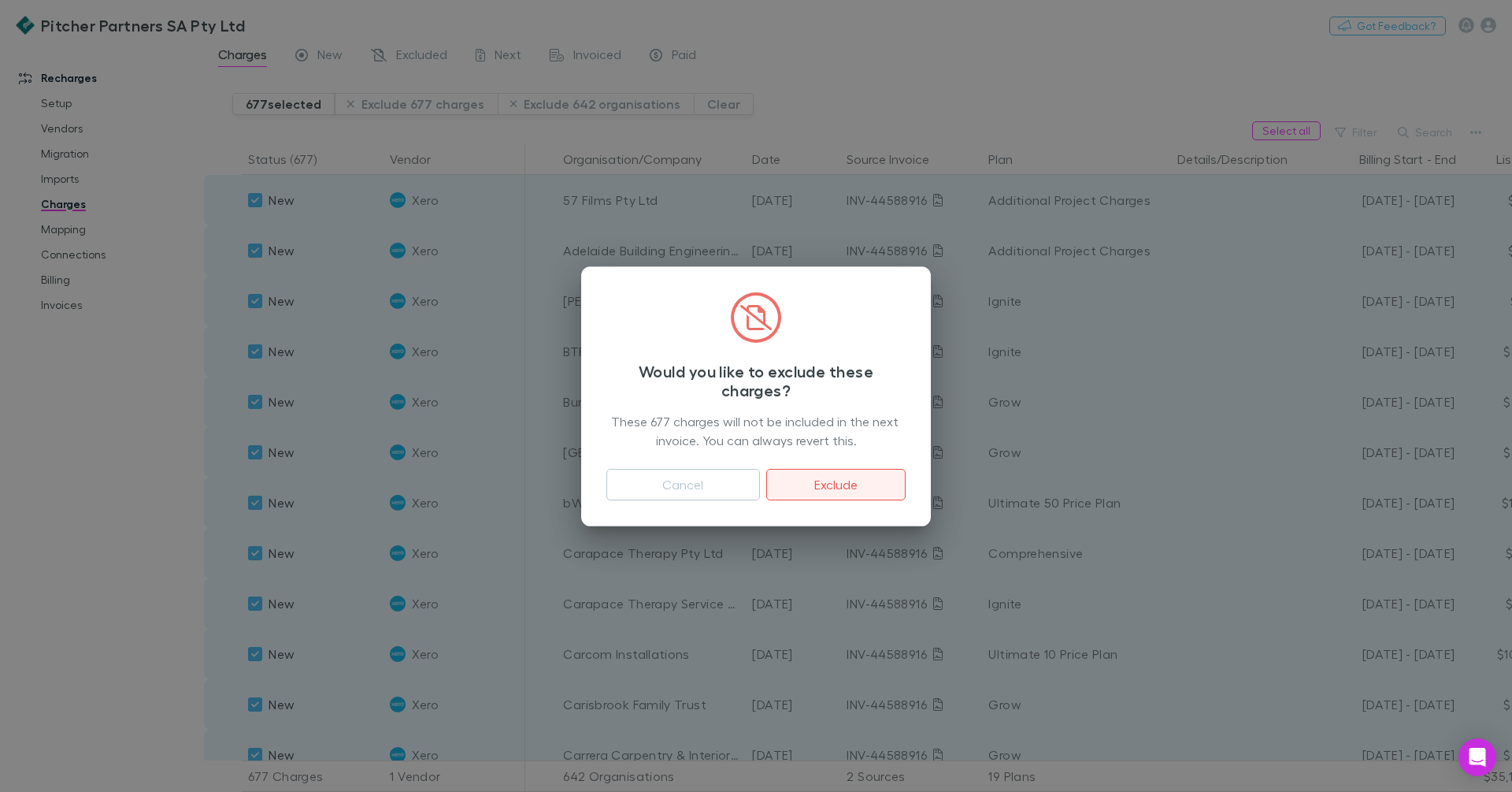
click at [850, 490] on button "Exclude" at bounding box center [836, 485] width 140 height 32
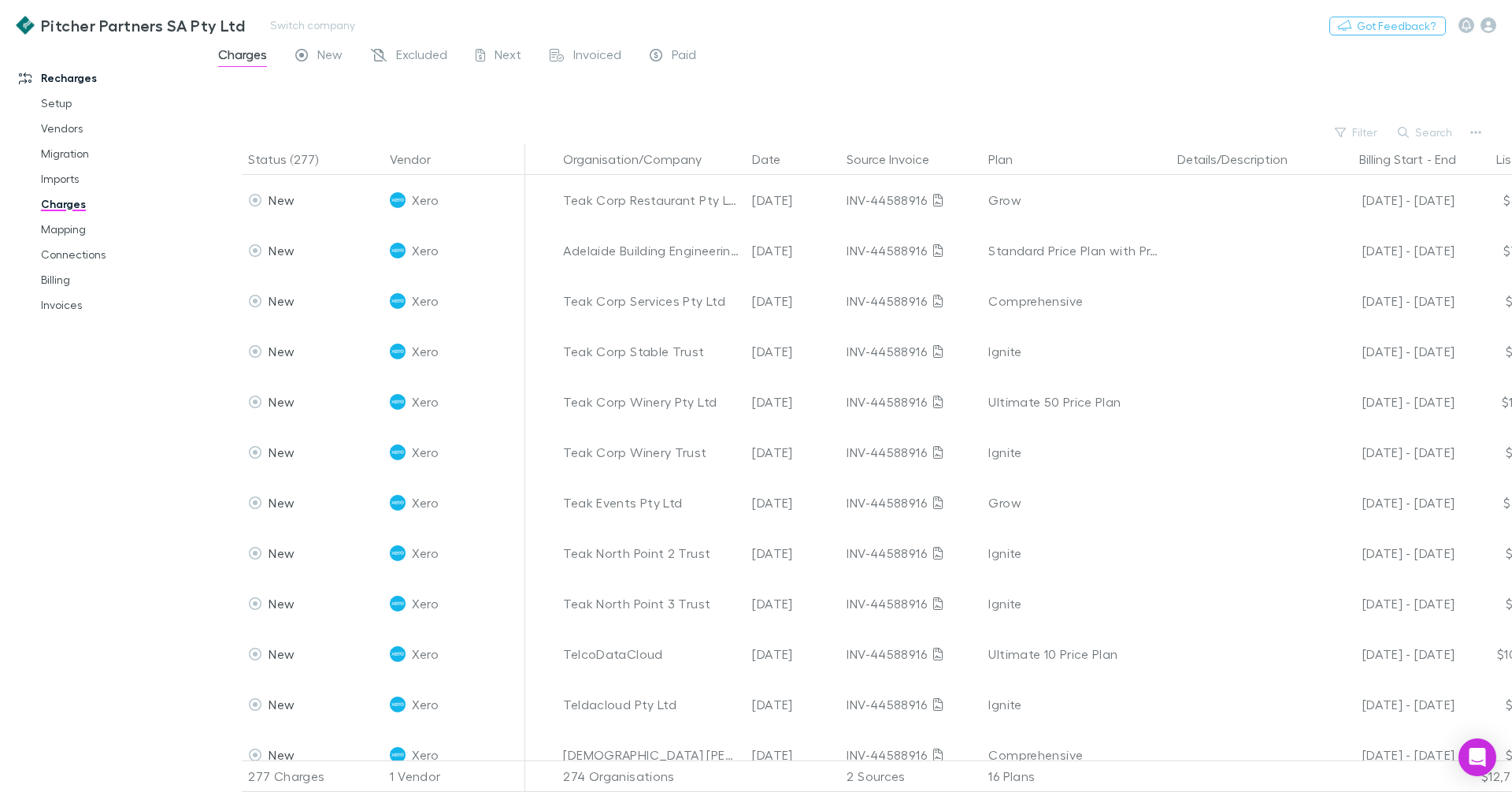
click at [936, 200] on icon at bounding box center [938, 200] width 9 height 13
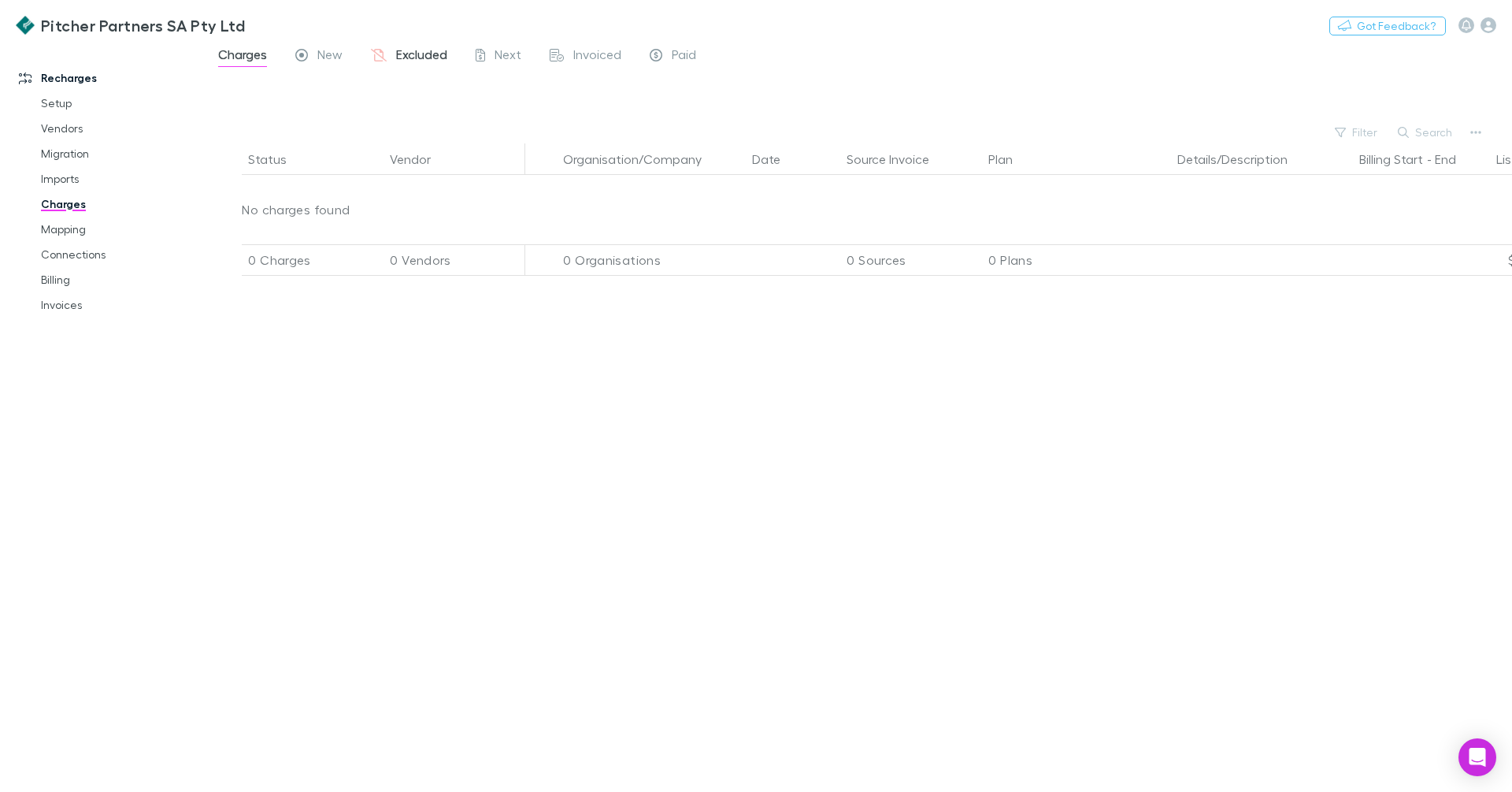
click at [417, 54] on span "Excluded" at bounding box center [421, 57] width 51 height 20
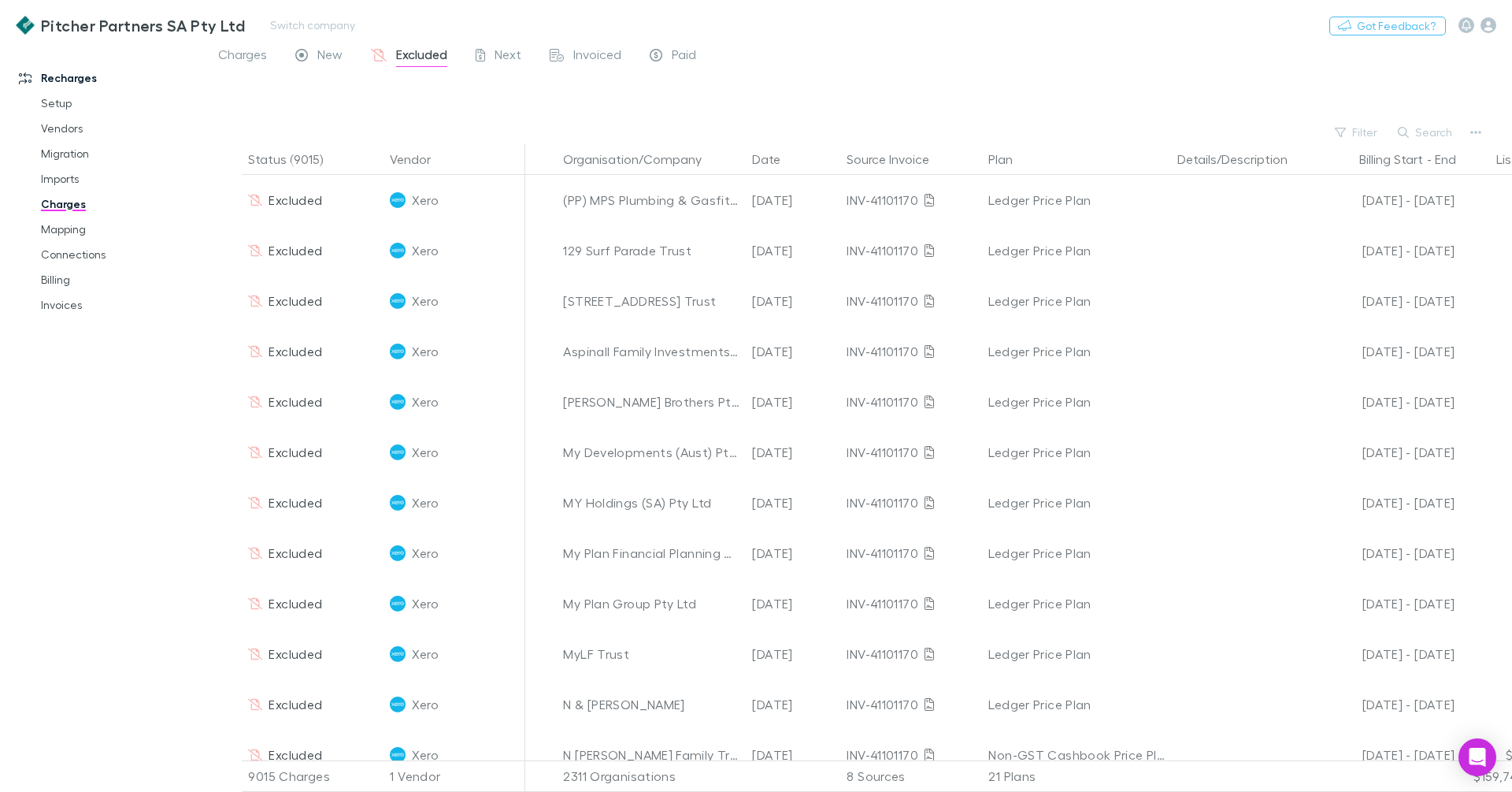
drag, startPoint x: 924, startPoint y: 195, endPoint x: 991, endPoint y: 21, distance: 186.5
click at [924, 195] on link at bounding box center [930, 200] width 22 height 22
click at [67, 104] on link "Setup" at bounding box center [113, 102] width 176 height 25
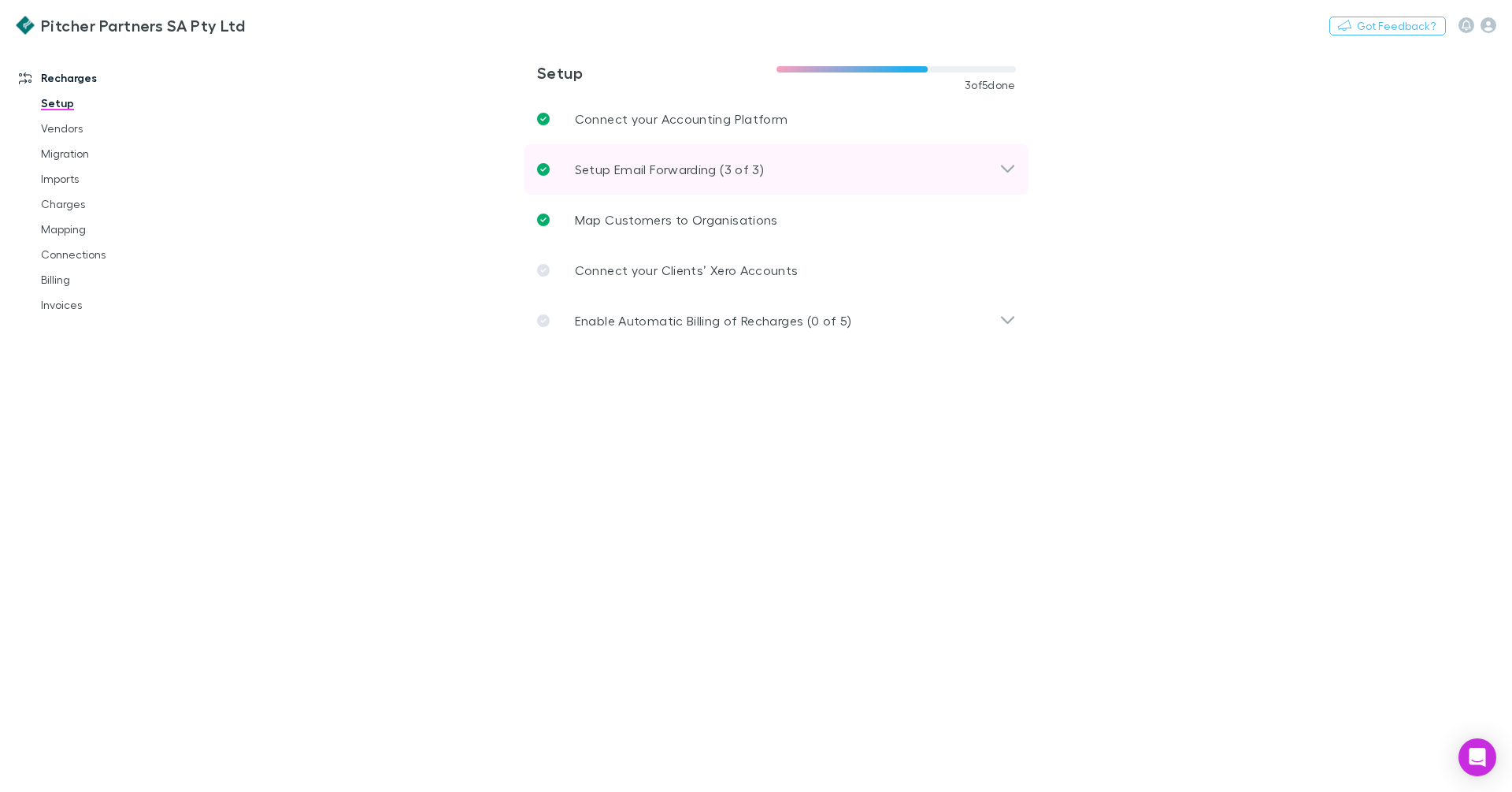
click at [674, 161] on p "Setup Email Forwarding (3 of 3)" at bounding box center [669, 169] width 189 height 19
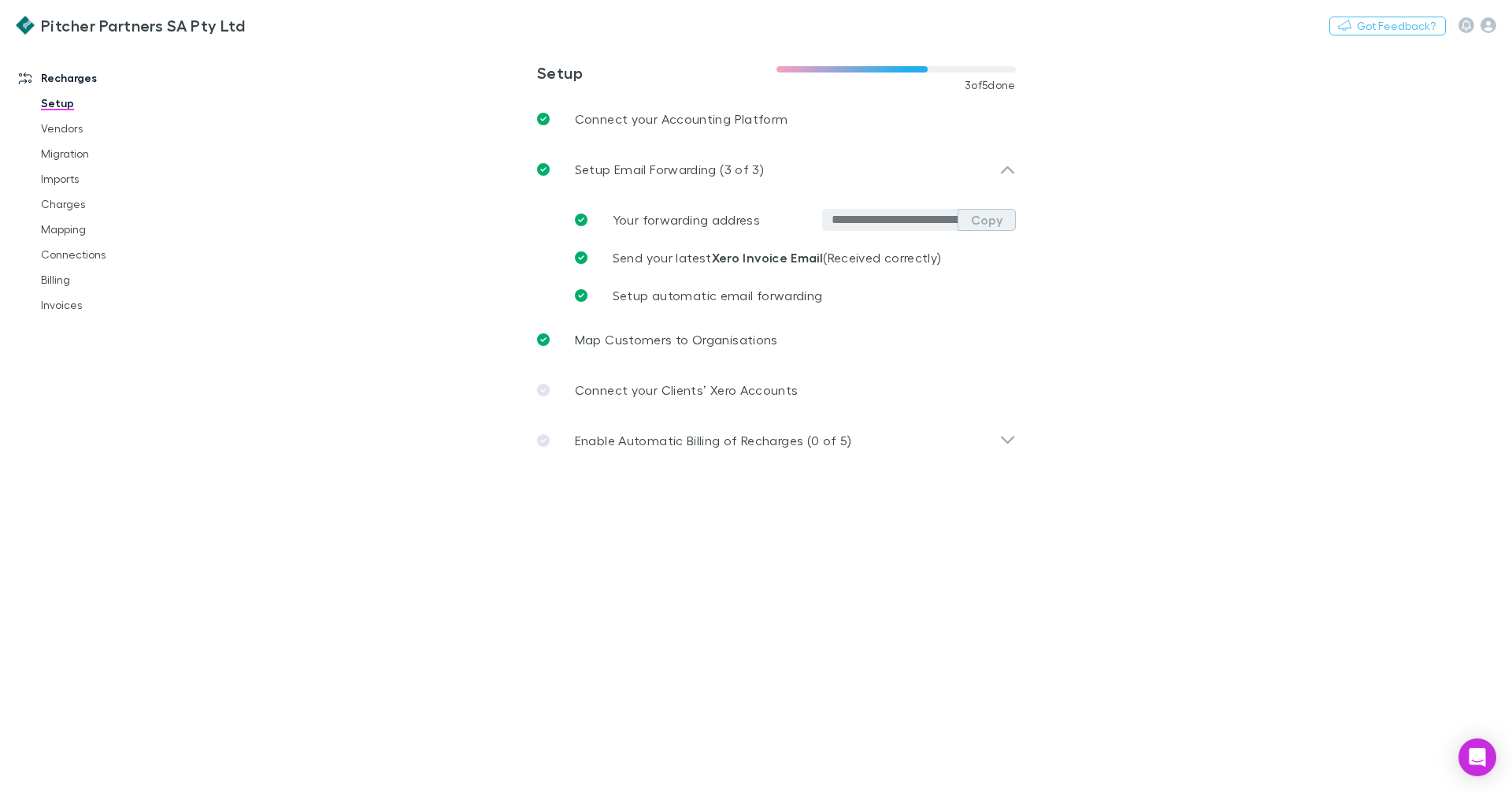
click at [992, 229] on button "Copy" at bounding box center [986, 220] width 59 height 22
drag, startPoint x: 91, startPoint y: 203, endPoint x: 1152, endPoint y: 4, distance: 1079.5
click at [91, 203] on link "Charges" at bounding box center [113, 204] width 176 height 25
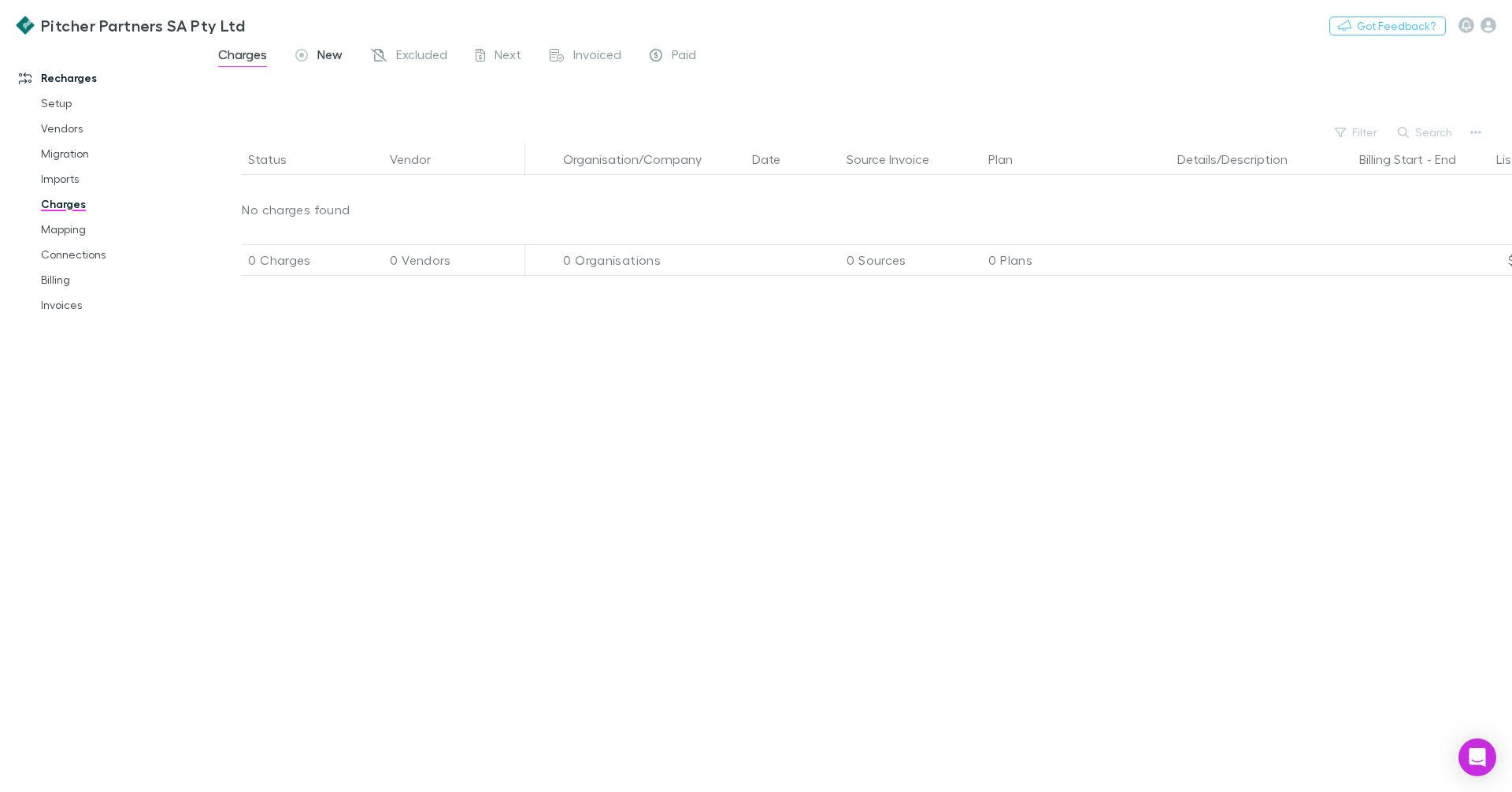
click at [321, 57] on span "New" at bounding box center [329, 57] width 25 height 20
click at [241, 50] on span "Charges" at bounding box center [243, 57] width 48 height 20
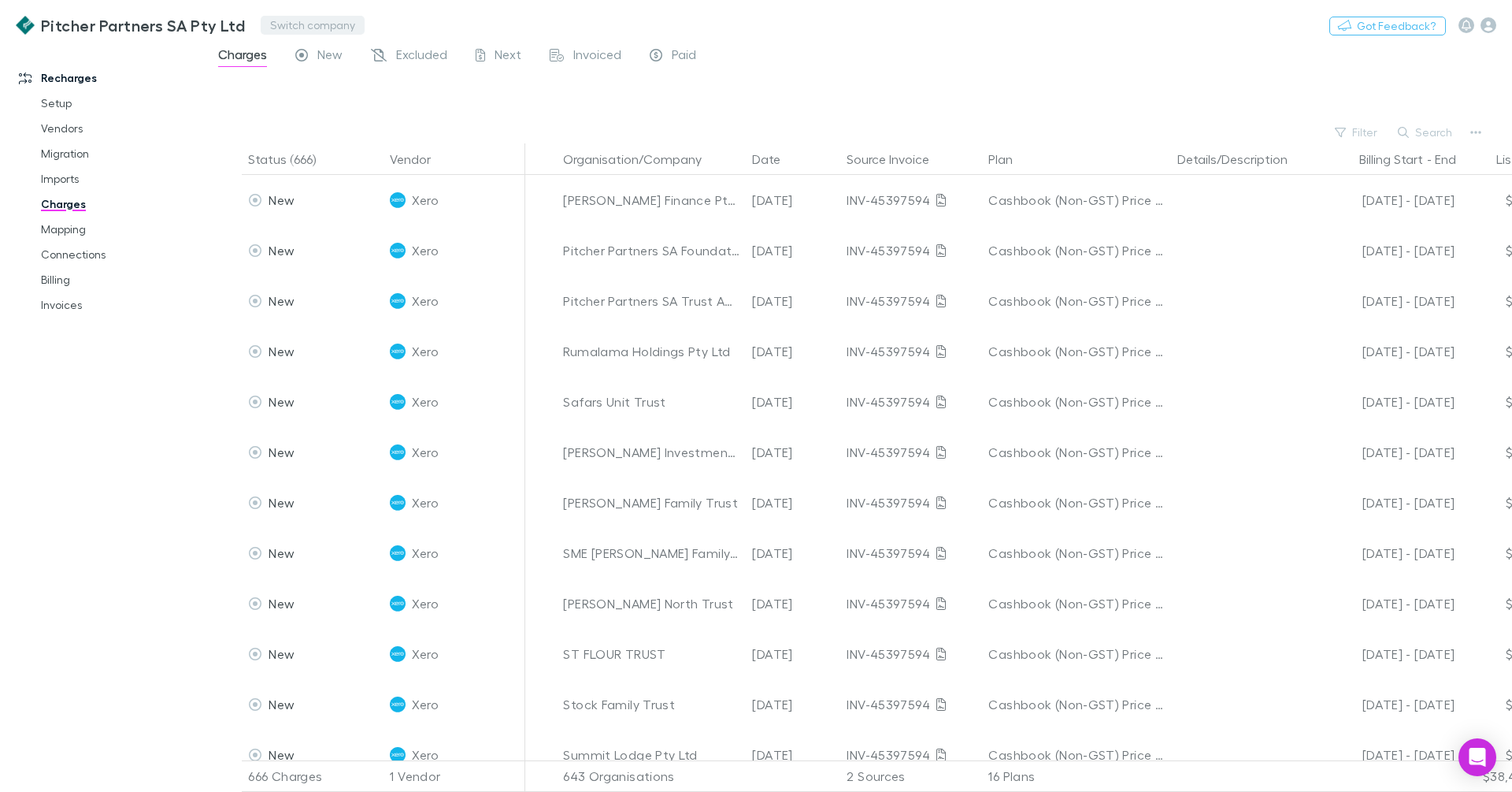
click at [274, 18] on button "Switch company" at bounding box center [313, 25] width 104 height 19
type input "********"
click at [290, 90] on p "One Advisory" at bounding box center [311, 94] width 80 height 19
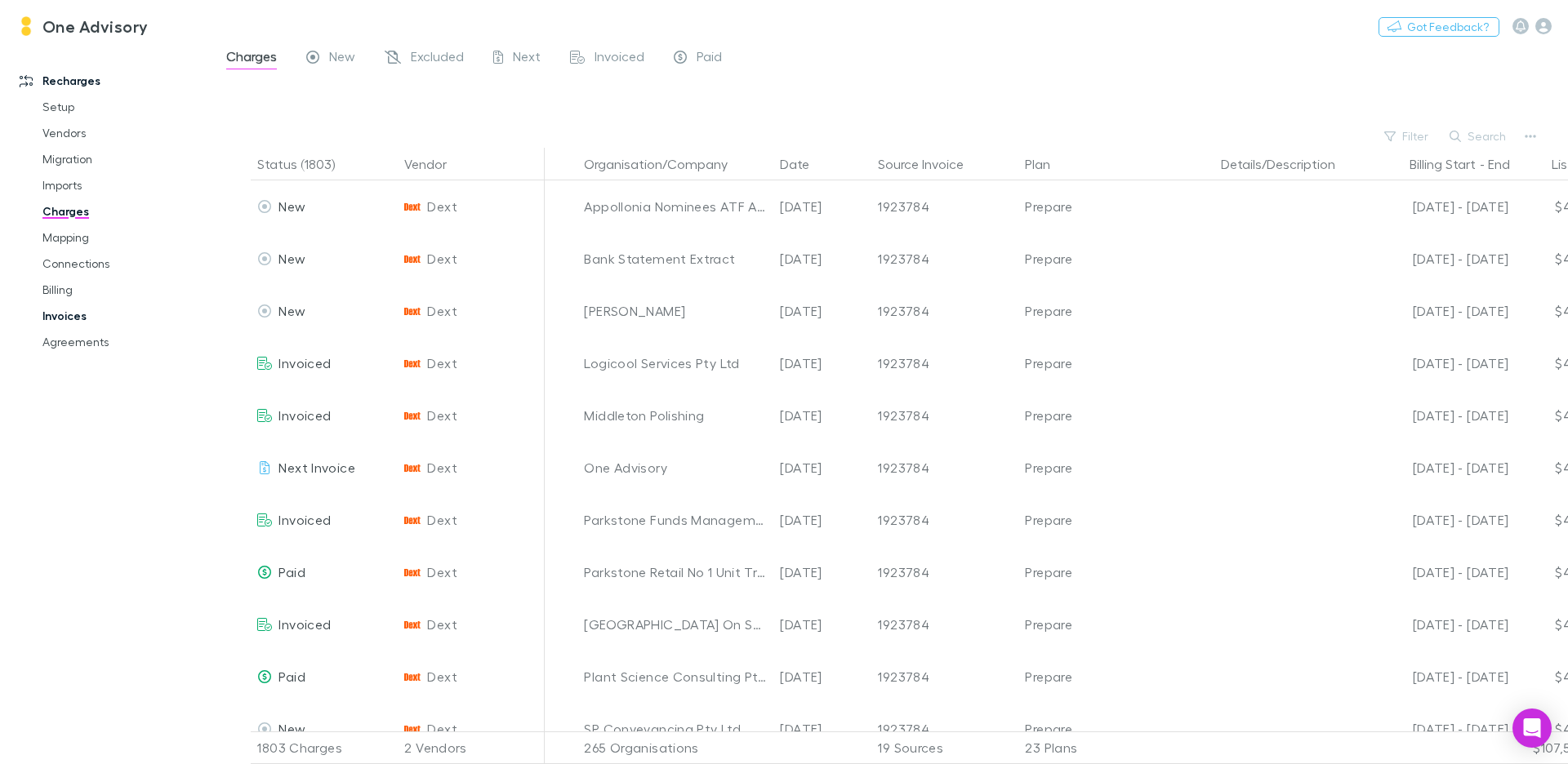
click at [67, 326] on link "Invoices" at bounding box center [117, 315] width 182 height 26
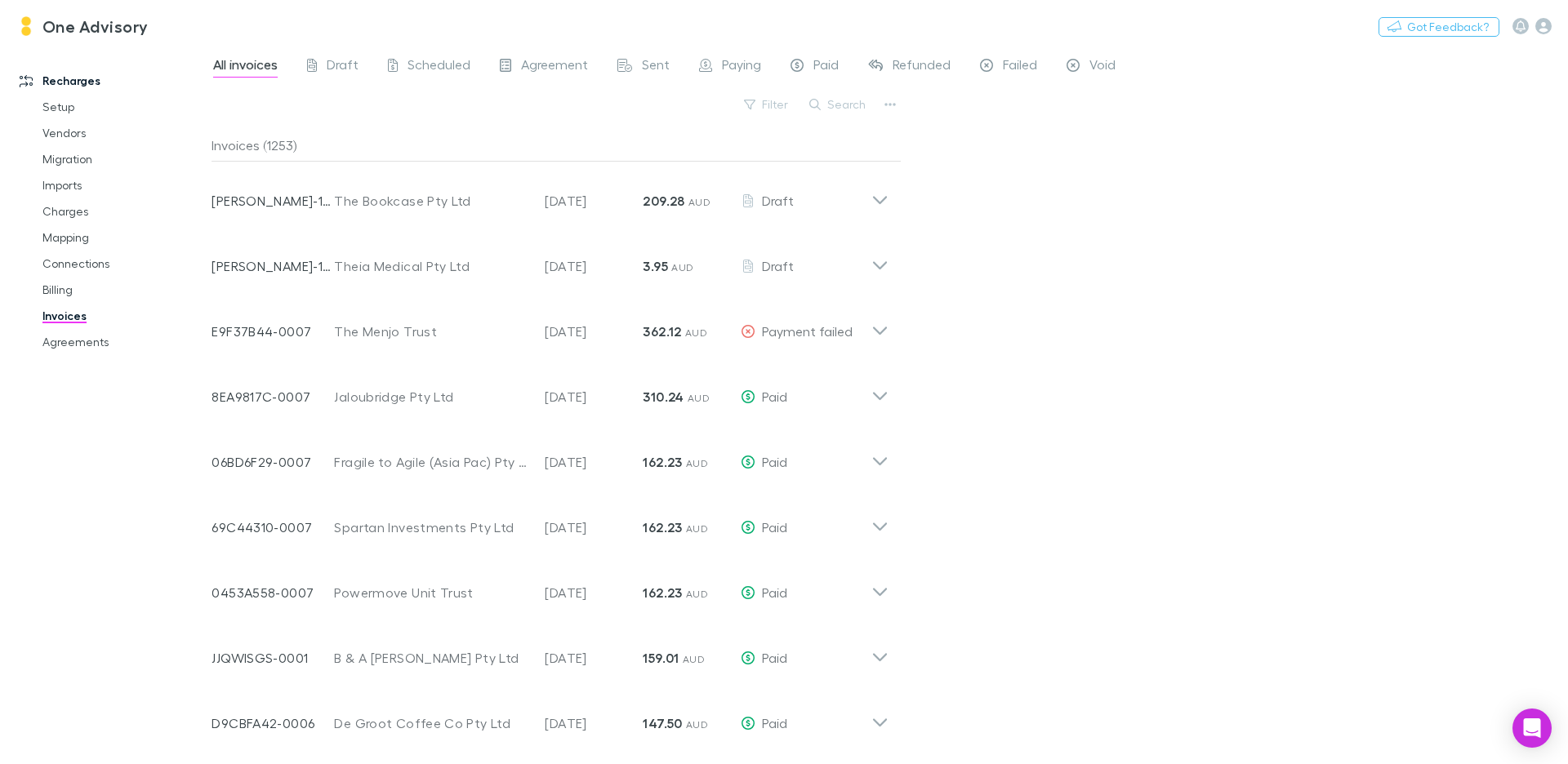
click at [1062, 176] on div "All invoices Draft Scheduled Agreement Sent Paying Paid Refunded Failed Void Fi…" at bounding box center [890, 404] width 1357 height 719
click at [897, 106] on button "button" at bounding box center [891, 105] width 23 height 23
drag, startPoint x: 113, startPoint y: 201, endPoint x: 83, endPoint y: 248, distance: 55.8
click at [113, 202] on div at bounding box center [784, 382] width 1568 height 764
drag, startPoint x: 69, startPoint y: 238, endPoint x: 151, endPoint y: 241, distance: 82.1
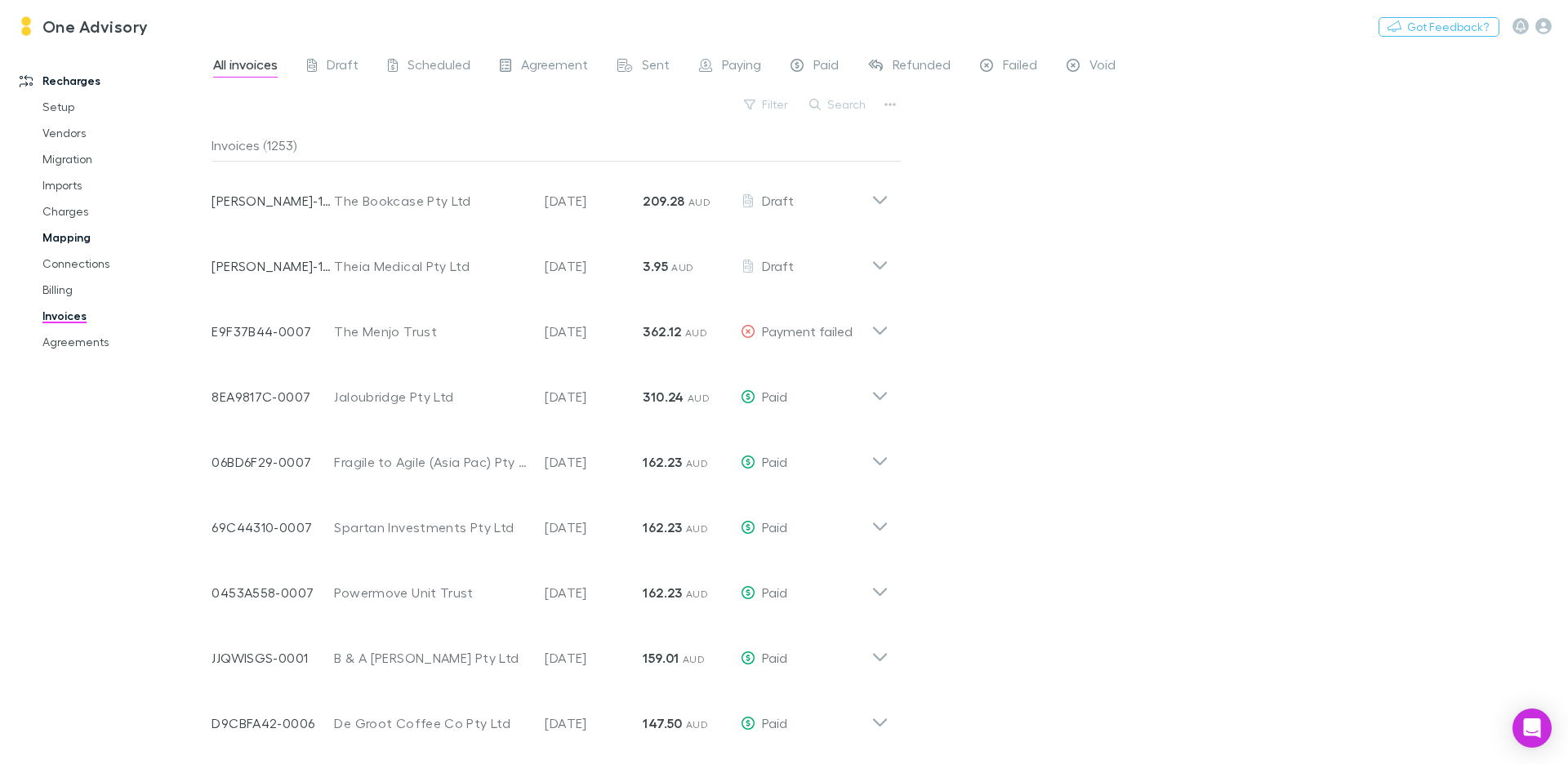
click at [69, 238] on link "Mapping" at bounding box center [117, 237] width 182 height 26
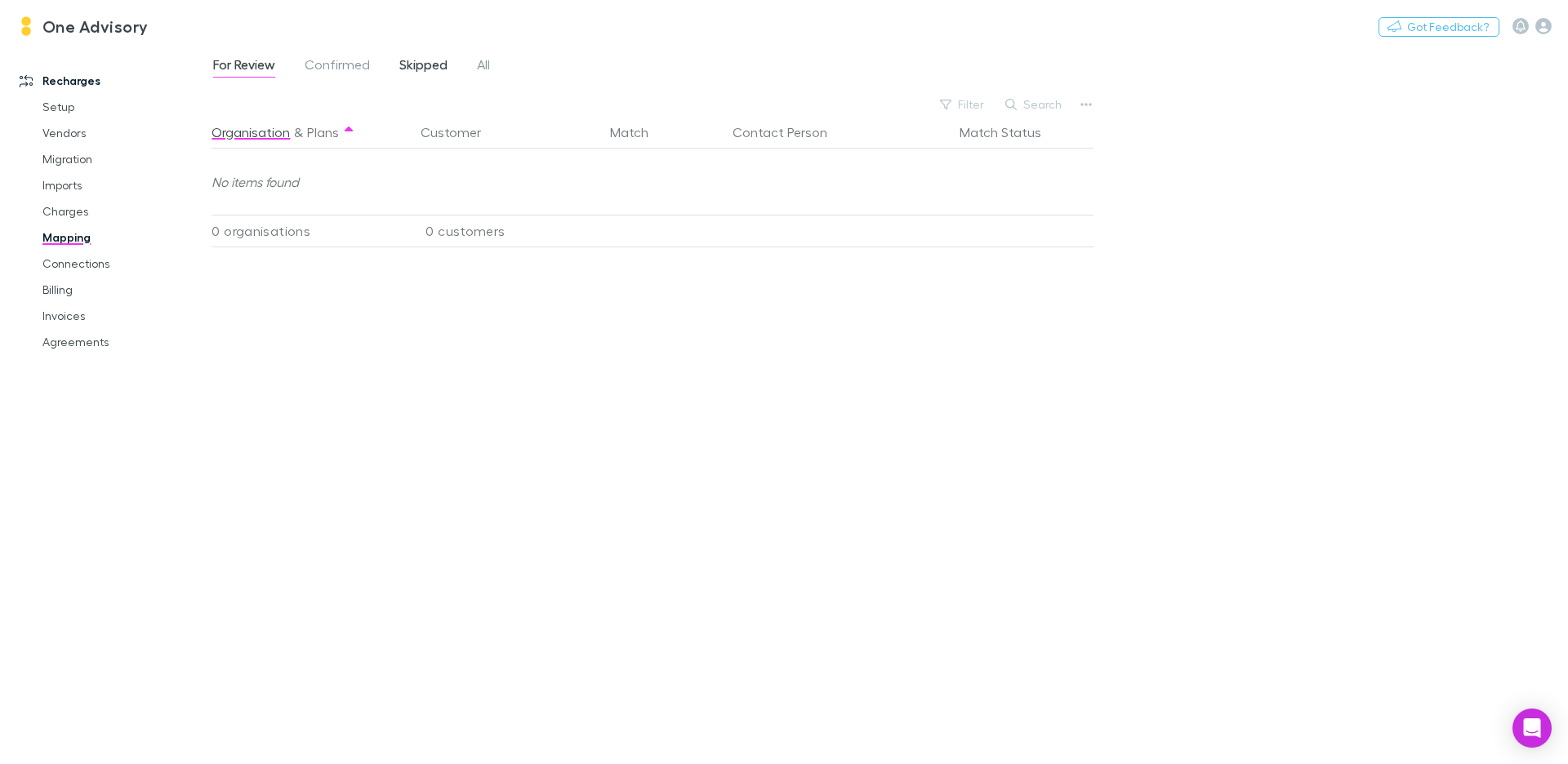
click at [429, 63] on span "Skipped" at bounding box center [424, 67] width 48 height 21
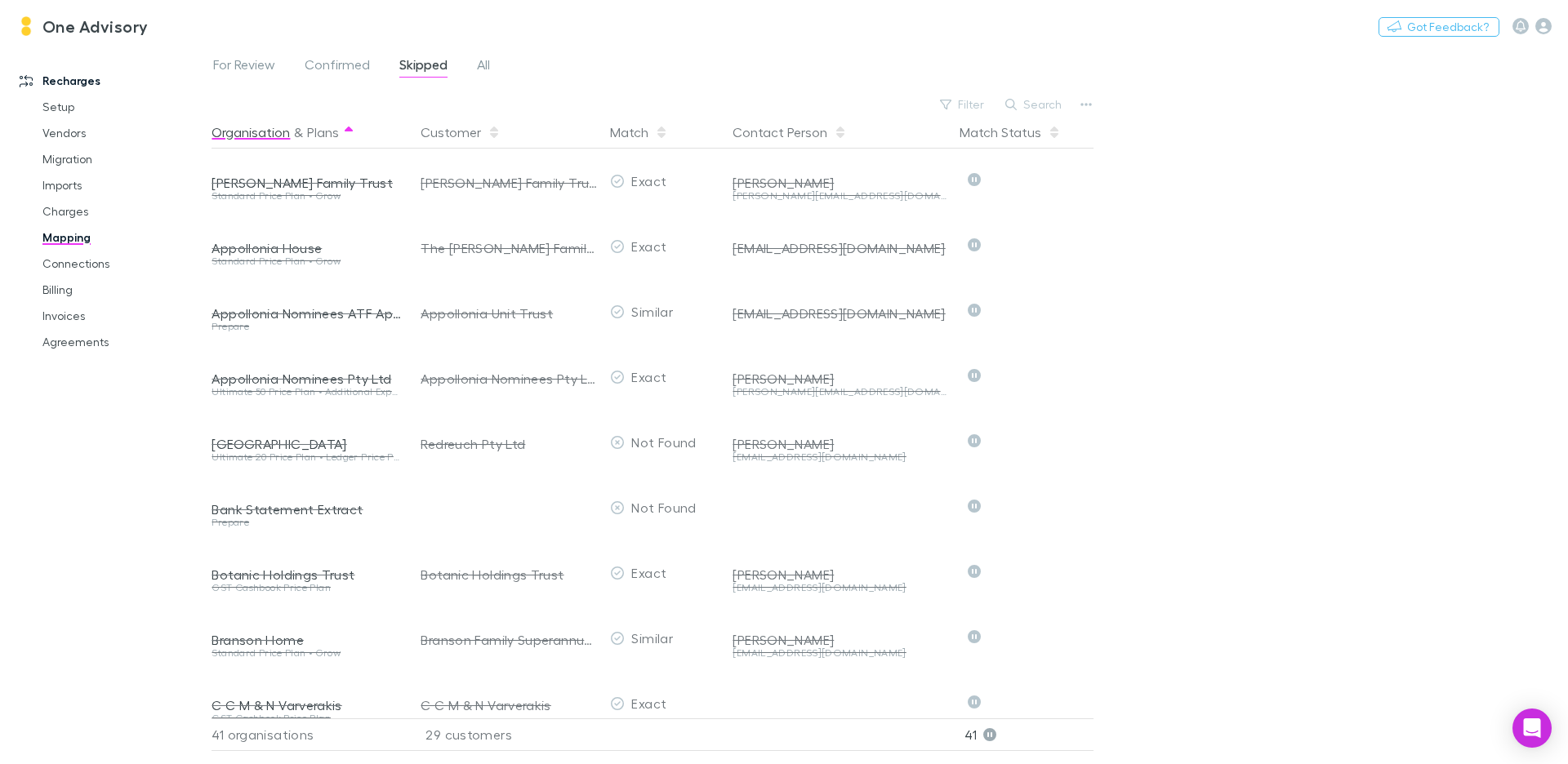
click at [348, 126] on icon at bounding box center [348, 128] width 8 height 5
click at [344, 135] on span at bounding box center [349, 132] width 14 height 14
click at [330, 136] on button "Plans" at bounding box center [322, 132] width 32 height 33
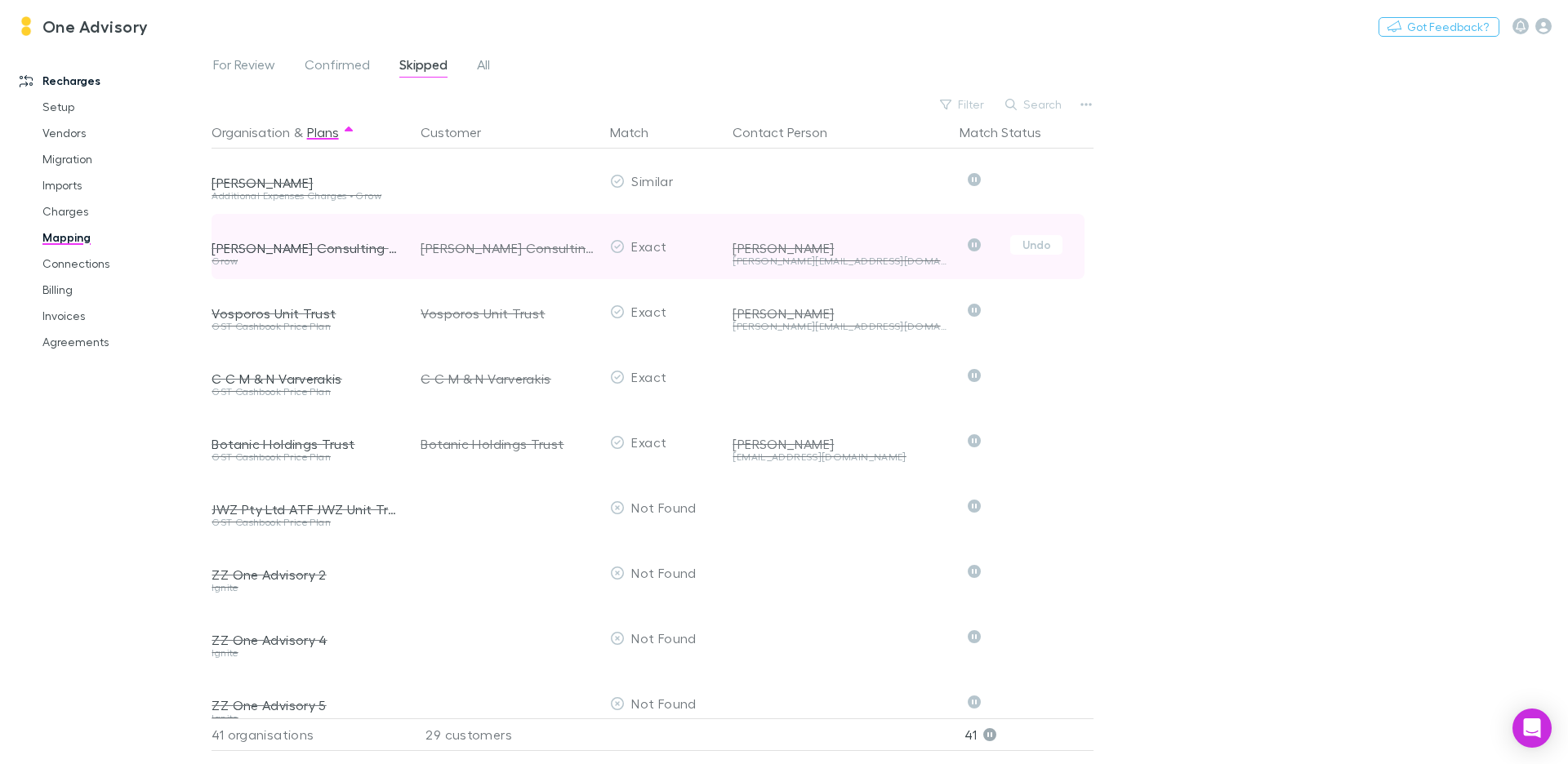
scroll to position [12, 0]
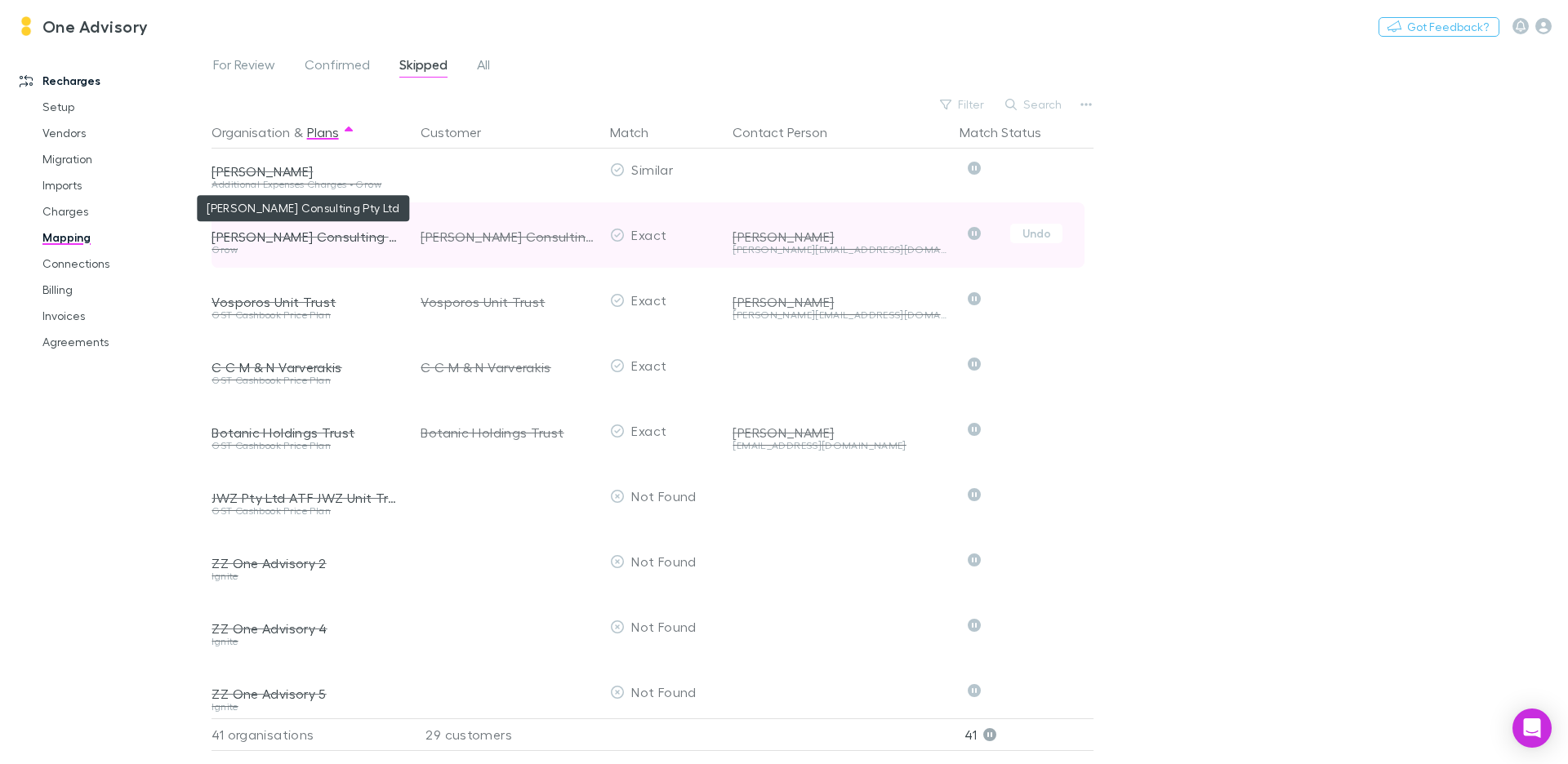
click at [337, 239] on div "[PERSON_NAME] Consulting Pty Ltd" at bounding box center [306, 236] width 189 height 16
copy div "[PERSON_NAME] Consulting Pty Ltd"
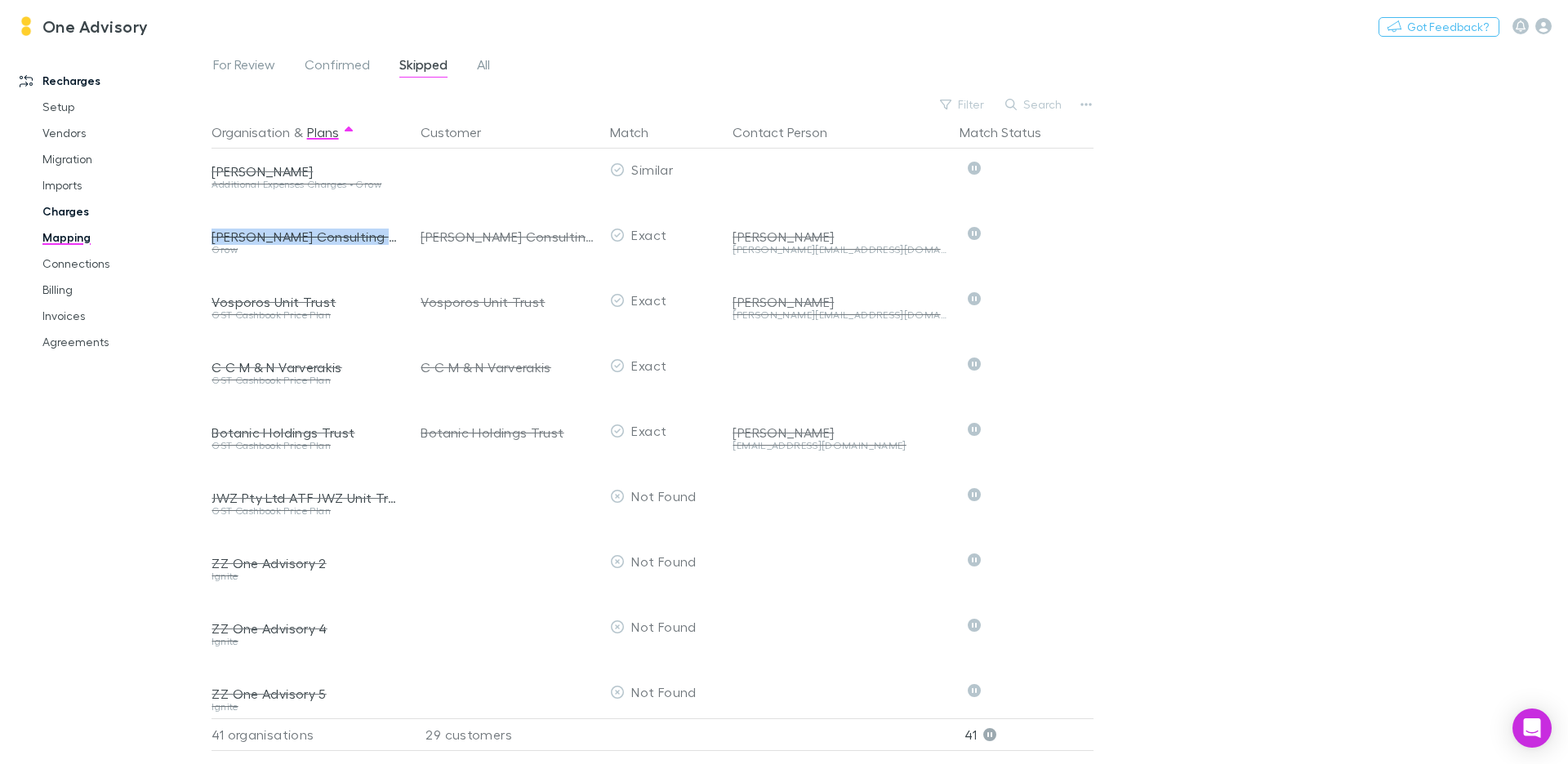
click at [62, 212] on link "Charges" at bounding box center [117, 211] width 182 height 26
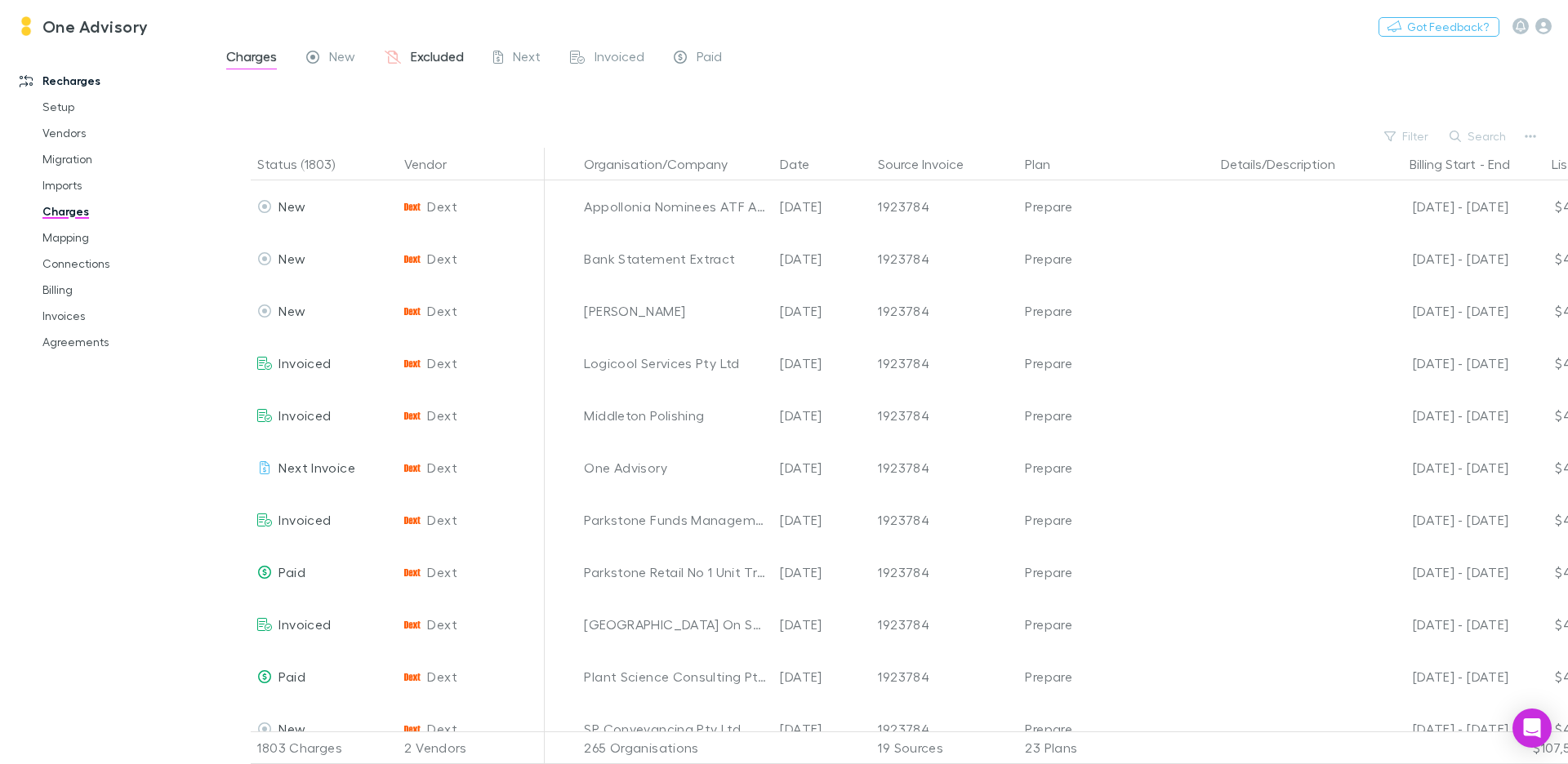
click at [452, 56] on span "Excluded" at bounding box center [437, 59] width 53 height 21
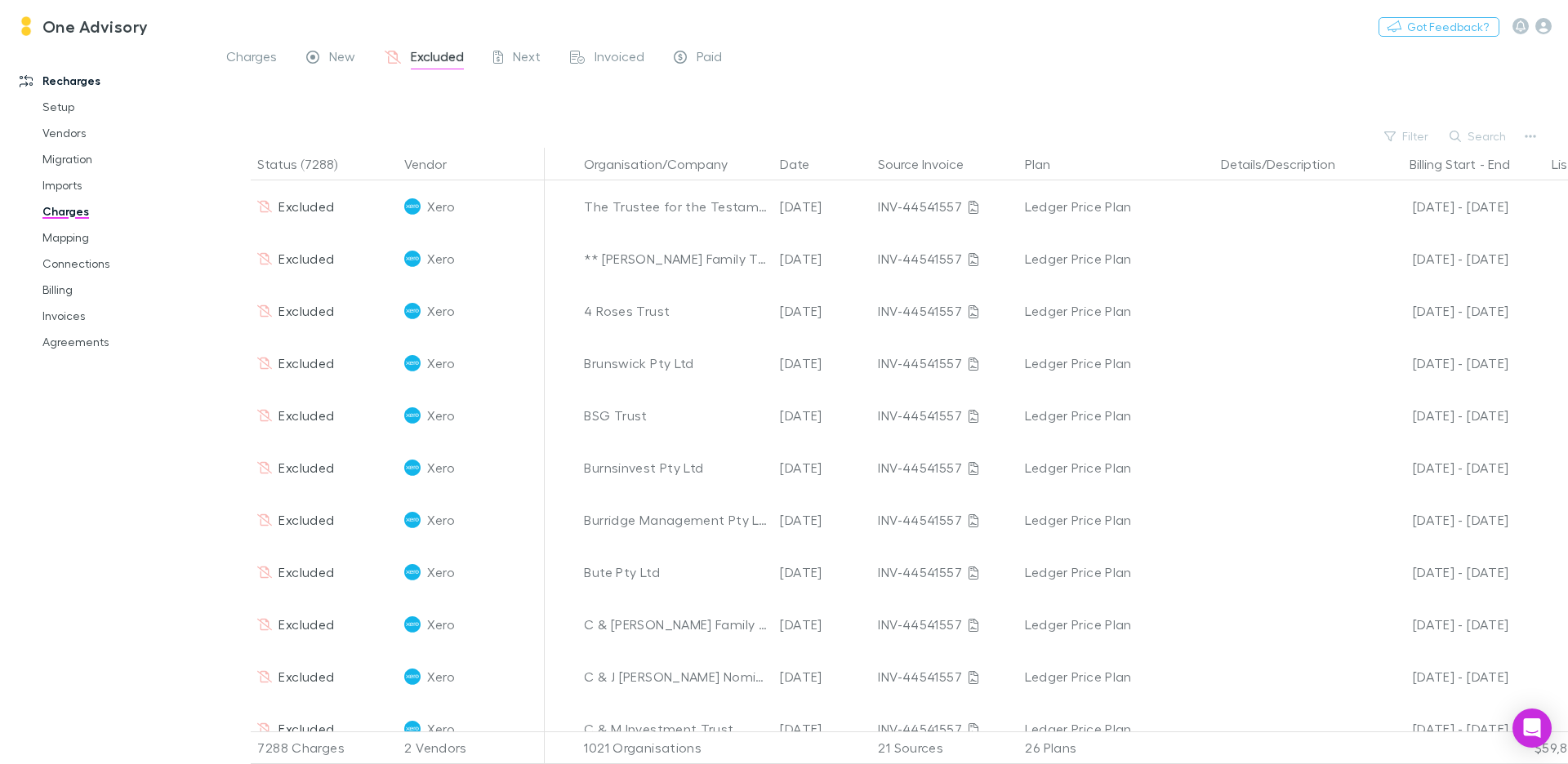
click at [1477, 139] on button "Search" at bounding box center [1478, 136] width 74 height 19
paste input "**********"
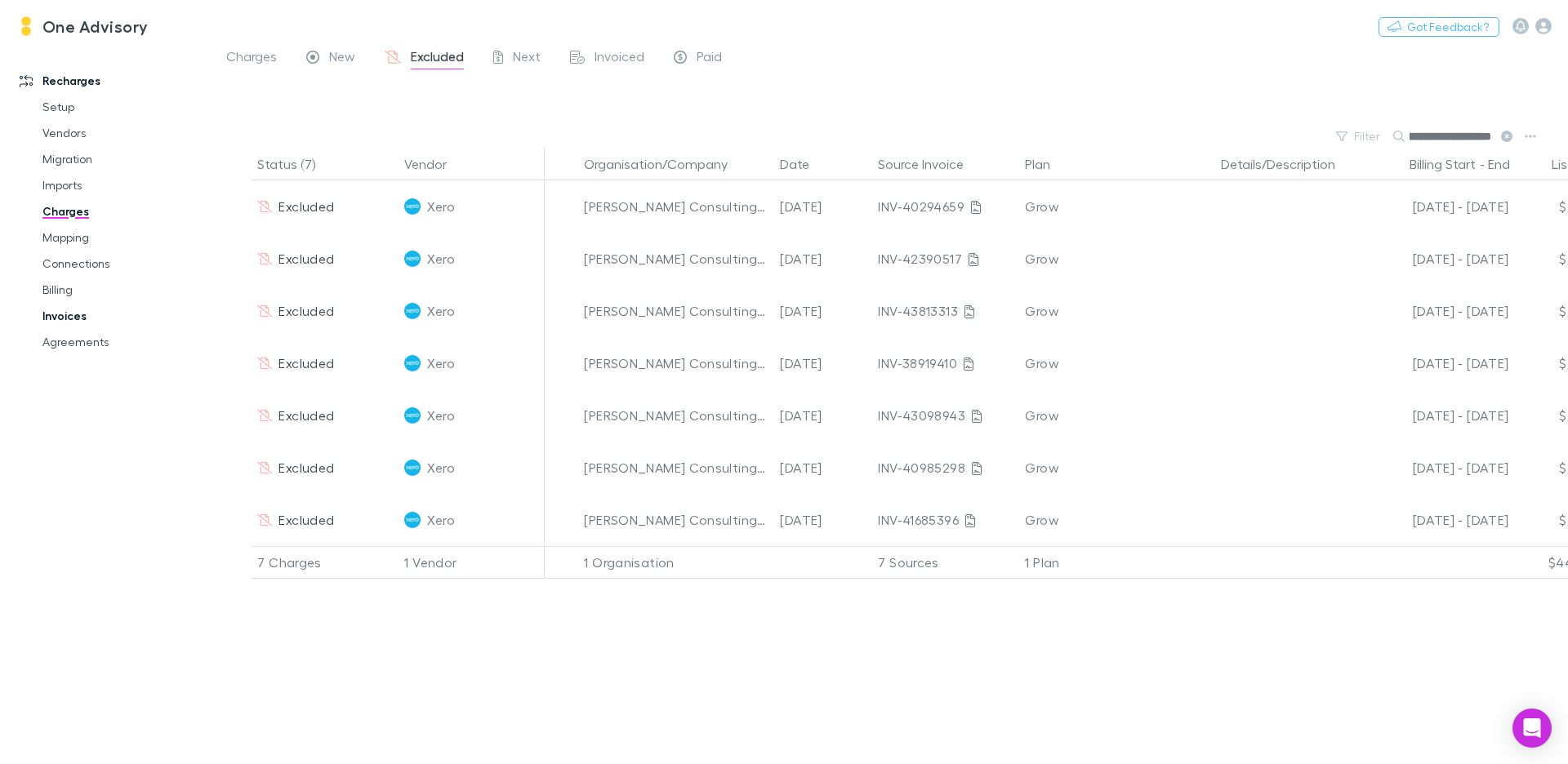
type input "**********"
click at [83, 322] on link "Invoices" at bounding box center [117, 315] width 182 height 26
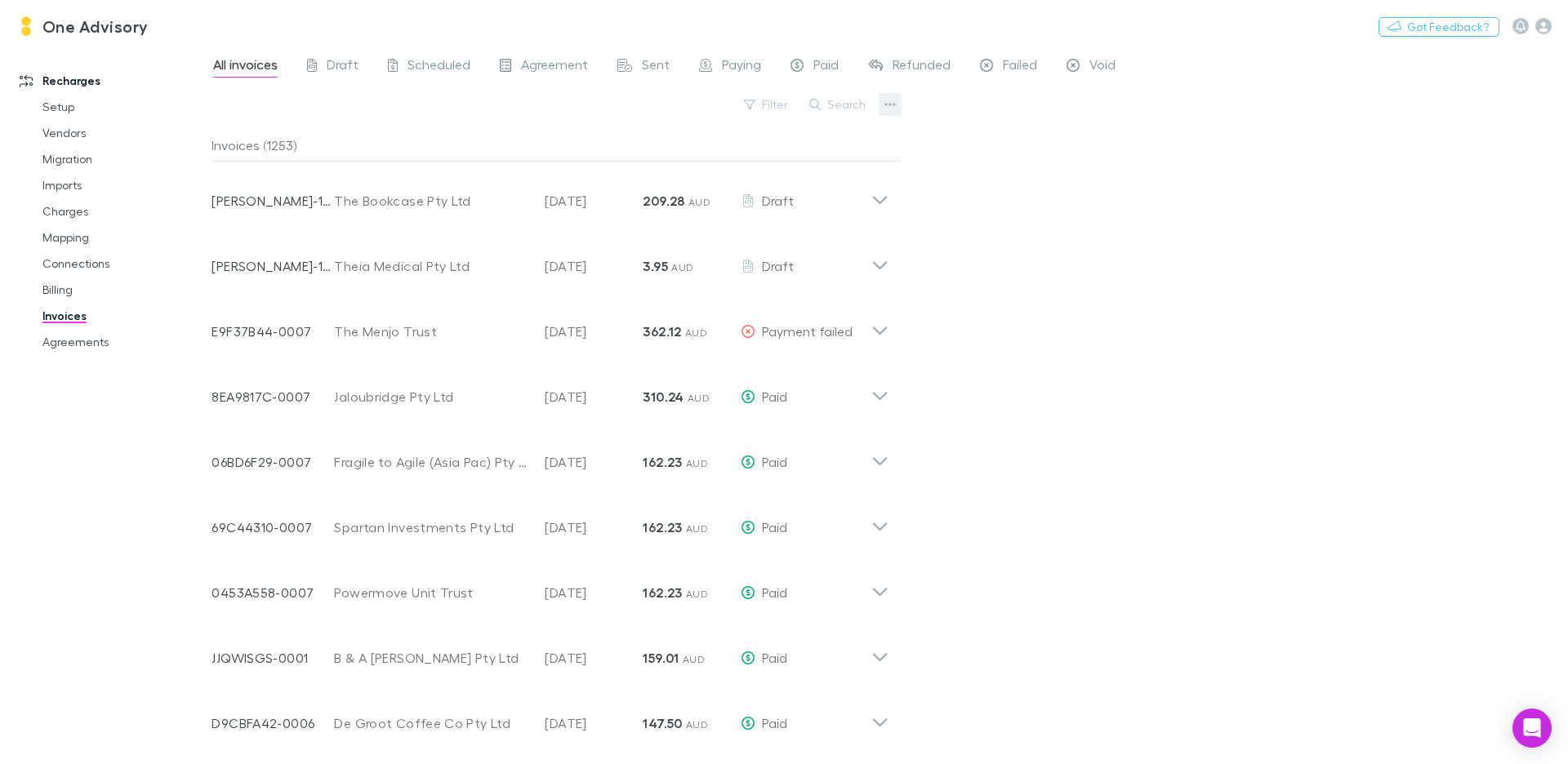
click at [889, 104] on icon "button" at bounding box center [892, 104] width 12 height 3
click at [792, 184] on p "Export invoices" at bounding box center [789, 187] width 199 height 19
click at [81, 214] on link "Charges" at bounding box center [117, 211] width 182 height 26
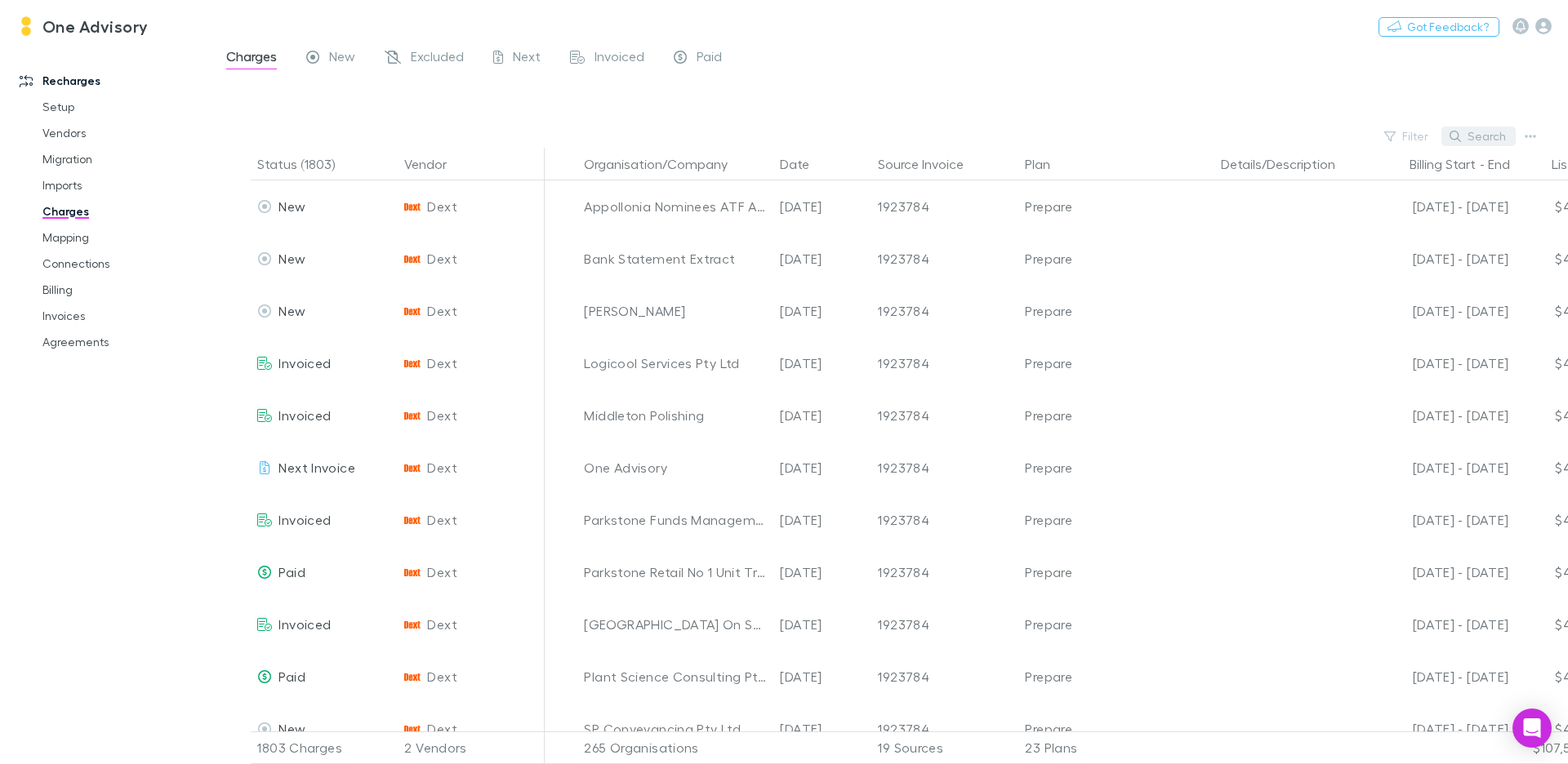
click at [1490, 133] on button "Search" at bounding box center [1478, 136] width 74 height 19
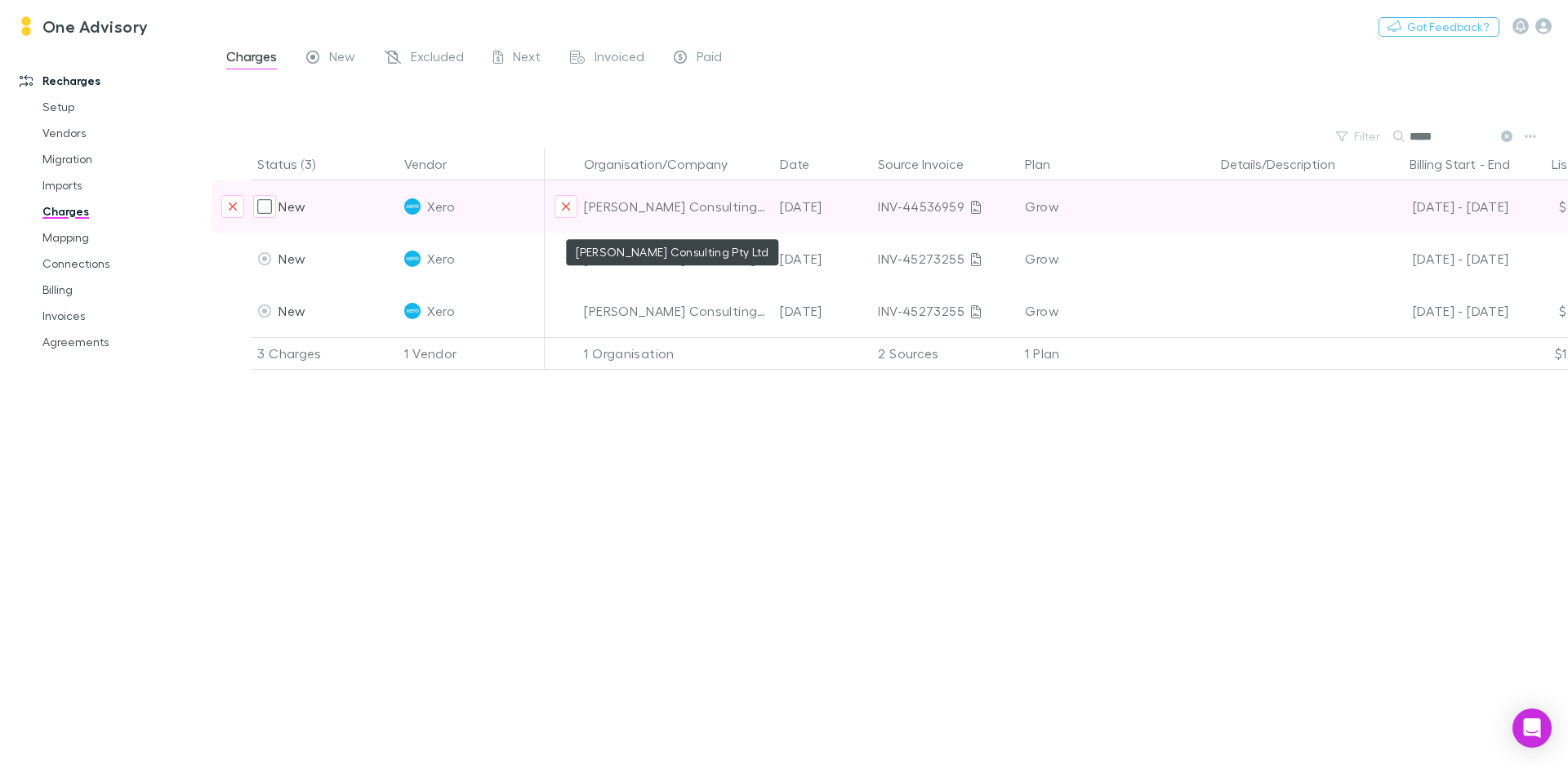
type input "*****"
click at [695, 206] on div "[PERSON_NAME] Consulting Pty Ltd" at bounding box center [675, 206] width 183 height 52
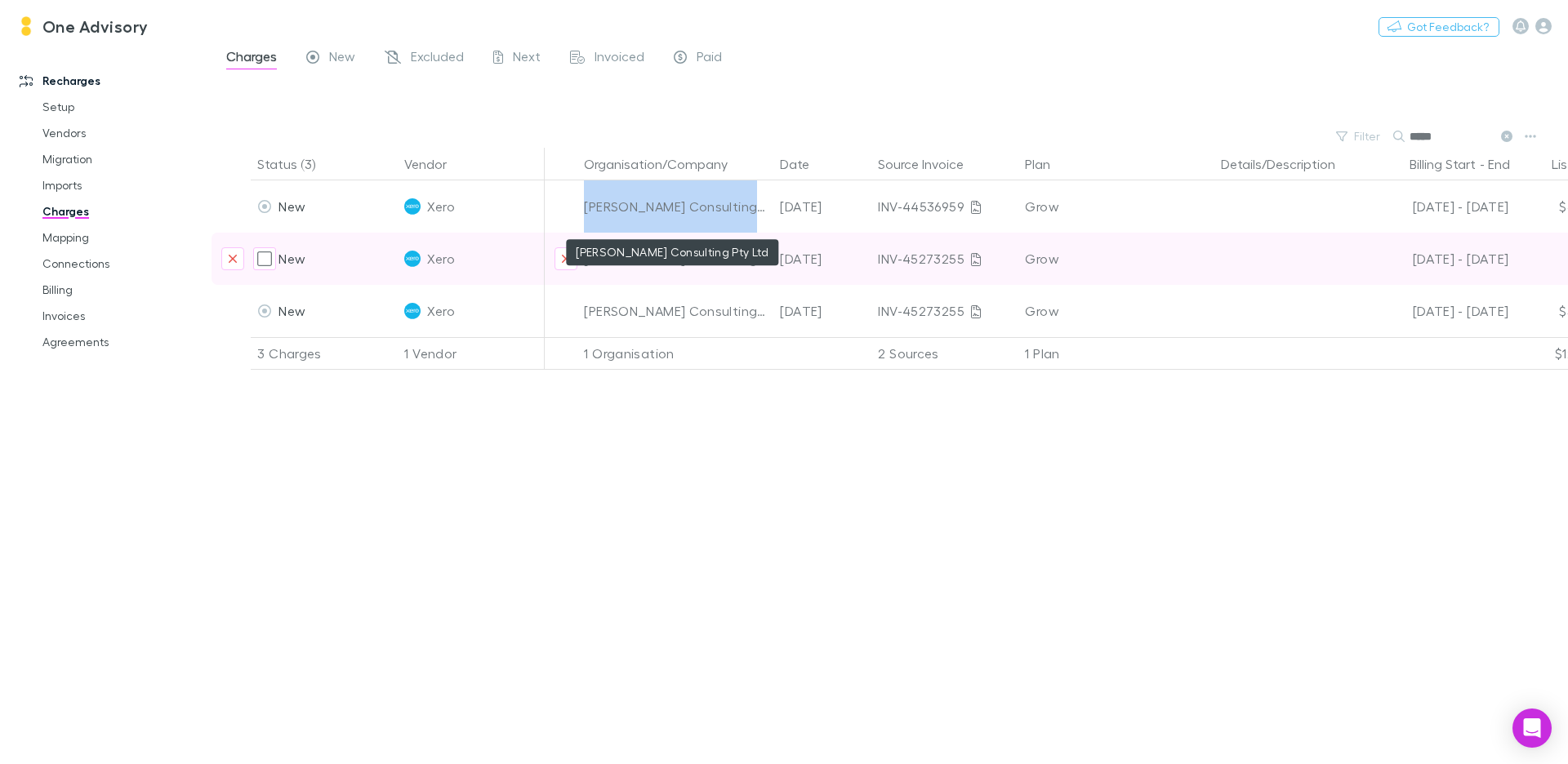
copy div "[PERSON_NAME] Consulting Pty Ltd"
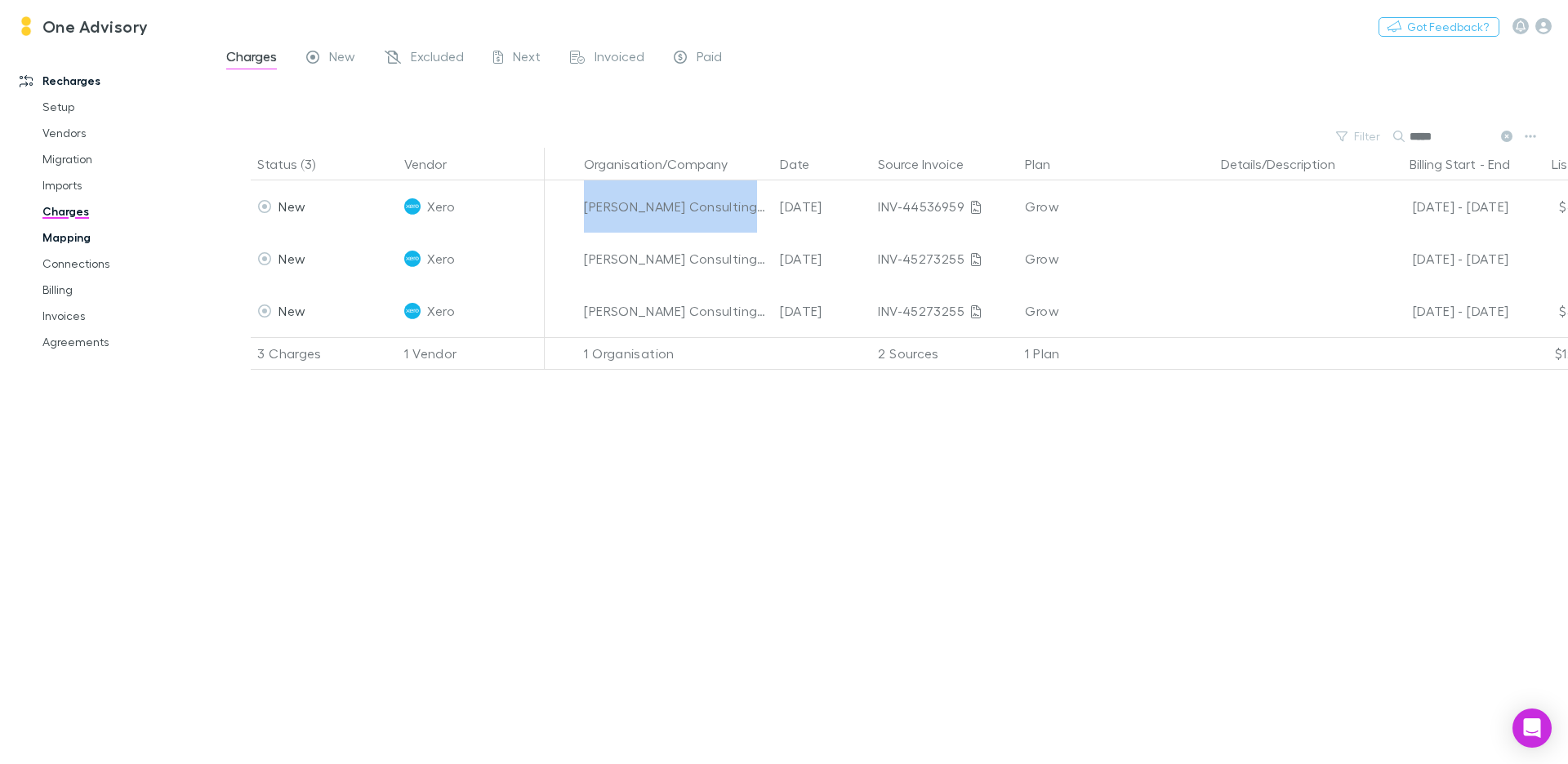
click at [72, 238] on link "Mapping" at bounding box center [117, 237] width 182 height 26
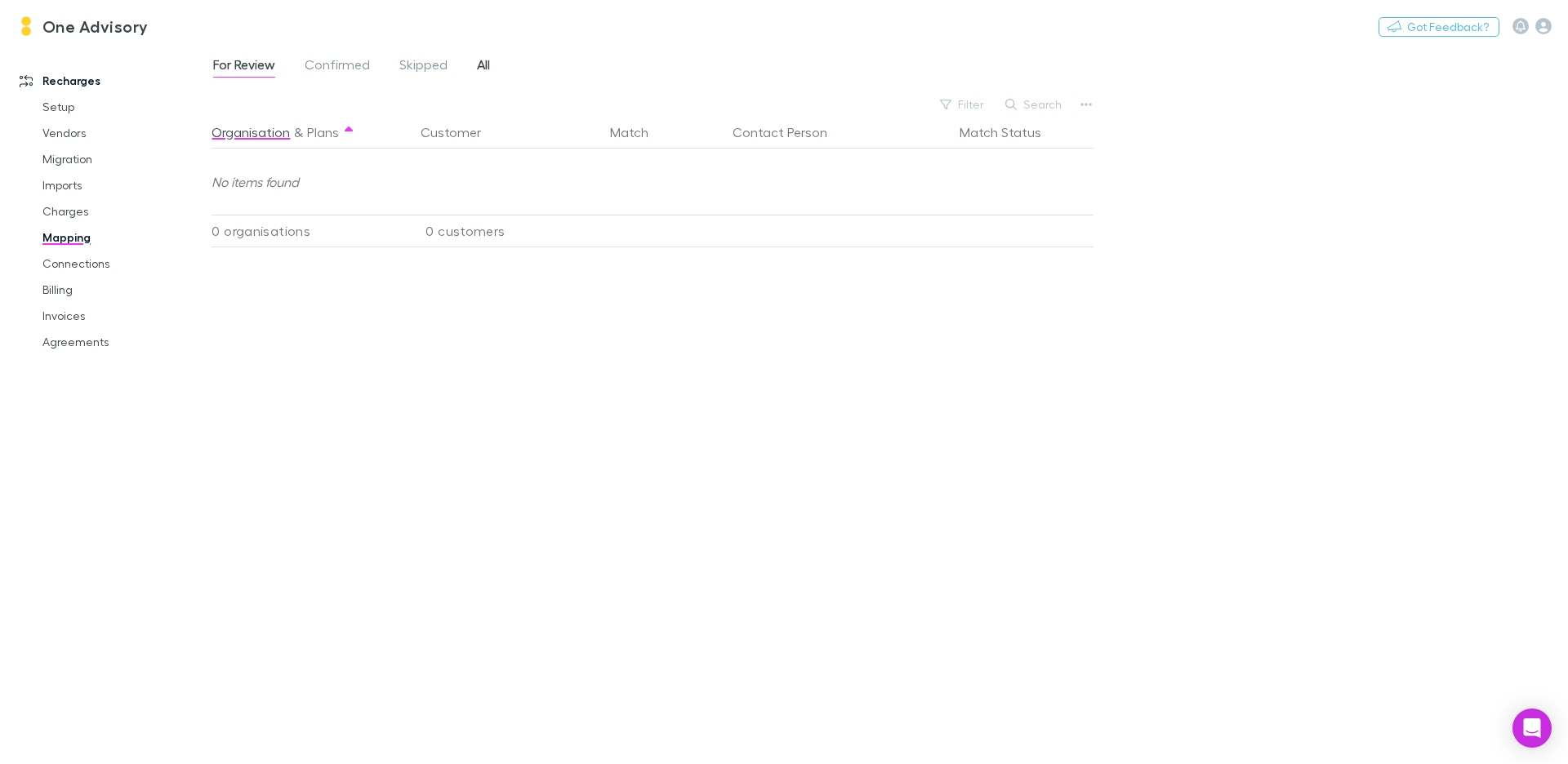
click at [477, 57] on span "All" at bounding box center [483, 67] width 14 height 21
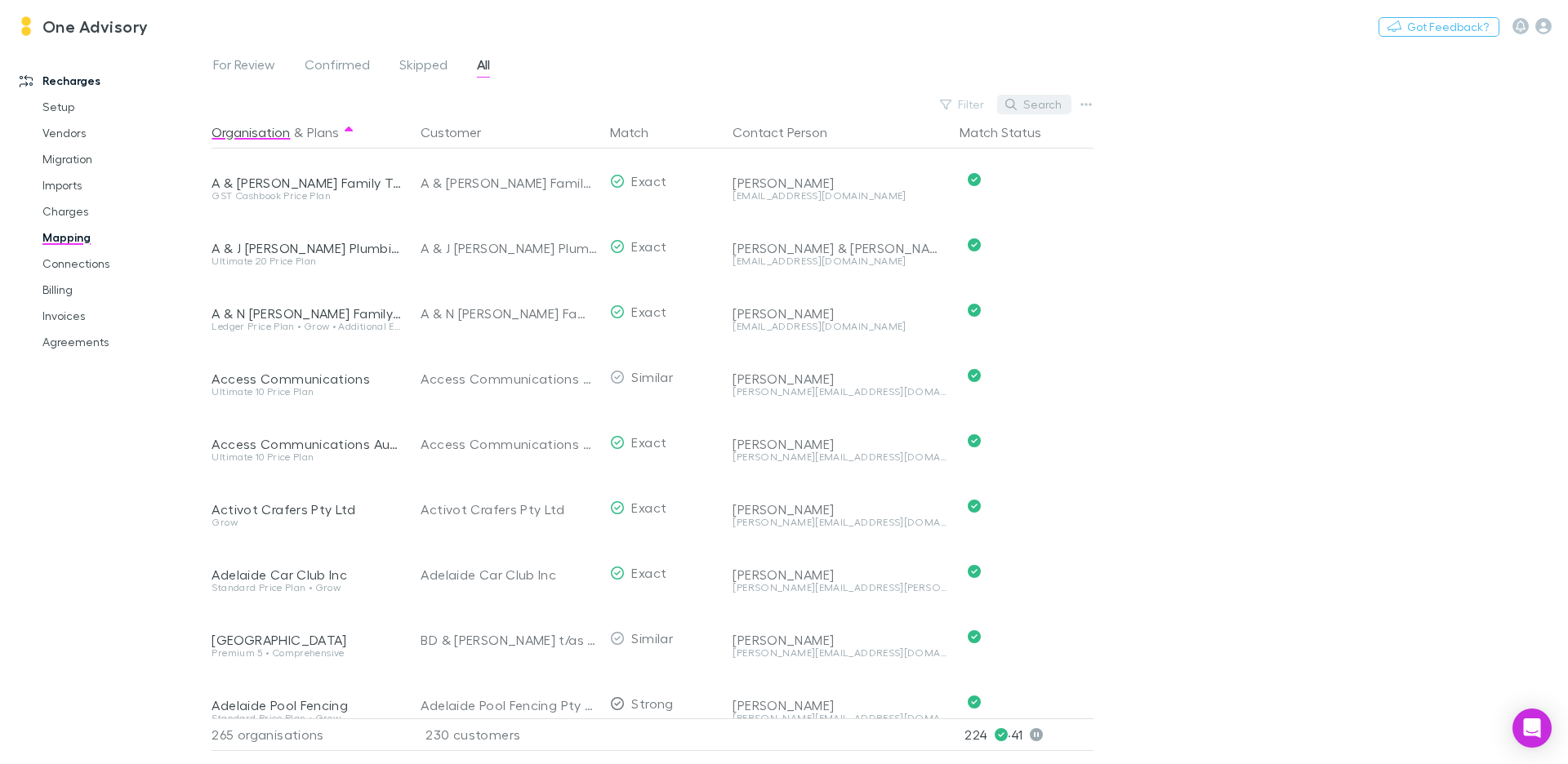
click at [1062, 102] on button "Search" at bounding box center [1034, 104] width 74 height 19
paste input "**********"
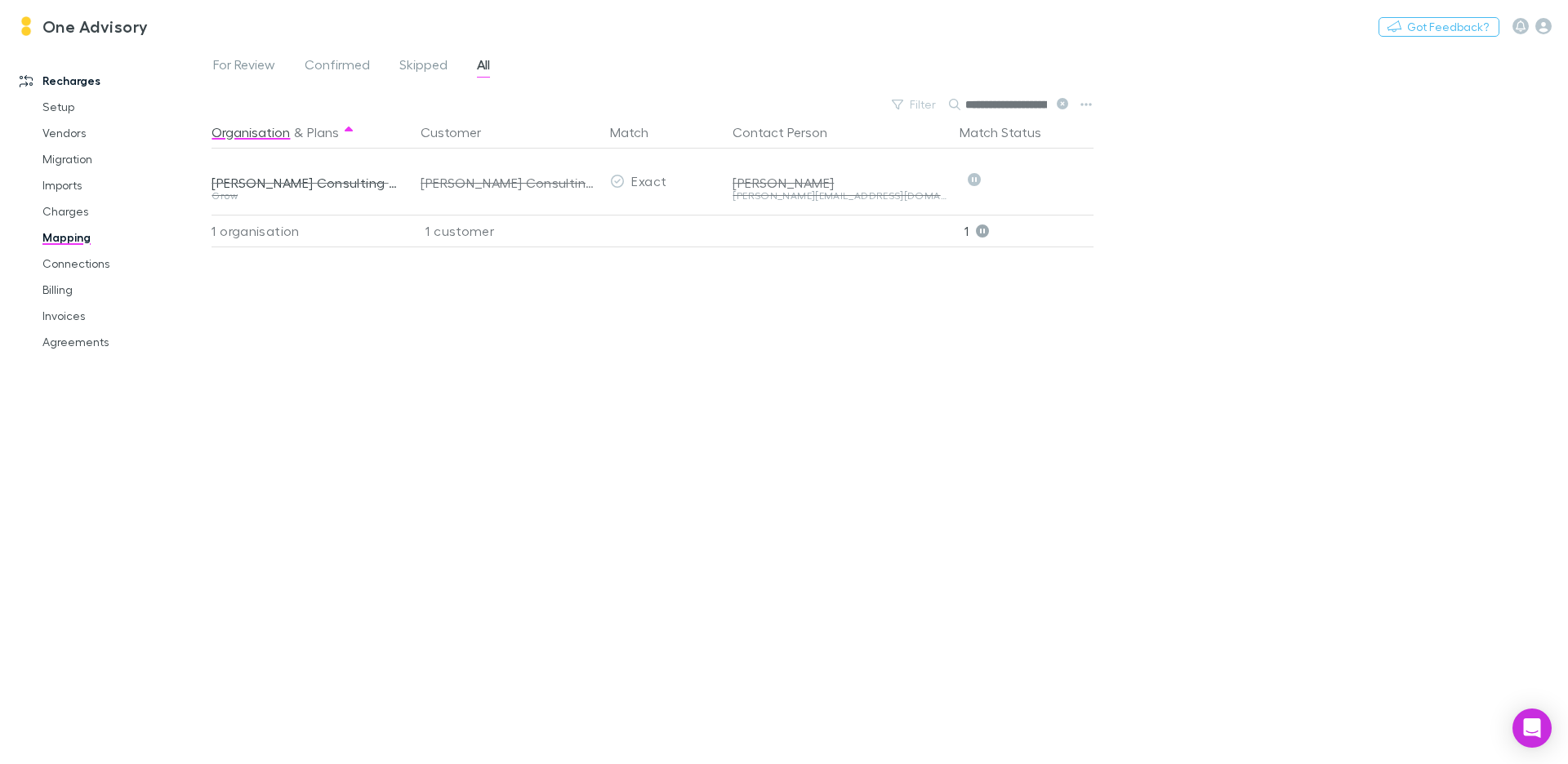
scroll to position [0, 98]
type input "**********"
click at [85, 344] on link "Agreements" at bounding box center [117, 341] width 182 height 26
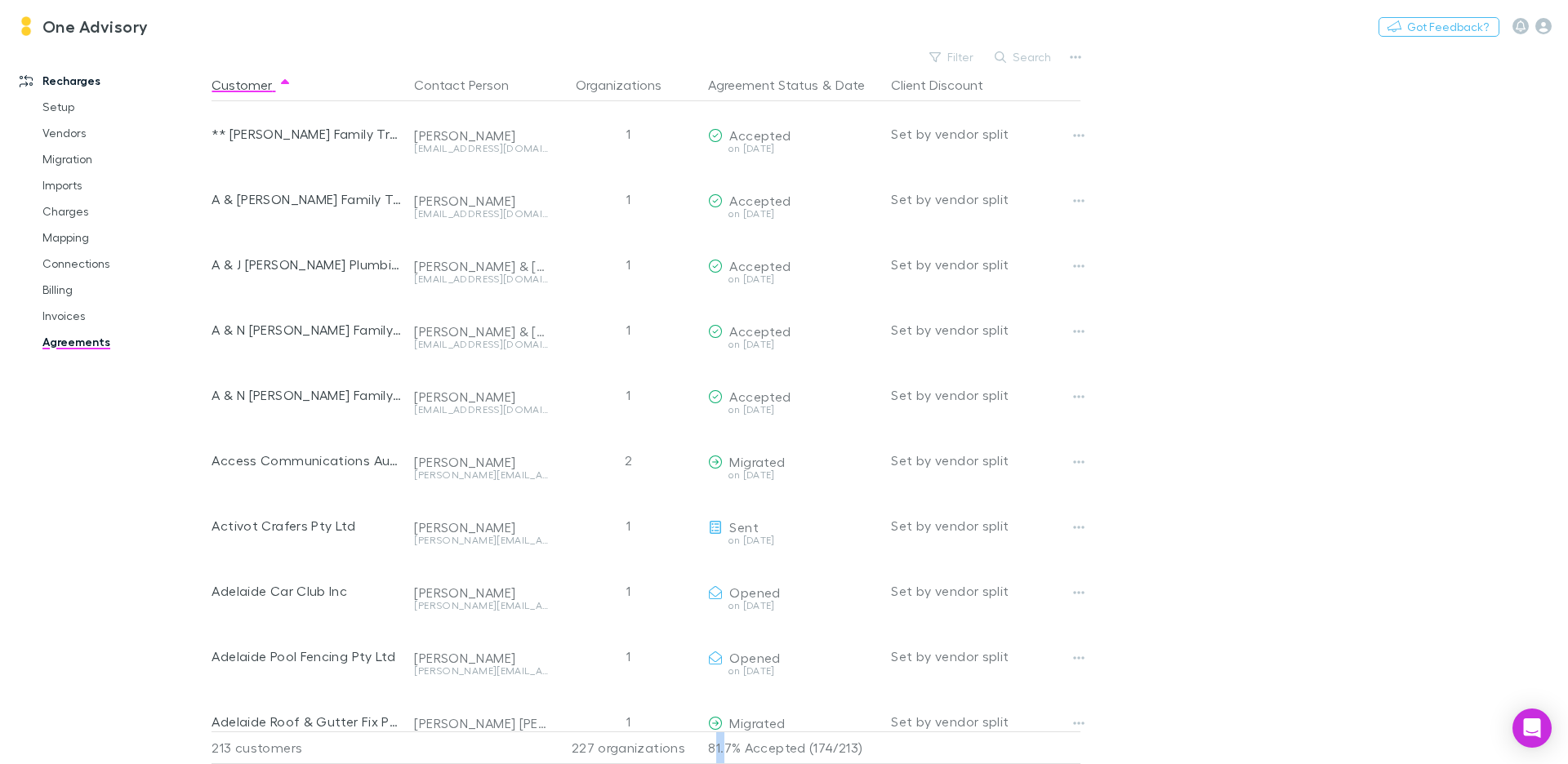
drag, startPoint x: 713, startPoint y: 733, endPoint x: 725, endPoint y: 732, distance: 12.0
click at [725, 732] on p "81.7% Accepted (174/213)" at bounding box center [793, 748] width 170 height 31
click at [949, 56] on button "Filter" at bounding box center [952, 57] width 62 height 19
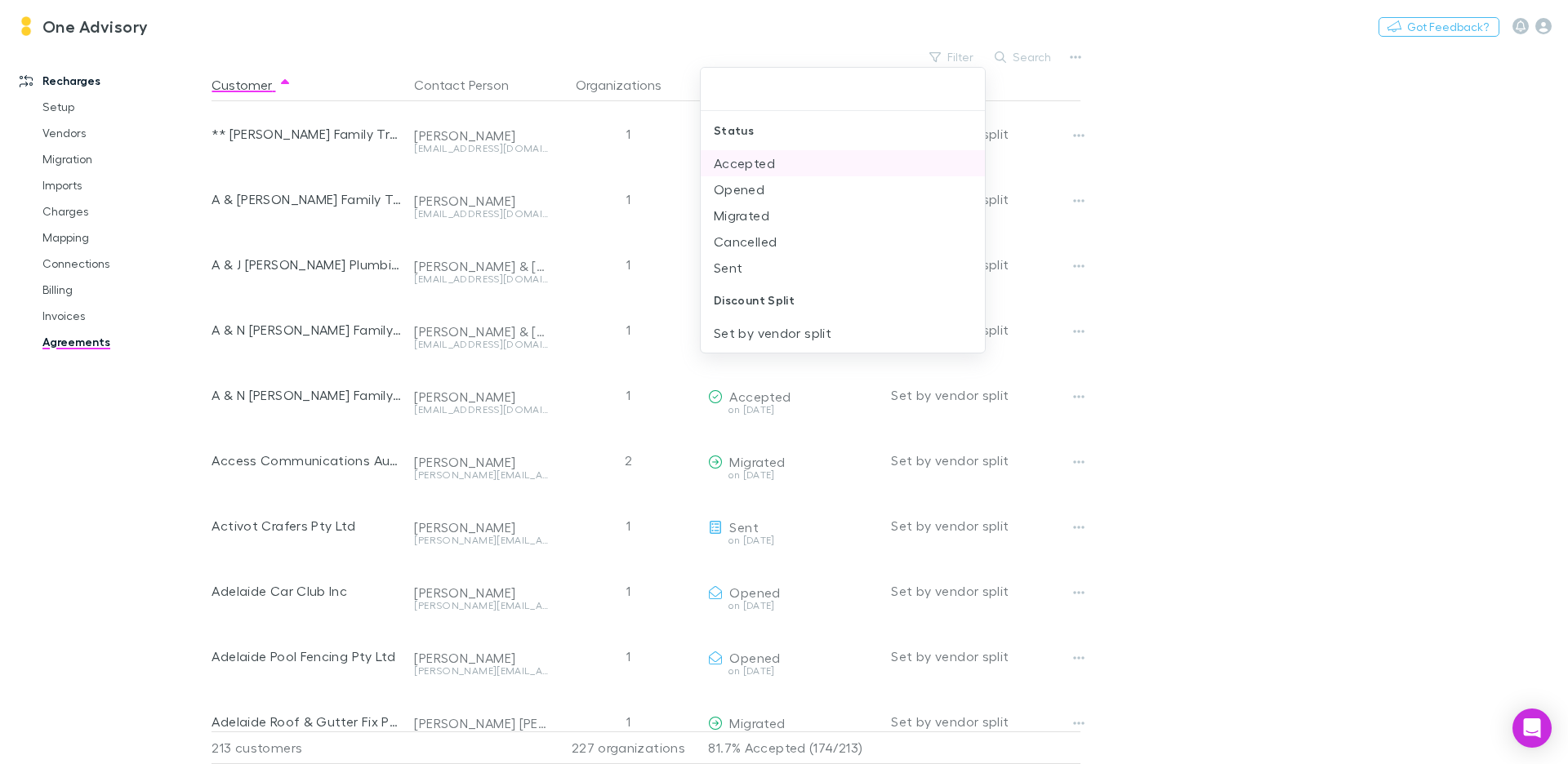
click at [776, 163] on li "Accepted" at bounding box center [842, 163] width 285 height 26
click at [770, 160] on li "Opened" at bounding box center [842, 163] width 285 height 26
click at [768, 163] on li "Migrated" at bounding box center [842, 163] width 285 height 26
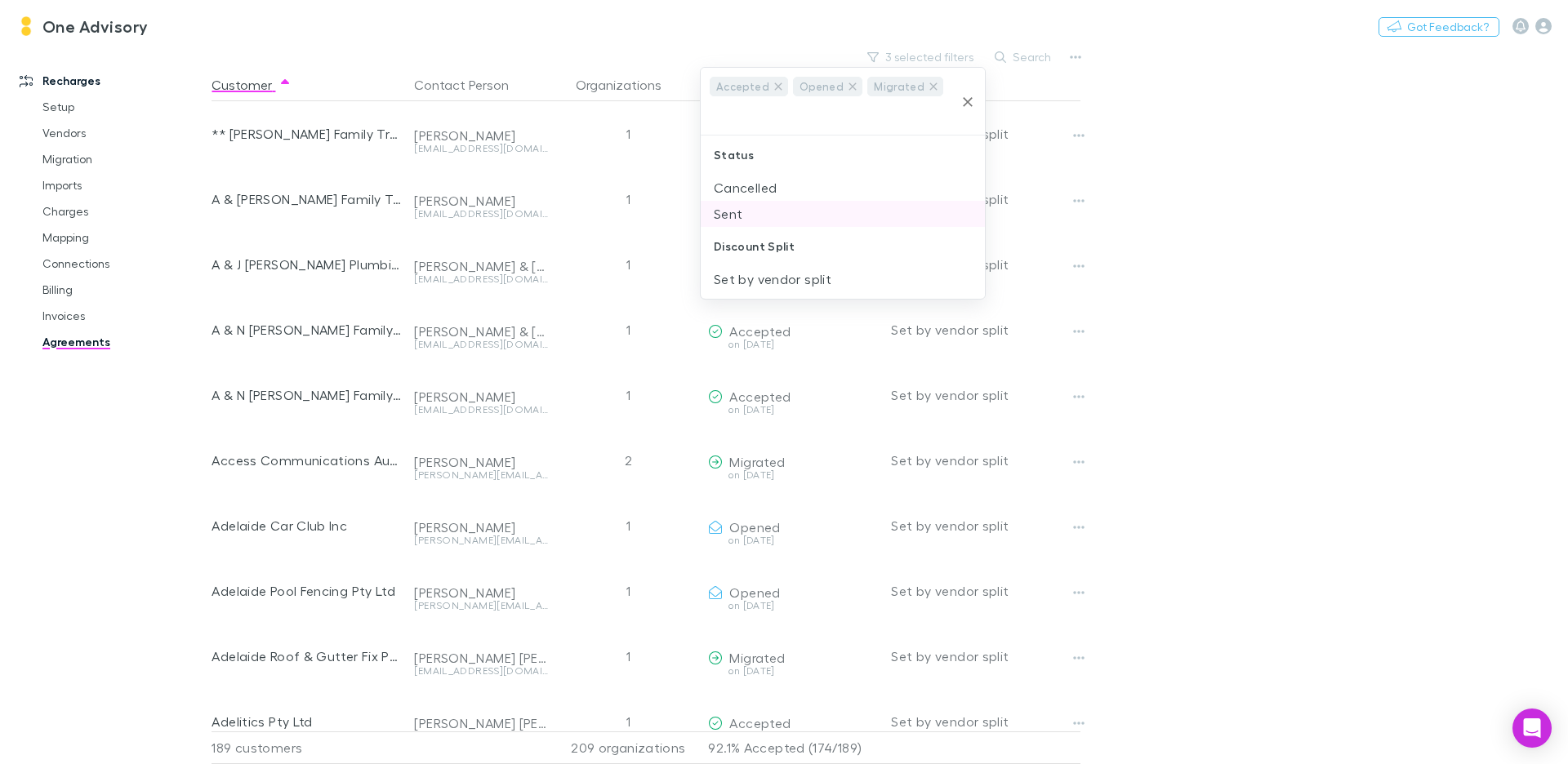
drag, startPoint x: 730, startPoint y: 212, endPoint x: 740, endPoint y: 212, distance: 10.0
click at [740, 212] on li "Sent" at bounding box center [842, 213] width 285 height 26
click at [1216, 218] on div at bounding box center [784, 382] width 1568 height 764
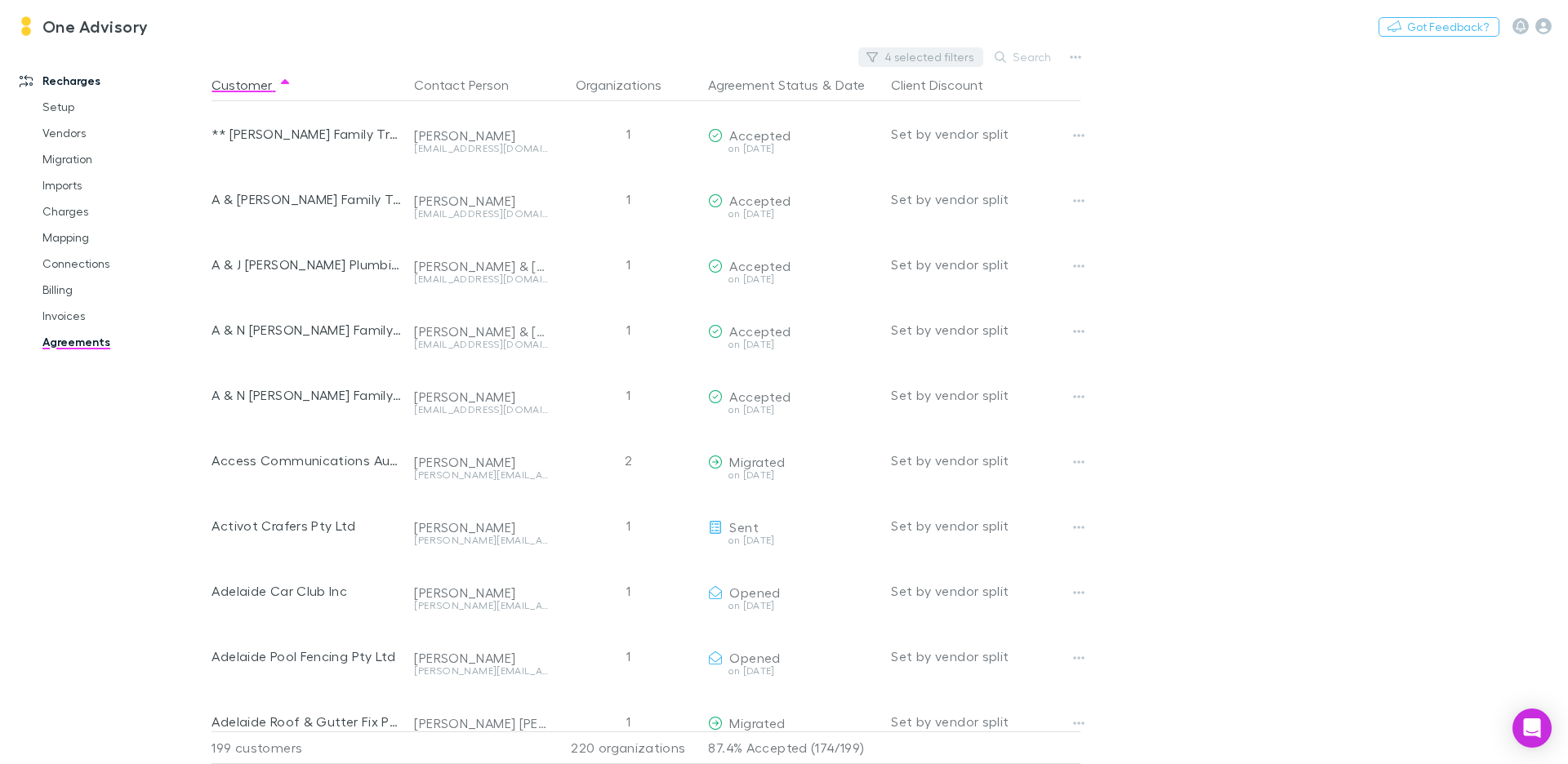
click at [905, 51] on button "4 selected filters" at bounding box center [922, 57] width 125 height 19
click at [1168, 127] on div at bounding box center [784, 382] width 1568 height 764
click at [899, 56] on button "4 selected filters" at bounding box center [922, 57] width 125 height 19
click at [775, 88] on icon at bounding box center [779, 87] width 8 height 8
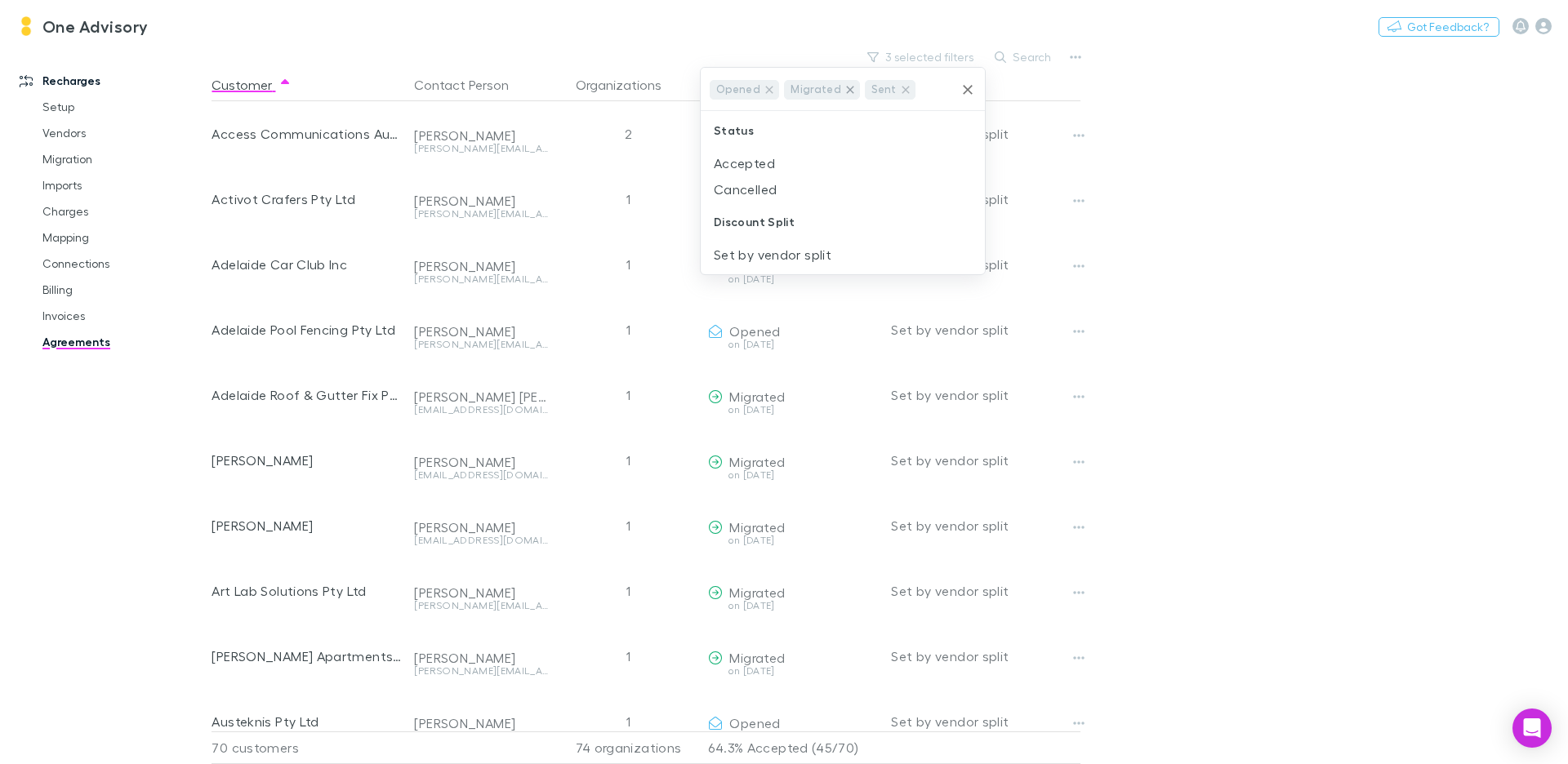
click at [844, 91] on icon at bounding box center [851, 90] width 14 height 14
click at [1275, 166] on div at bounding box center [784, 382] width 1568 height 764
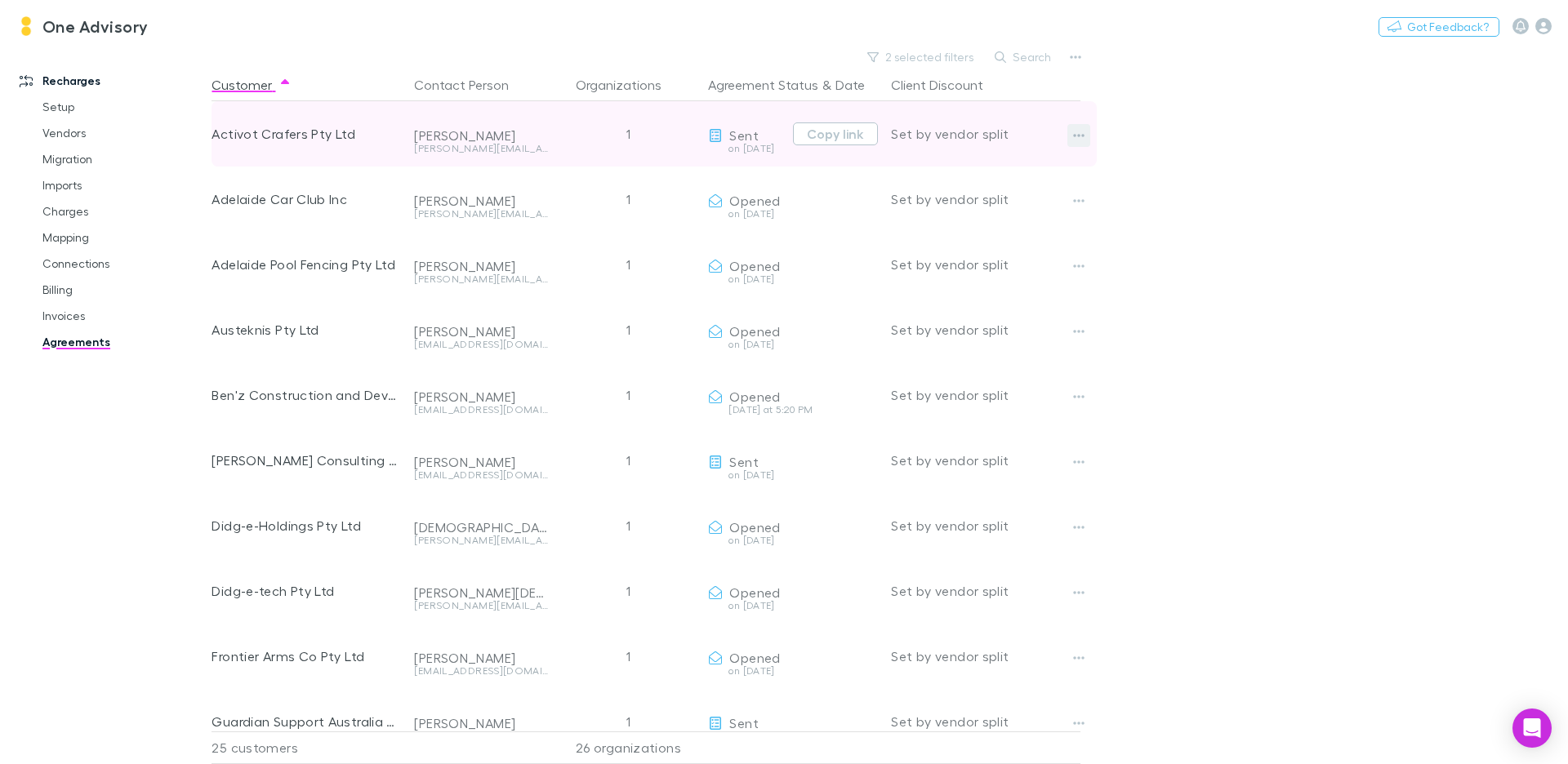
click at [1080, 136] on icon "button" at bounding box center [1079, 136] width 12 height 14
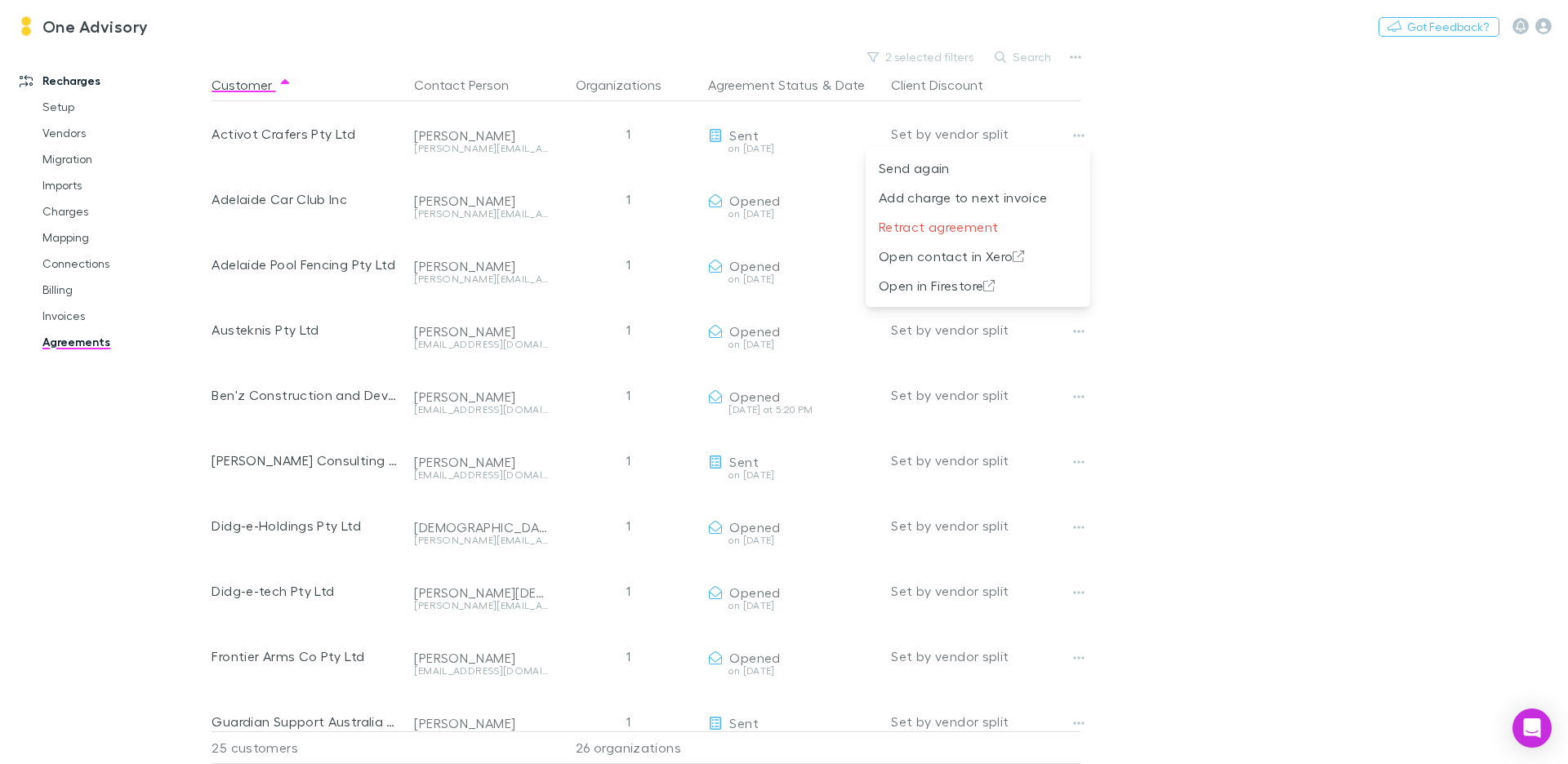
click at [67, 101] on div at bounding box center [784, 382] width 1568 height 764
click at [66, 105] on div "Send again Add charge to next invoice Retract agreement Open contact in Xero Op…" at bounding box center [784, 382] width 1568 height 764
click at [66, 110] on link "Setup" at bounding box center [117, 106] width 182 height 26
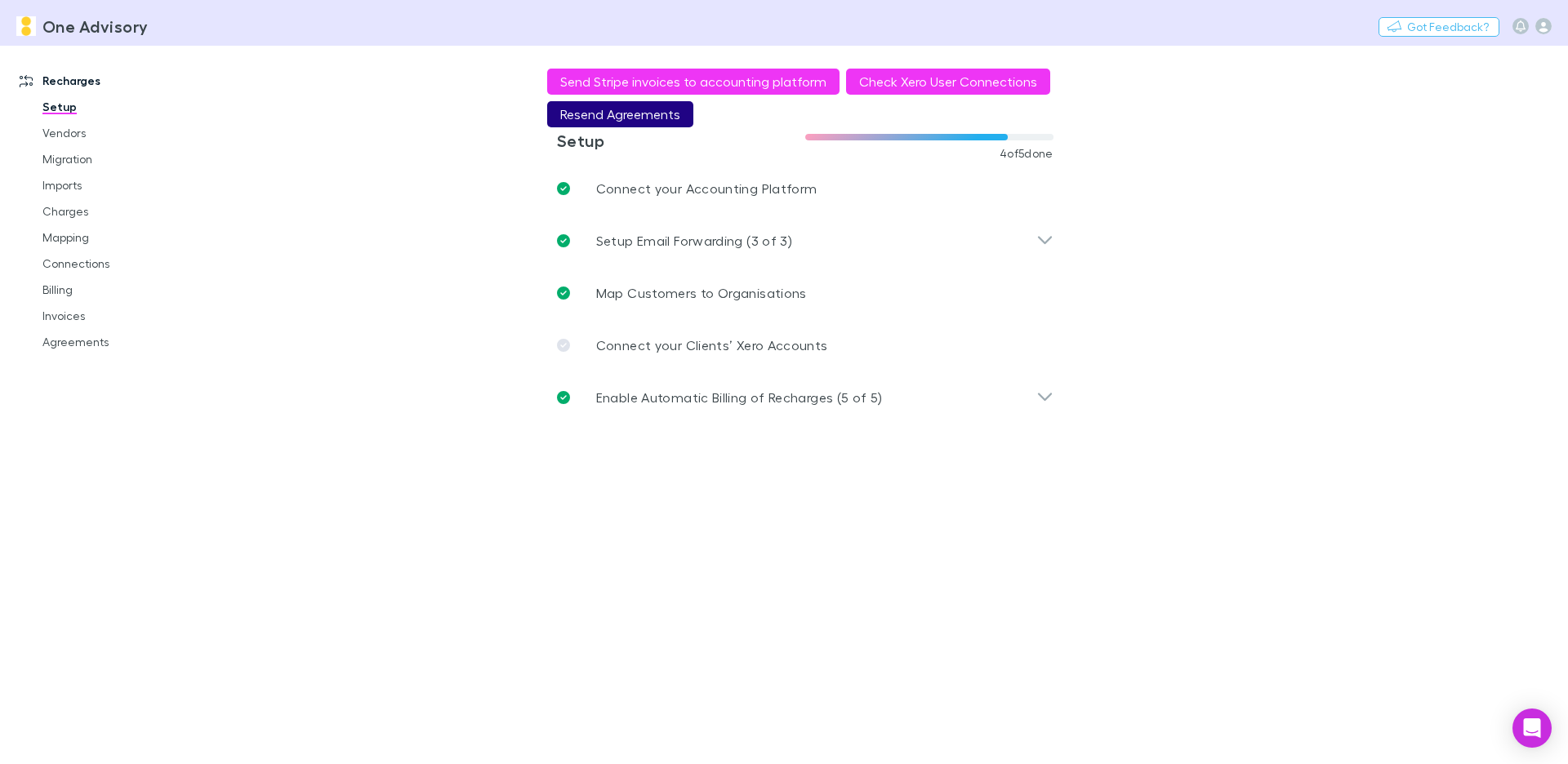
click at [655, 116] on button "Resend Agreements" at bounding box center [620, 114] width 147 height 26
click at [86, 345] on link "Agreements" at bounding box center [117, 341] width 182 height 26
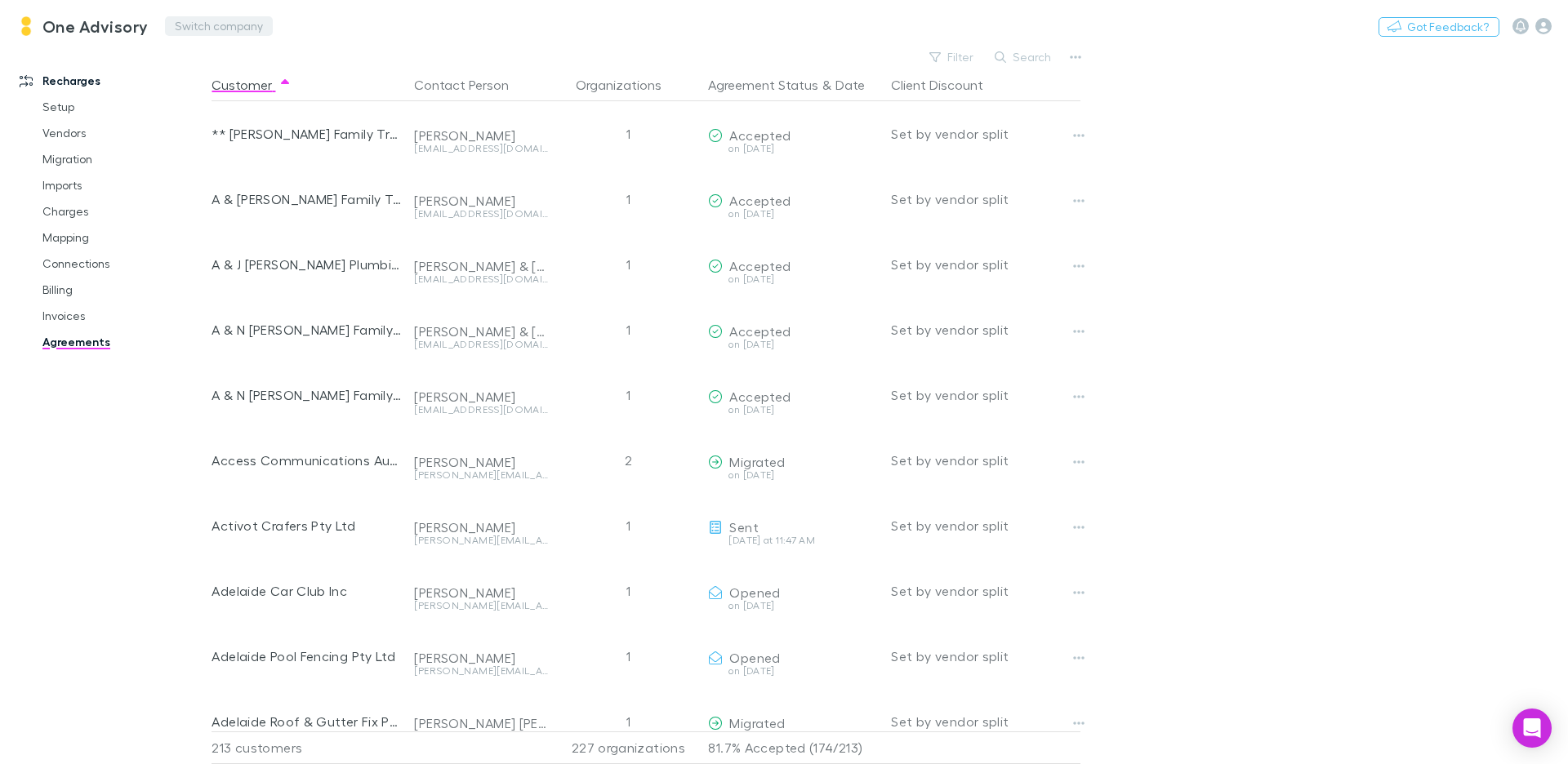
click at [202, 17] on button "Switch company" at bounding box center [219, 26] width 108 height 19
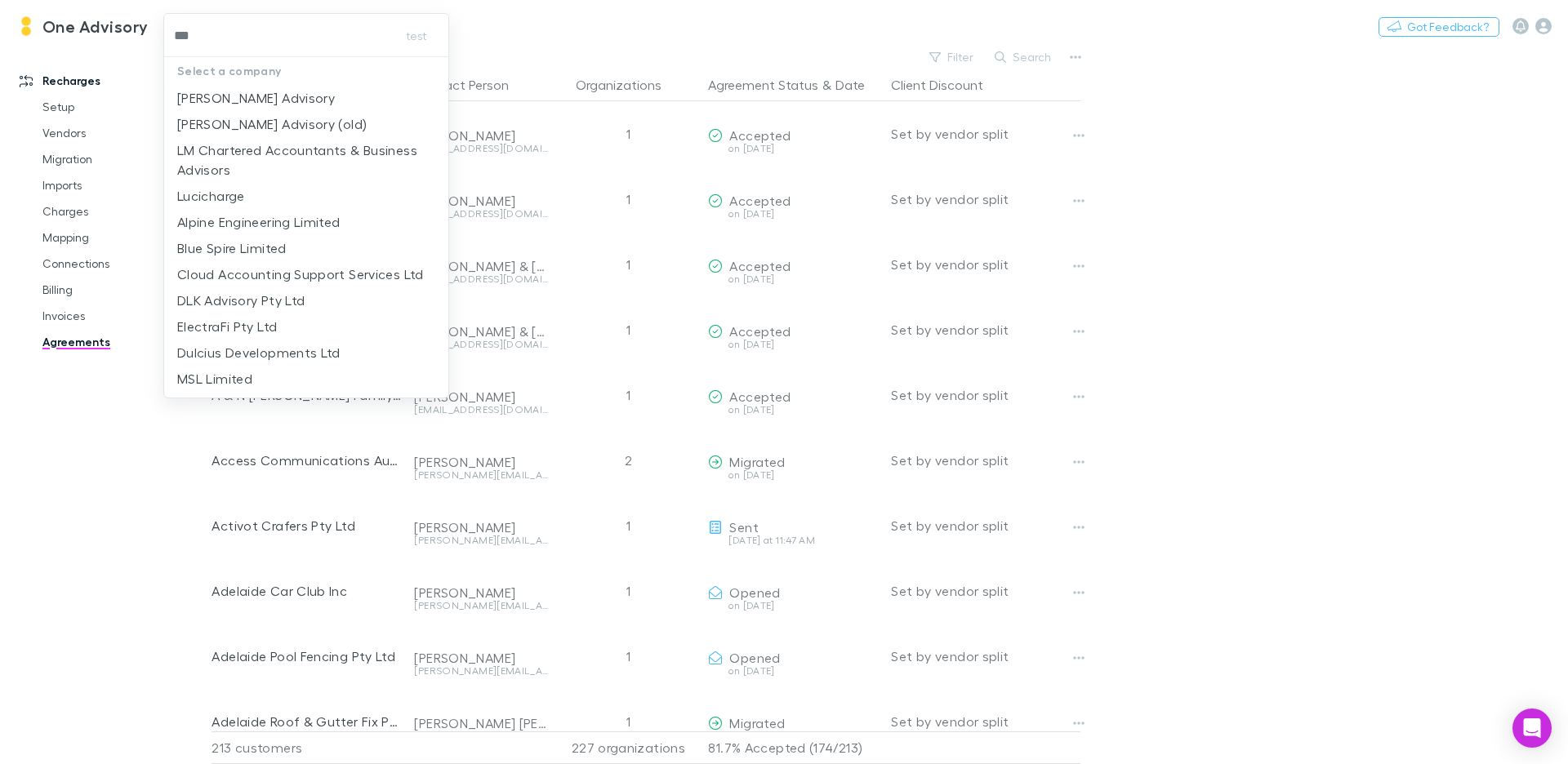
type input "****"
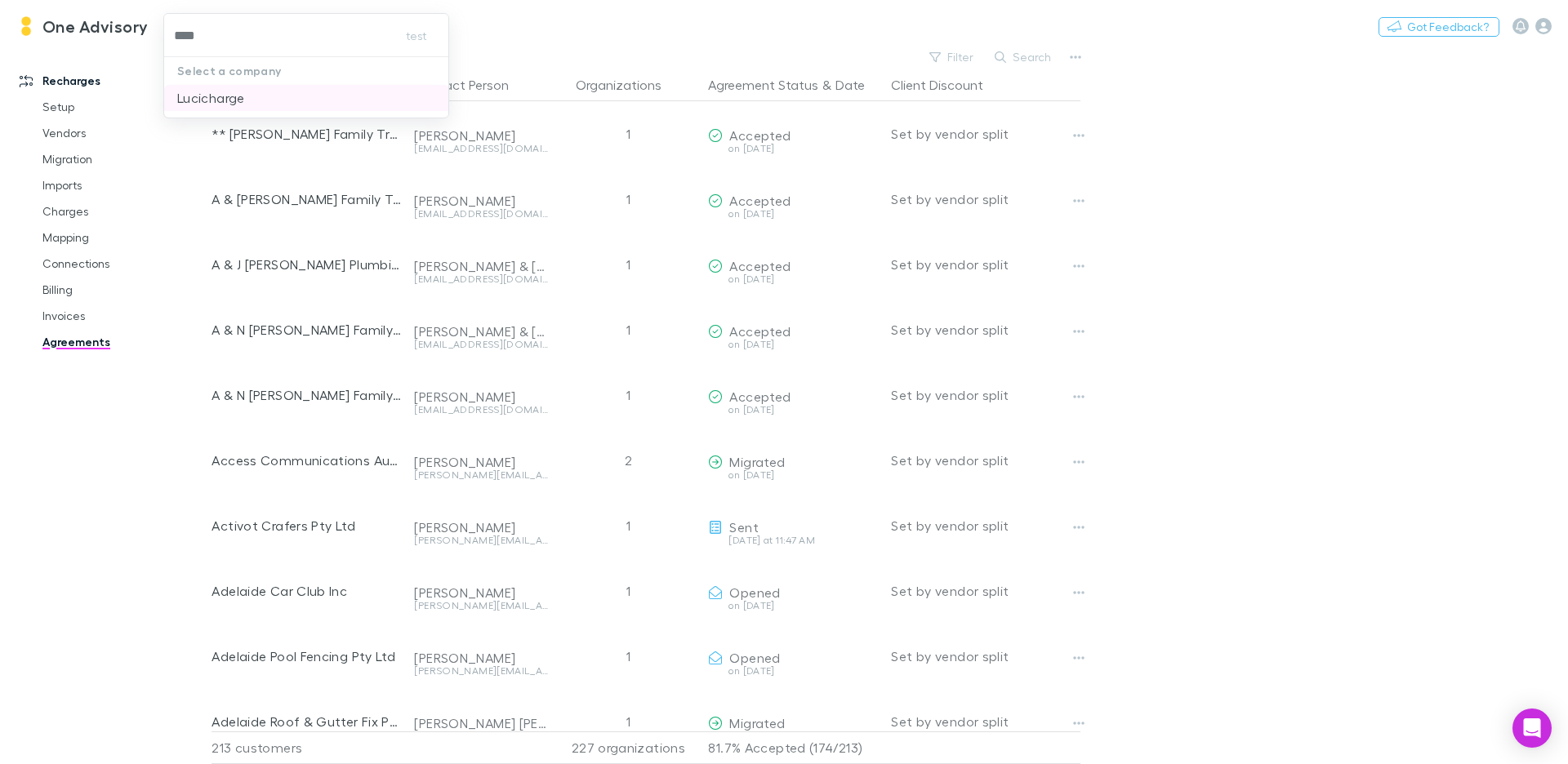
click at [280, 105] on li "Lucicharge" at bounding box center [306, 97] width 285 height 26
click at [81, 378] on link "Practice Connect" at bounding box center [105, 381] width 206 height 26
click at [80, 384] on div "Recharges Setup Vendors Migration Imports Charges Mapping Connections Billing I…" at bounding box center [105, 395] width 211 height 687
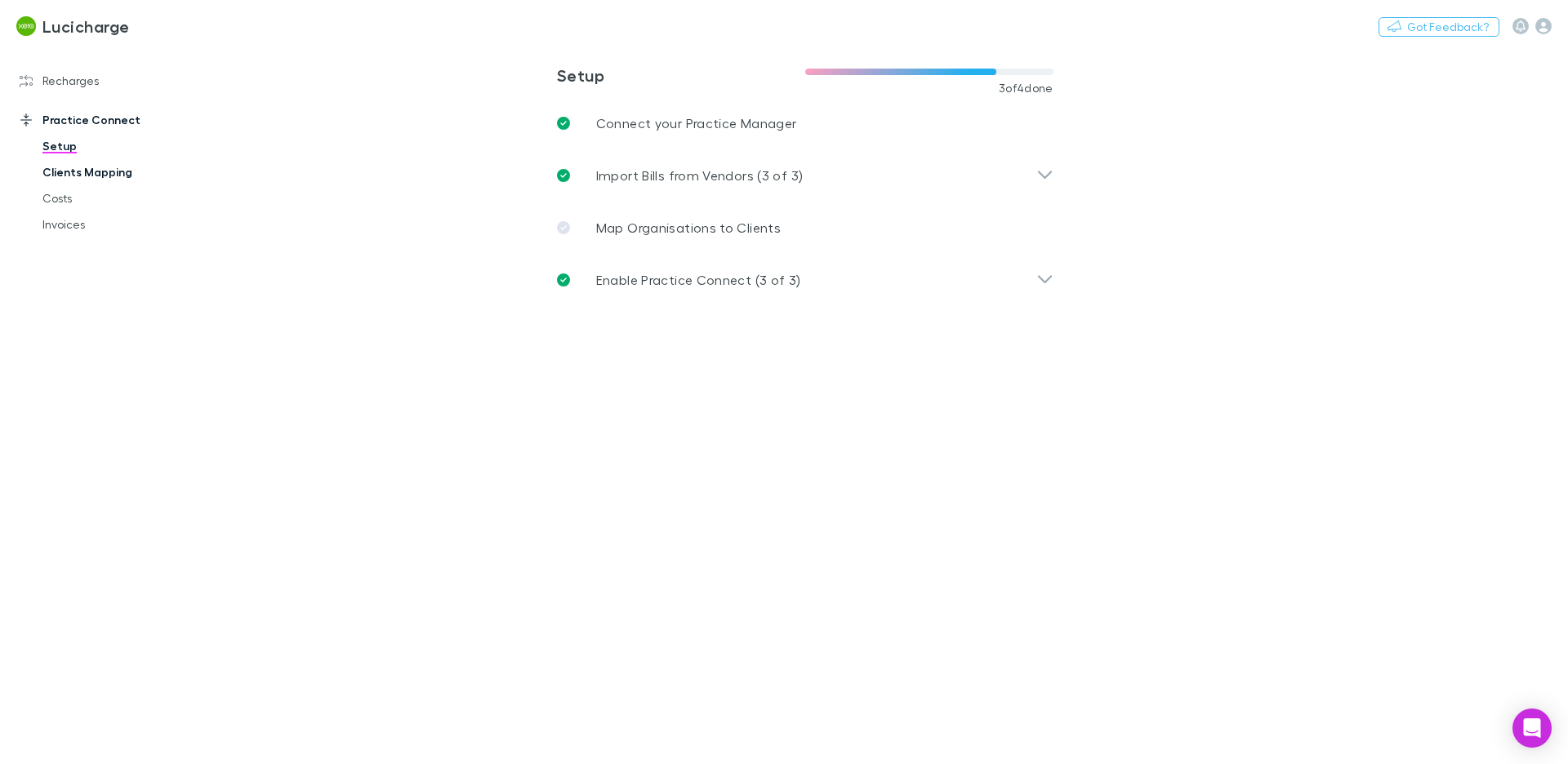
click at [121, 178] on link "Clients Mapping" at bounding box center [117, 172] width 182 height 26
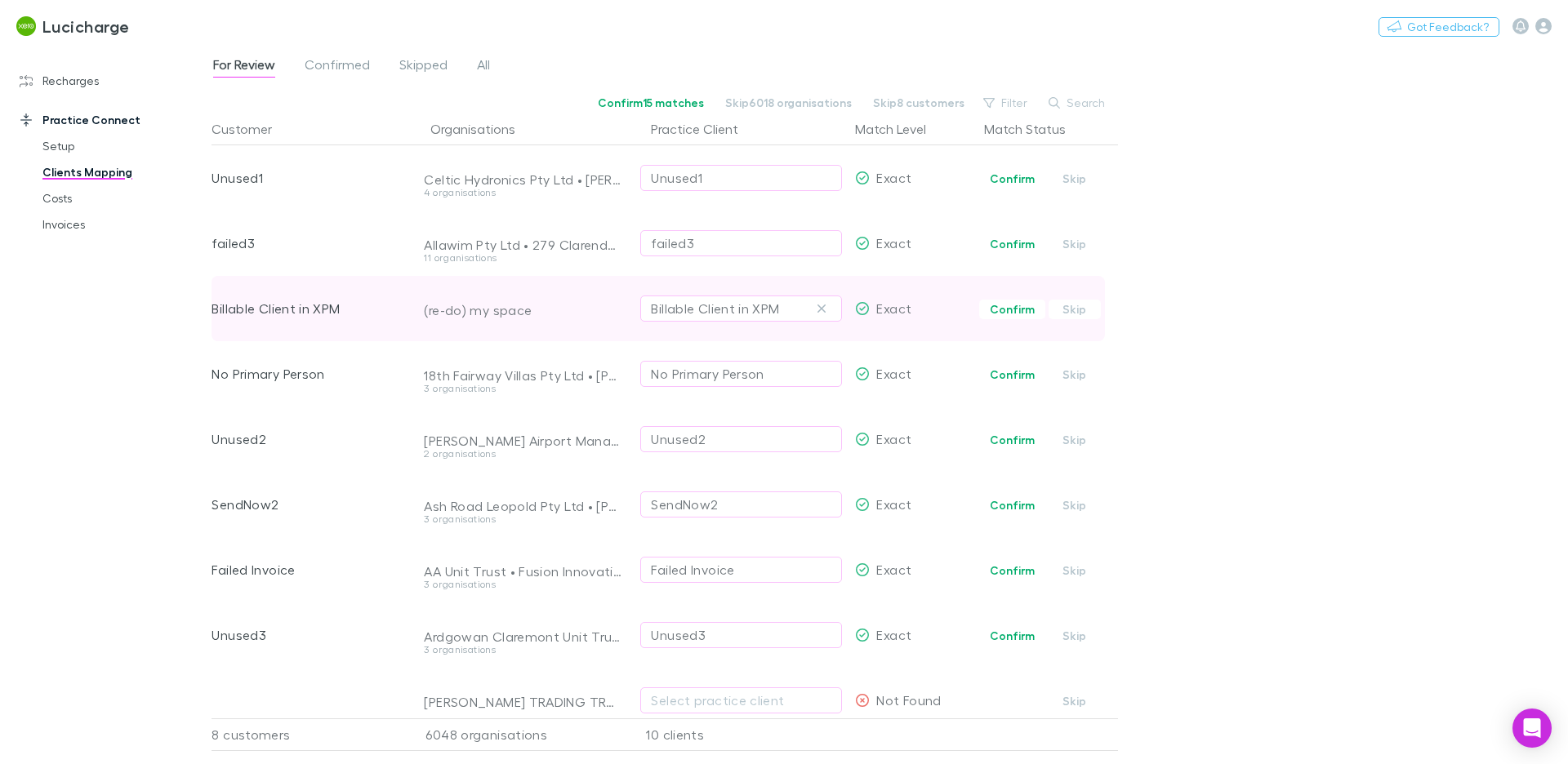
scroll to position [2, 4]
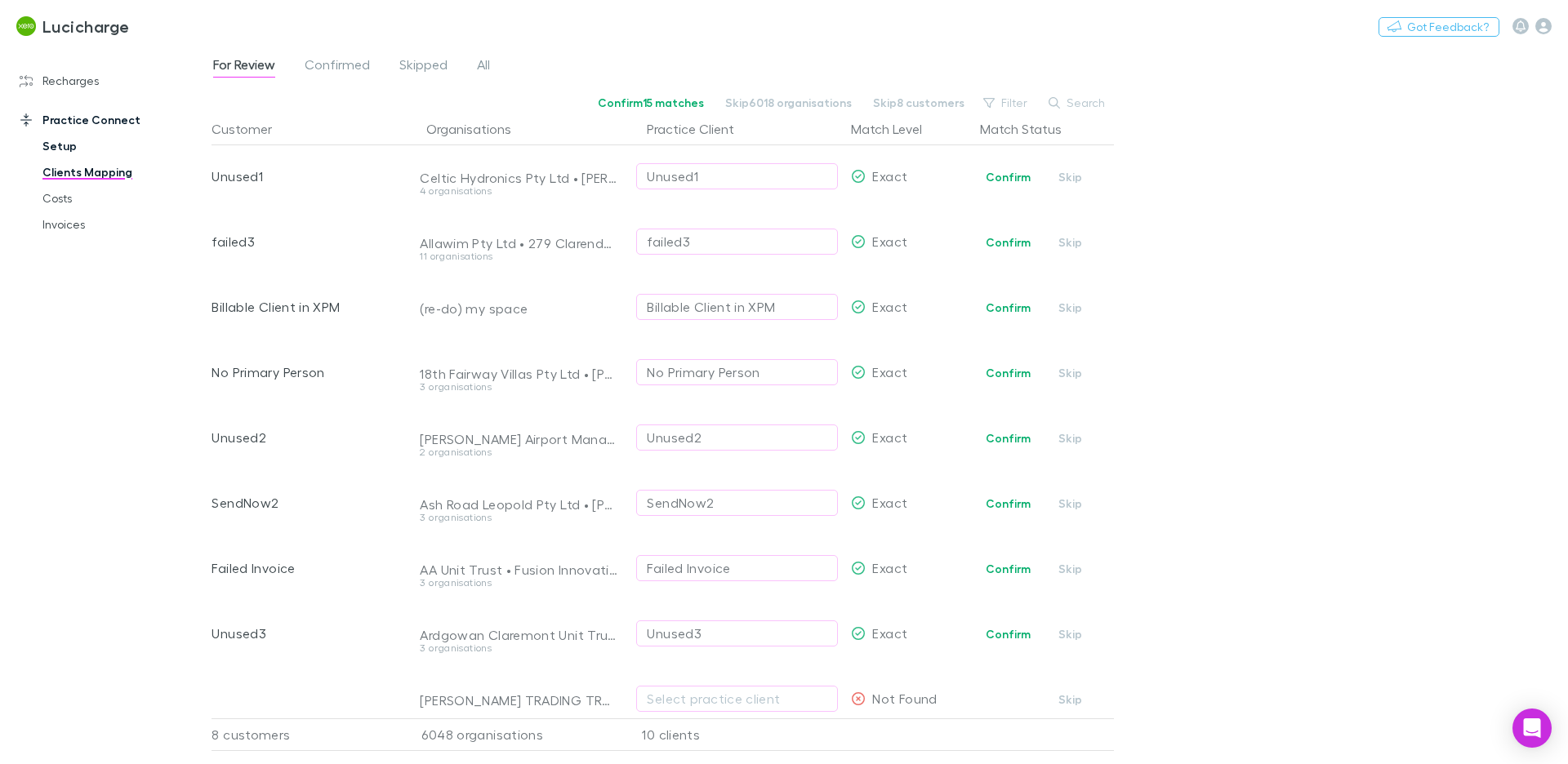
click at [67, 151] on link "Setup" at bounding box center [117, 146] width 182 height 26
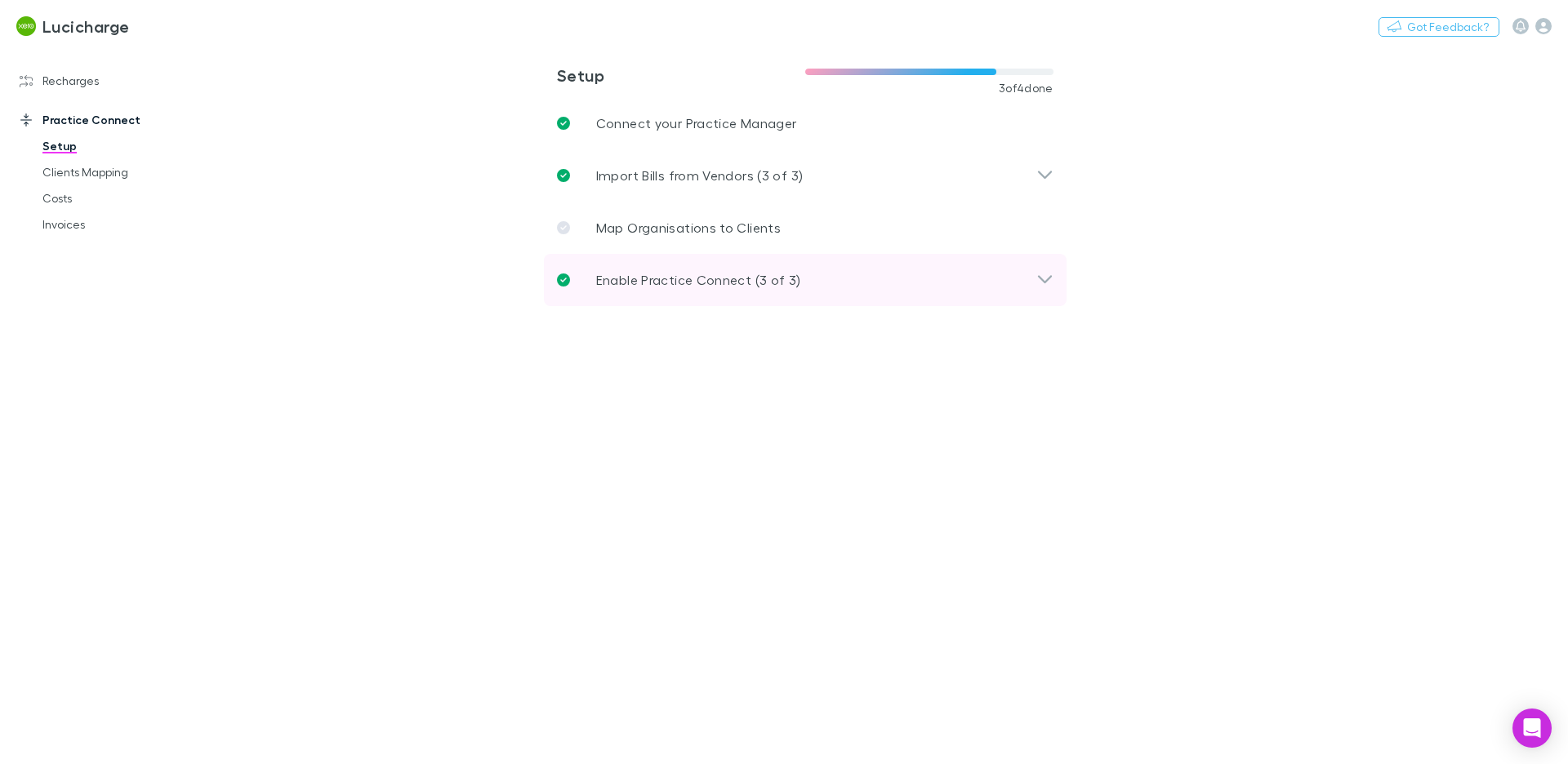
click at [727, 277] on p "Enable Practice Connect (3 of 3)" at bounding box center [699, 280] width 206 height 19
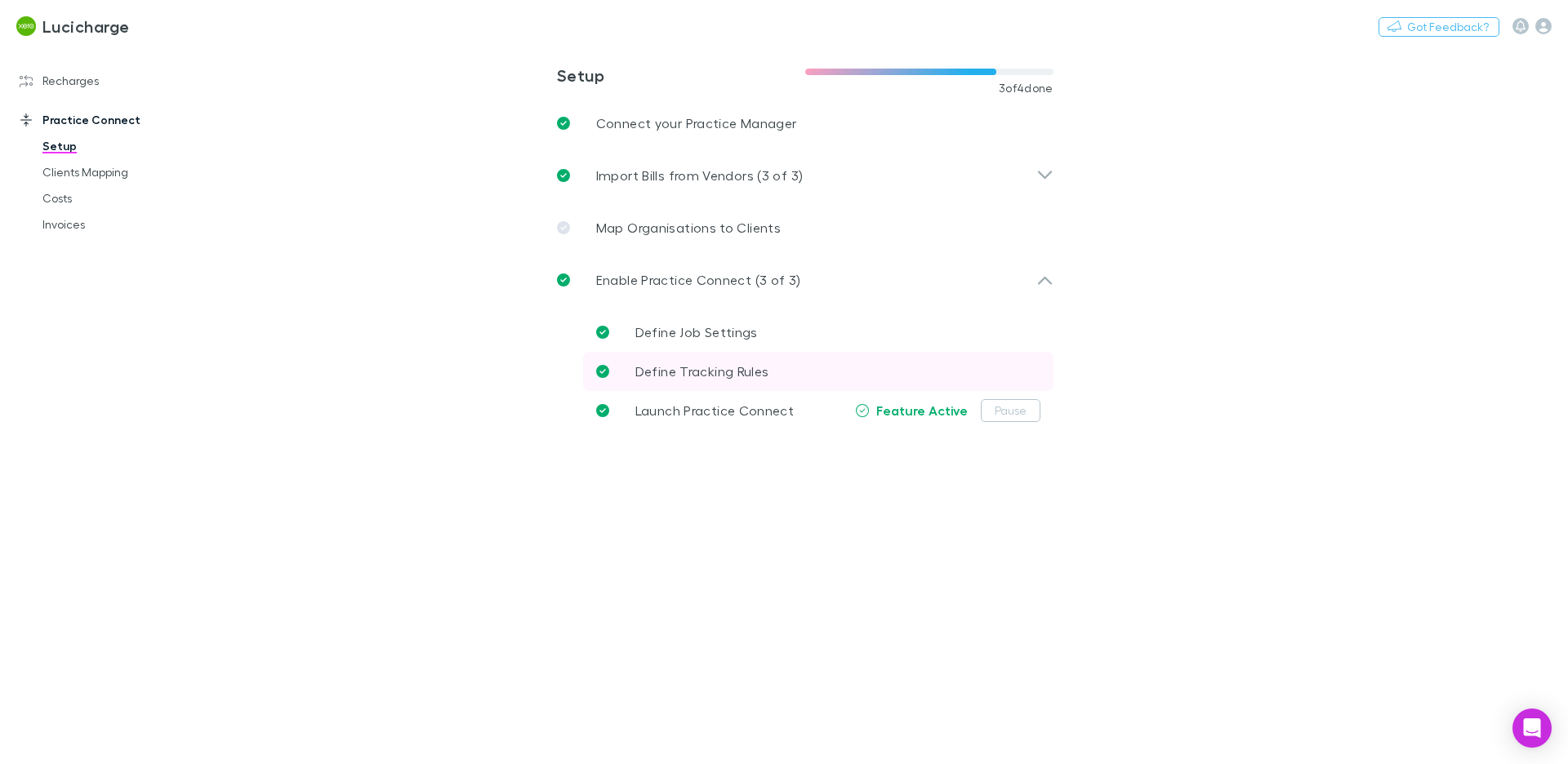
click at [679, 368] on span "Define Tracking Rules" at bounding box center [702, 371] width 134 height 15
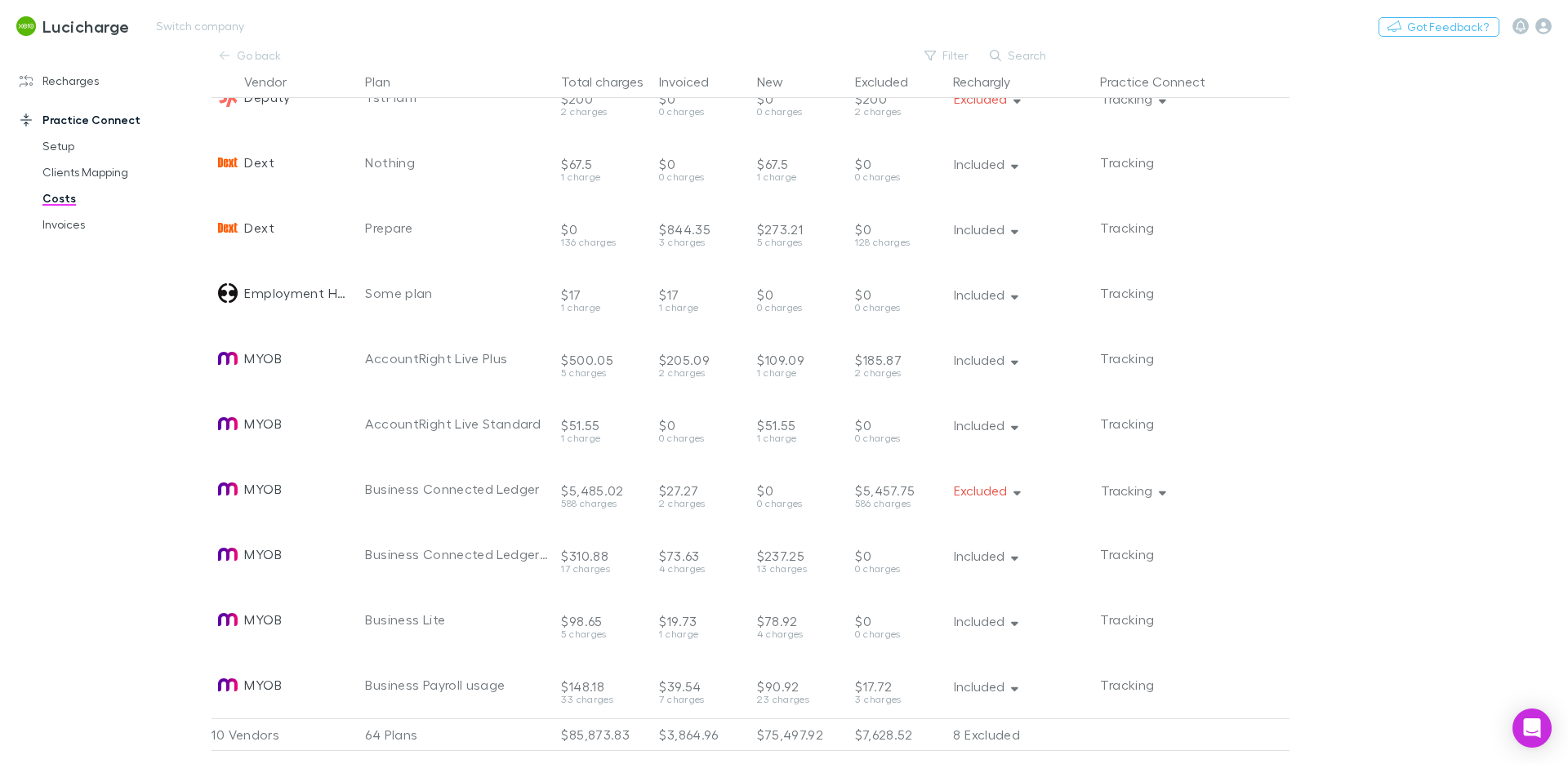
scroll to position [2190, 0]
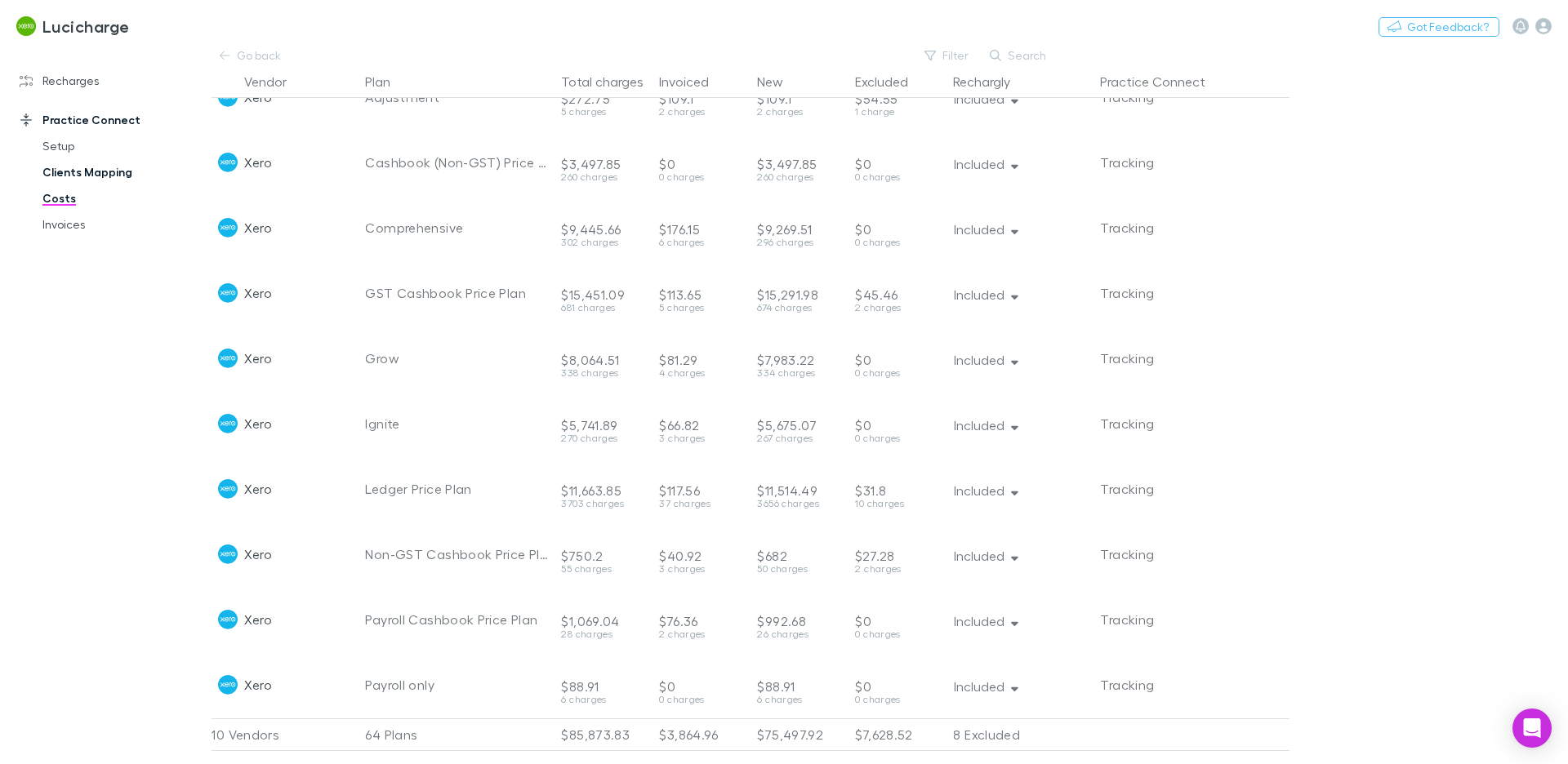
click at [98, 175] on link "Clients Mapping" at bounding box center [117, 172] width 182 height 26
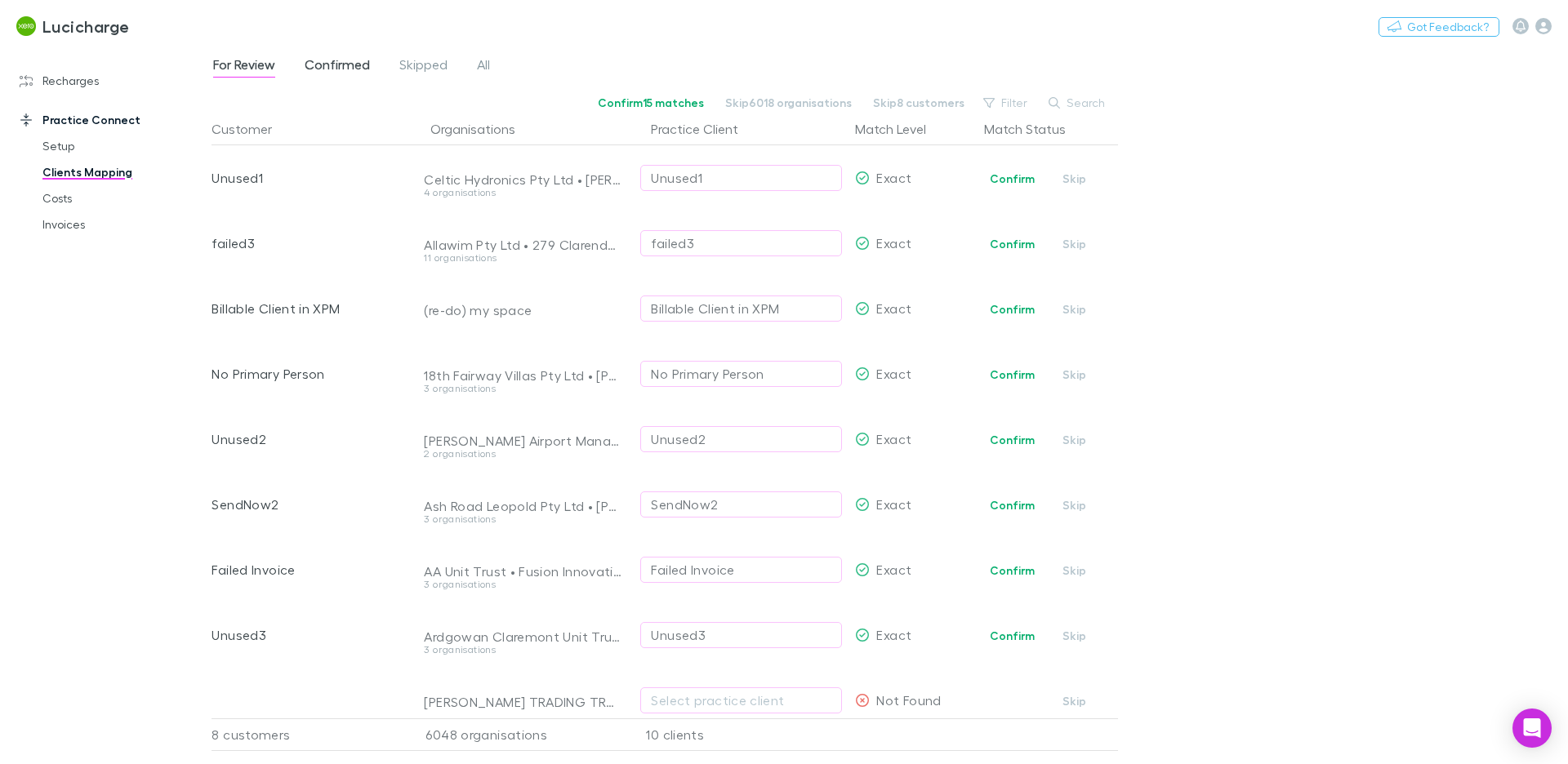
click at [340, 68] on span "Confirmed" at bounding box center [338, 67] width 66 height 21
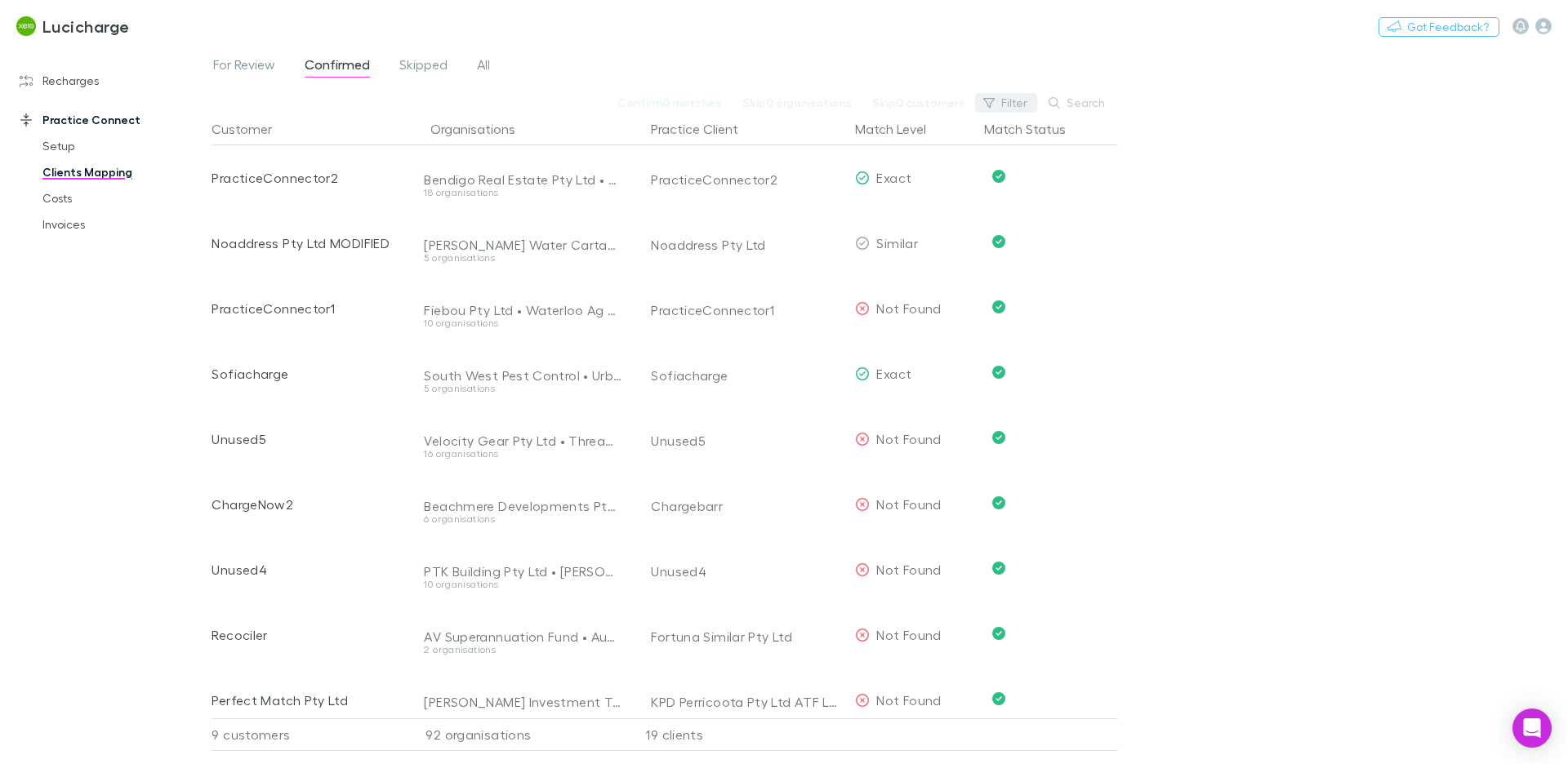
click at [994, 109] on button "Filter" at bounding box center [1006, 103] width 62 height 19
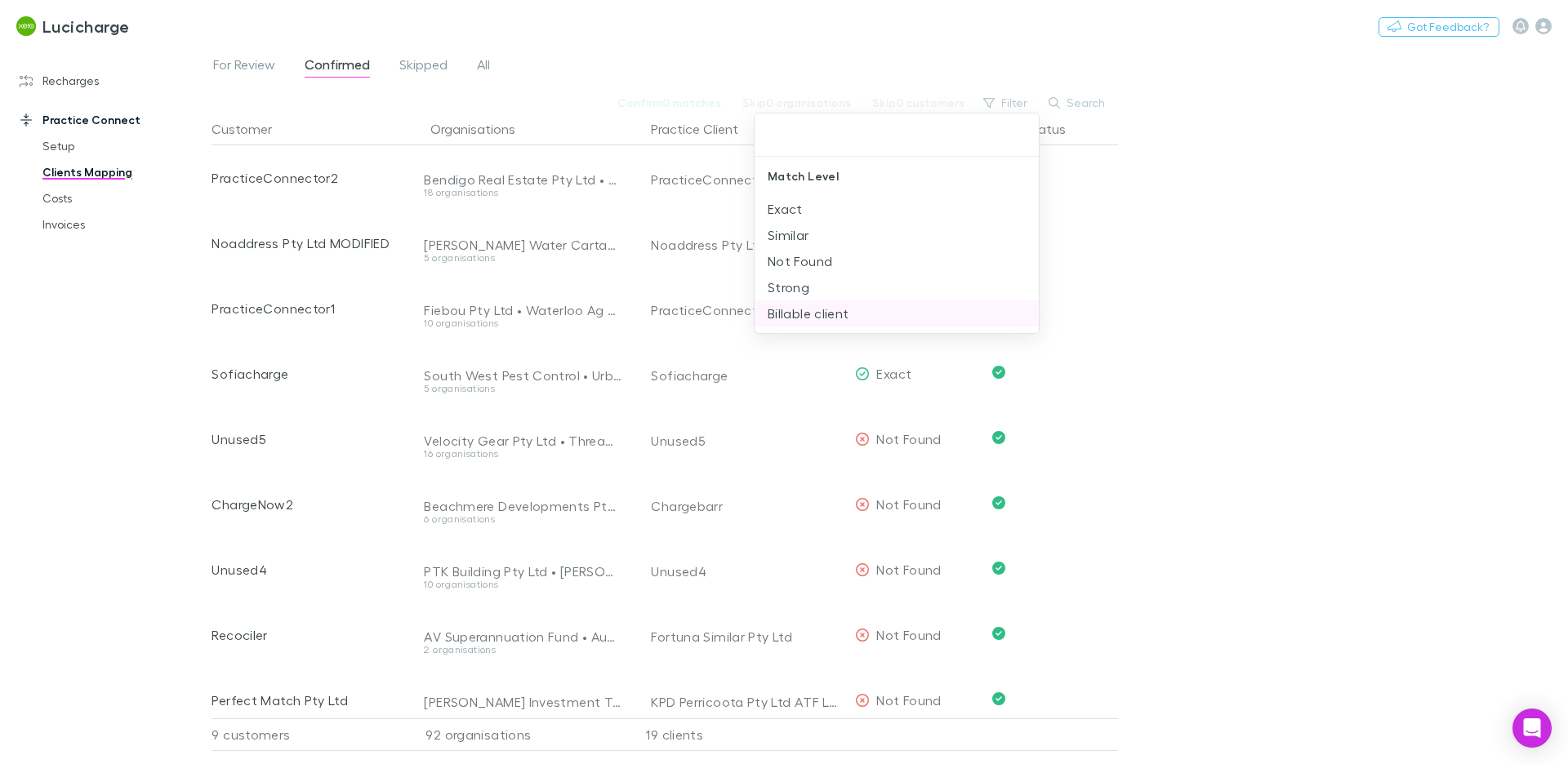
click at [830, 312] on li "Billable client" at bounding box center [896, 314] width 285 height 26
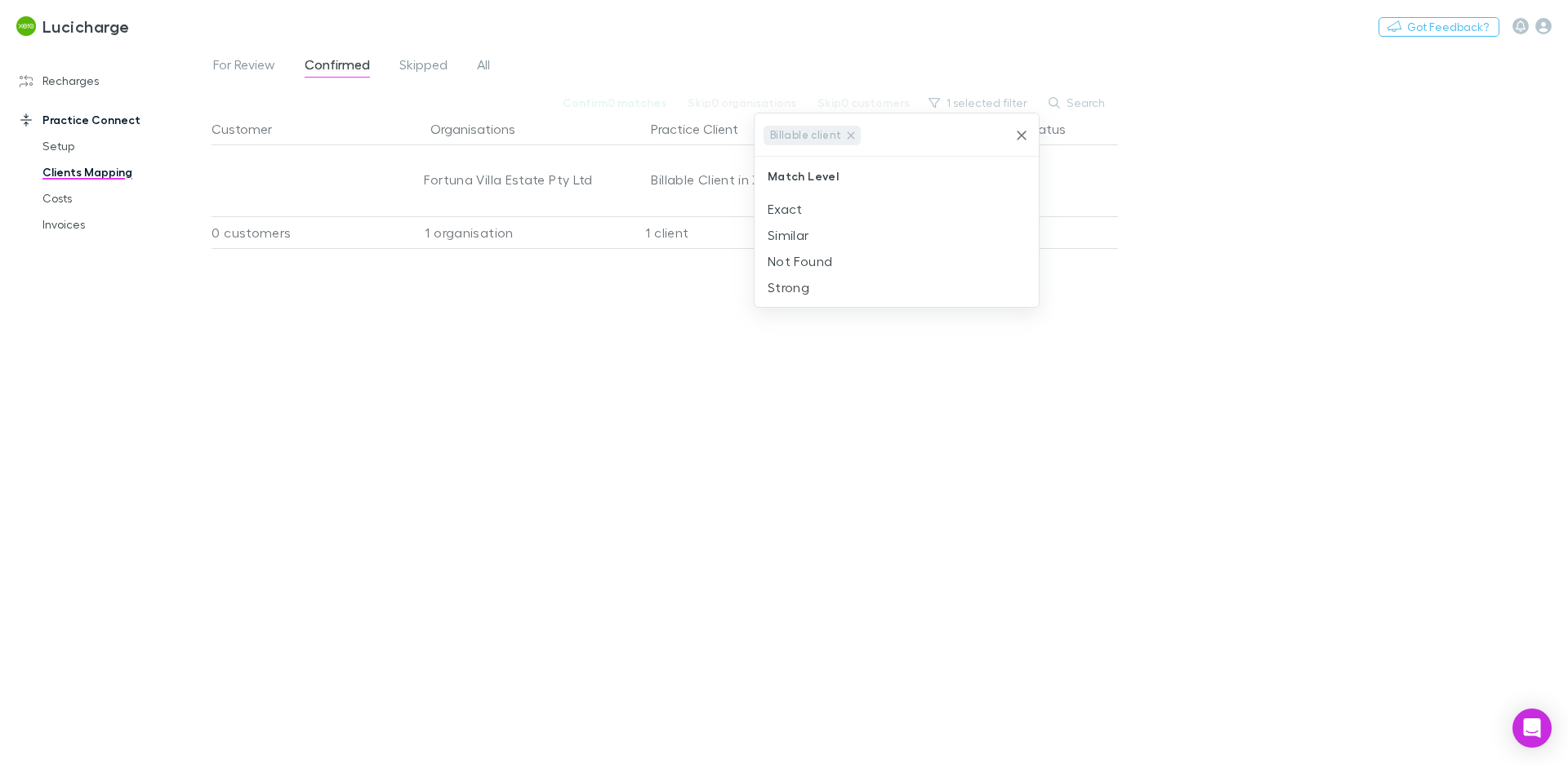
click at [1259, 286] on div at bounding box center [784, 382] width 1568 height 764
click at [89, 79] on link "Recharges" at bounding box center [105, 80] width 206 height 26
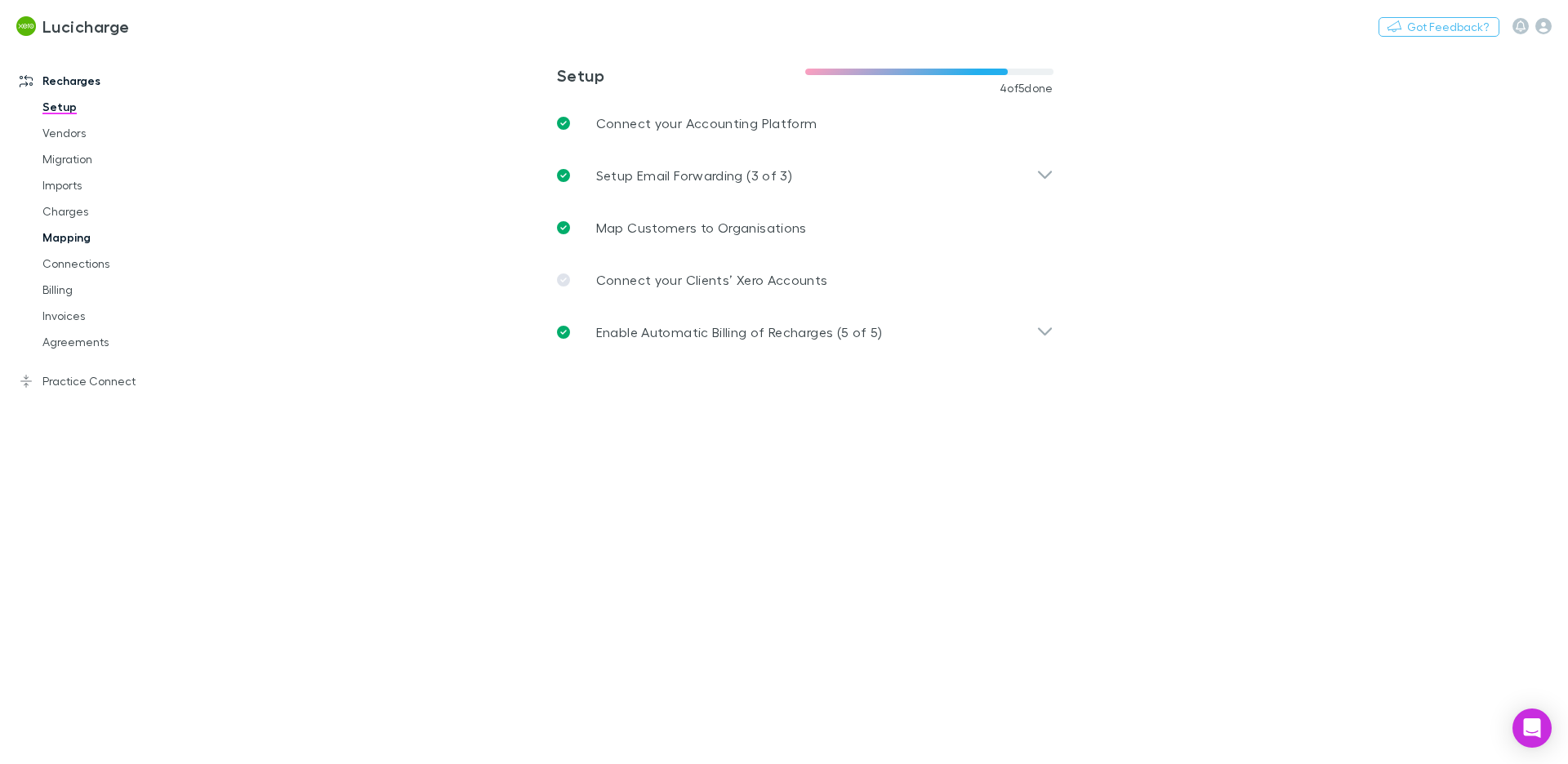
click at [67, 232] on link "Mapping" at bounding box center [117, 237] width 182 height 26
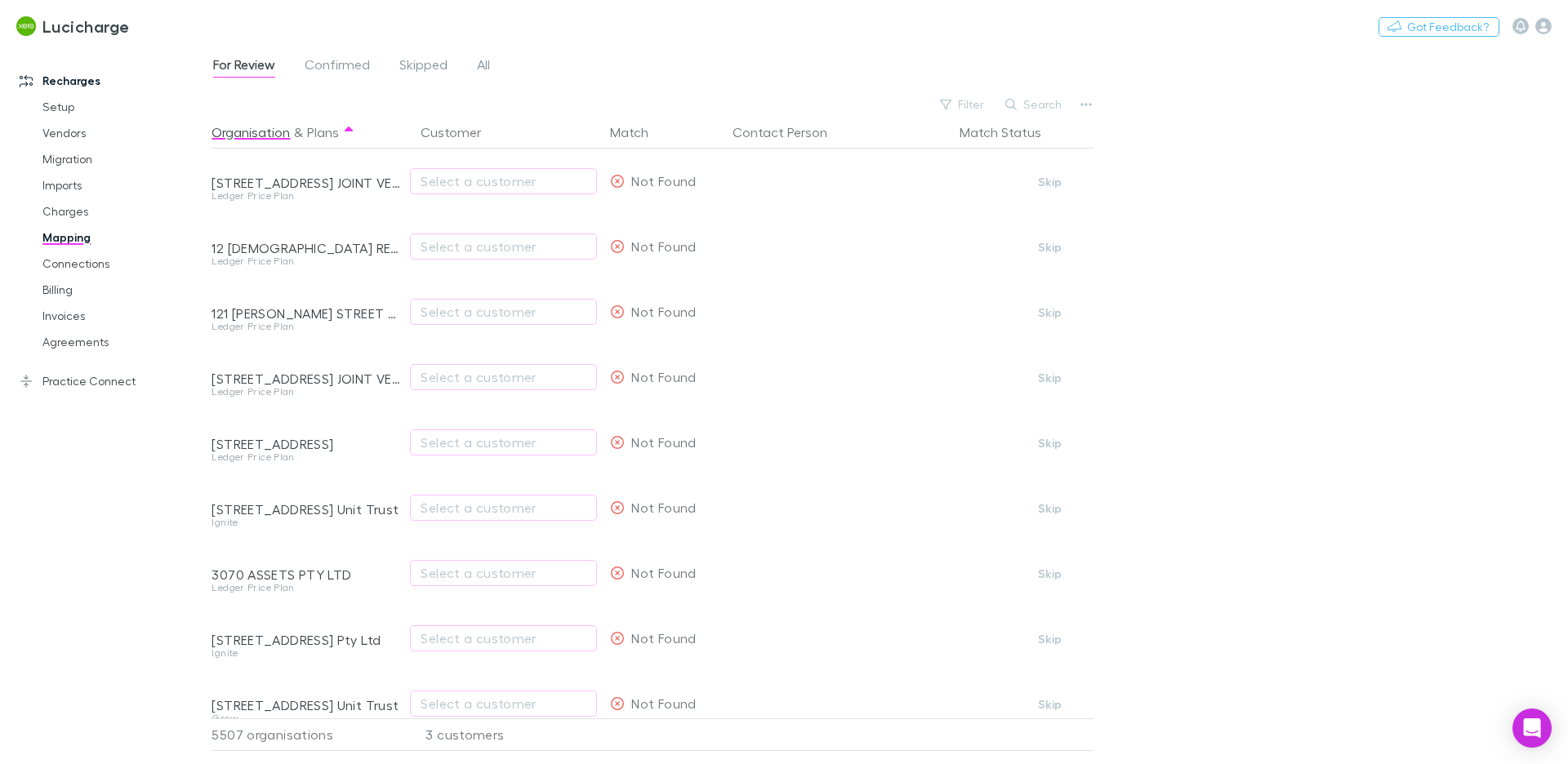
drag, startPoint x: 67, startPoint y: 232, endPoint x: 350, endPoint y: 72, distance: 325.1
click at [350, 72] on span "Confirmed" at bounding box center [338, 67] width 66 height 21
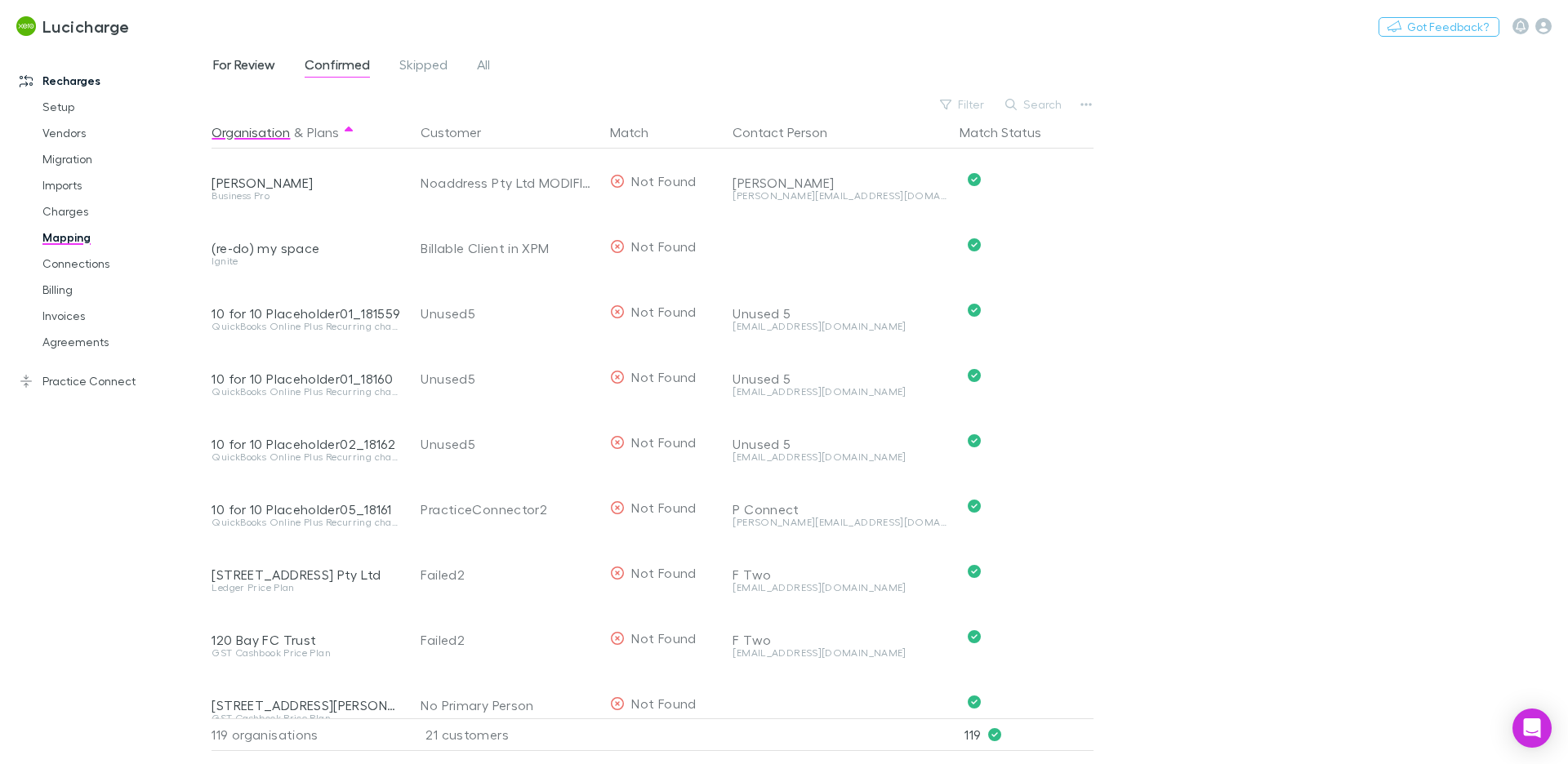
click at [262, 62] on span "For Review" at bounding box center [244, 67] width 62 height 21
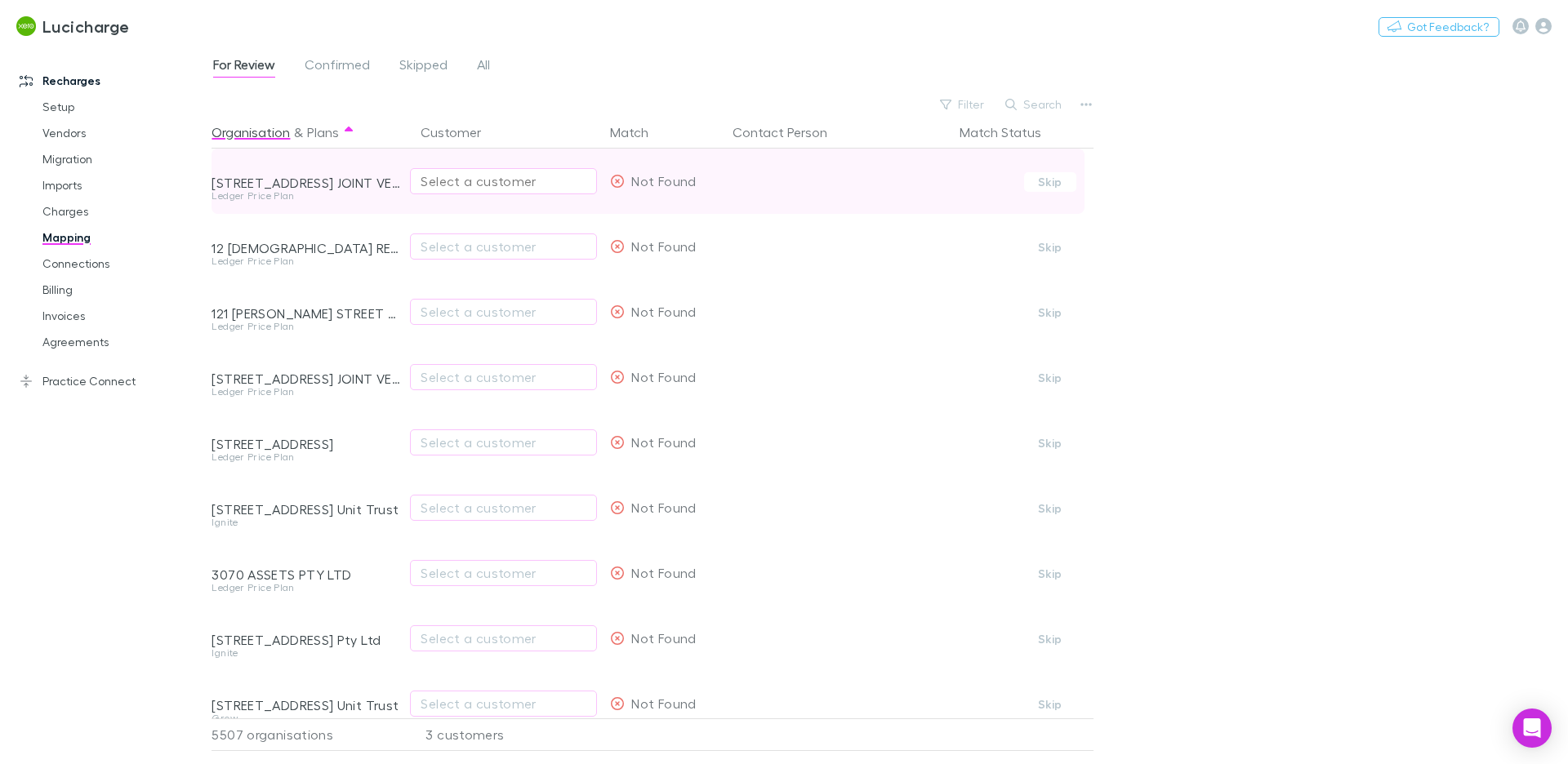
click at [500, 181] on div "Select a customer" at bounding box center [504, 181] width 166 height 19
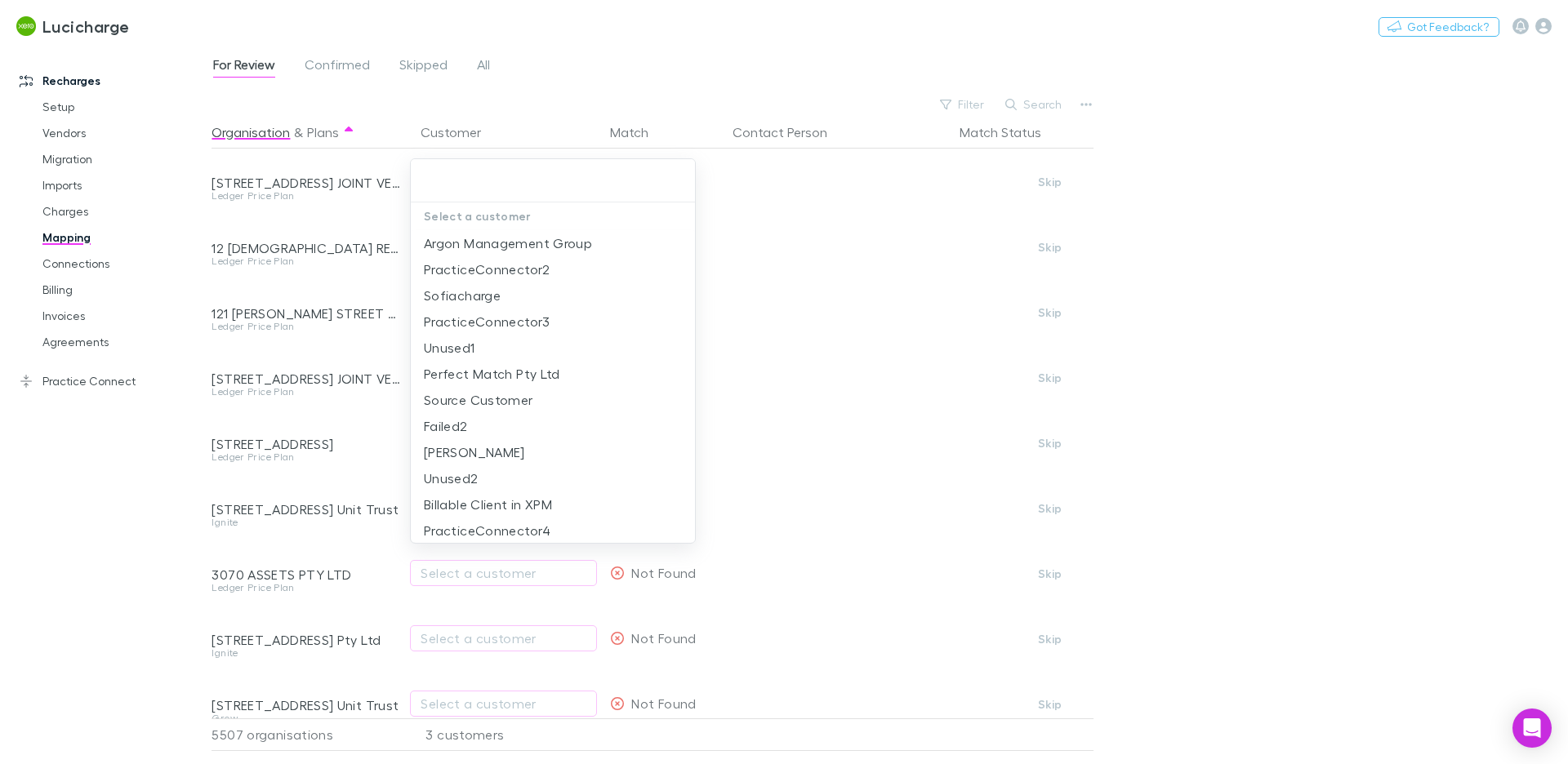
drag, startPoint x: 69, startPoint y: 415, endPoint x: 73, endPoint y: 396, distance: 19.4
click at [69, 415] on div at bounding box center [784, 382] width 1568 height 764
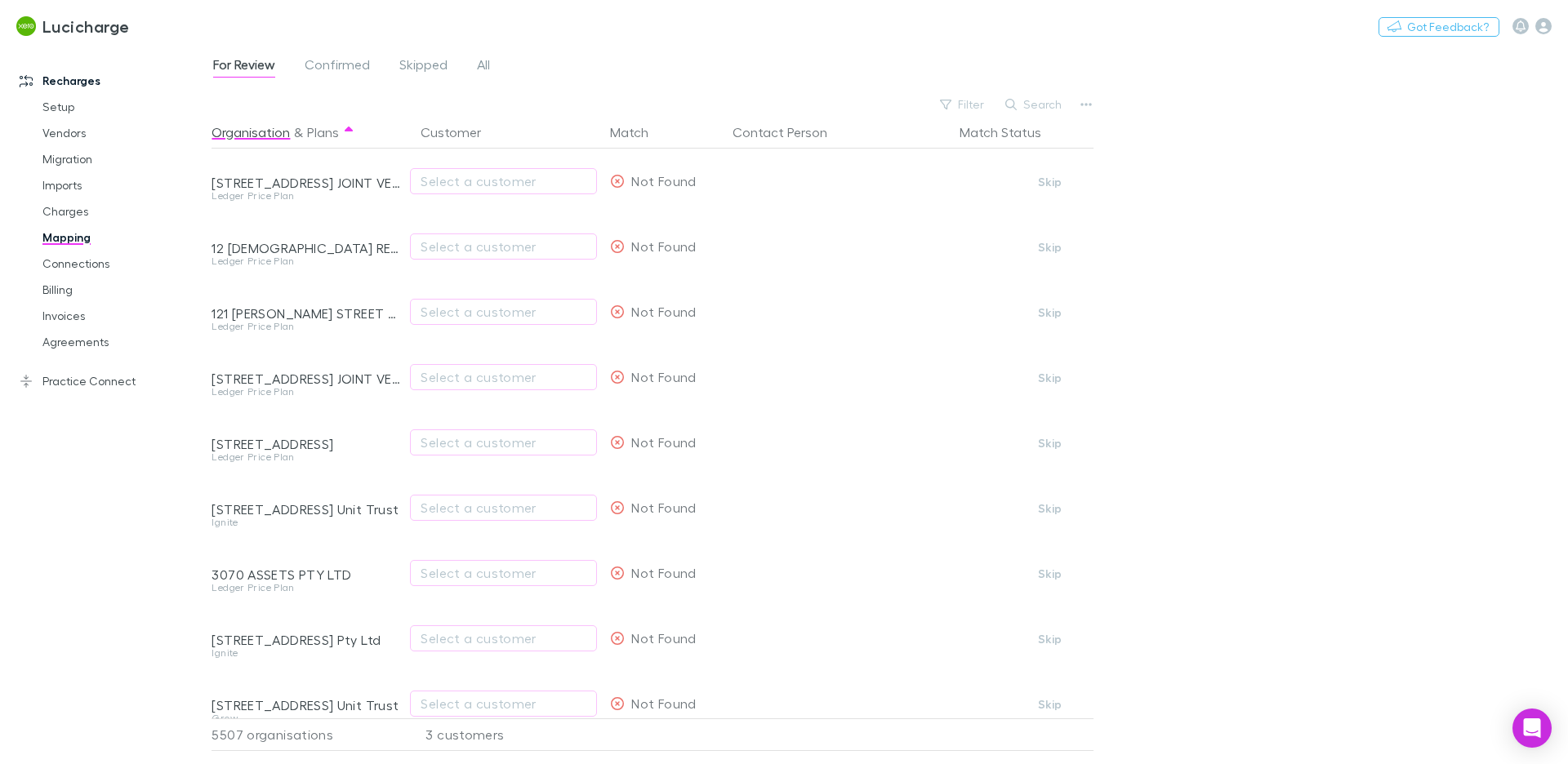
click at [75, 392] on div "Select a customer Argon Management Group PracticeConnector2 Sofiacharge Practic…" at bounding box center [784, 382] width 1568 height 764
drag, startPoint x: 75, startPoint y: 386, endPoint x: 104, endPoint y: 183, distance: 205.1
click at [75, 386] on link "Practice Connect" at bounding box center [105, 381] width 206 height 26
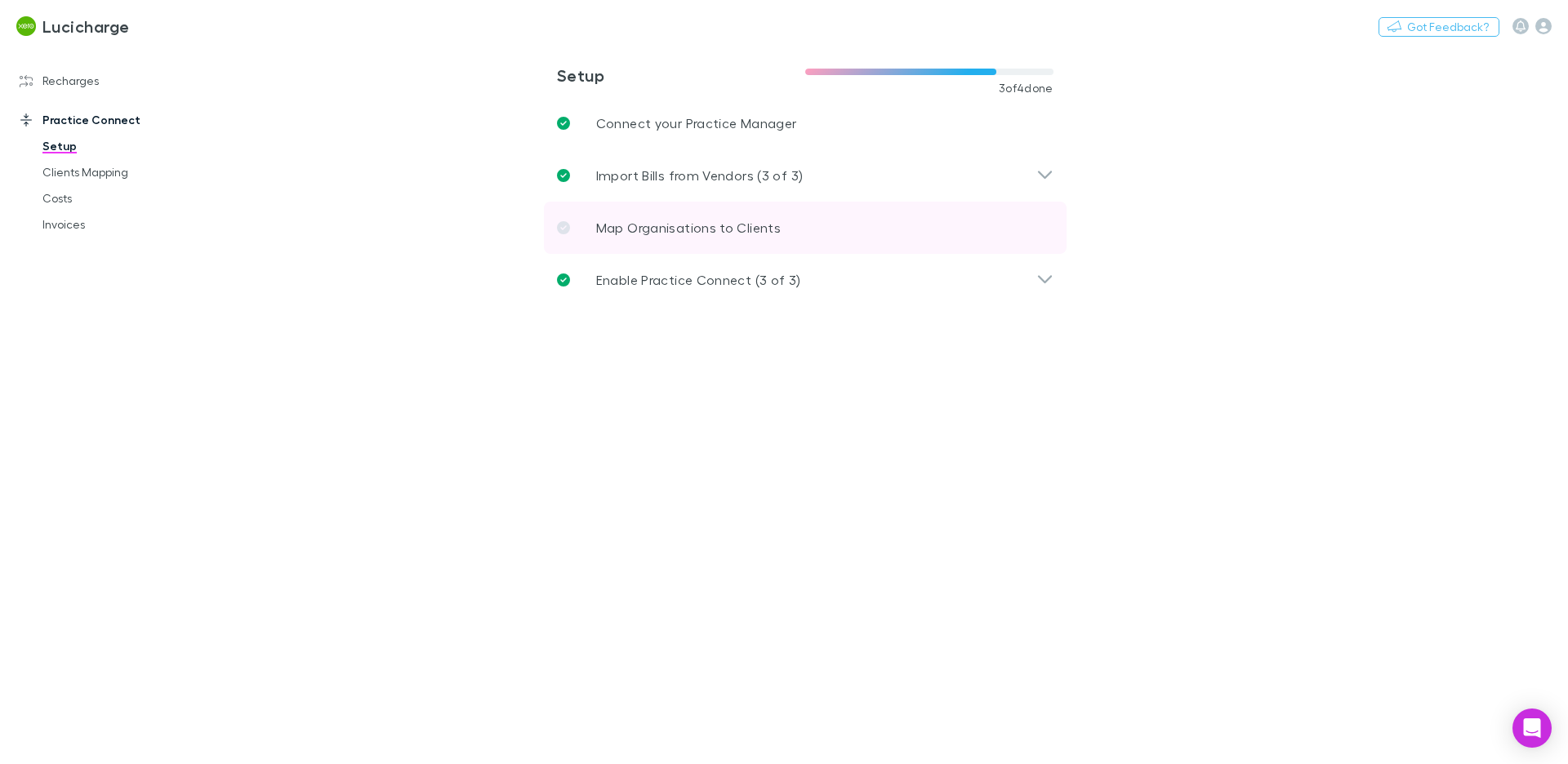
click at [742, 210] on link "Map Organisations to Clients" at bounding box center [806, 228] width 523 height 52
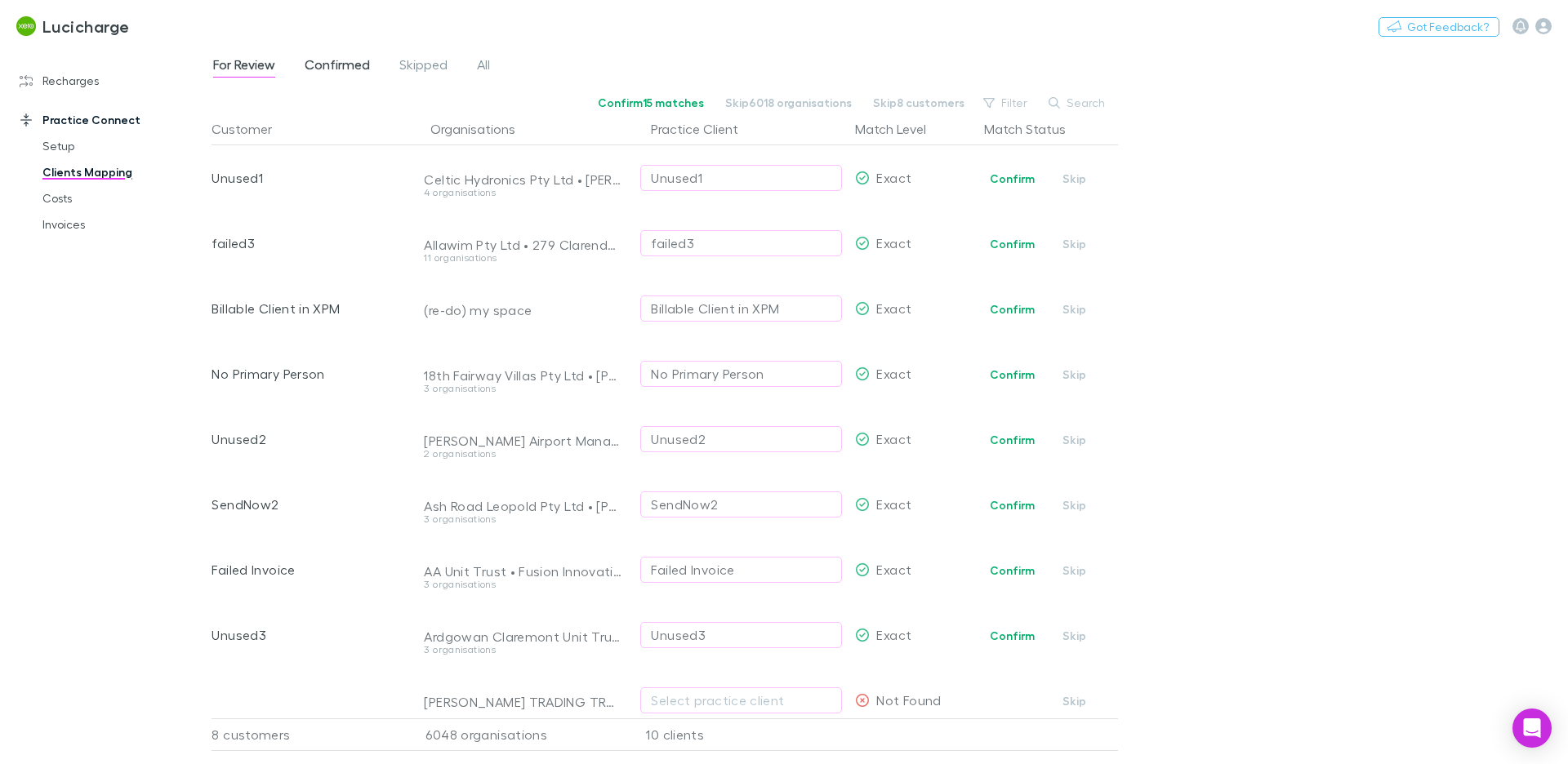
click at [355, 64] on span "Confirmed" at bounding box center [338, 67] width 66 height 21
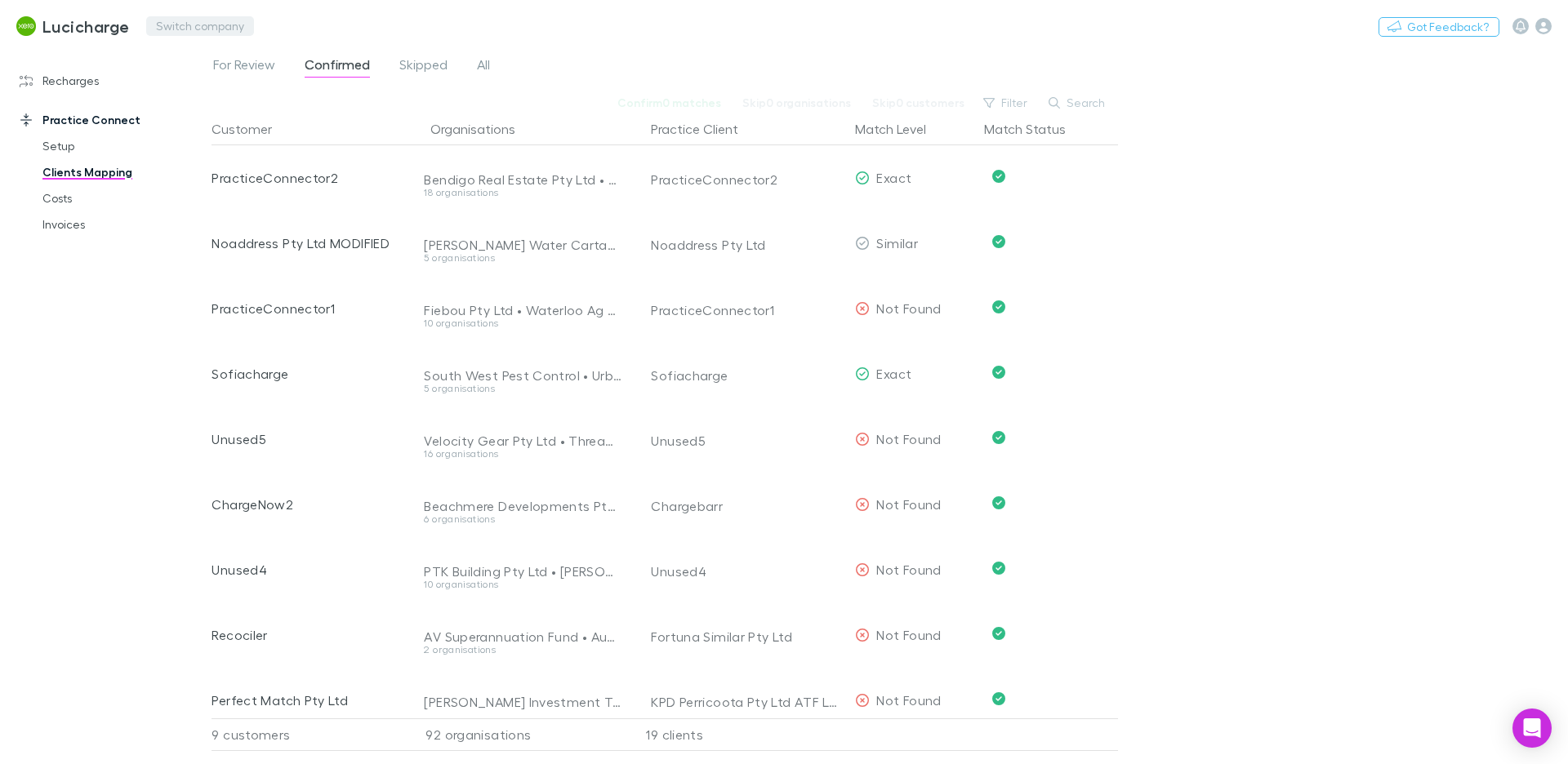
click at [205, 26] on button "Switch company" at bounding box center [201, 26] width 108 height 19
type input "******"
click at [223, 99] on p "One Advisory" at bounding box center [202, 97] width 83 height 19
click at [82, 79] on link "Recharges" at bounding box center [105, 80] width 206 height 26
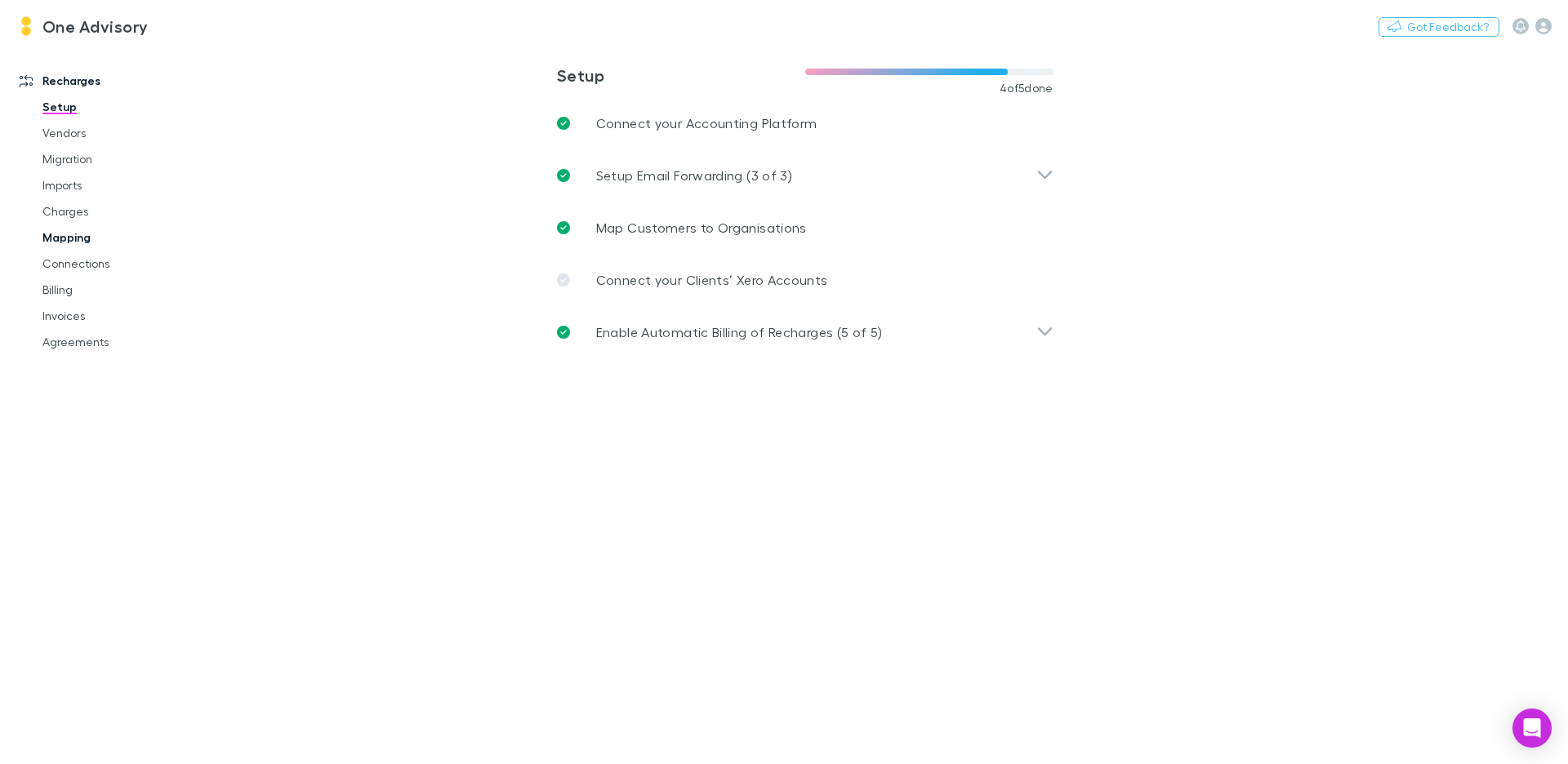
click at [76, 235] on link "Mapping" at bounding box center [117, 237] width 182 height 26
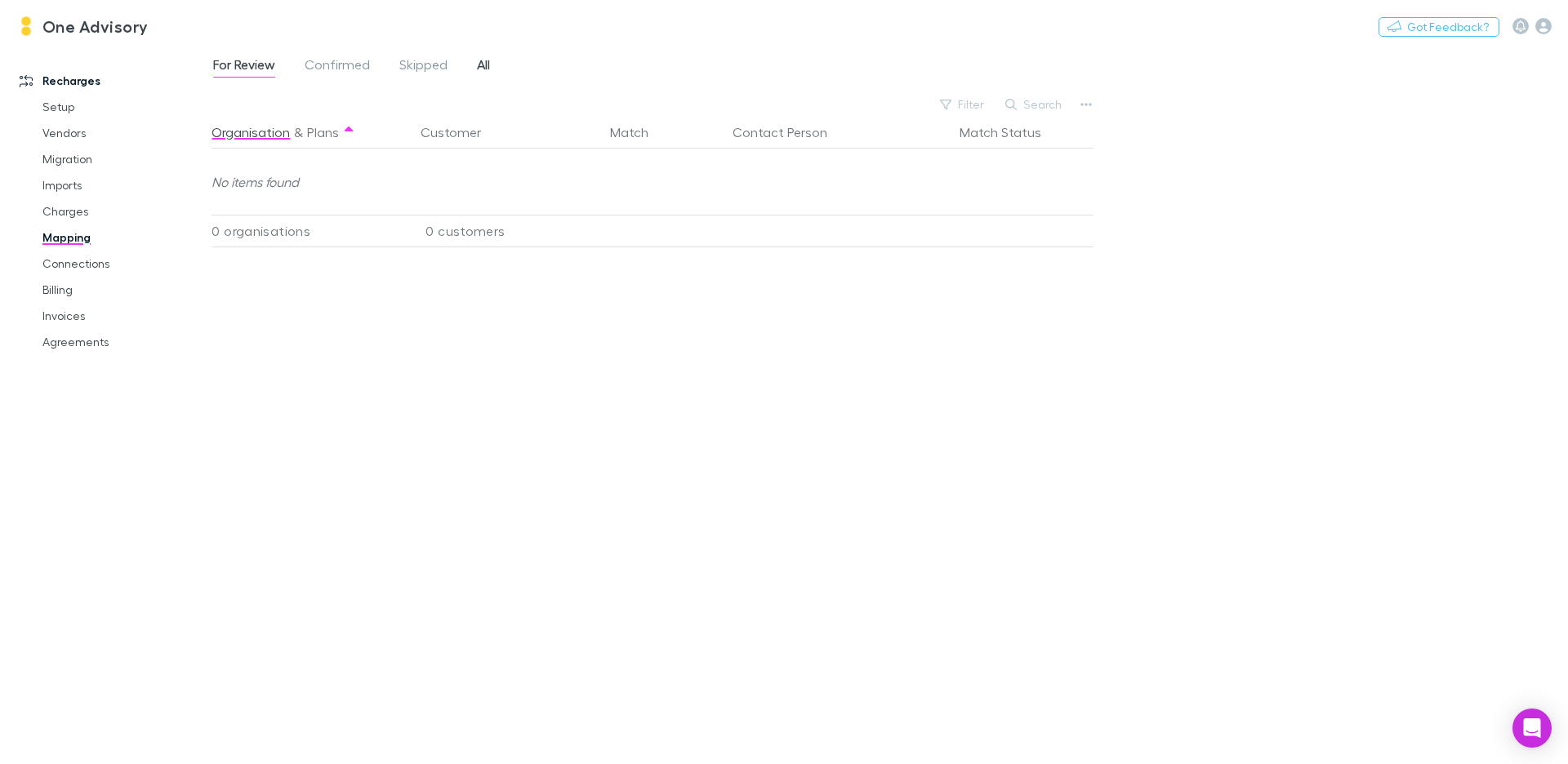
click at [478, 63] on span "All" at bounding box center [483, 67] width 14 height 21
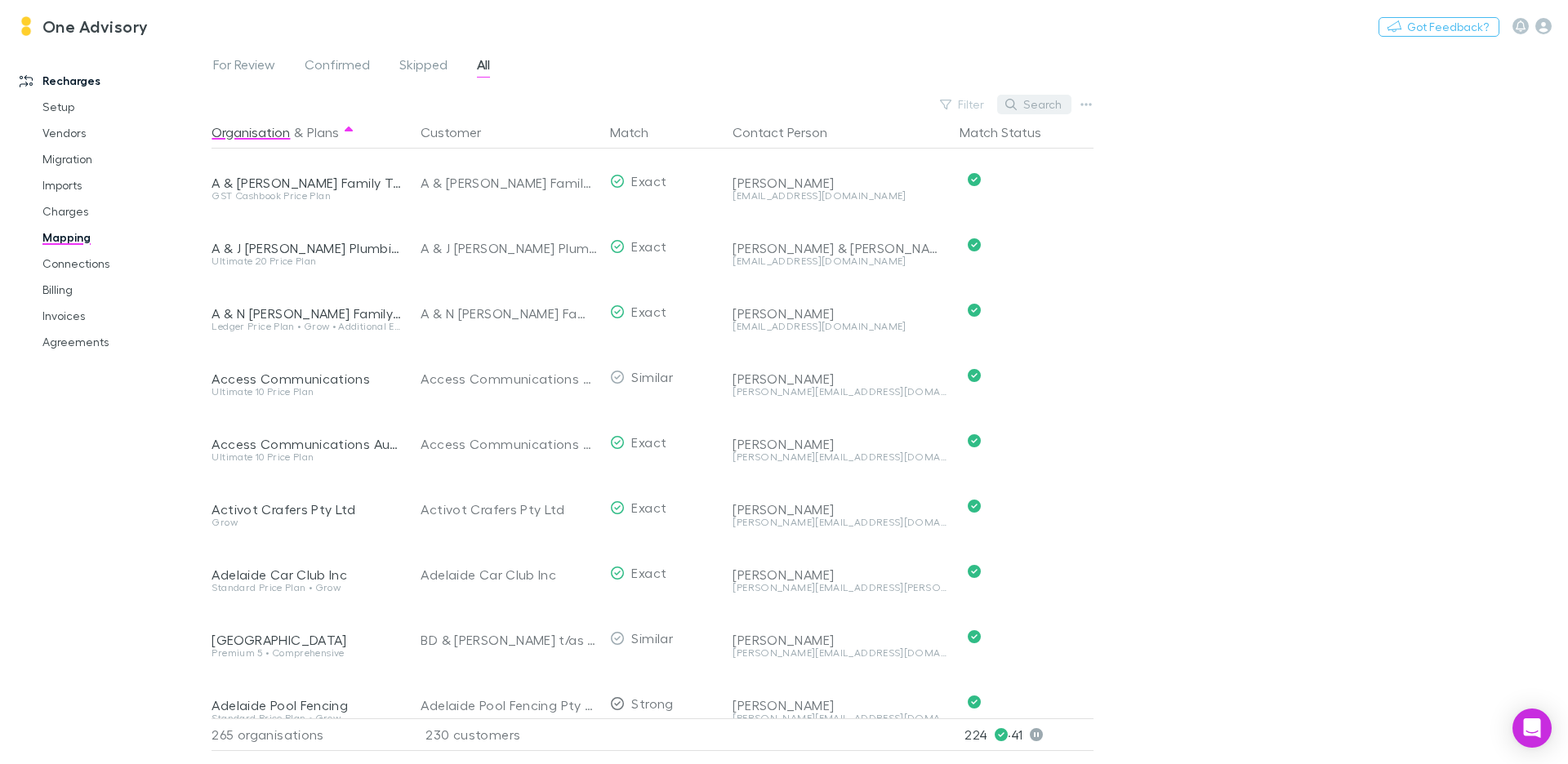
click at [1052, 103] on button "Search" at bounding box center [1034, 104] width 74 height 19
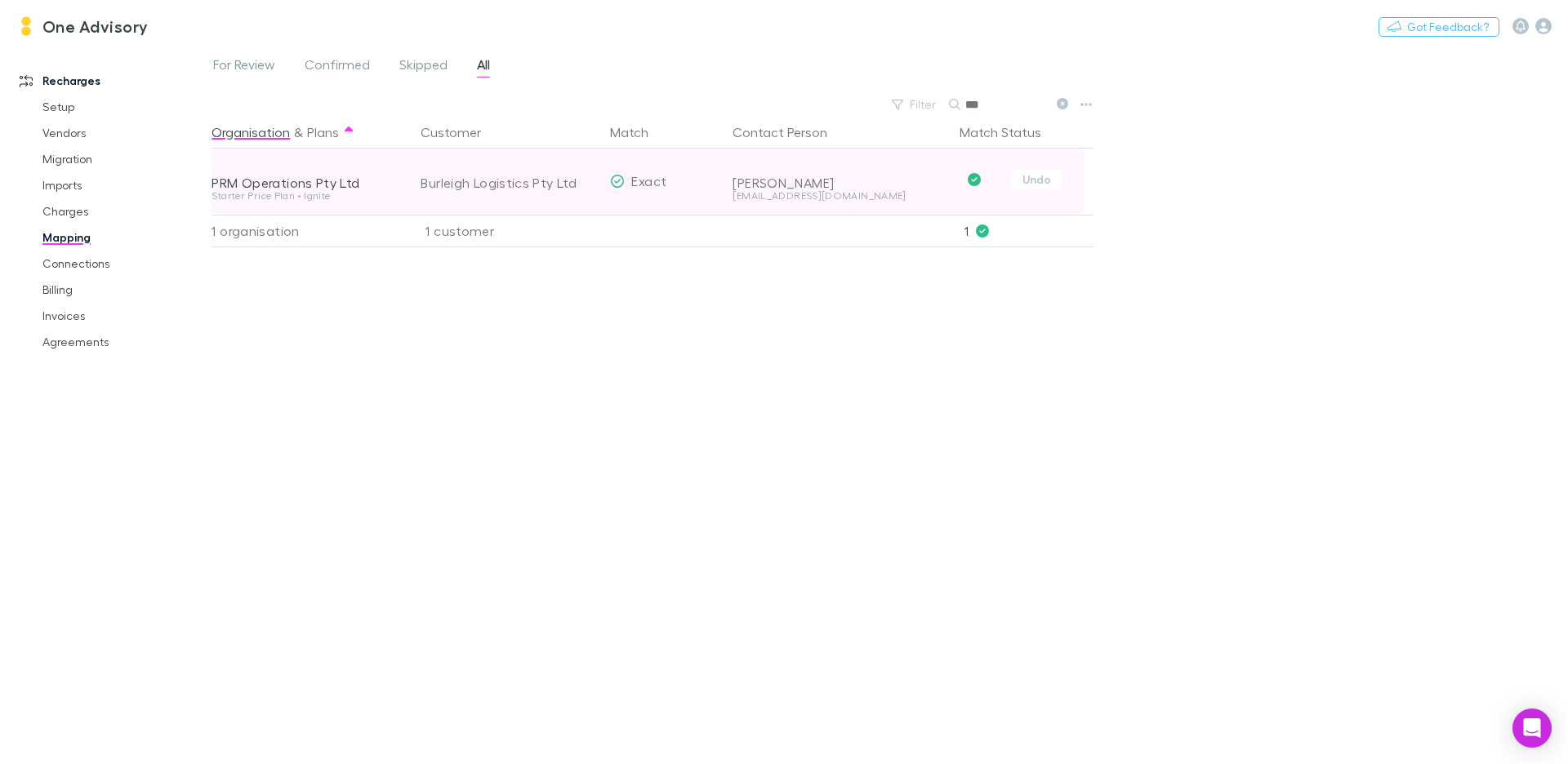
type input "***"
click at [510, 184] on div "Burleigh Logistics Pty Ltd" at bounding box center [509, 183] width 177 height 66
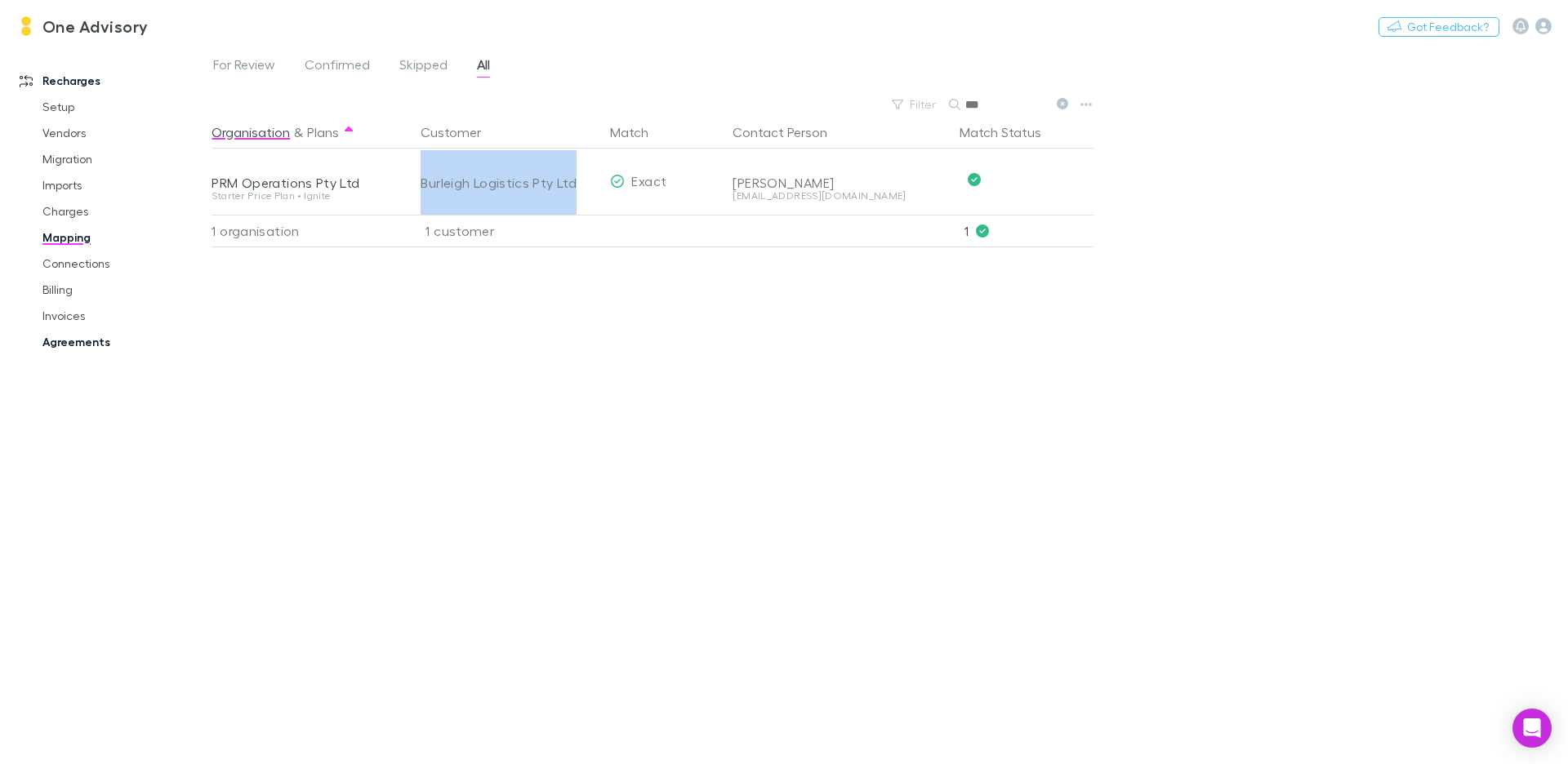
copy div "Burleigh Logistics Pty Ltd"
drag, startPoint x: 80, startPoint y: 343, endPoint x: 1132, endPoint y: 87, distance: 1082.7
click at [80, 343] on link "Agreements" at bounding box center [117, 341] width 182 height 26
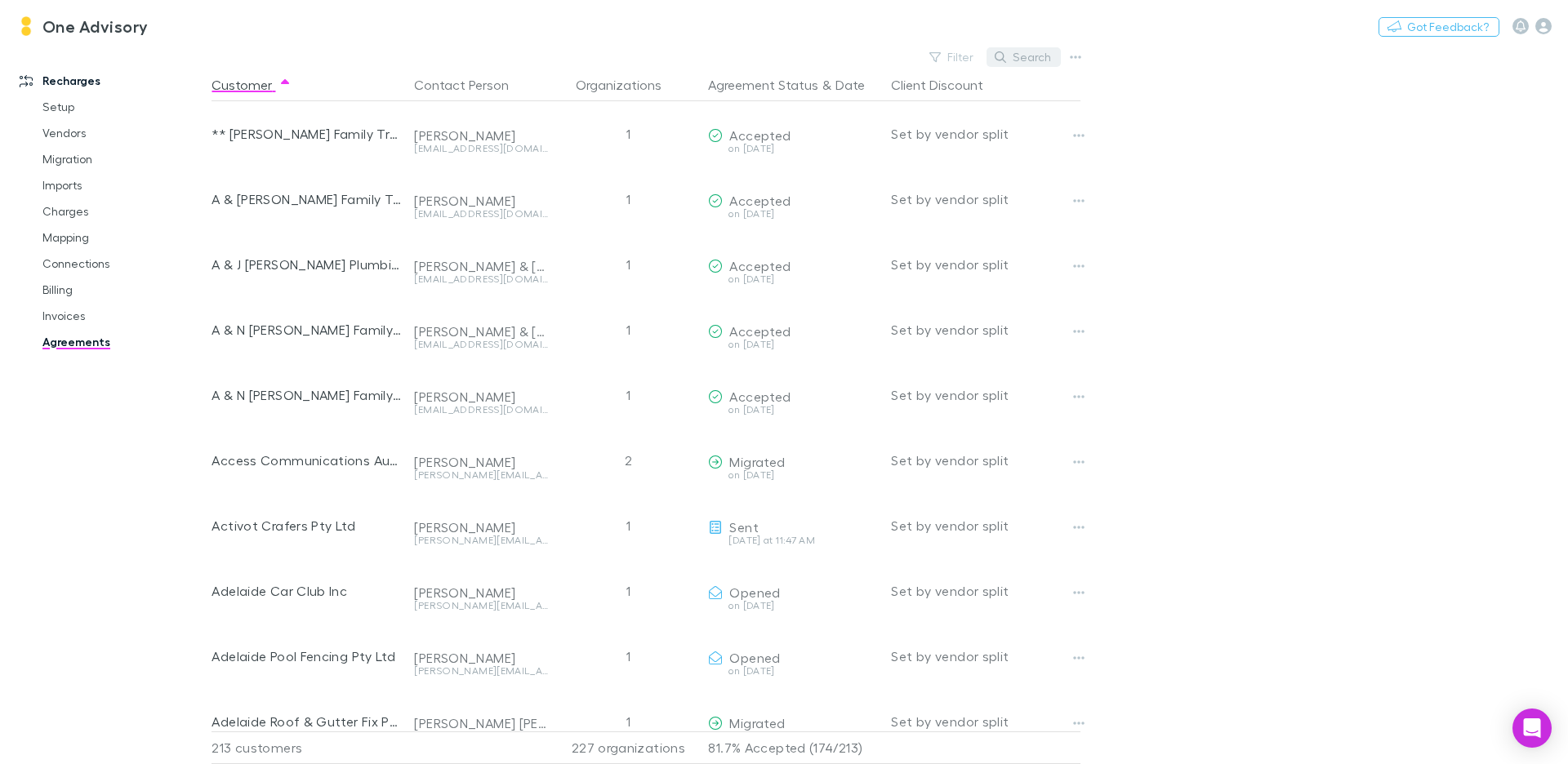
click at [1030, 56] on button "Search" at bounding box center [1024, 57] width 74 height 19
paste input "**********"
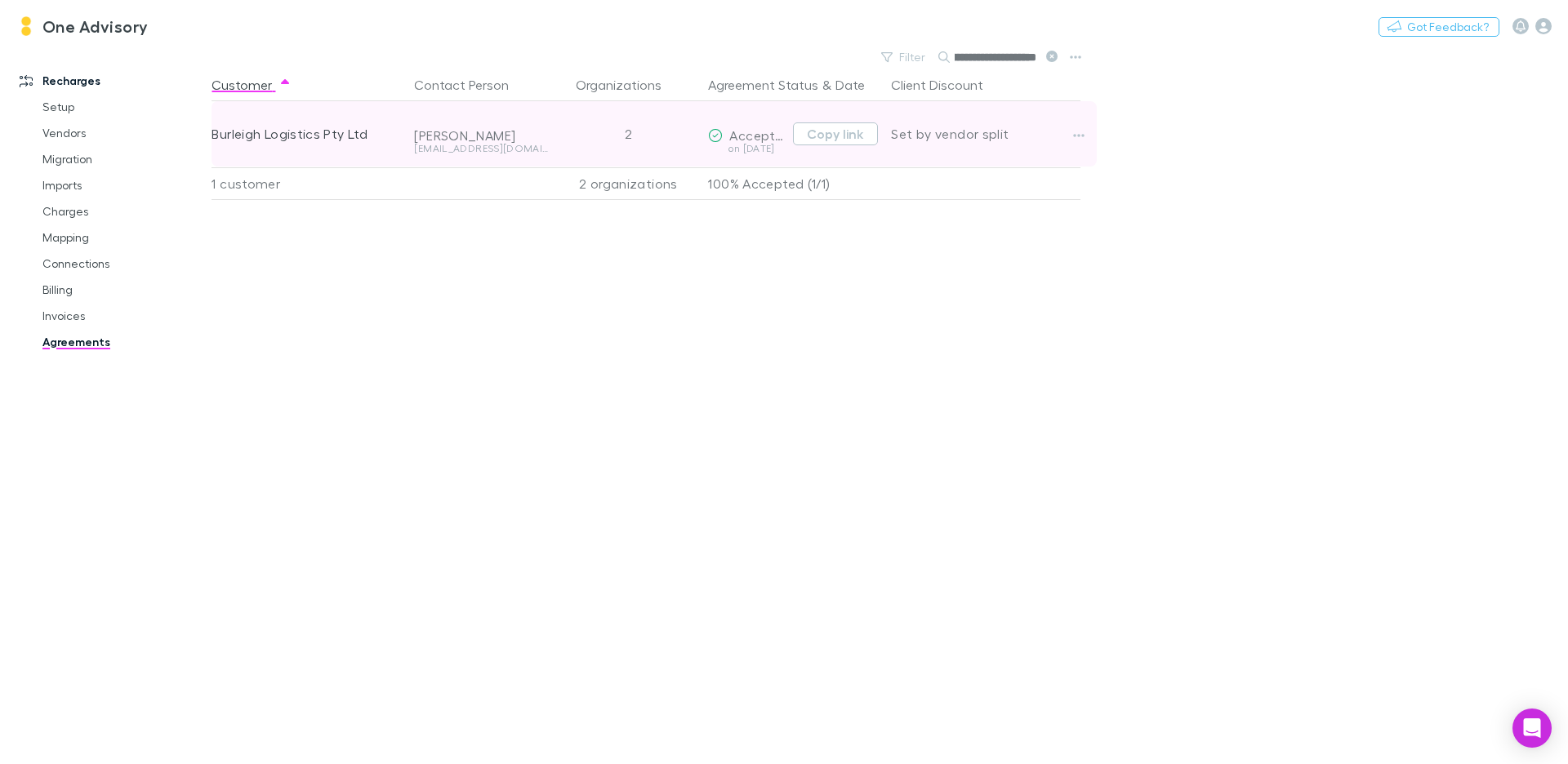
type input "**********"
click at [280, 140] on div "Burleigh Logistics Pty Ltd" at bounding box center [306, 134] width 189 height 66
click at [281, 140] on div "Burleigh Logistics Pty Ltd" at bounding box center [306, 134] width 189 height 66
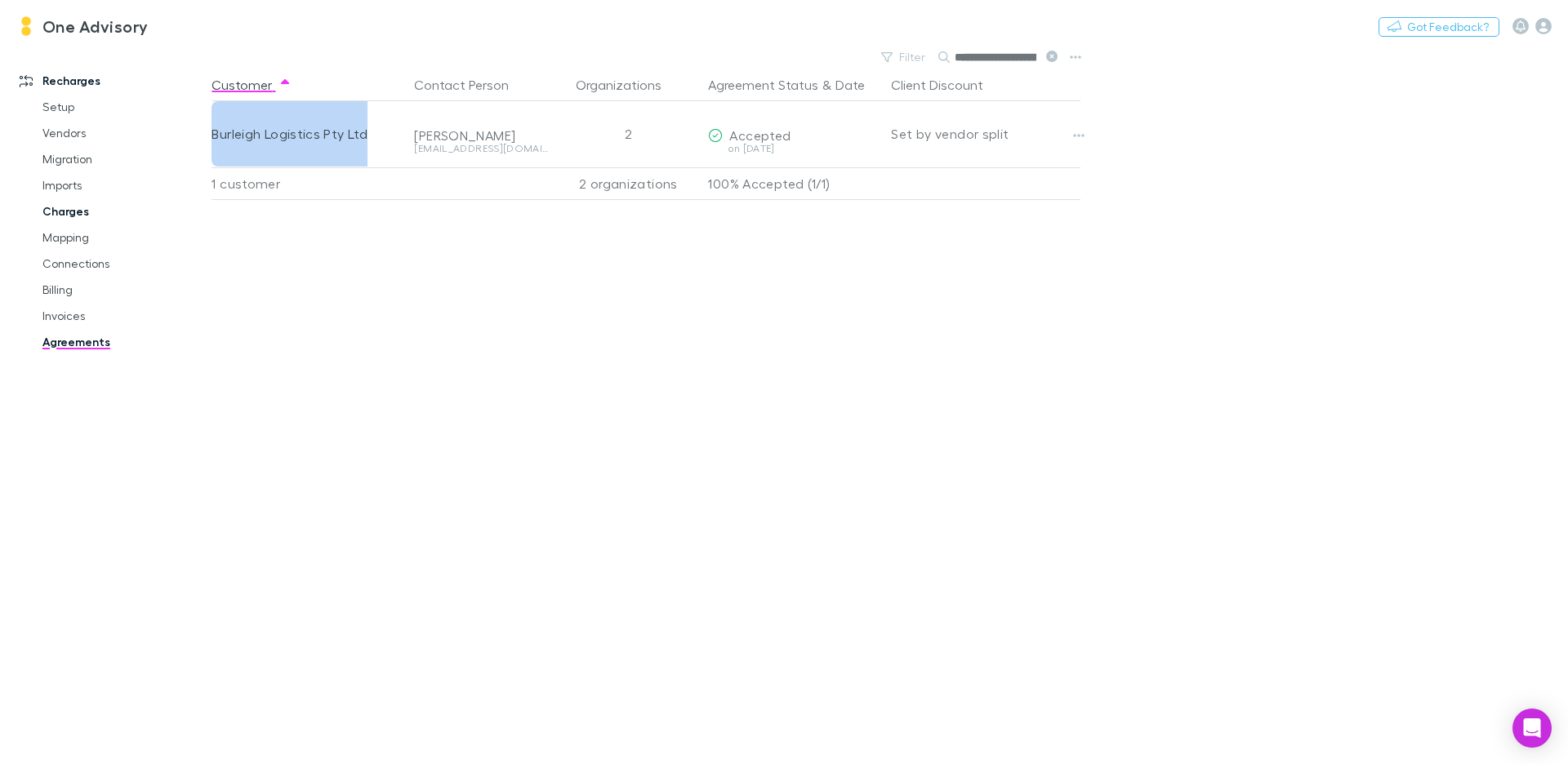
copy div "Burleigh Logistics Pty Ltd"
click at [84, 239] on link "Mapping" at bounding box center [117, 237] width 182 height 26
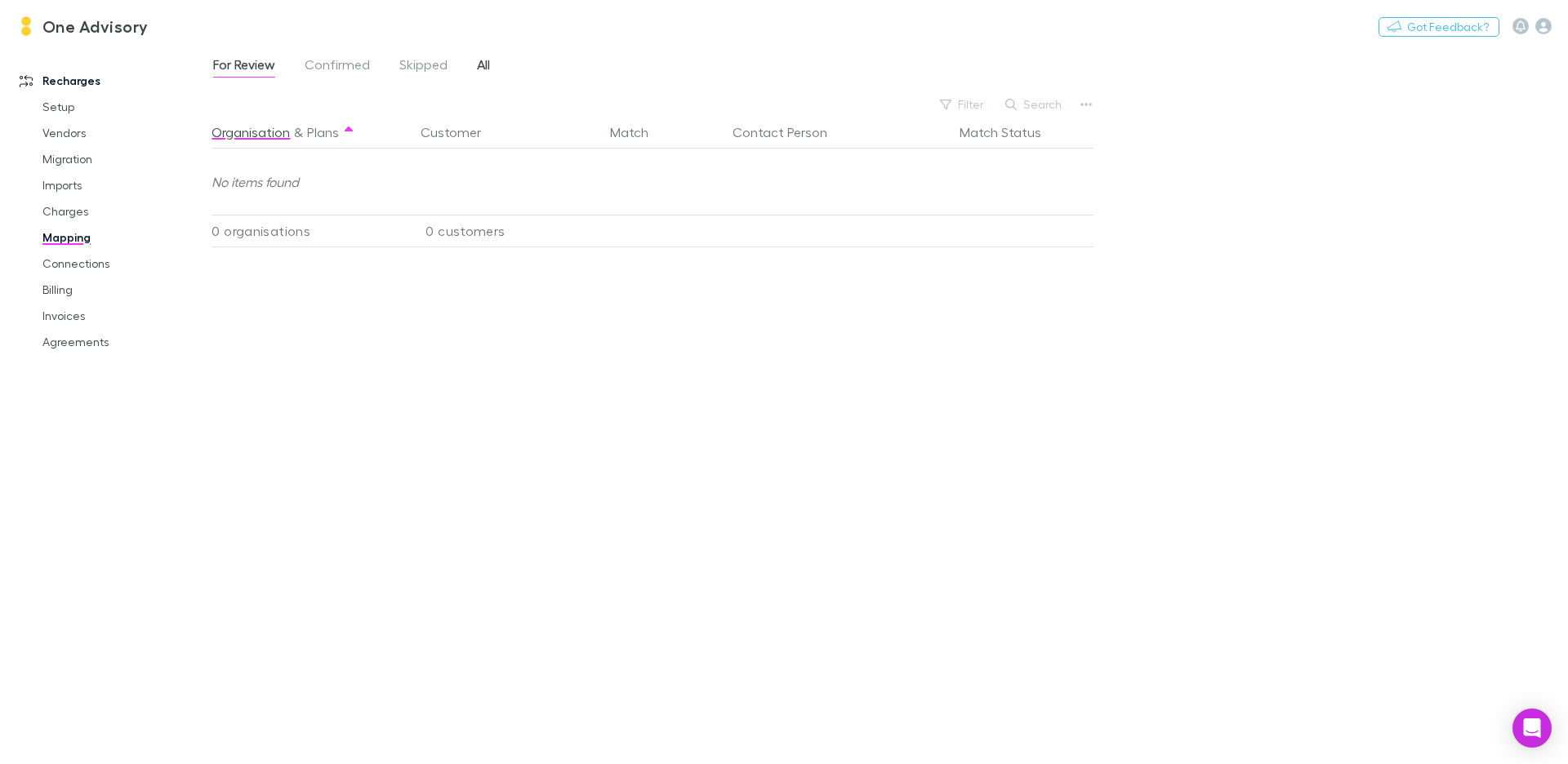
click at [476, 73] on link "All" at bounding box center [483, 67] width 16 height 26
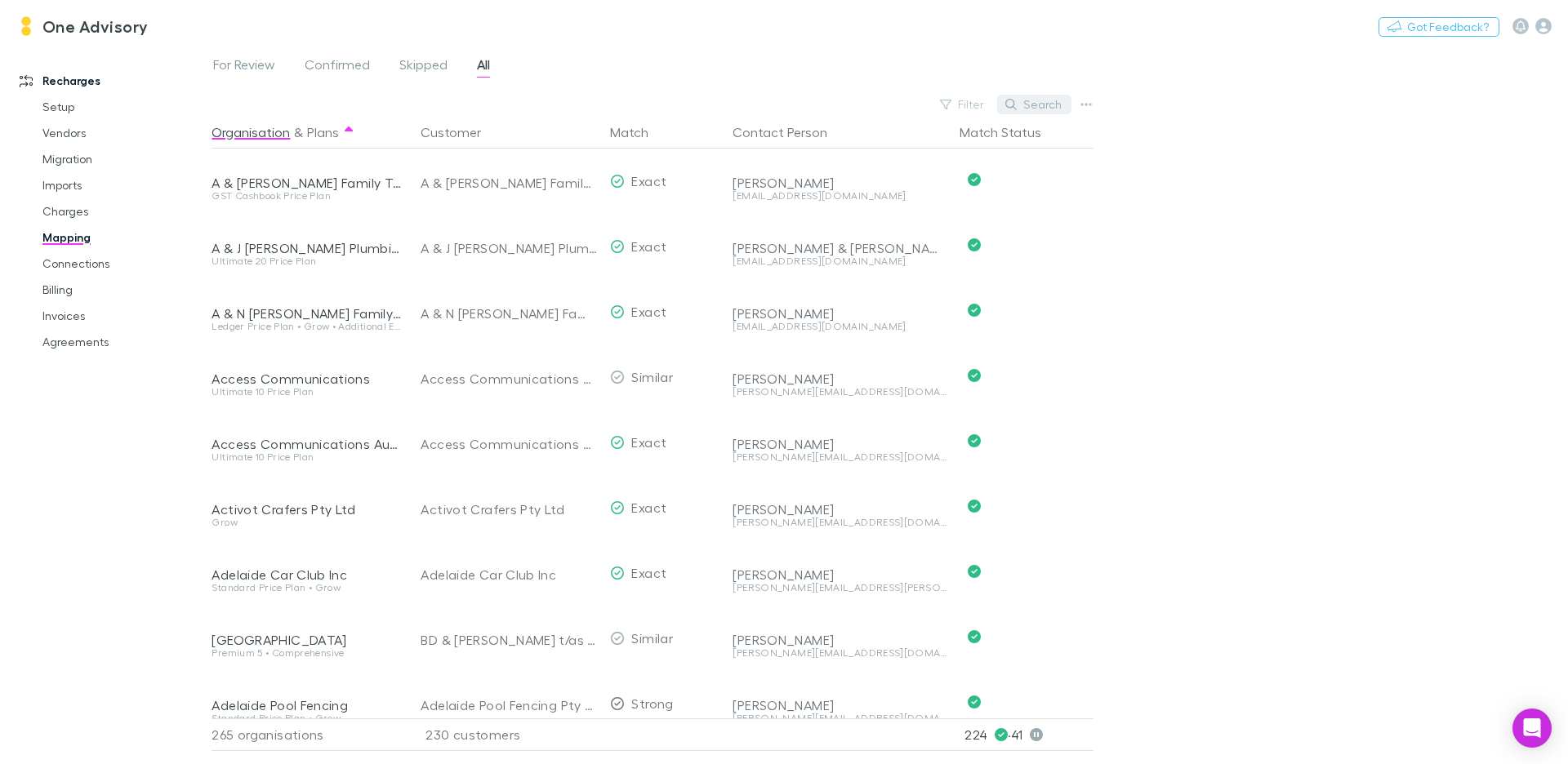
click at [1032, 104] on button "Search" at bounding box center [1034, 104] width 74 height 19
paste input "**********"
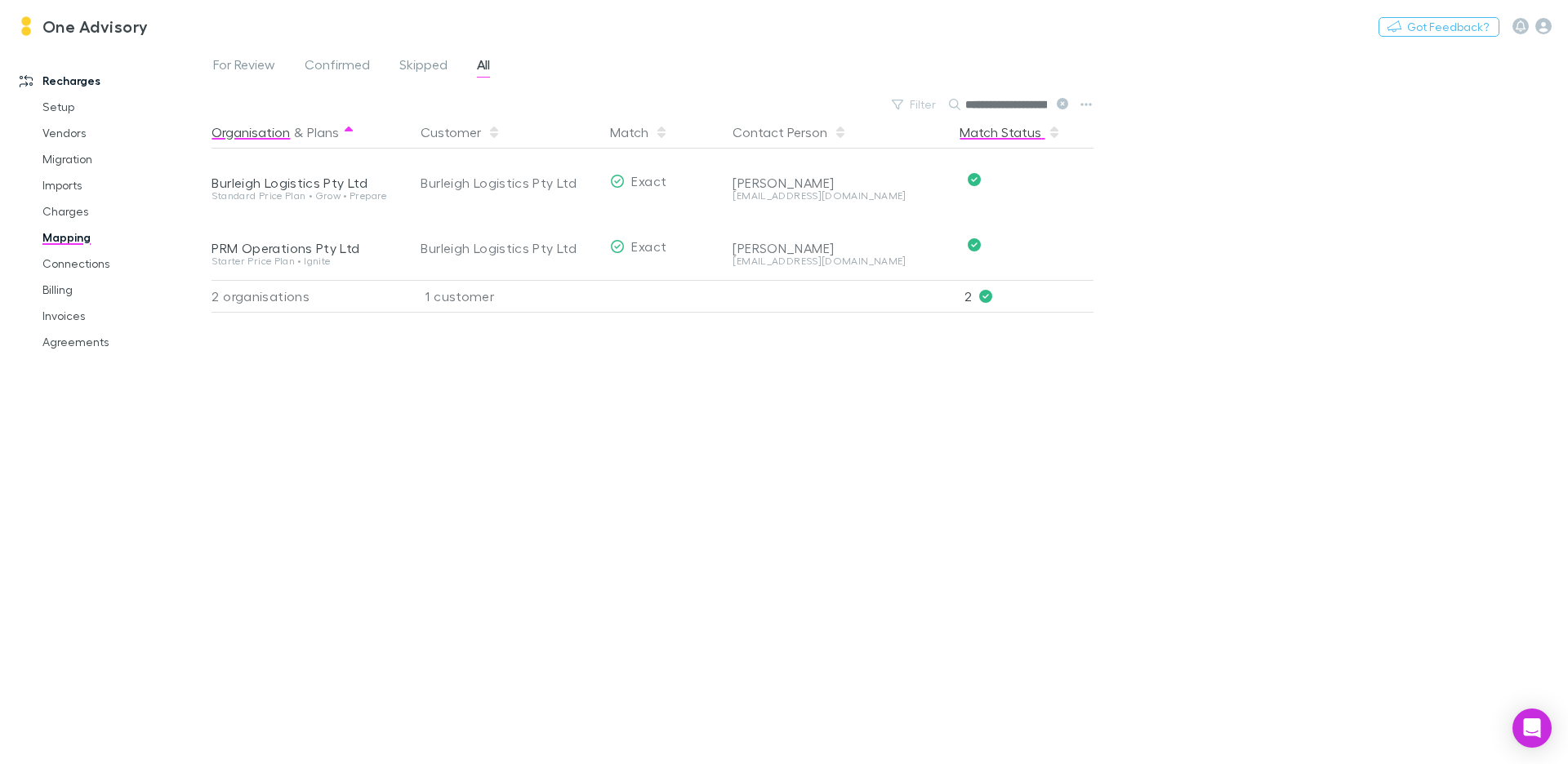
scroll to position [0, 41]
type input "**********"
click at [67, 318] on link "Invoices" at bounding box center [117, 315] width 182 height 26
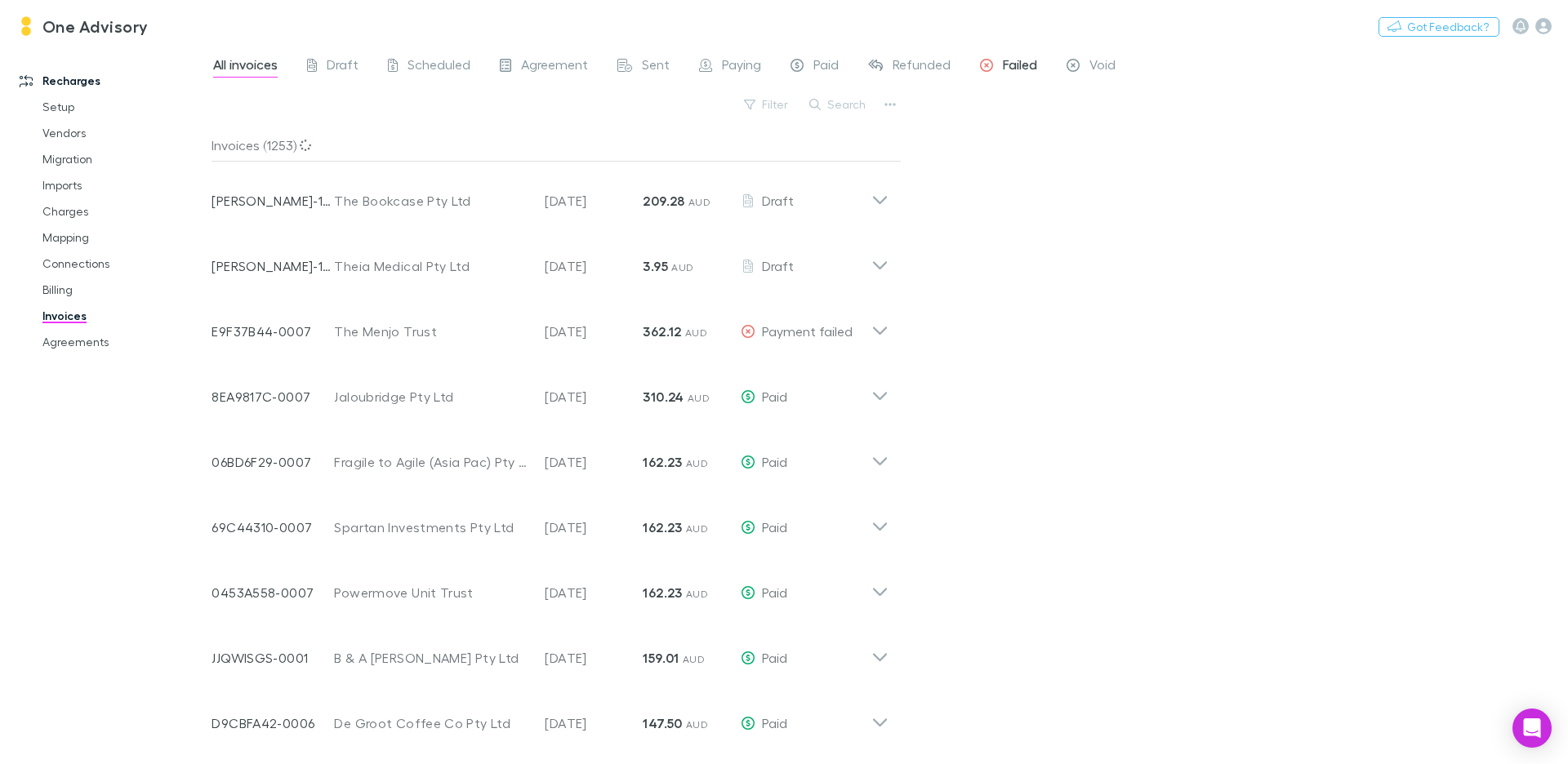
click at [1004, 64] on span "Failed" at bounding box center [1021, 67] width 35 height 21
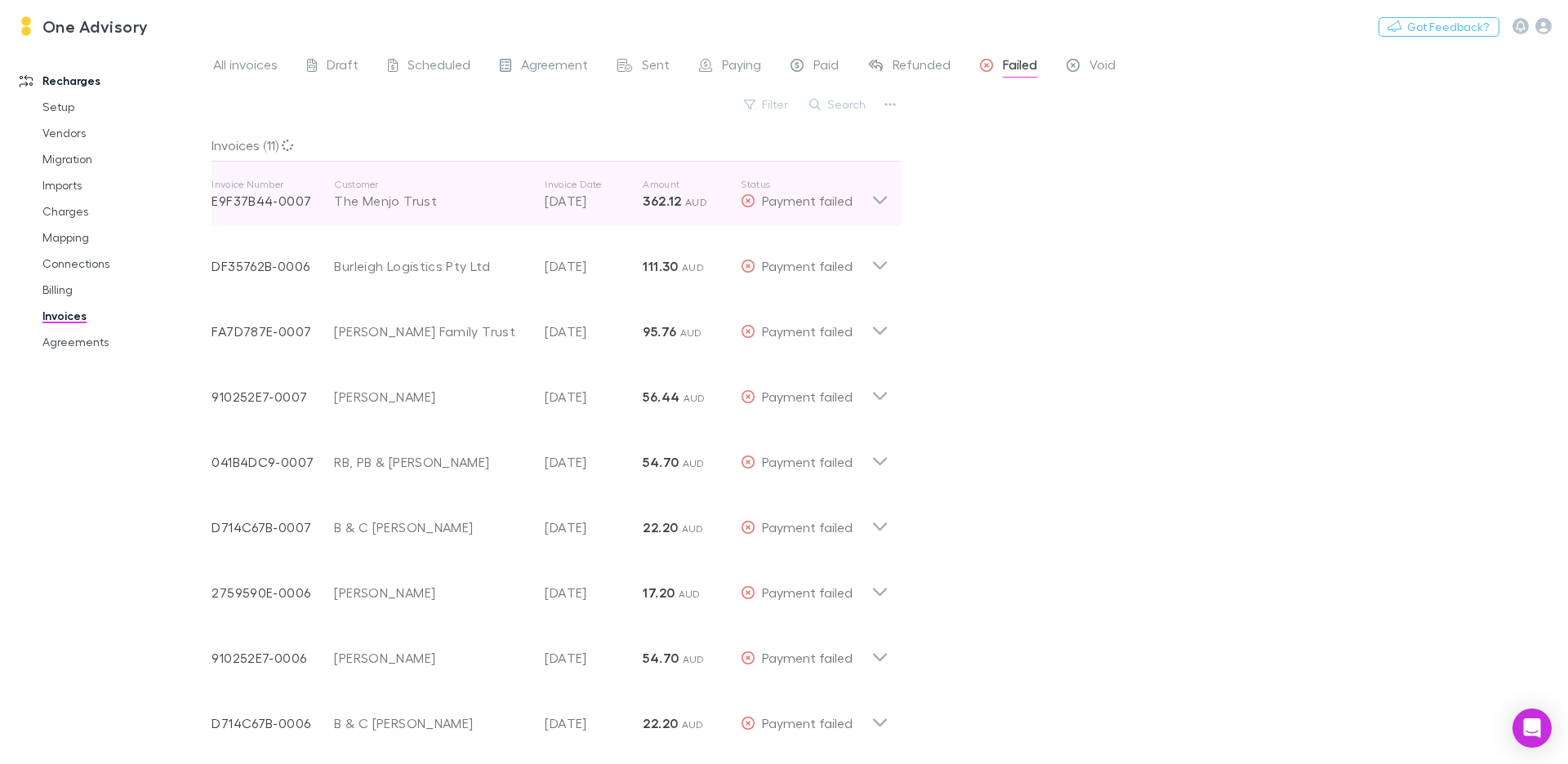
click at [728, 203] on p "362.12 AUD" at bounding box center [692, 201] width 98 height 19
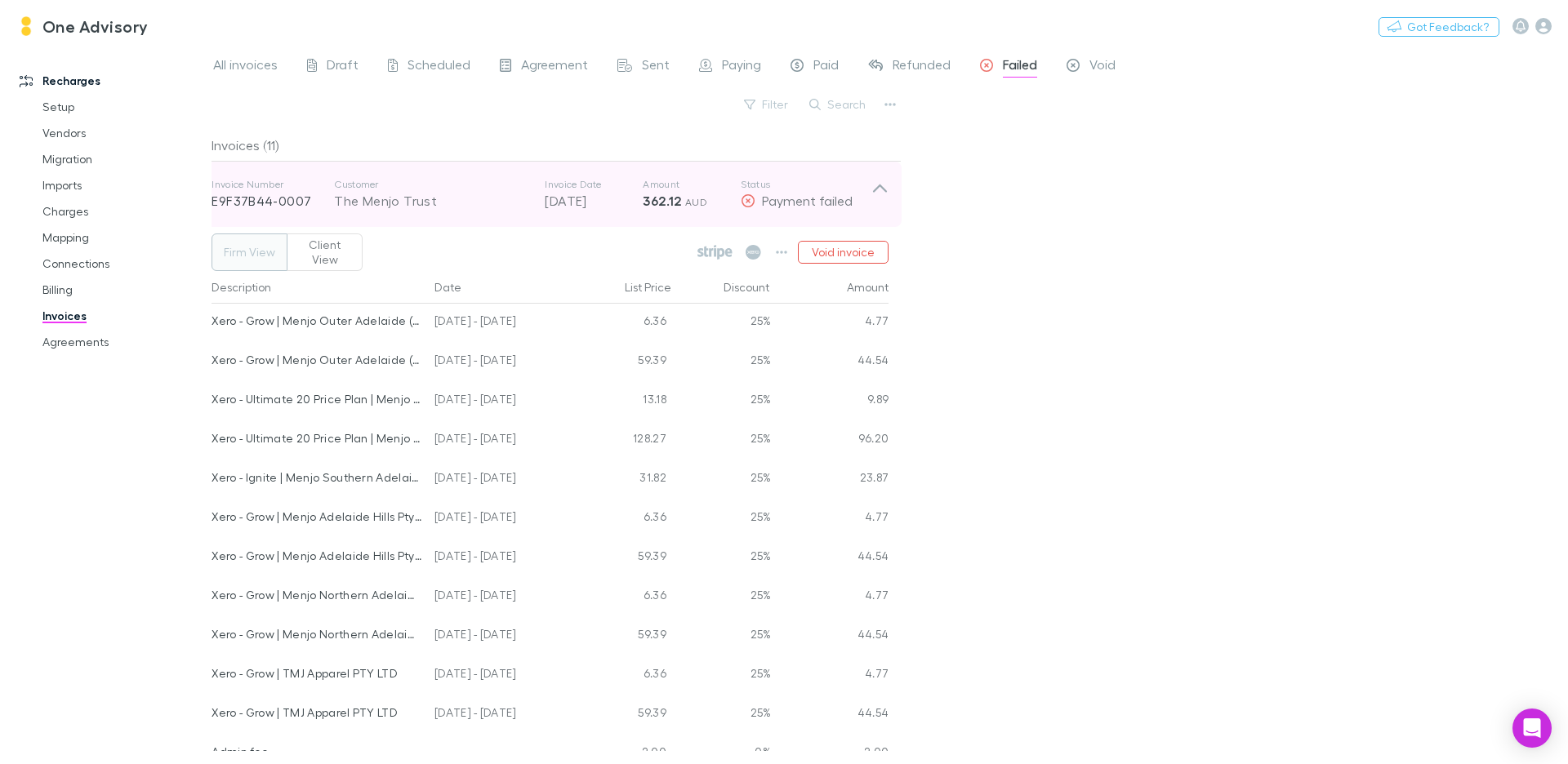
click at [730, 191] on p "362.12 AUD" at bounding box center [692, 201] width 98 height 19
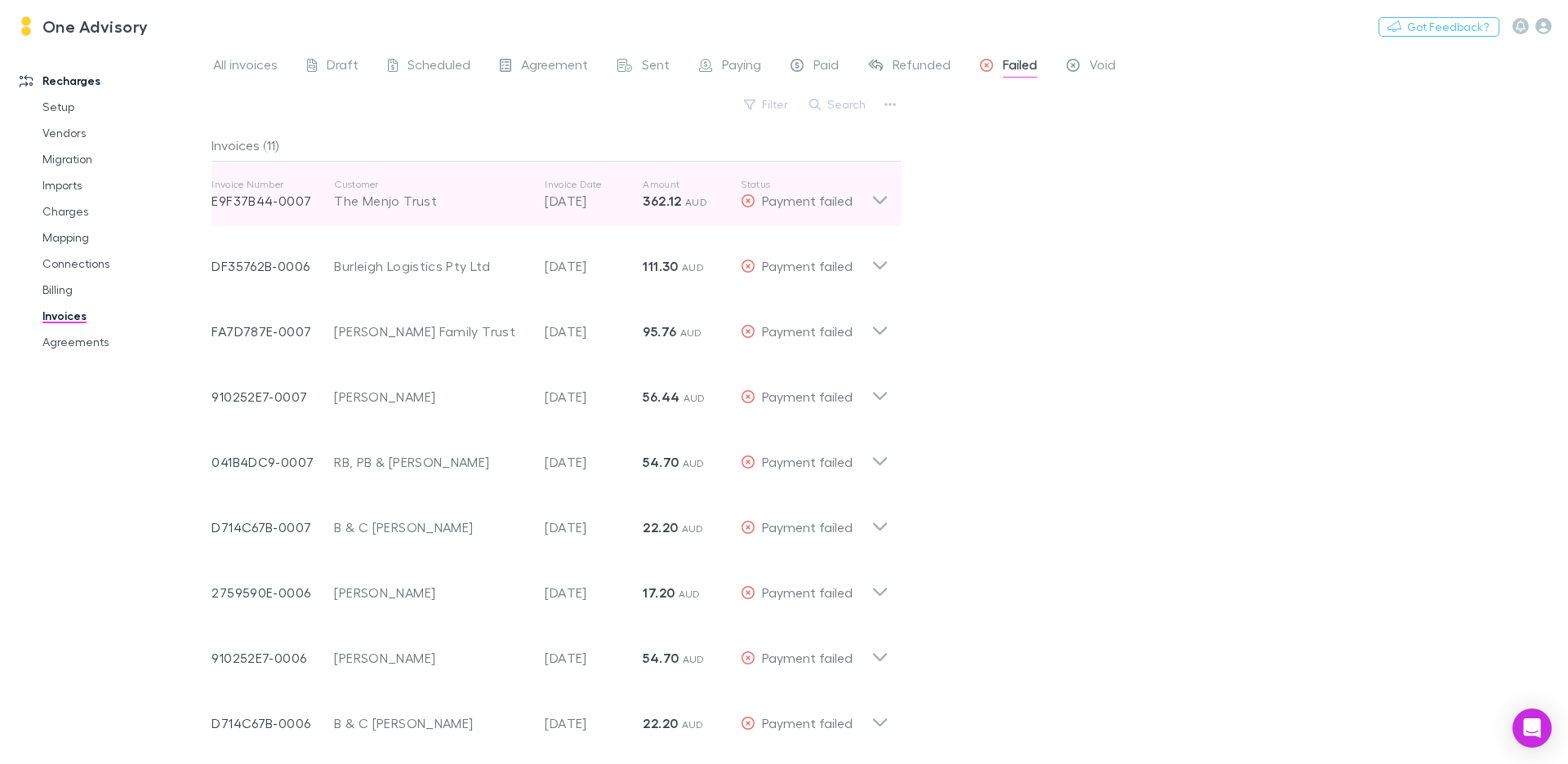
click at [729, 184] on p "Amount" at bounding box center [692, 185] width 98 height 14
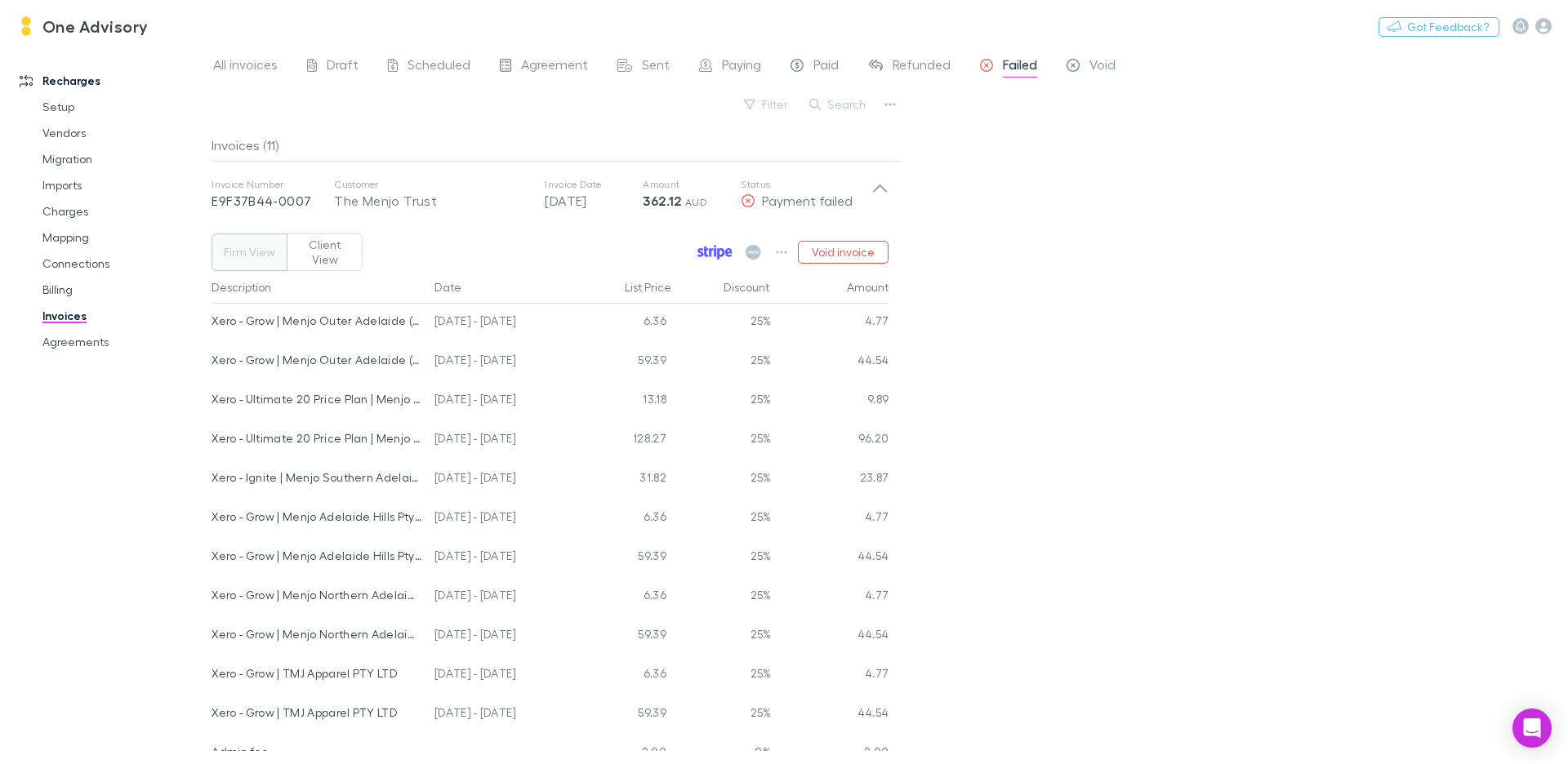
click at [723, 248] on icon at bounding box center [722, 254] width 8 height 12
click at [97, 339] on link "Agreements" at bounding box center [117, 341] width 182 height 26
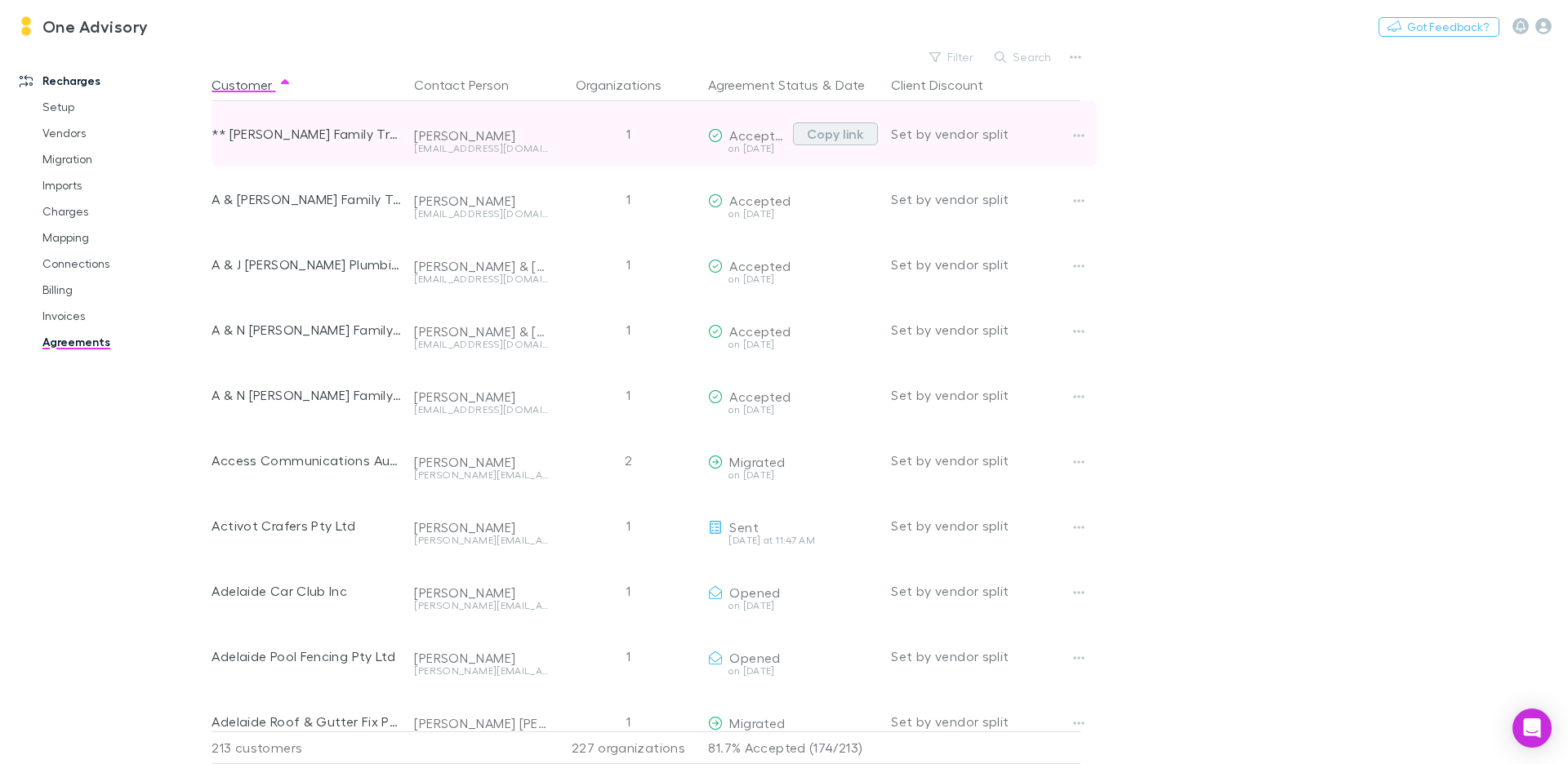
click at [854, 133] on button "Copy link" at bounding box center [836, 134] width 85 height 23
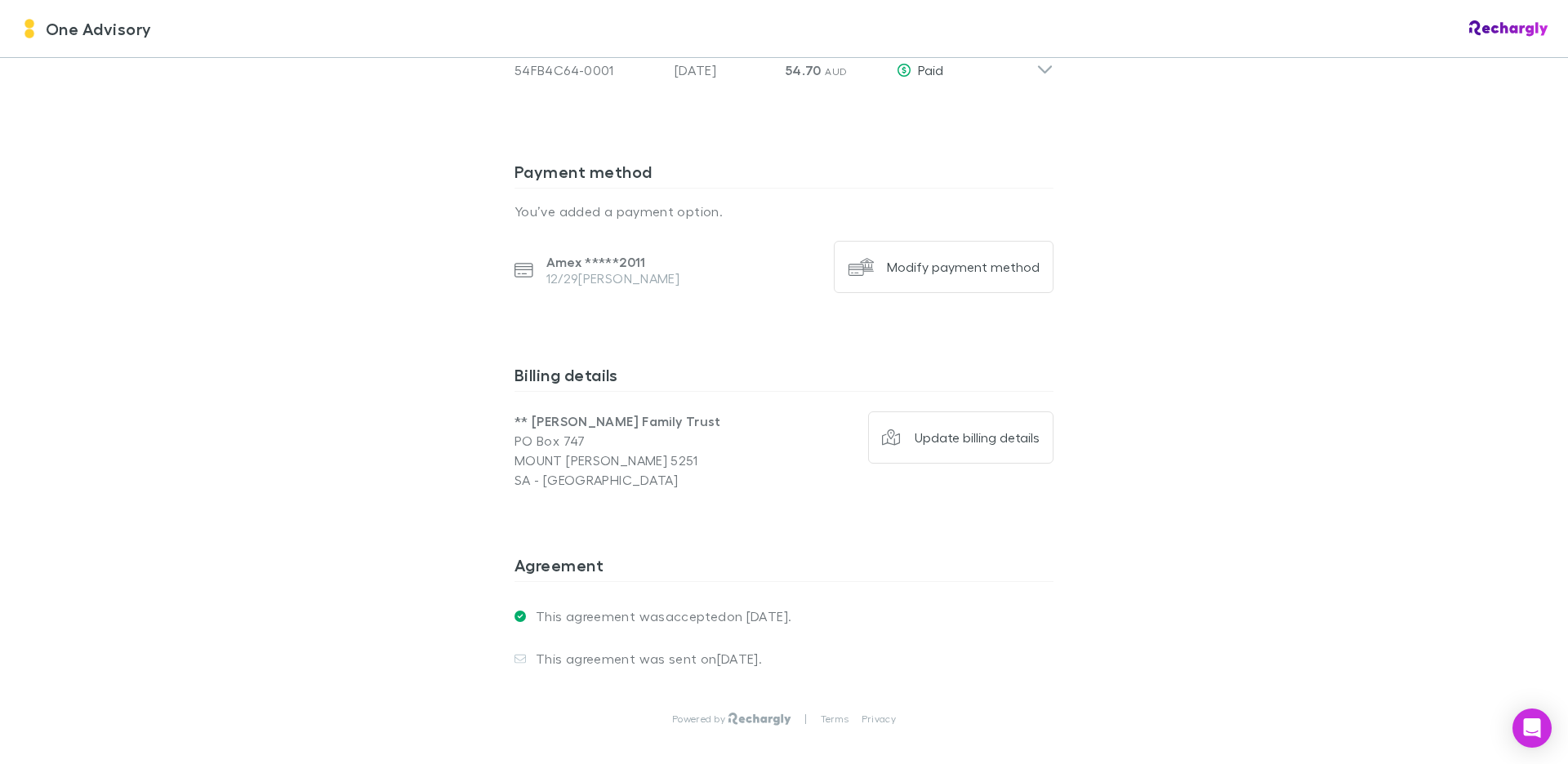
scroll to position [1338, 0]
